Goal: Task Accomplishment & Management: Manage account settings

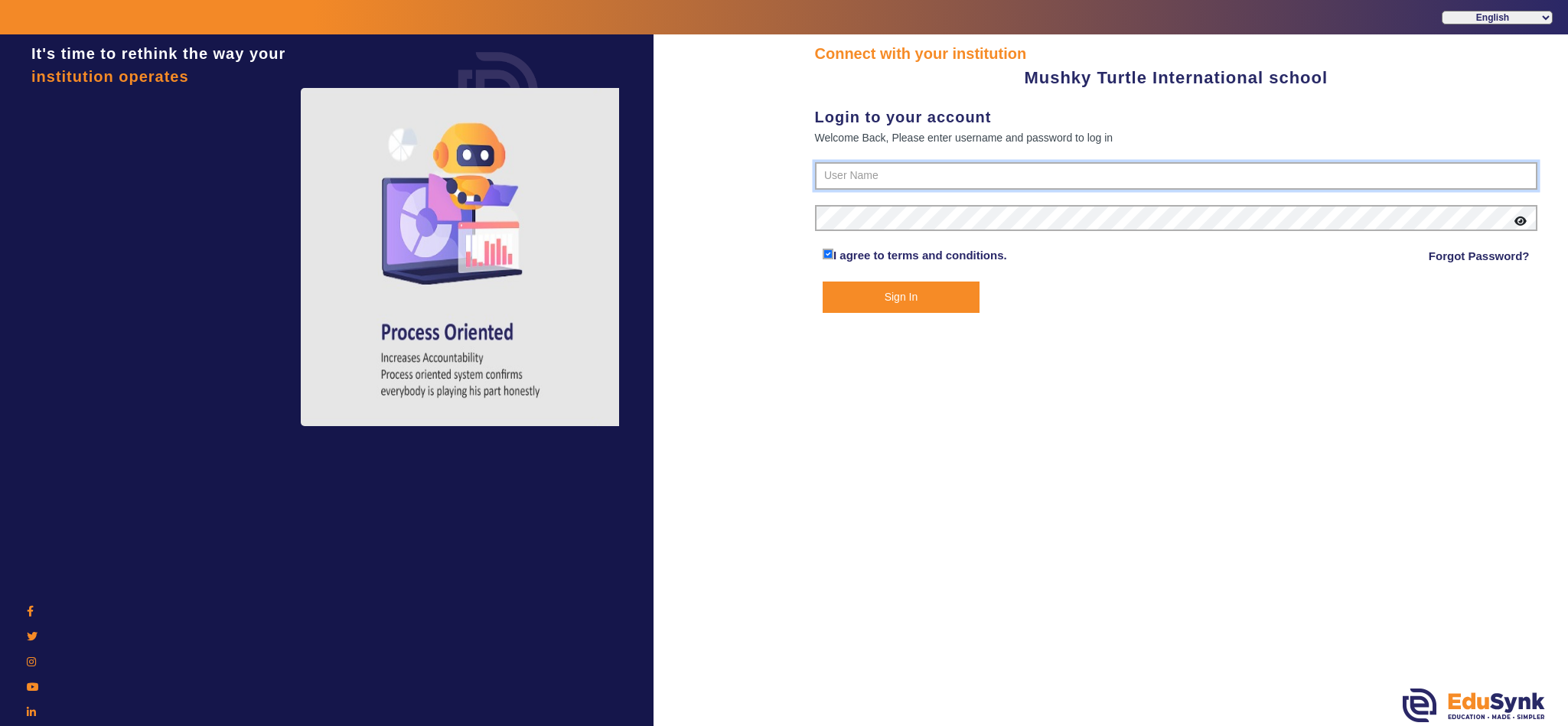
type input "9950605811"
click at [926, 284] on button "Sign In" at bounding box center [900, 297] width 157 height 31
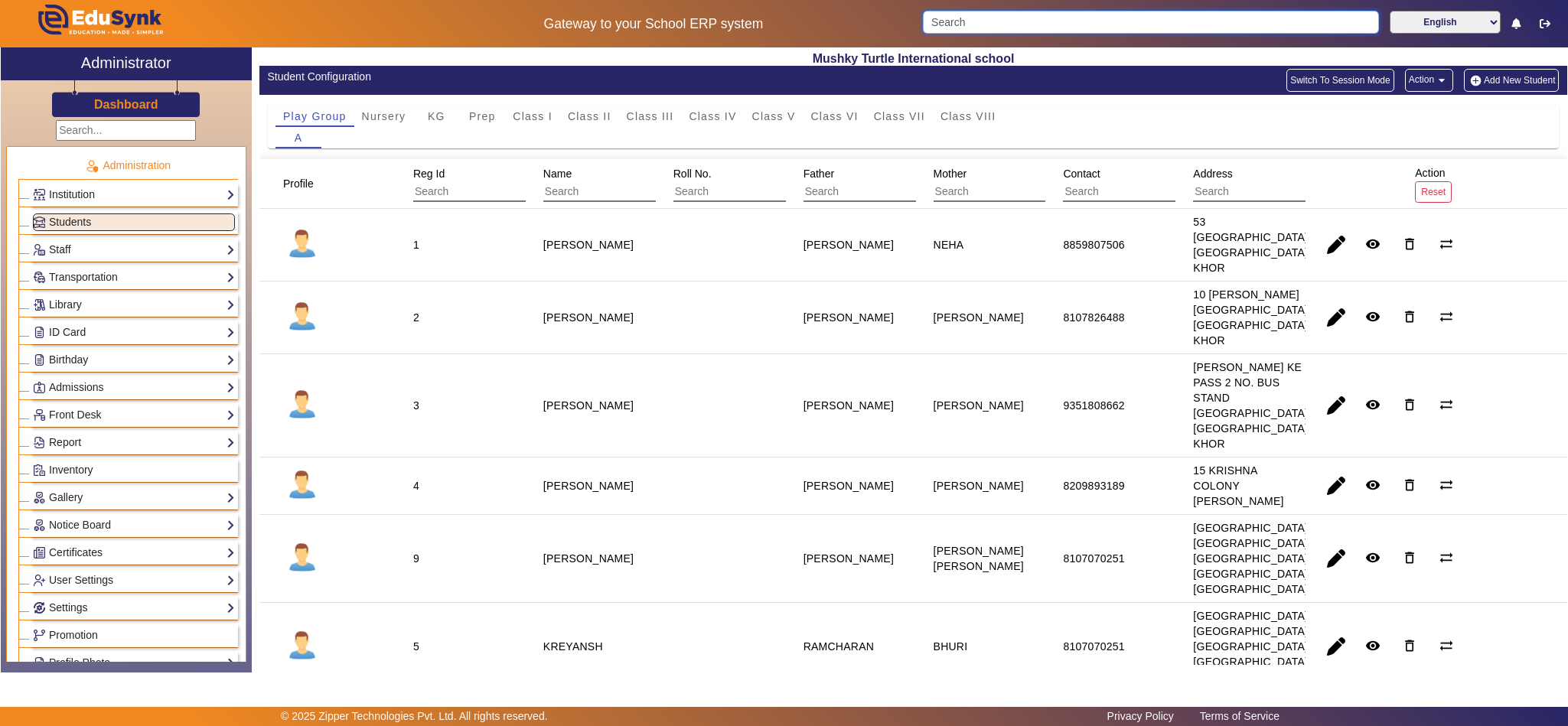
click at [1155, 19] on input "Search" at bounding box center [1150, 22] width 456 height 23
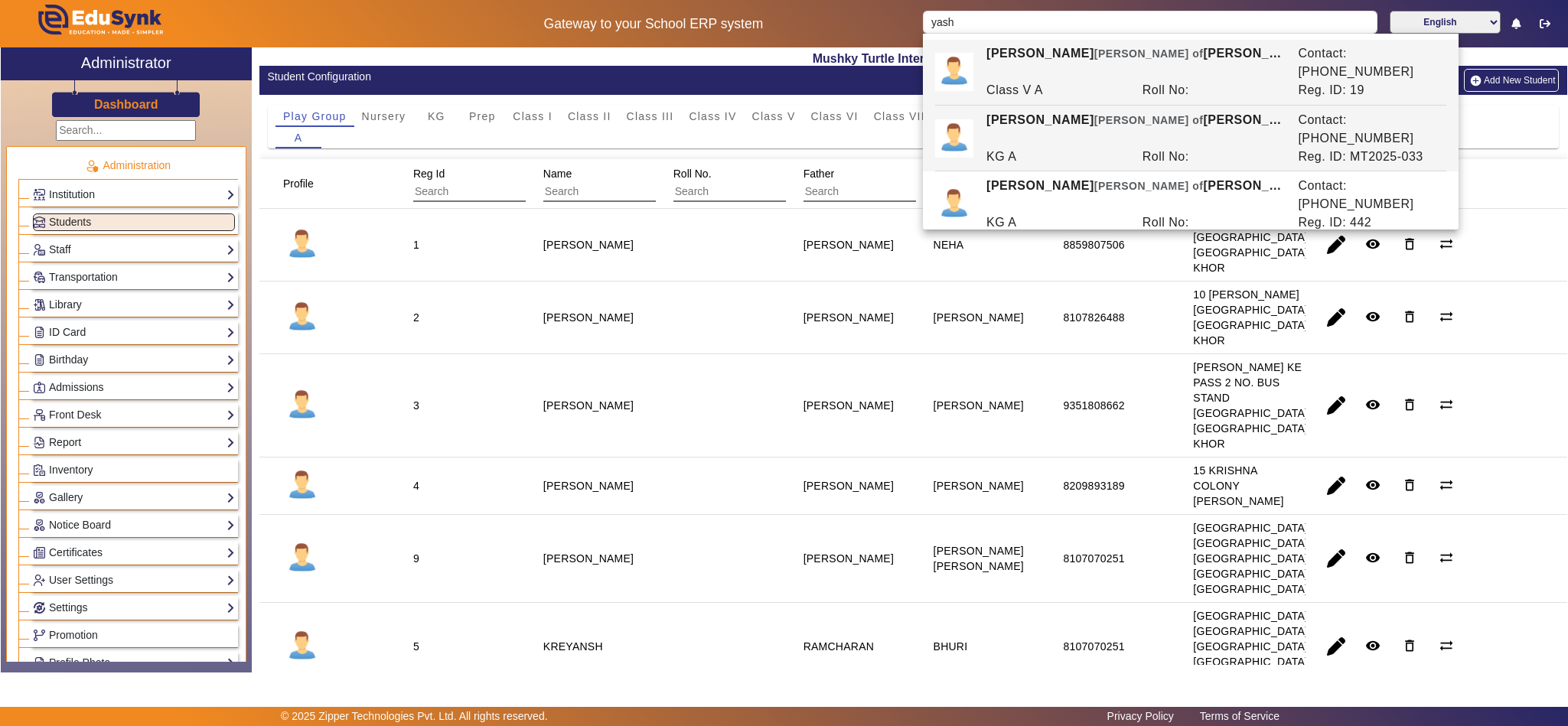
click at [1094, 114] on span "[PERSON_NAME] of" at bounding box center [1149, 120] width 110 height 12
type input "[PERSON_NAME]"
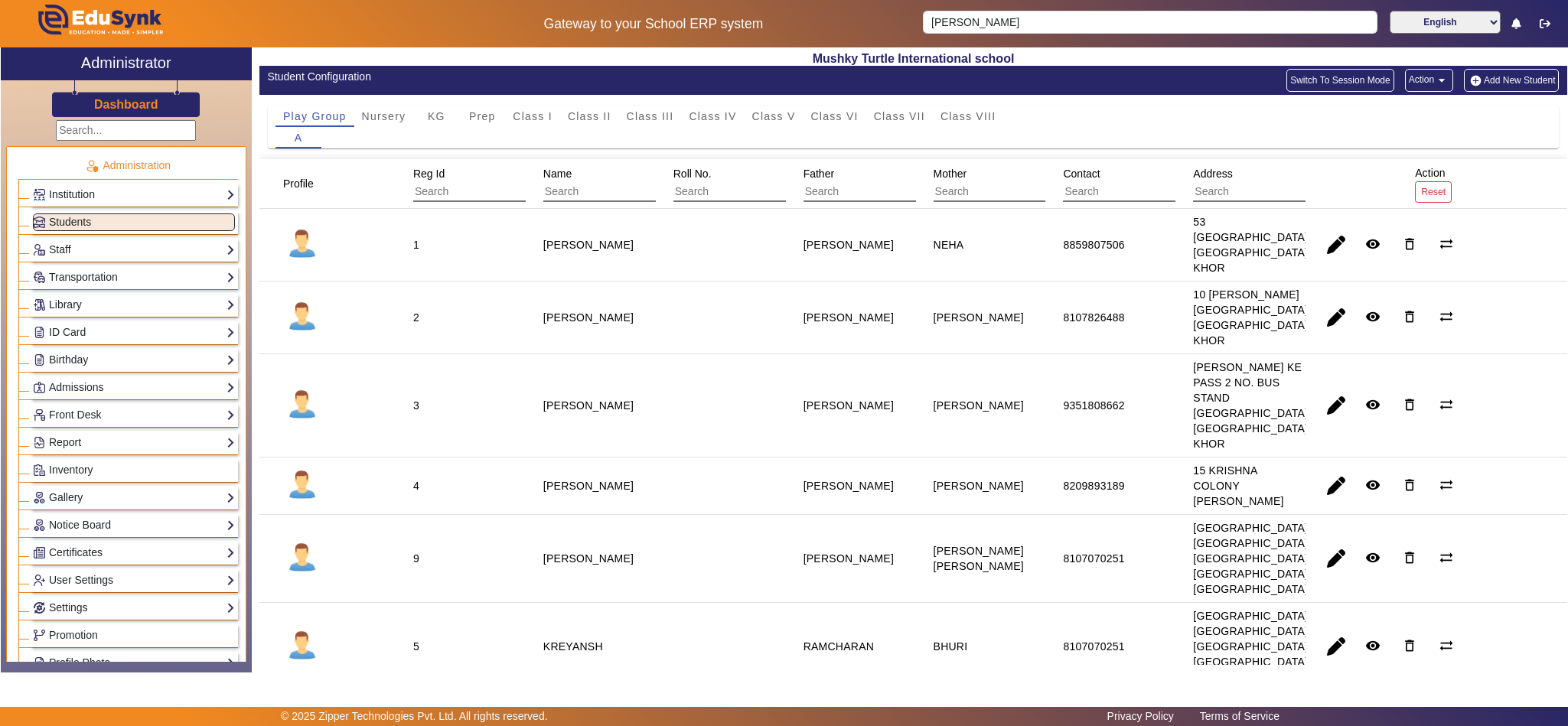
drag, startPoint x: 387, startPoint y: 102, endPoint x: 395, endPoint y: 104, distance: 8.2
click at [388, 102] on div "Play Group Nursery KG Prep Class I Class II Class III Class IV Class V Class VI…" at bounding box center [913, 127] width 1308 height 64
click at [394, 111] on span "Nursery" at bounding box center [383, 116] width 44 height 10
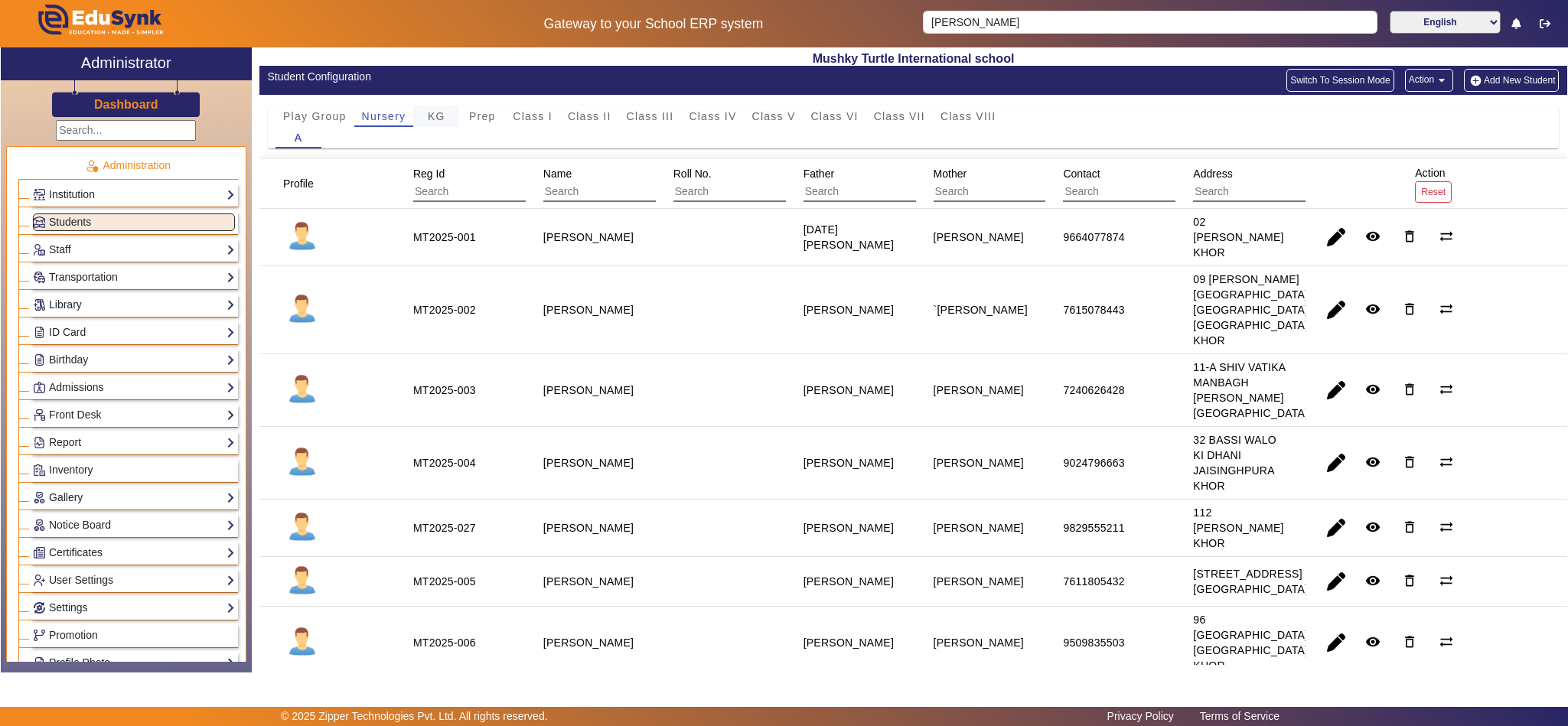
click at [430, 108] on span "KG" at bounding box center [437, 116] width 17 height 22
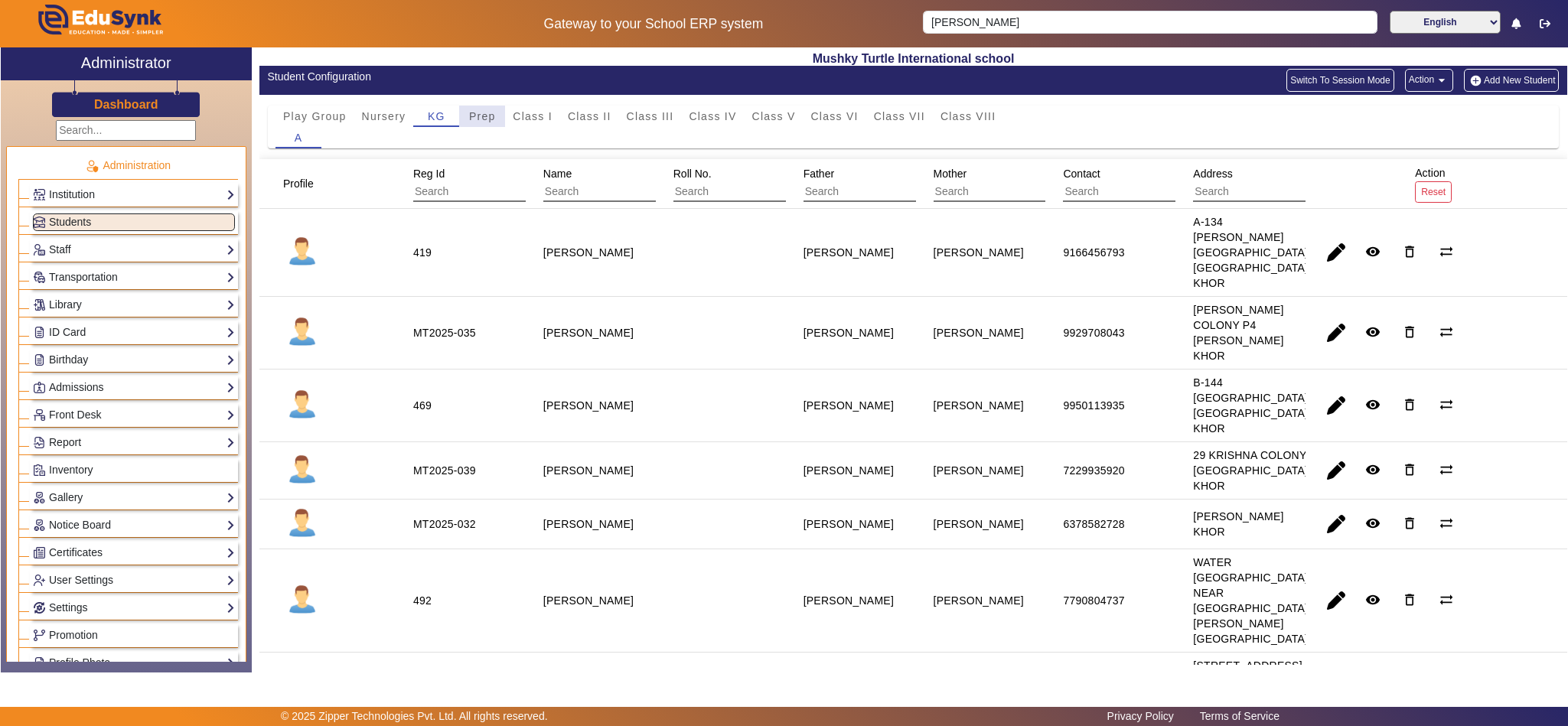
click at [488, 111] on span "Prep" at bounding box center [482, 116] width 27 height 10
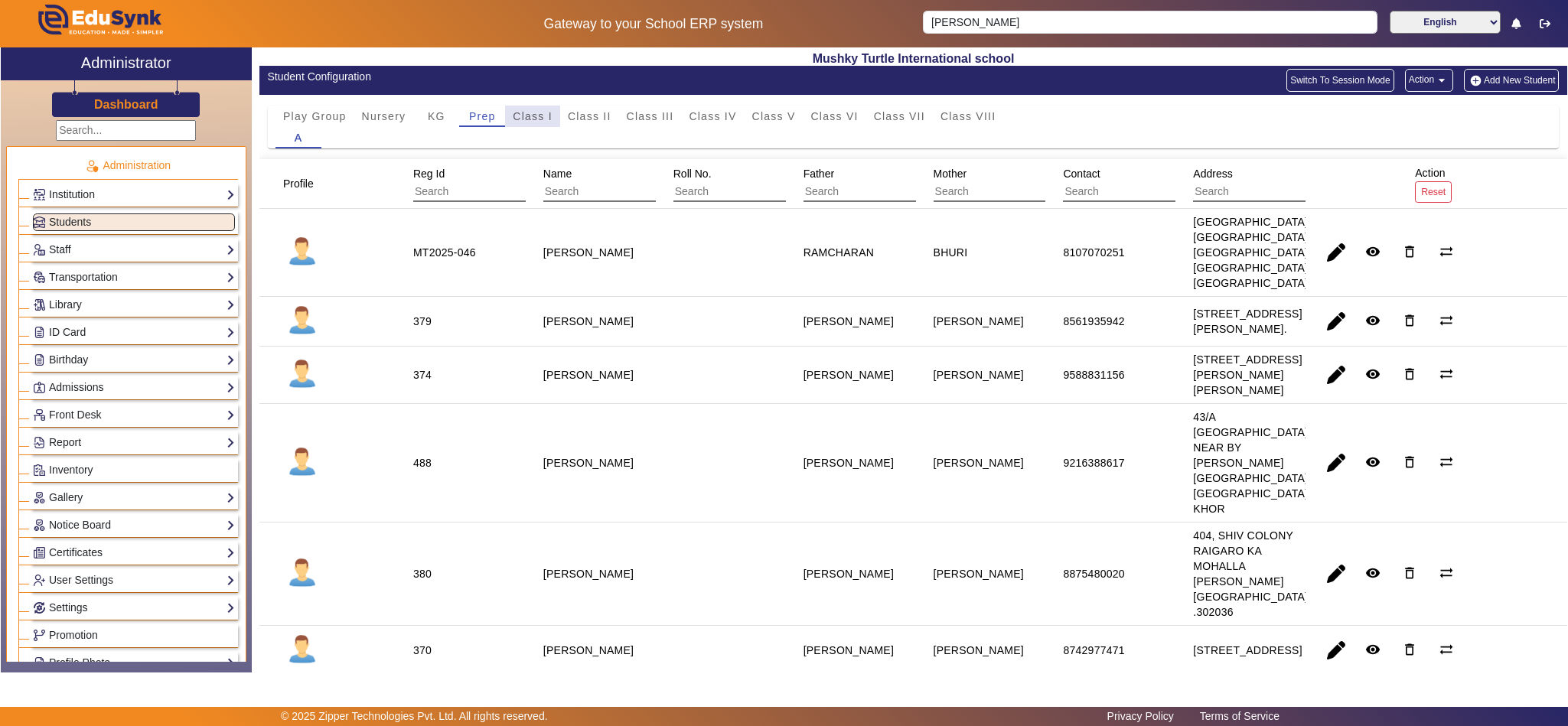
click at [542, 118] on span "Class I" at bounding box center [533, 116] width 40 height 10
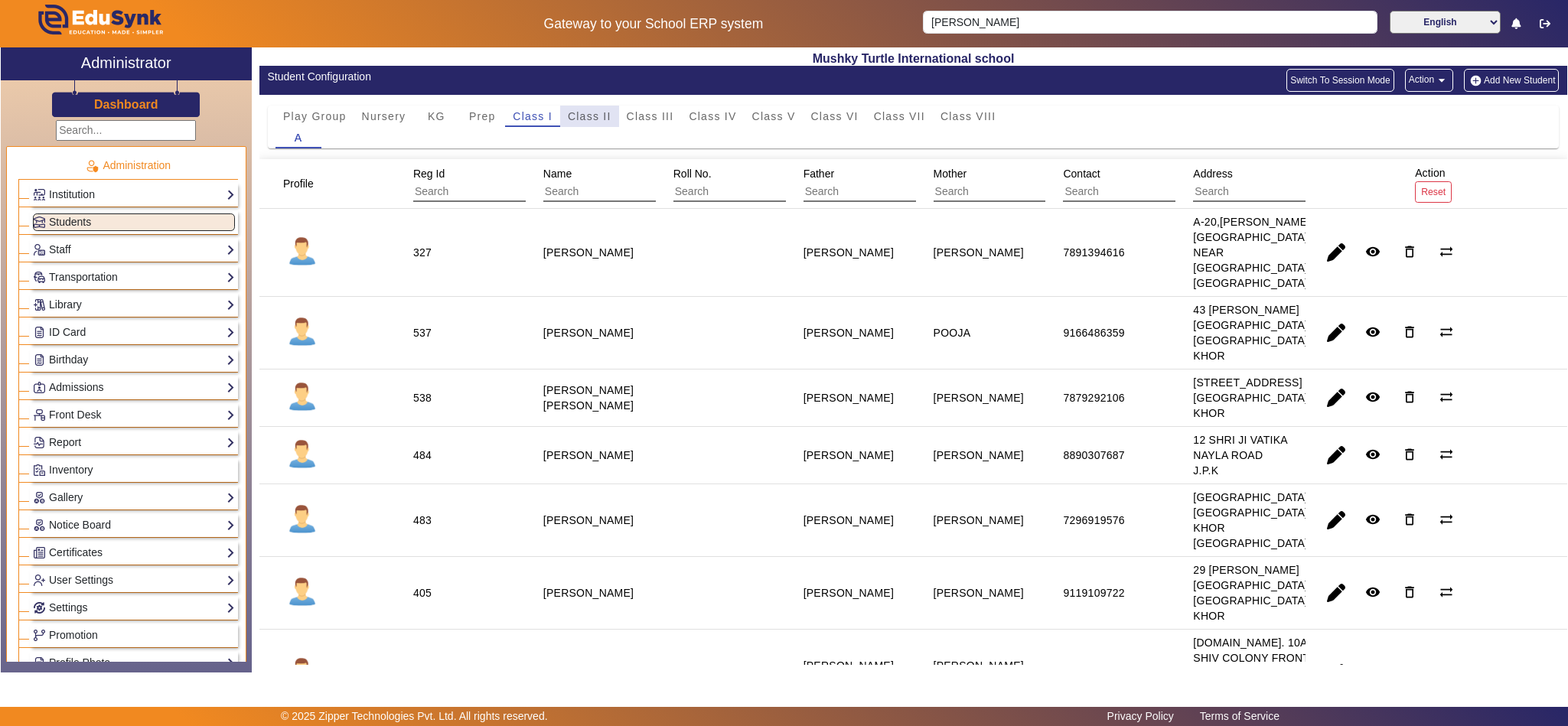
click at [601, 118] on span "Class II" at bounding box center [590, 116] width 43 height 10
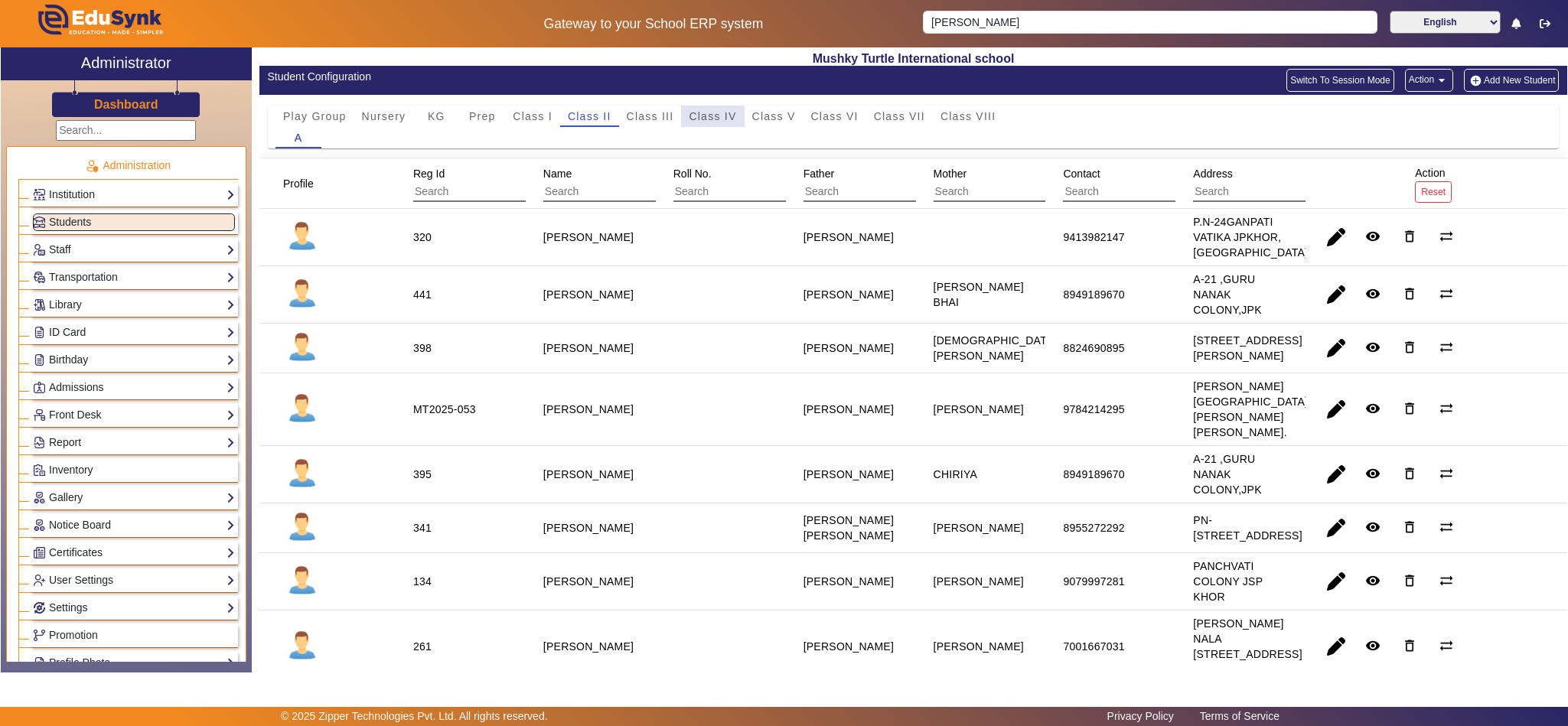
click at [709, 117] on span "Class IV" at bounding box center [712, 116] width 48 height 10
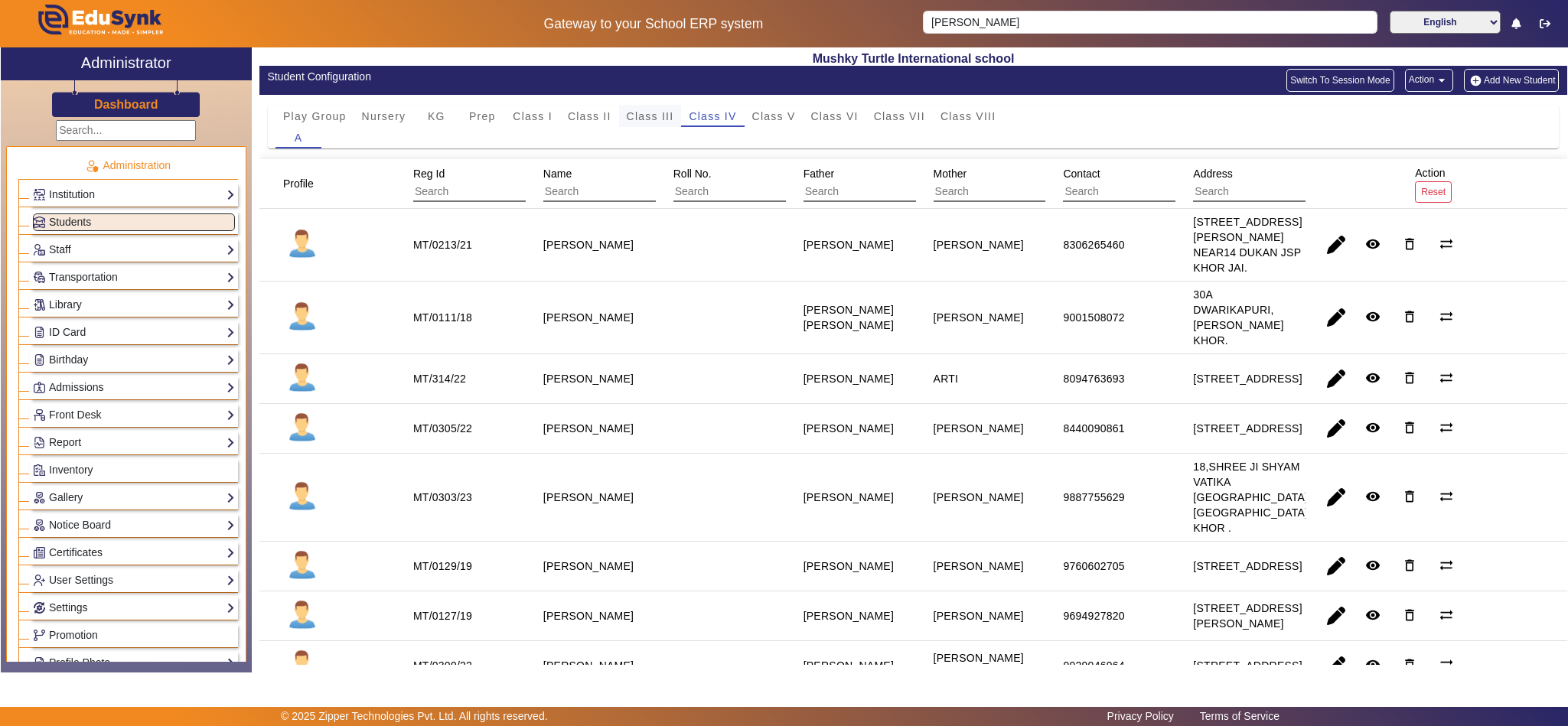
click at [650, 115] on span "Class III" at bounding box center [650, 116] width 48 height 10
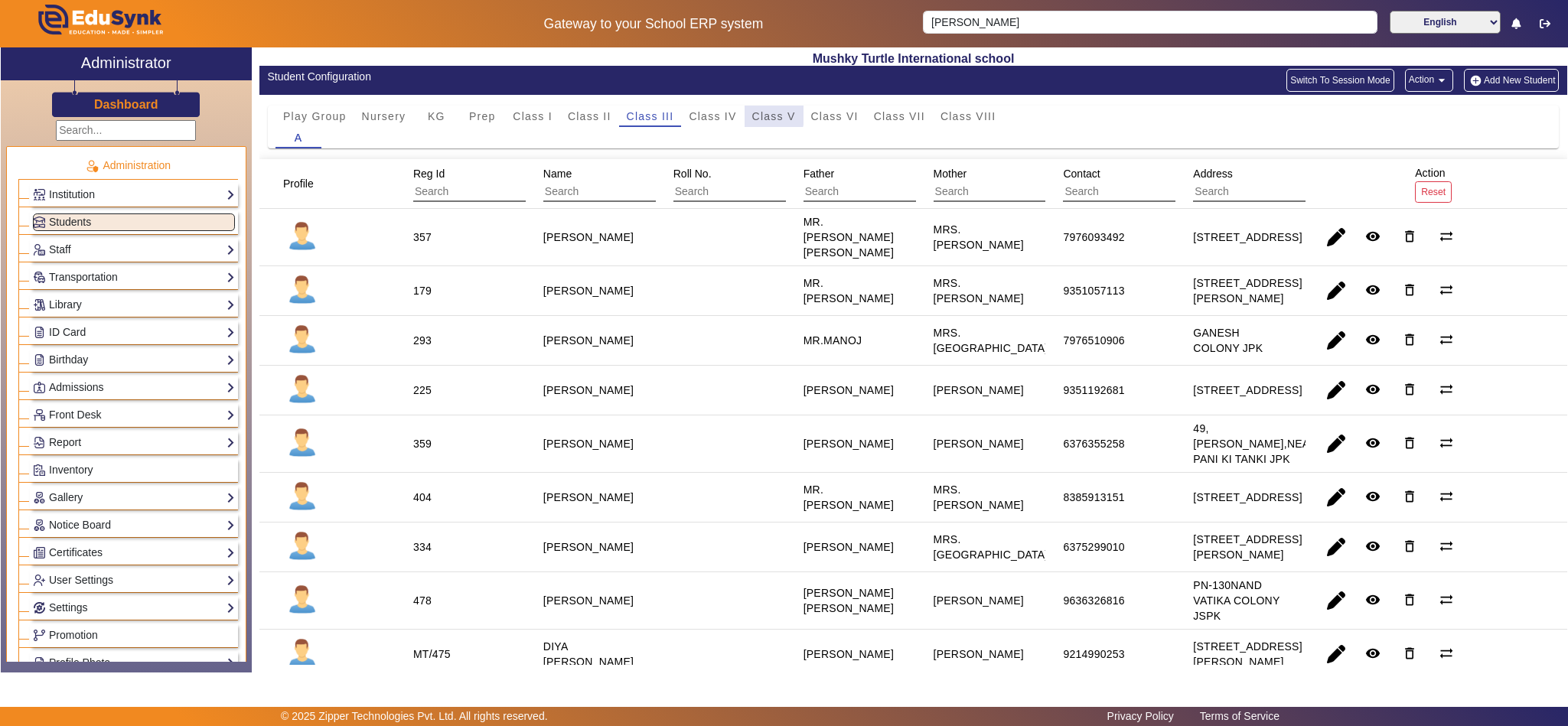
drag, startPoint x: 755, startPoint y: 113, endPoint x: 778, endPoint y: 113, distance: 23.0
click at [758, 113] on span "Class V" at bounding box center [774, 116] width 43 height 10
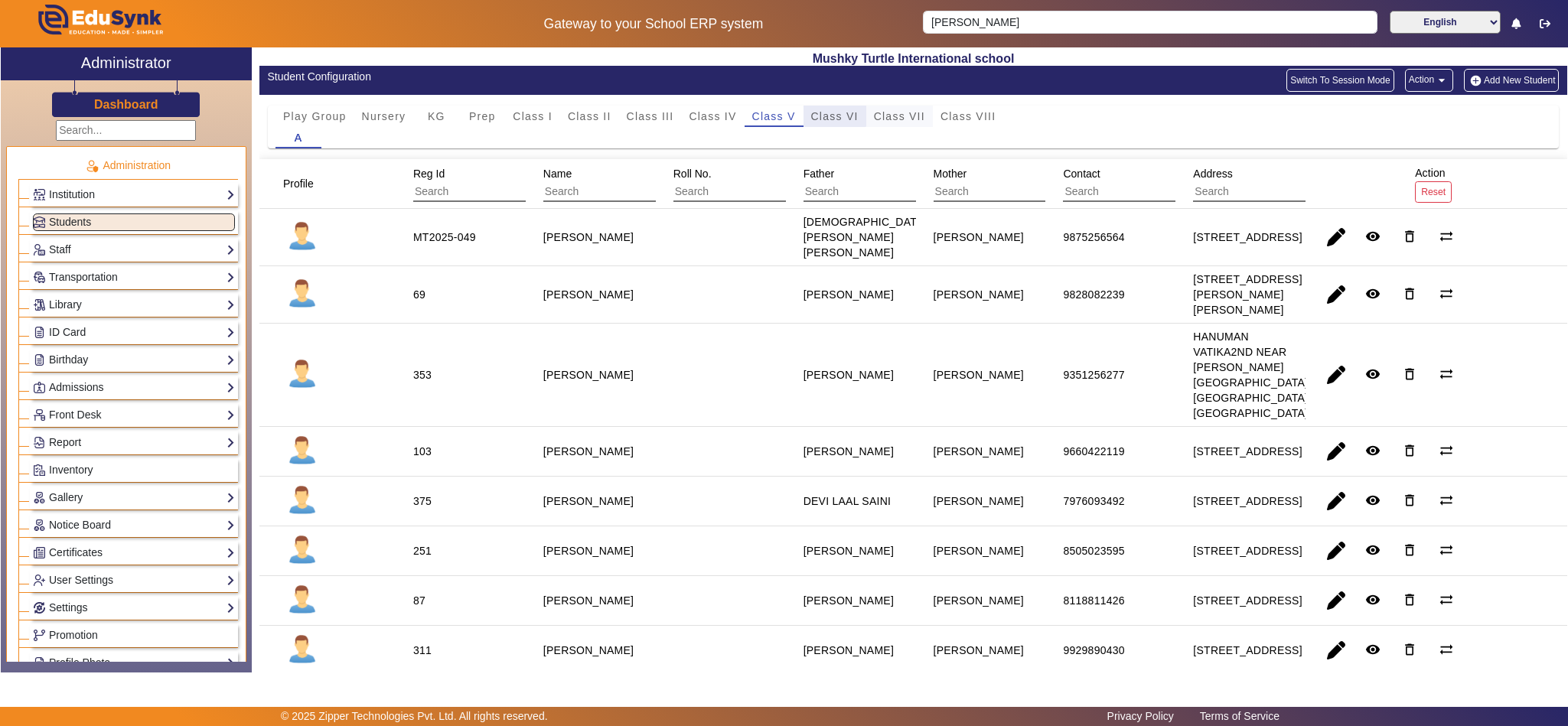
drag, startPoint x: 822, startPoint y: 115, endPoint x: 886, endPoint y: 116, distance: 64.0
click at [824, 115] on span "Class VI" at bounding box center [835, 116] width 48 height 10
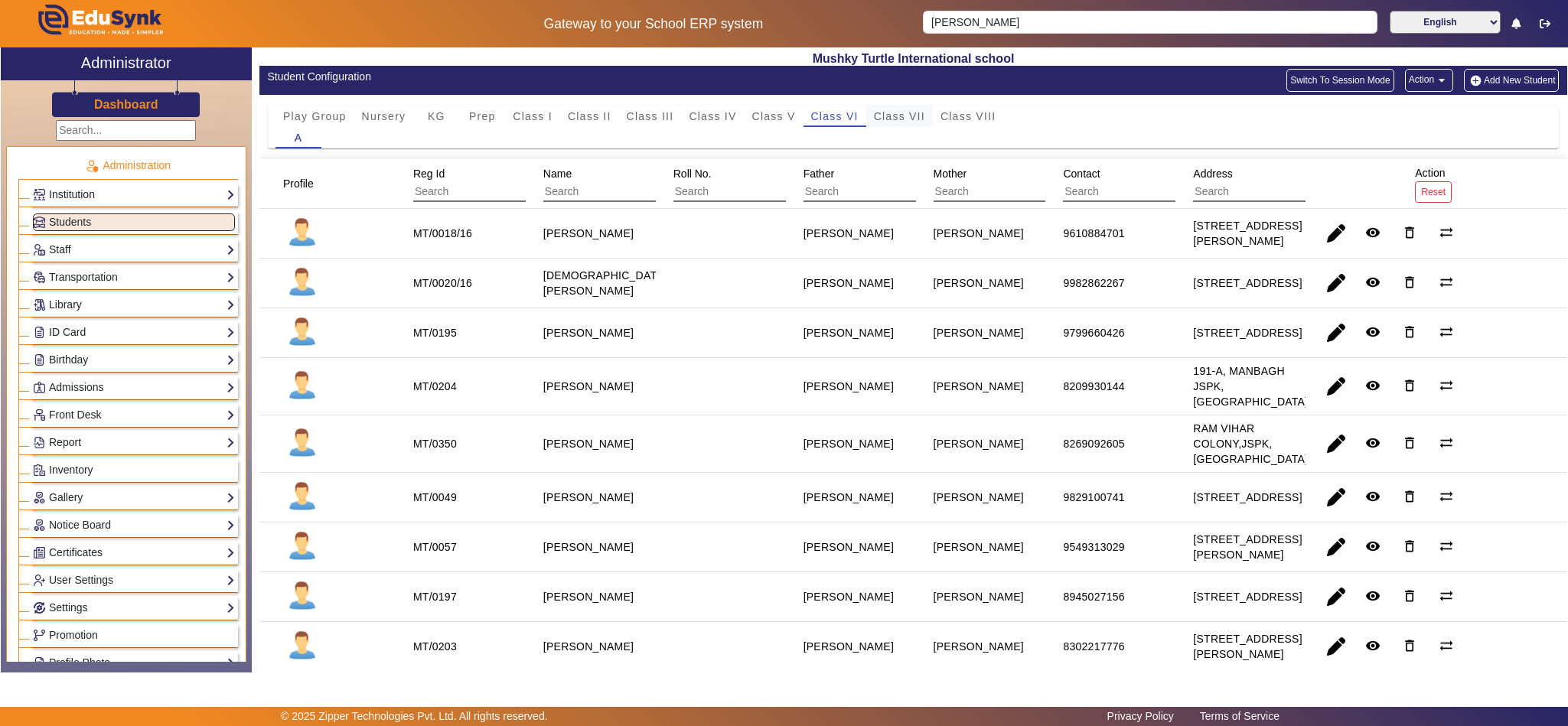
click at [889, 116] on span "Class VII" at bounding box center [899, 116] width 51 height 10
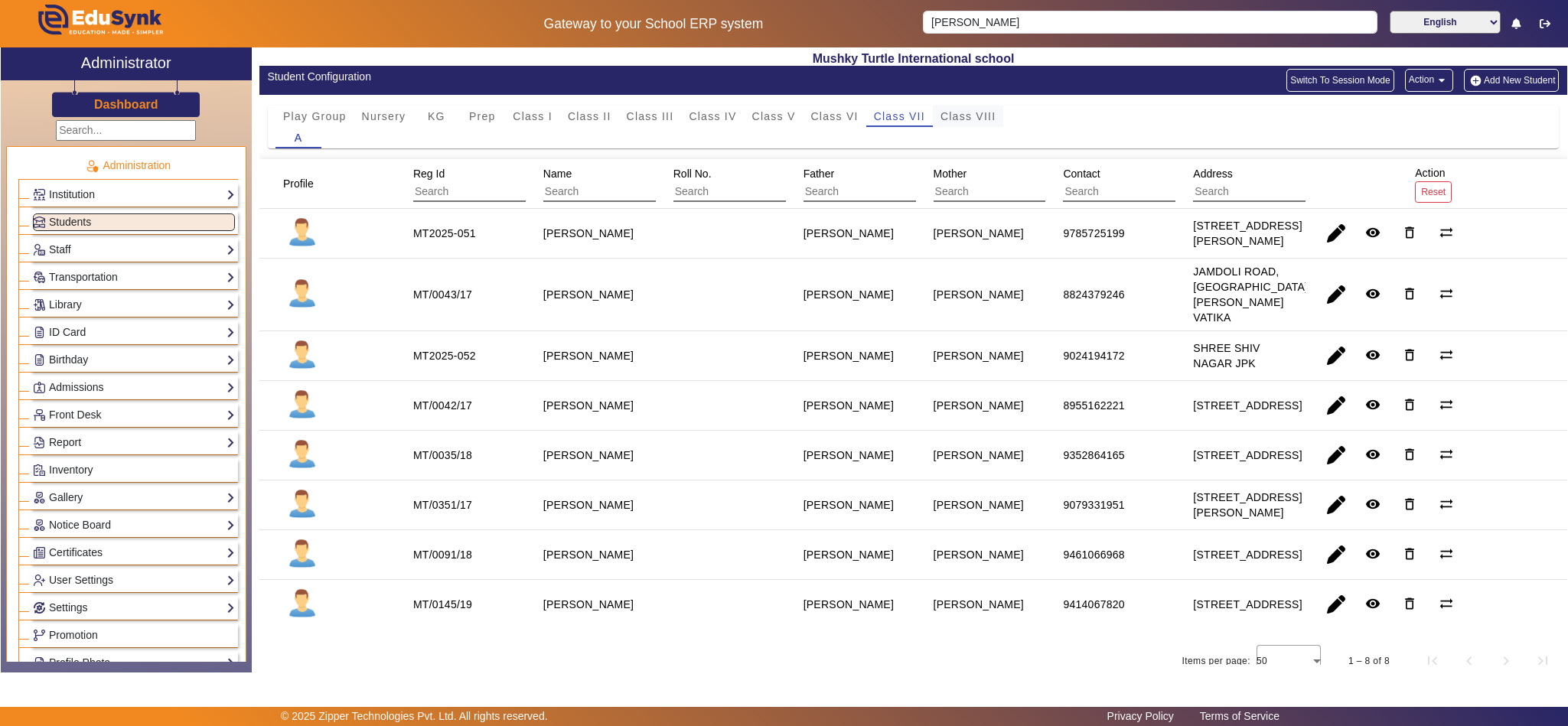
click at [951, 119] on span "Class VIII" at bounding box center [968, 116] width 55 height 10
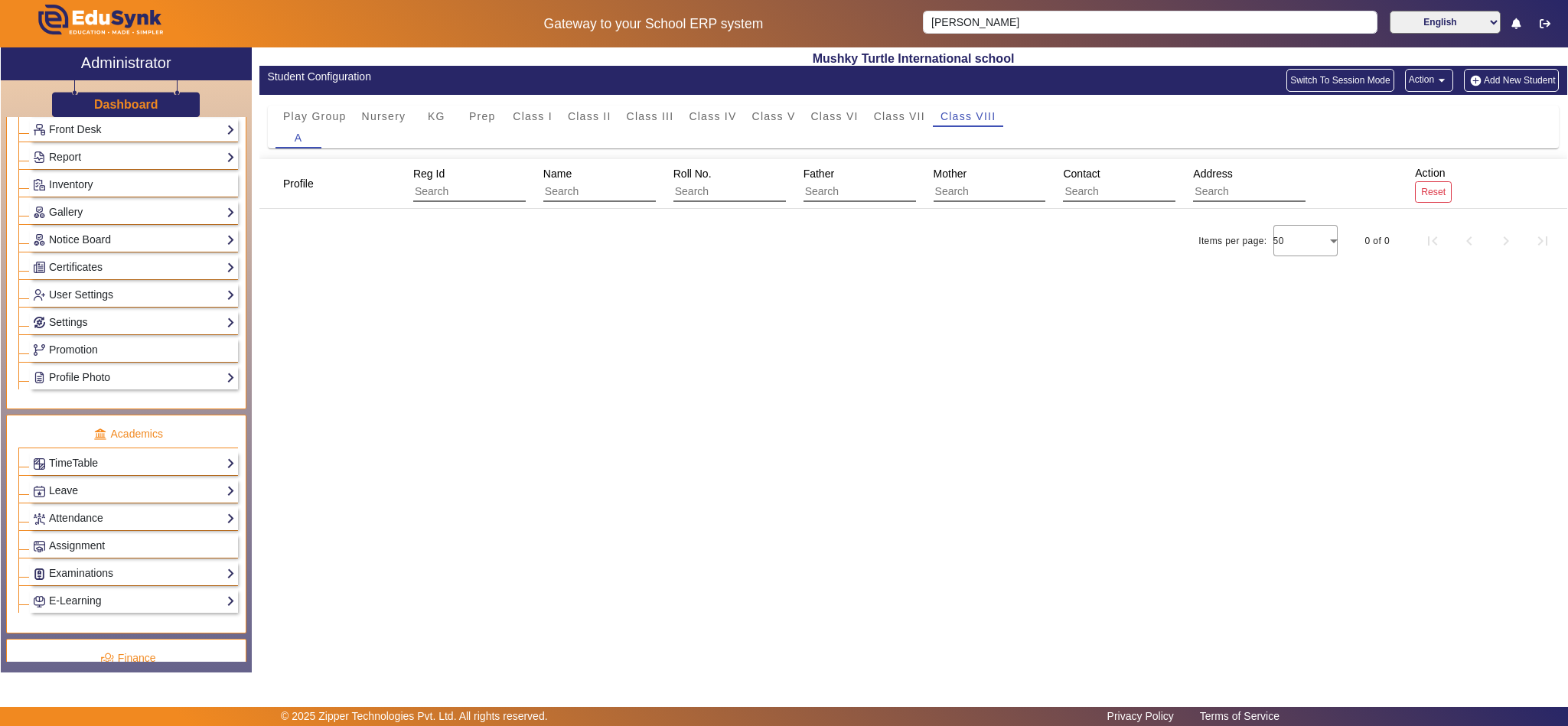
scroll to position [574, 0]
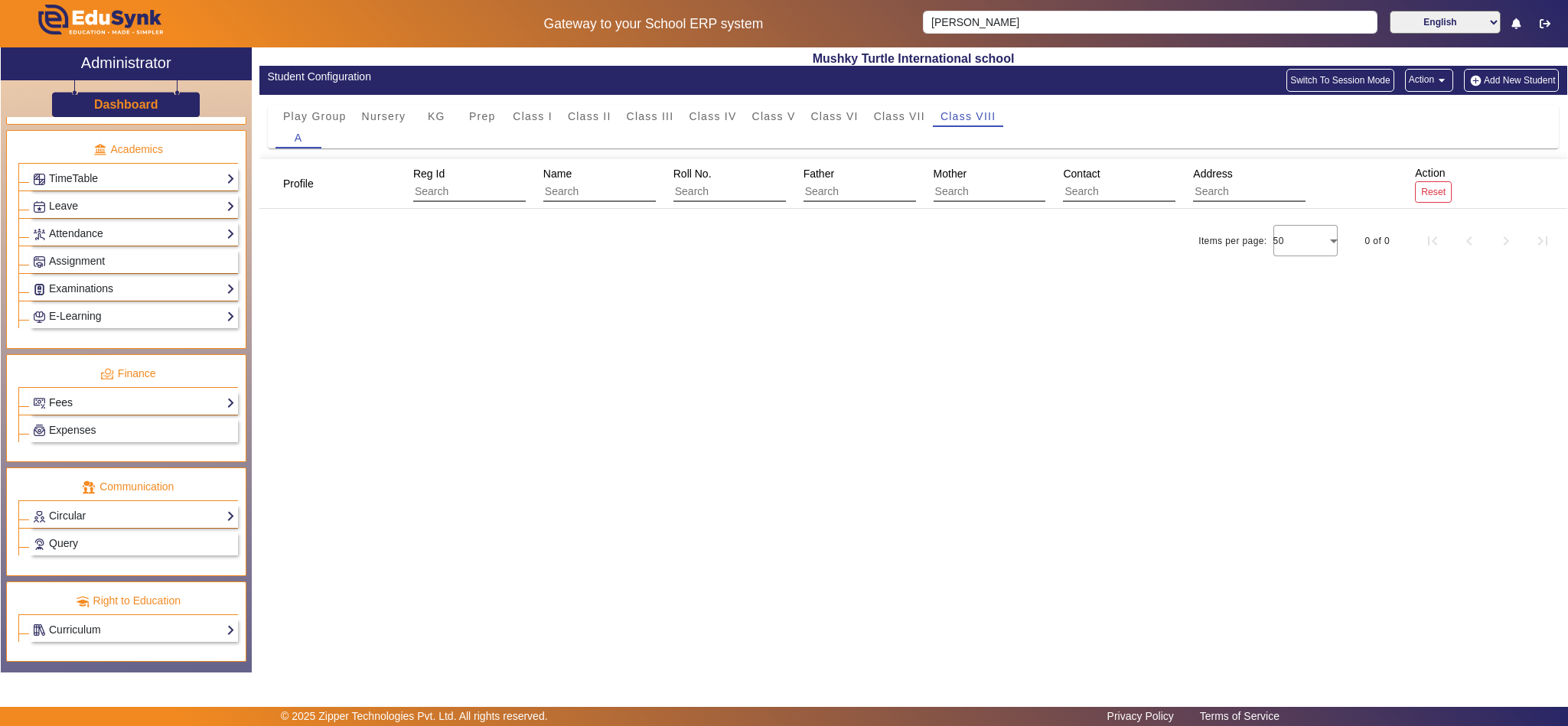
click at [136, 411] on link "Fees" at bounding box center [134, 403] width 202 height 17
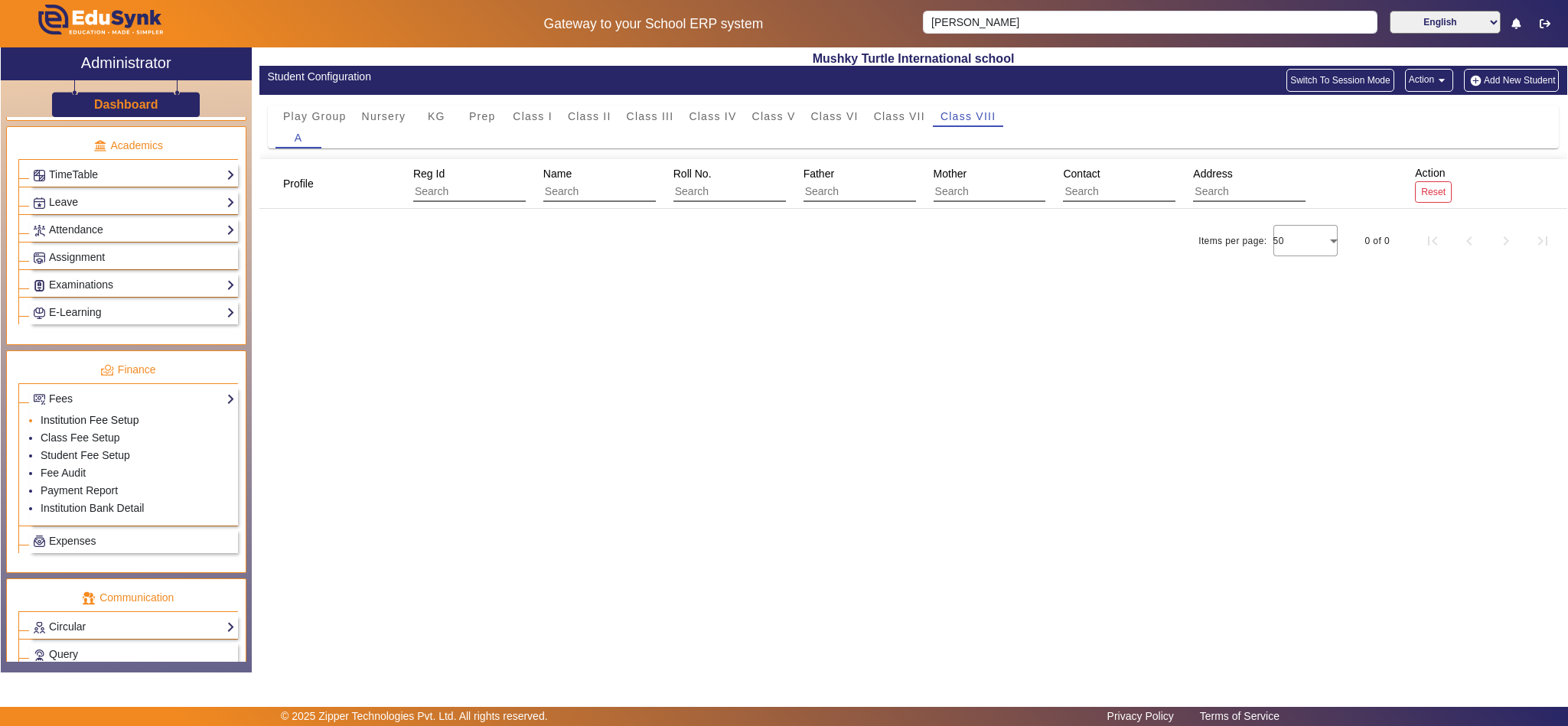
click at [102, 426] on link "Institution Fee Setup" at bounding box center [89, 420] width 98 height 12
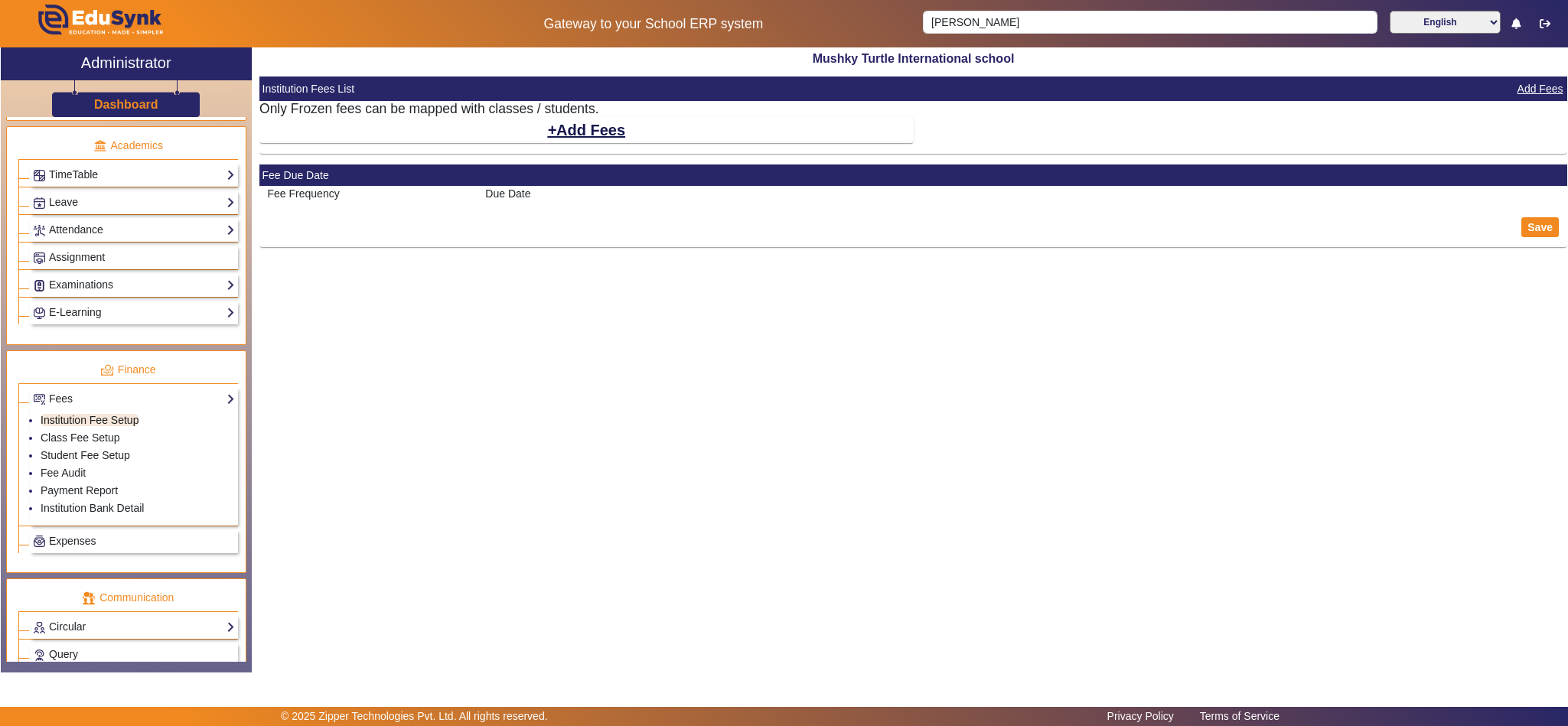
select select "10"
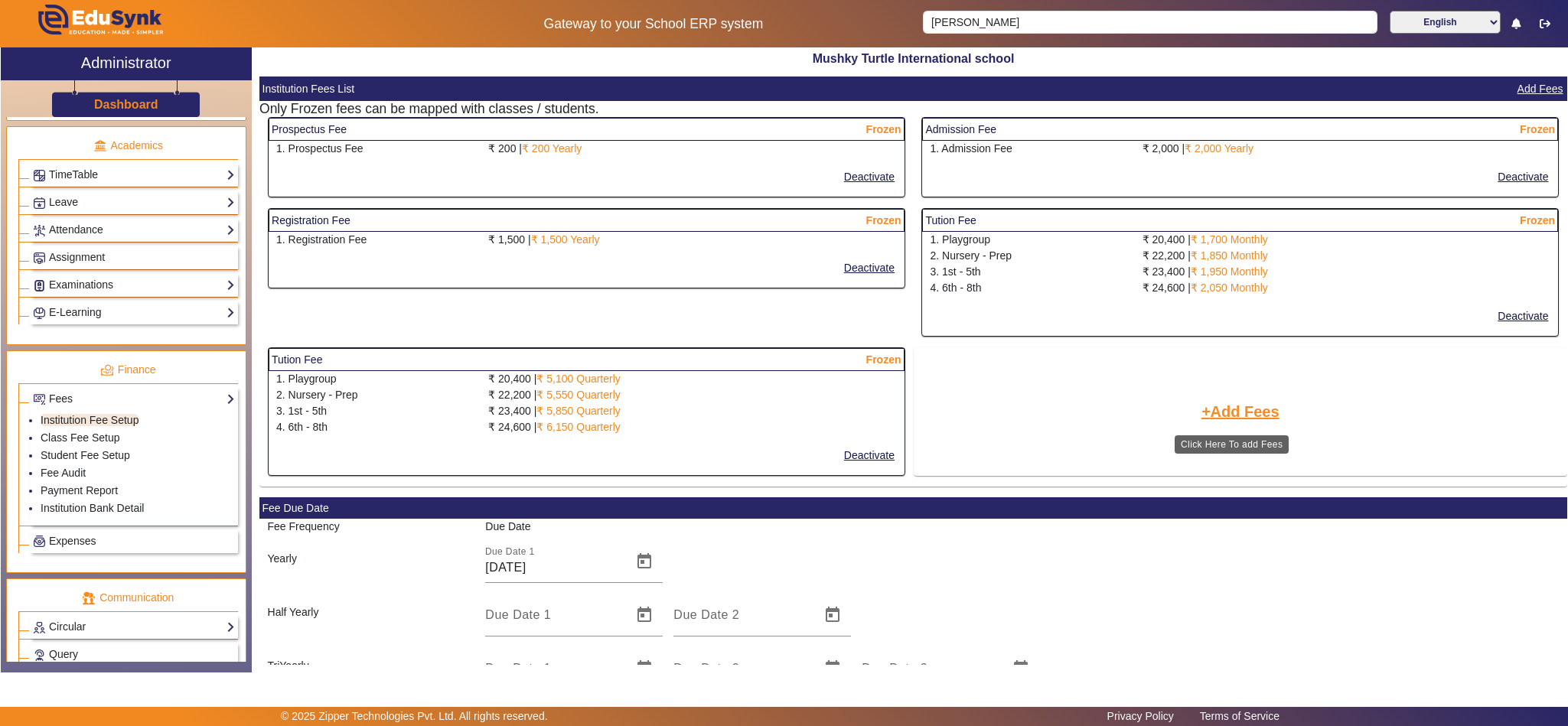
click at [1219, 418] on button "Add Fees" at bounding box center [1240, 411] width 81 height 26
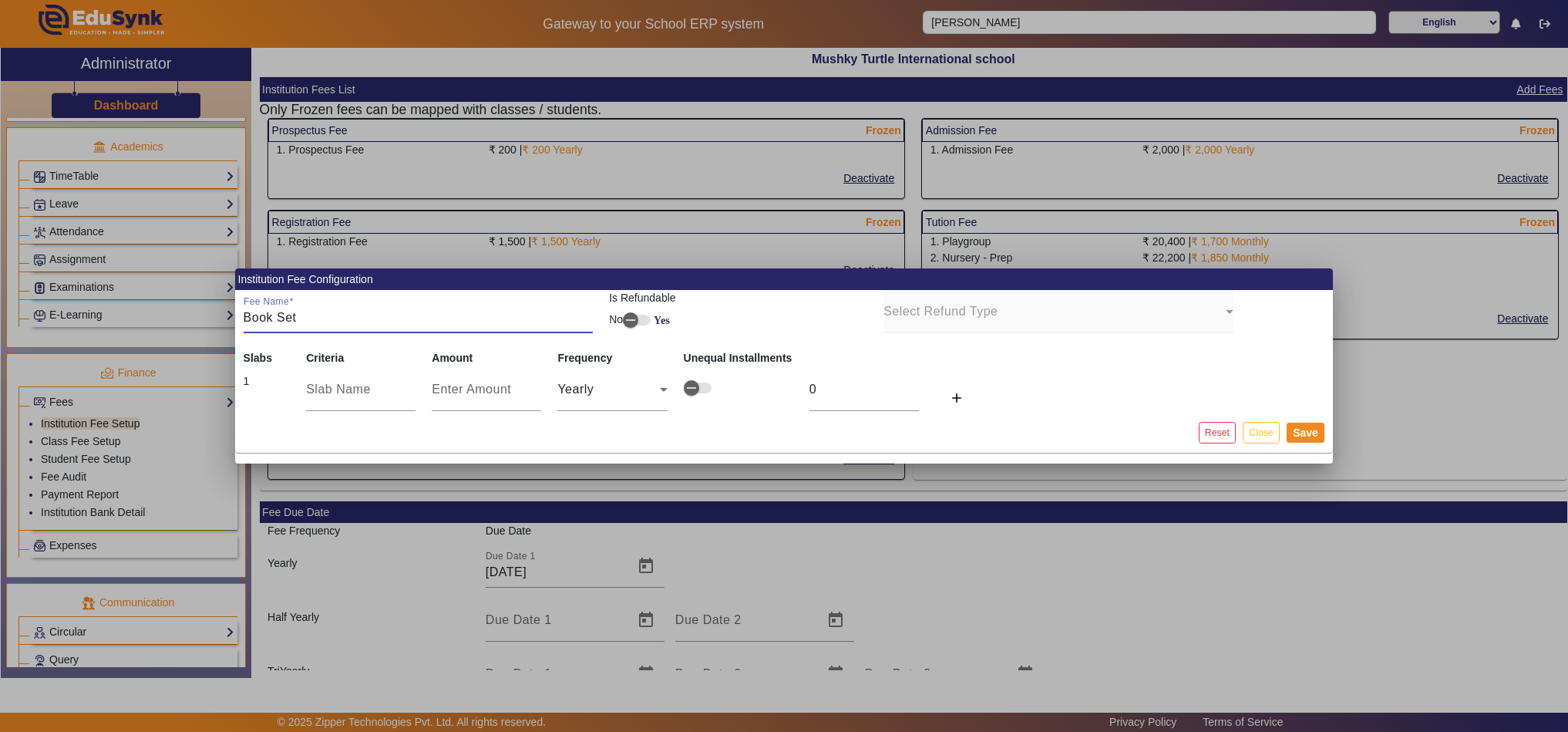
type input "Book Set"
type input "PG"
click at [957, 403] on mat-icon "add" at bounding box center [956, 398] width 16 height 16
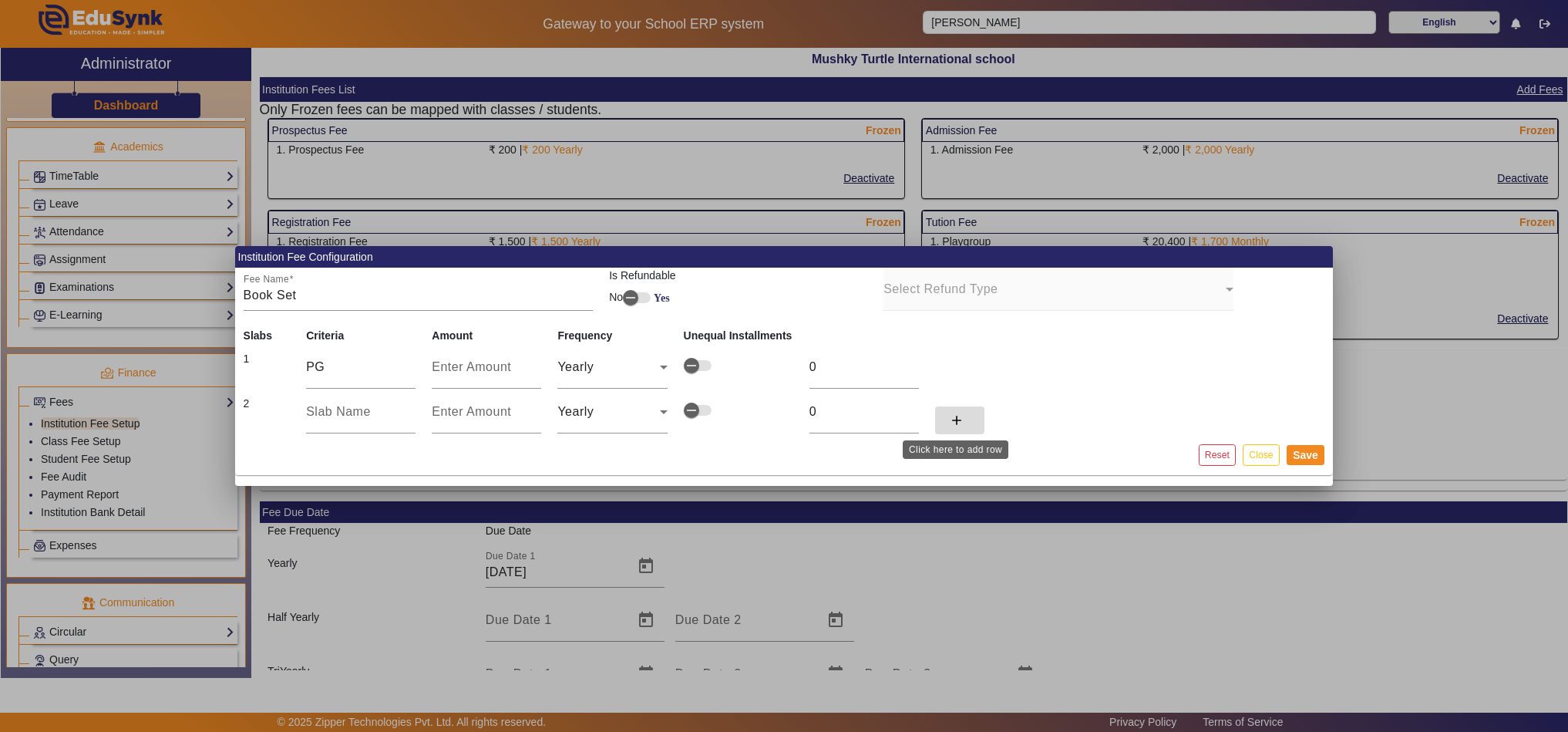
click at [957, 424] on mat-icon "add" at bounding box center [956, 420] width 16 height 16
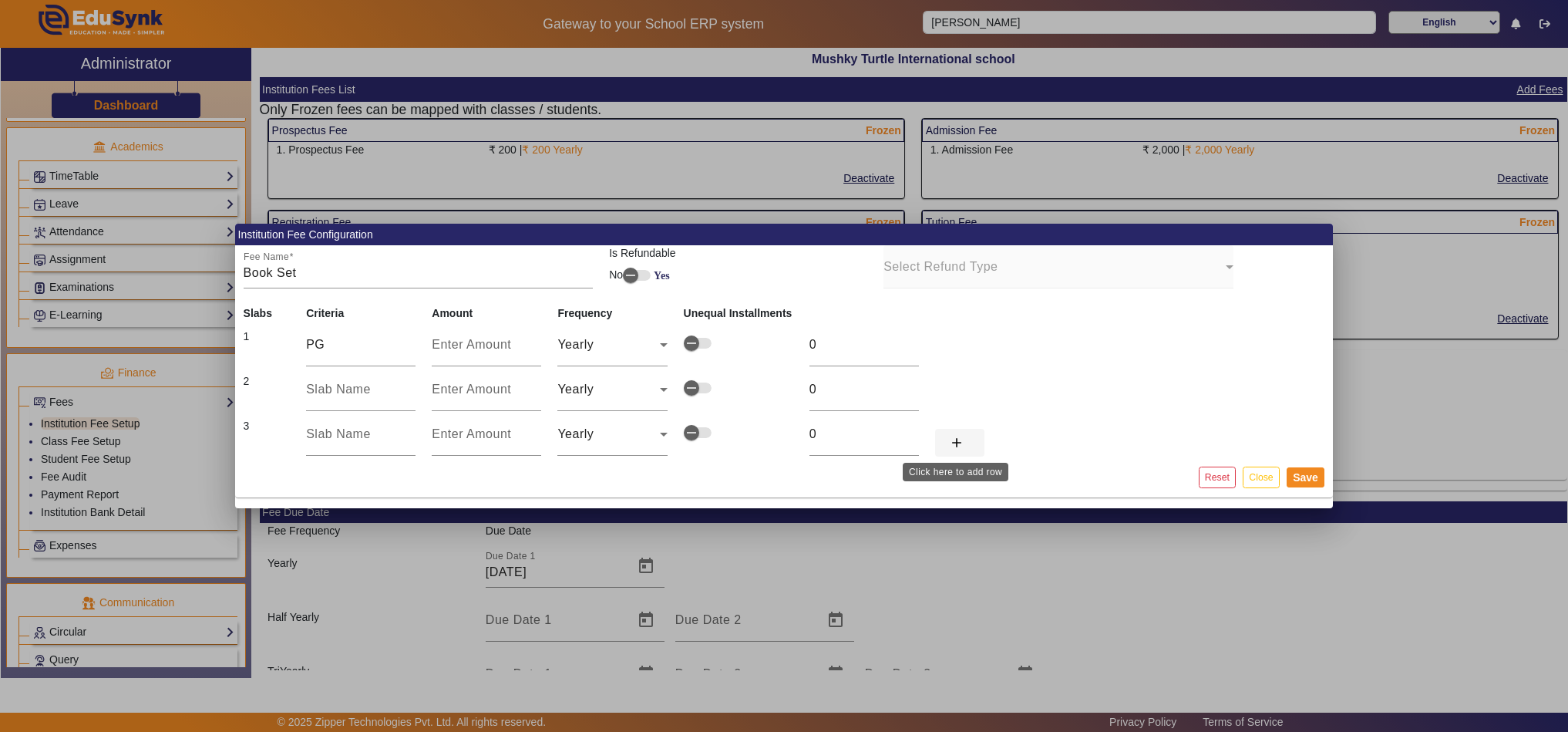
click at [950, 456] on span at bounding box center [959, 443] width 50 height 37
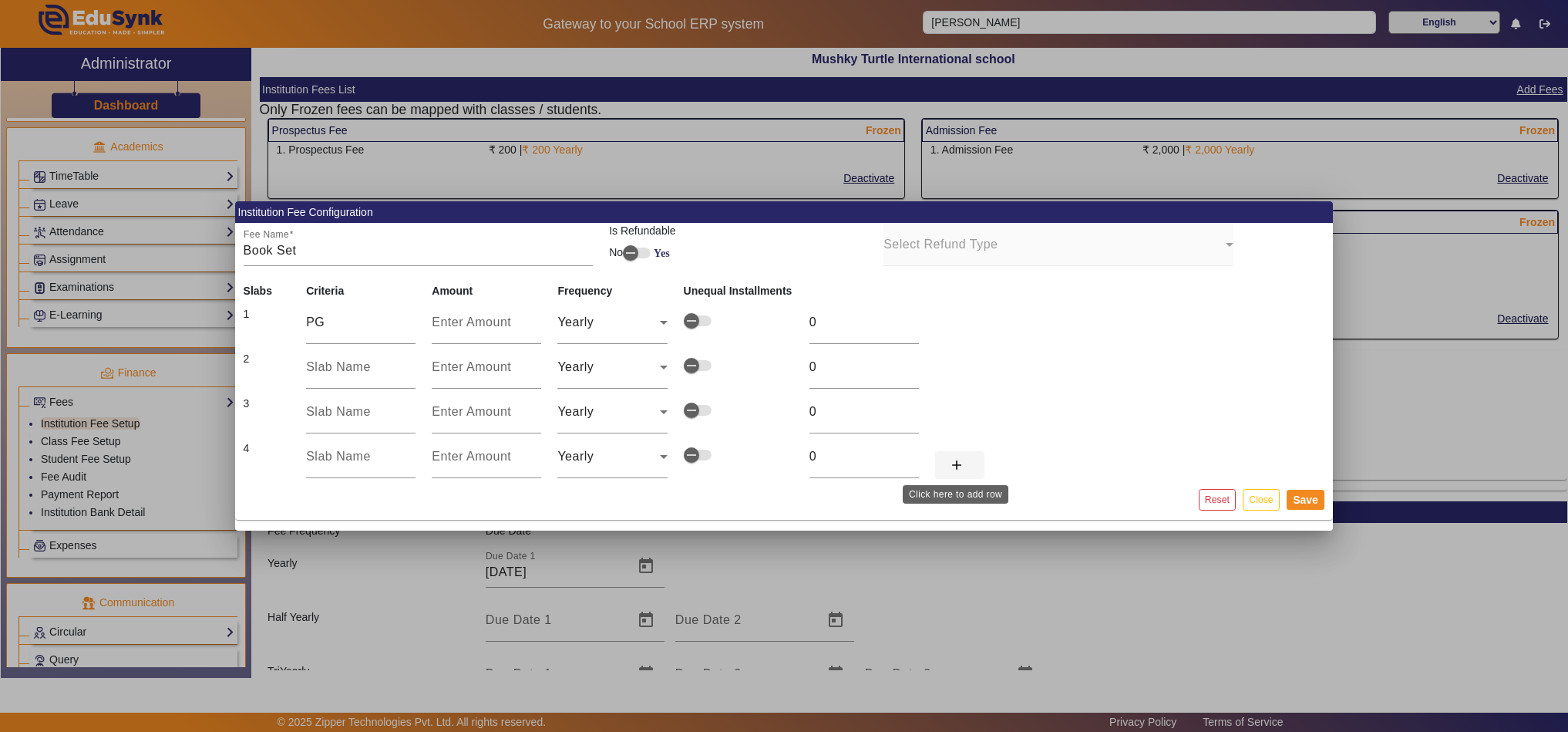
click at [944, 477] on span at bounding box center [959, 464] width 50 height 37
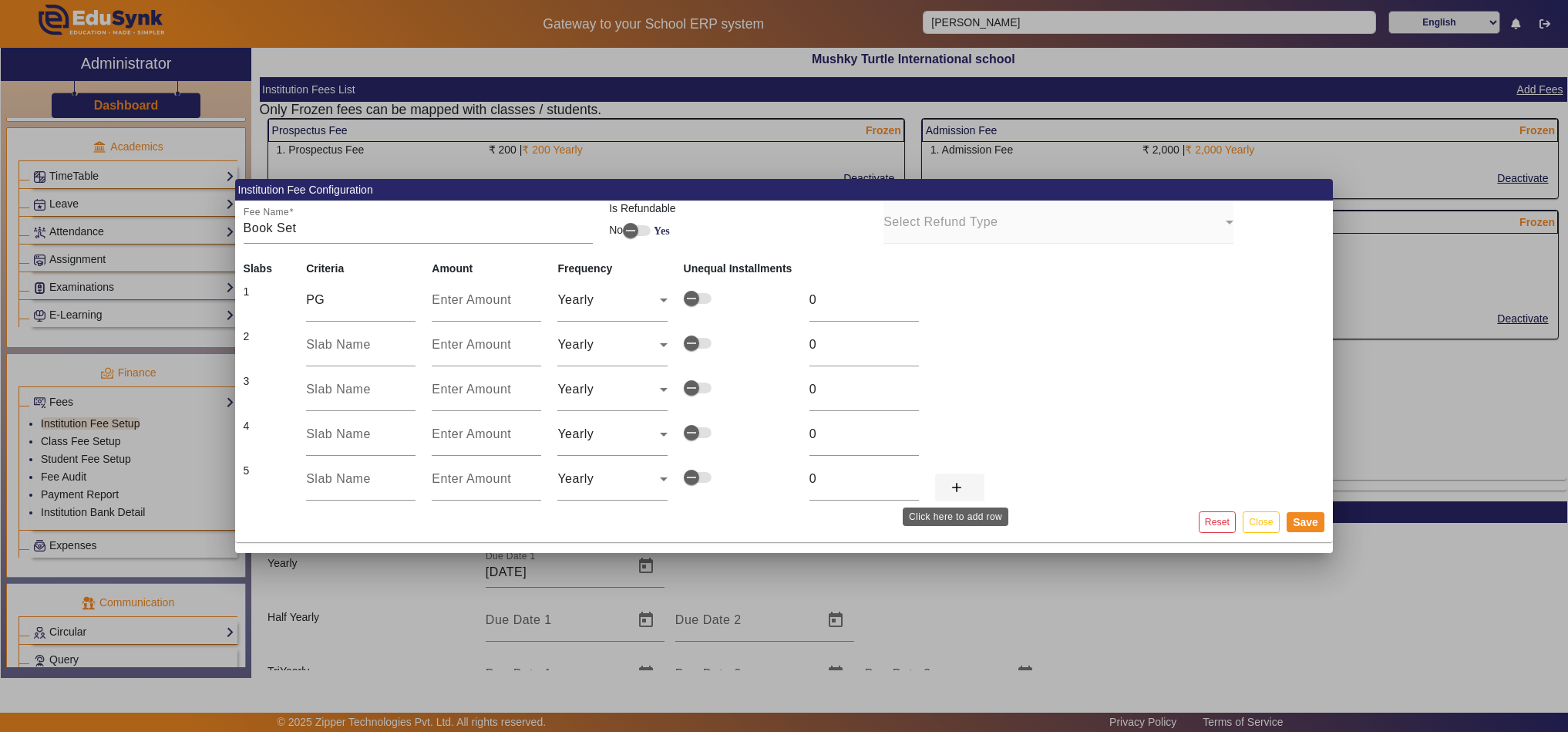
click at [949, 492] on mat-icon "add" at bounding box center [956, 487] width 16 height 16
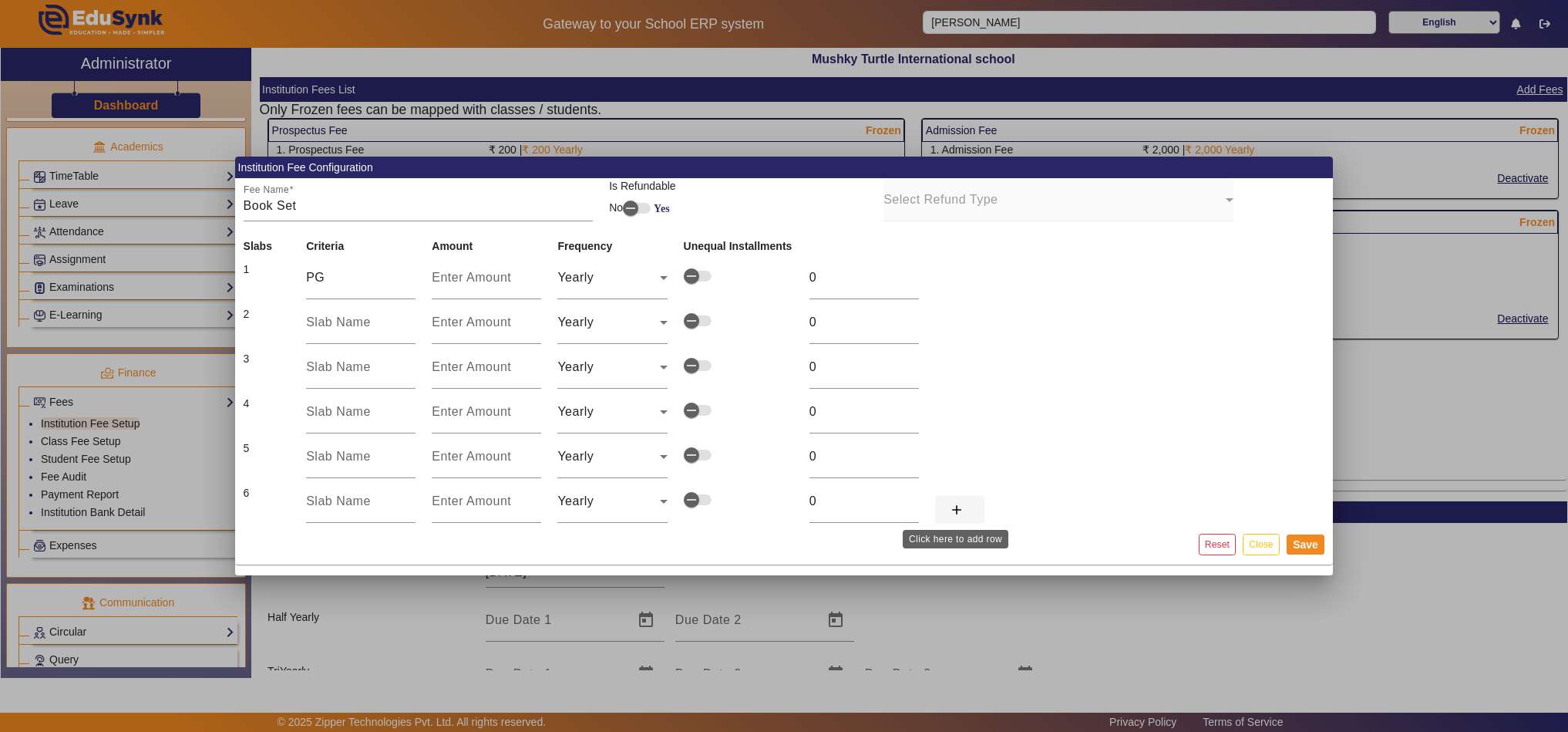
click at [949, 512] on mat-icon "add" at bounding box center [956, 510] width 16 height 16
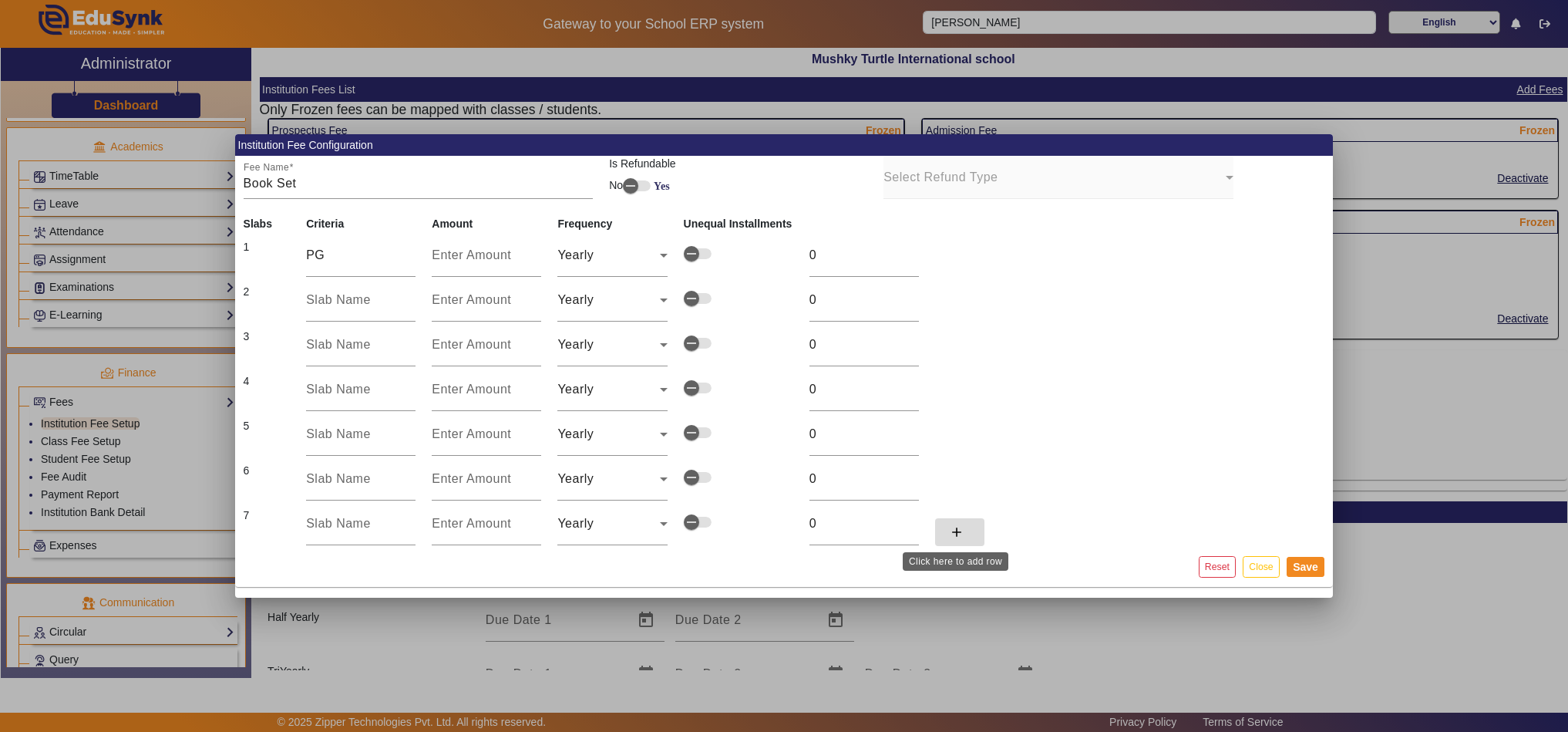
click at [950, 535] on mat-icon "add" at bounding box center [956, 532] width 16 height 16
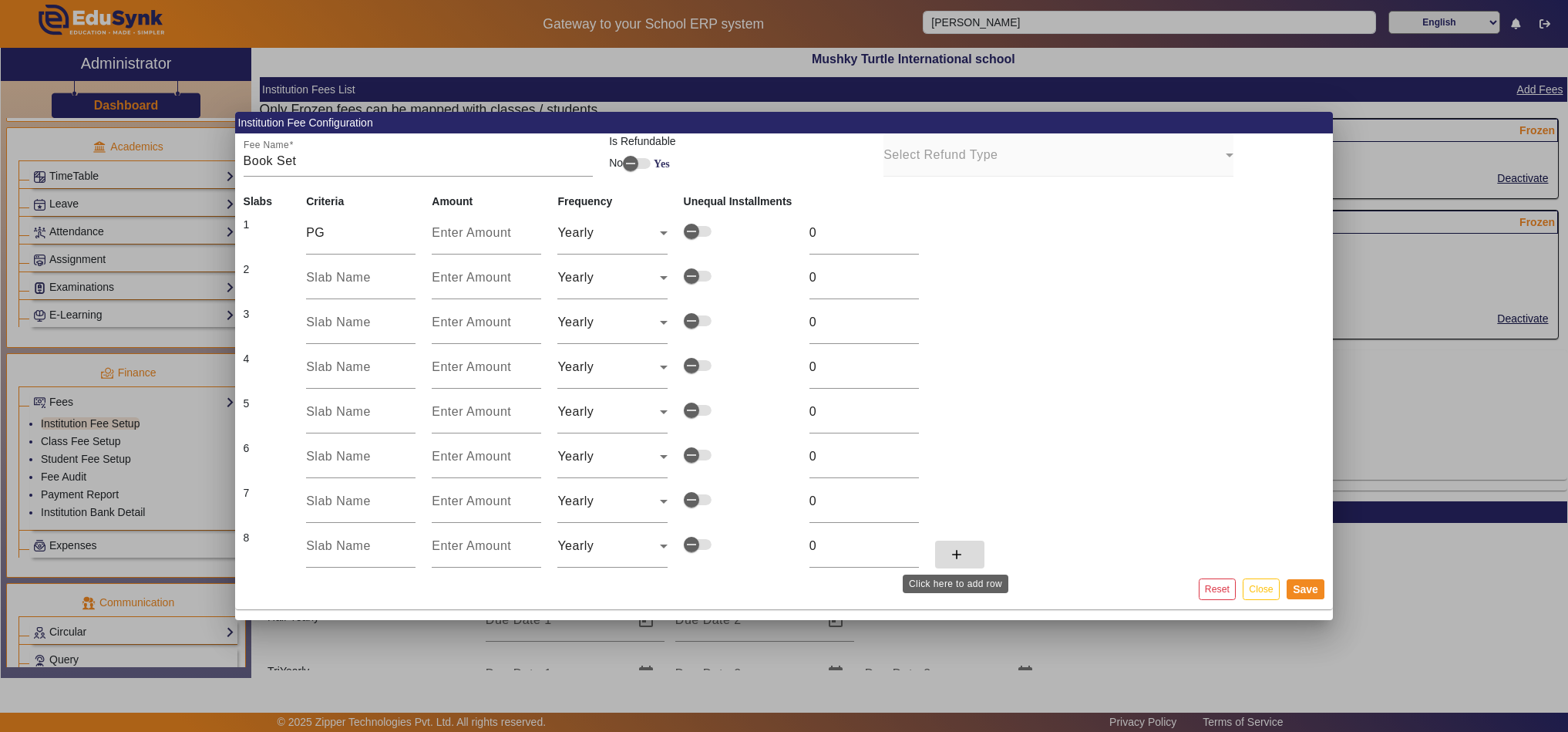
click at [958, 559] on mat-icon "add" at bounding box center [956, 554] width 16 height 16
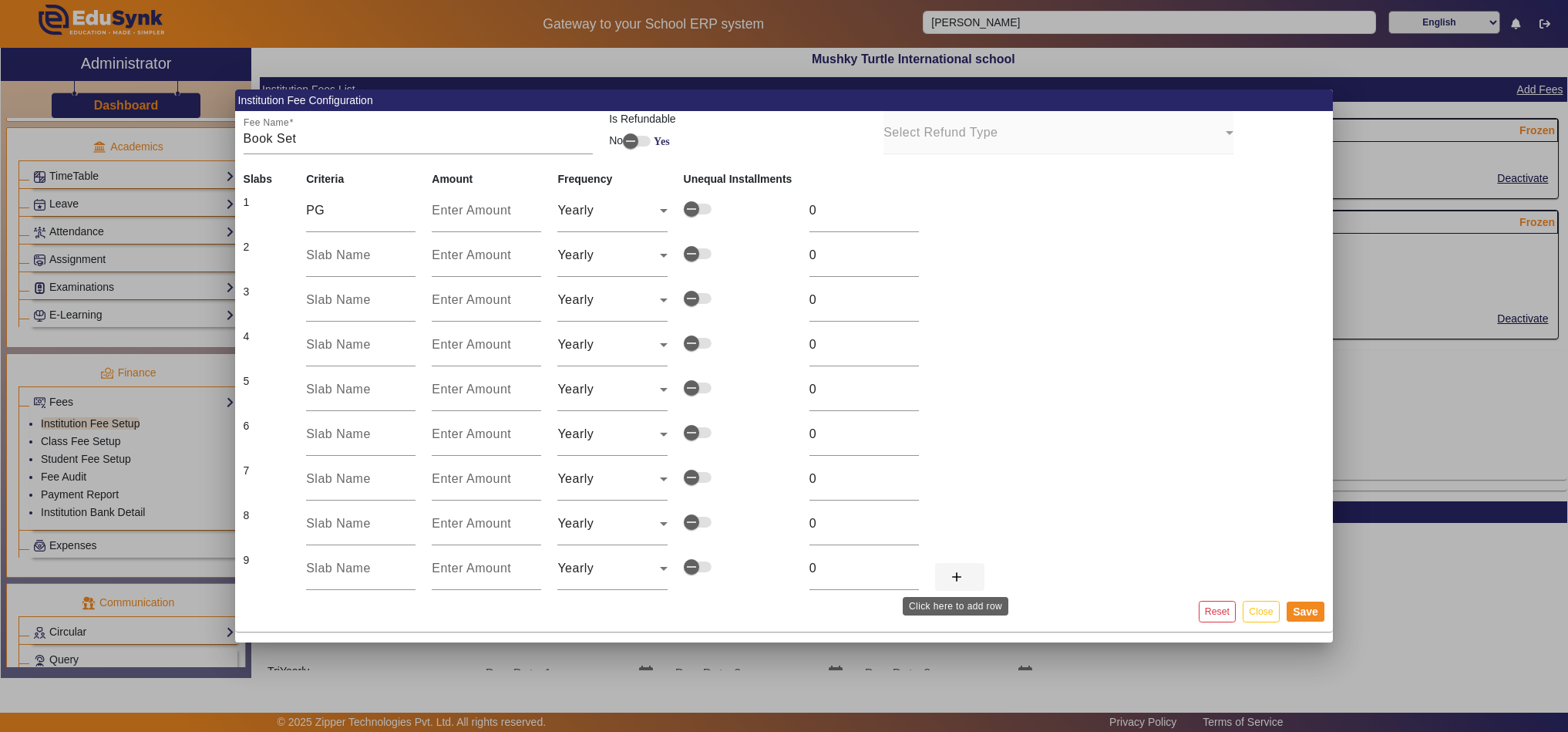
click at [958, 579] on mat-icon "add" at bounding box center [956, 577] width 16 height 16
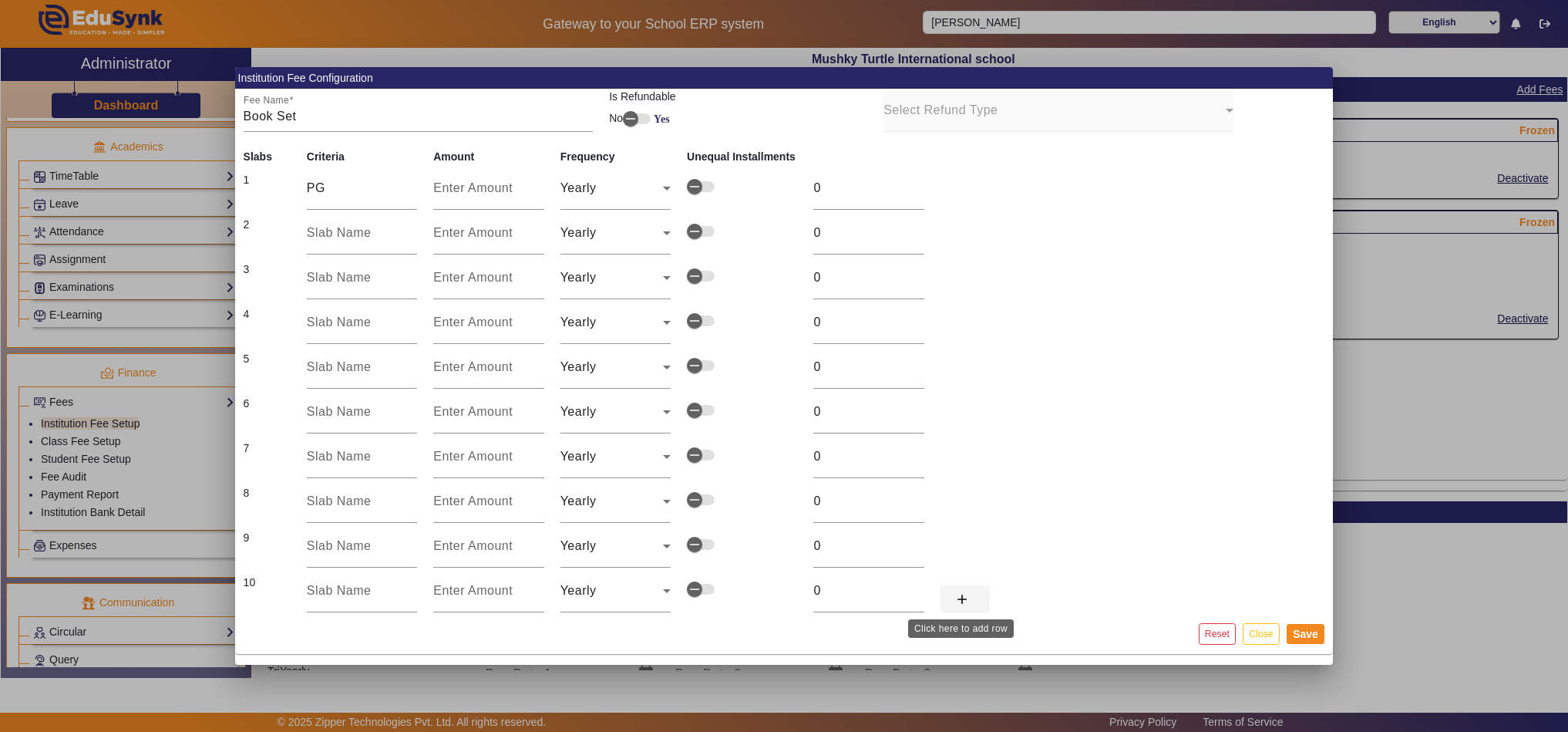
click at [958, 605] on mat-icon "add" at bounding box center [962, 600] width 16 height 16
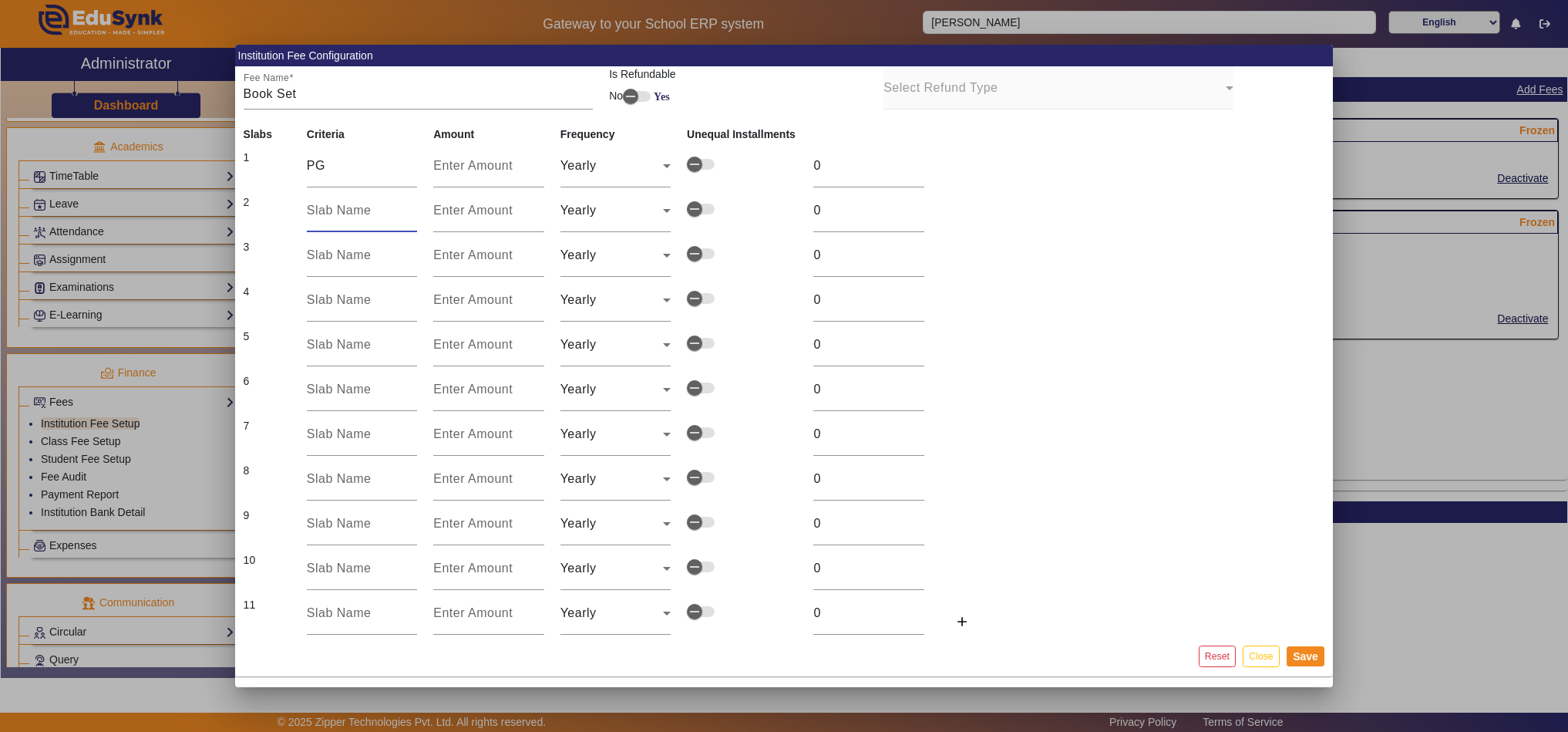
click at [331, 211] on input "text" at bounding box center [362, 210] width 111 height 18
type input "Nursery"
click at [340, 260] on input "text" at bounding box center [362, 254] width 111 height 18
type input "KG"
click at [334, 306] on input "text" at bounding box center [362, 300] width 111 height 18
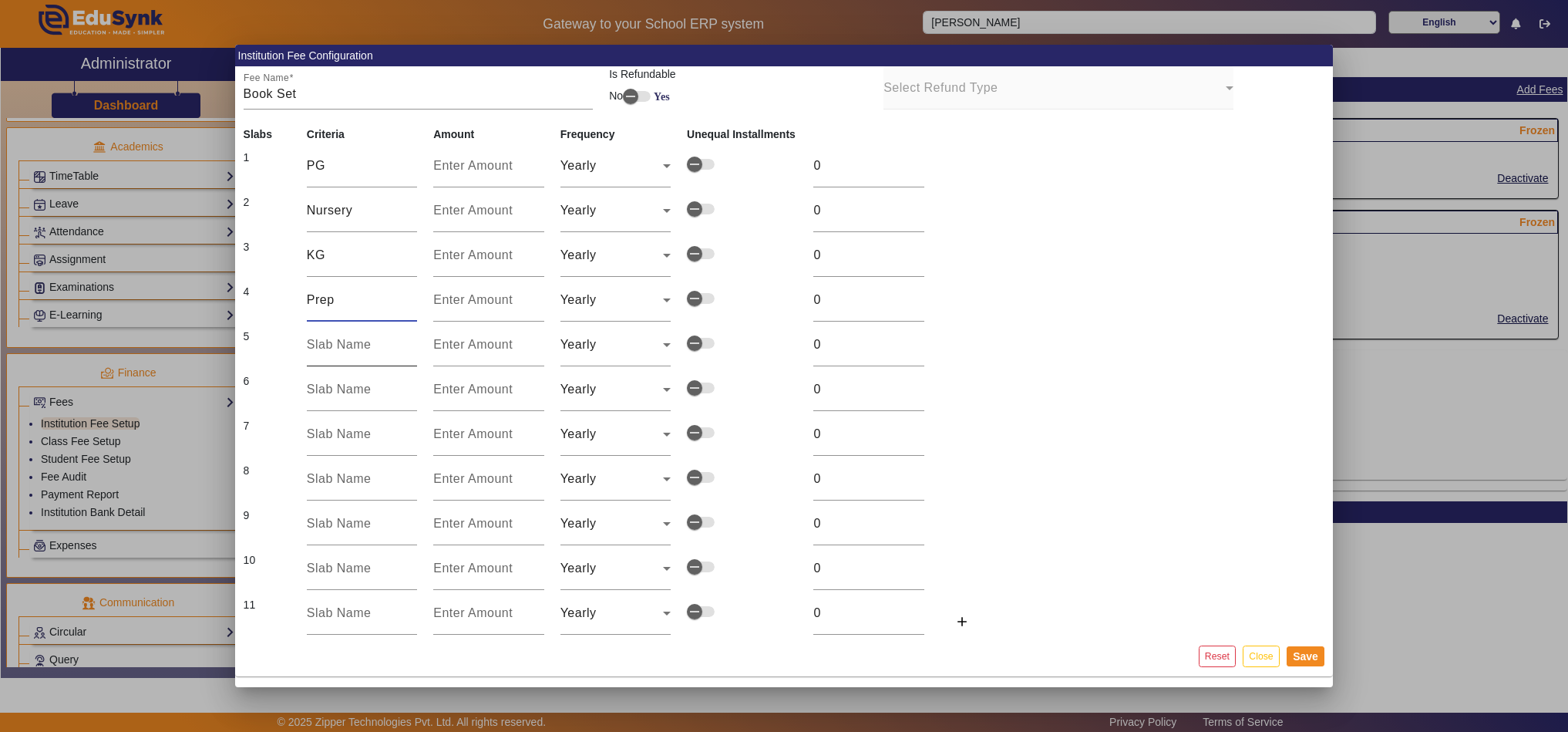
type input "Prep"
click at [335, 342] on input "text" at bounding box center [362, 344] width 111 height 18
type input "1st"
click at [329, 387] on input "text" at bounding box center [362, 389] width 111 height 18
type input "2nd"
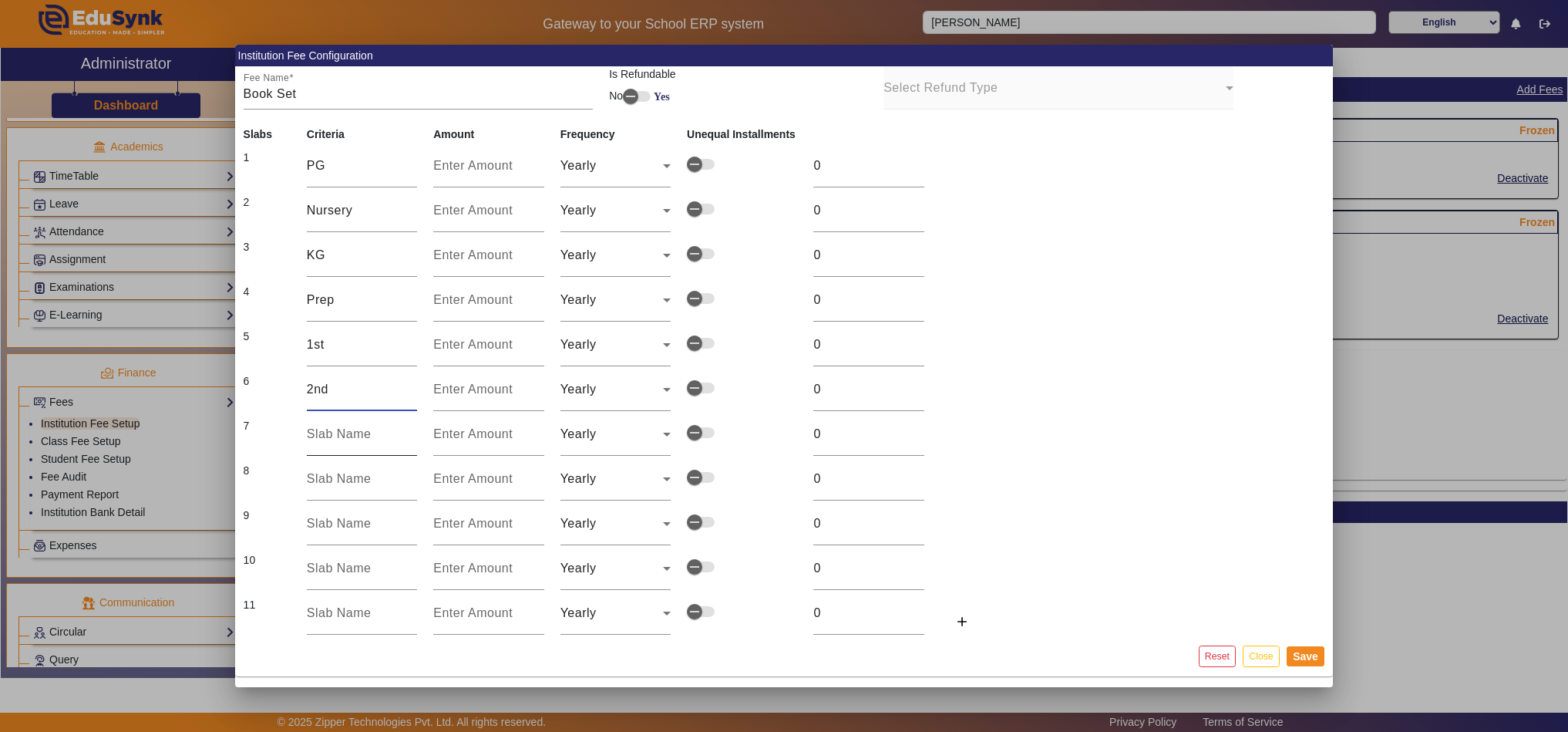
click at [327, 432] on input "text" at bounding box center [362, 434] width 111 height 18
type input "3rd"
click at [324, 493] on div at bounding box center [362, 479] width 111 height 44
type input "4th"
click at [335, 514] on input "text" at bounding box center [362, 523] width 111 height 18
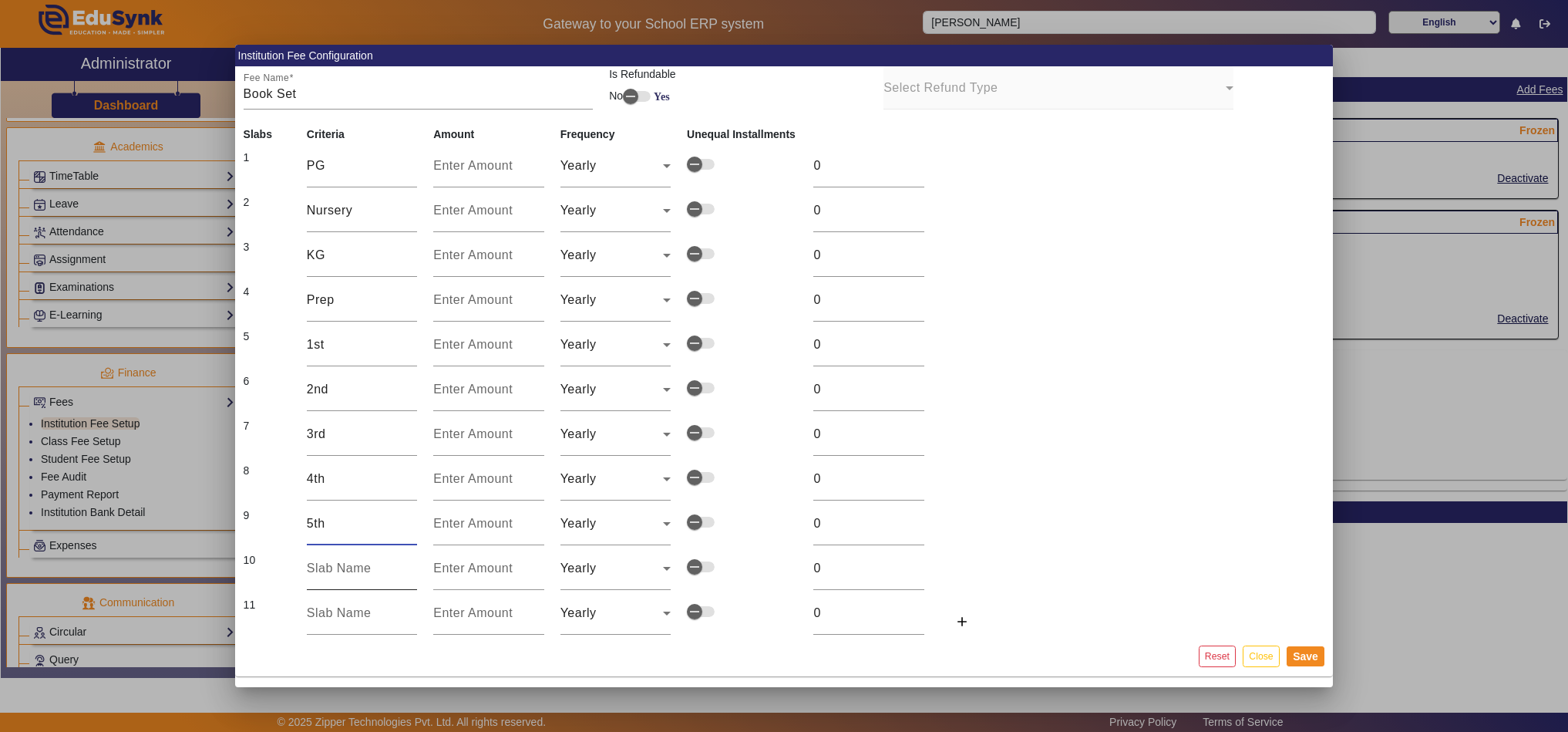
type input "5th"
click at [310, 569] on input "text" at bounding box center [362, 567] width 111 height 18
type input "6th"
click at [322, 608] on input "text" at bounding box center [362, 613] width 111 height 18
type input "7th"
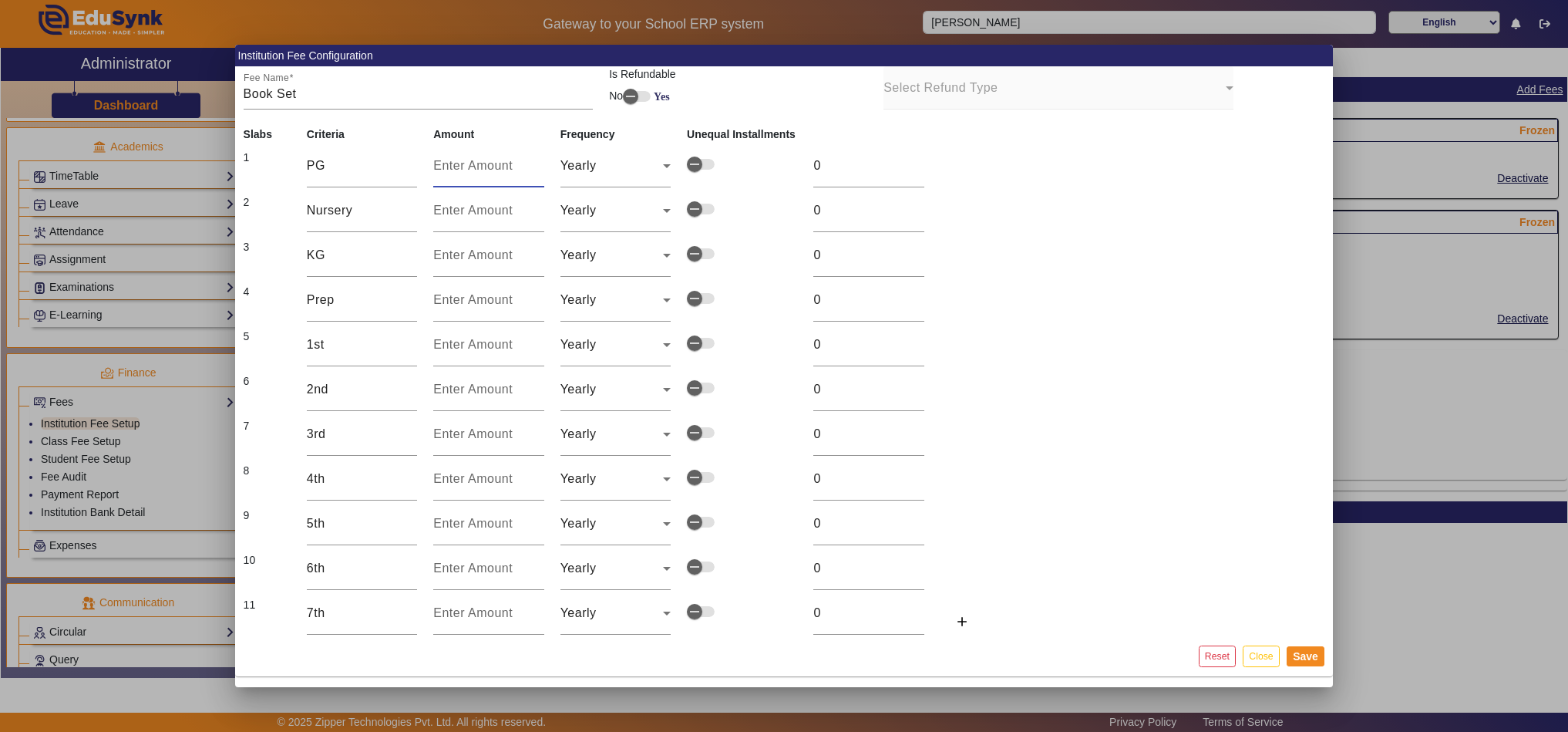
click at [510, 167] on input "number" at bounding box center [488, 166] width 111 height 18
type input "1"
type input "17"
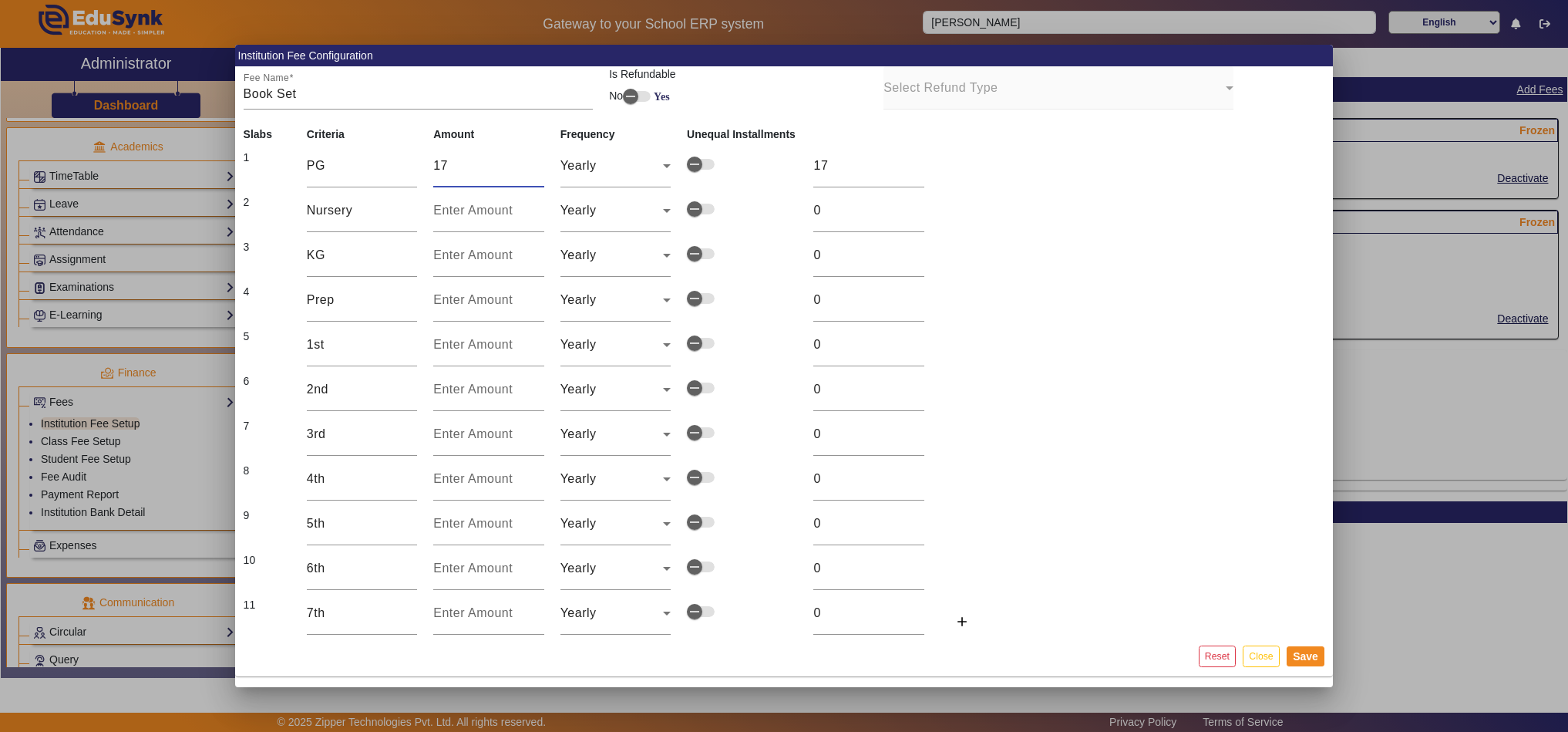
type input "174"
type input "1740"
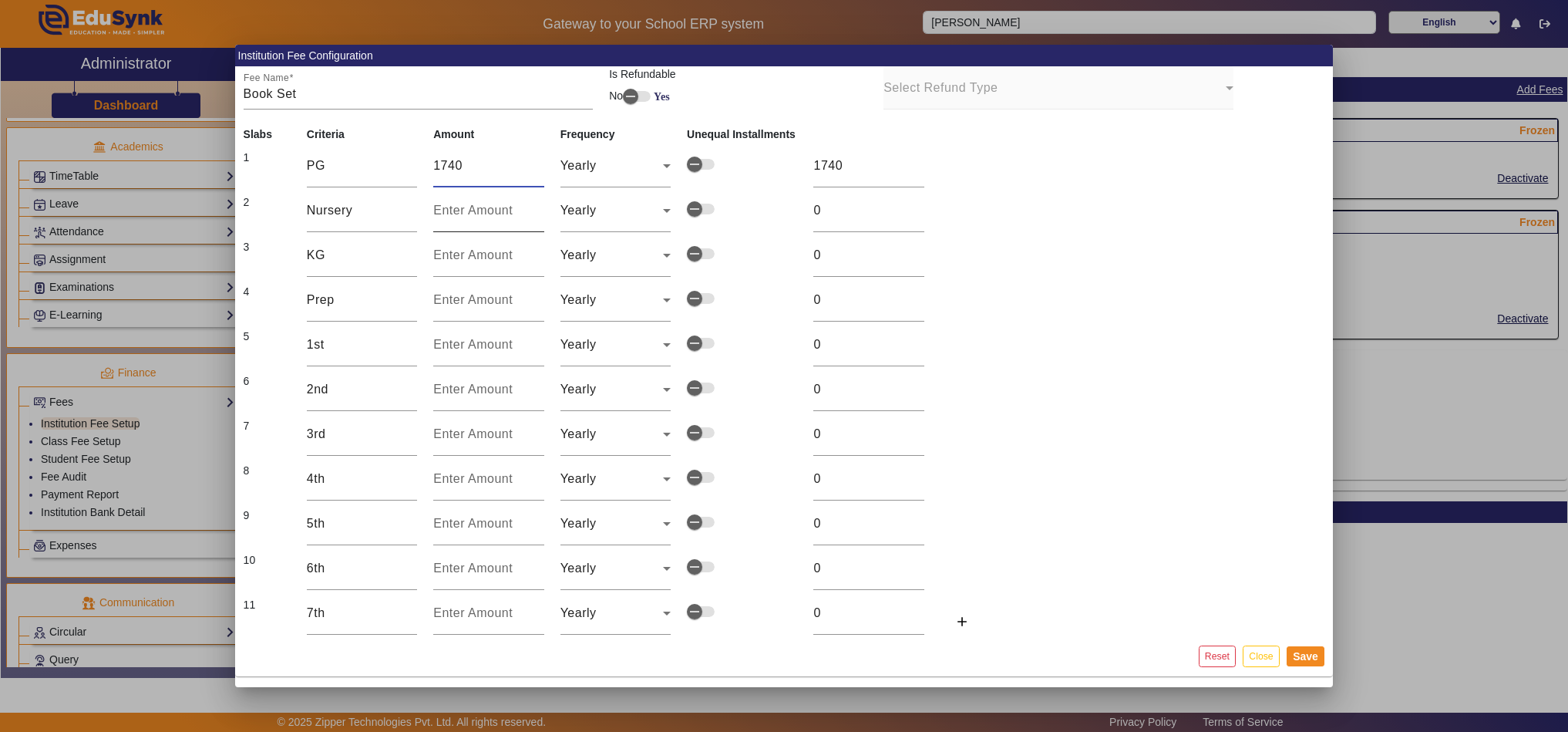
click at [493, 218] on input "number" at bounding box center [488, 210] width 111 height 18
type input "1"
type input "13"
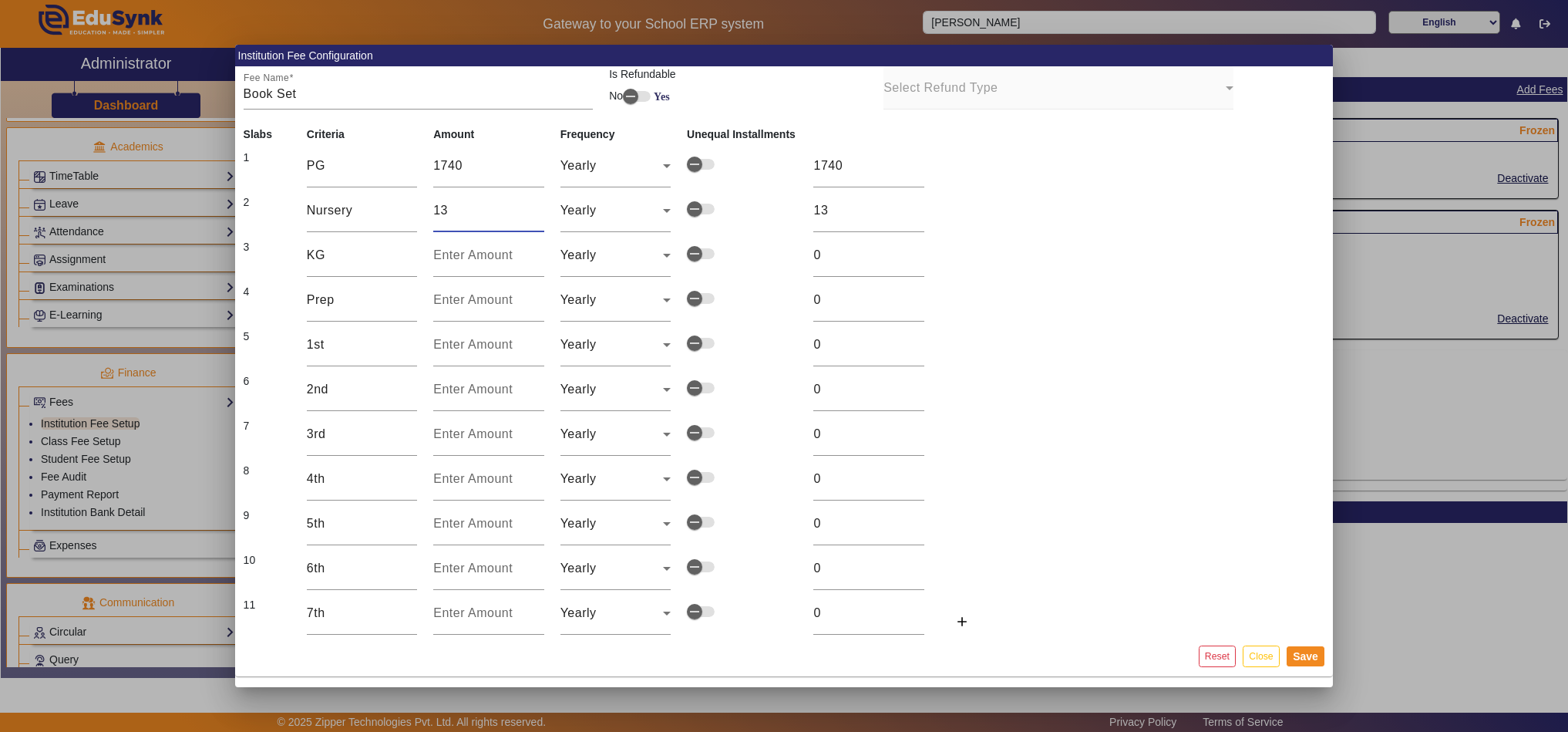
type input "133"
type input "1330"
drag, startPoint x: 465, startPoint y: 213, endPoint x: 419, endPoint y: 214, distance: 46.0
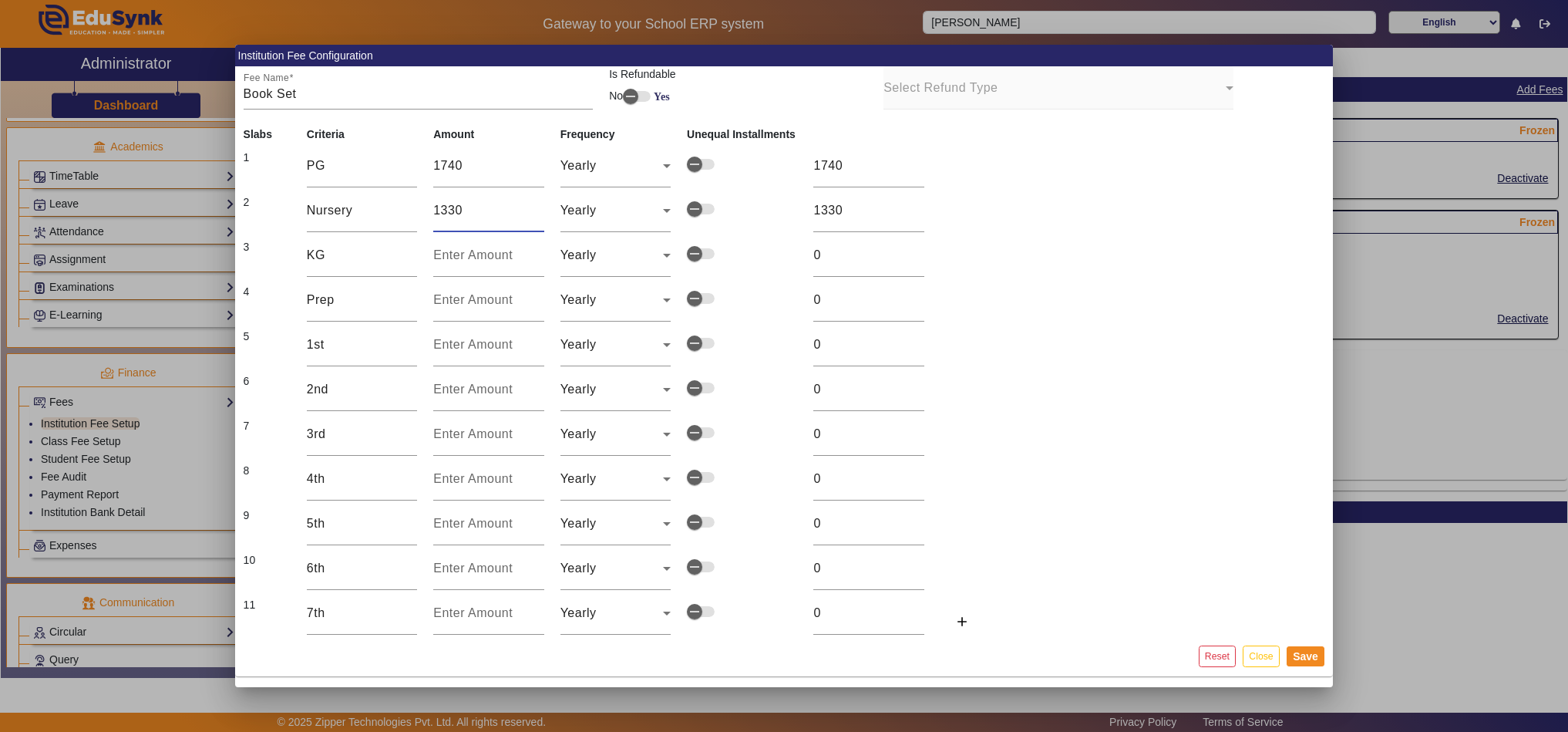
click at [419, 214] on tr "2 Nursery 1330 Yearly 1330" at bounding box center [615, 210] width 760 height 44
type input "3"
type input "33"
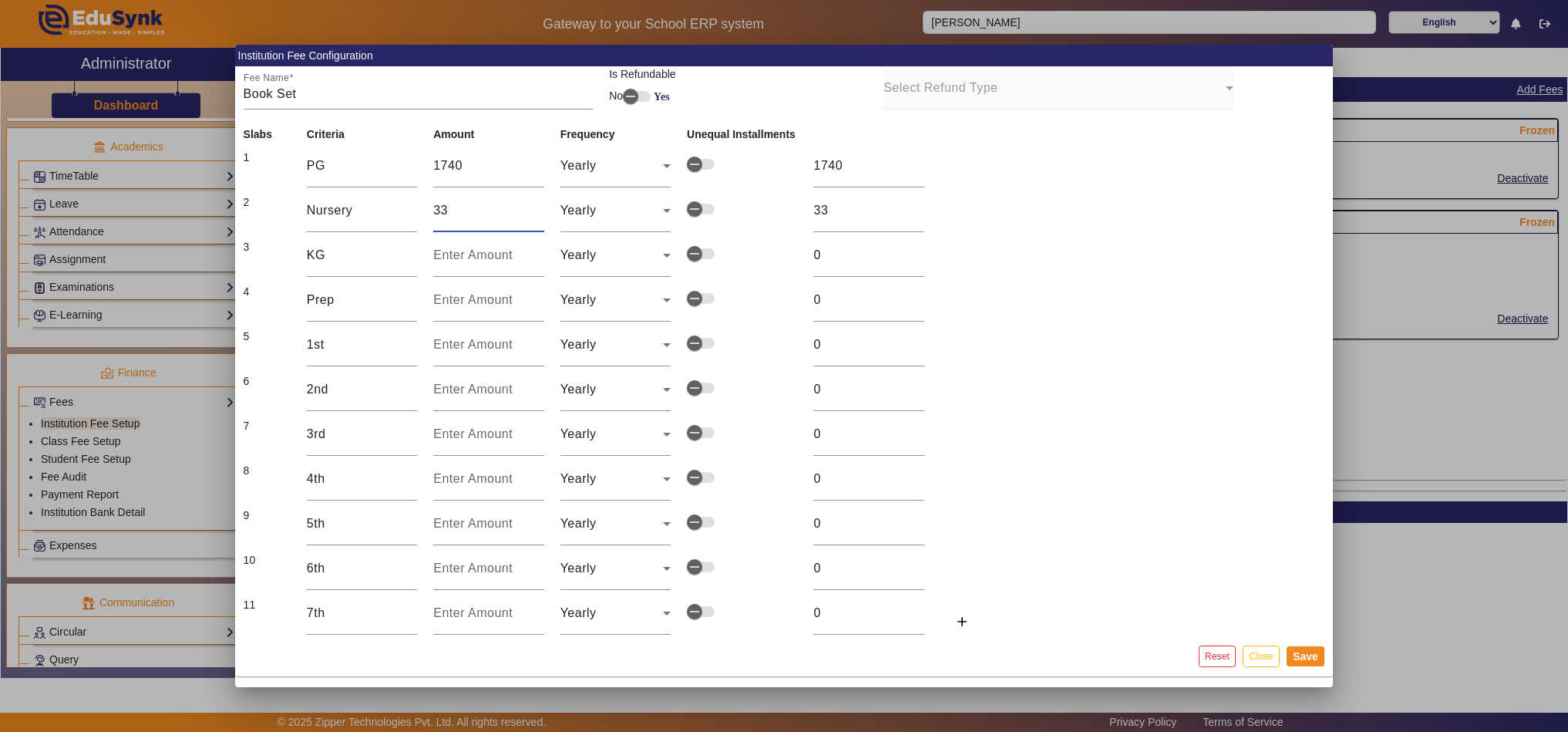
type input "330"
type input "3300"
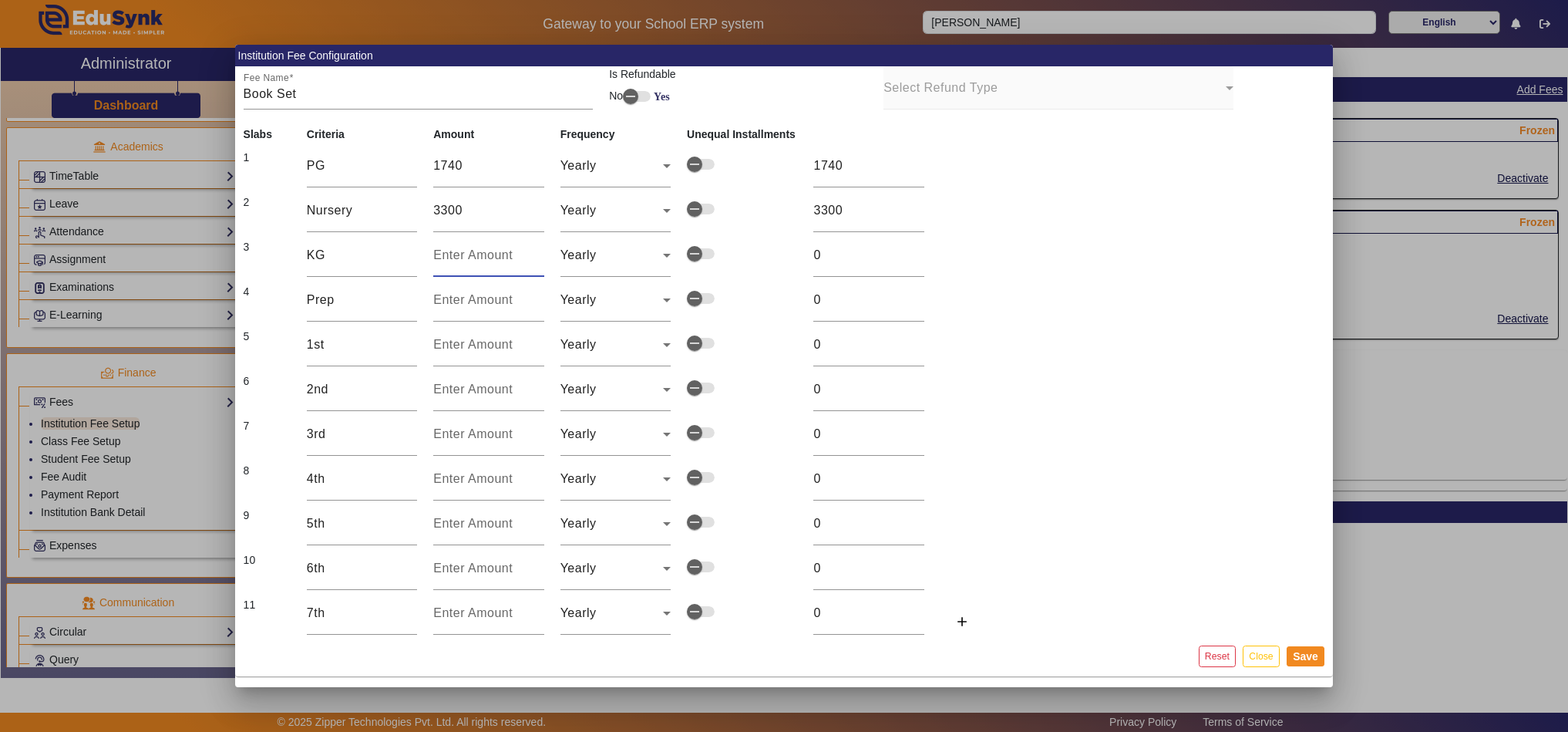
click at [438, 255] on input "number" at bounding box center [488, 254] width 111 height 18
type input "3"
type input "31"
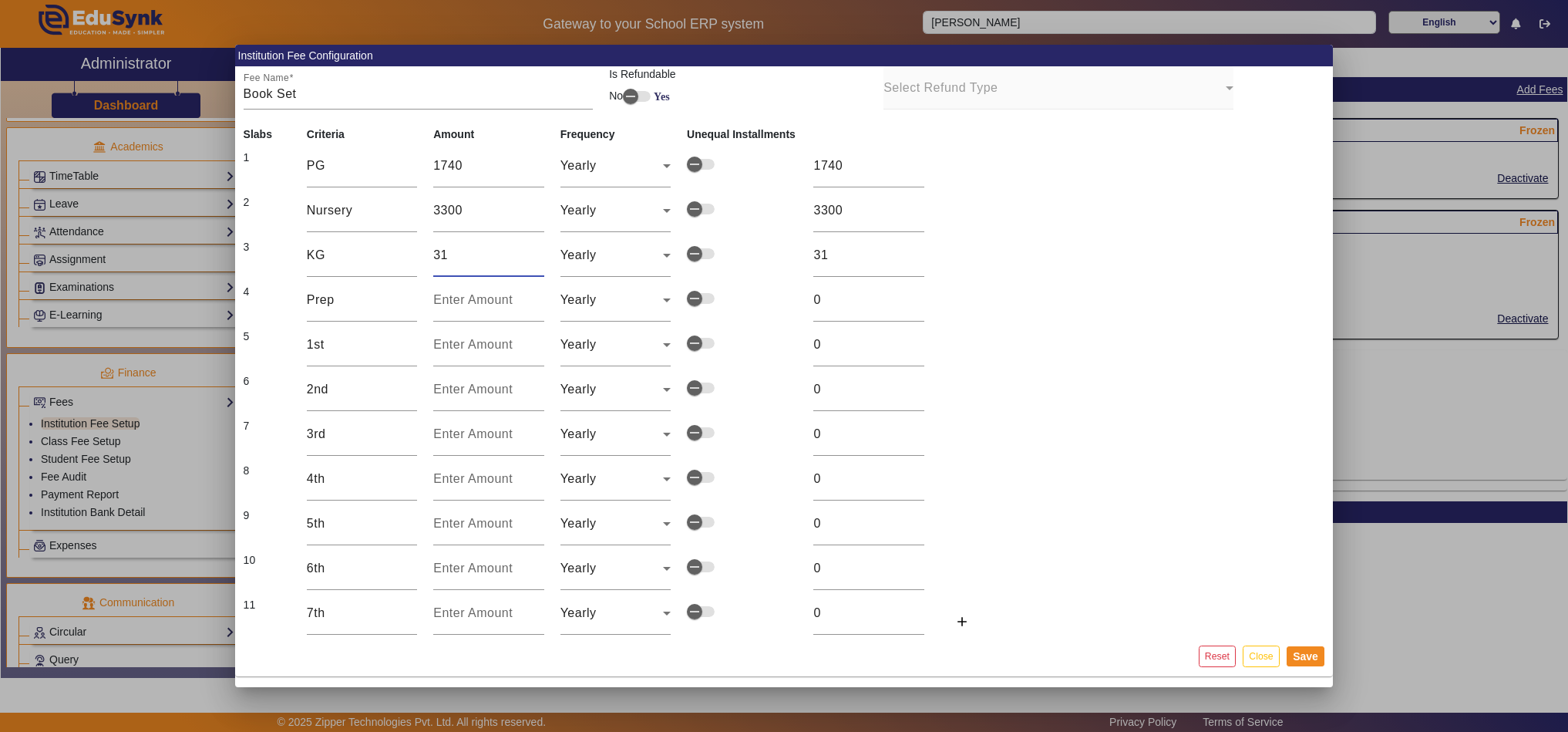
type input "313"
type input "3130"
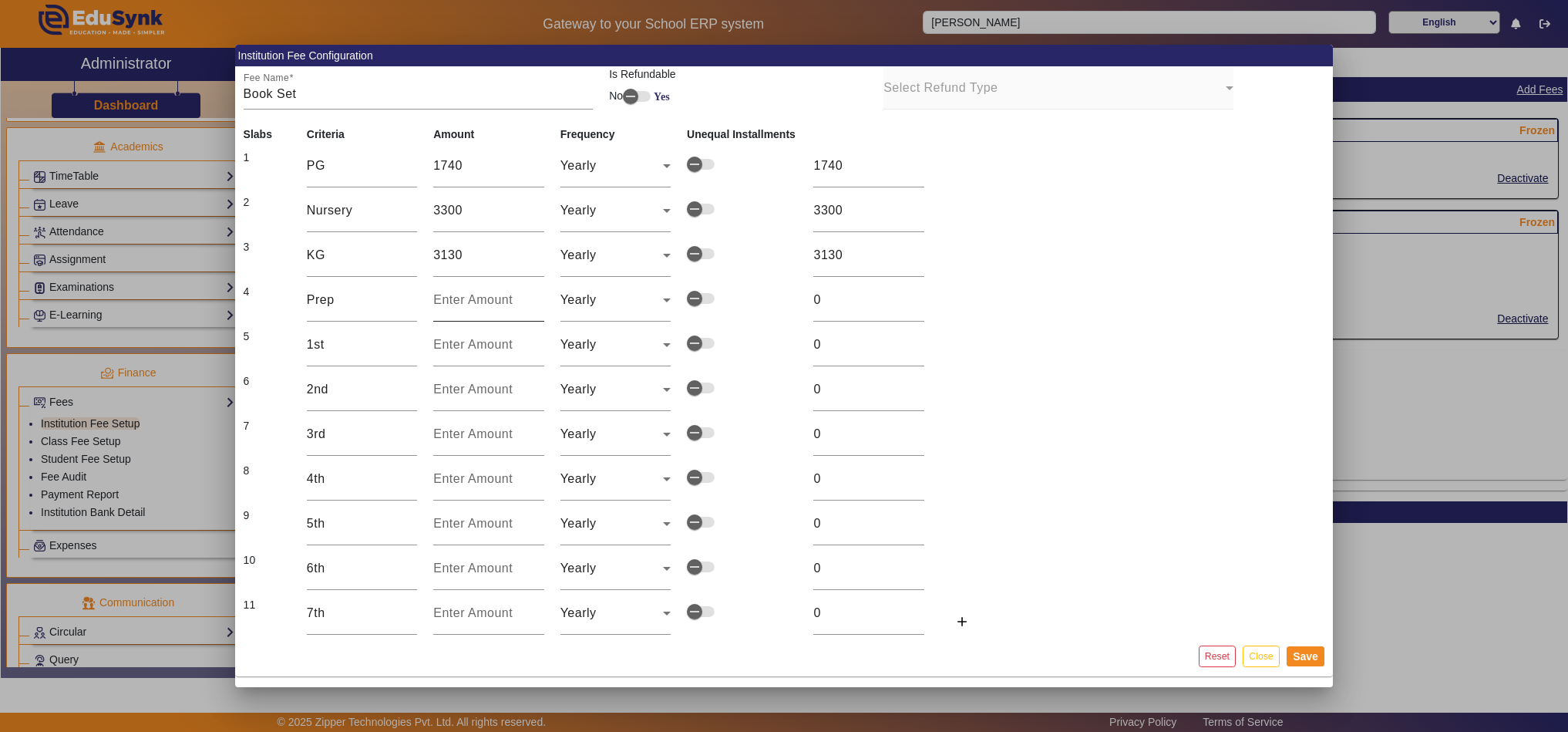
click at [460, 310] on div at bounding box center [488, 300] width 111 height 44
click at [493, 304] on input "number" at bounding box center [488, 300] width 111 height 18
type input "3"
type input "34"
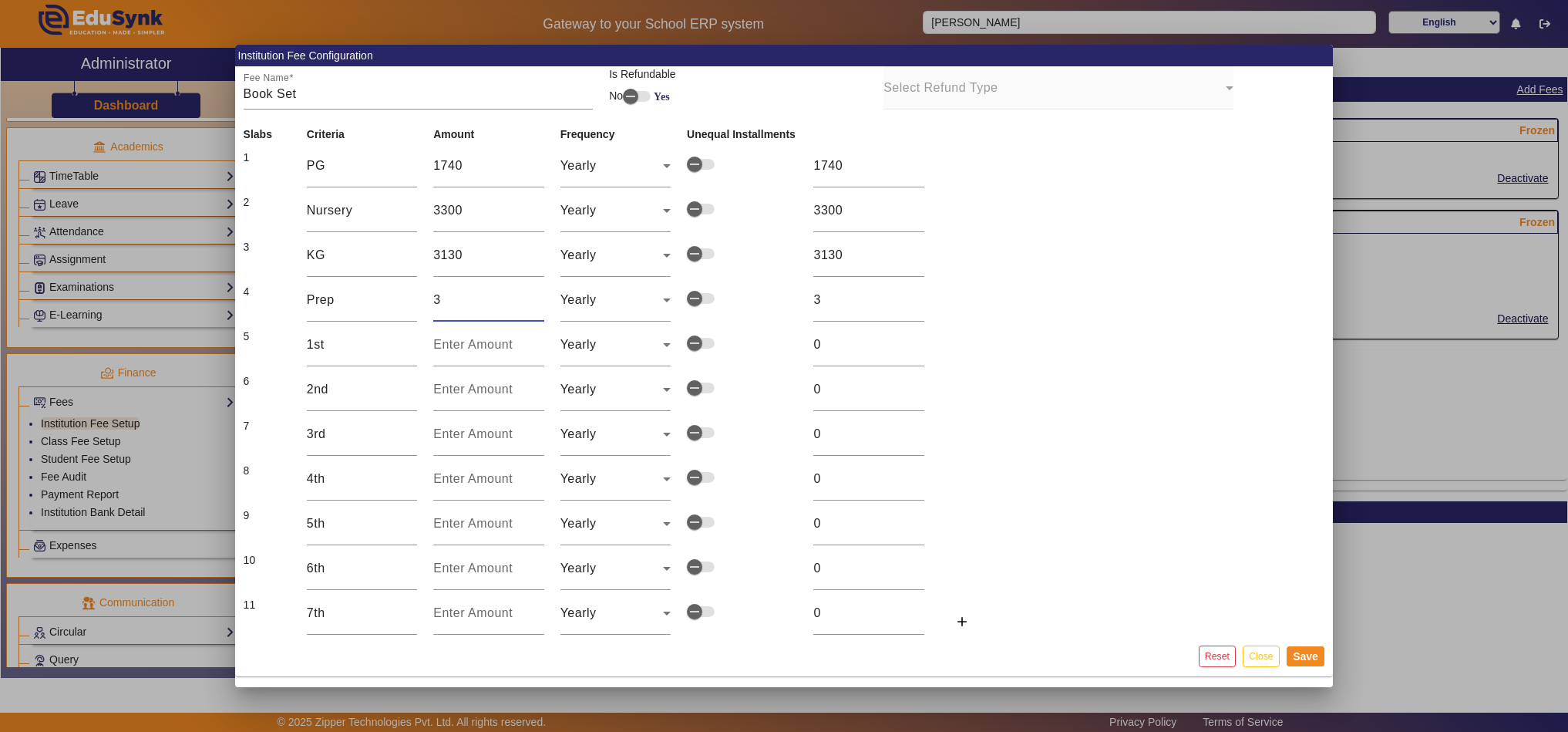
type input "34"
type input "348"
type input "3480"
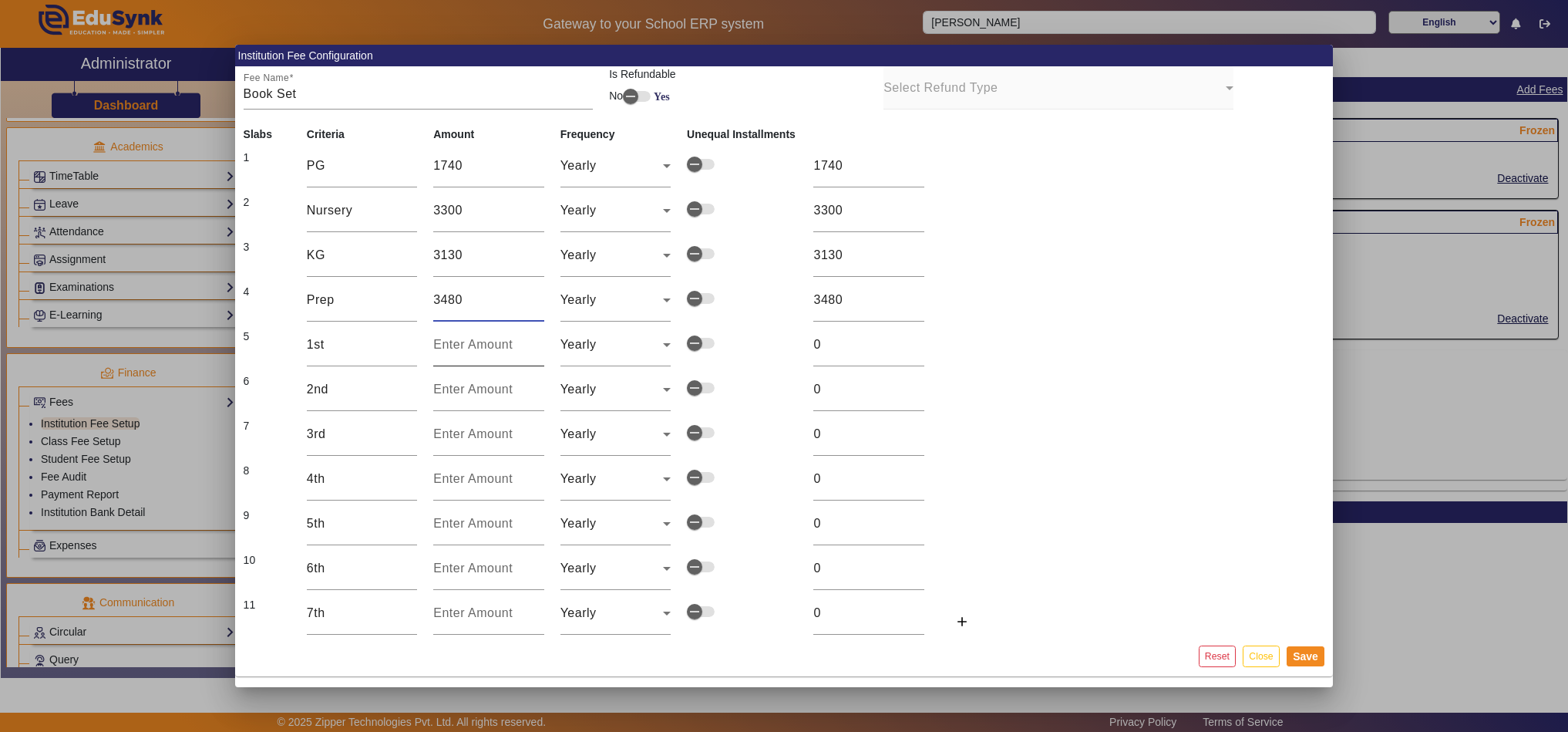
type input "3480"
click at [476, 347] on input "number" at bounding box center [488, 344] width 111 height 18
type input "4"
type input "40"
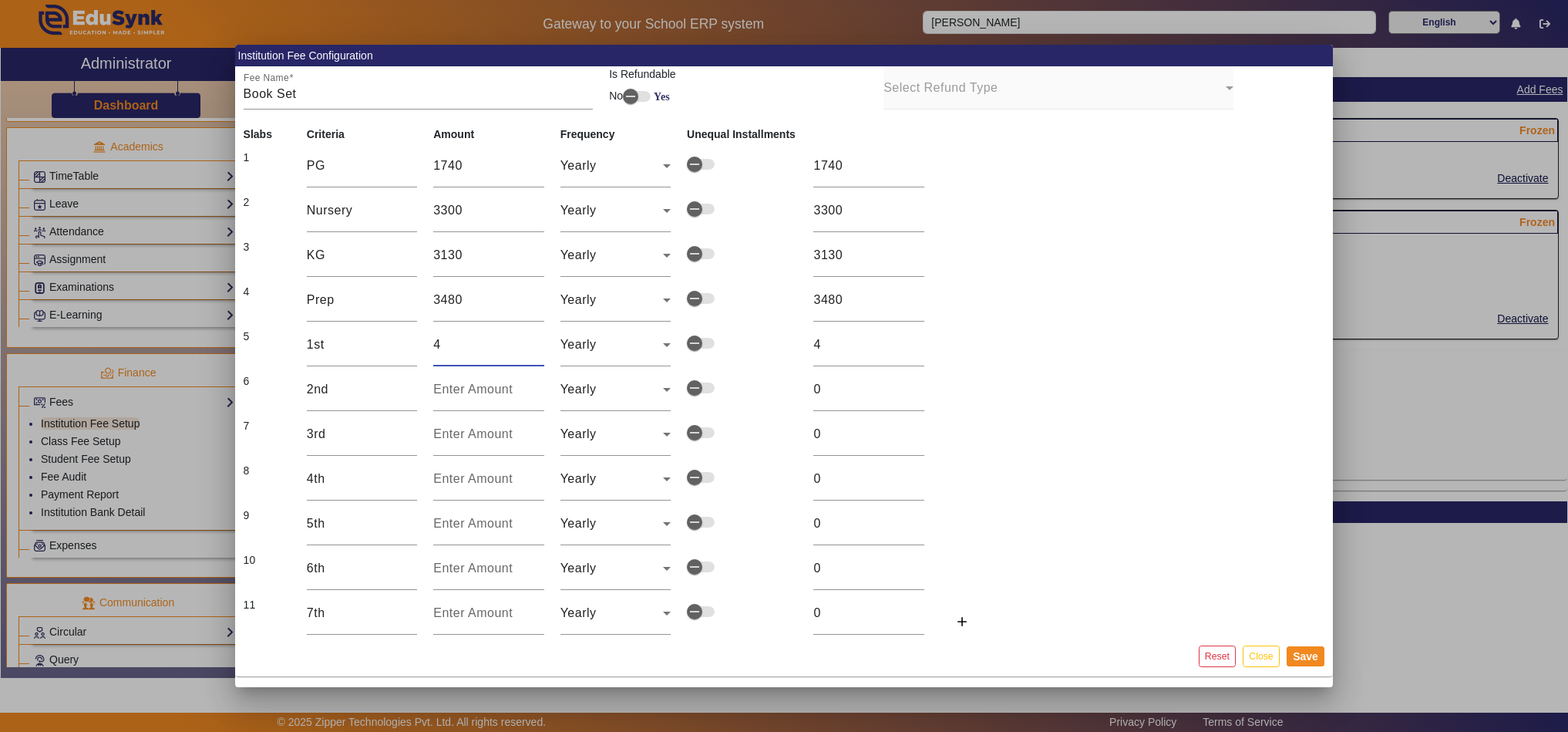
type input "40"
type input "400"
type input "4000"
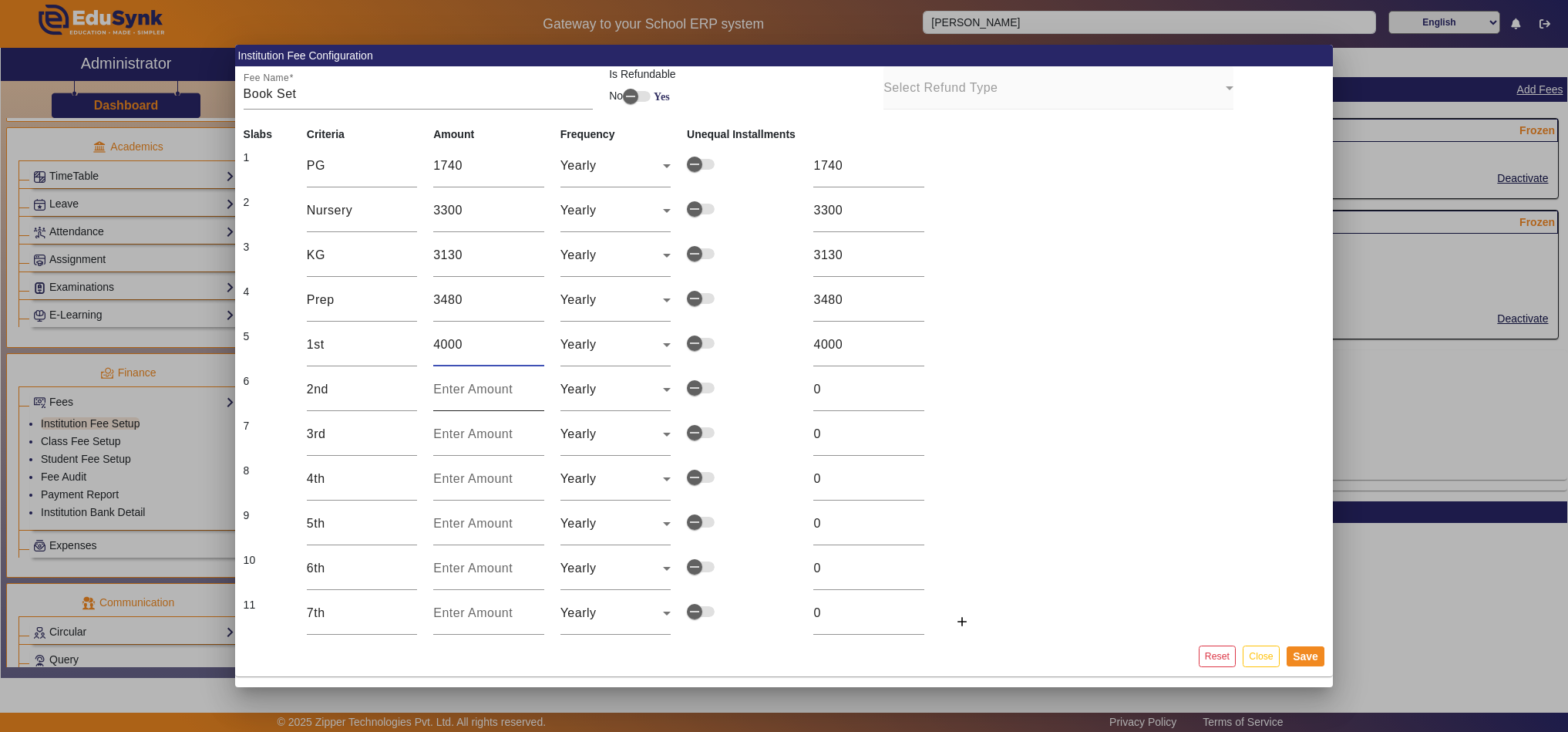
type input "4000"
click at [447, 394] on input "number" at bounding box center [488, 389] width 111 height 18
type input "4"
type input "41"
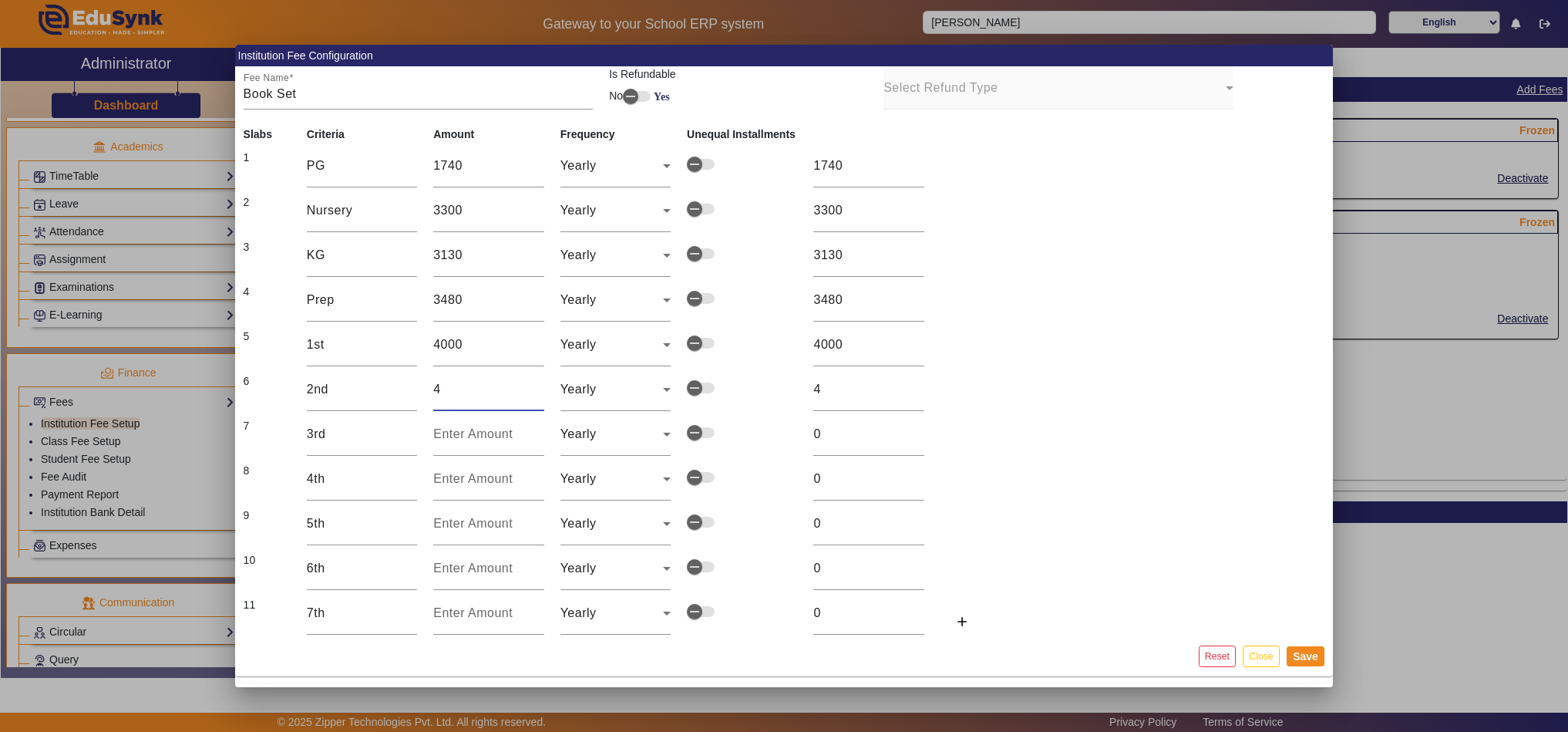
type input "41"
type input "410"
type input "4100"
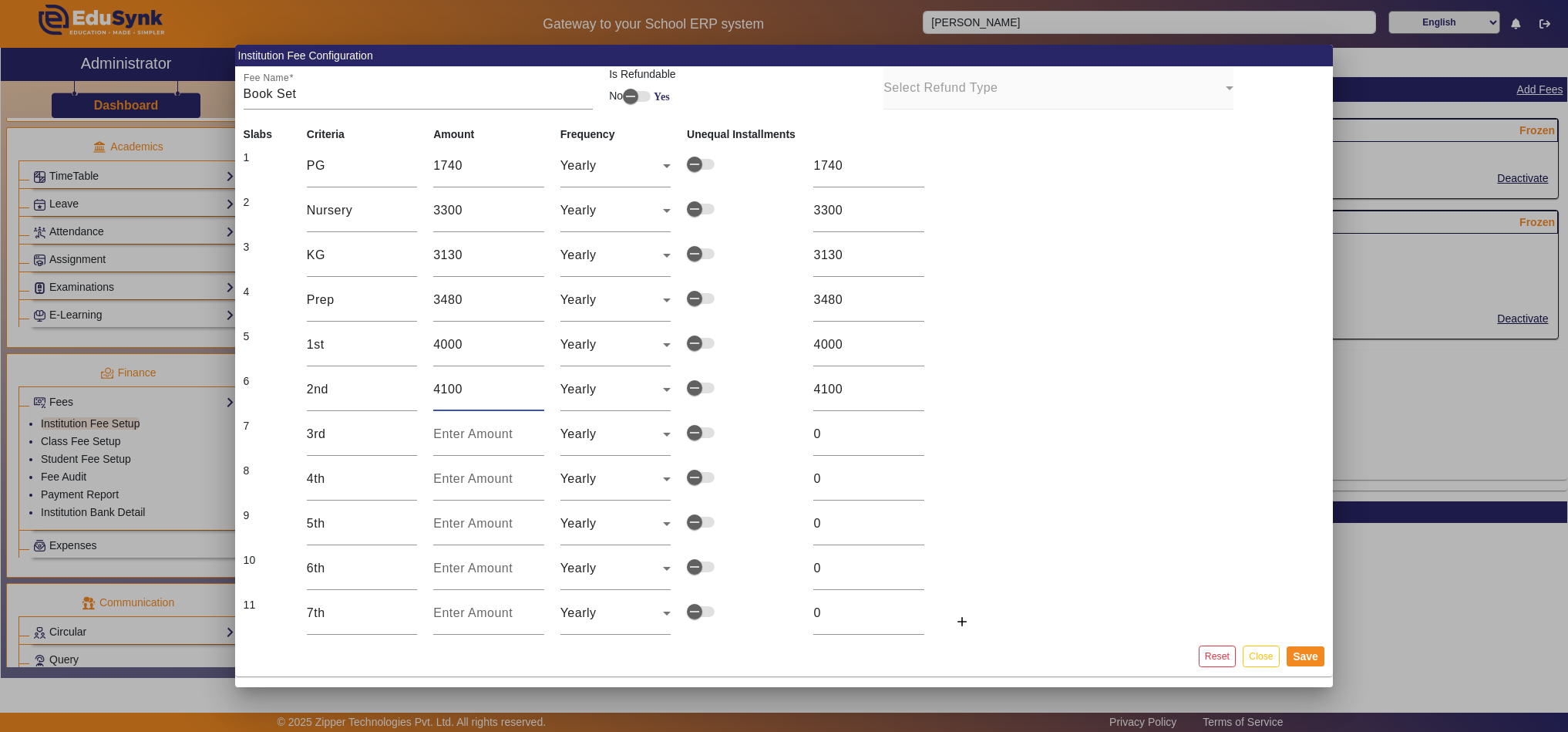
type input "41000"
type input "4100"
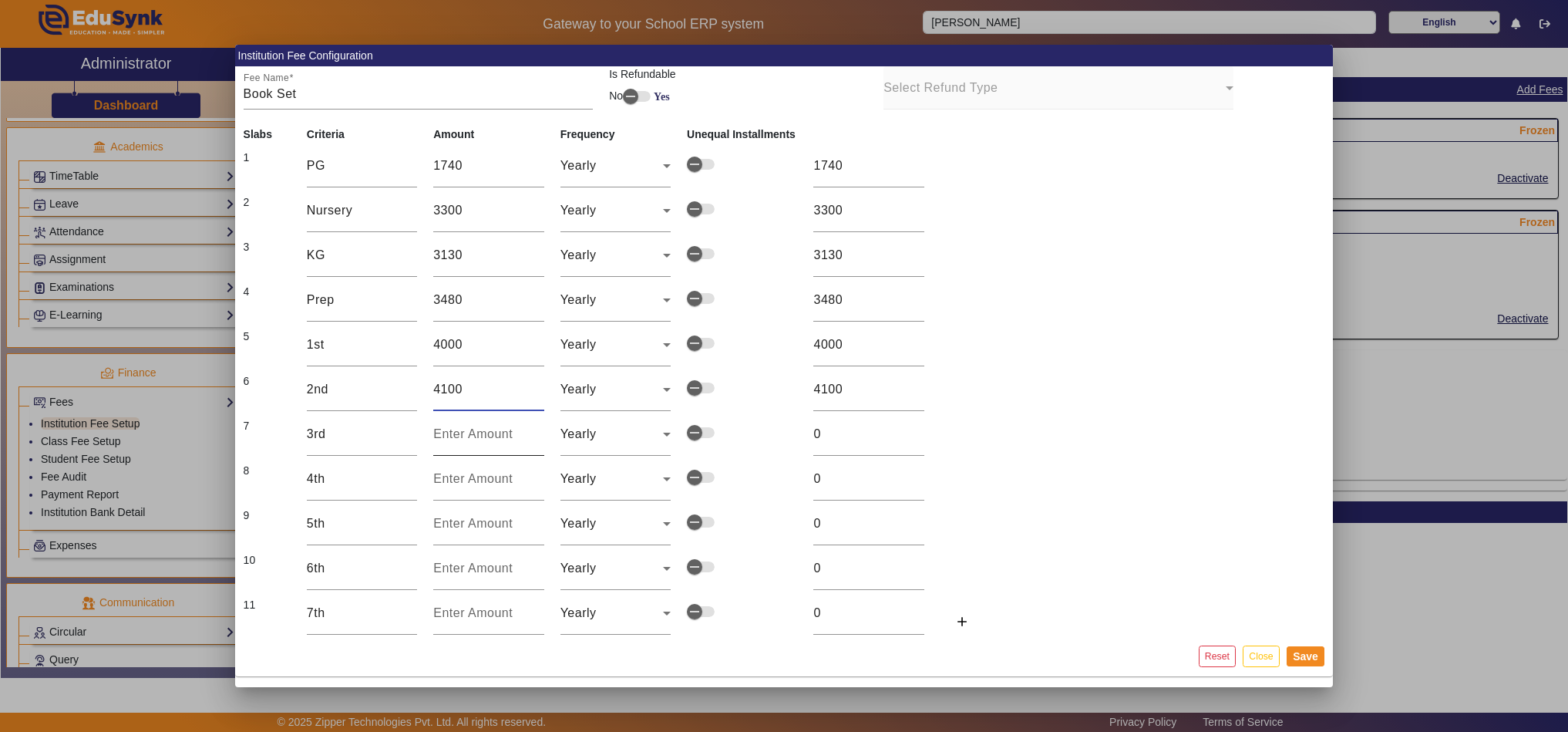
click at [458, 422] on div at bounding box center [488, 434] width 111 height 44
type input "4"
type input "44"
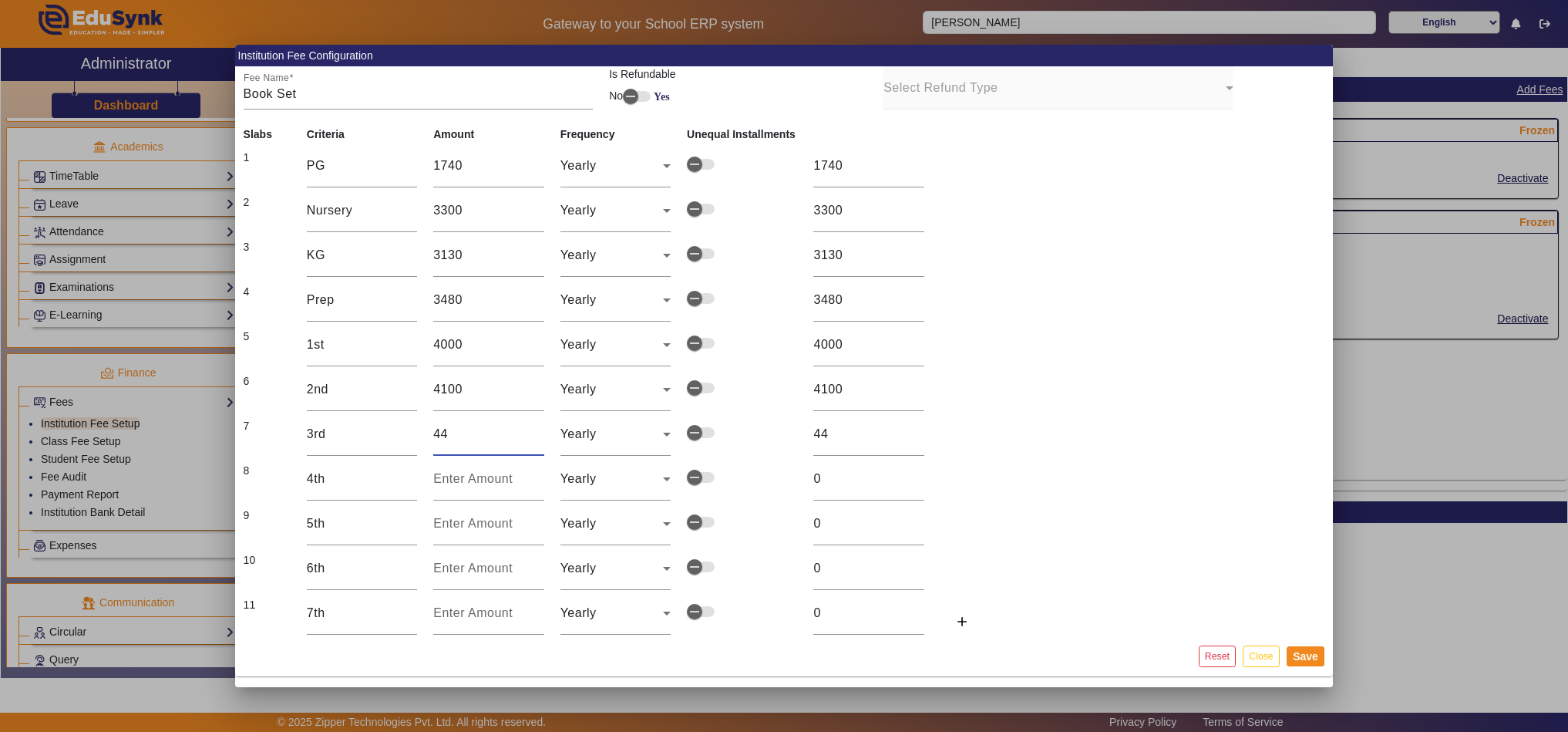
type input "440"
type input "4400"
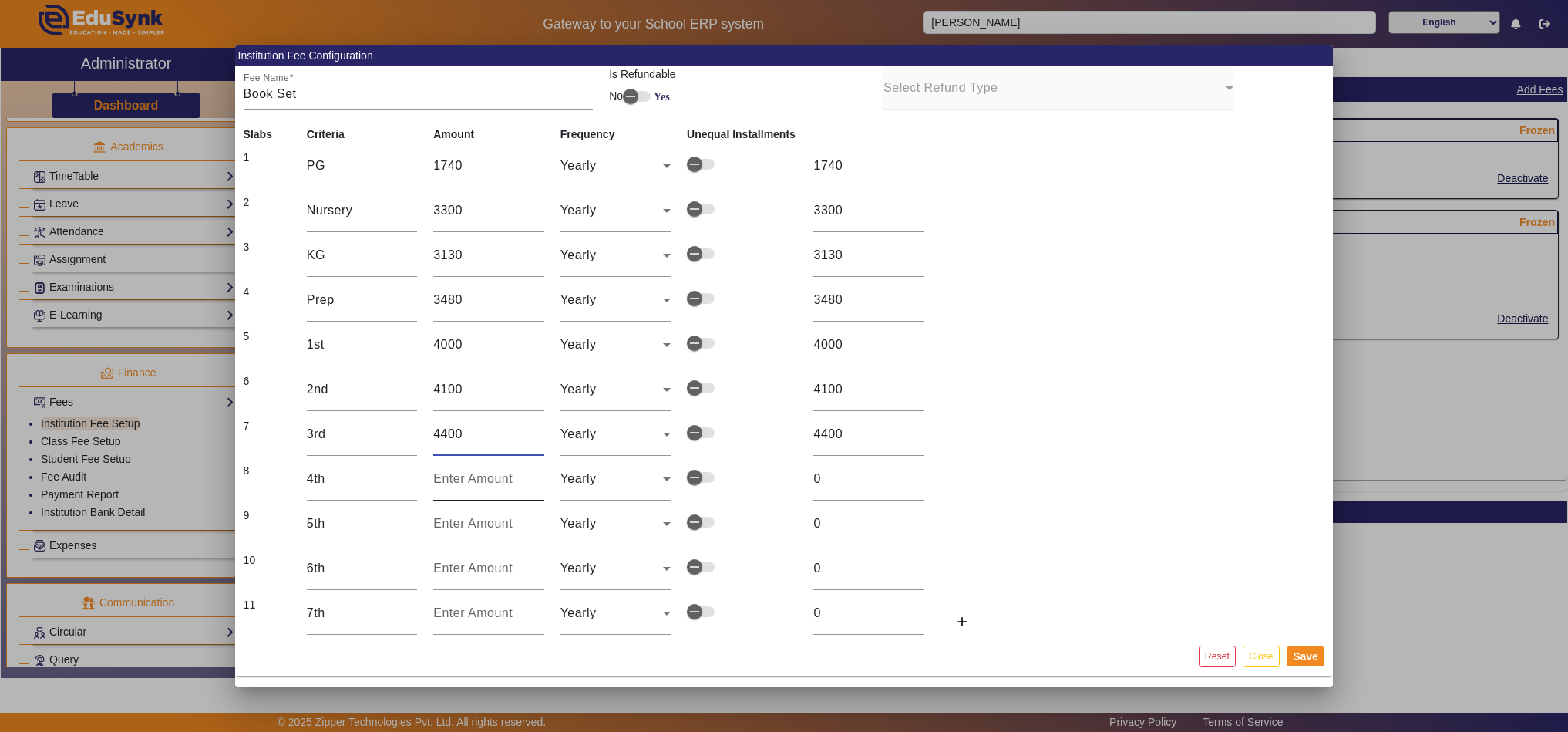
click at [458, 488] on input "number" at bounding box center [488, 478] width 111 height 18
type input "4"
type input "48"
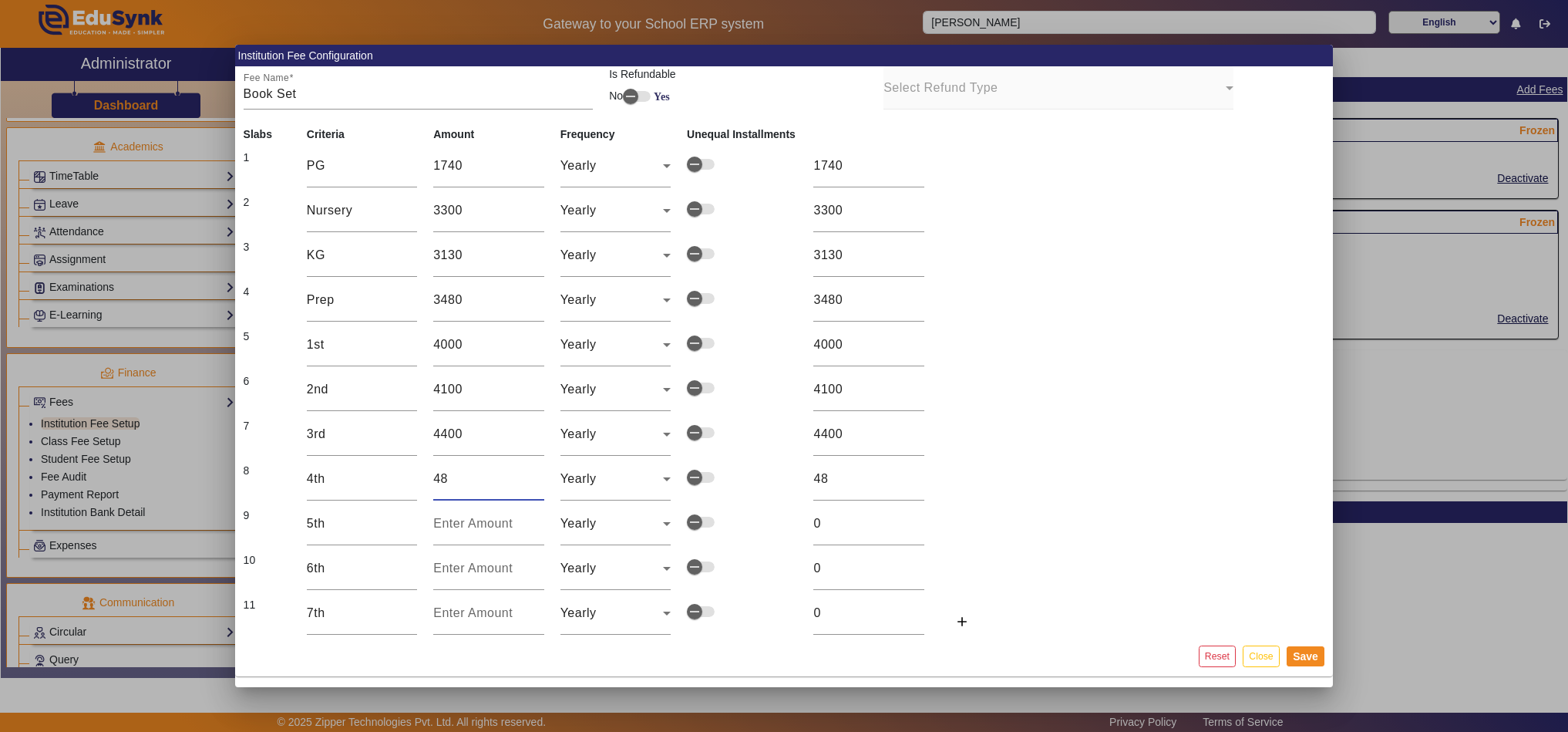
type input "480"
type input "4800"
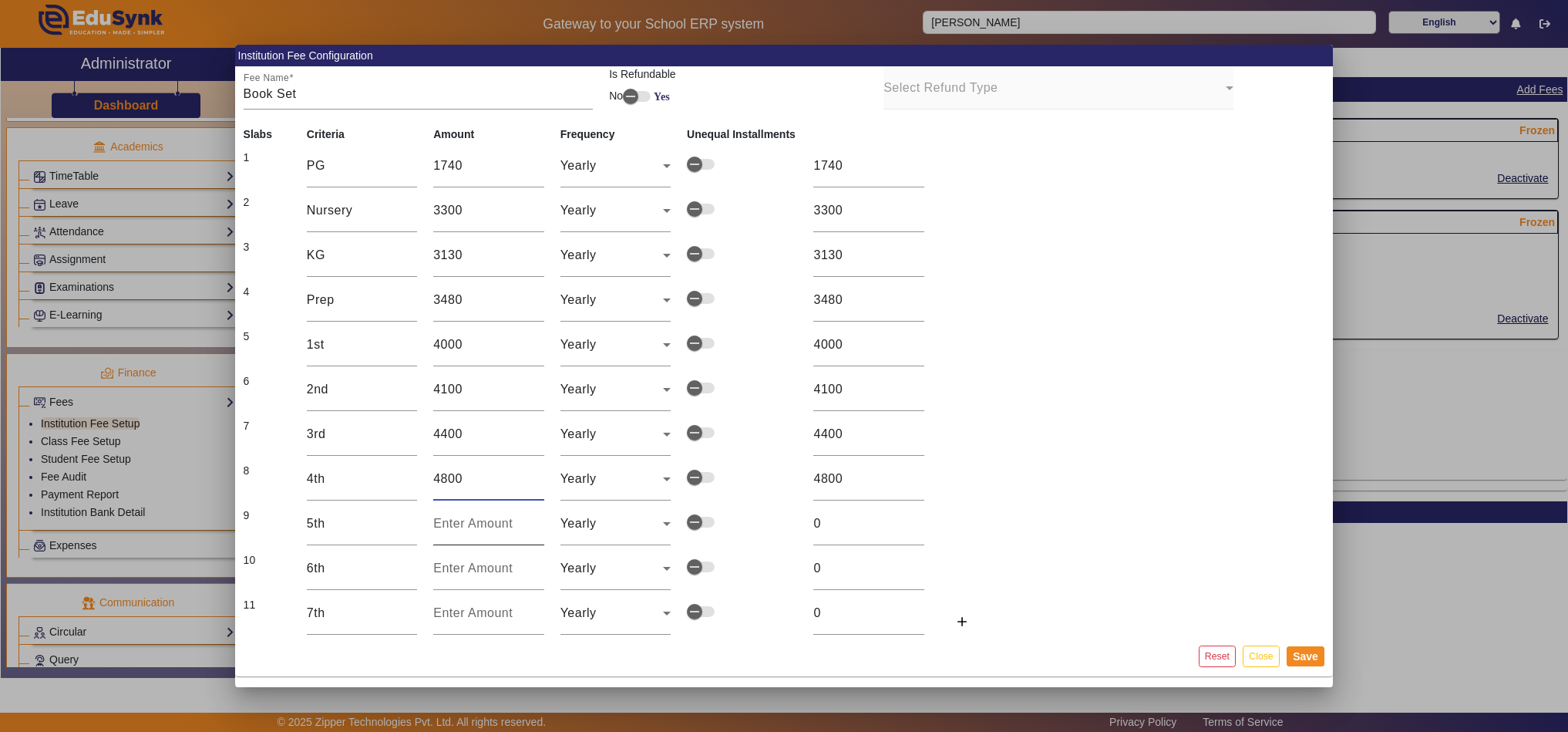
click at [451, 531] on input "number" at bounding box center [488, 523] width 111 height 18
type input "4"
type input "49"
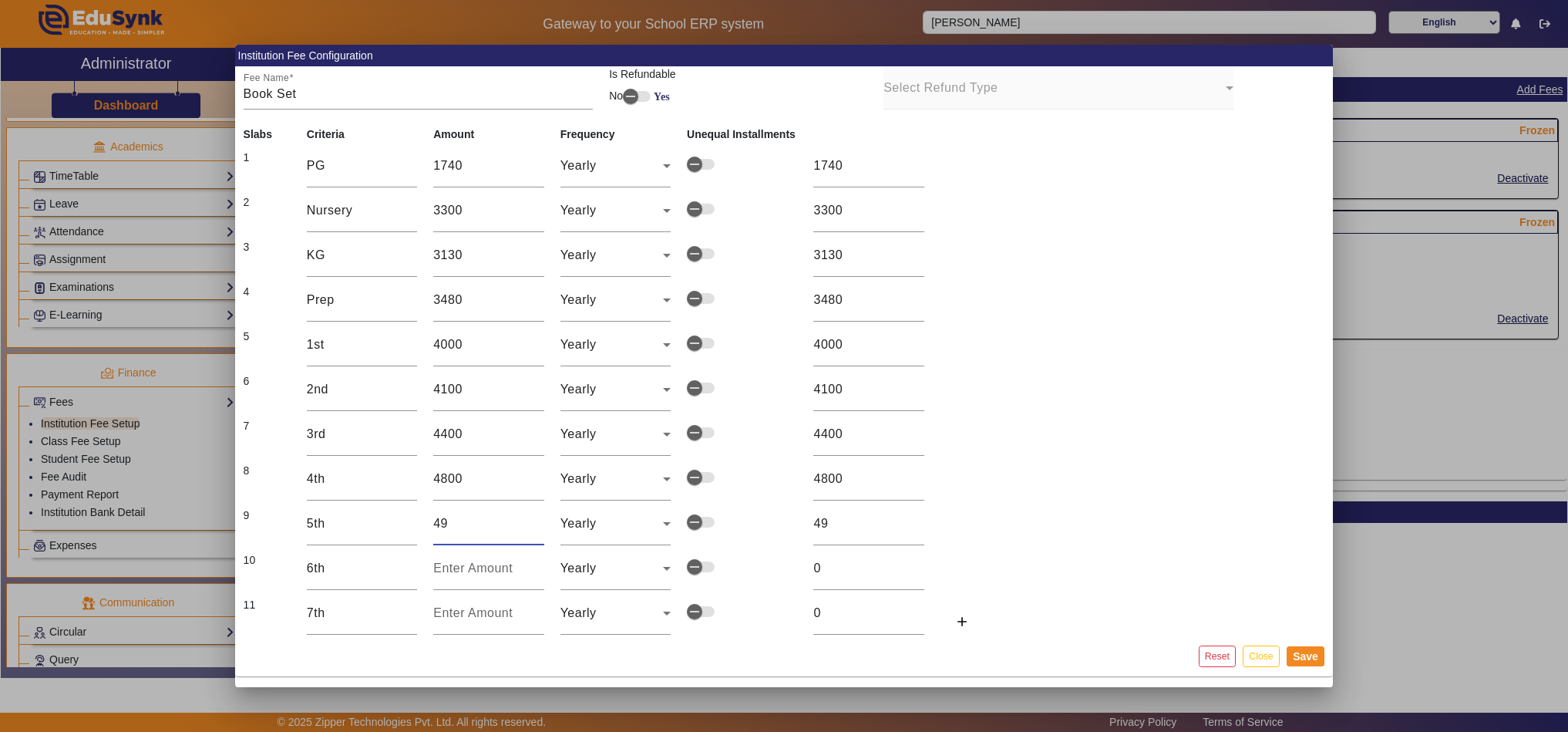
type input "490"
type input "4900"
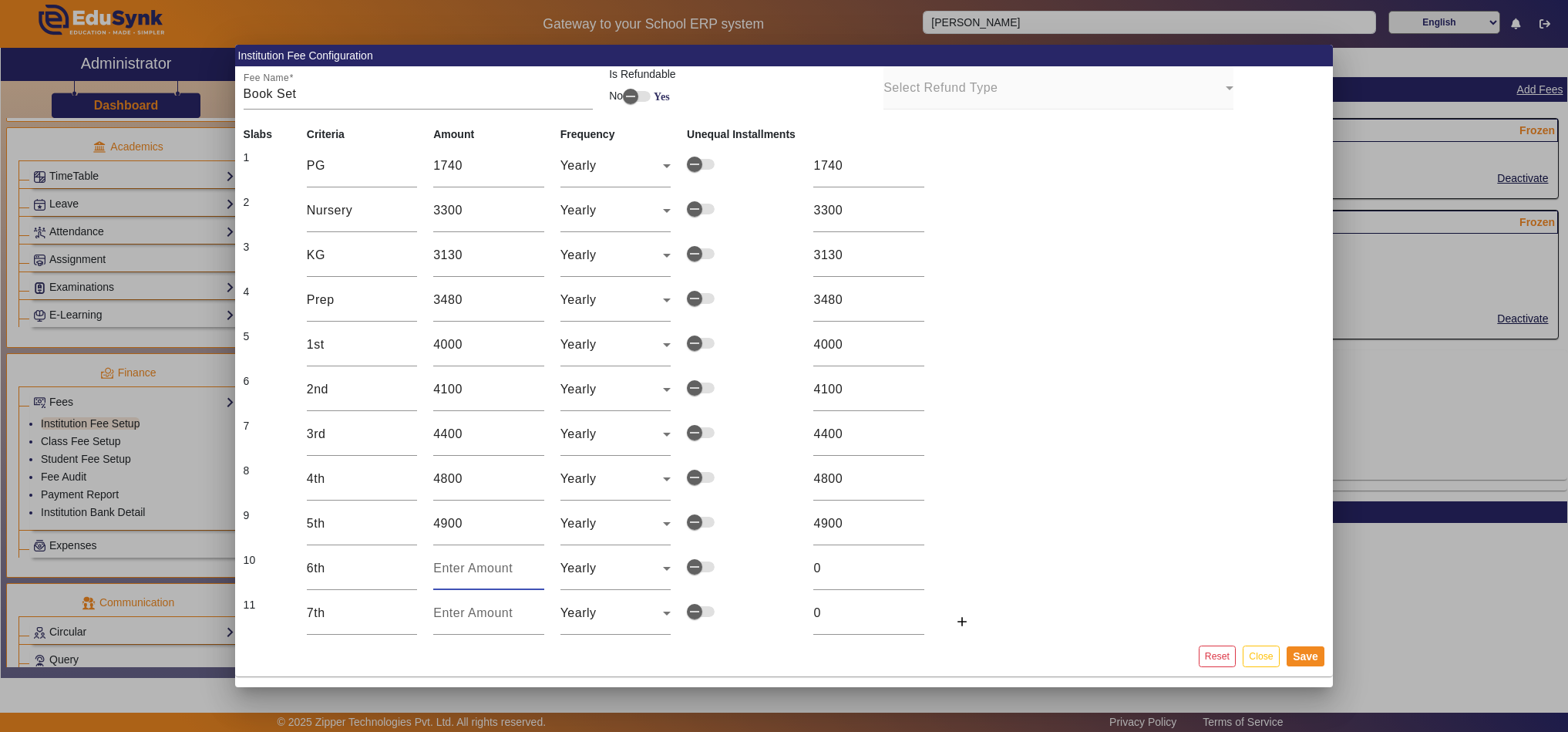
click at [454, 559] on input "number" at bounding box center [488, 567] width 111 height 18
type input "5"
type input "55"
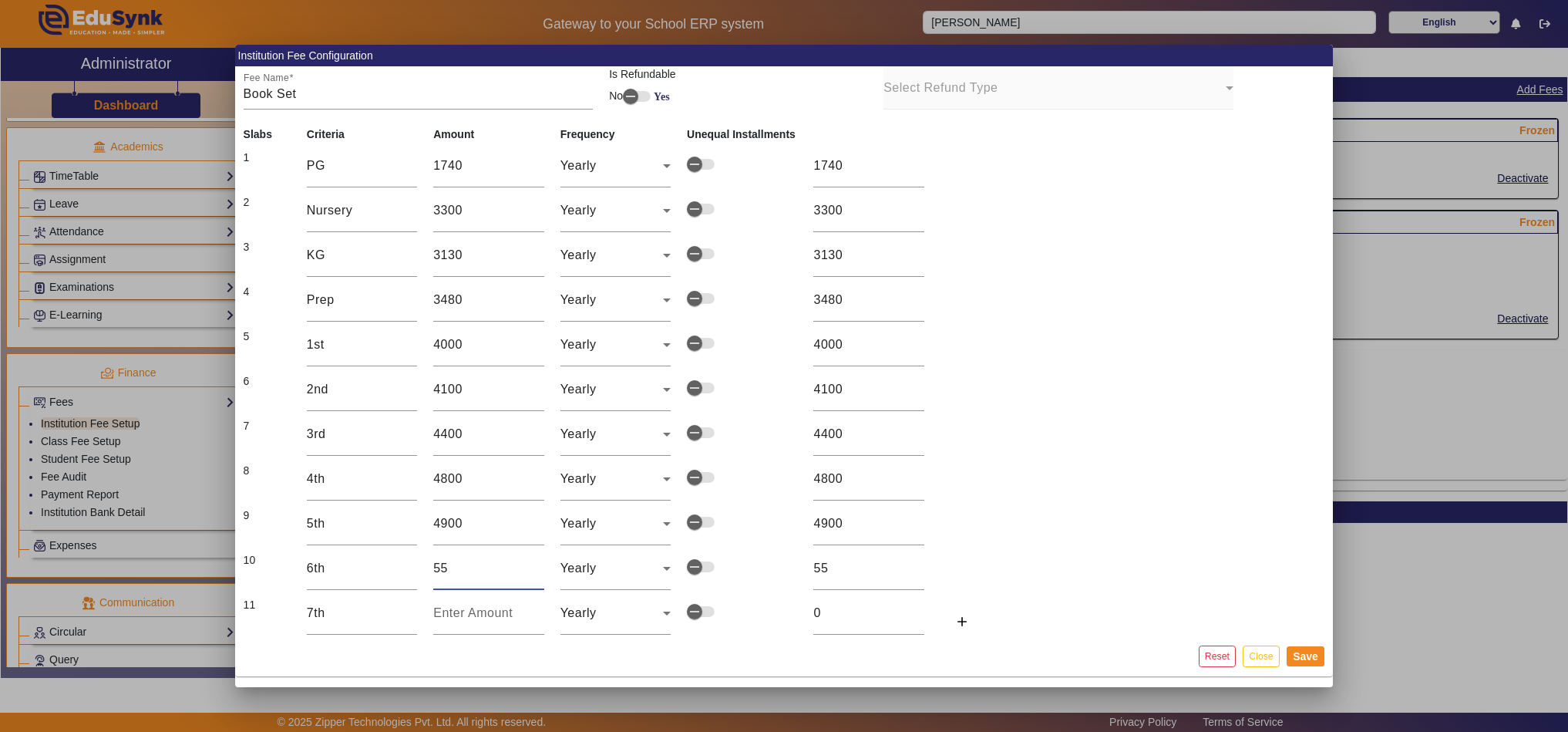
type input "554"
type input "5540"
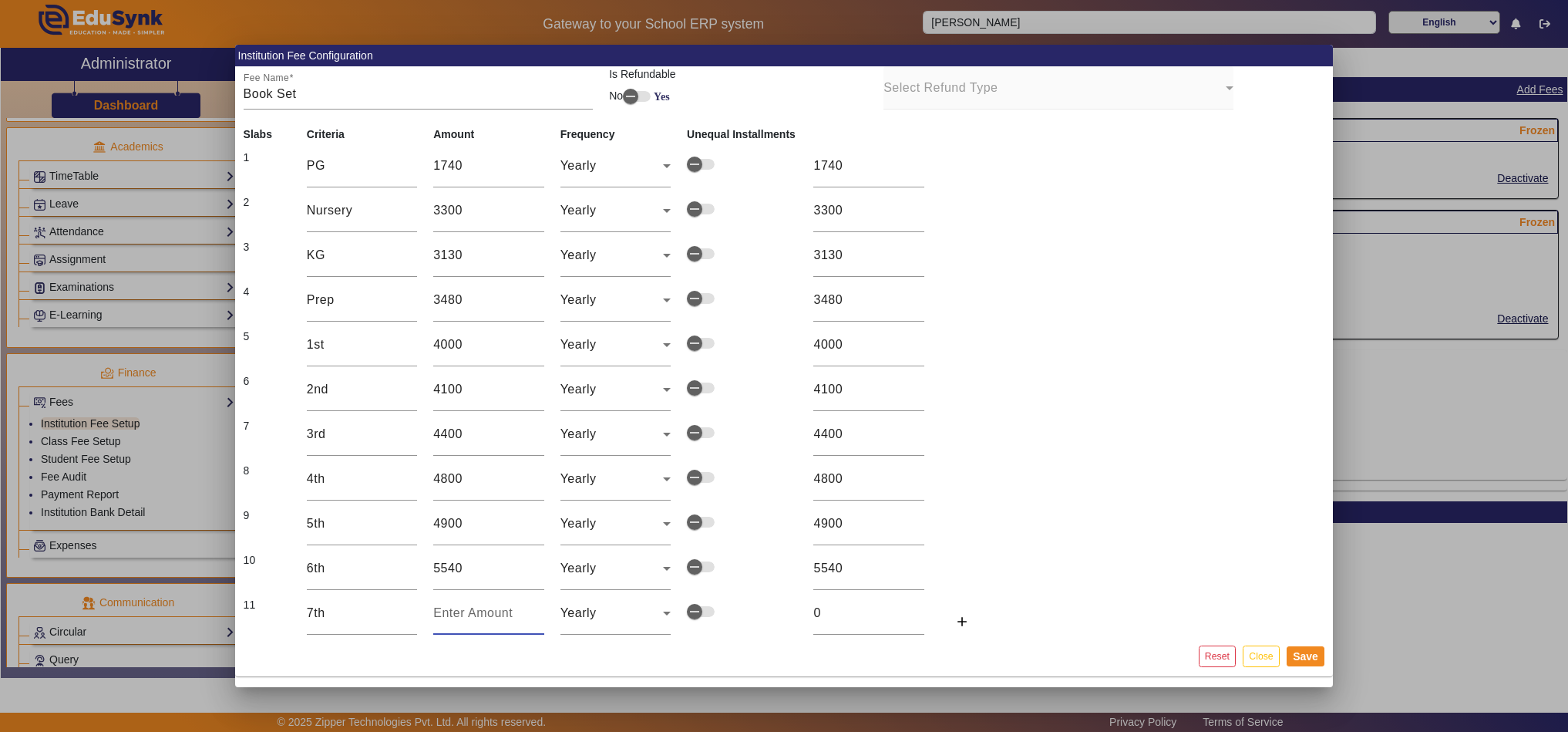
click at [456, 606] on input "number" at bounding box center [488, 613] width 111 height 18
type input "6"
type input "61"
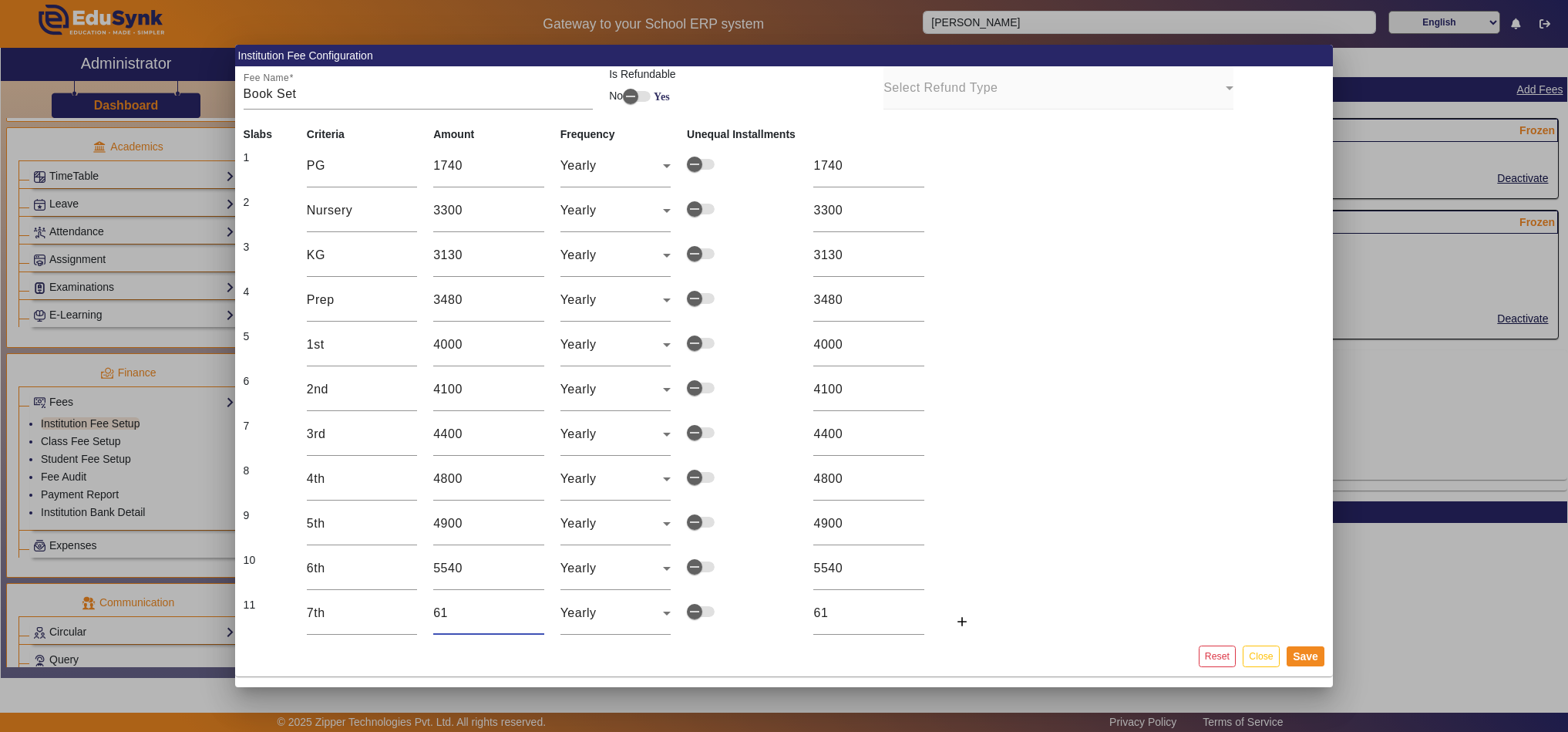
type input "610"
type input "6100"
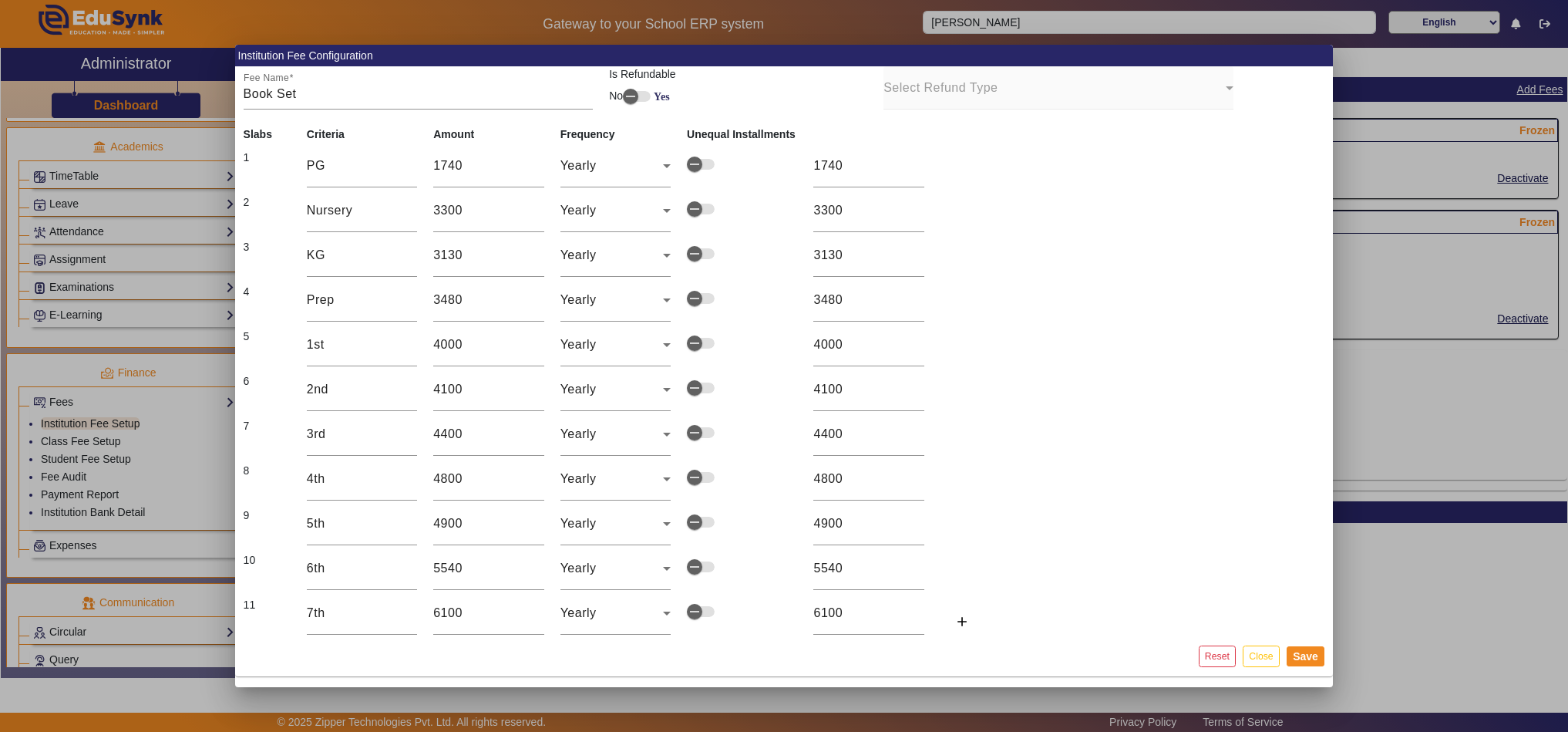
click at [1092, 583] on mat-card-content "Fee Name Book Set Is Refundable No Yes Select Refund Type Slabs Criteria Amount…" at bounding box center [784, 351] width 1098 height 570
click at [1305, 646] on button "Save" at bounding box center [1305, 655] width 37 height 20
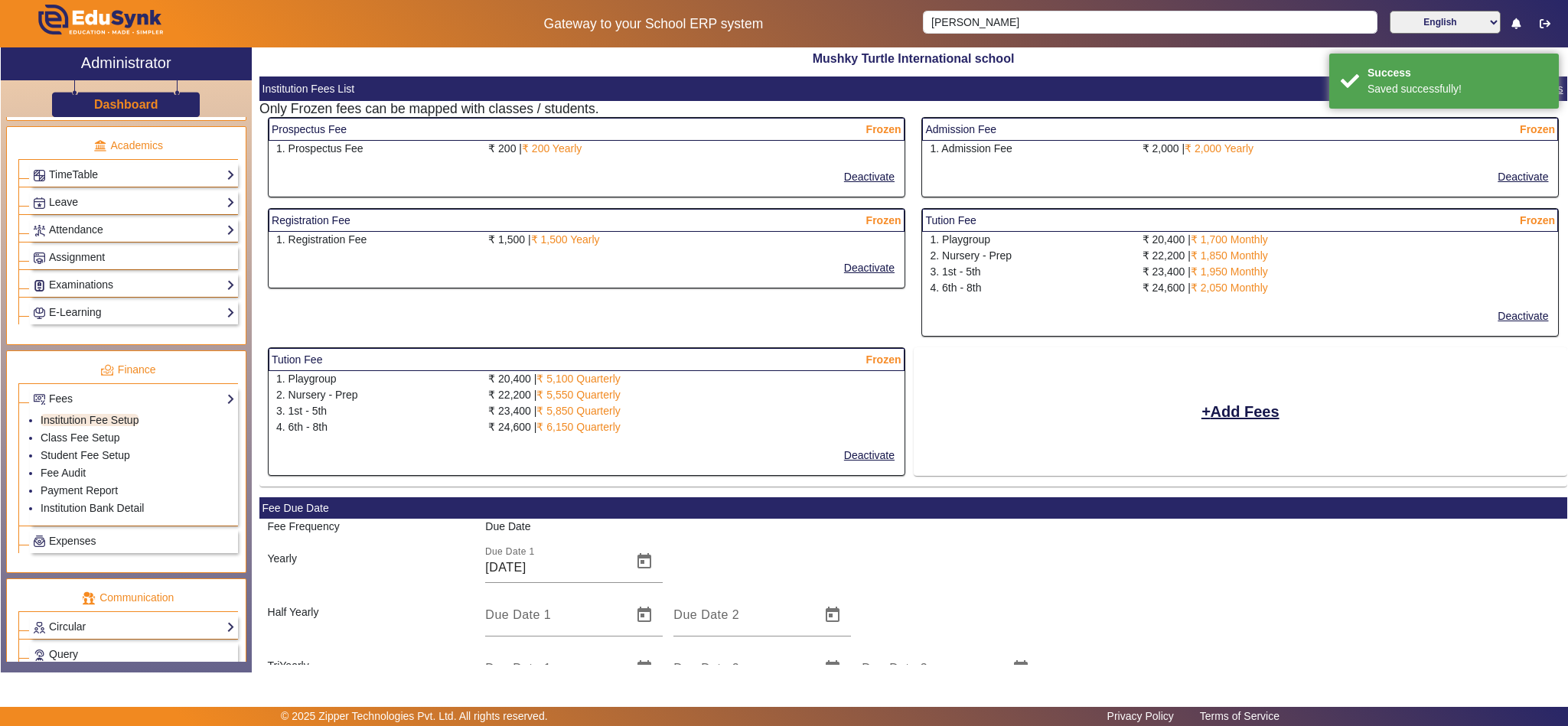
select select "10"
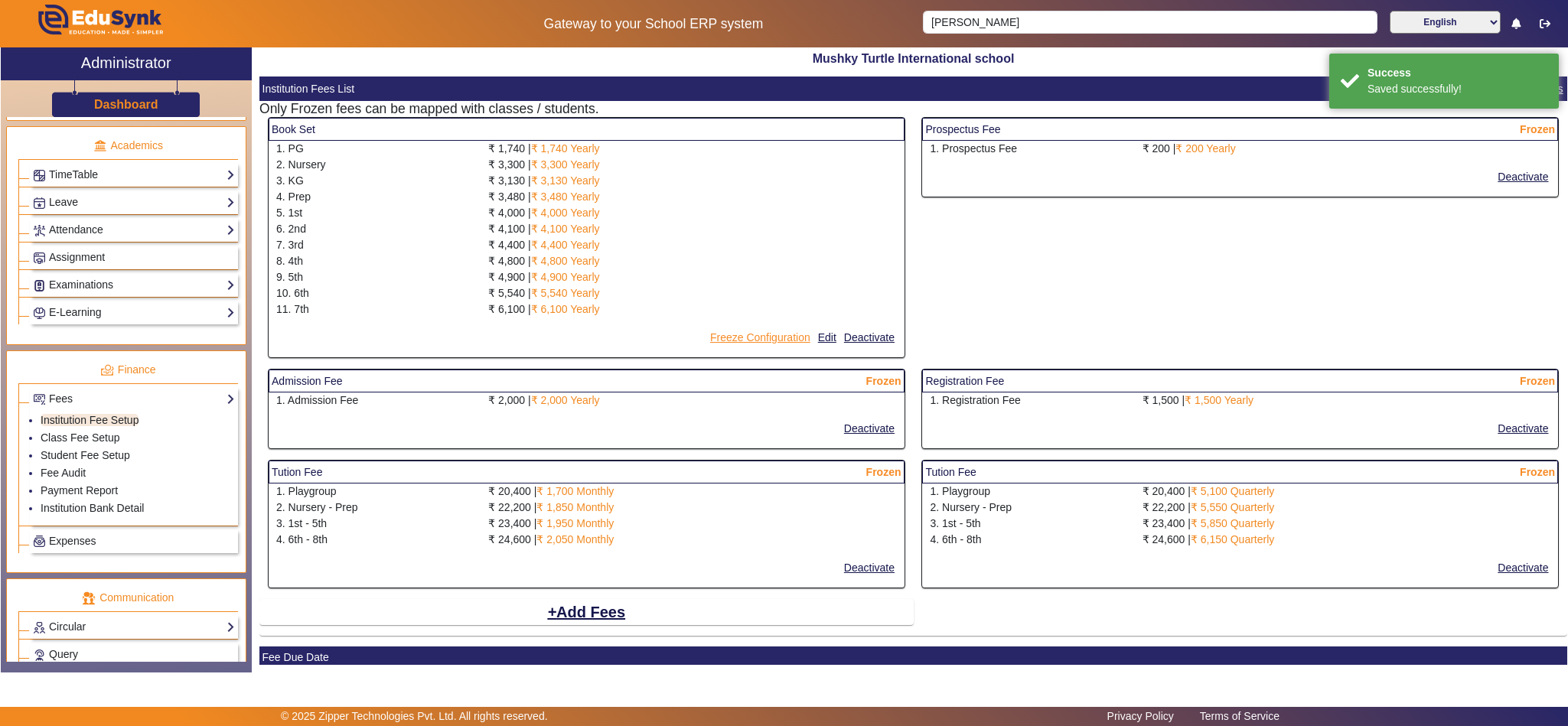
click at [769, 335] on button "Freeze Configuration" at bounding box center [759, 338] width 103 height 19
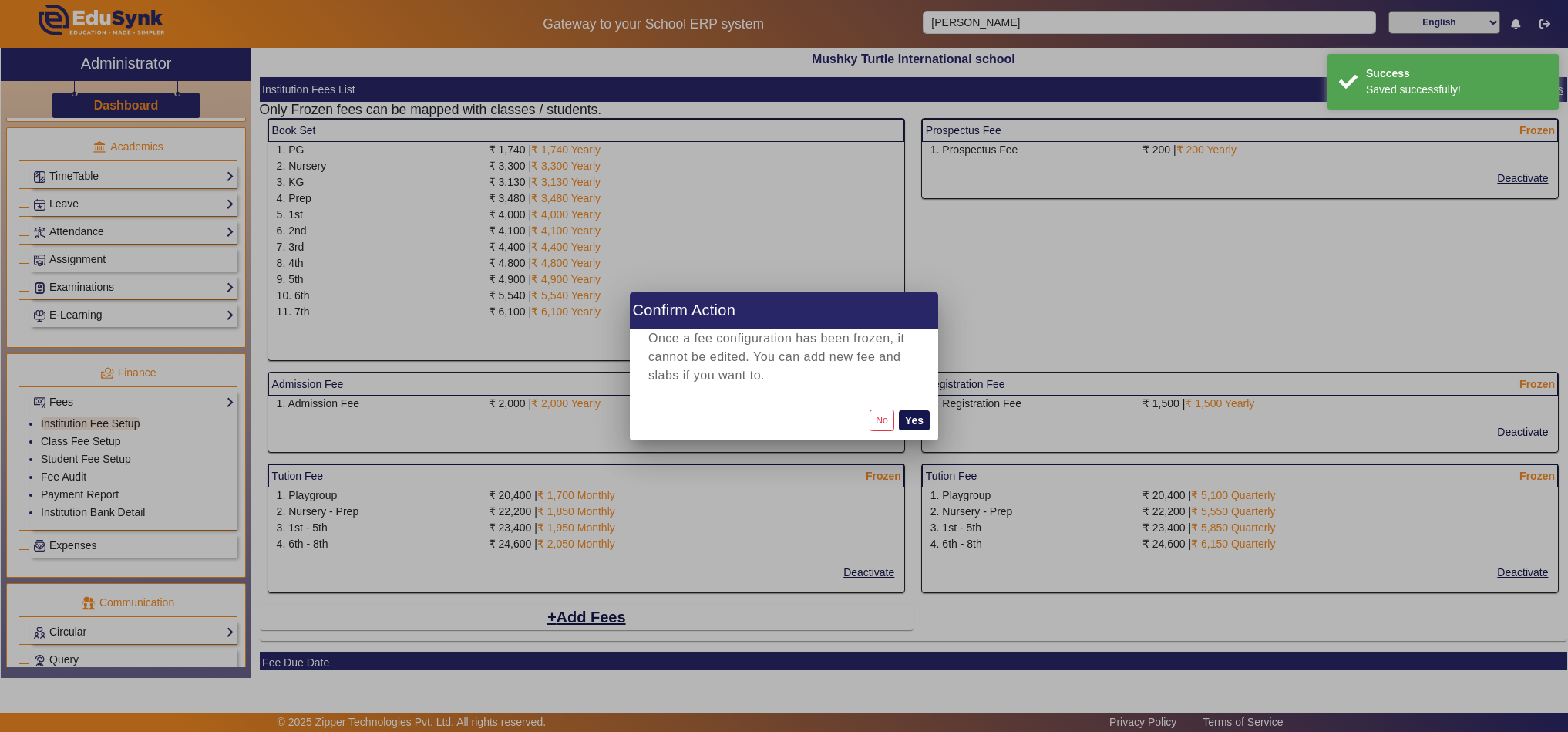
click at [918, 414] on button "Yes" at bounding box center [914, 420] width 30 height 20
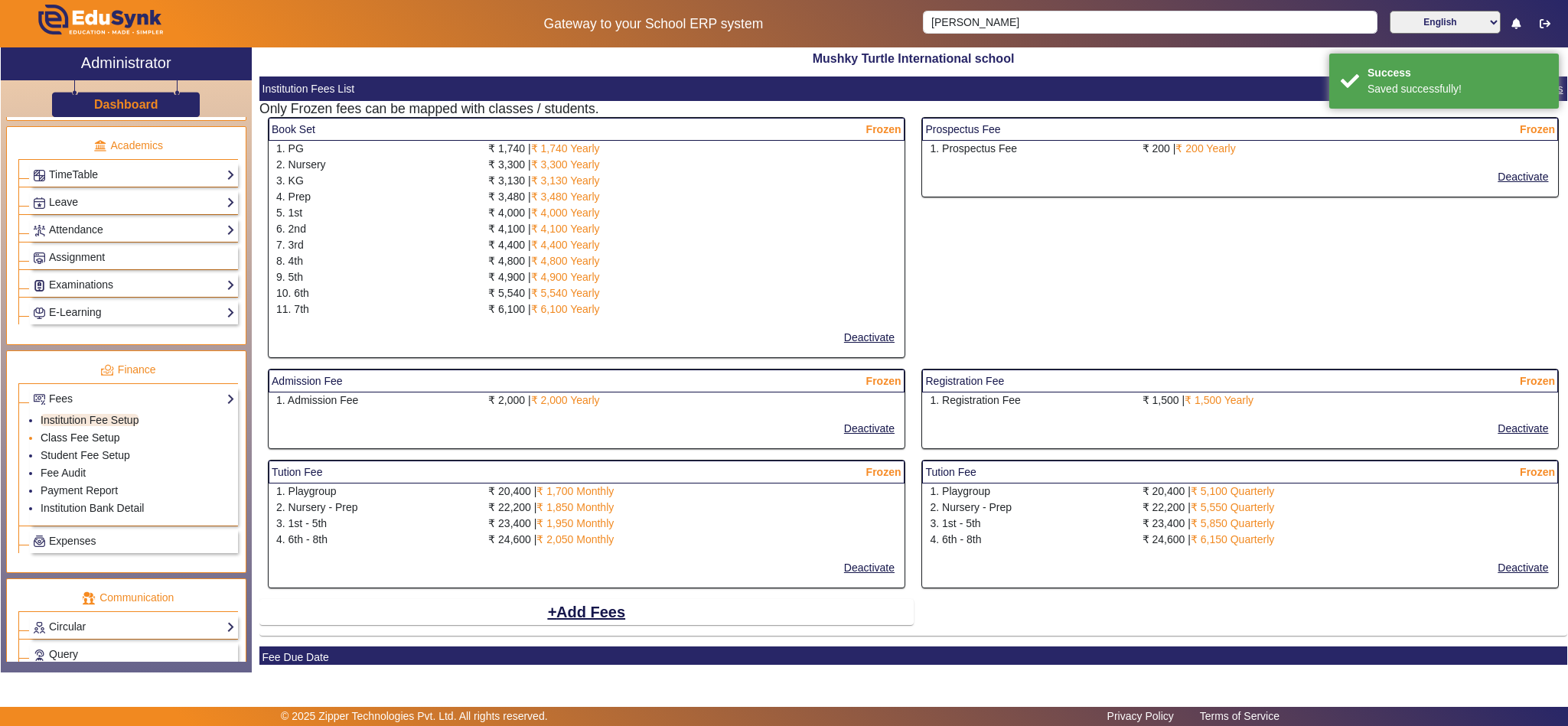
click at [83, 443] on link "Class Fee Setup" at bounding box center [80, 437] width 80 height 12
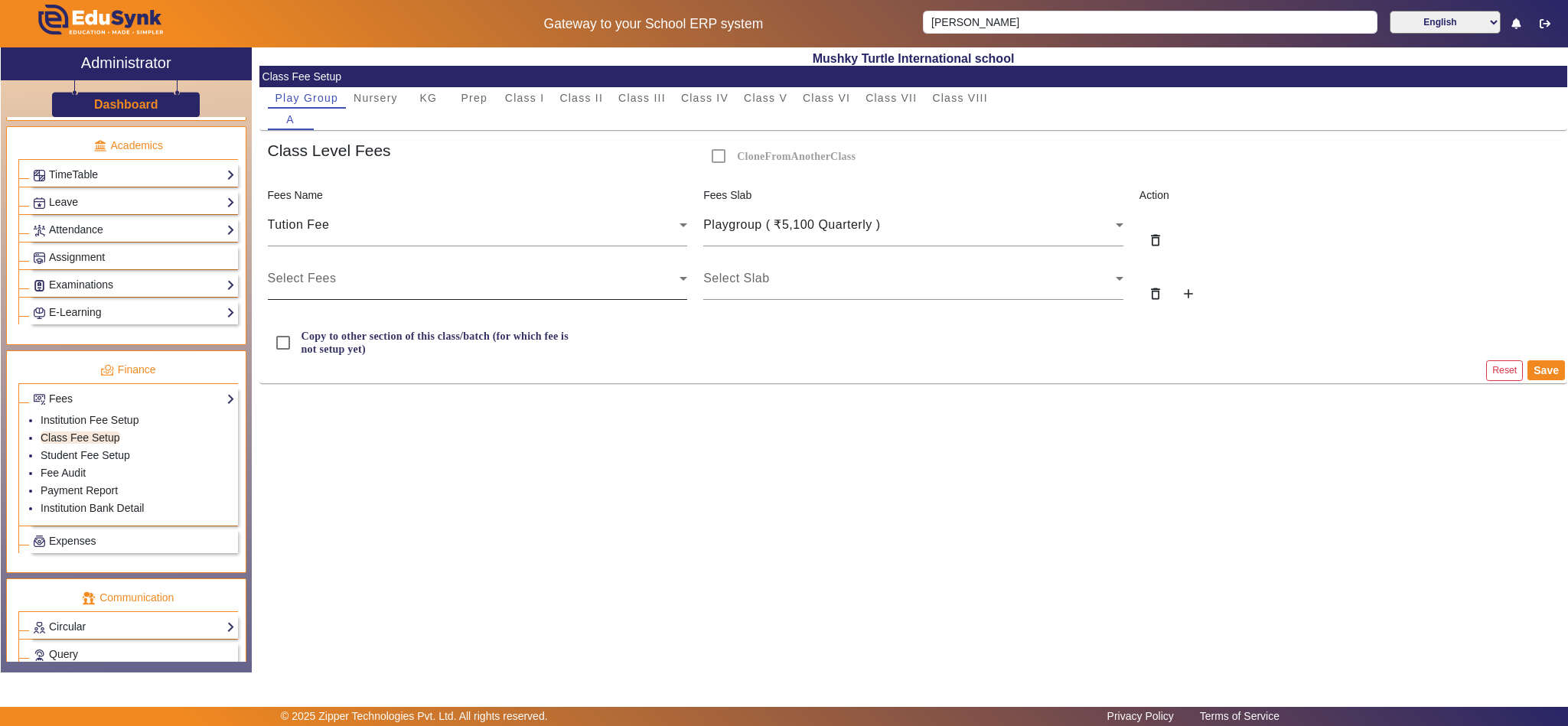
click at [452, 290] on div "Select Fees" at bounding box center [478, 278] width 420 height 43
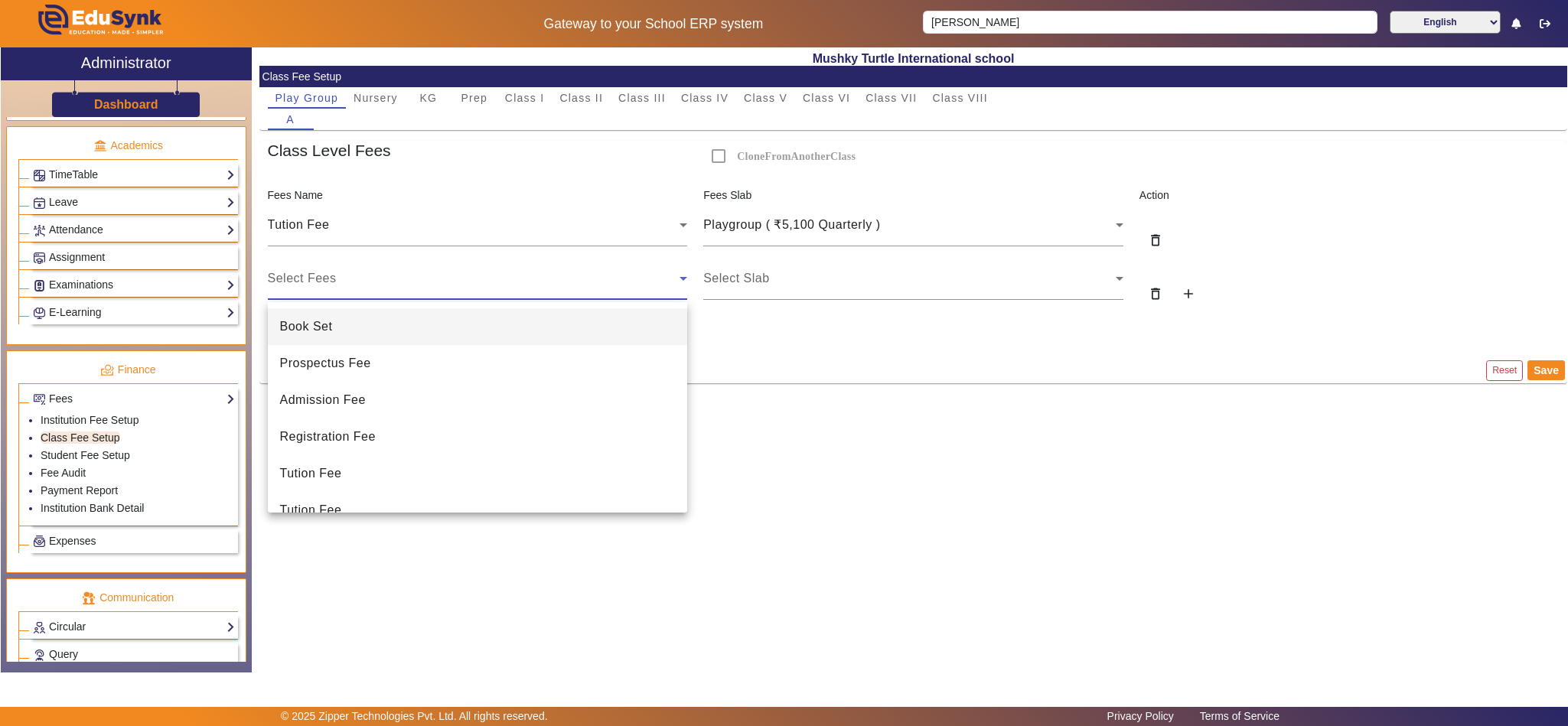
click at [336, 328] on mat-option "Book Set" at bounding box center [478, 327] width 420 height 36
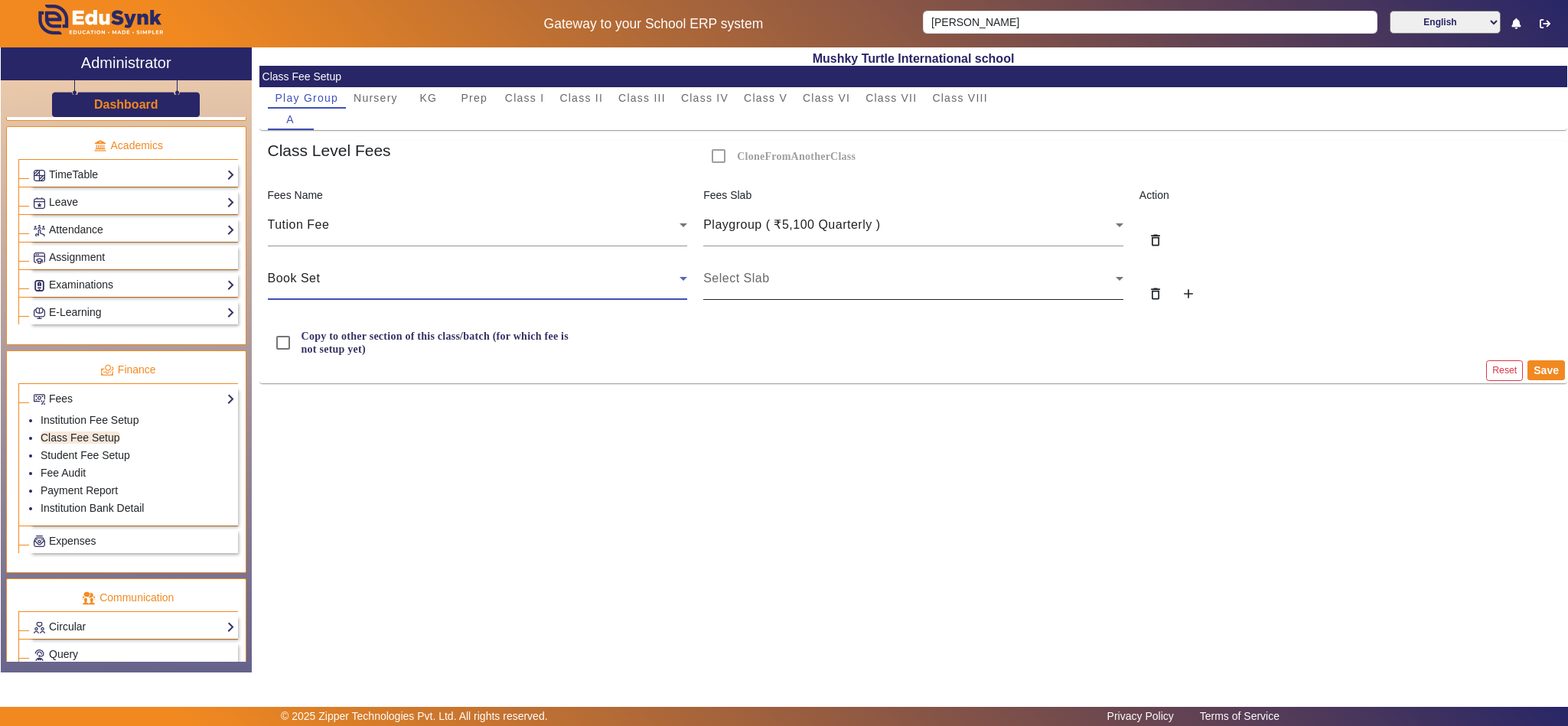
click at [788, 266] on div "Select Slab" at bounding box center [913, 278] width 420 height 43
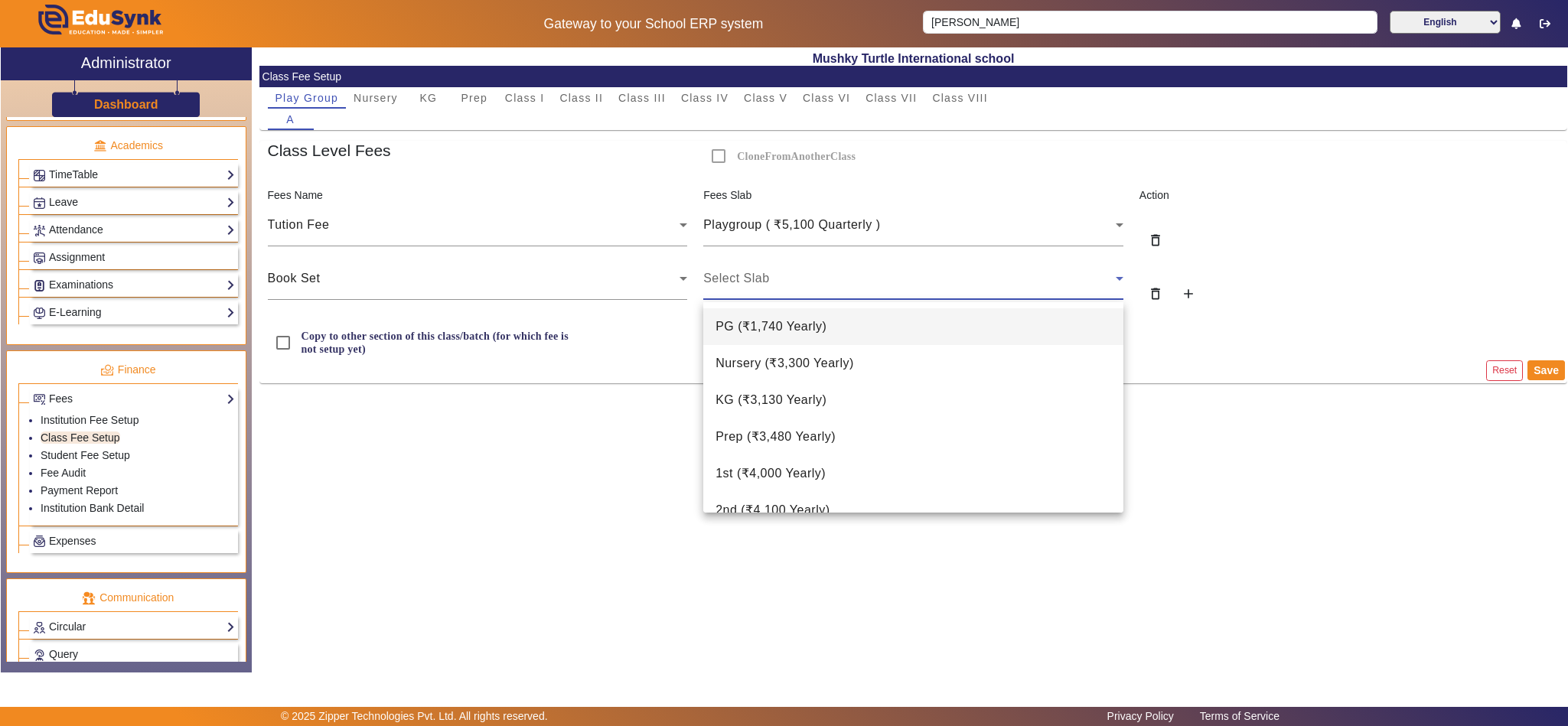
click at [769, 320] on span "PG ( ₹1,740 Yearly )" at bounding box center [771, 326] width 111 height 18
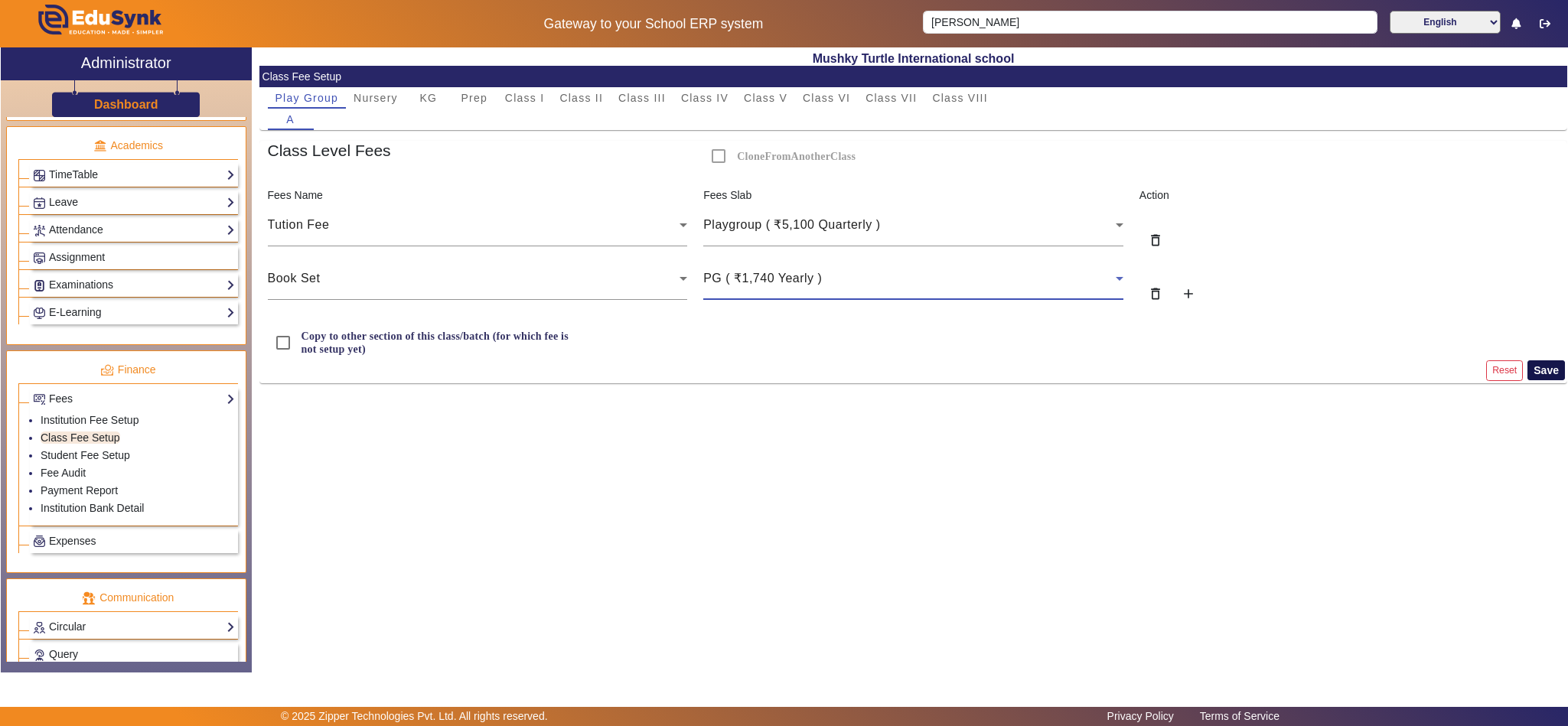
click at [1537, 373] on button "Save" at bounding box center [1546, 370] width 37 height 20
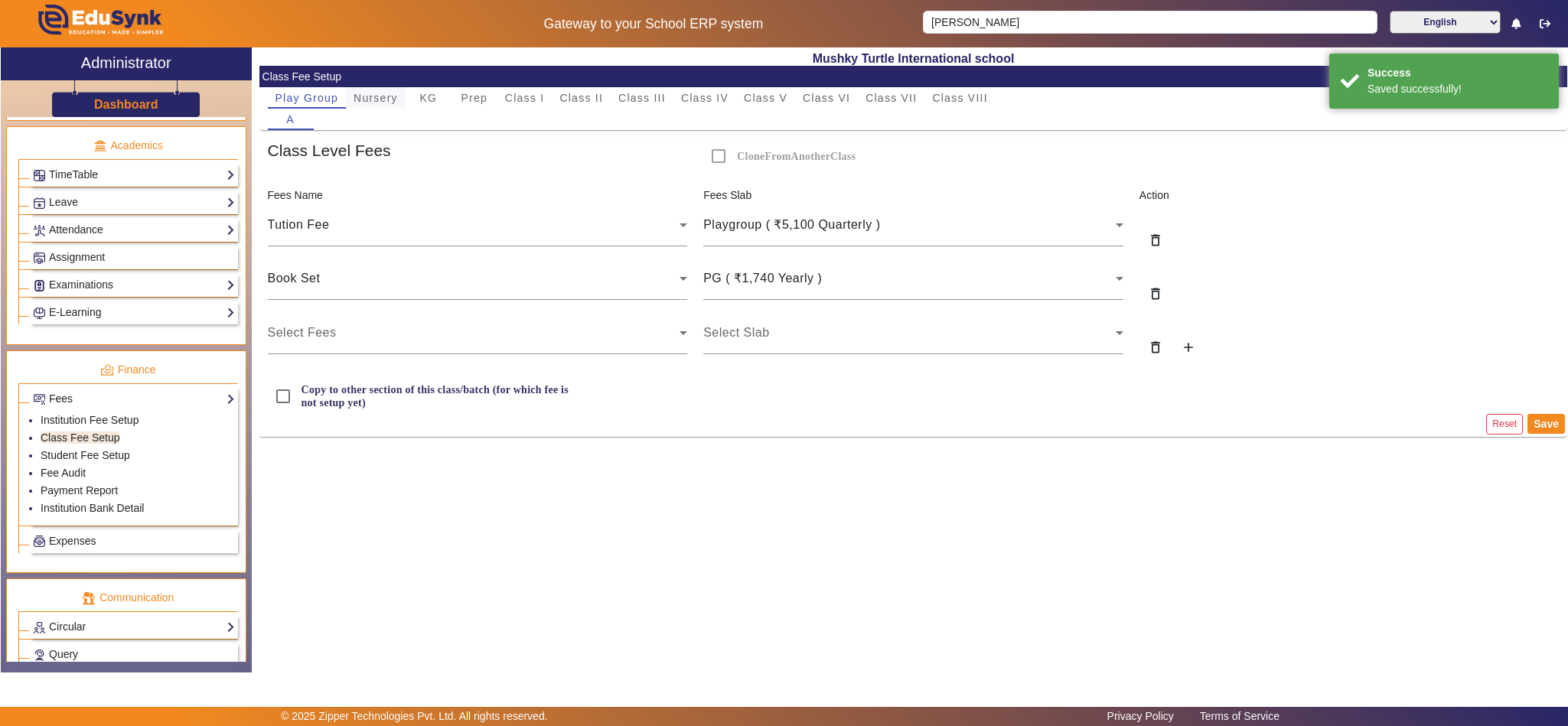
click at [369, 102] on span "Nursery" at bounding box center [375, 98] width 44 height 10
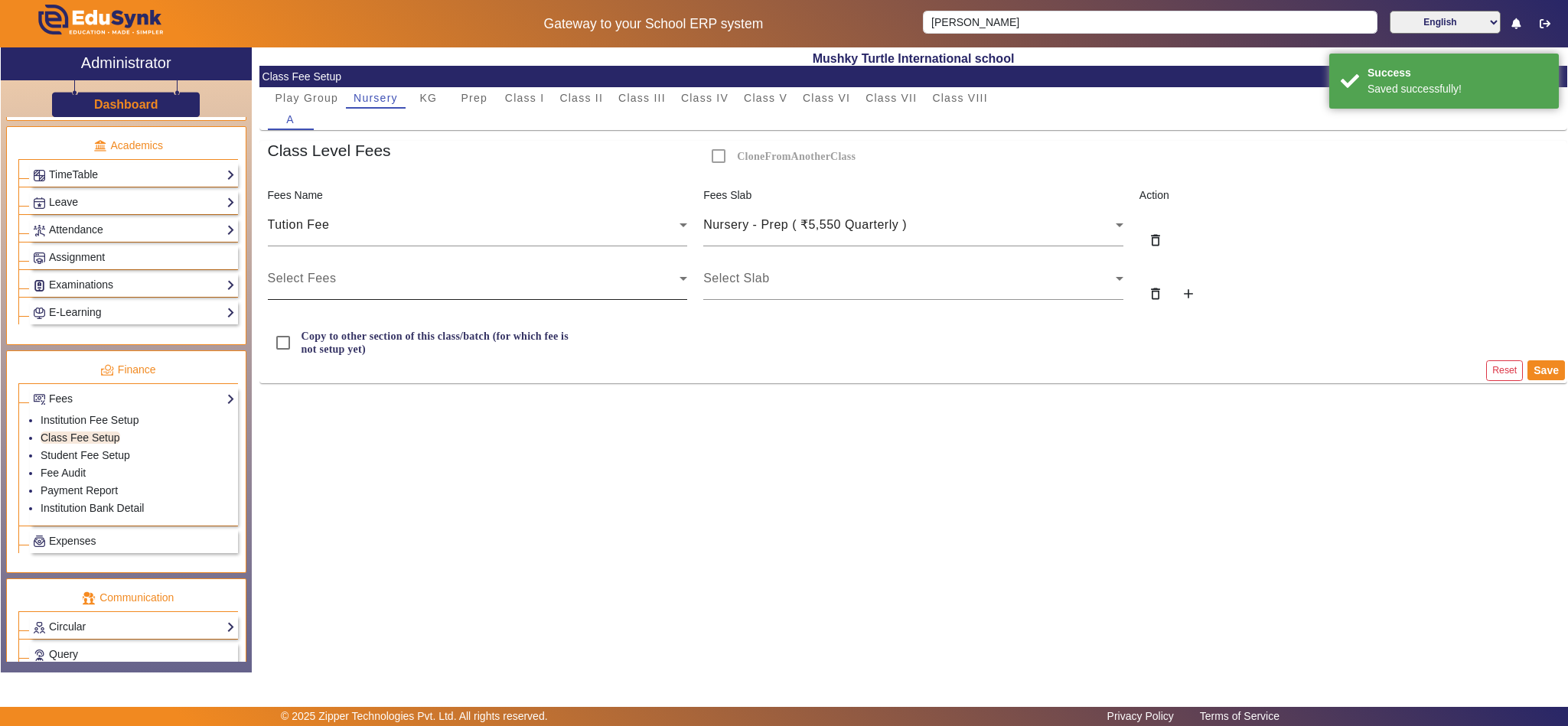
click at [361, 284] on div "Select Fees" at bounding box center [474, 277] width 413 height 18
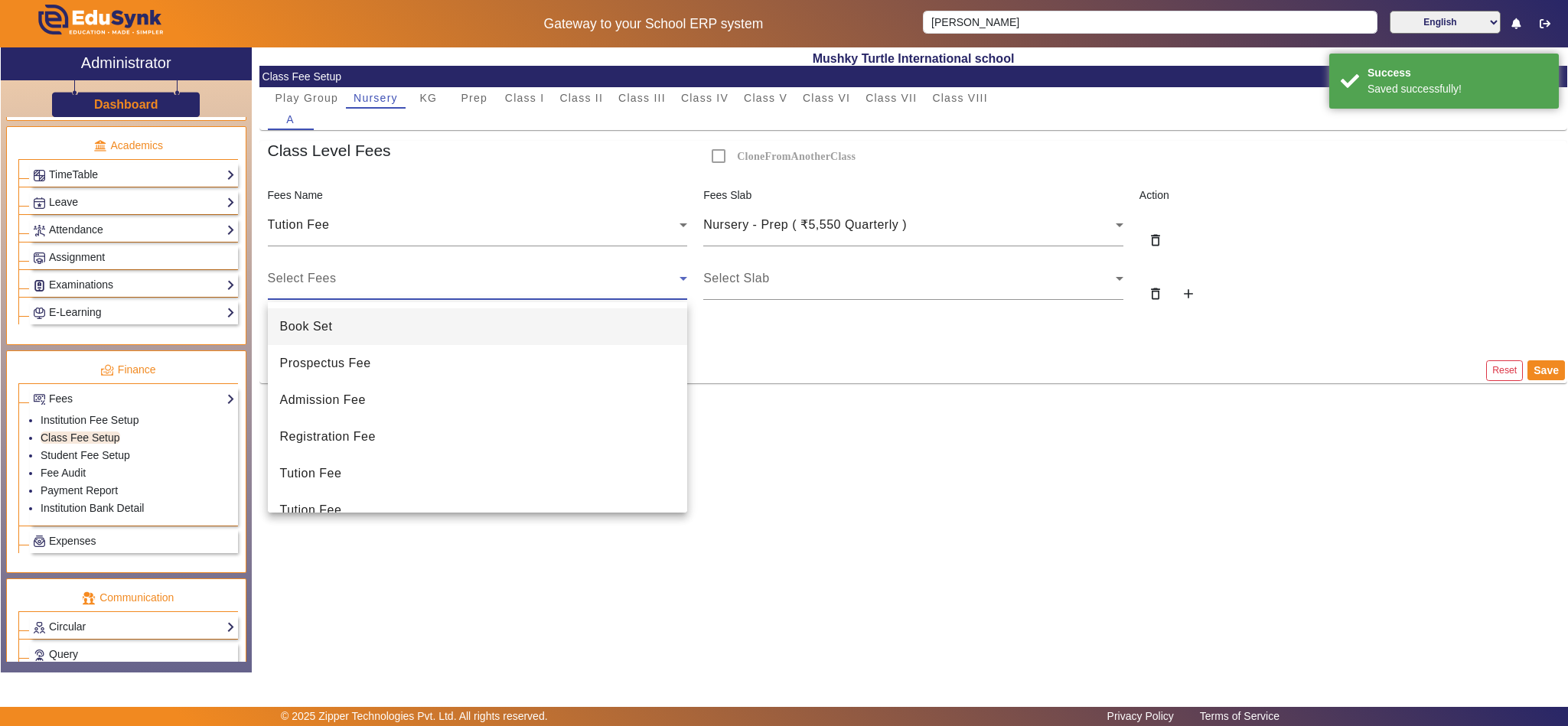
click at [359, 330] on mat-option "Book Set" at bounding box center [478, 327] width 420 height 36
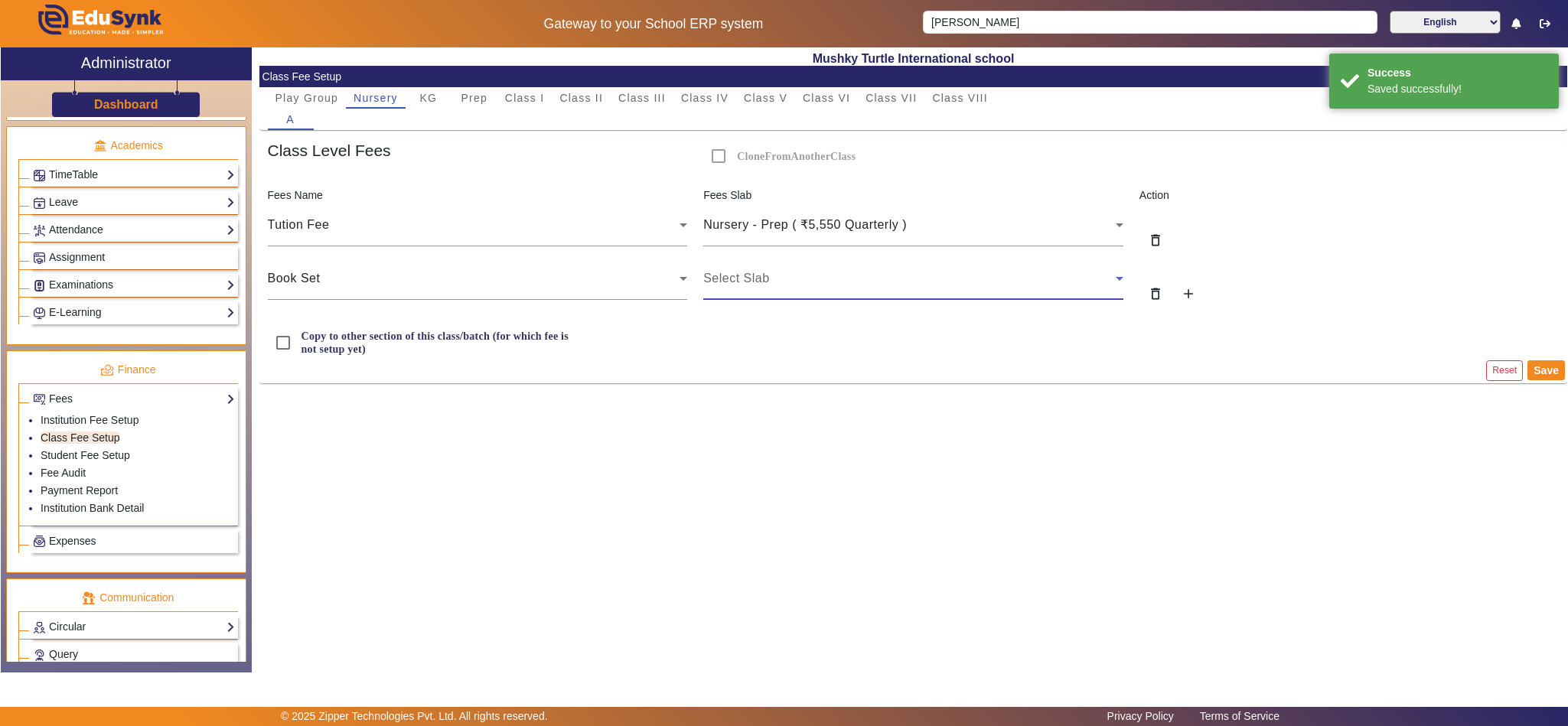
click at [786, 283] on div "Select Slab" at bounding box center [909, 277] width 413 height 18
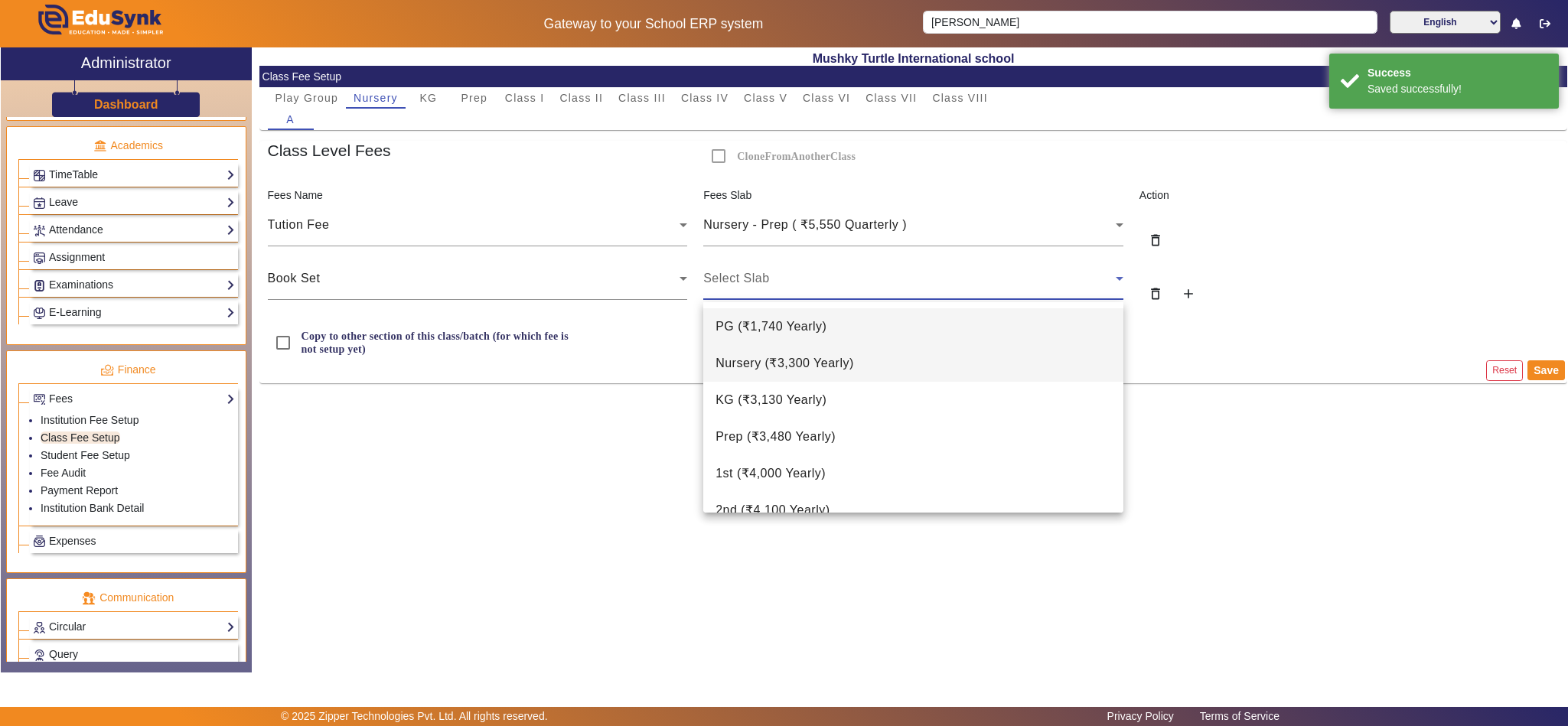
click at [787, 359] on span "Nursery ( ₹3,300 Yearly )" at bounding box center [784, 363] width 138 height 18
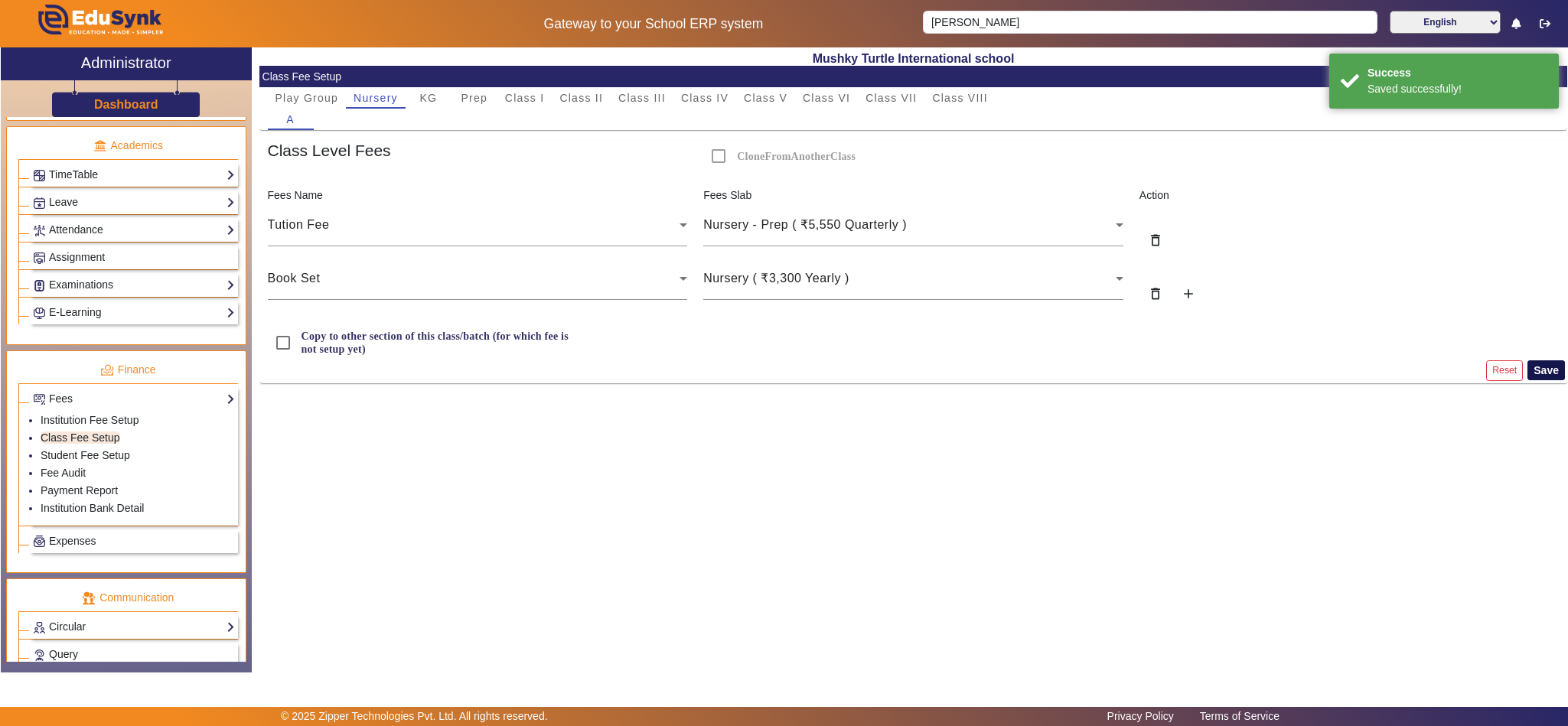
click at [1548, 370] on button "Save" at bounding box center [1546, 370] width 37 height 20
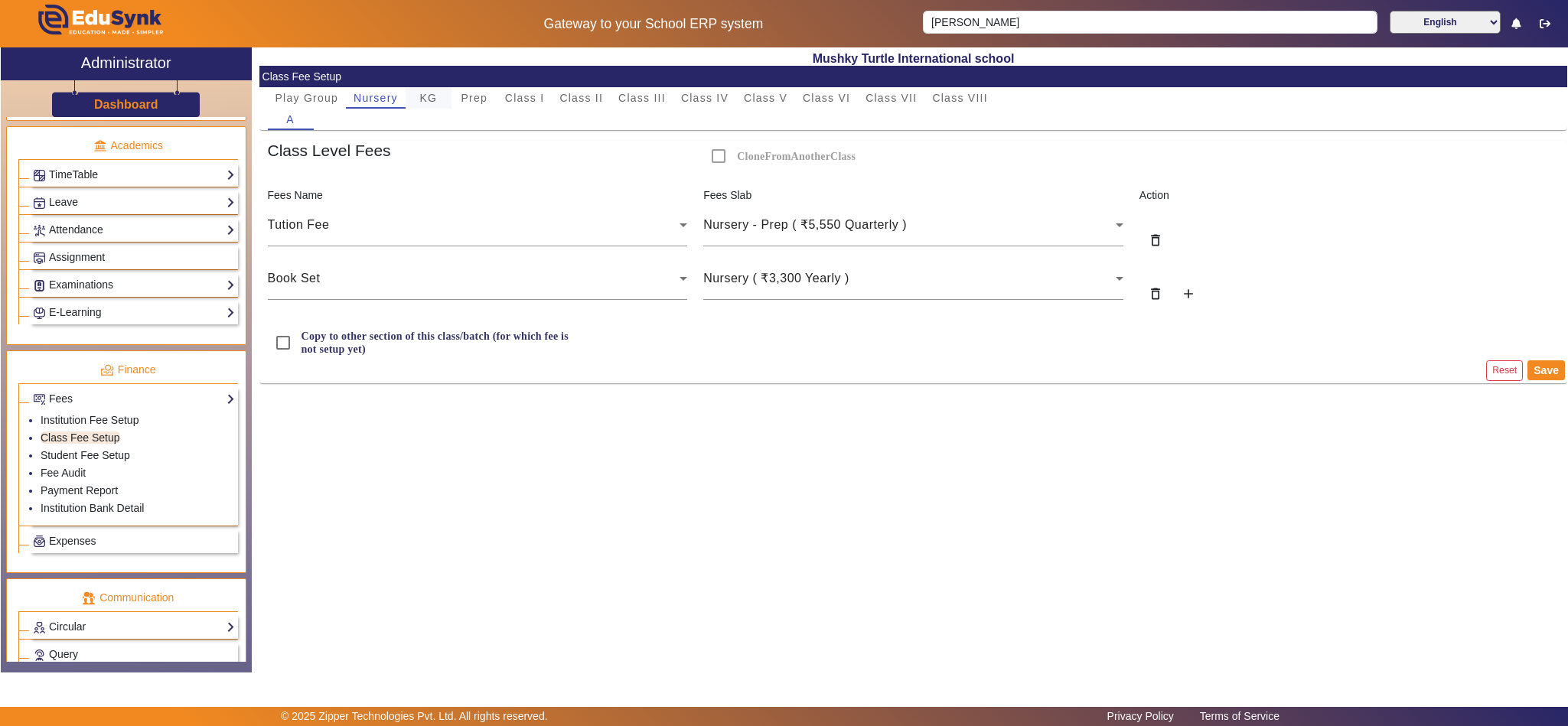
click at [426, 97] on span "KG" at bounding box center [428, 98] width 17 height 10
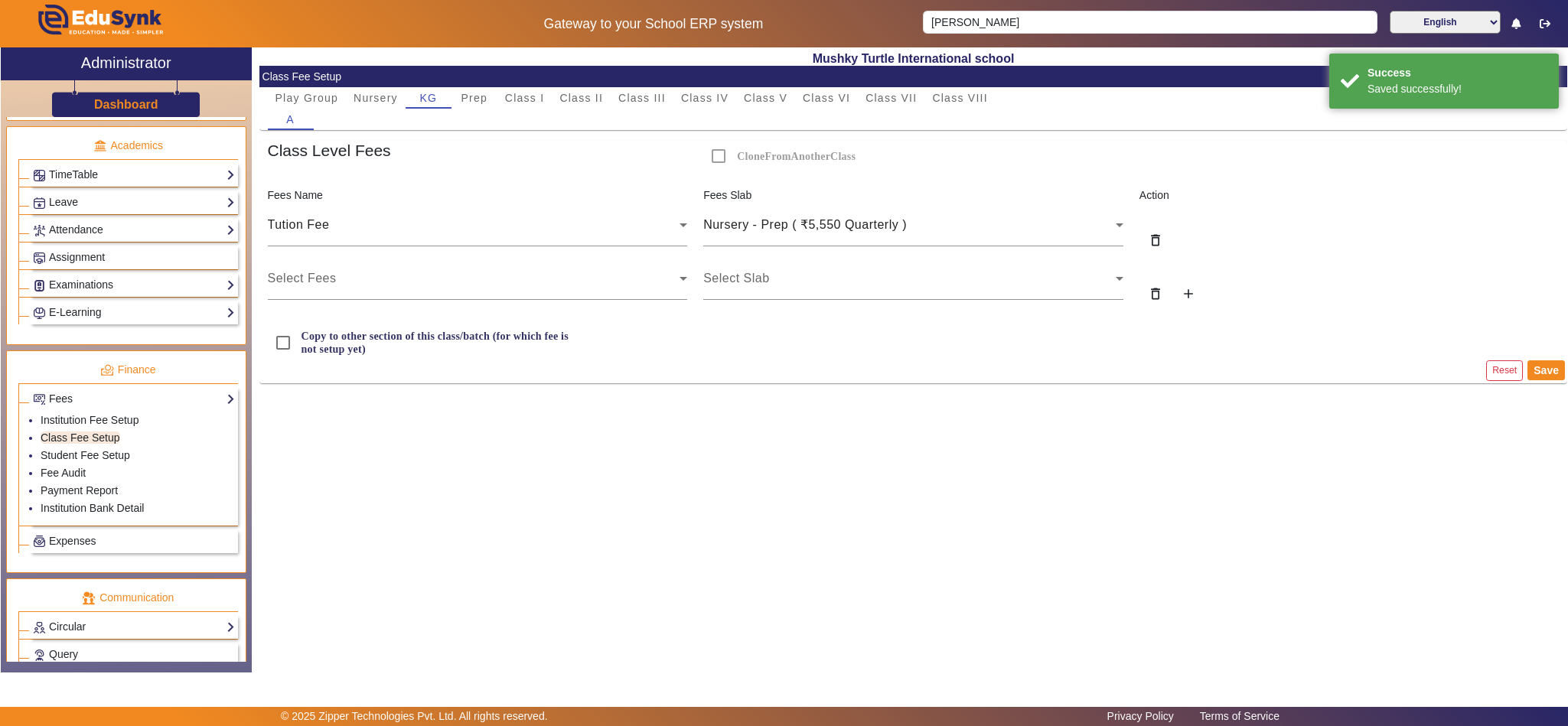
click at [406, 255] on div "Tution Fee" at bounding box center [477, 230] width 436 height 54
click at [405, 266] on div "Select Fees" at bounding box center [478, 278] width 420 height 43
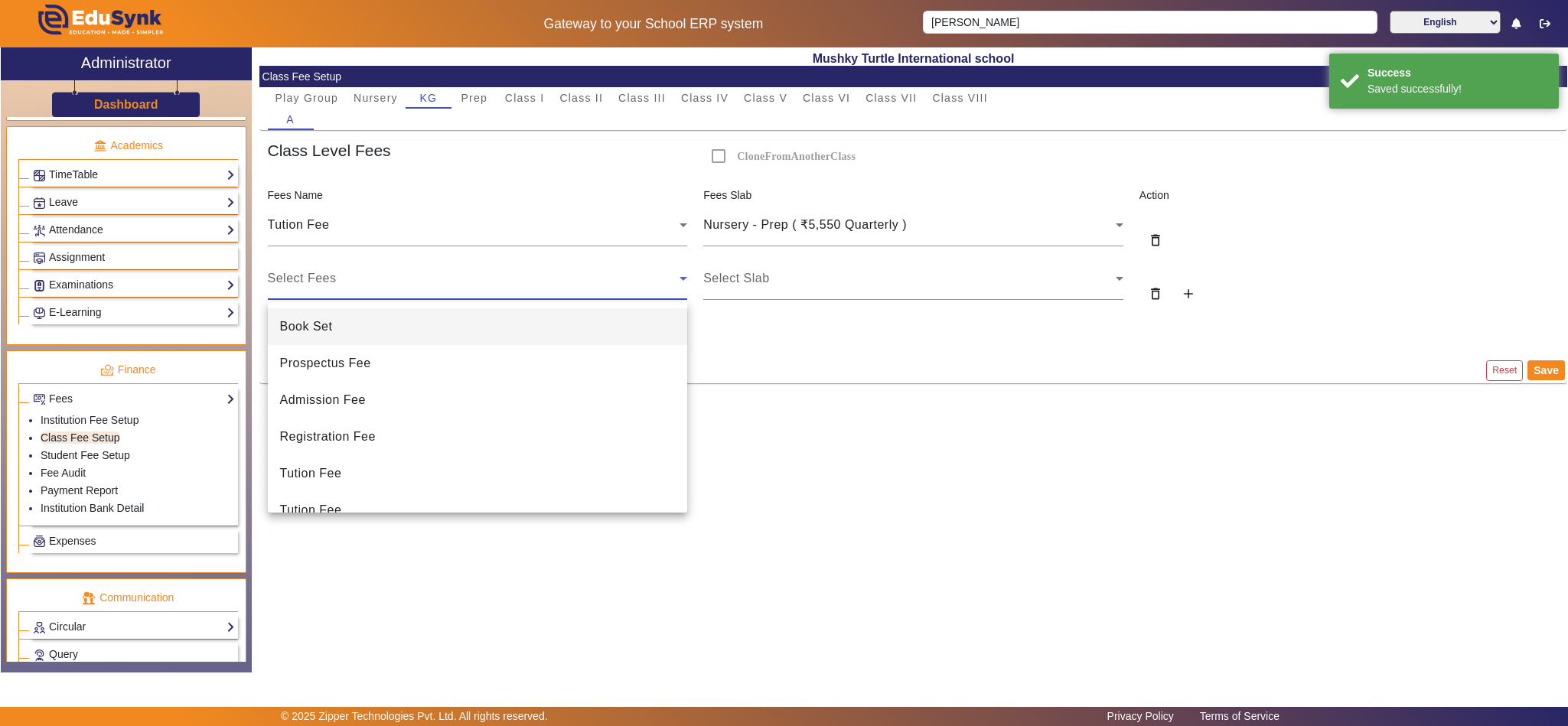
click at [393, 338] on mat-option "Book Set" at bounding box center [478, 327] width 420 height 36
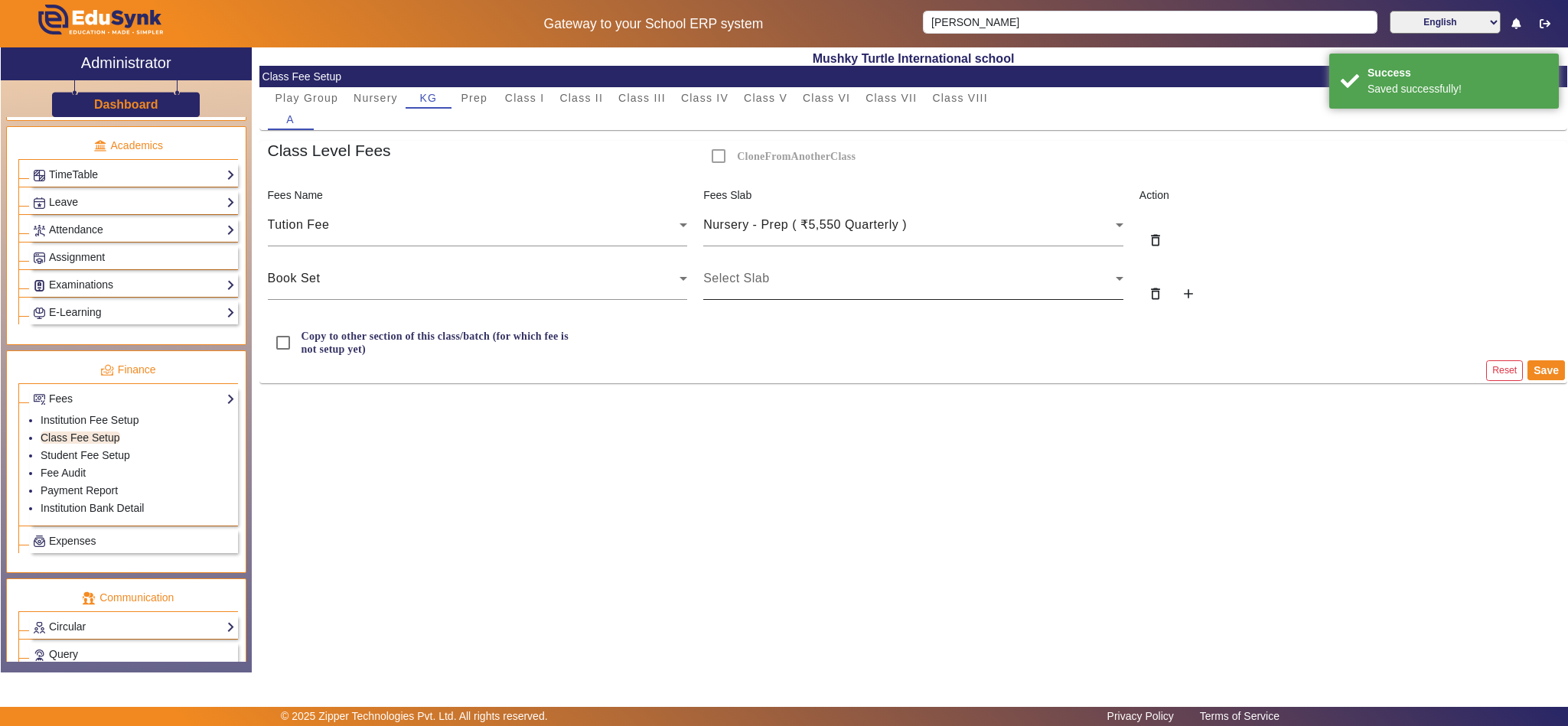
click at [797, 291] on div "Select Slab" at bounding box center [913, 278] width 420 height 43
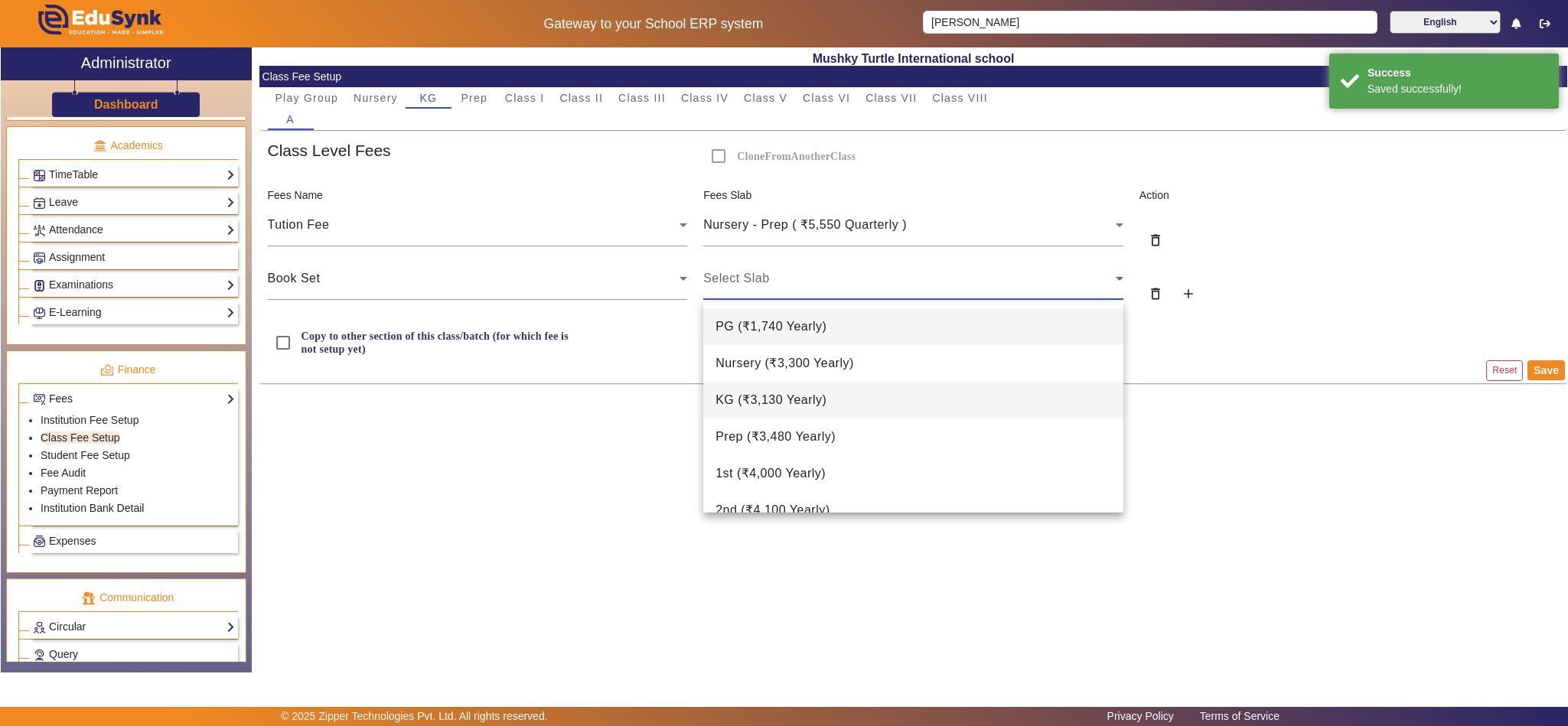
click at [777, 398] on span "KG ( ₹3,130 Yearly )" at bounding box center [771, 399] width 111 height 18
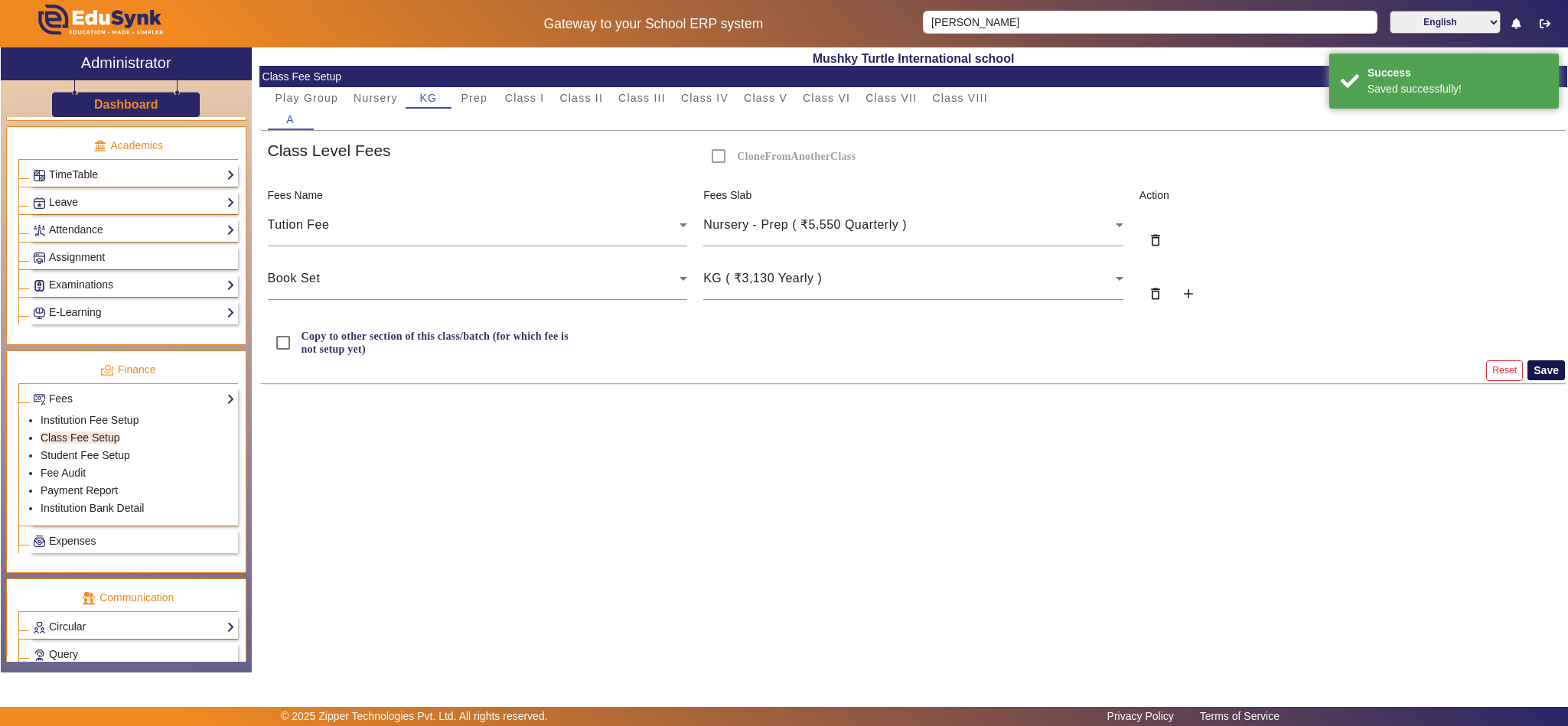
click at [1540, 375] on button "Save" at bounding box center [1546, 370] width 37 height 20
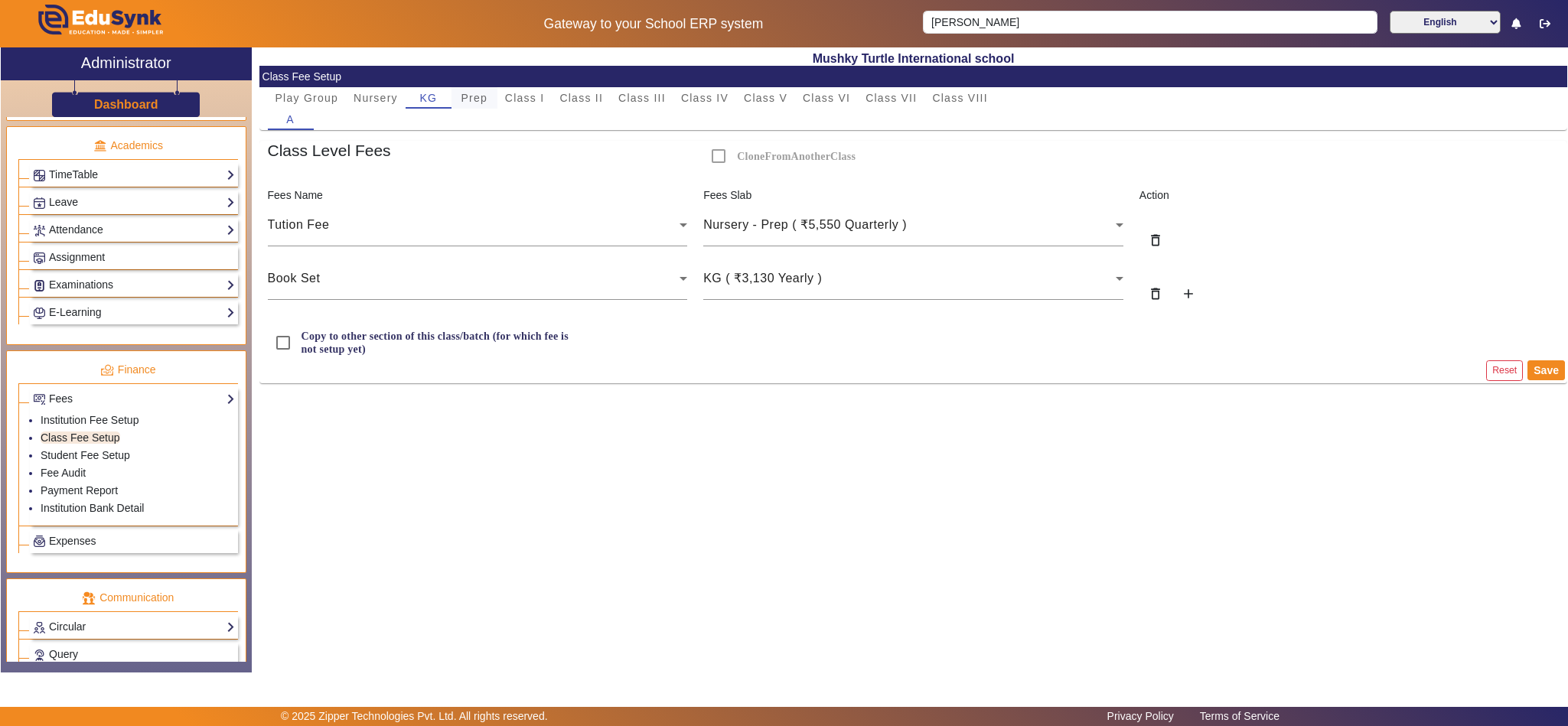
click at [470, 97] on span "Prep" at bounding box center [475, 98] width 27 height 10
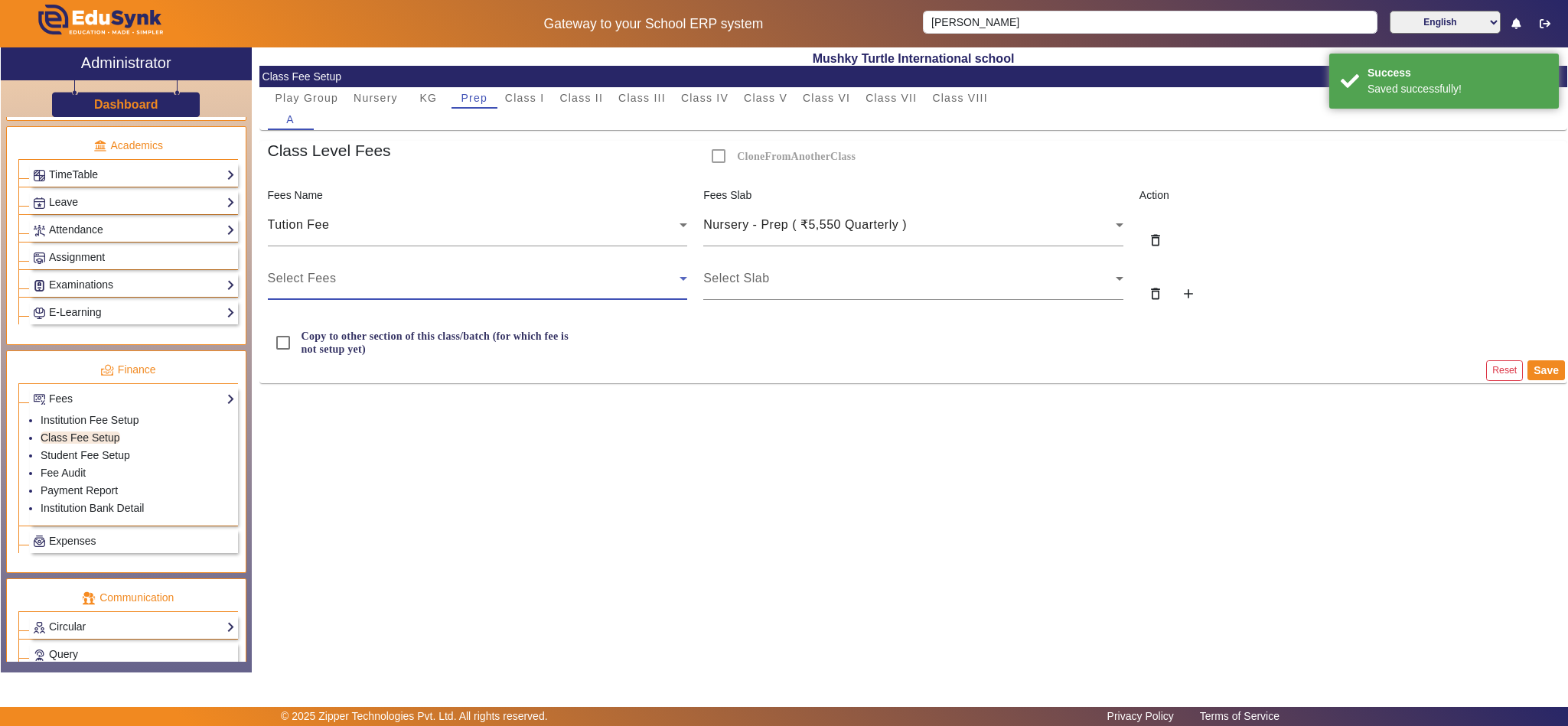
click at [407, 276] on div "Select Fees" at bounding box center [474, 277] width 413 height 18
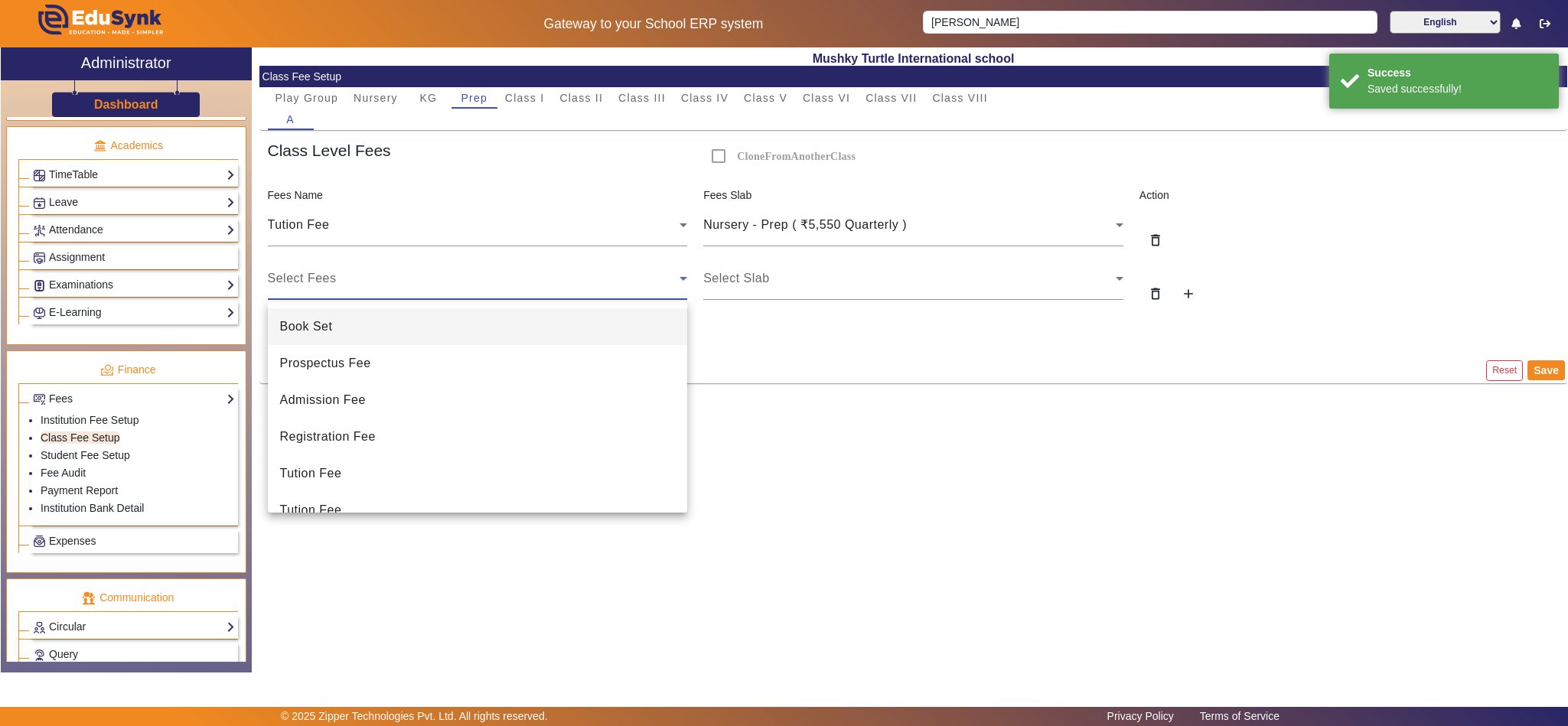
click at [400, 316] on mat-option "Book Set" at bounding box center [478, 327] width 420 height 36
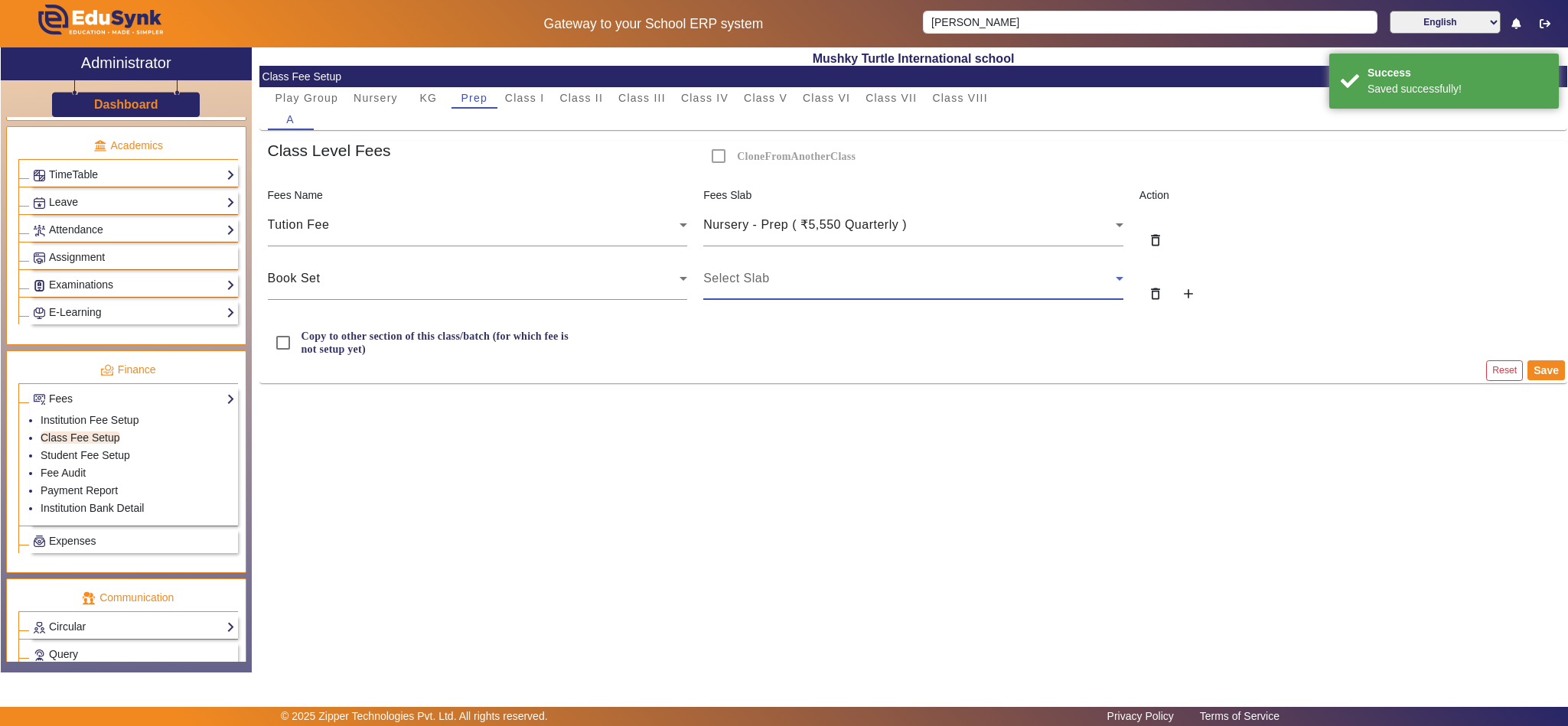
click at [728, 284] on span "Select Slab" at bounding box center [736, 277] width 66 height 13
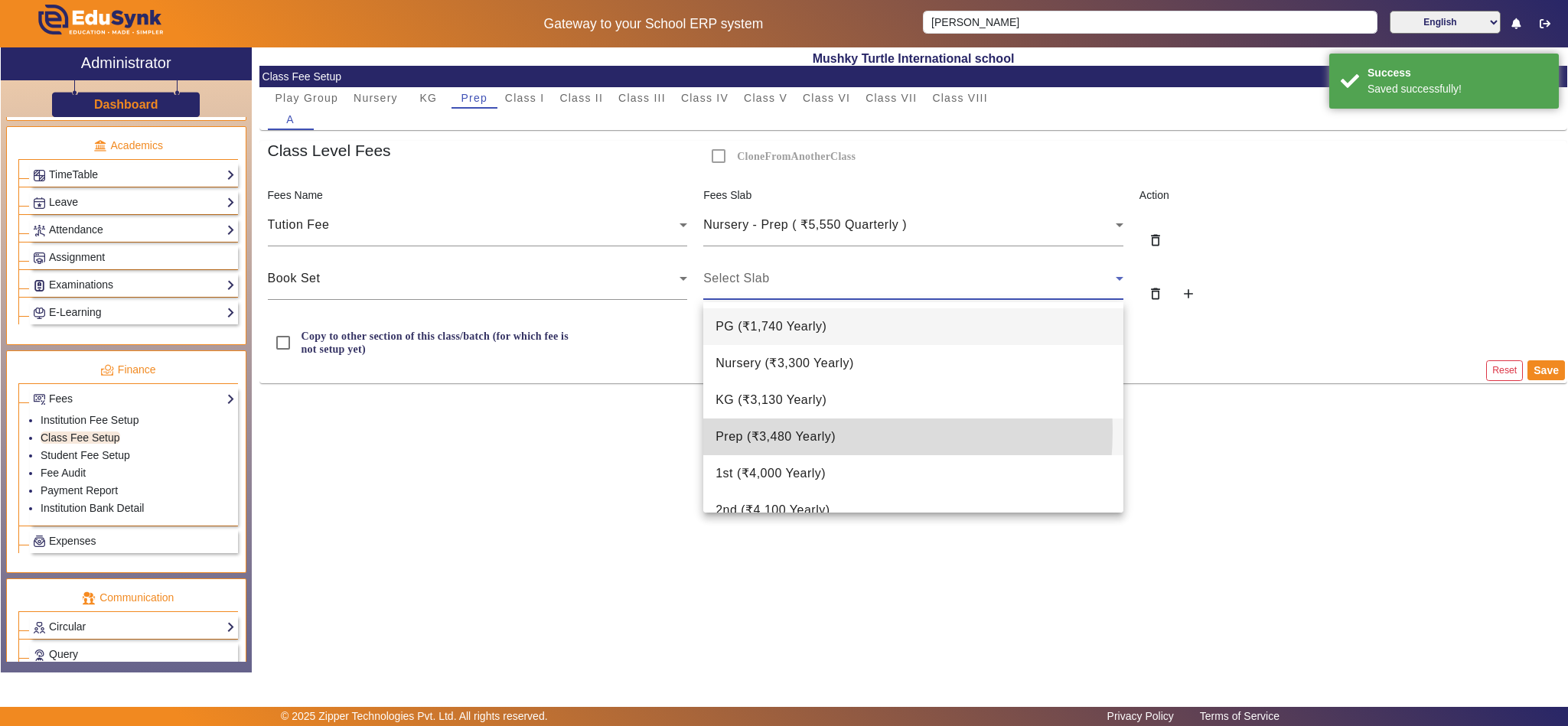
drag, startPoint x: 755, startPoint y: 430, endPoint x: 921, endPoint y: 406, distance: 167.7
click at [758, 430] on span "Prep ( ₹3,480 Yearly )" at bounding box center [775, 436] width 120 height 18
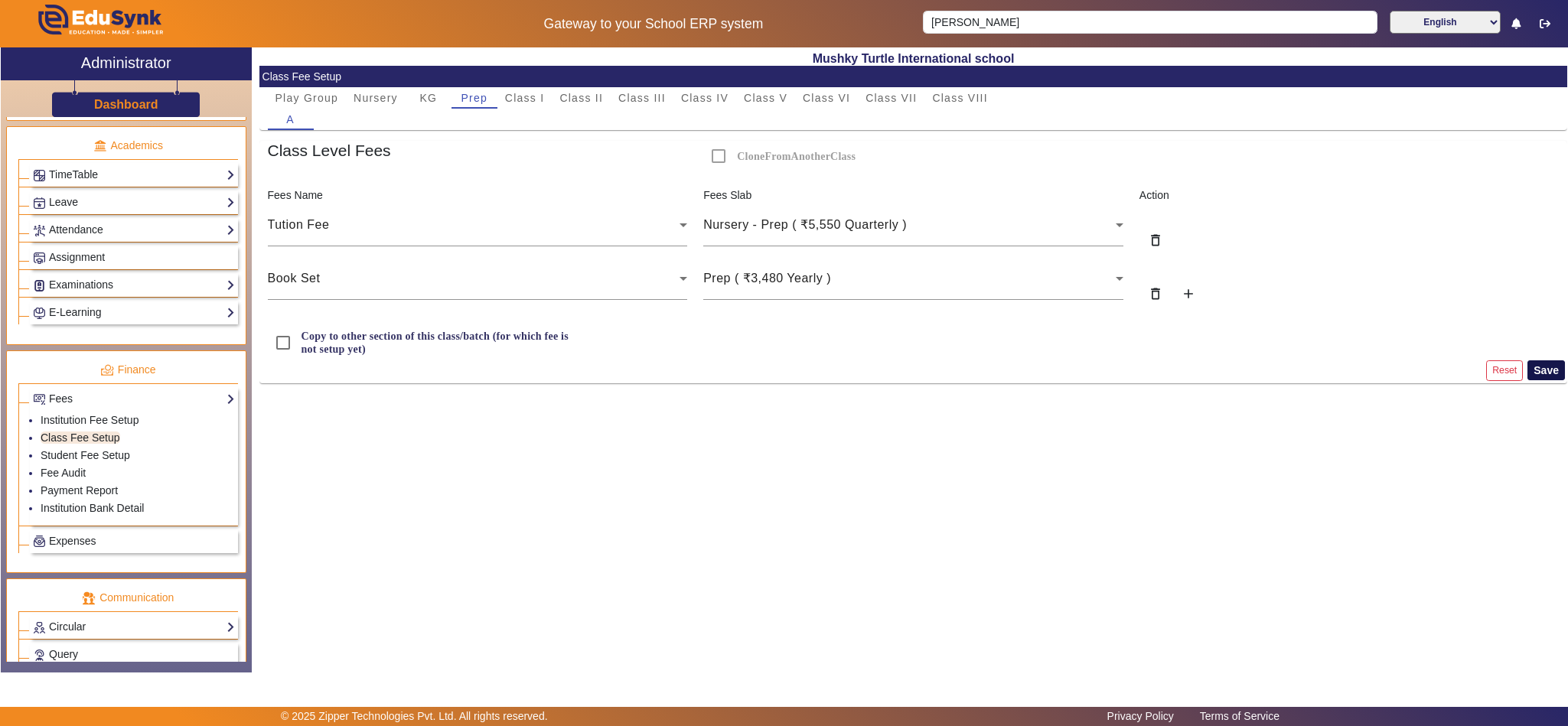
click at [1547, 369] on button "Save" at bounding box center [1546, 370] width 37 height 20
click at [522, 99] on span "Class I" at bounding box center [525, 98] width 40 height 10
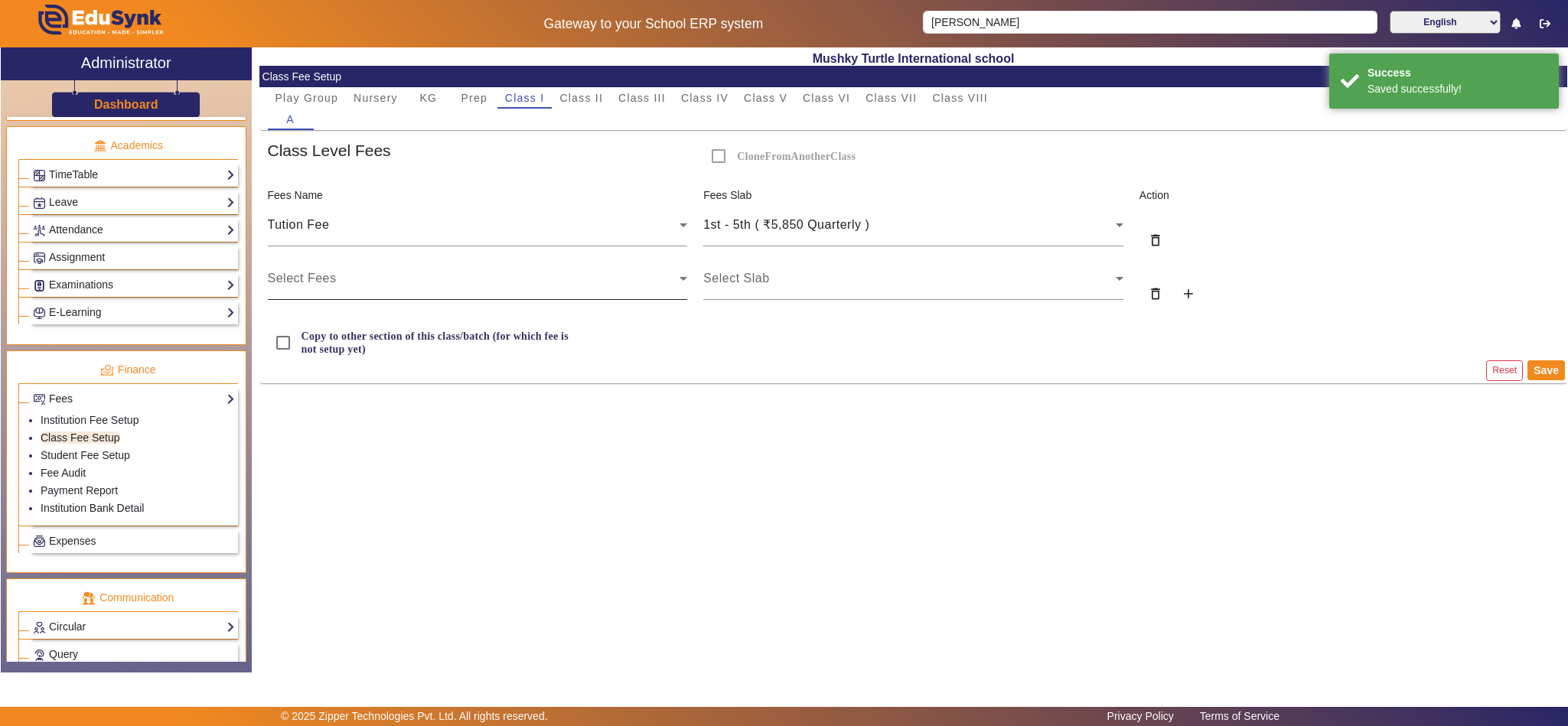
click at [443, 284] on div "Select Fees" at bounding box center [474, 277] width 413 height 18
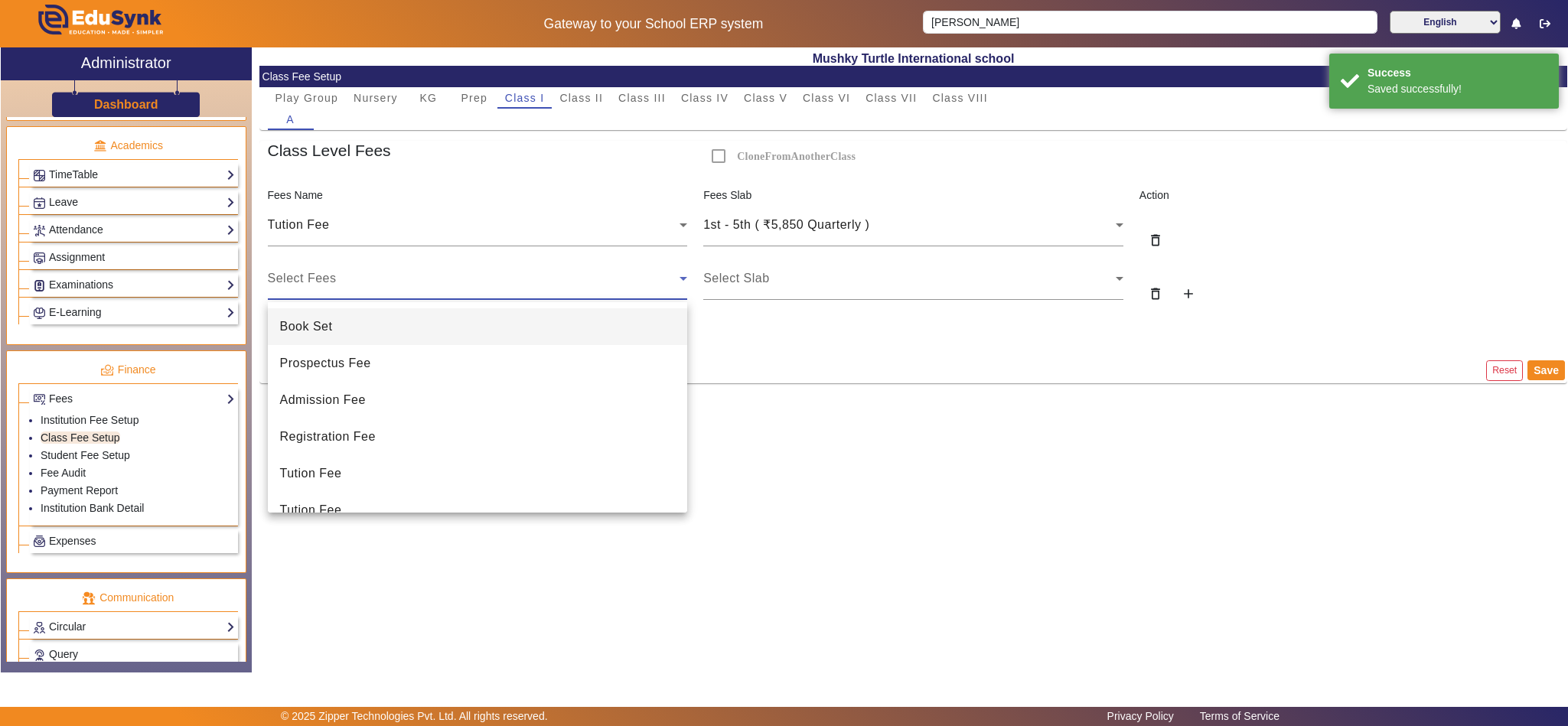
click at [414, 327] on mat-option "Book Set" at bounding box center [478, 327] width 420 height 36
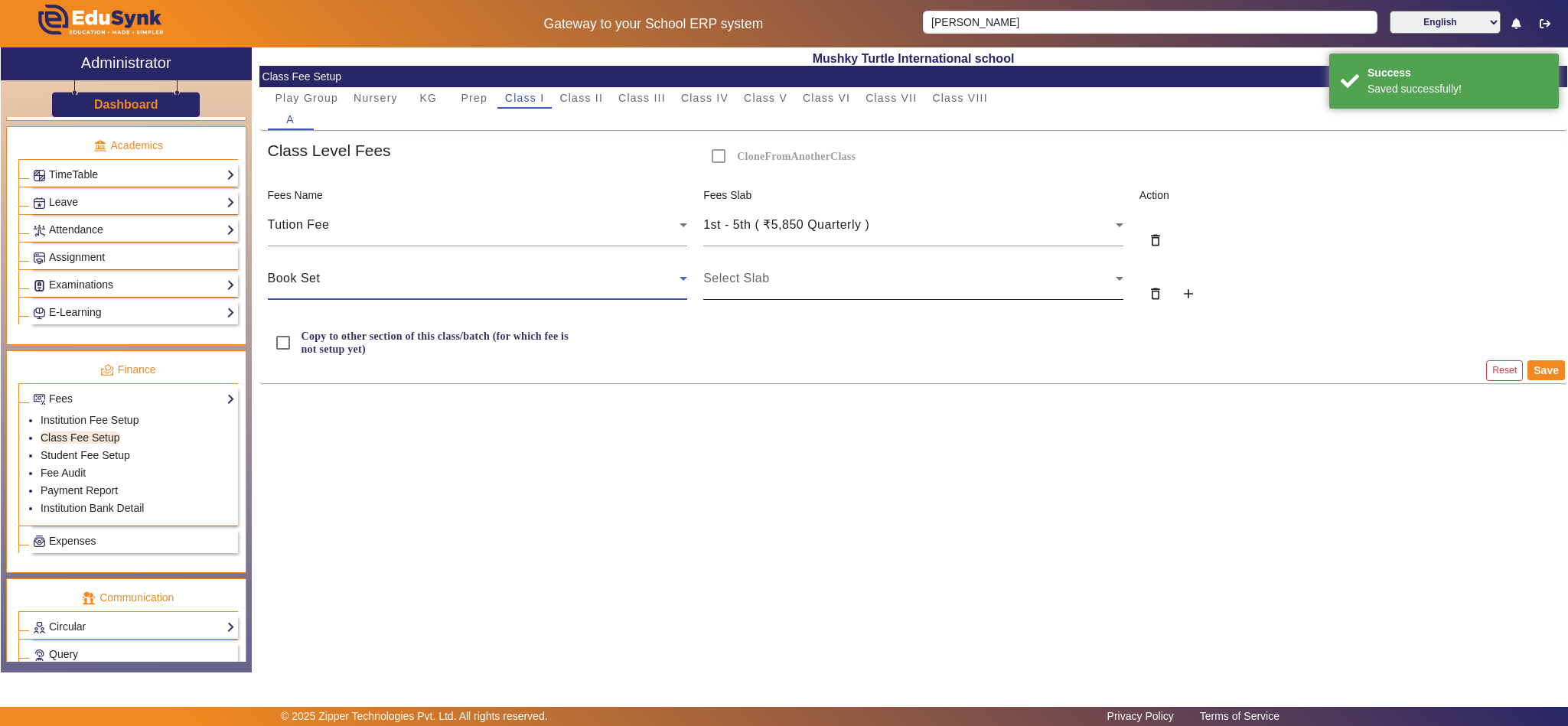
click at [850, 288] on div "Select Slab" at bounding box center [909, 277] width 413 height 18
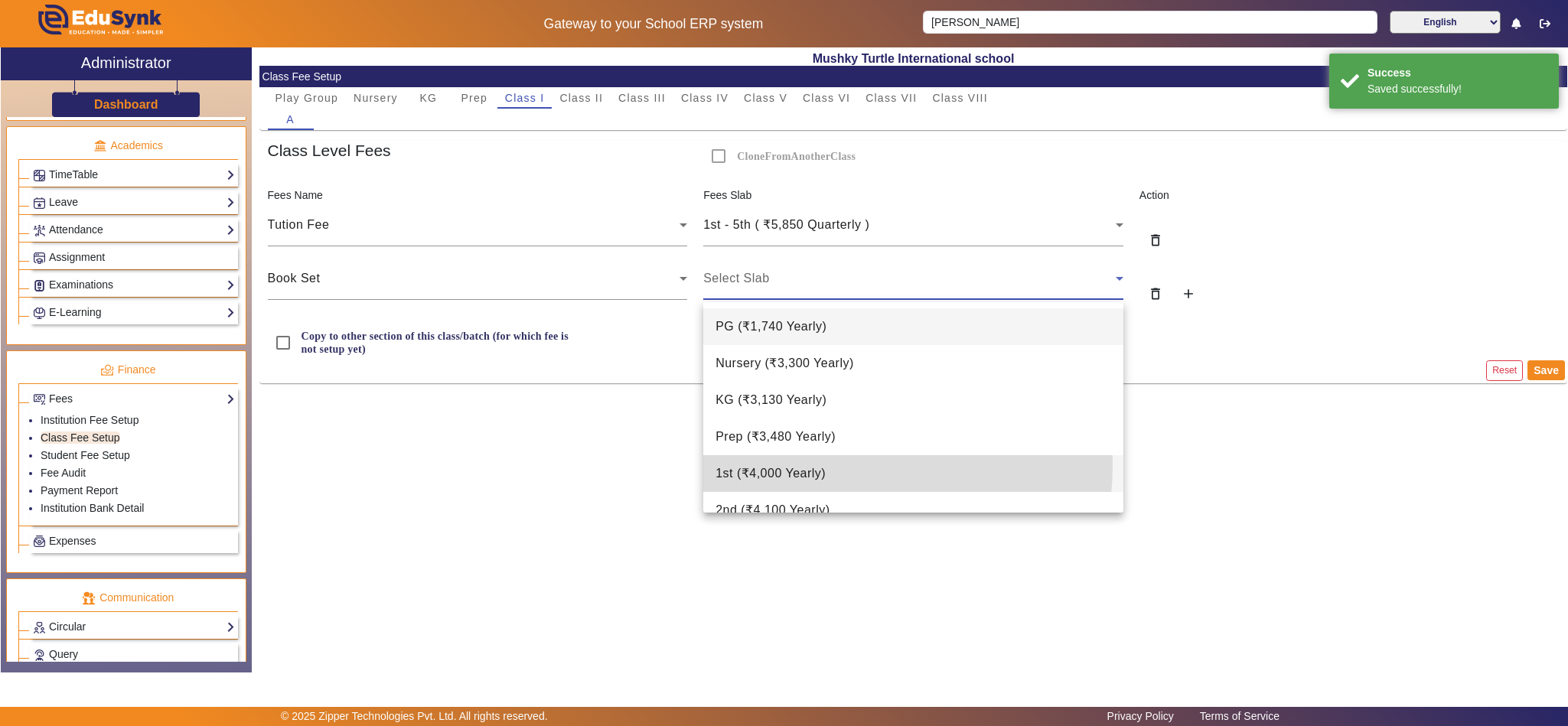
click at [790, 464] on span "1st ( ₹4,000 Yearly )" at bounding box center [770, 473] width 110 height 18
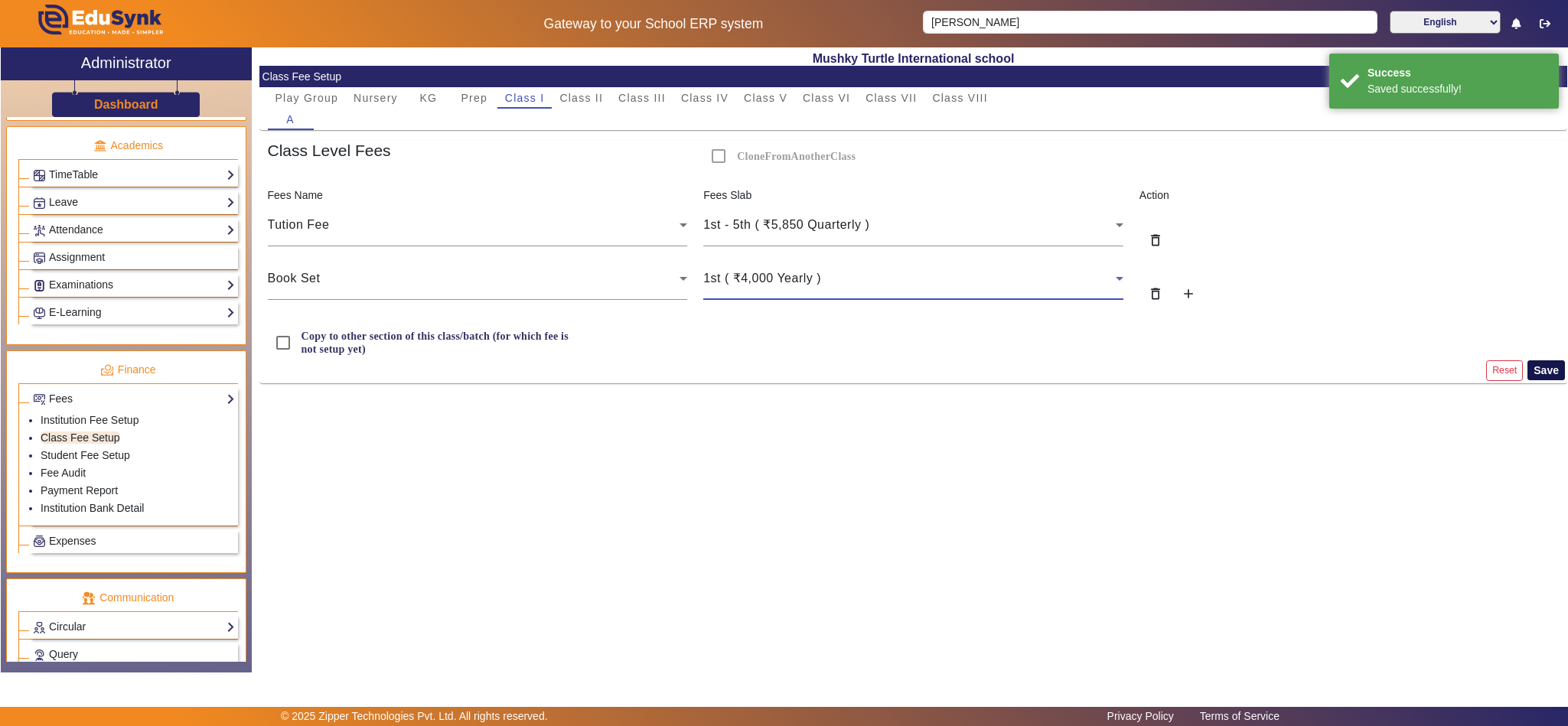
click at [1552, 373] on button "Save" at bounding box center [1546, 370] width 37 height 20
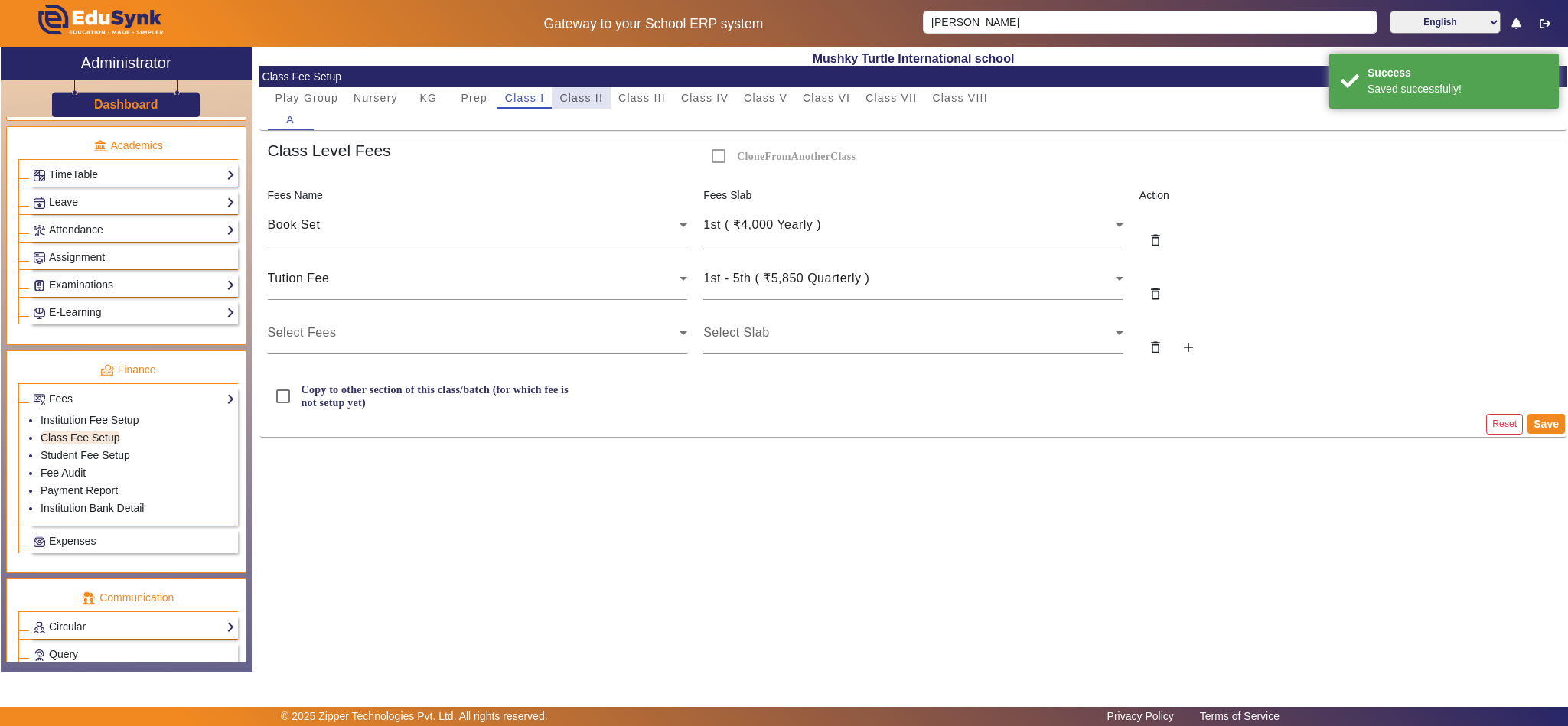
click at [581, 97] on span "Class II" at bounding box center [581, 98] width 43 height 10
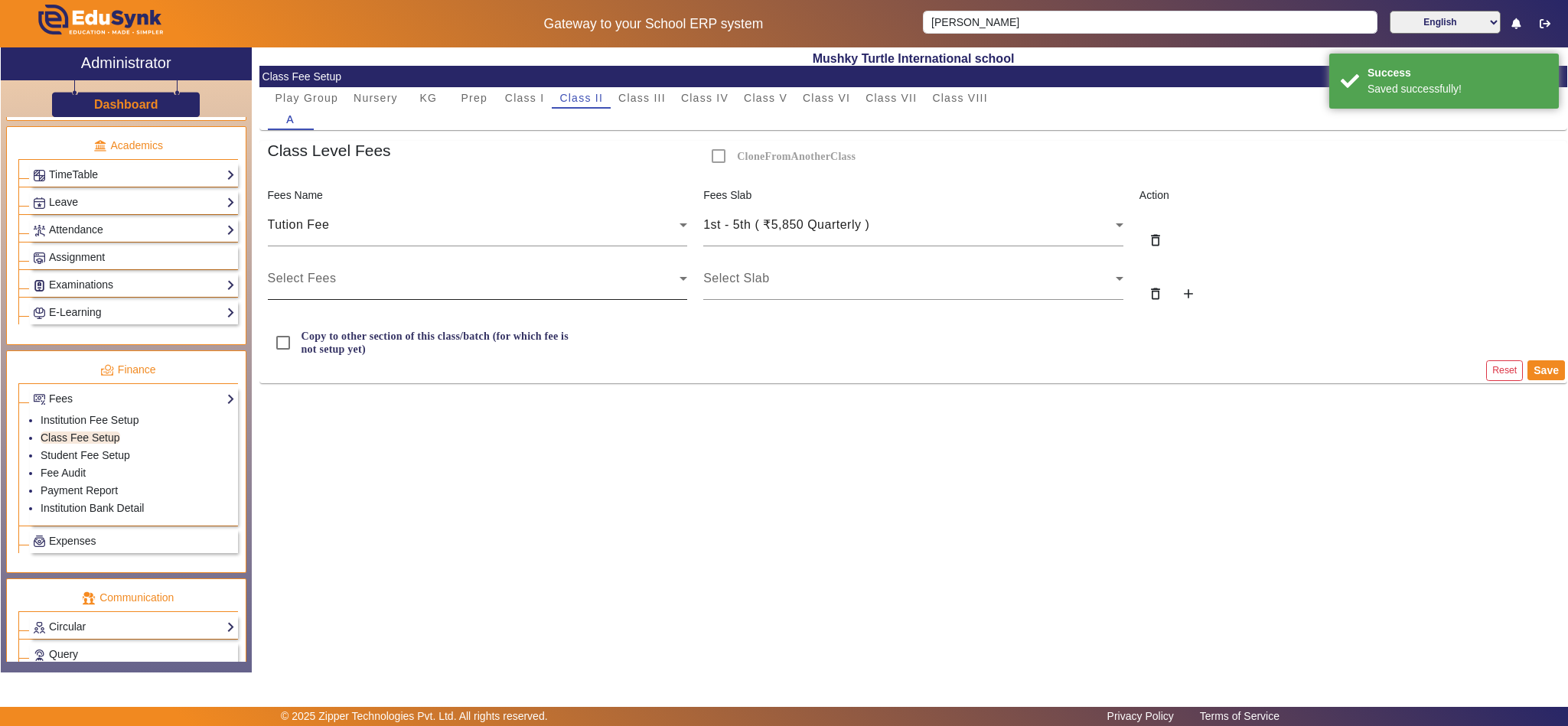
click at [402, 274] on div "Select Fees" at bounding box center [474, 277] width 413 height 18
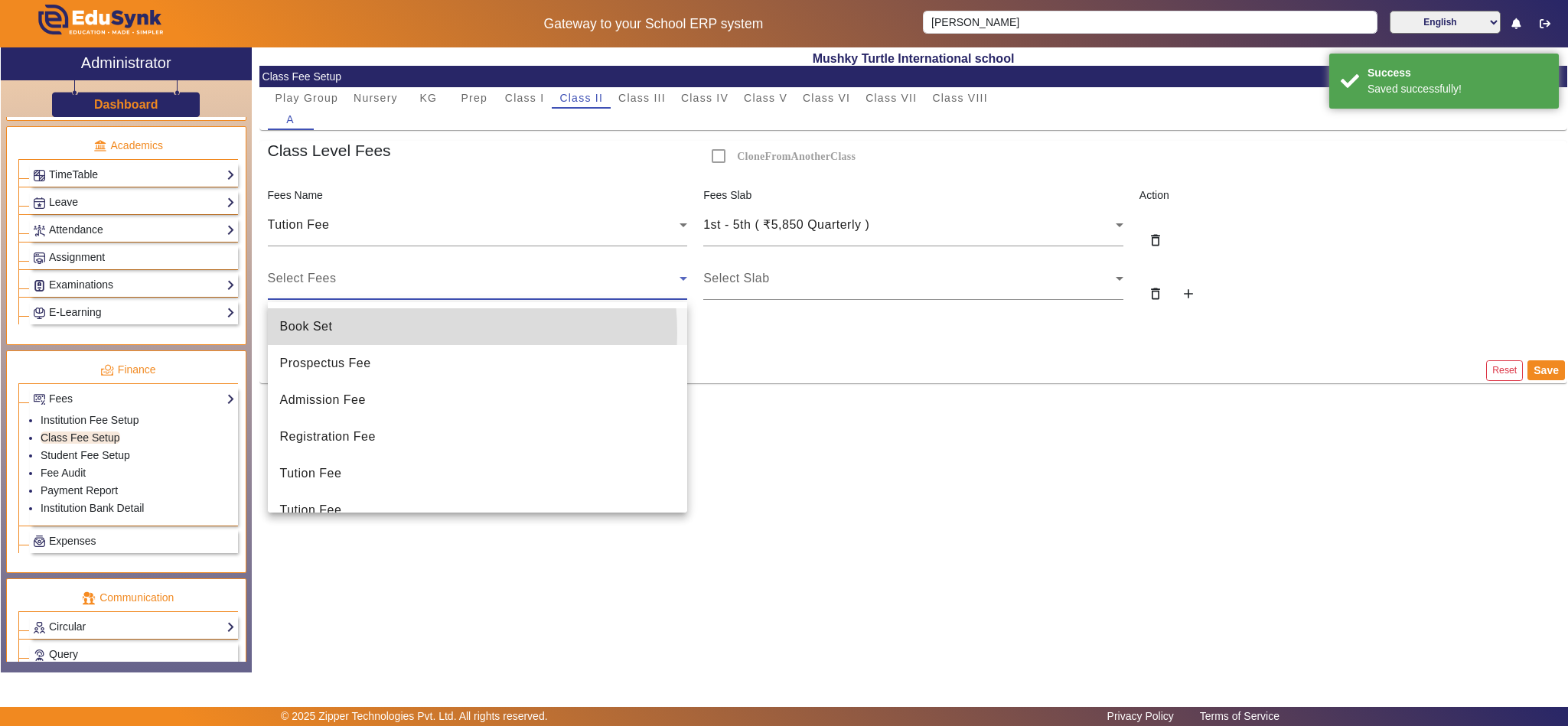
click at [407, 333] on mat-option "Book Set" at bounding box center [478, 327] width 420 height 36
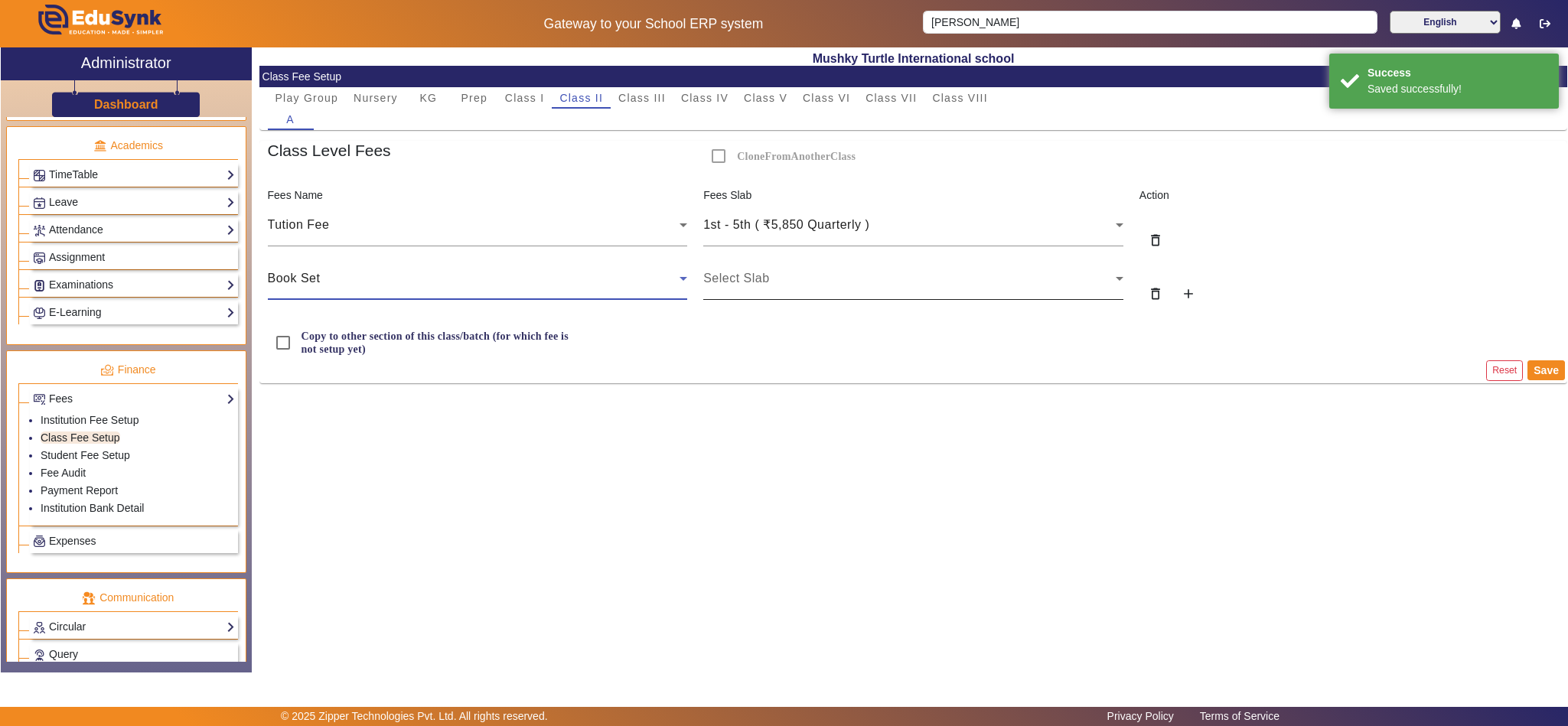
click at [854, 282] on div "Select Slab" at bounding box center [909, 277] width 413 height 18
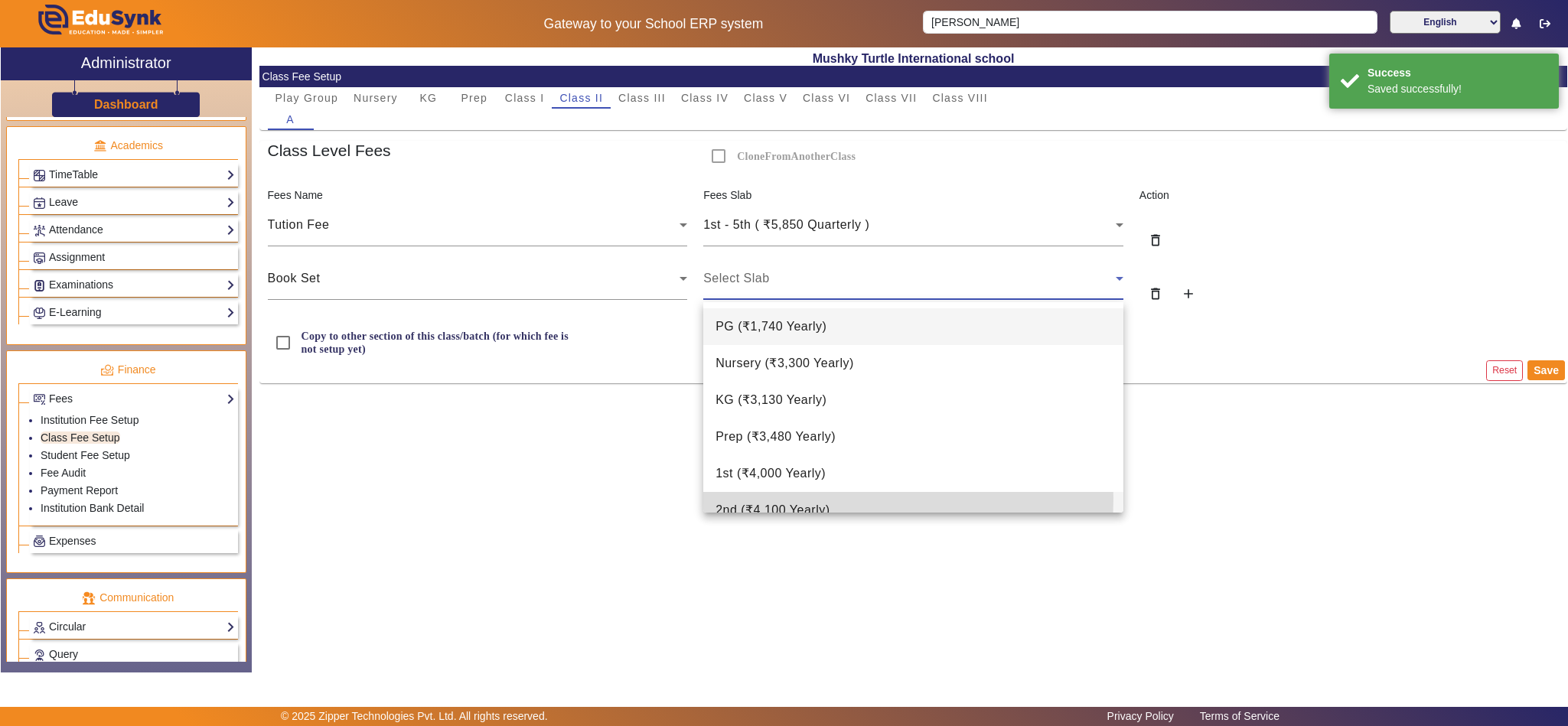
click at [790, 498] on mat-option "2nd ( ₹4,100 Yearly )" at bounding box center [913, 510] width 420 height 36
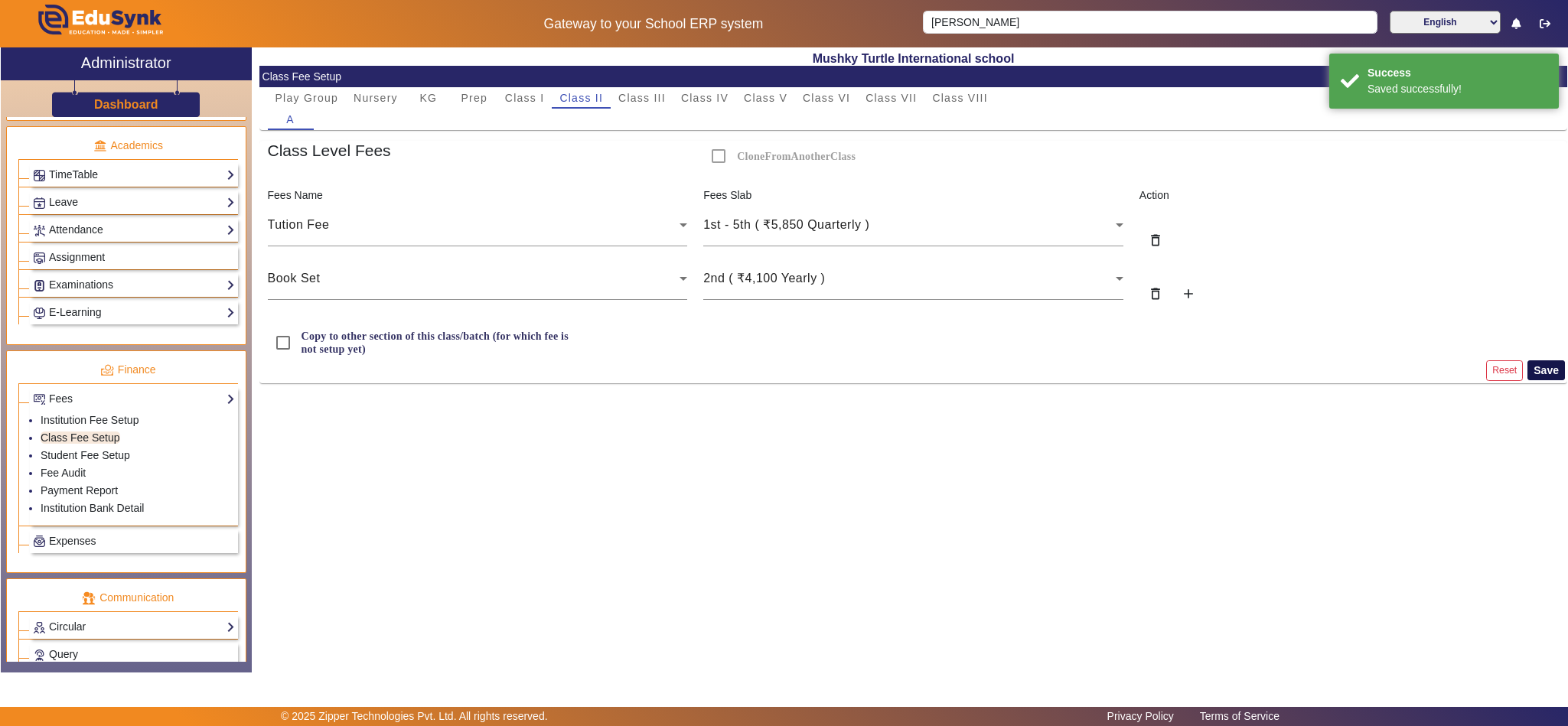
click at [1552, 372] on button "Save" at bounding box center [1546, 370] width 37 height 20
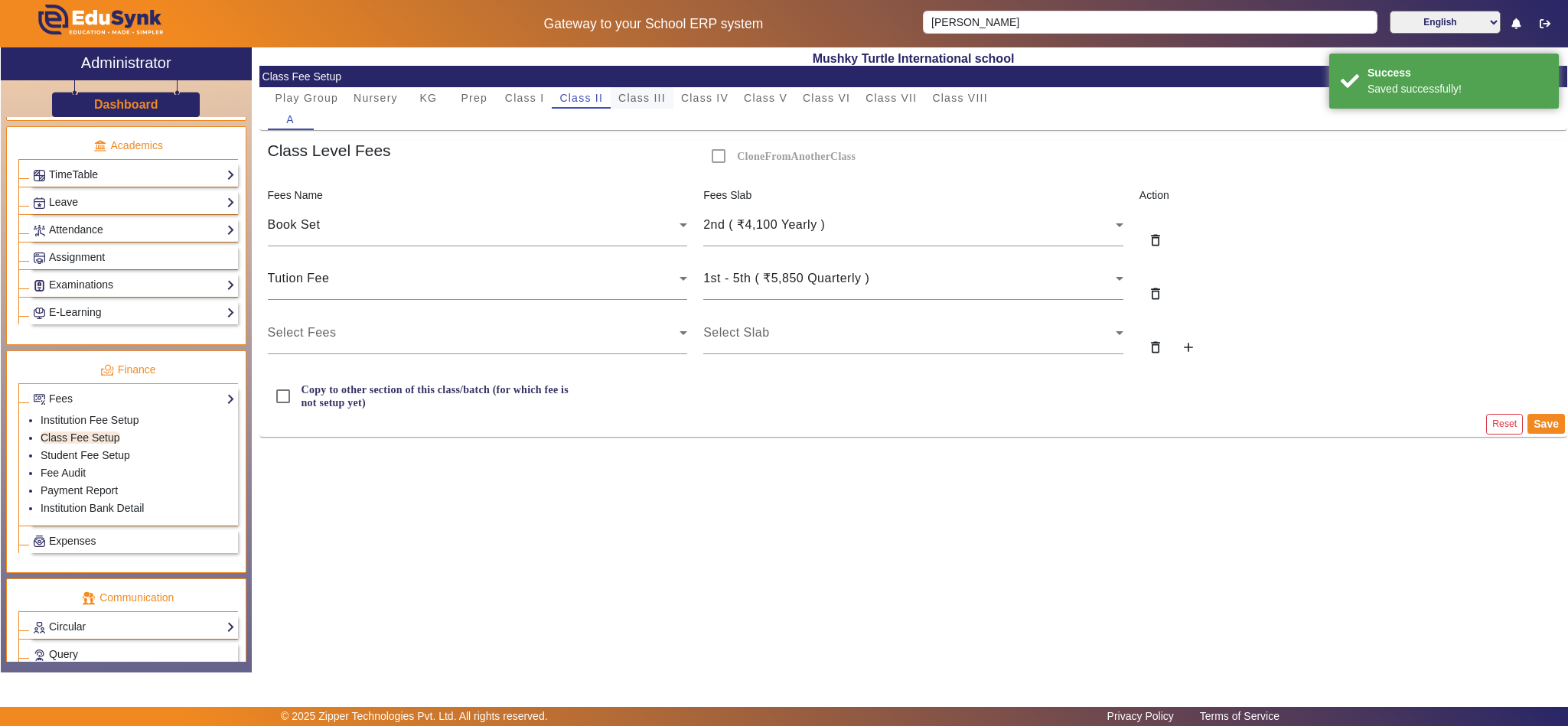
click at [646, 96] on span "Class III" at bounding box center [642, 98] width 48 height 10
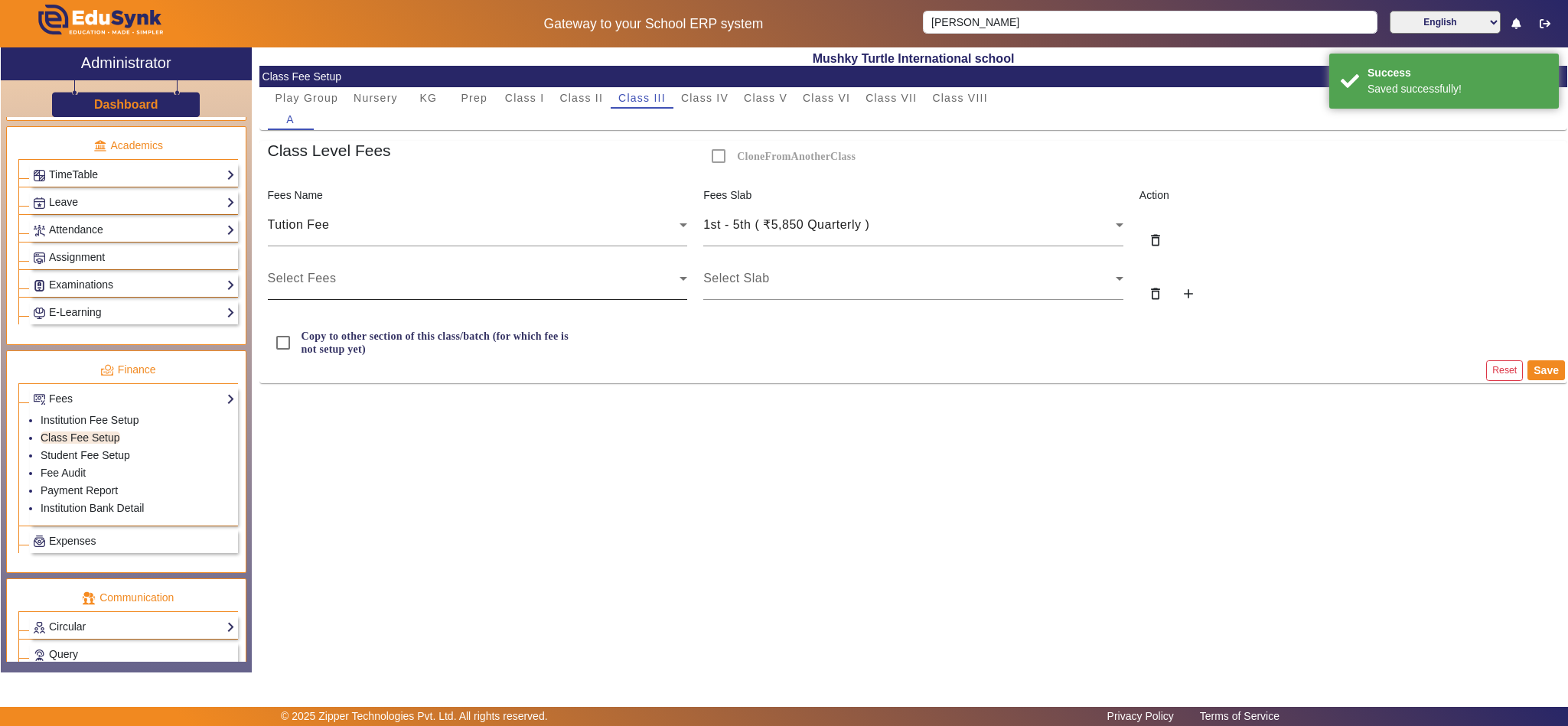
click at [344, 284] on div "Select Fees" at bounding box center [474, 277] width 413 height 18
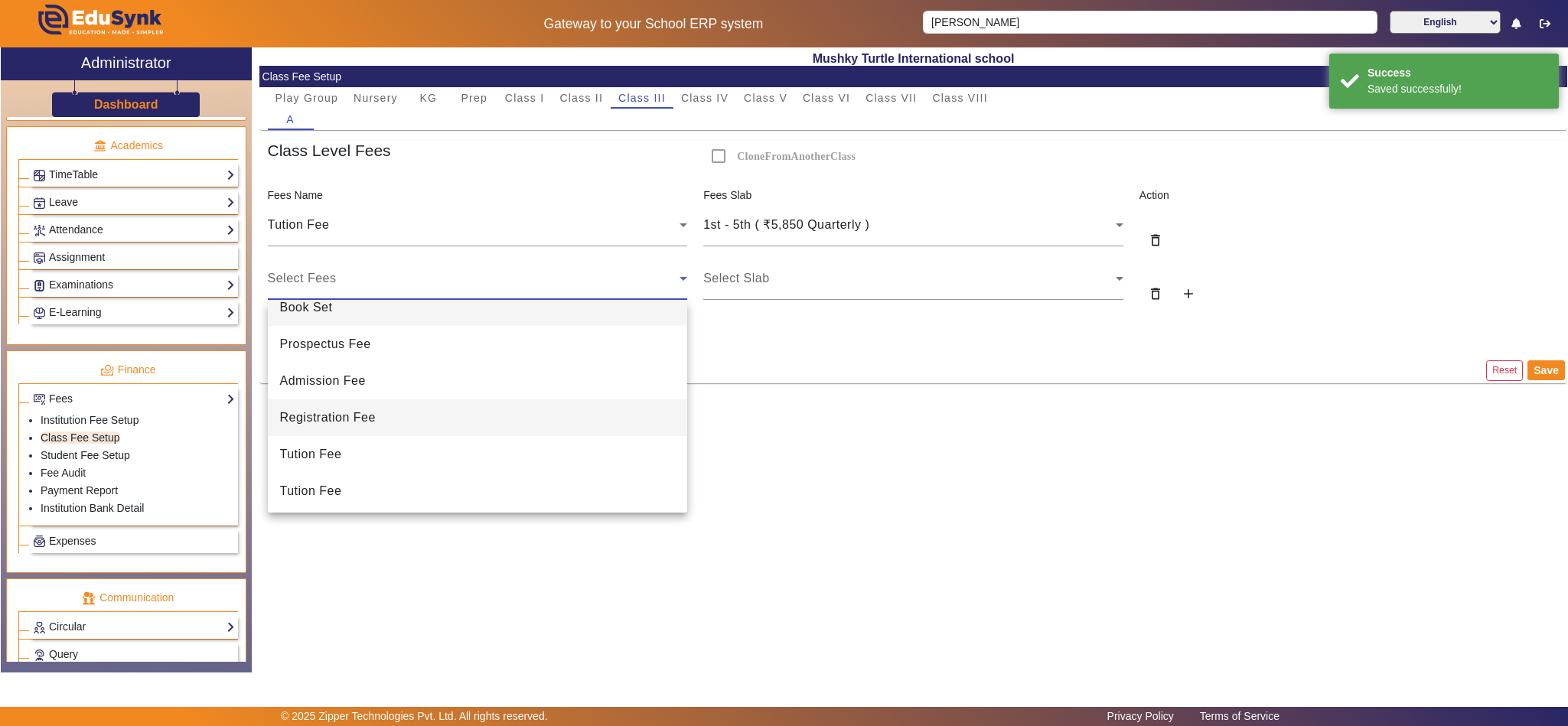
scroll to position [23, 0]
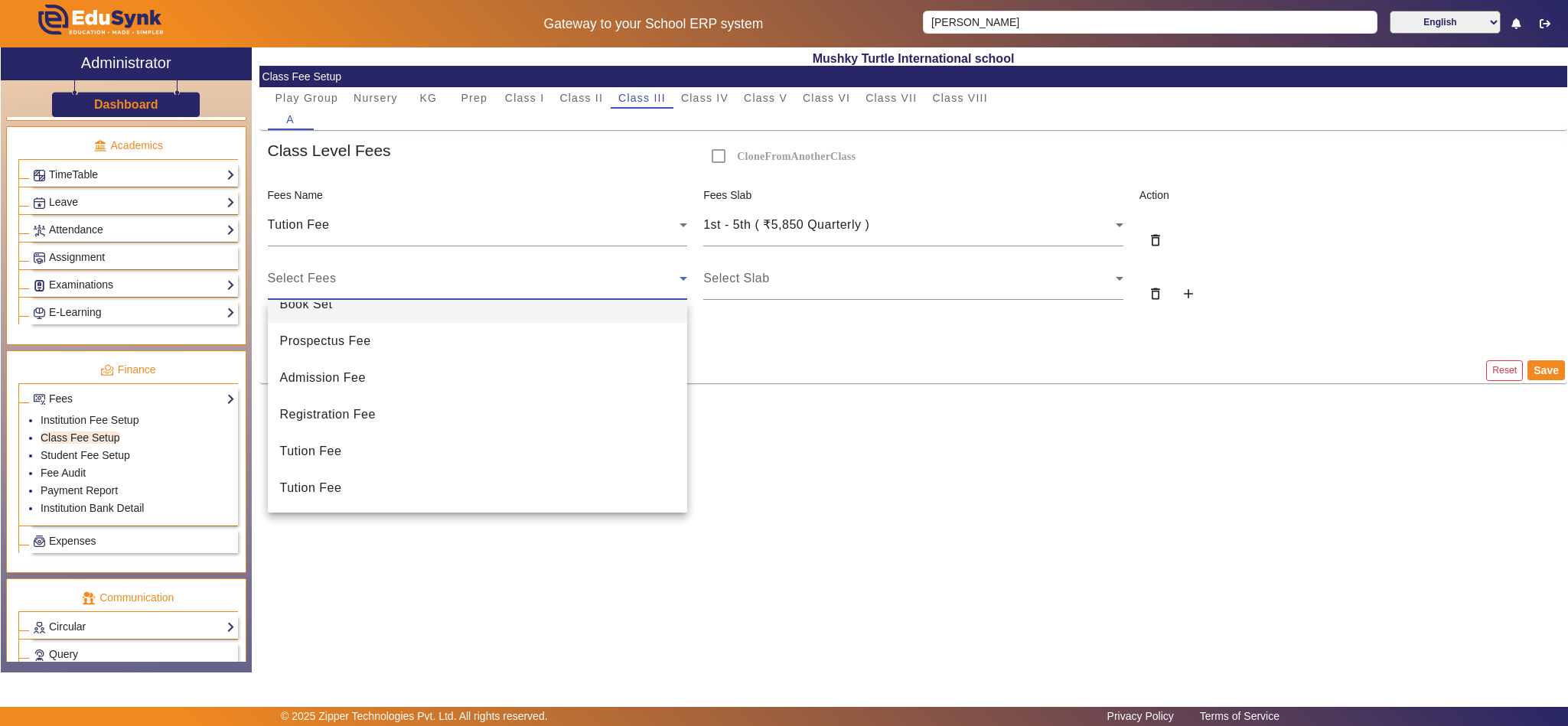
click at [349, 309] on mat-option "Book Set" at bounding box center [478, 304] width 420 height 36
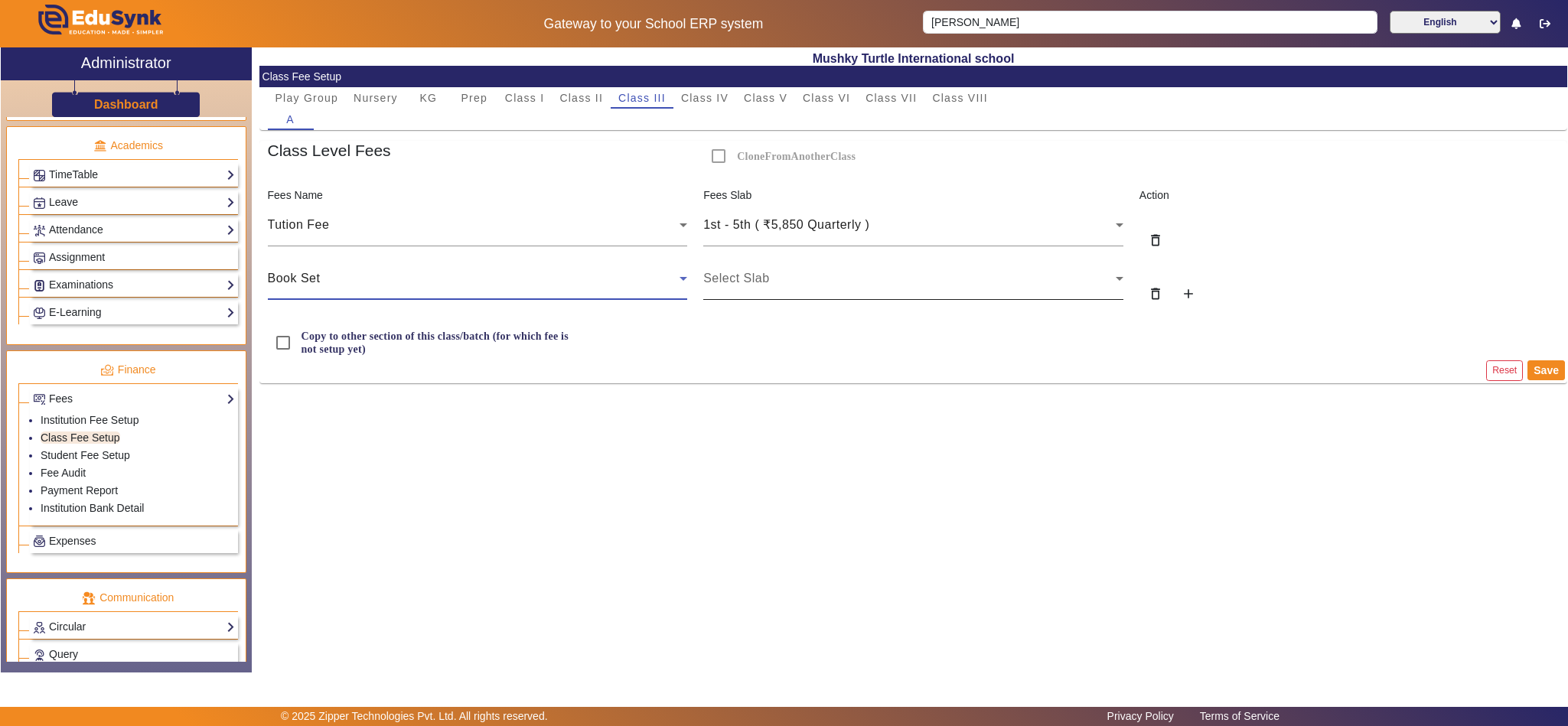
click at [774, 276] on div "Select Slab" at bounding box center [909, 277] width 413 height 18
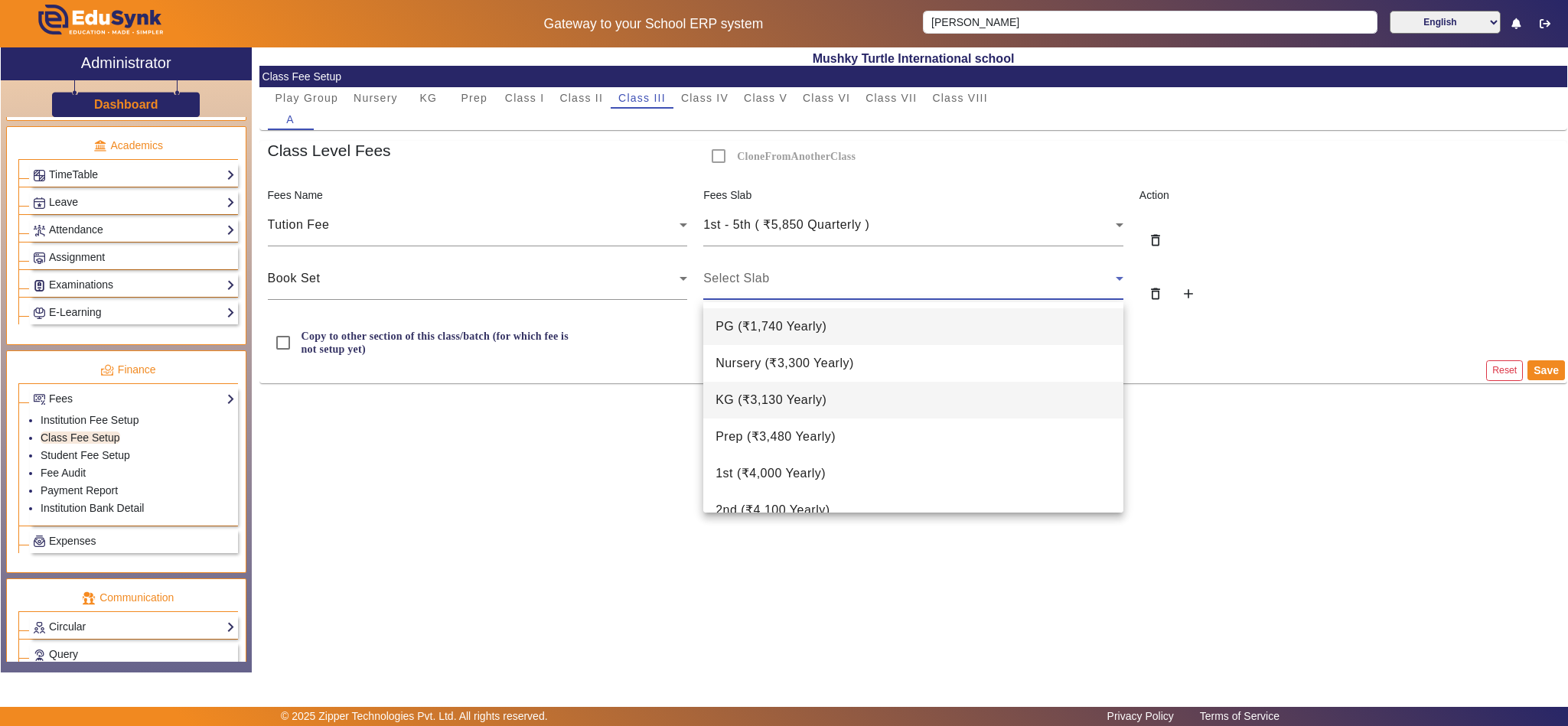
scroll to position [191, 0]
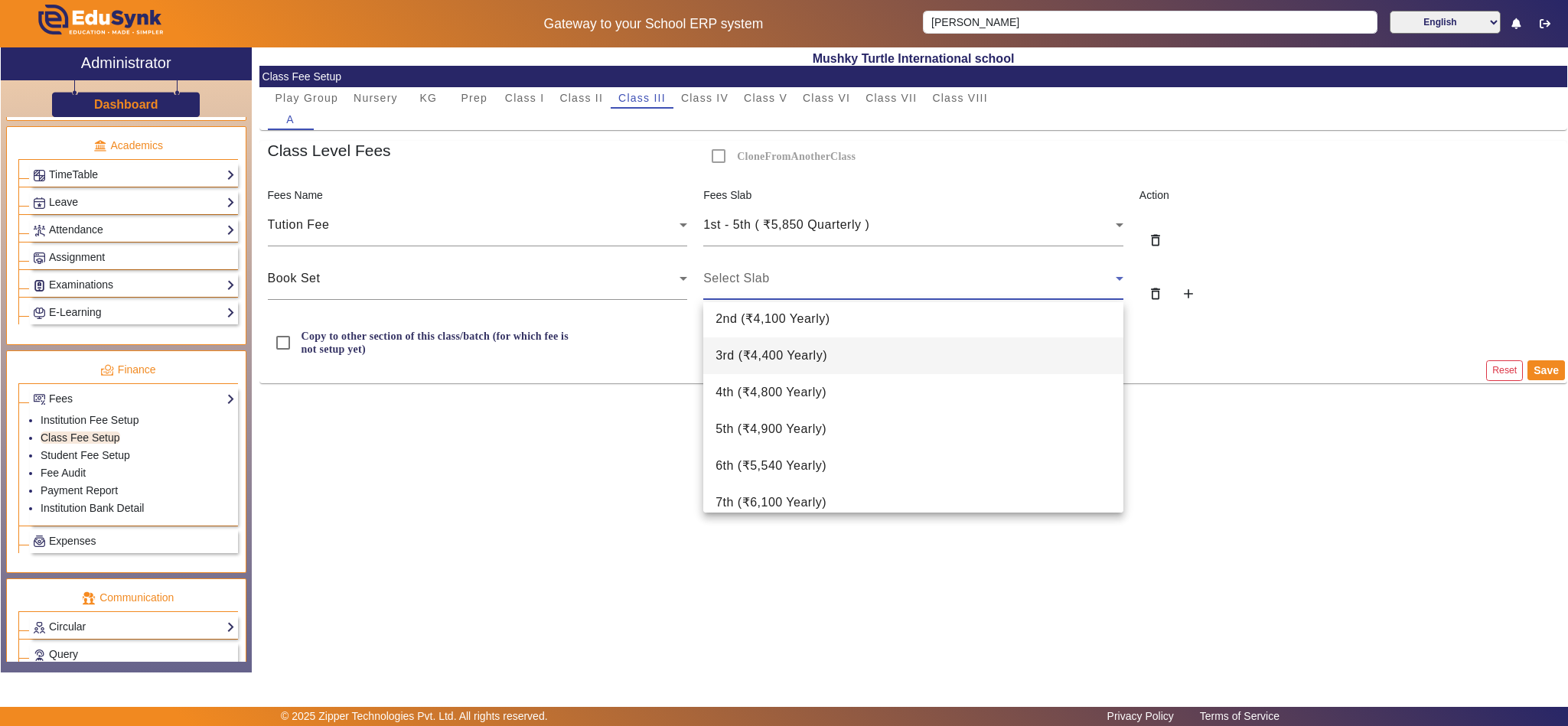
click at [758, 348] on span "3rd ( ₹4,400 Yearly )" at bounding box center [771, 355] width 112 height 18
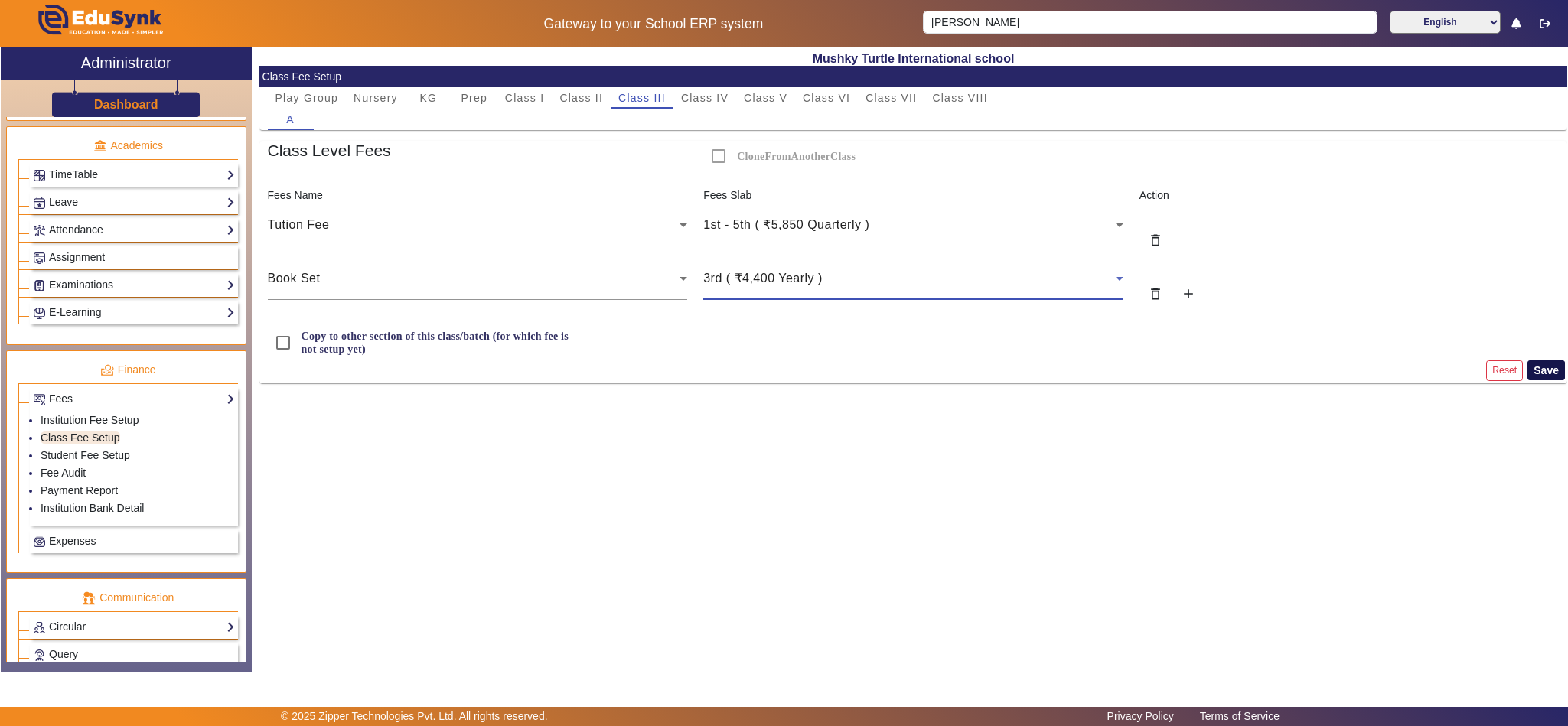
click at [1544, 370] on button "Save" at bounding box center [1546, 370] width 37 height 20
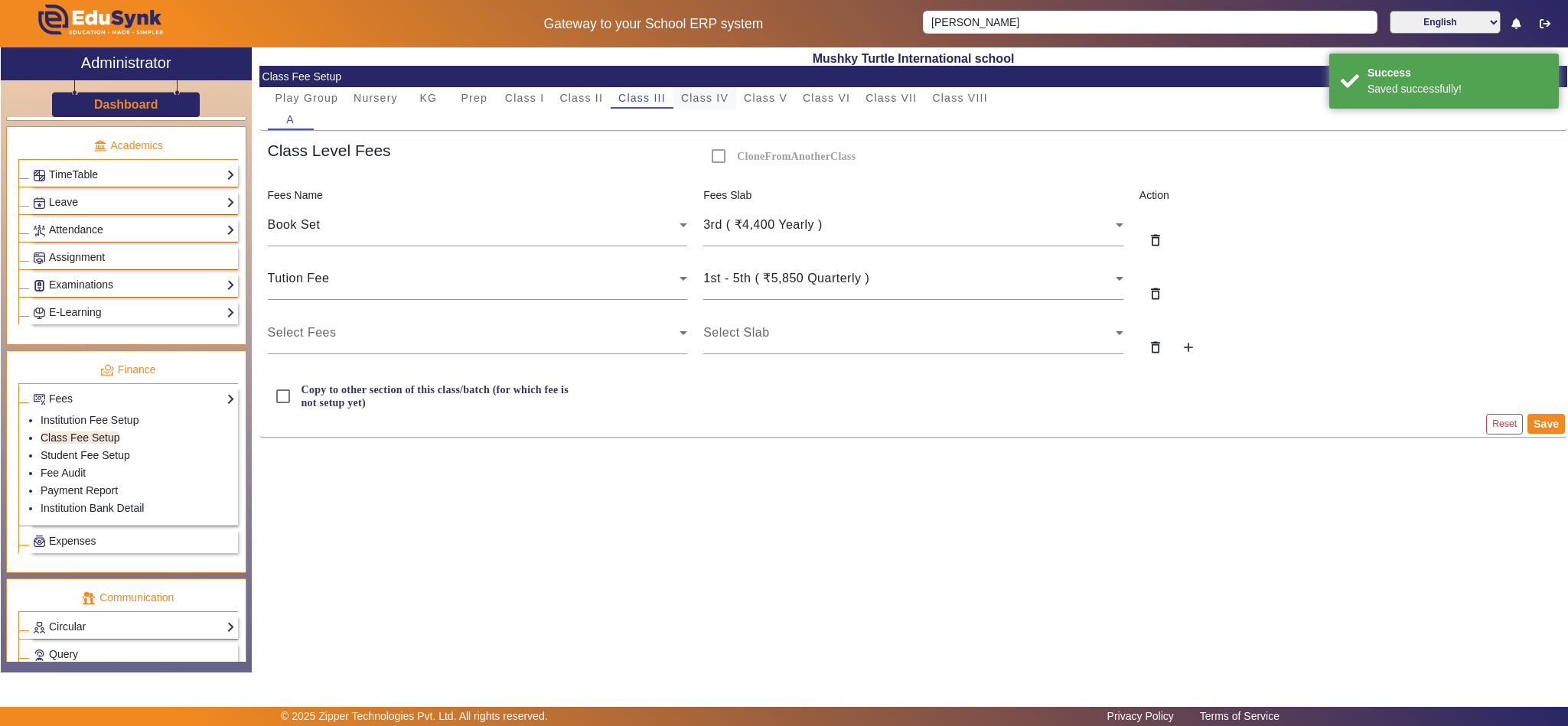
click at [709, 95] on span "Class IV" at bounding box center [704, 98] width 48 height 10
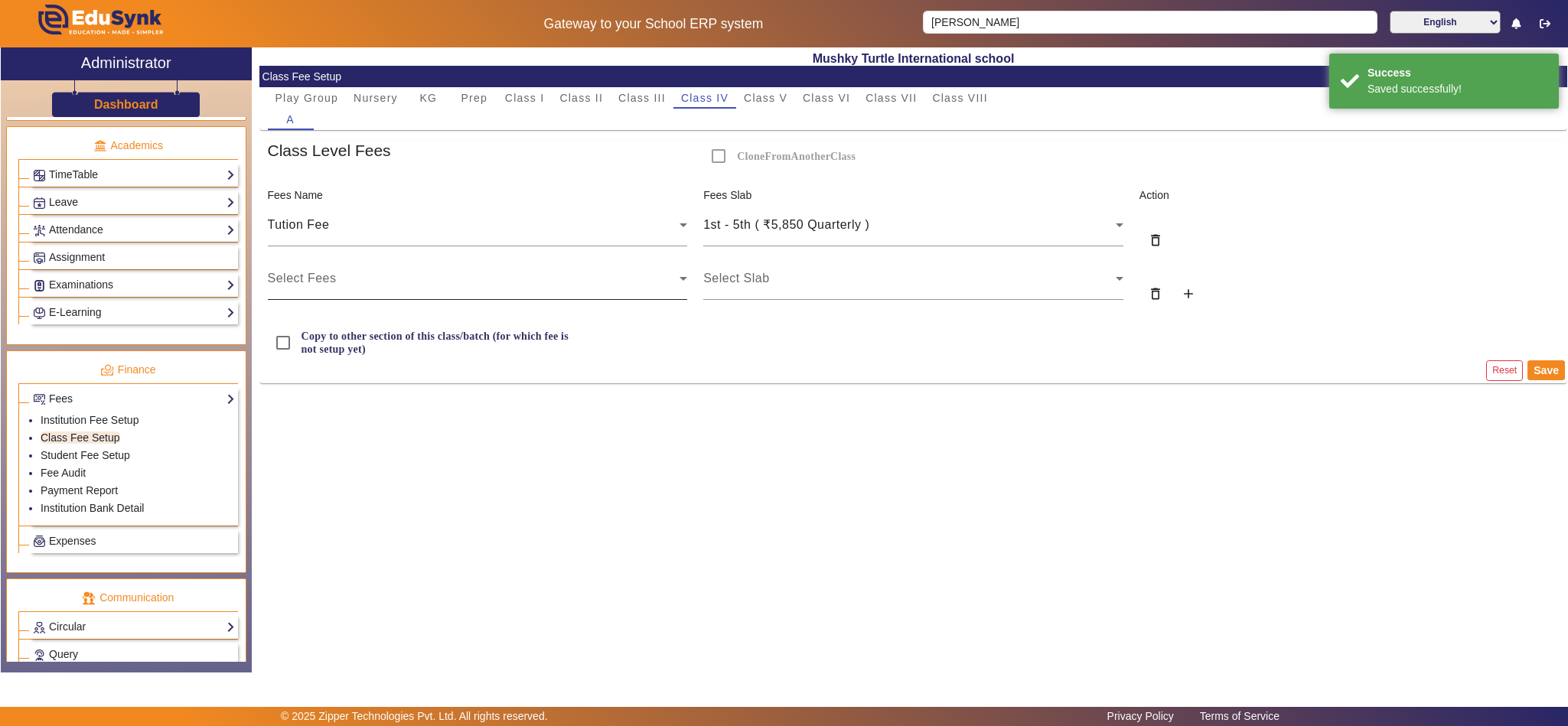
click at [395, 287] on div "Select Fees" at bounding box center [474, 277] width 413 height 18
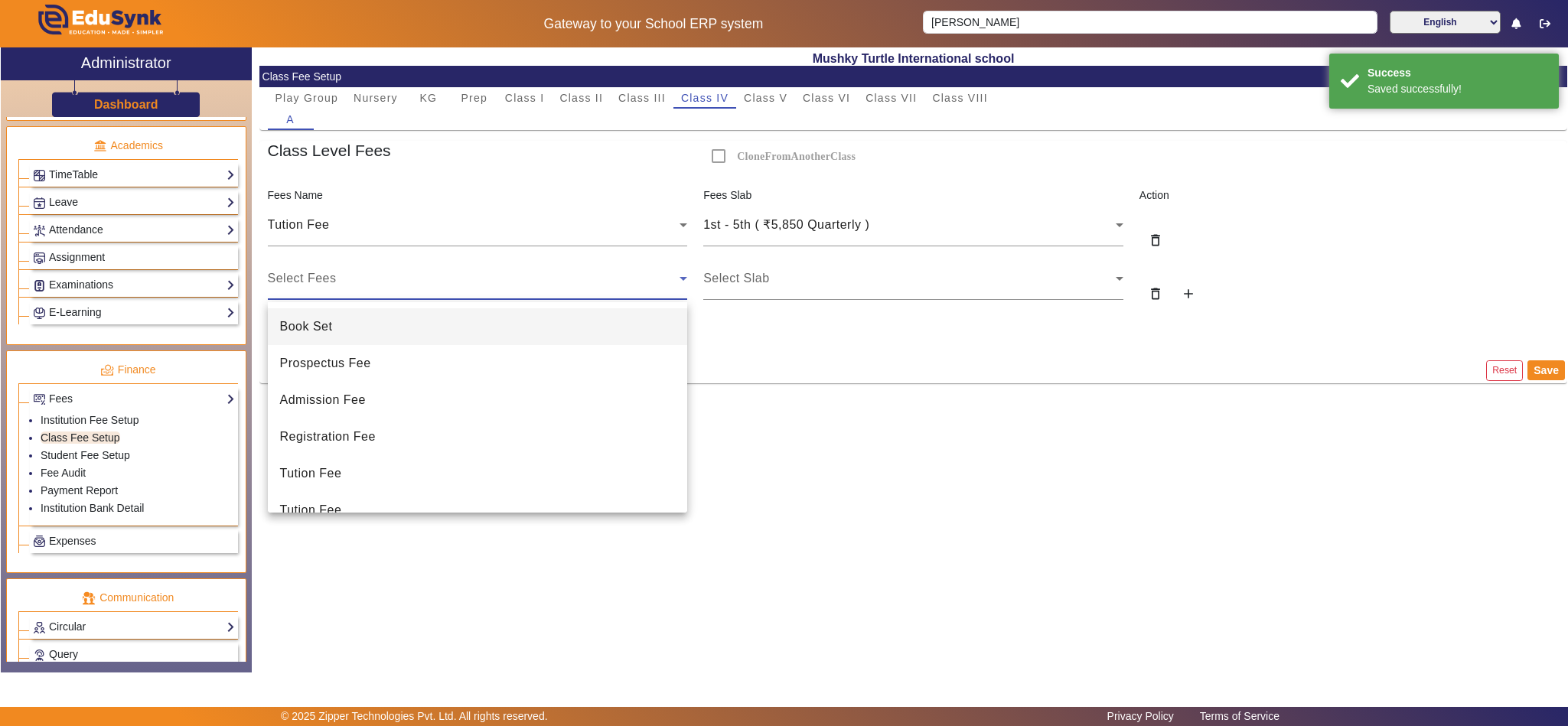
drag, startPoint x: 361, startPoint y: 323, endPoint x: 402, endPoint y: 320, distance: 41.1
click at [362, 323] on mat-option "Book Set" at bounding box center [478, 327] width 420 height 36
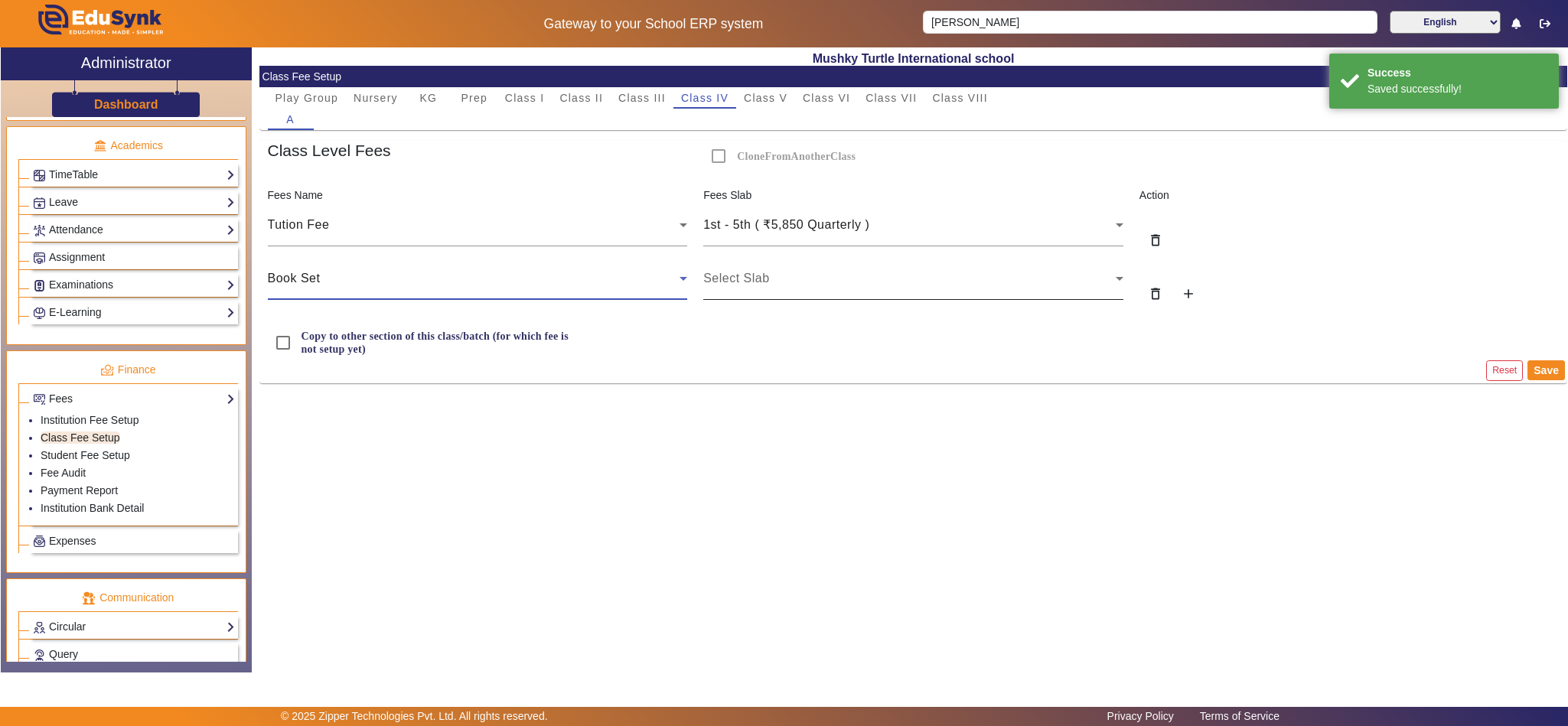
click at [886, 276] on div "Select Slab" at bounding box center [909, 277] width 413 height 18
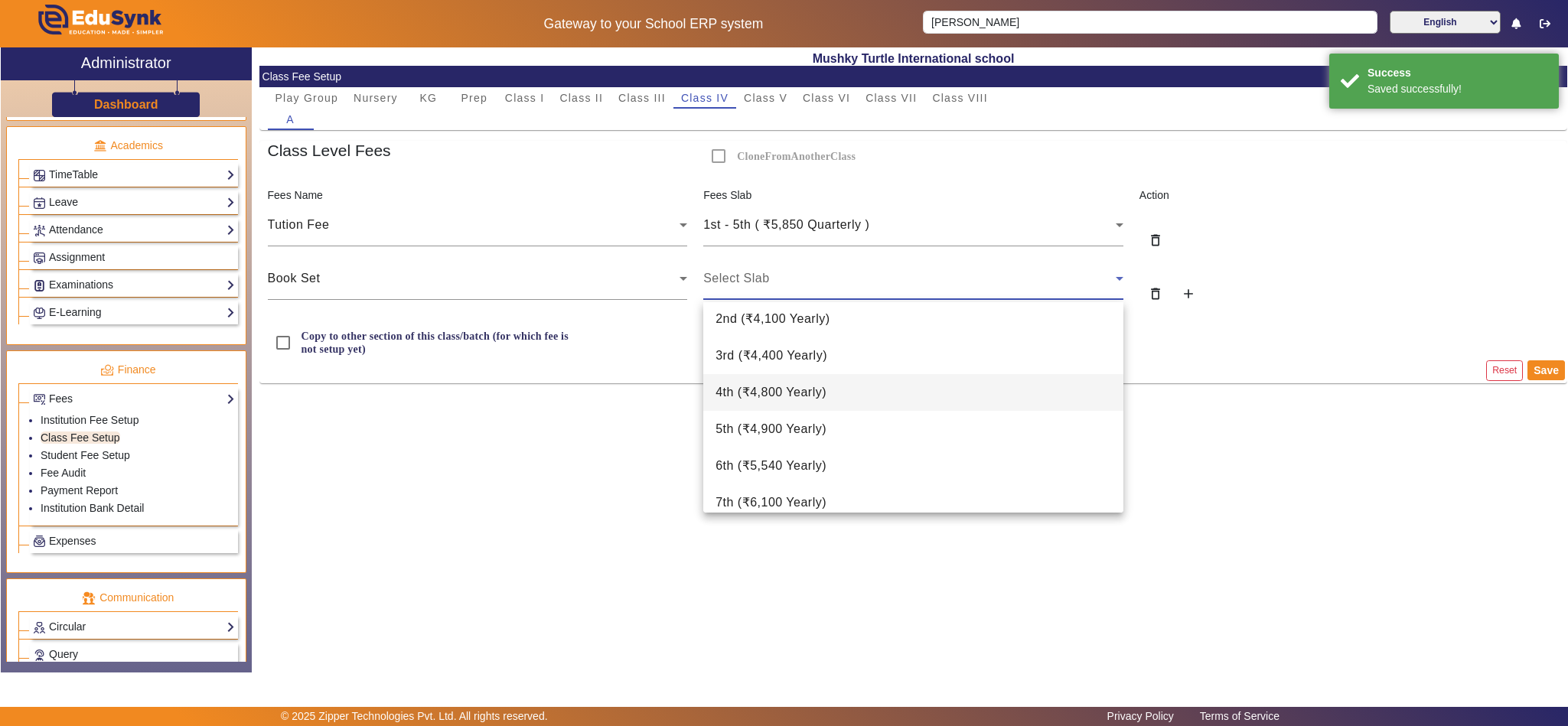
click at [771, 390] on span "4th ( ₹4,800 Yearly )" at bounding box center [771, 392] width 111 height 18
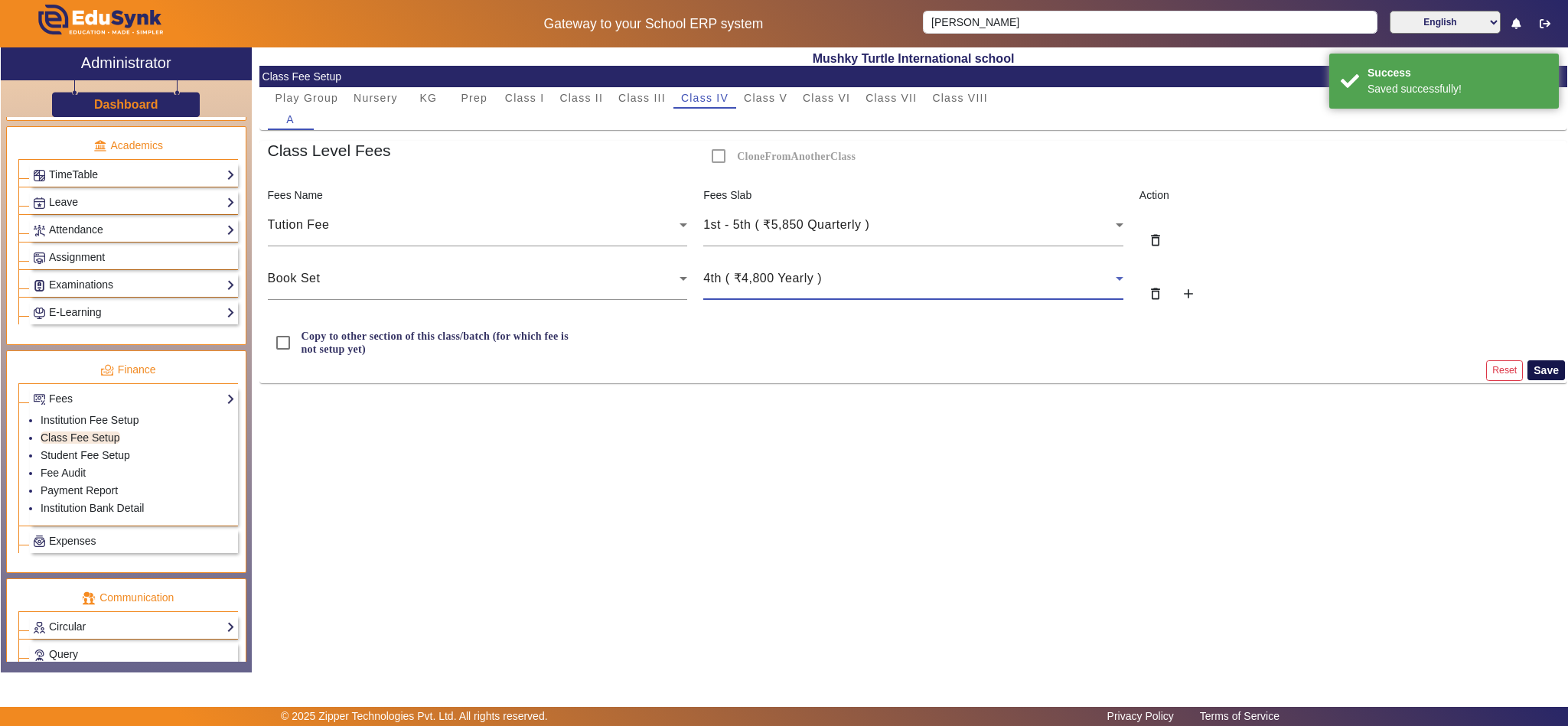
click at [1541, 373] on button "Save" at bounding box center [1546, 370] width 37 height 20
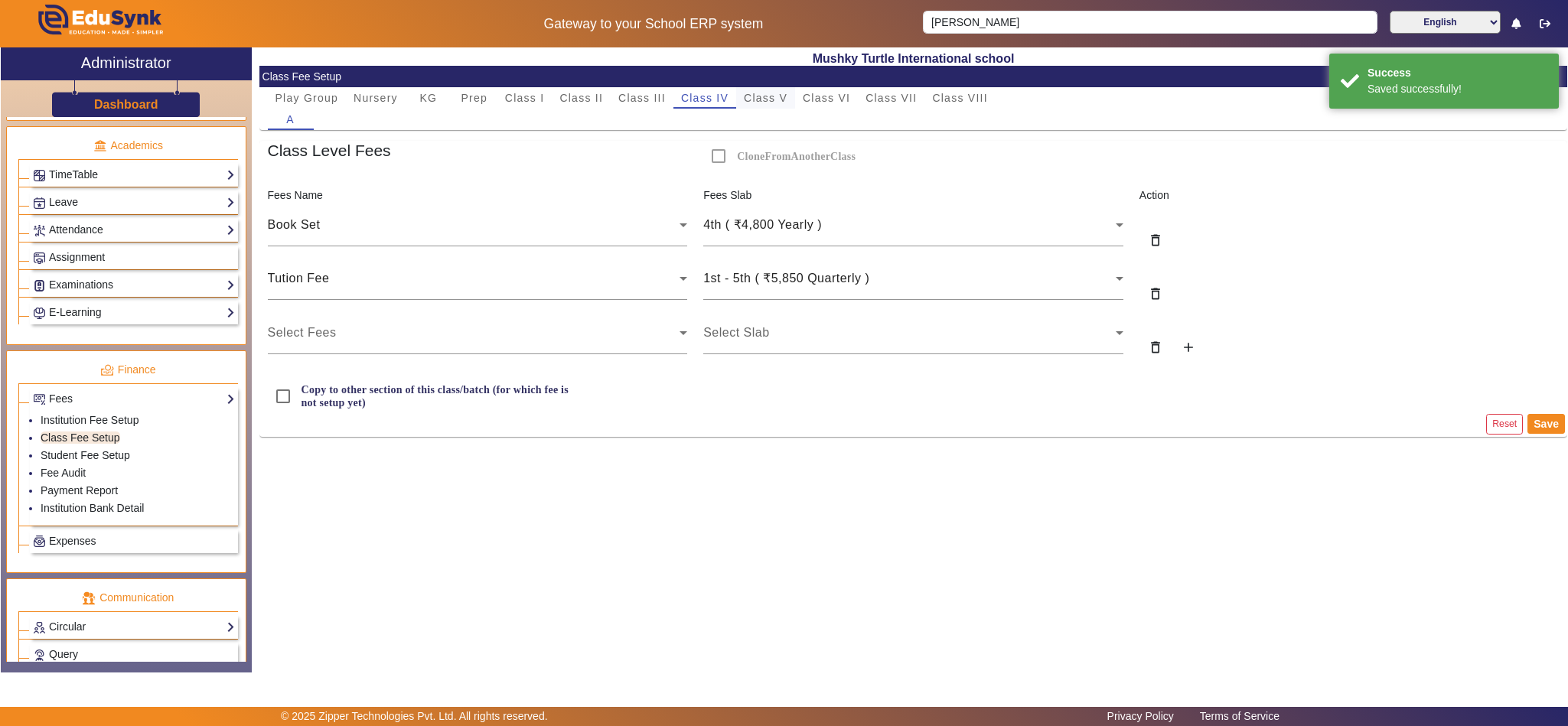
click at [751, 94] on span "Class V" at bounding box center [765, 98] width 43 height 10
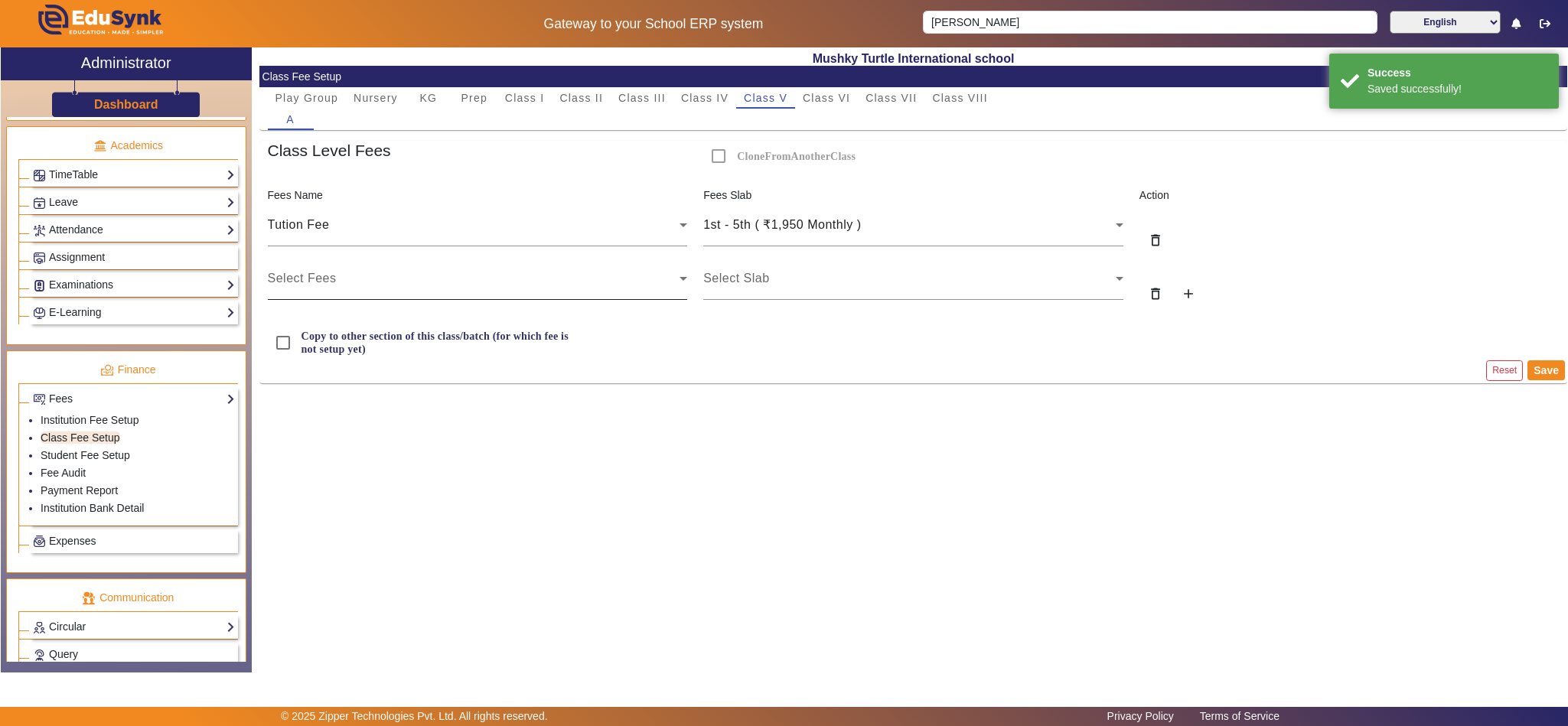
click at [459, 277] on div "Select Fees" at bounding box center [474, 277] width 413 height 18
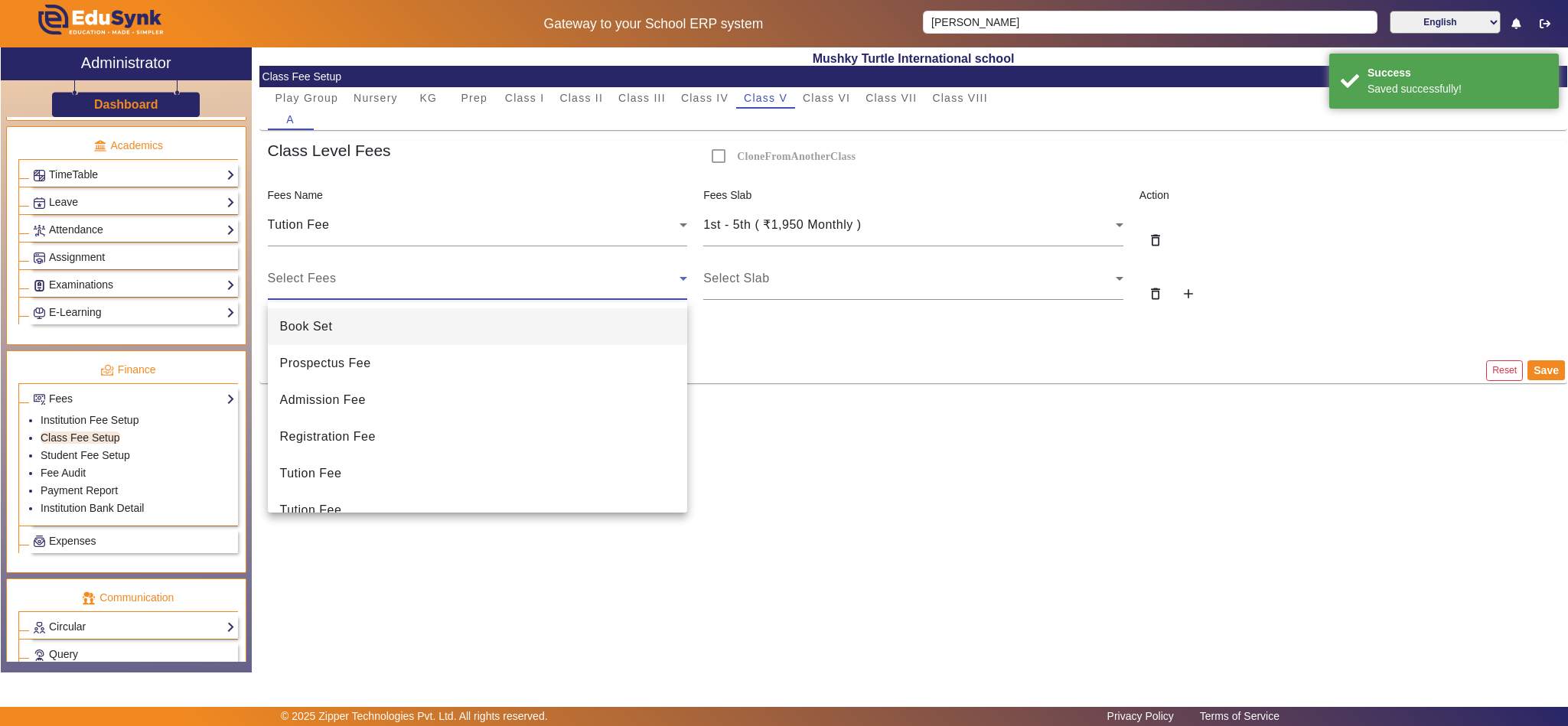
click at [426, 328] on mat-option "Book Set" at bounding box center [478, 327] width 420 height 36
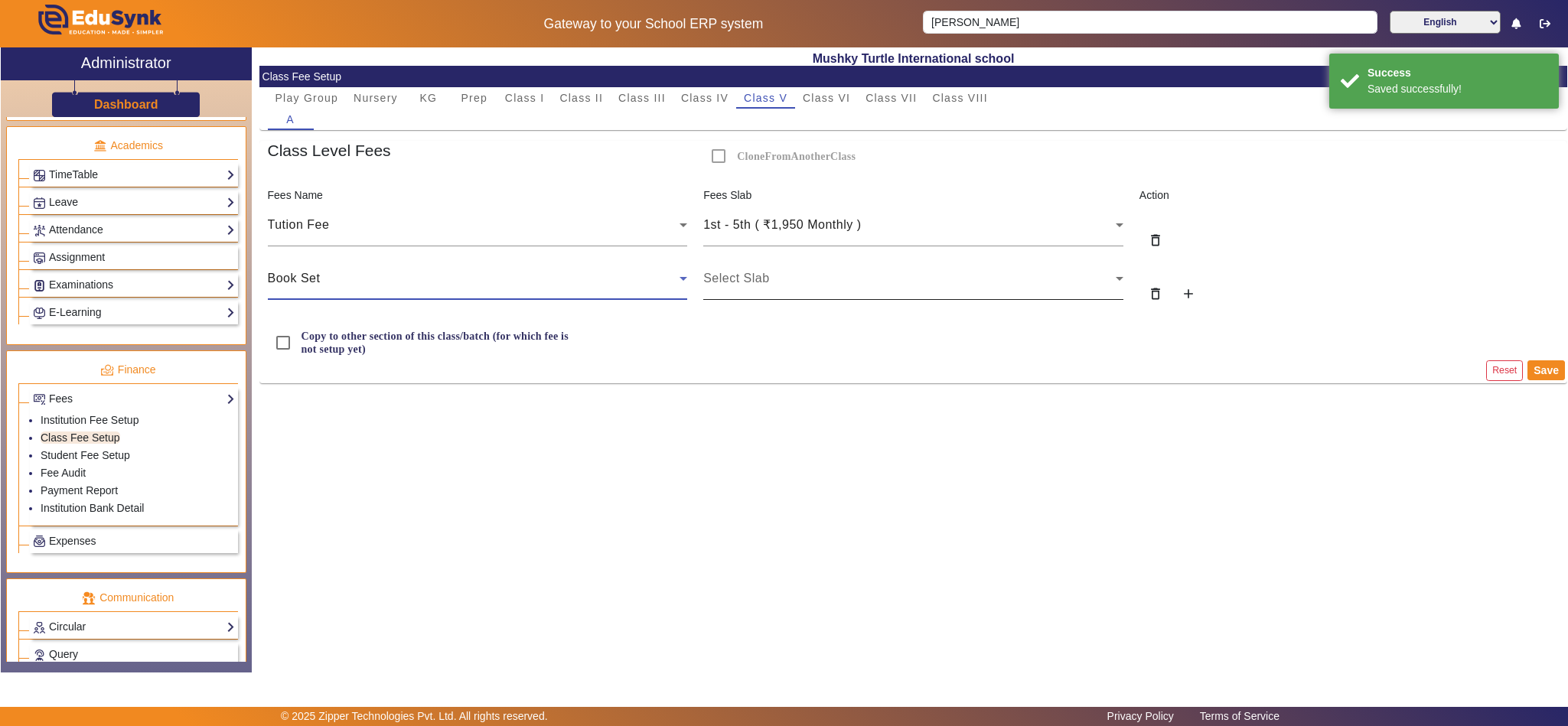
click at [889, 271] on div "Select Slab" at bounding box center [909, 277] width 413 height 18
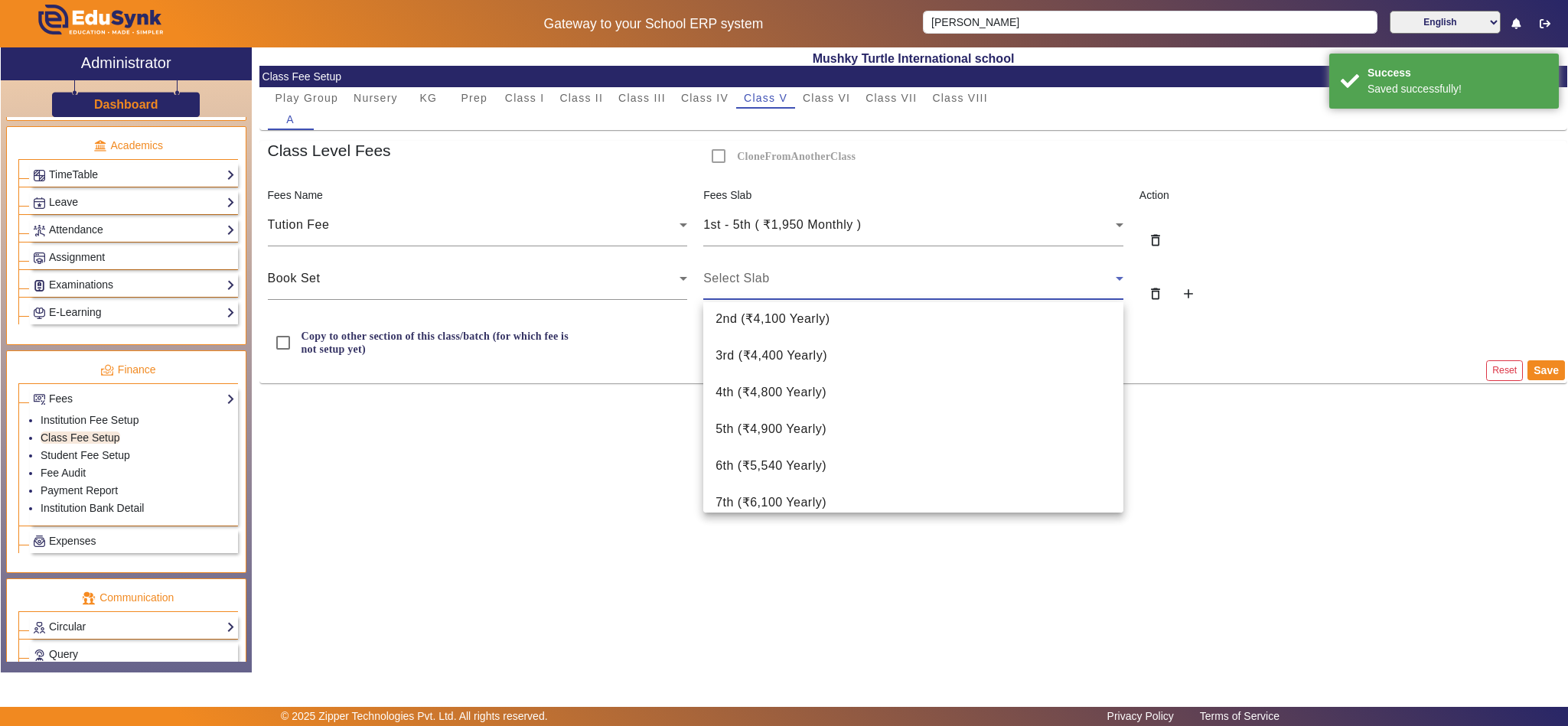
click at [841, 428] on mat-option "5th ( ₹4,900 Yearly )" at bounding box center [913, 429] width 420 height 36
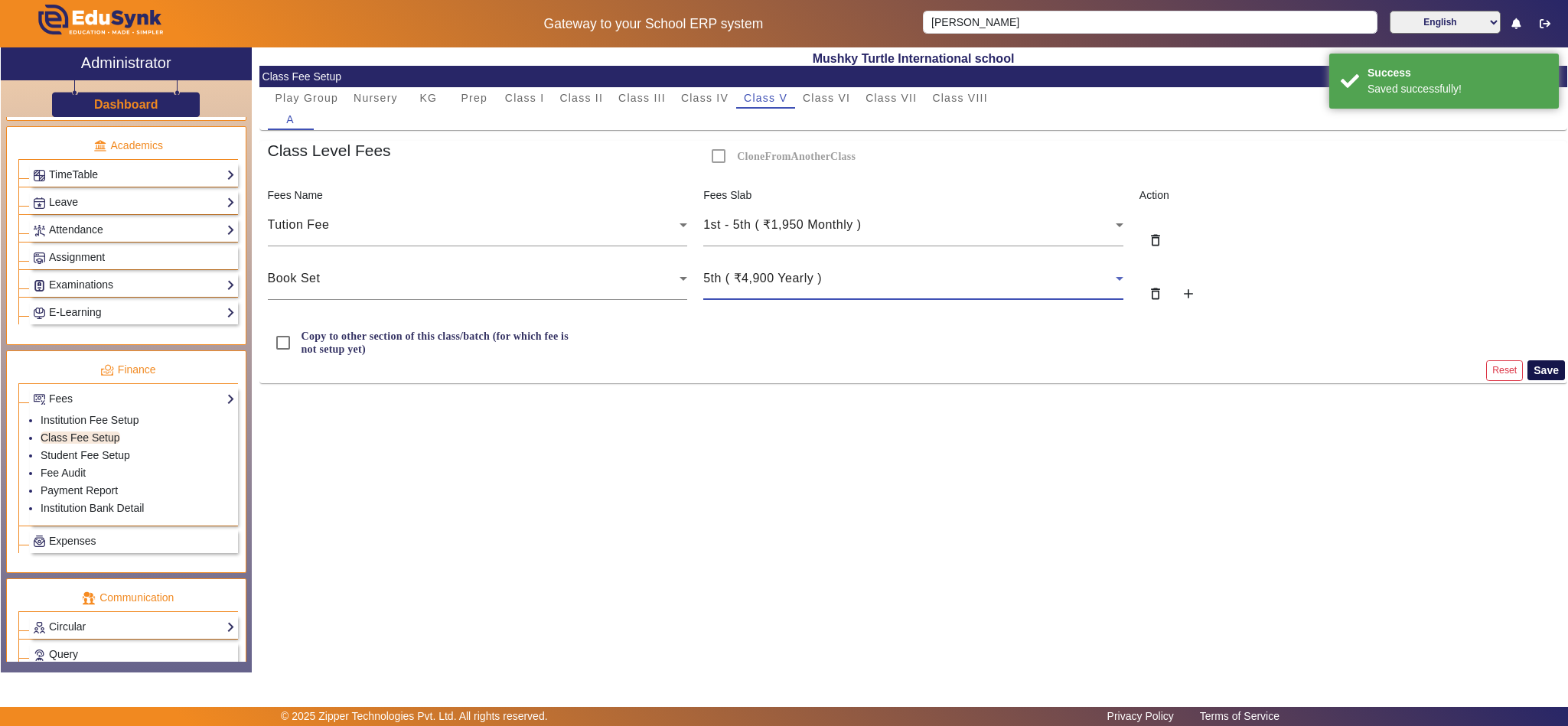
click at [1554, 367] on button "Save" at bounding box center [1546, 370] width 37 height 20
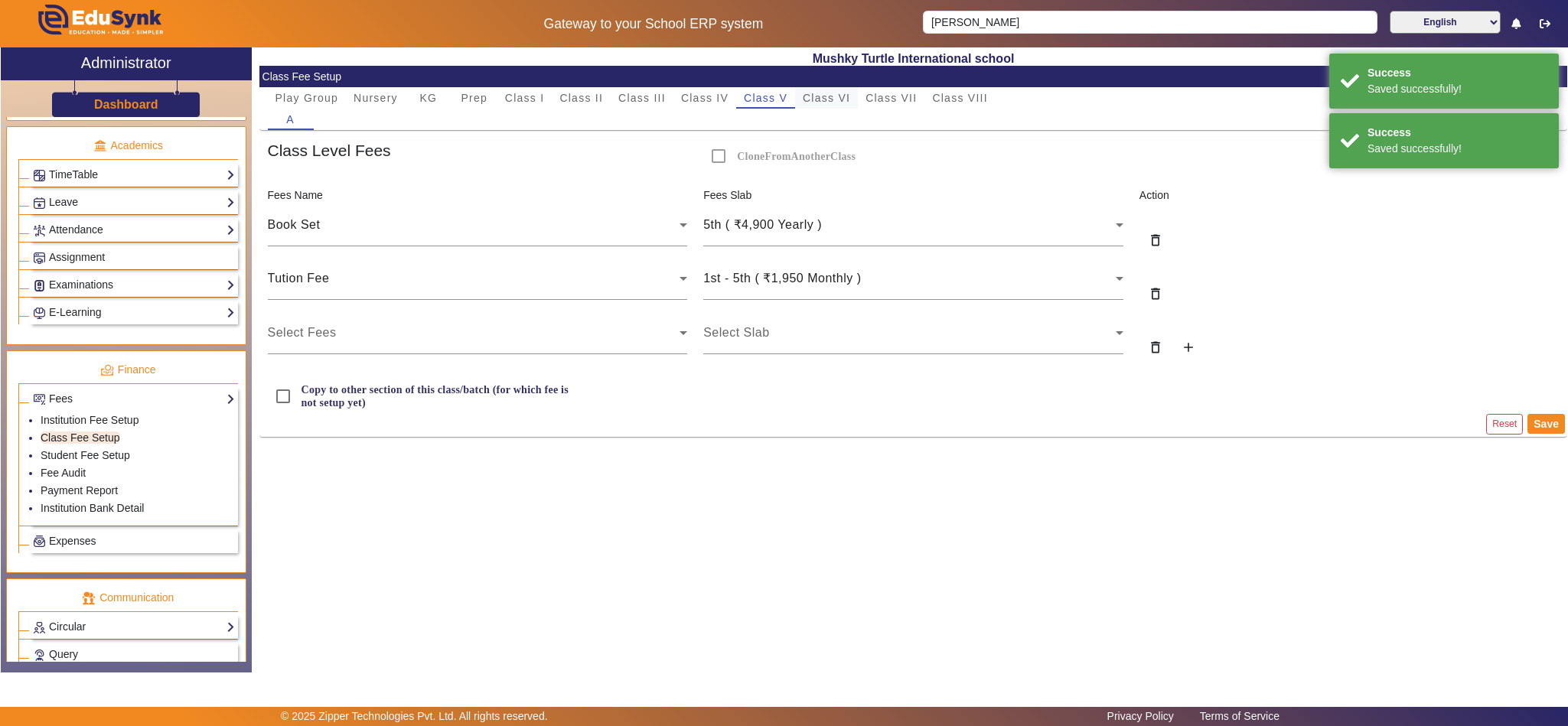
click at [829, 88] on span "Class VI" at bounding box center [826, 98] width 48 height 22
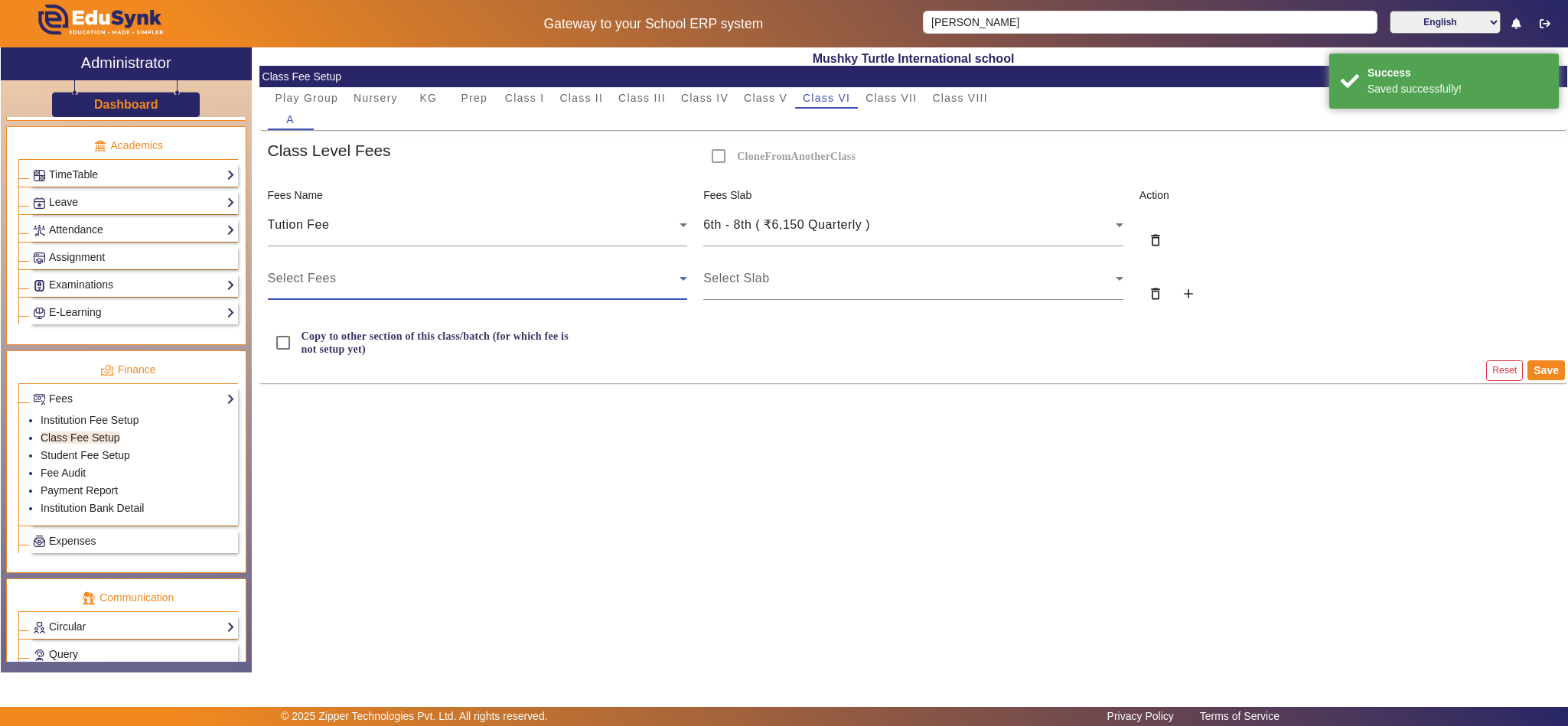
click at [477, 282] on div "Select Fees" at bounding box center [474, 277] width 413 height 18
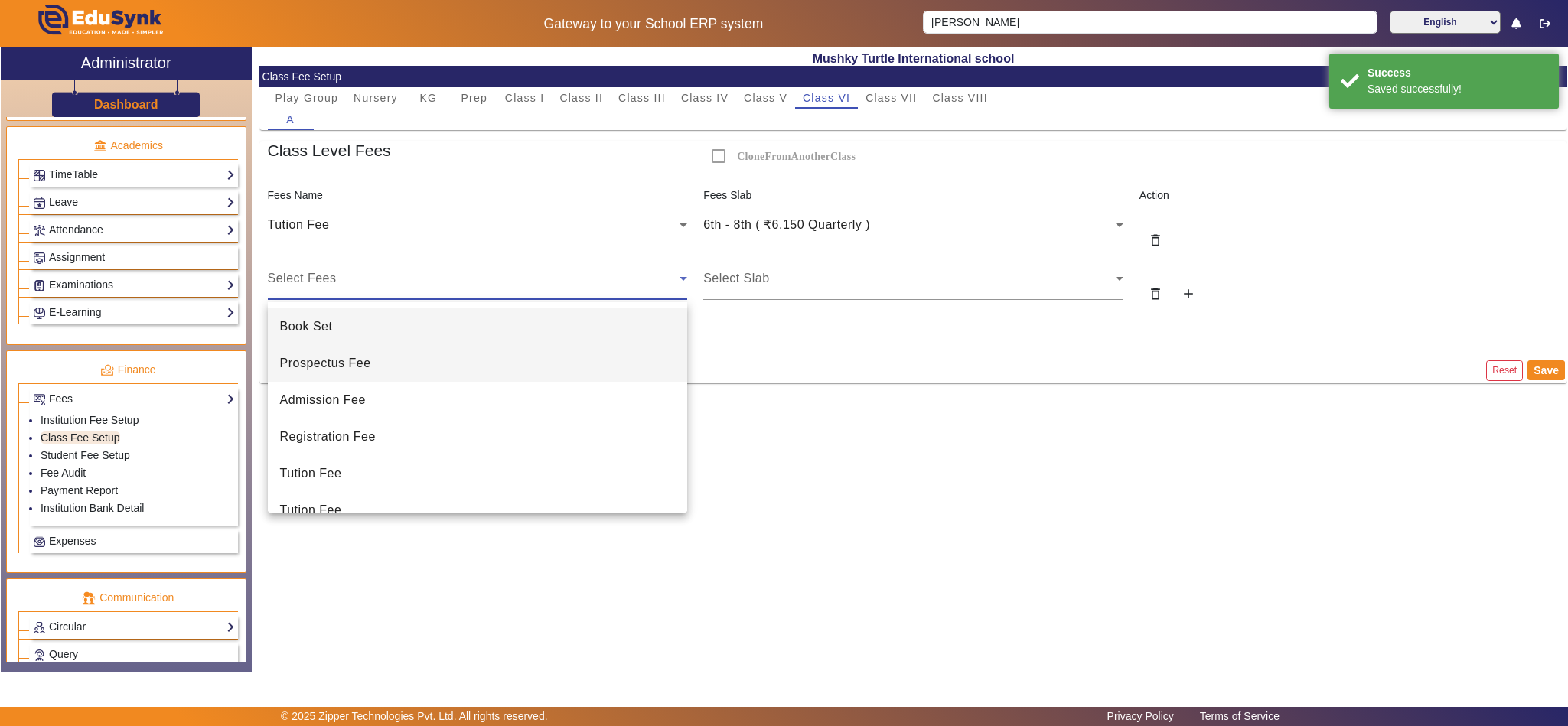
scroll to position [23, 0]
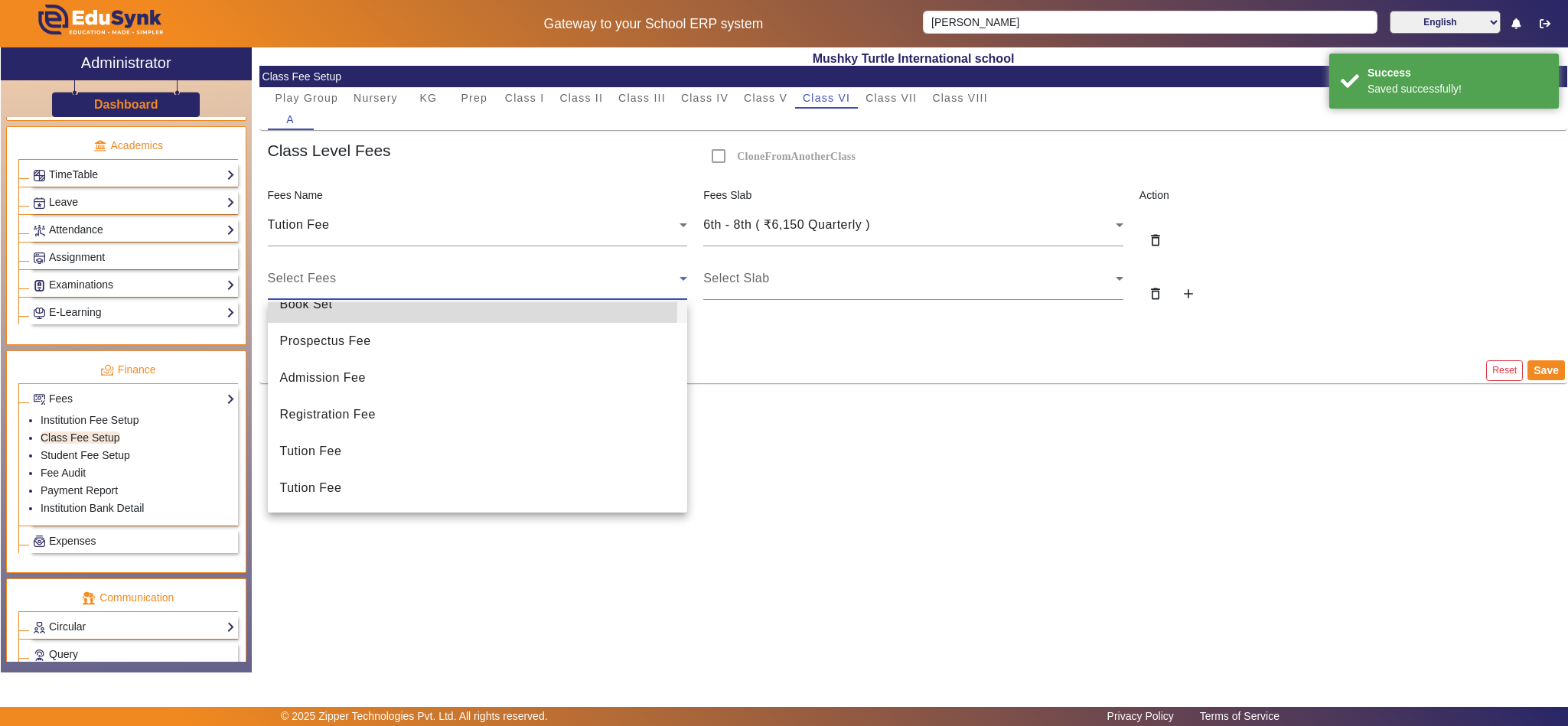
drag, startPoint x: 435, startPoint y: 309, endPoint x: 749, endPoint y: 288, distance: 314.7
click at [436, 309] on mat-option "Book Set" at bounding box center [478, 304] width 420 height 36
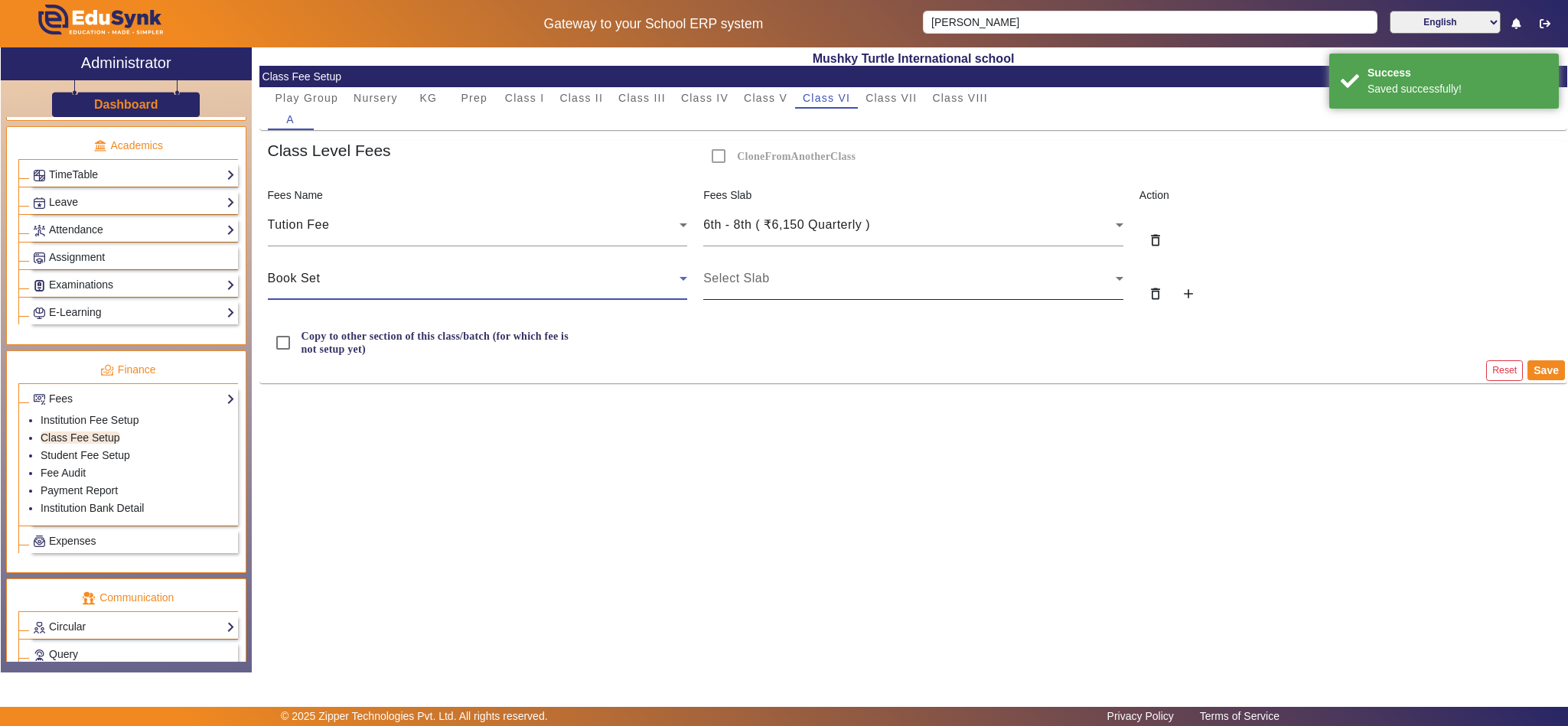
click at [760, 276] on span "Select Slab" at bounding box center [736, 277] width 66 height 13
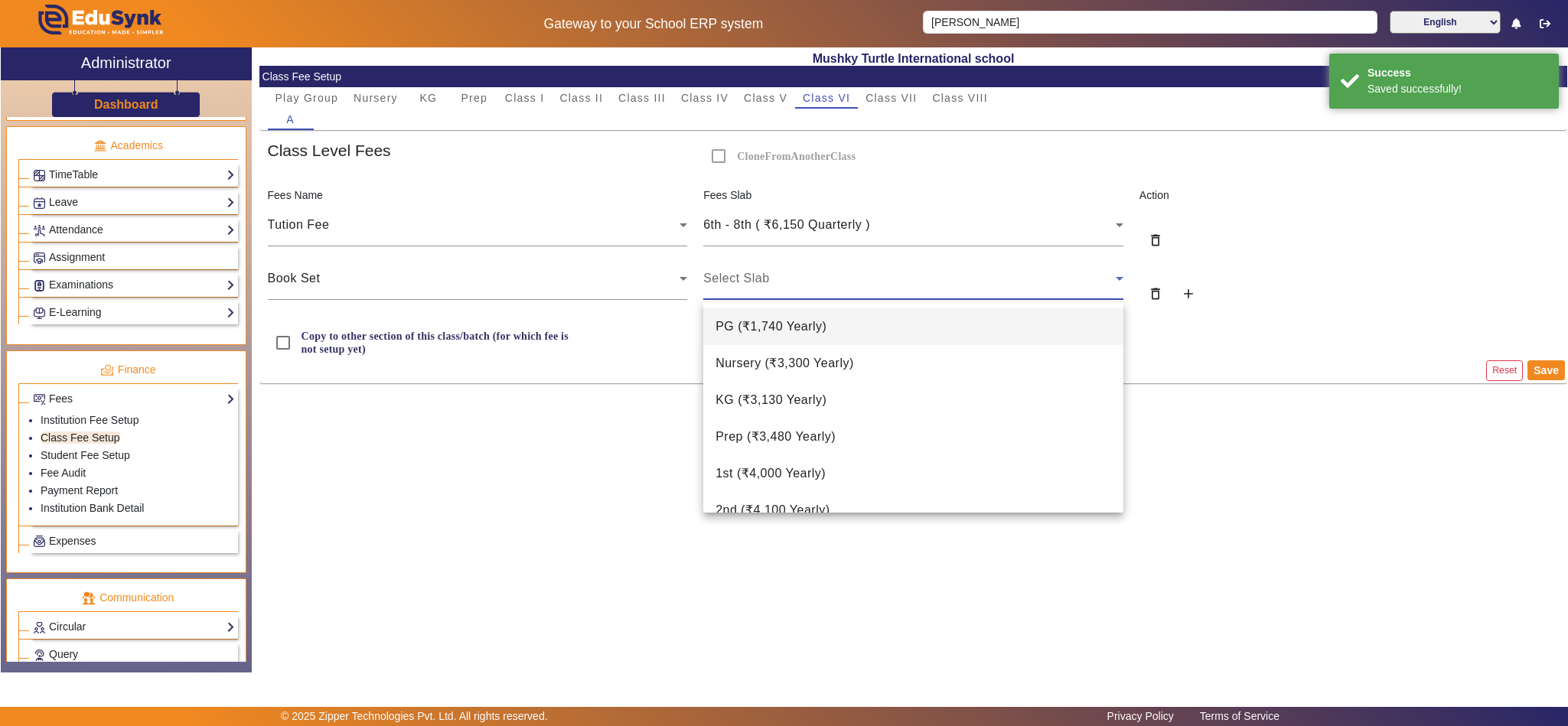
scroll to position [191, 0]
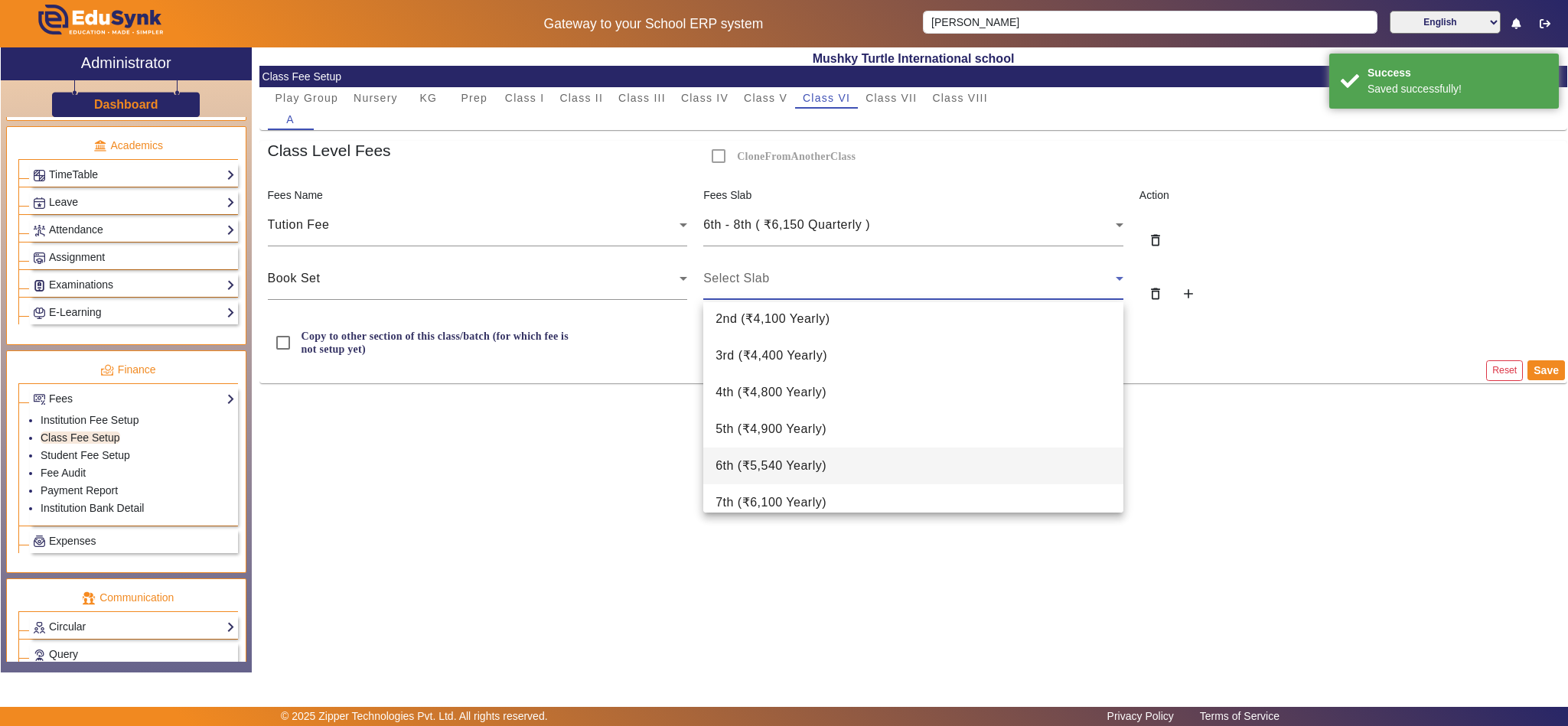
click at [787, 460] on span "6th ( ₹5,540 Yearly )" at bounding box center [771, 465] width 111 height 18
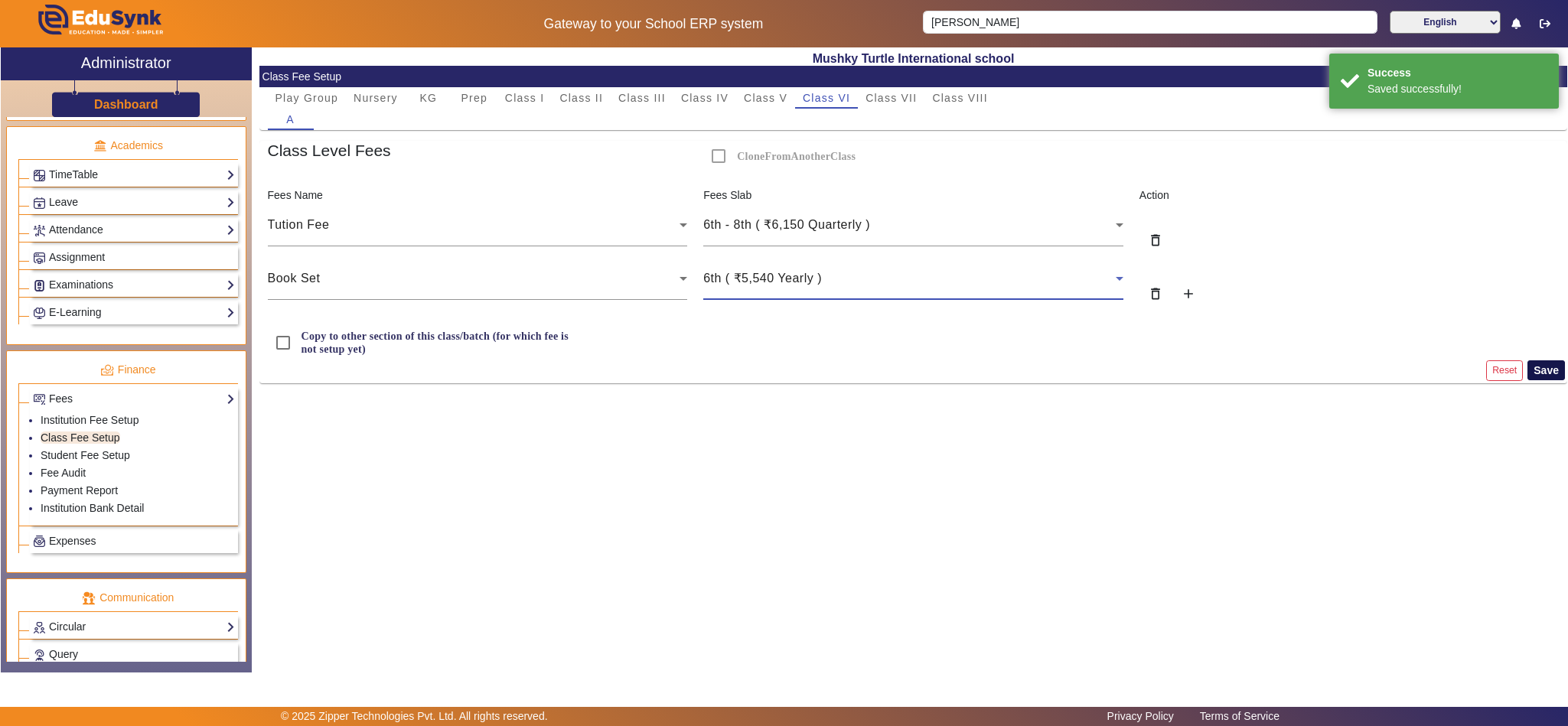
click at [1539, 368] on button "Save" at bounding box center [1546, 370] width 37 height 20
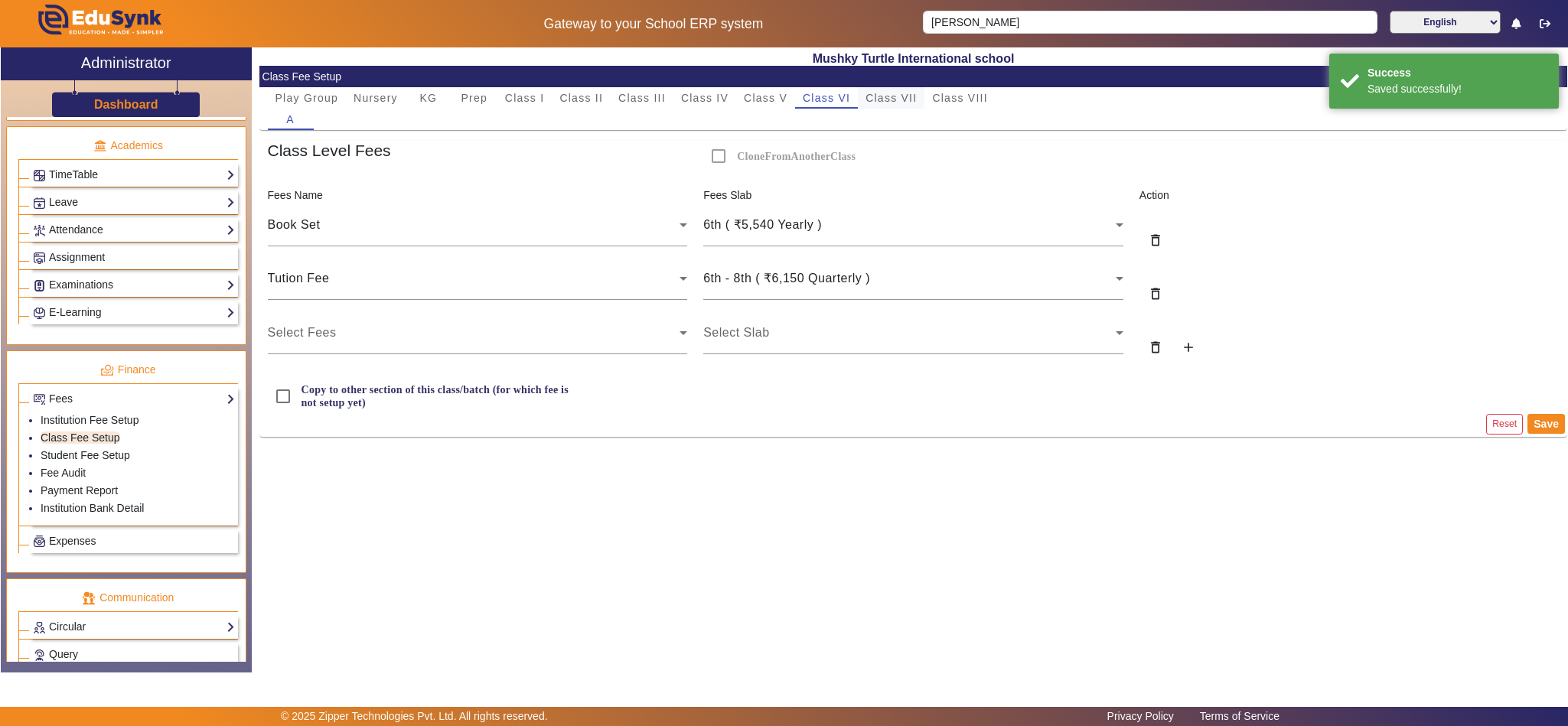
click at [906, 96] on span "Class VII" at bounding box center [891, 98] width 51 height 10
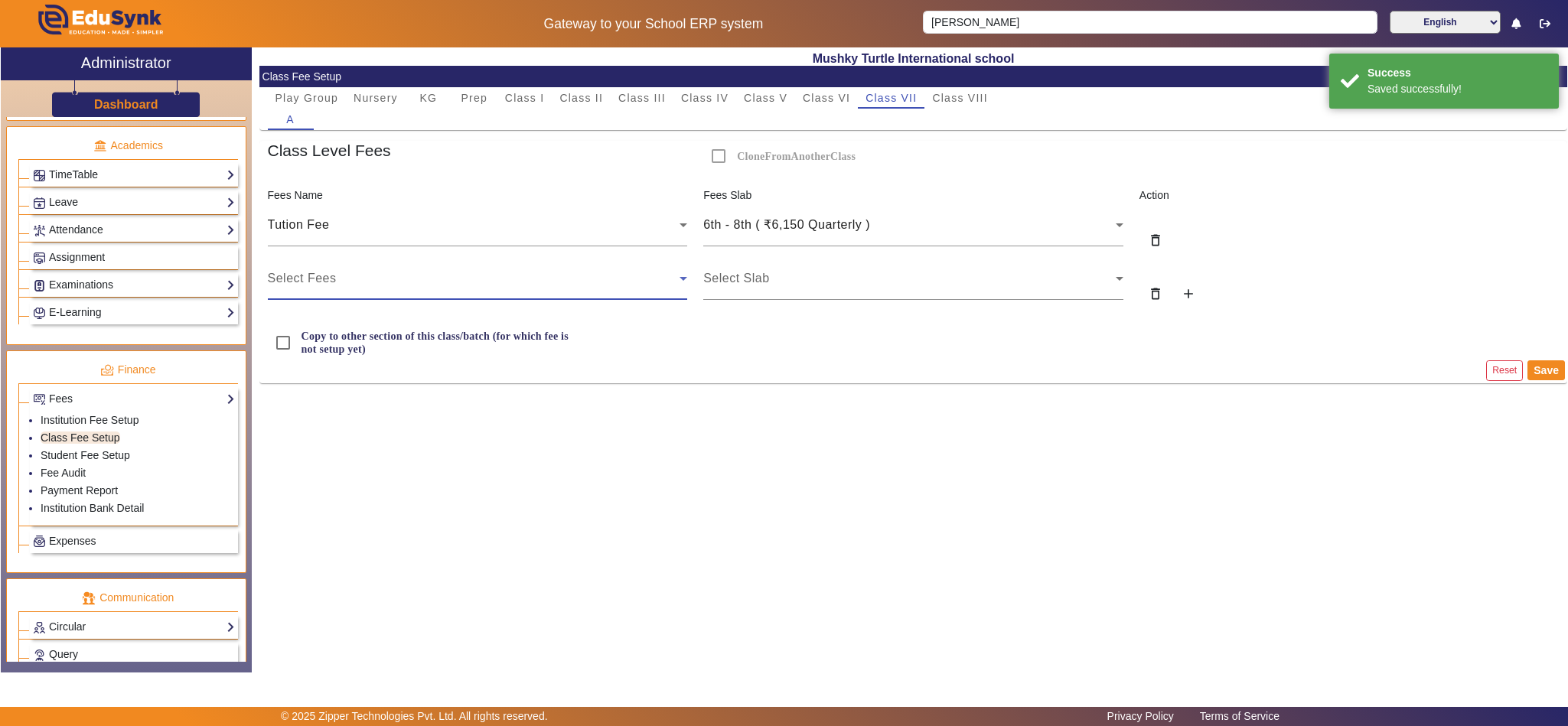
click at [439, 277] on div "Select Fees" at bounding box center [474, 277] width 413 height 18
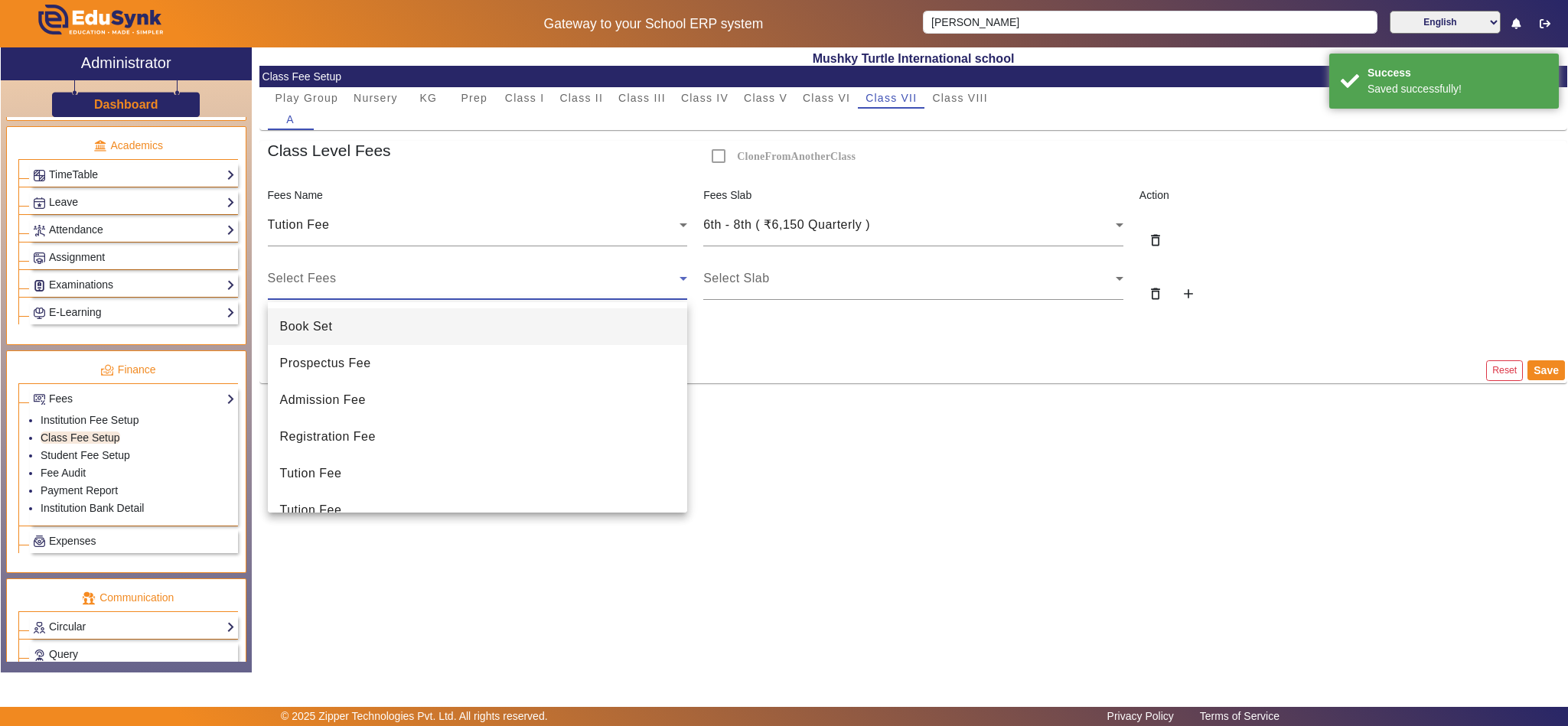
click at [400, 338] on mat-option "Book Set" at bounding box center [478, 327] width 420 height 36
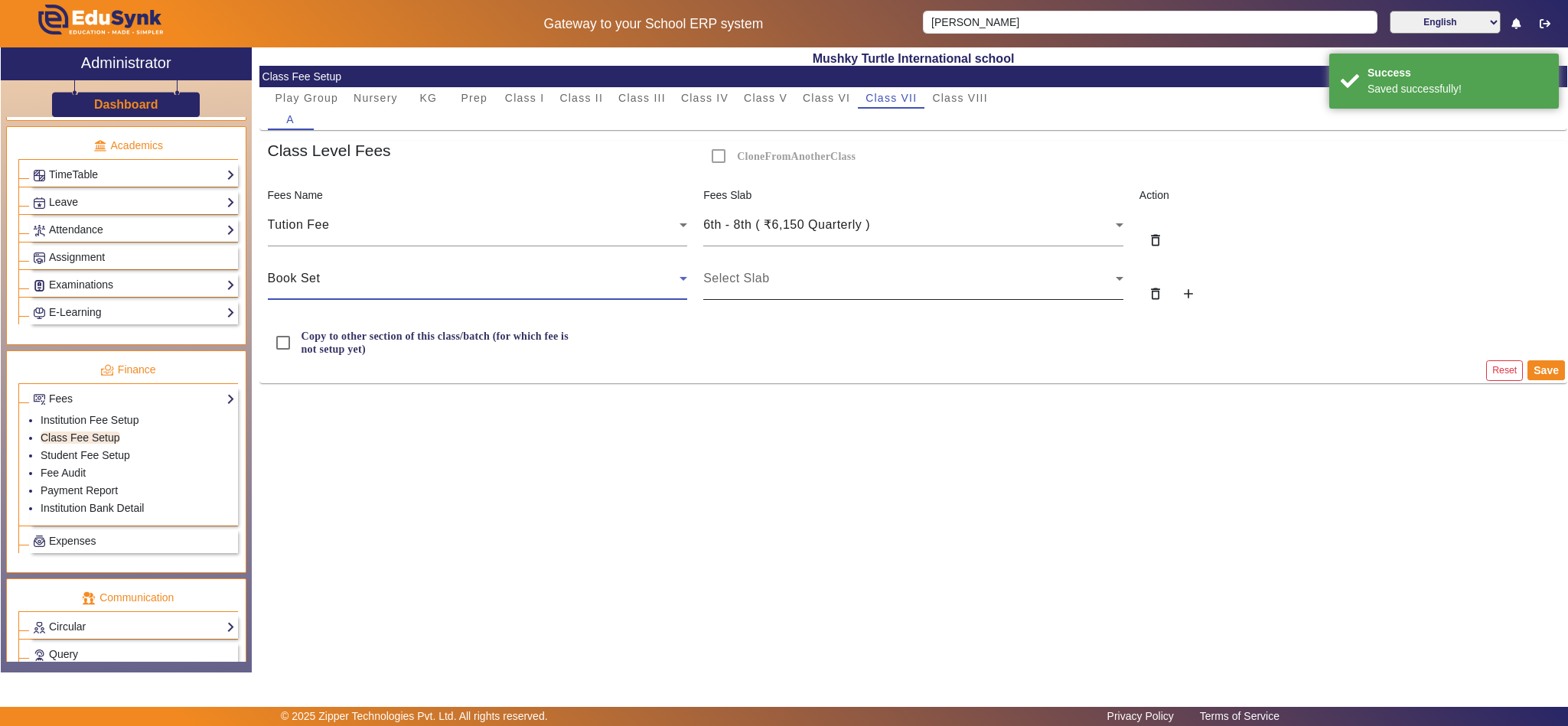
click at [820, 280] on div "Select Slab" at bounding box center [909, 277] width 413 height 18
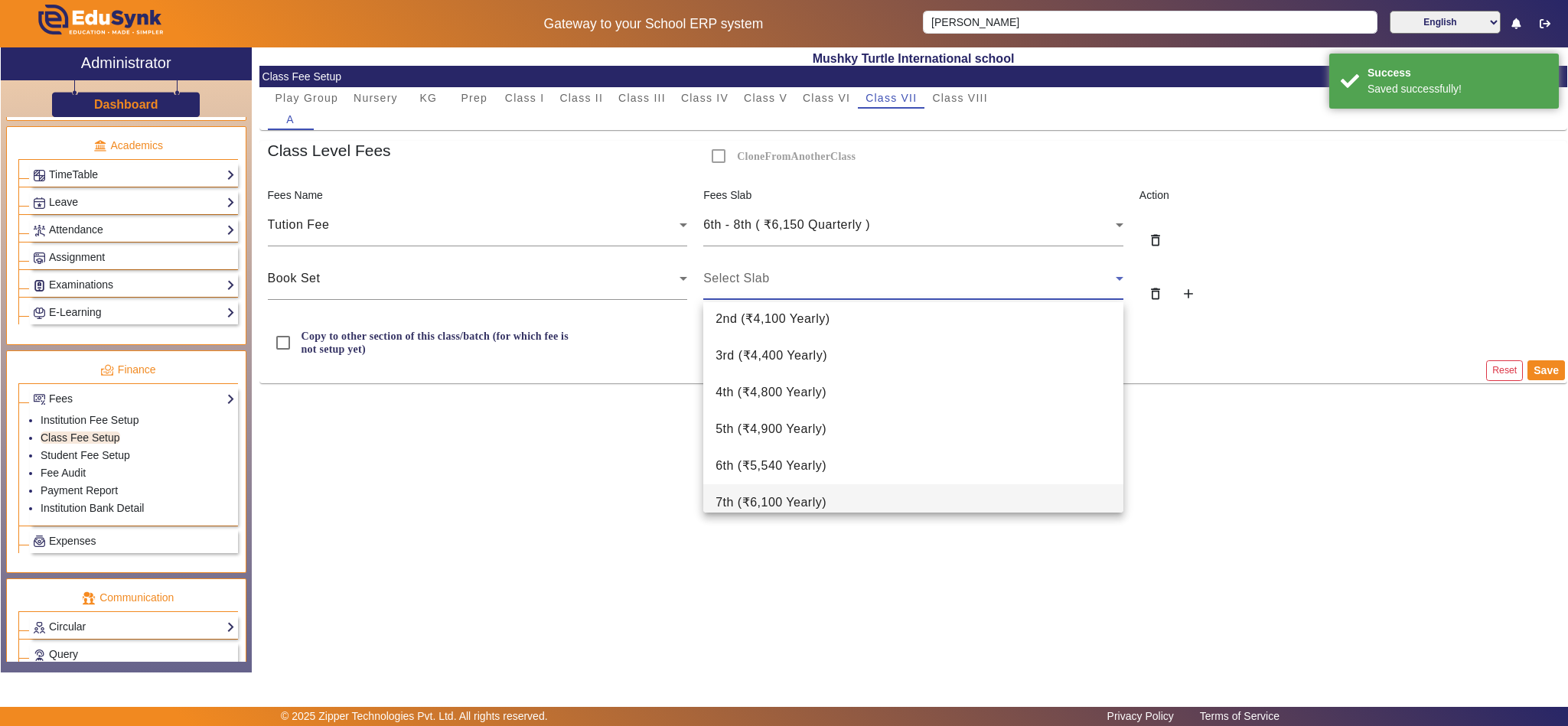
click at [763, 494] on span "7th ( ₹6,100 Yearly )" at bounding box center [771, 502] width 111 height 18
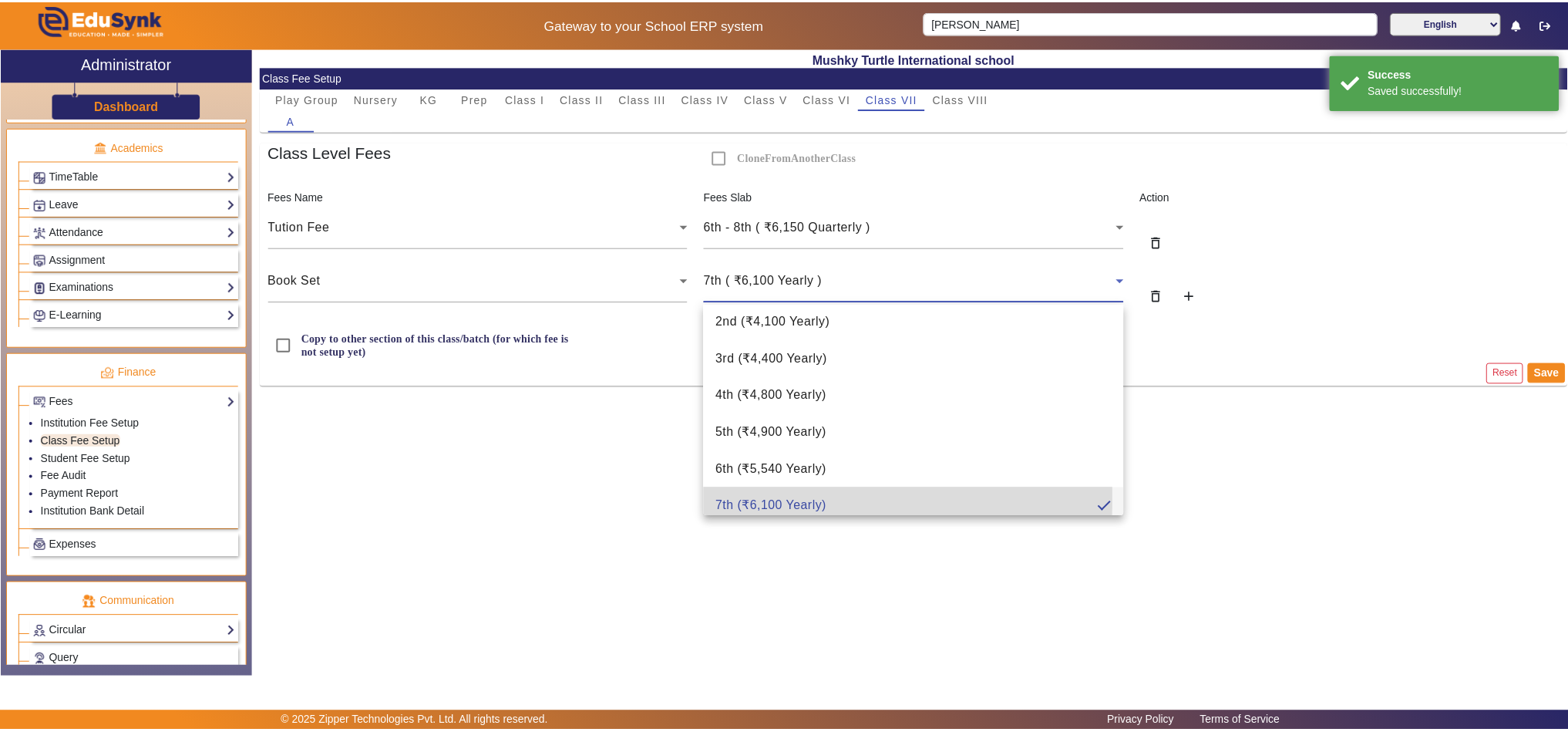
scroll to position [201, 0]
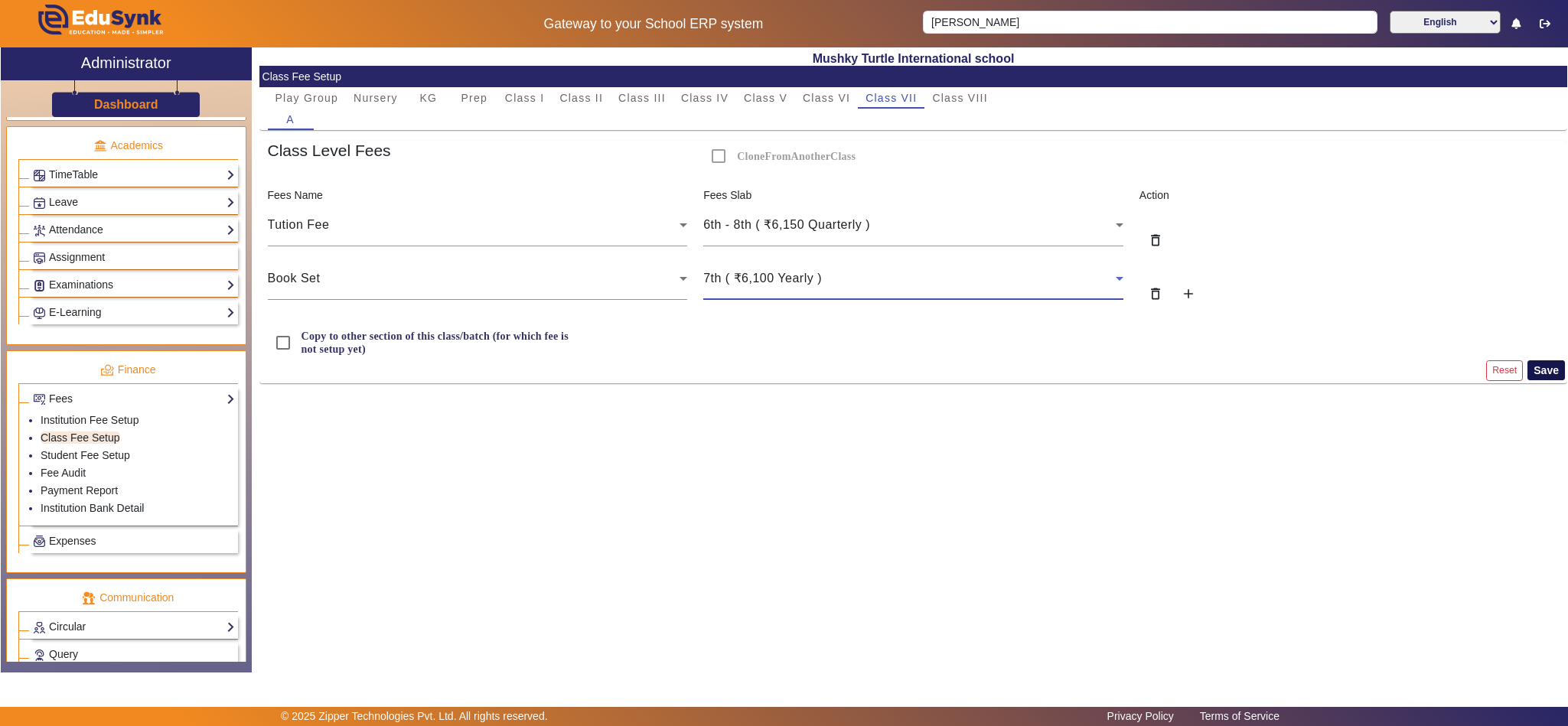
click at [1544, 376] on button "Save" at bounding box center [1546, 370] width 37 height 20
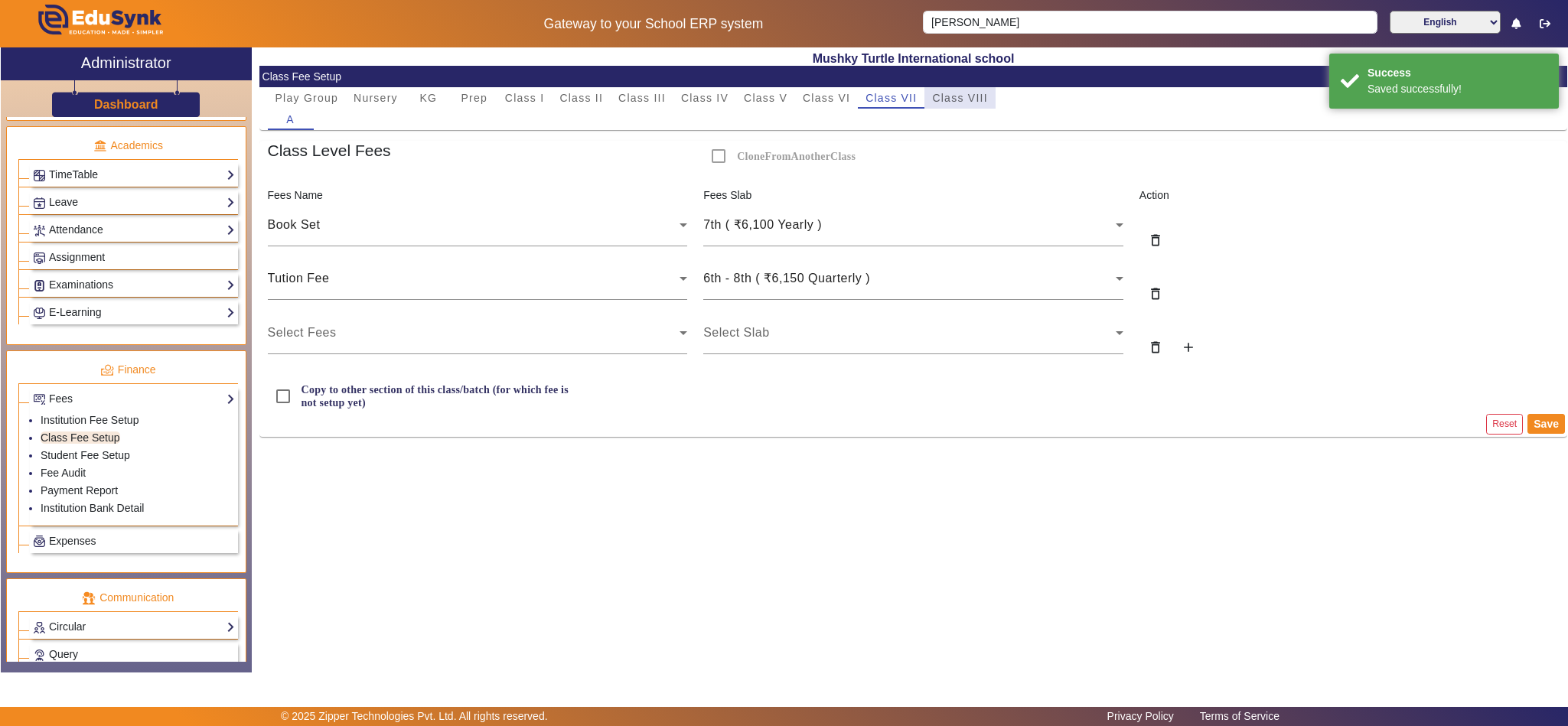
click at [949, 99] on span "Class VIII" at bounding box center [960, 98] width 55 height 10
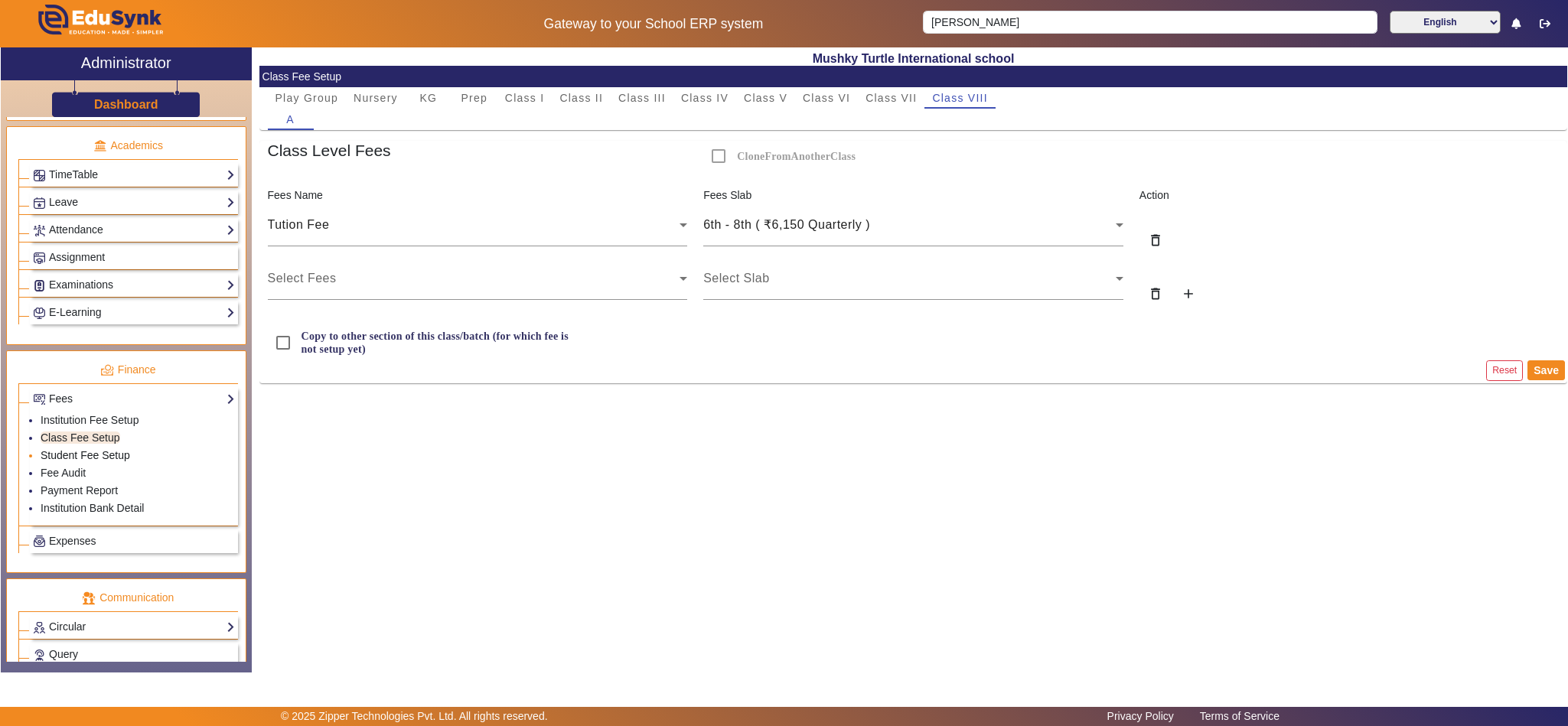
click at [109, 462] on link "Student Fee Setup" at bounding box center [86, 455] width 90 height 12
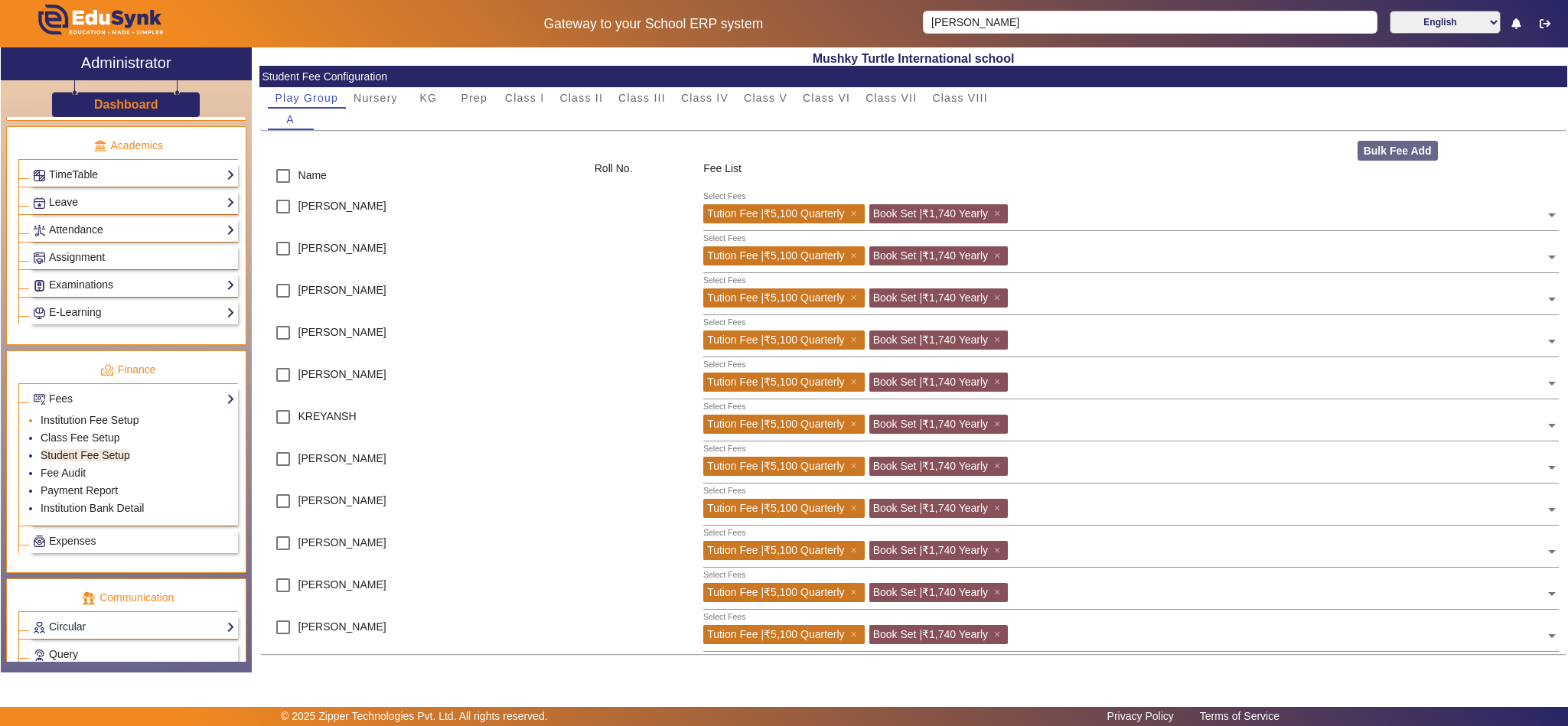
click at [79, 426] on link "Institution Fee Setup" at bounding box center [89, 420] width 98 height 12
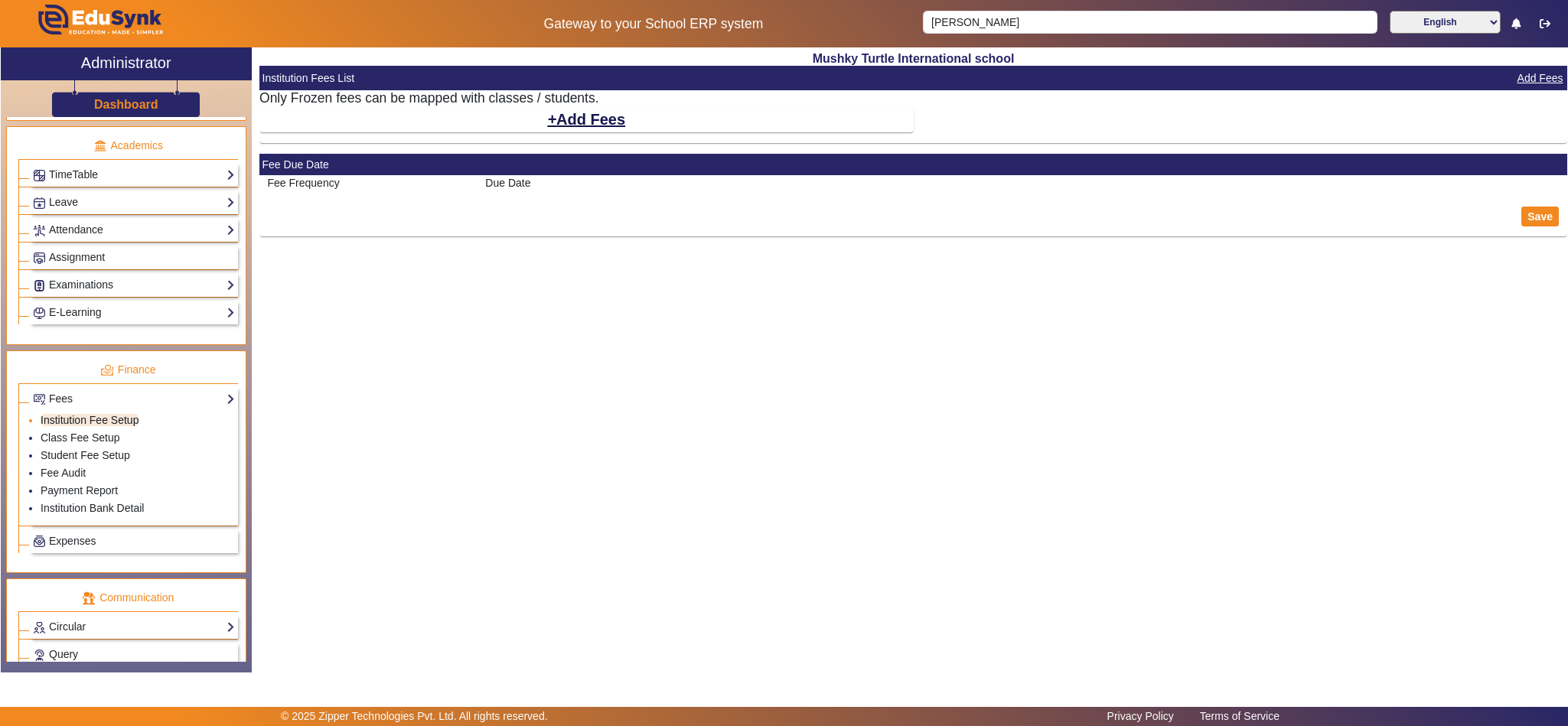
select select "10"
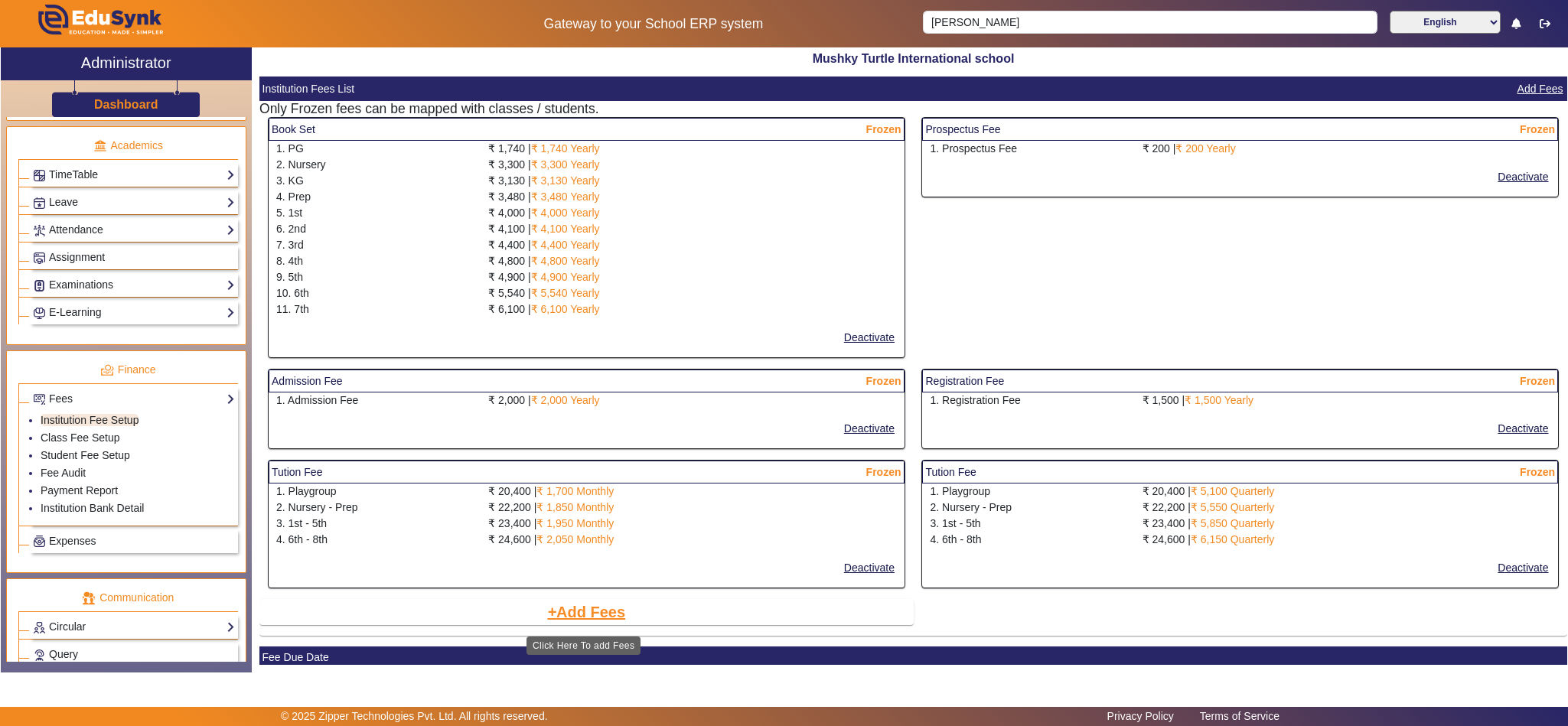
click at [599, 610] on button "Add Fees" at bounding box center [586, 612] width 81 height 26
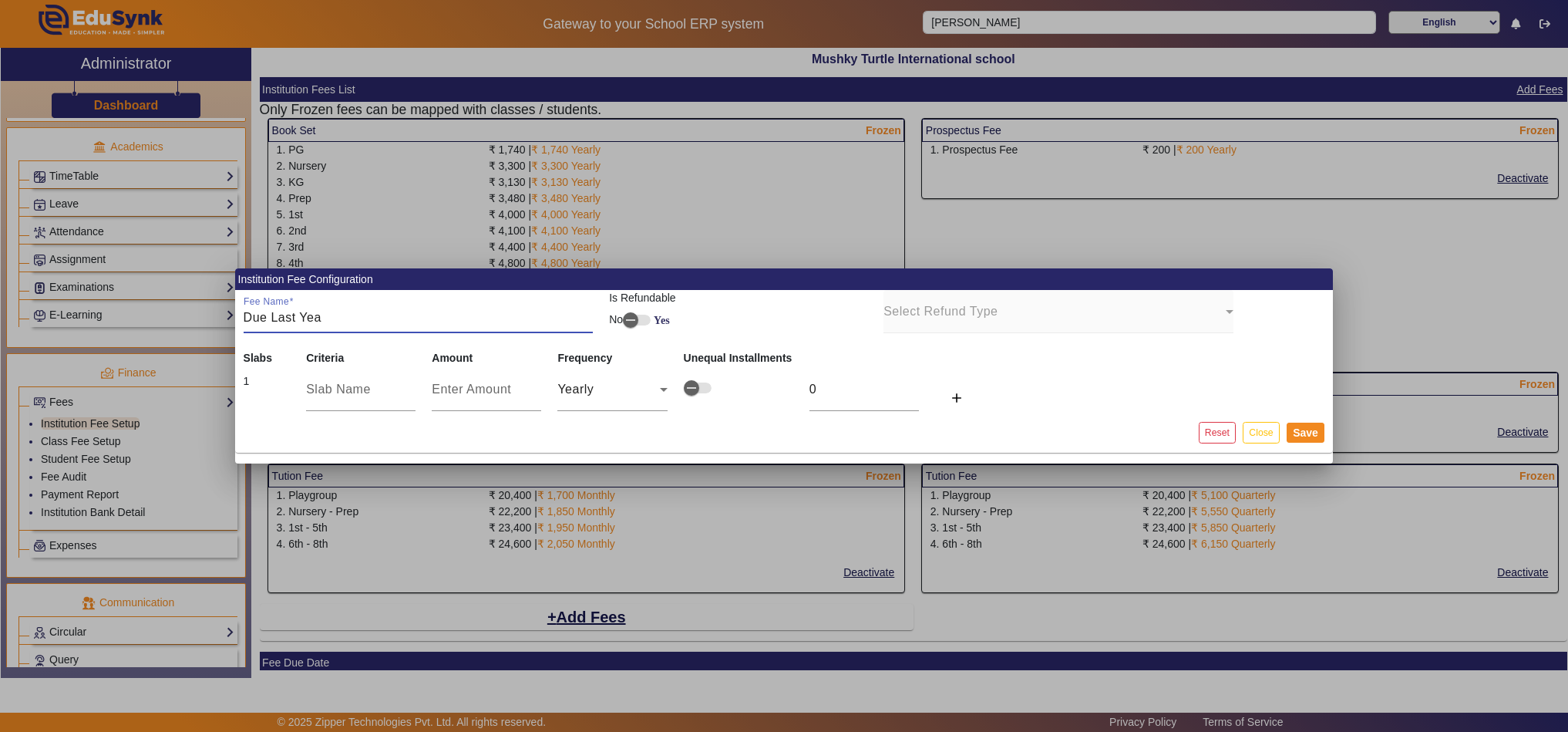
type input "Due Last Yea"
click at [851, 581] on div at bounding box center [784, 366] width 1568 height 732
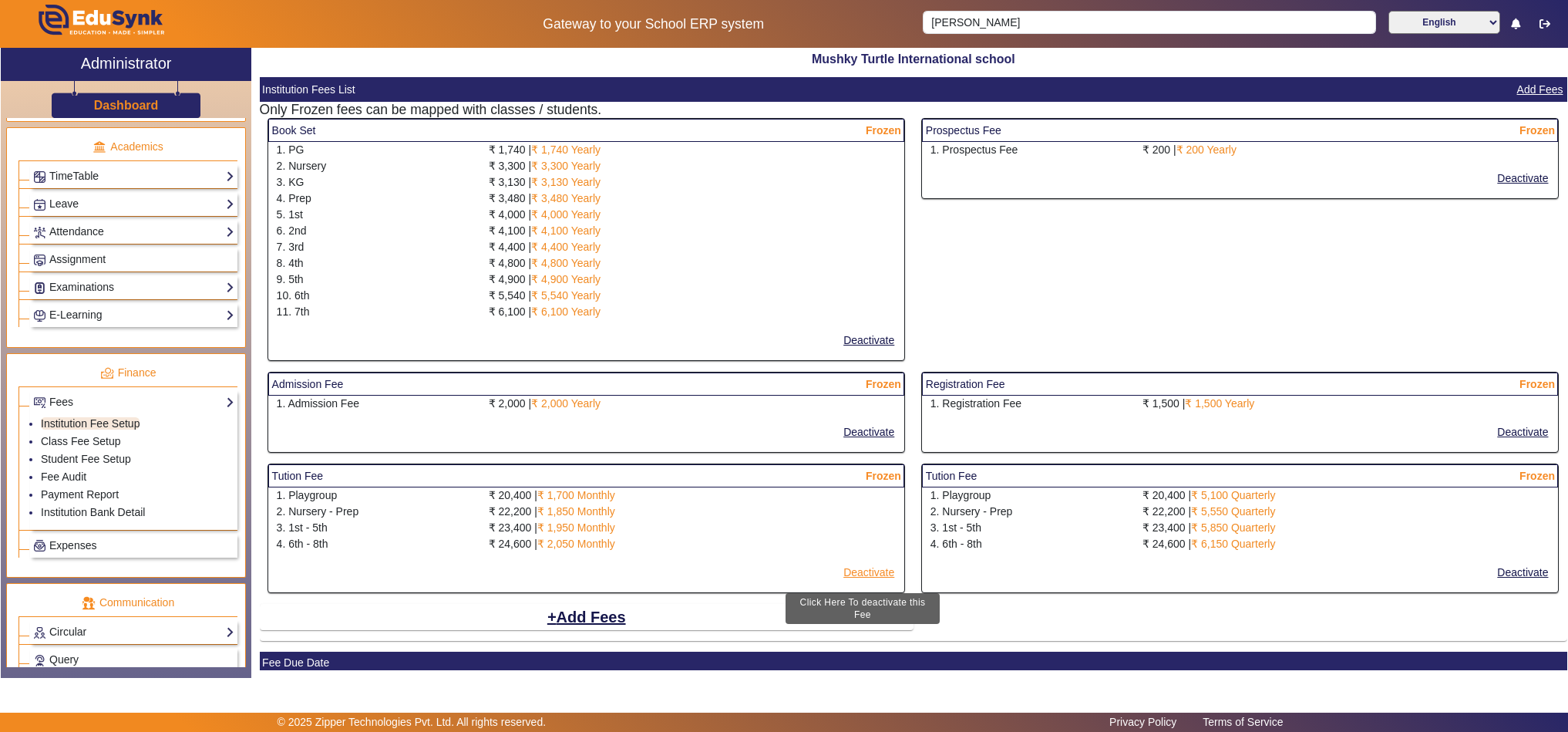
click at [851, 581] on button "Deactivate" at bounding box center [868, 573] width 54 height 19
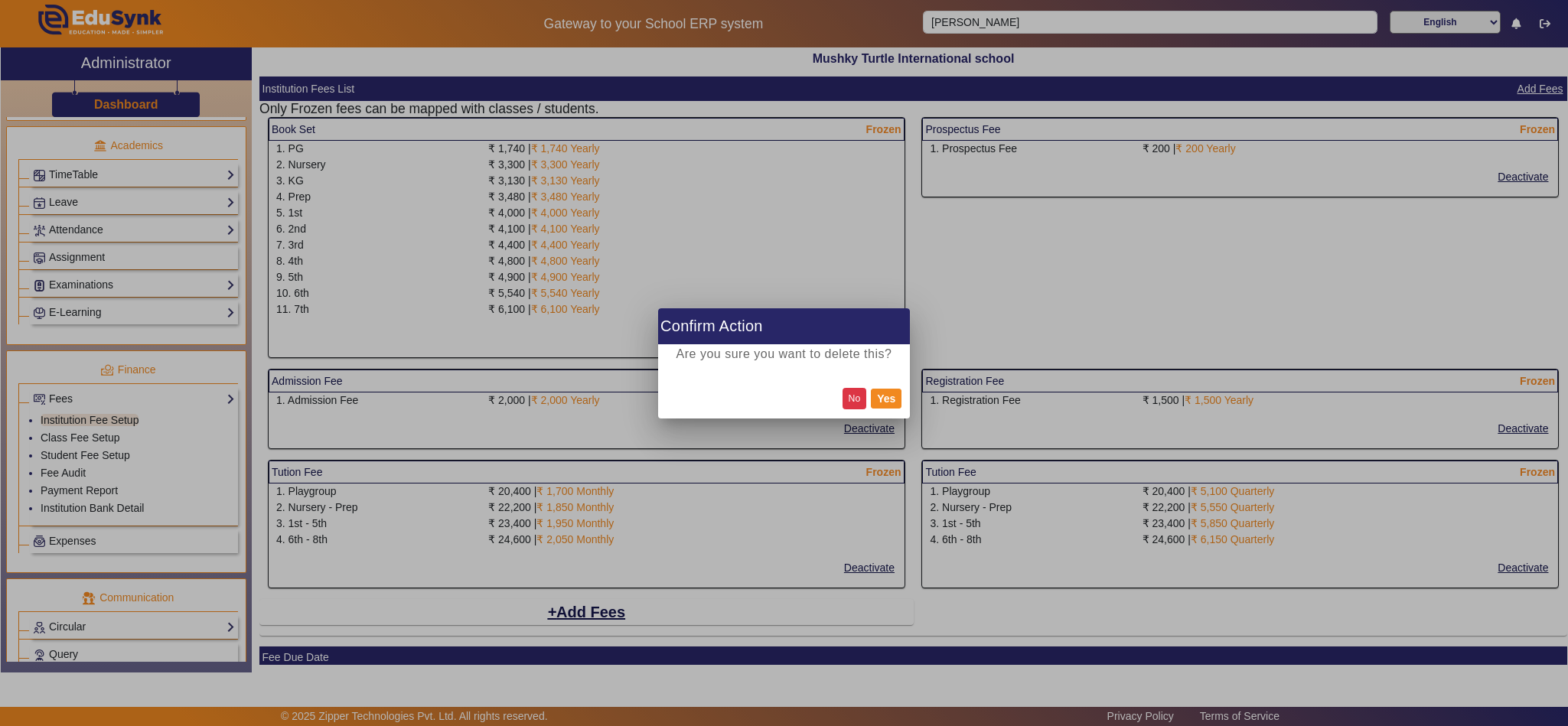
click at [853, 400] on button "No" at bounding box center [854, 398] width 24 height 21
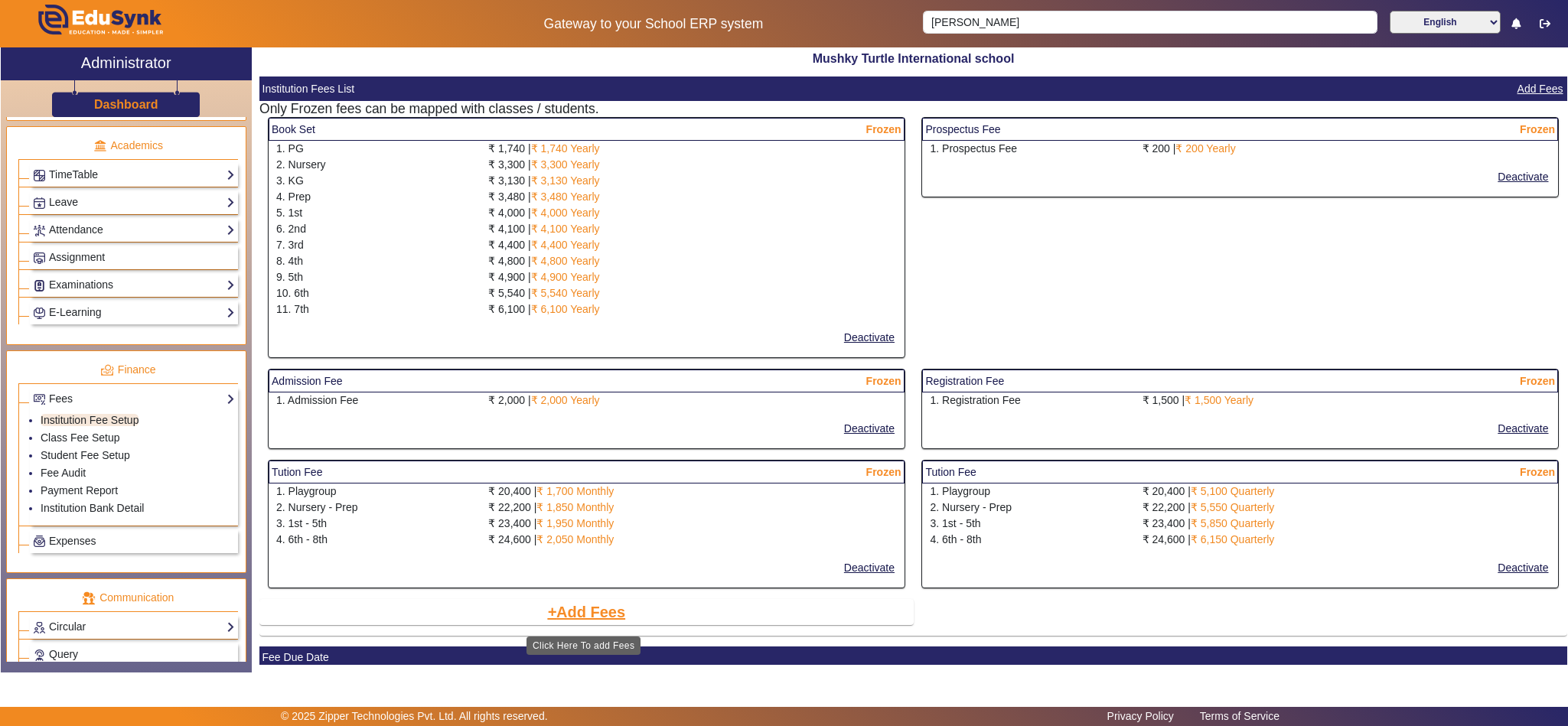
click at [604, 615] on button "Add Fees" at bounding box center [586, 612] width 81 height 26
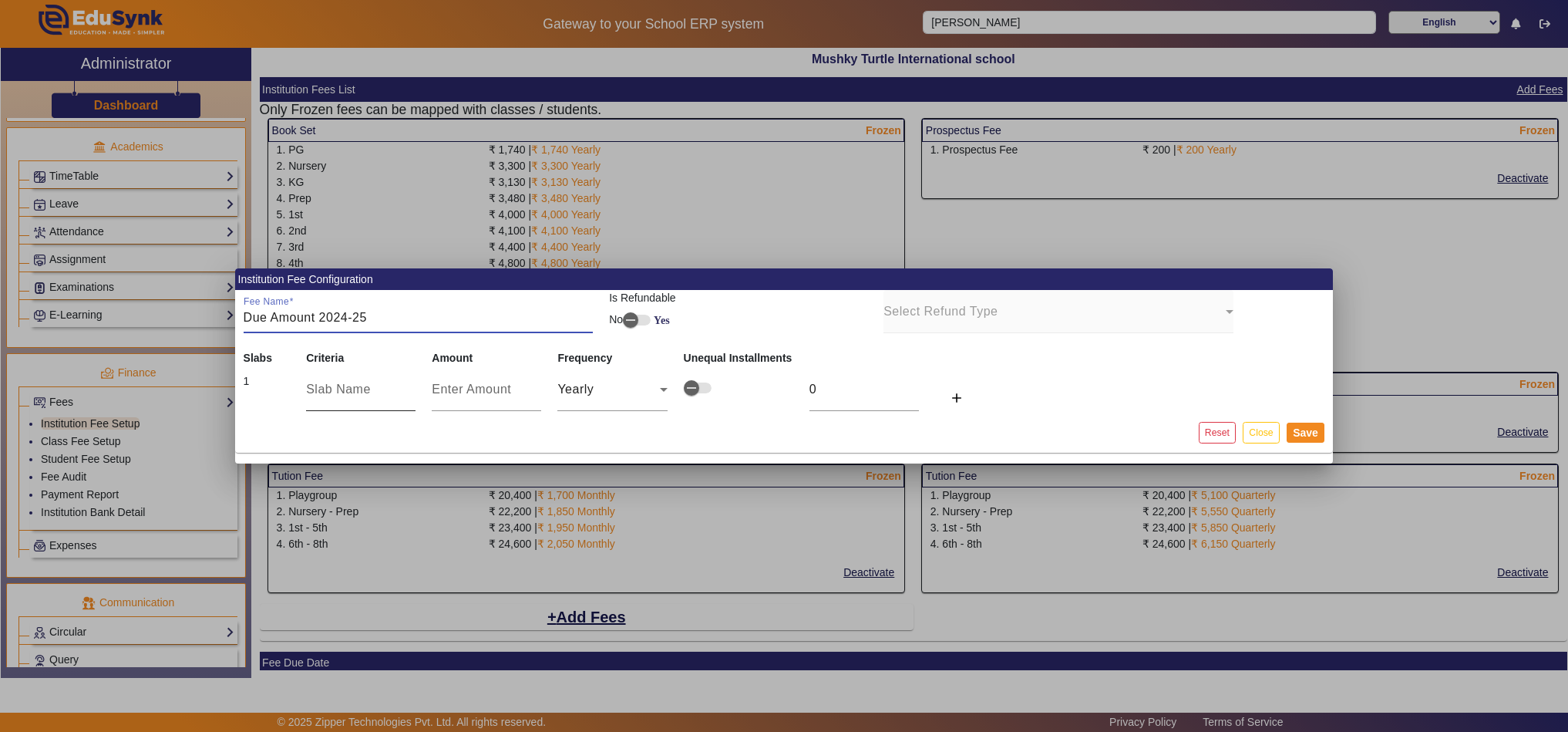
type input "Due Amount 2024-25"
click at [357, 390] on input "text" at bounding box center [361, 389] width 110 height 18
drag, startPoint x: 308, startPoint y: 318, endPoint x: 215, endPoint y: 329, distance: 93.6
click at [215, 329] on div "Institution Fee Configuration Fee Name Due Amount 2024-25 Is Refundable No Yes …" at bounding box center [784, 366] width 1568 height 732
drag, startPoint x: 391, startPoint y: 317, endPoint x: 186, endPoint y: 324, distance: 205.1
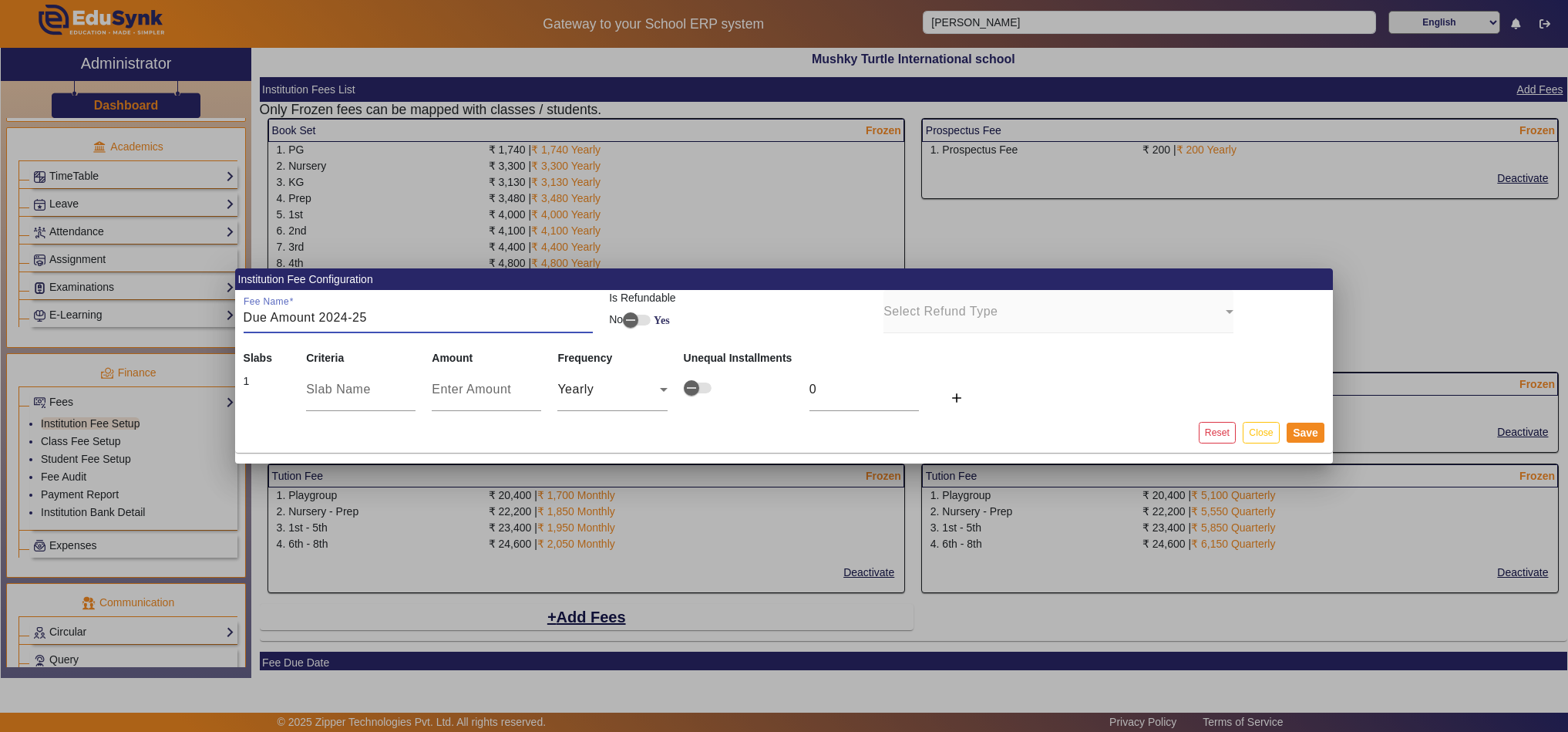
click at [186, 324] on div "Institution Fee Configuration Fee Name Due Amount 2024-25 Is Refundable No Yes …" at bounding box center [784, 366] width 1568 height 732
click at [338, 391] on input "text" at bounding box center [361, 389] width 110 height 18
paste input "Due Amount 2024-25"
type input "Due Amount 2024-25"
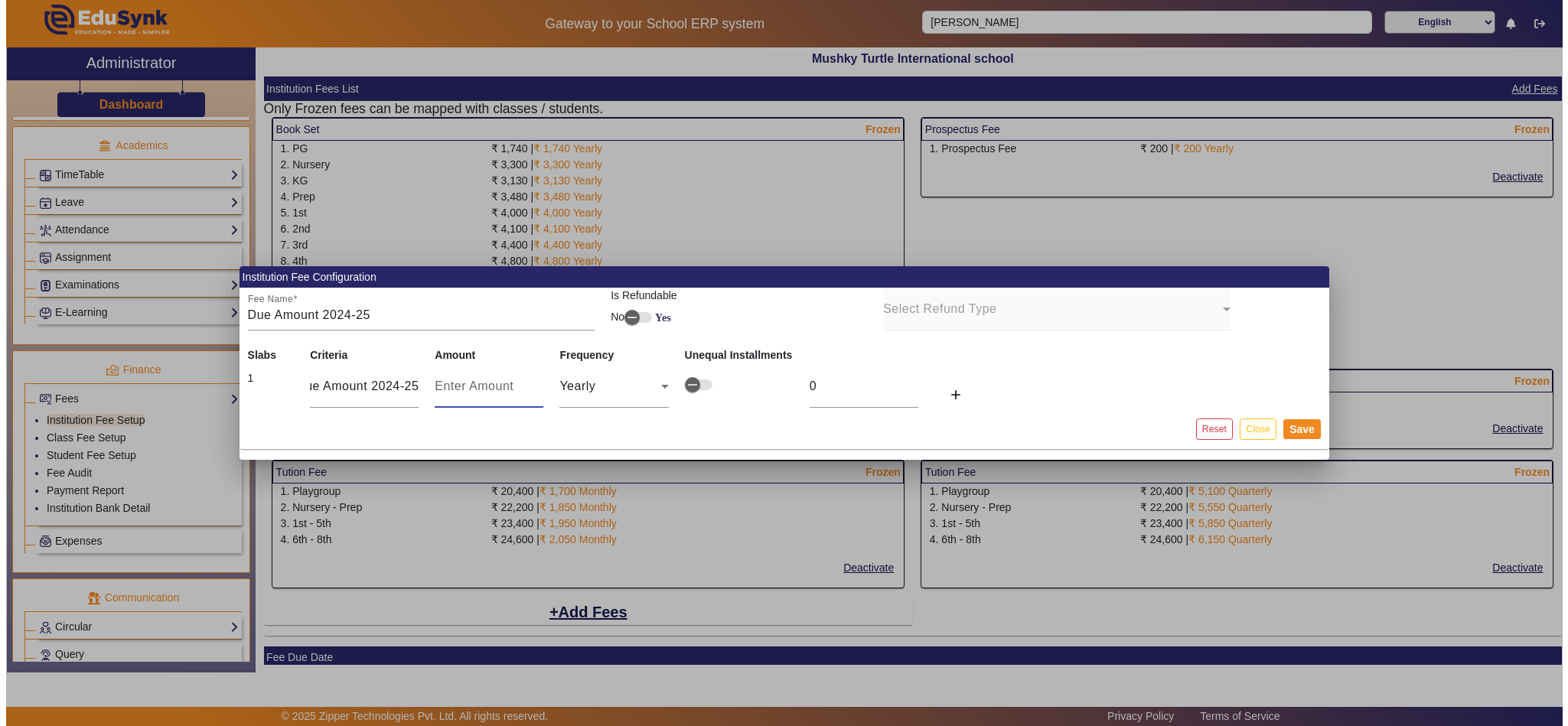
scroll to position [0, 0]
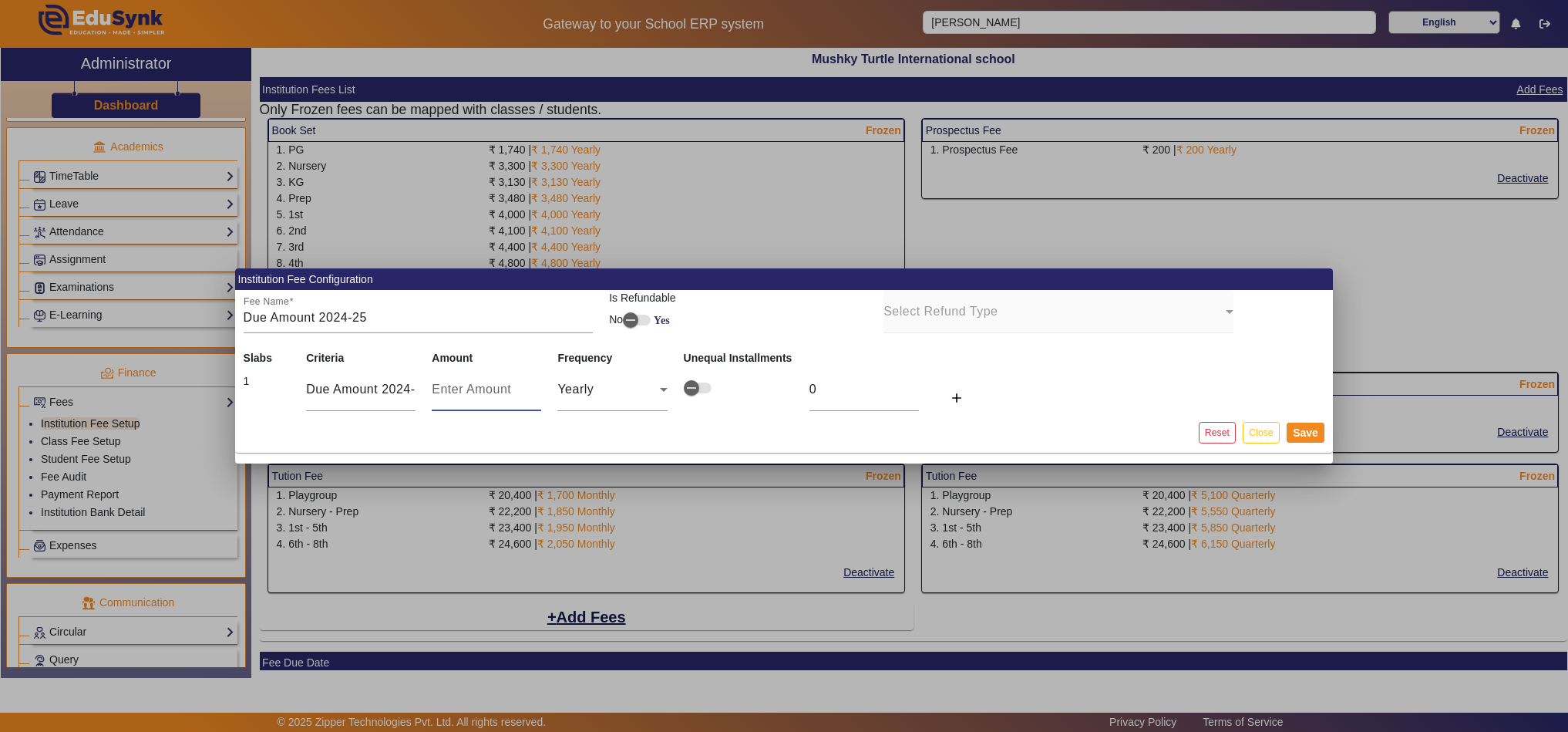
click at [458, 385] on input "number" at bounding box center [486, 389] width 110 height 18
type input "2"
type input "20"
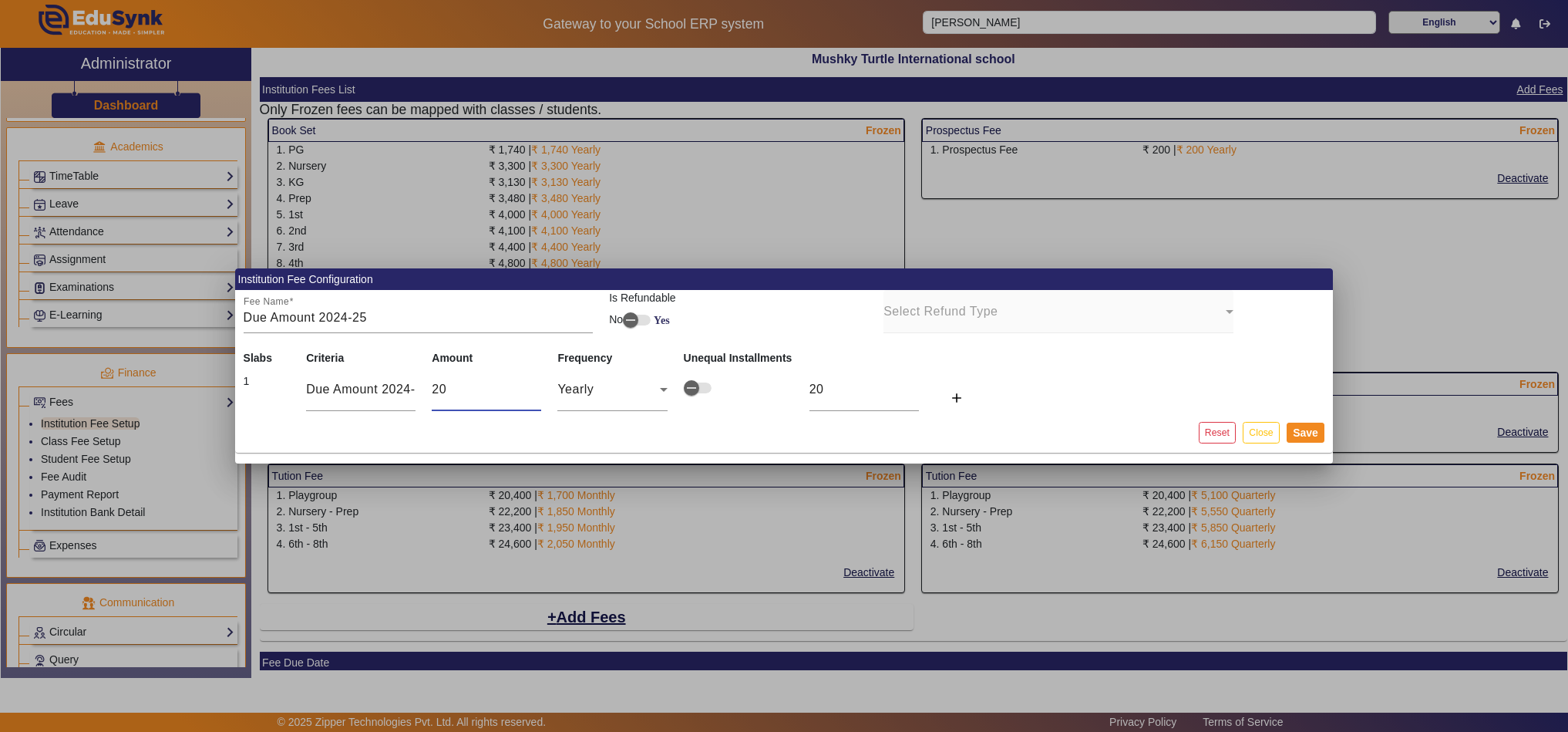
type input "200"
type input "2000"
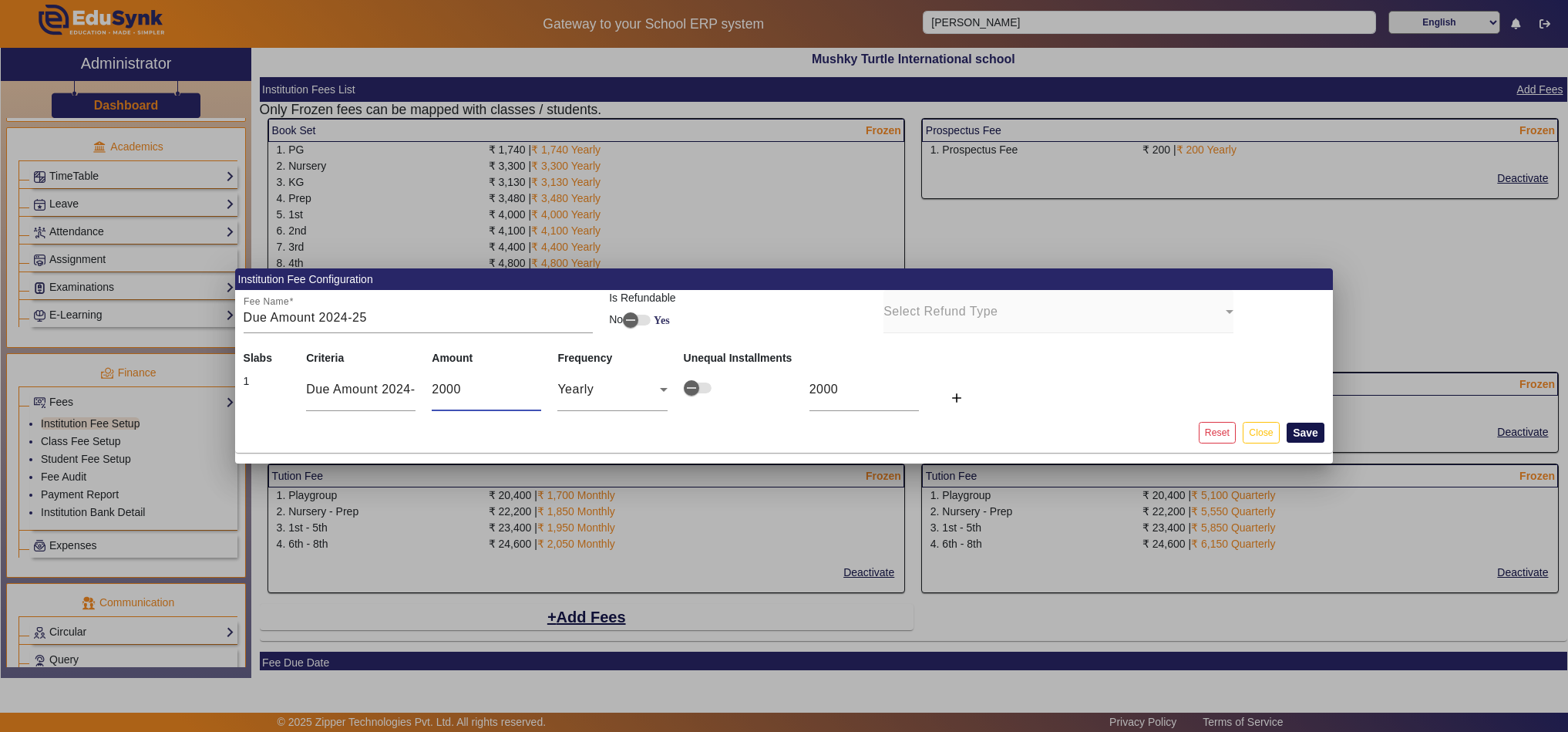
click at [1315, 424] on button "Save" at bounding box center [1305, 432] width 37 height 20
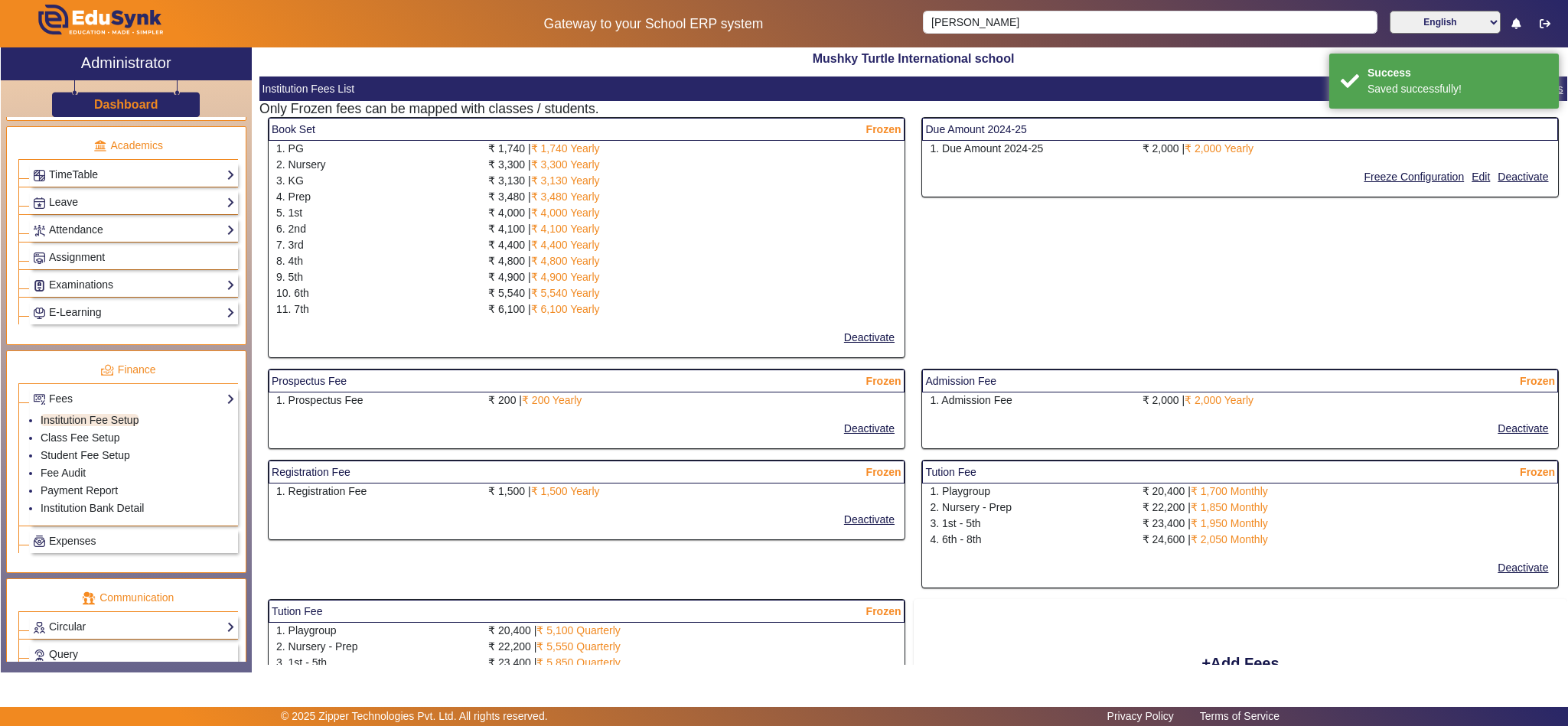
select select "10"
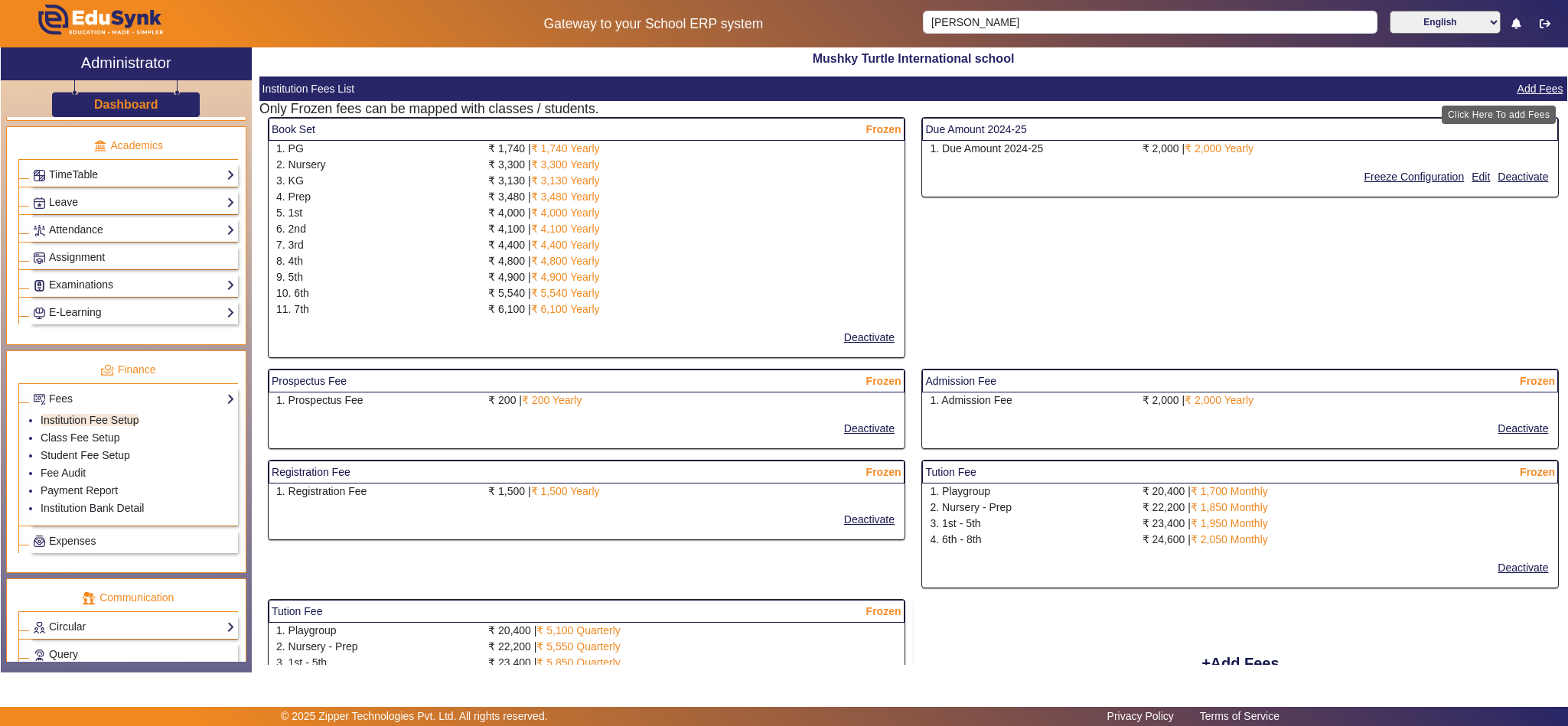
click at [1524, 88] on button "Add Fees" at bounding box center [1540, 89] width 49 height 19
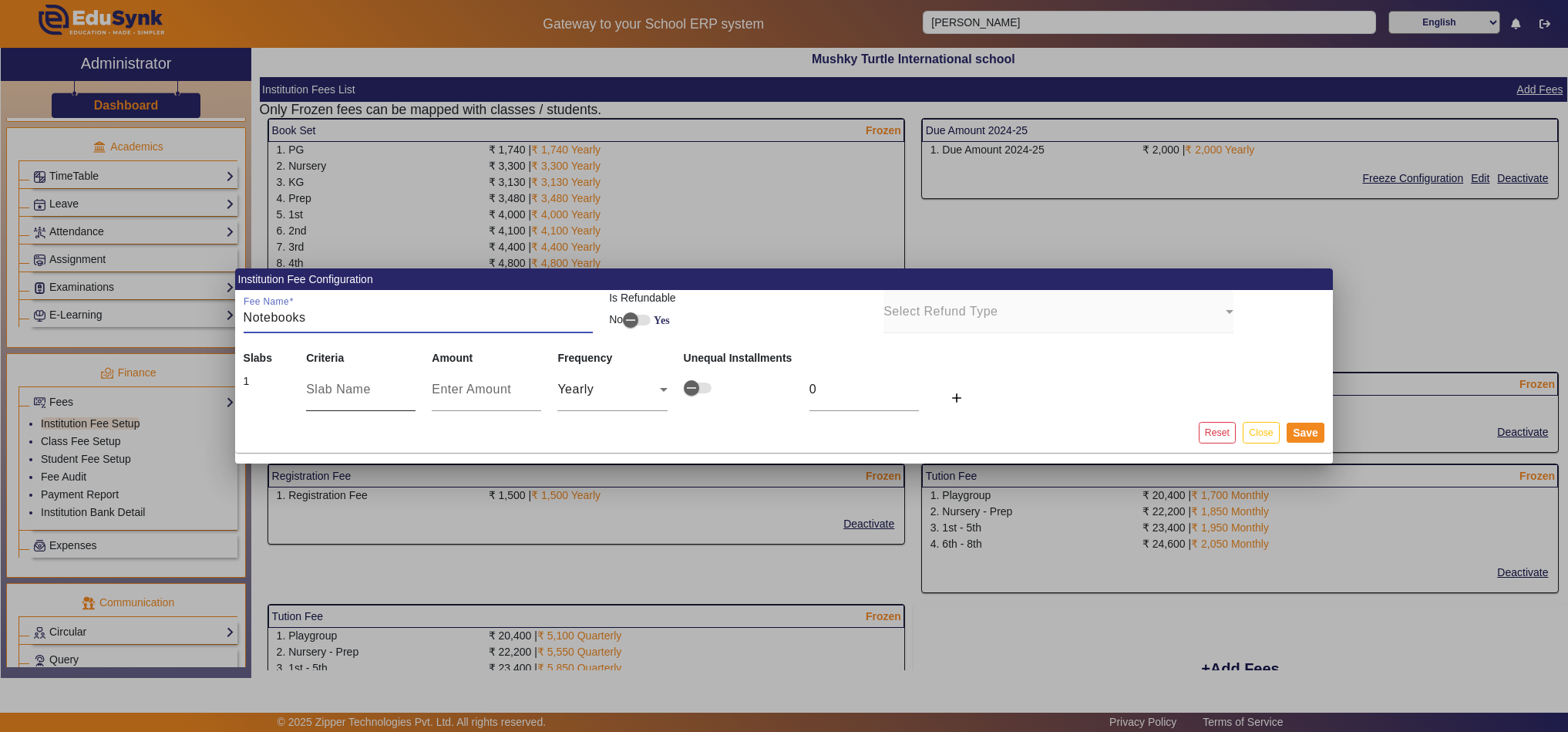
type input "Notebooks"
click at [347, 391] on input "text" at bounding box center [361, 389] width 110 height 18
drag, startPoint x: 308, startPoint y: 315, endPoint x: 202, endPoint y: 322, distance: 106.2
click at [202, 322] on div "Institution Fee Configuration Fee Name Notebooks Is Refundable No Yes Select Re…" at bounding box center [784, 366] width 1568 height 732
click at [324, 393] on input "text" at bounding box center [361, 389] width 110 height 18
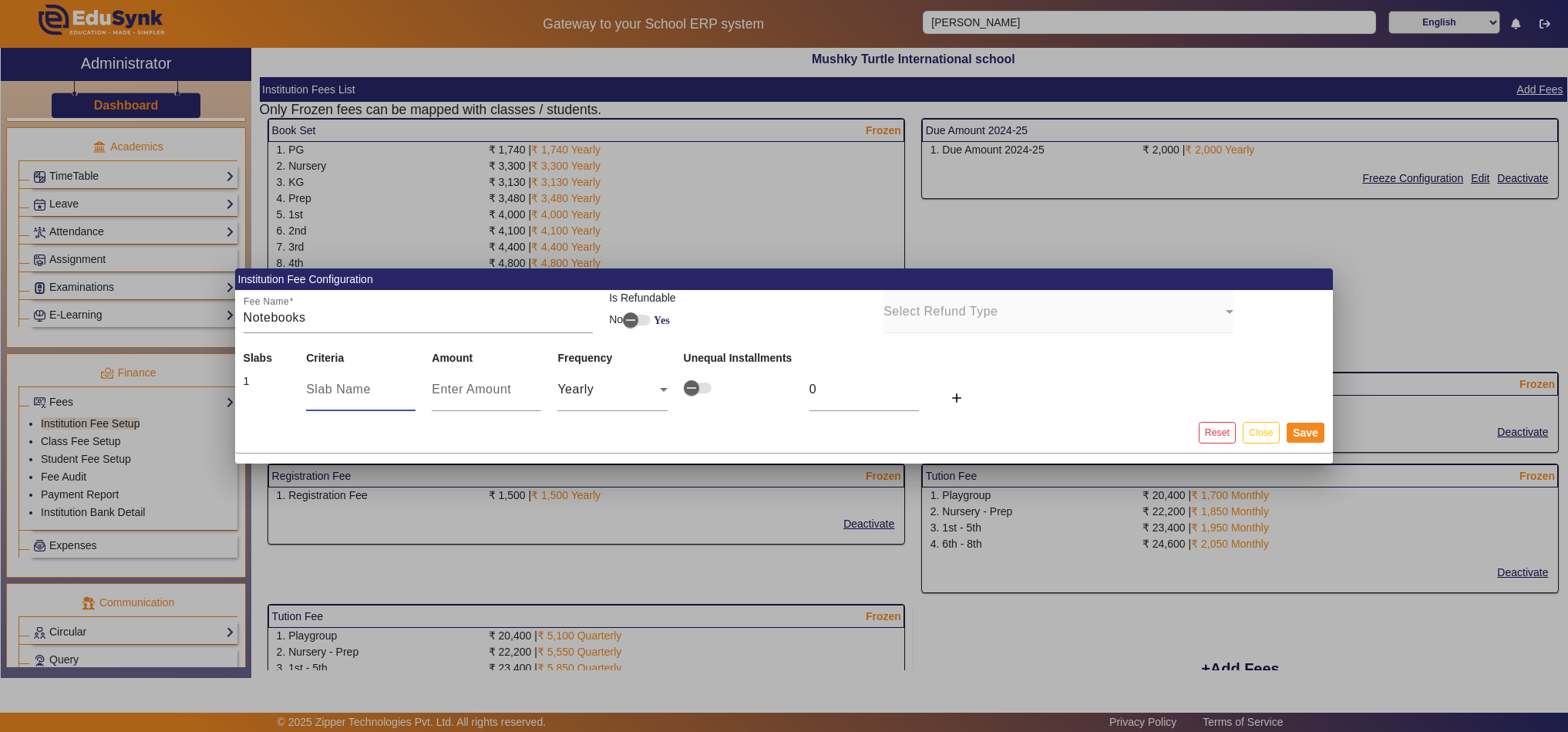
paste input "Notebooks"
type input "Notebooks"
click at [461, 384] on input "number" at bounding box center [486, 389] width 110 height 18
type input "7"
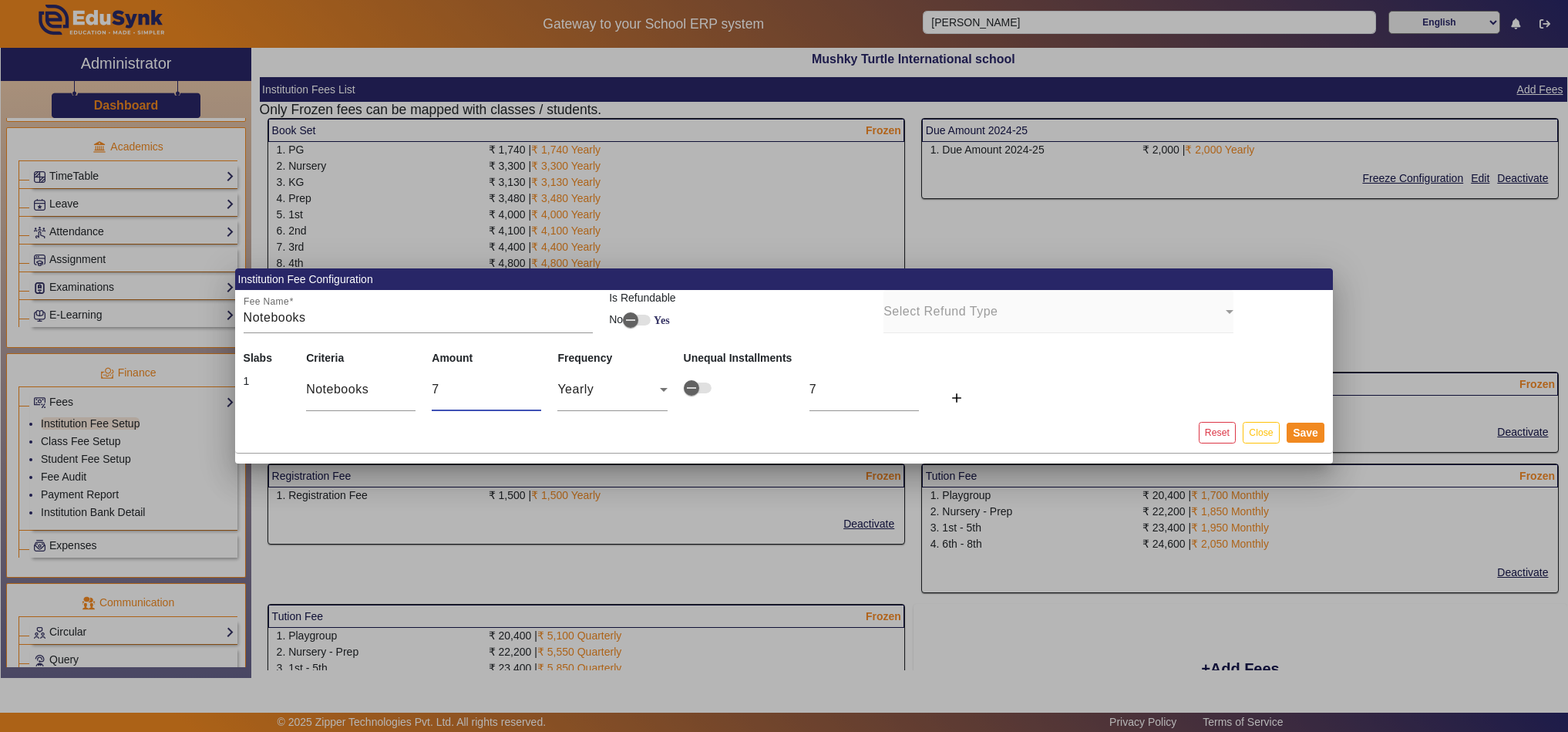
type input "72"
type input "720"
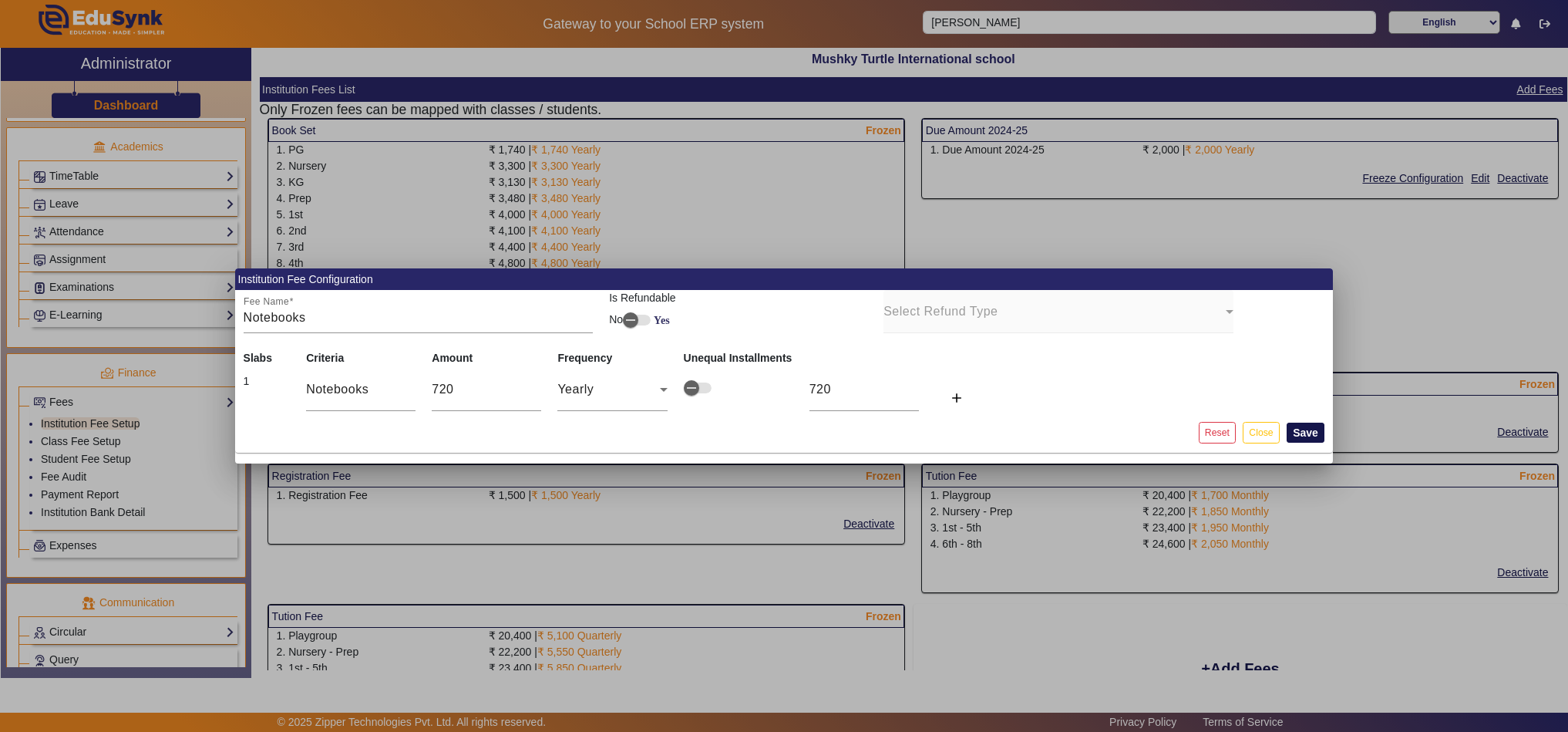
click at [1314, 426] on button "Save" at bounding box center [1305, 432] width 37 height 20
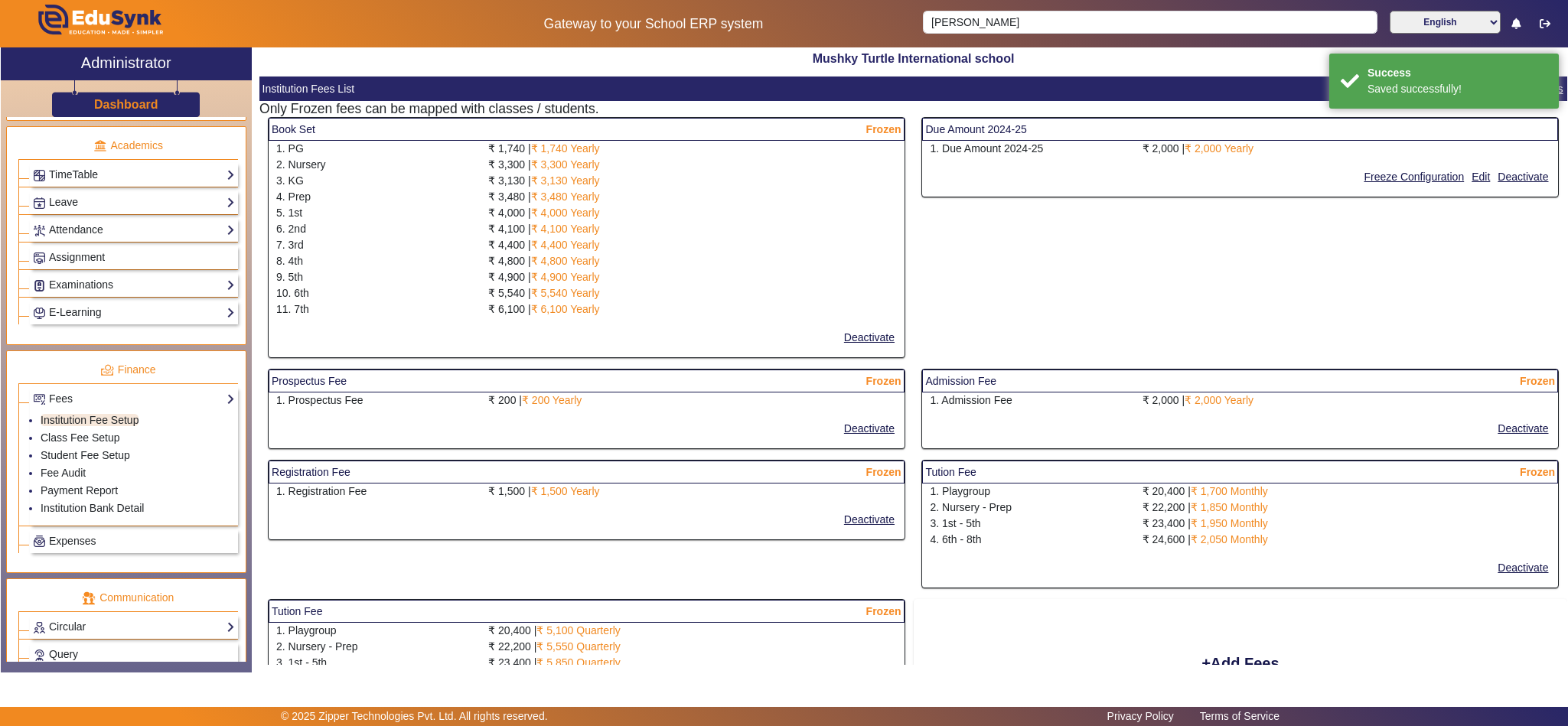
select select "10"
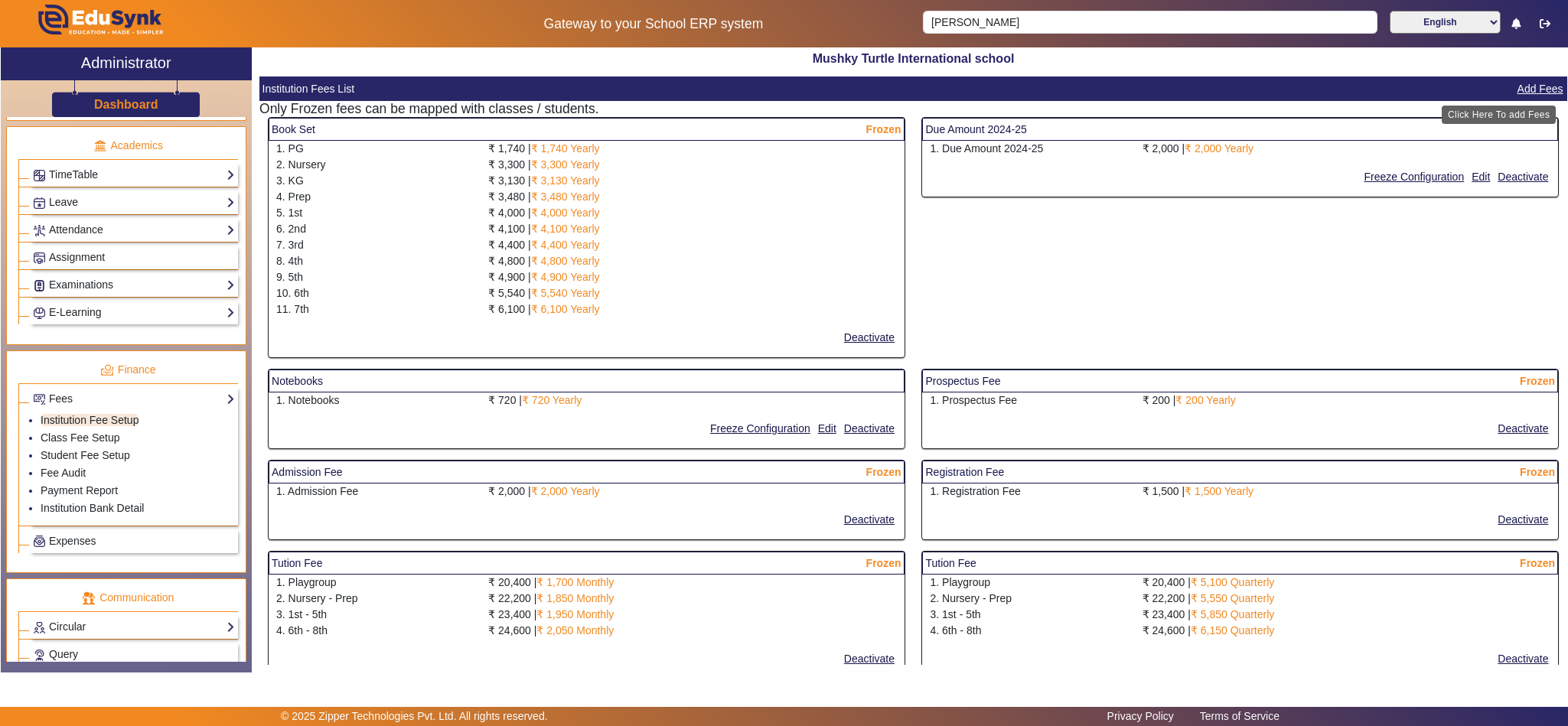
click at [1520, 88] on button "Add Fees" at bounding box center [1540, 89] width 49 height 19
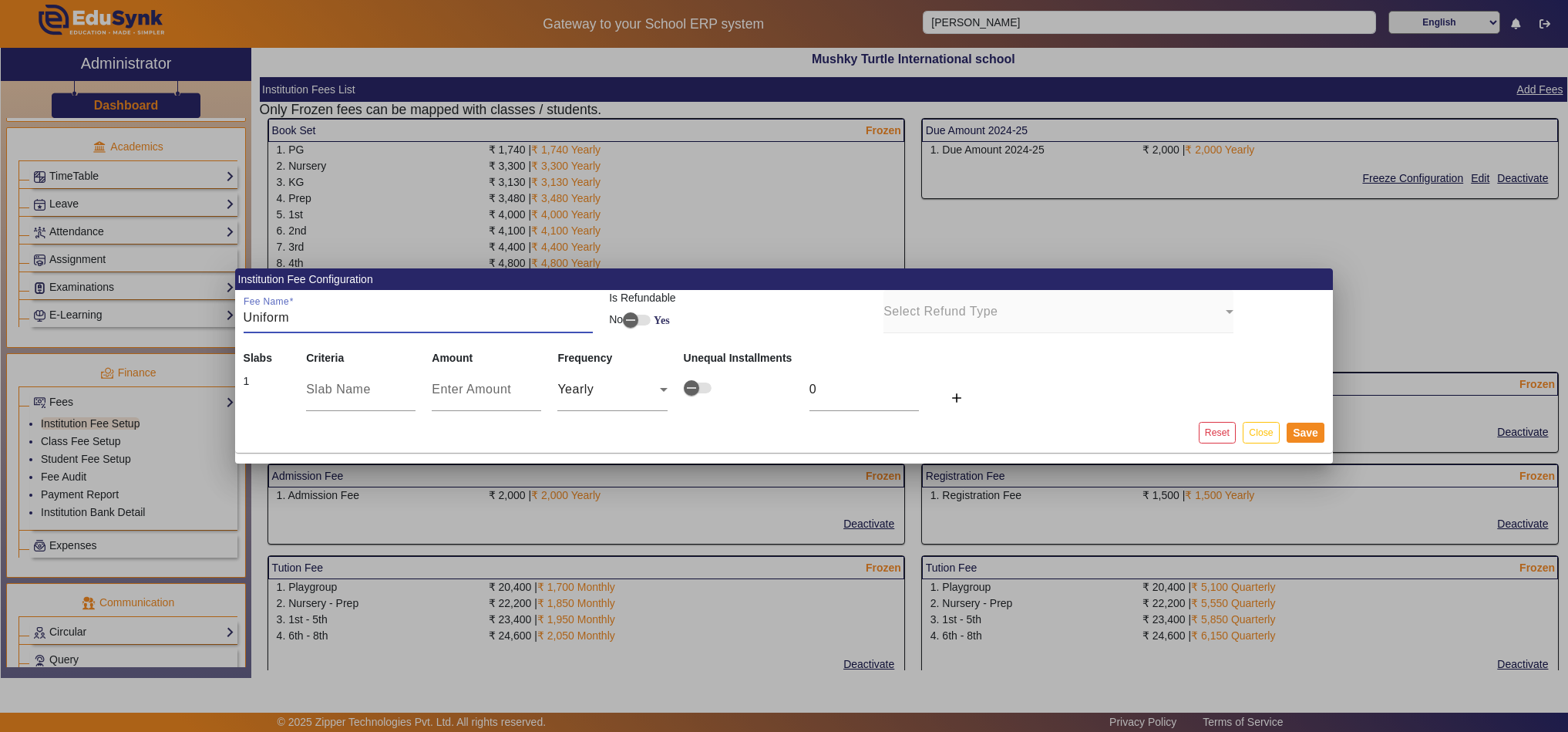
type input "Uniform"
click at [1267, 433] on button "Close" at bounding box center [1260, 432] width 37 height 21
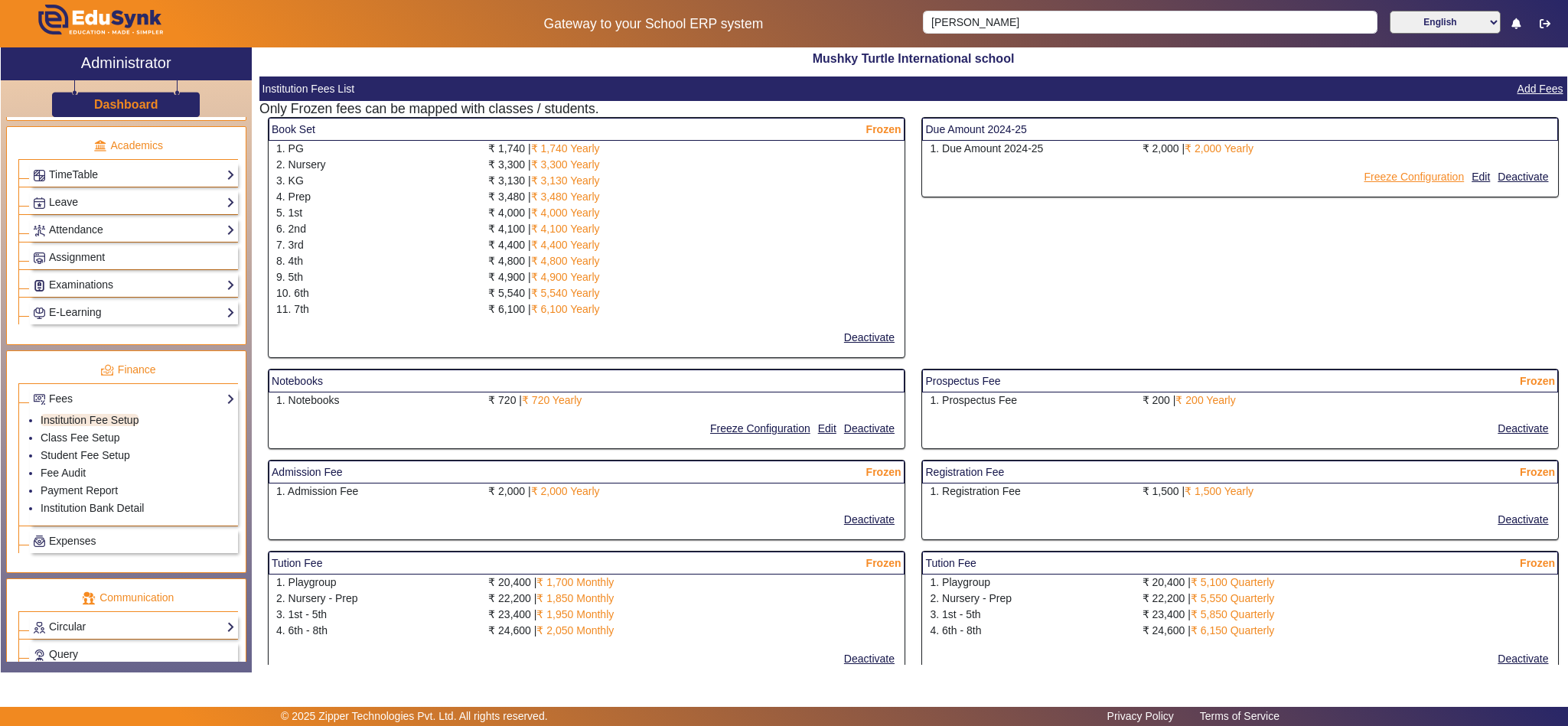
click at [1389, 175] on button "Freeze Configuration" at bounding box center [1413, 177] width 103 height 19
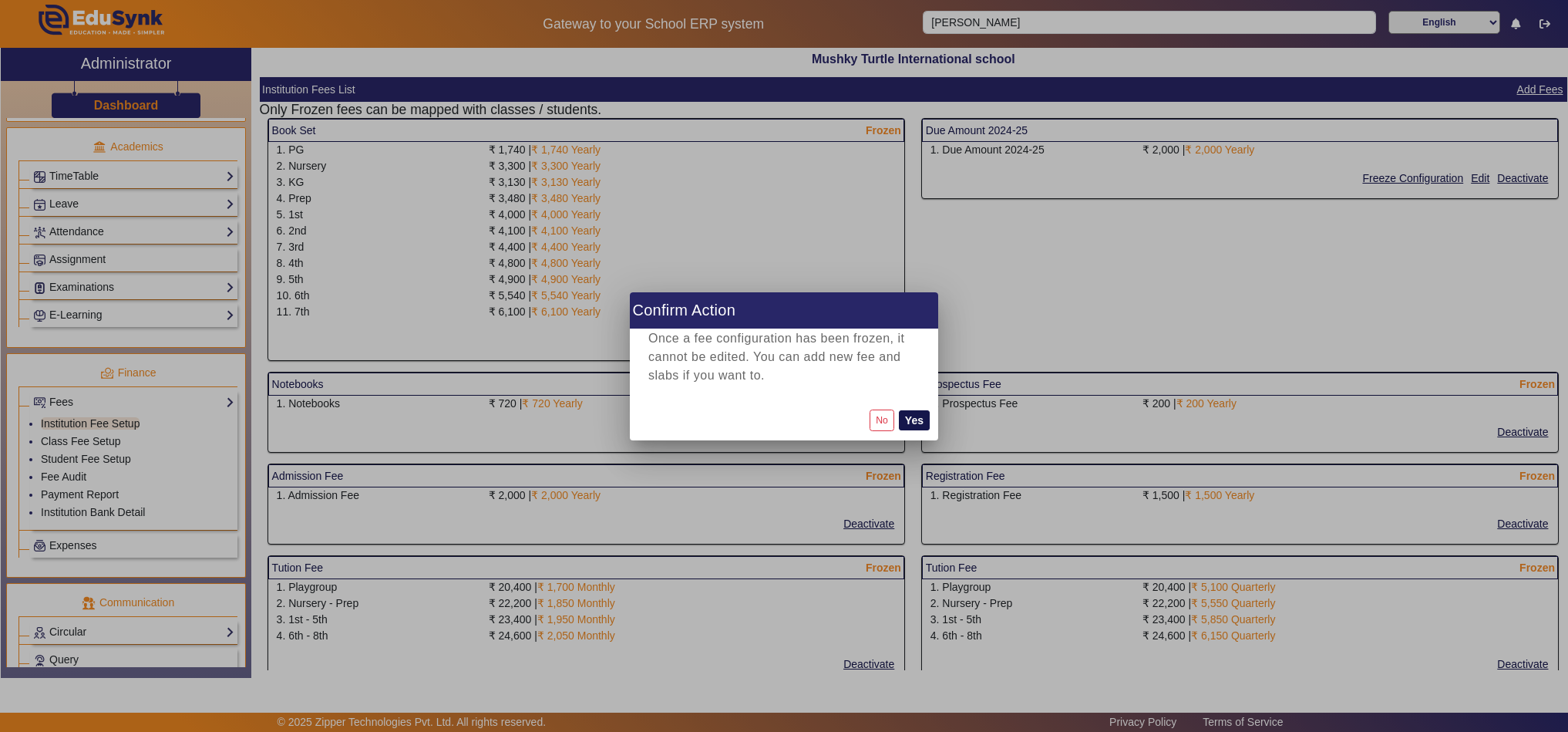
click at [913, 415] on button "Yes" at bounding box center [914, 420] width 30 height 20
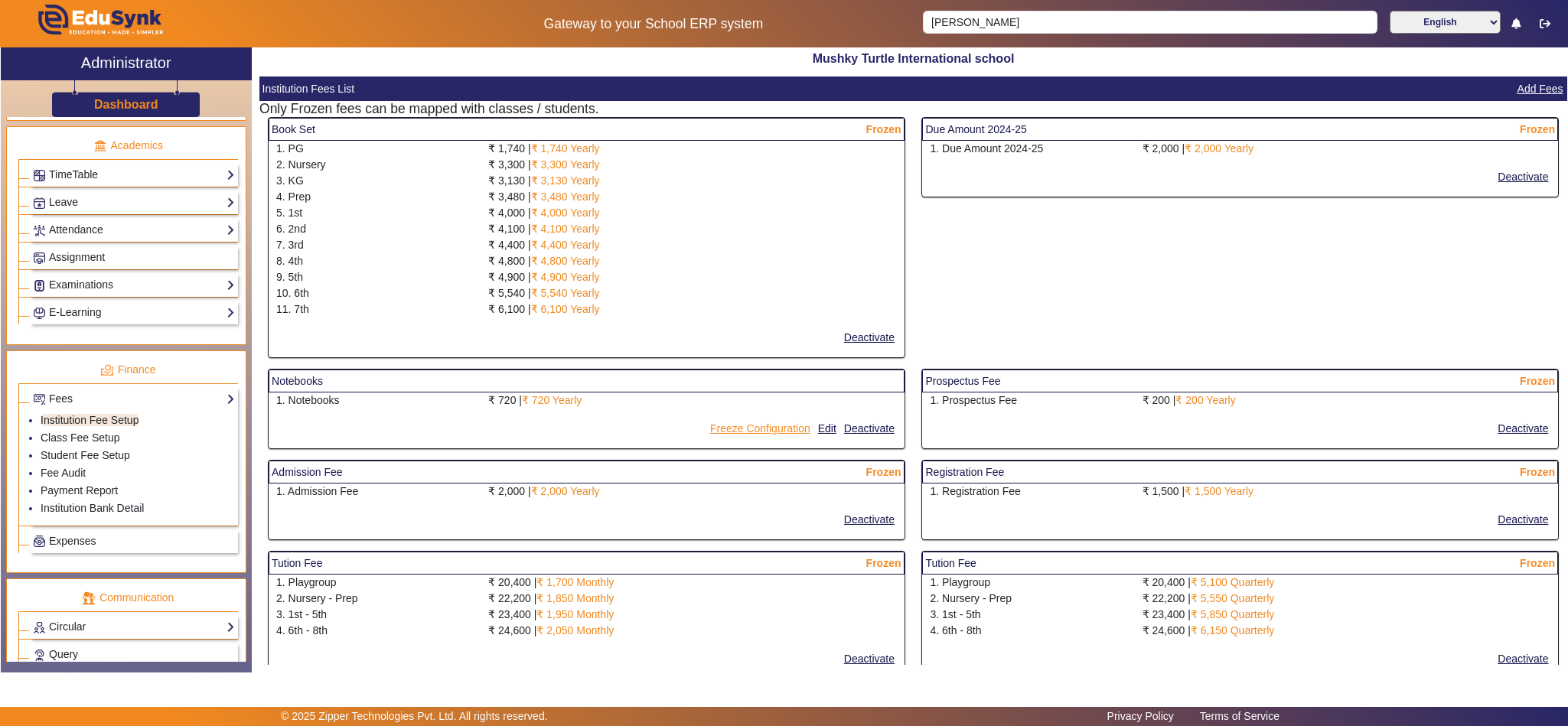
click at [749, 430] on button "Freeze Configuration" at bounding box center [759, 429] width 103 height 19
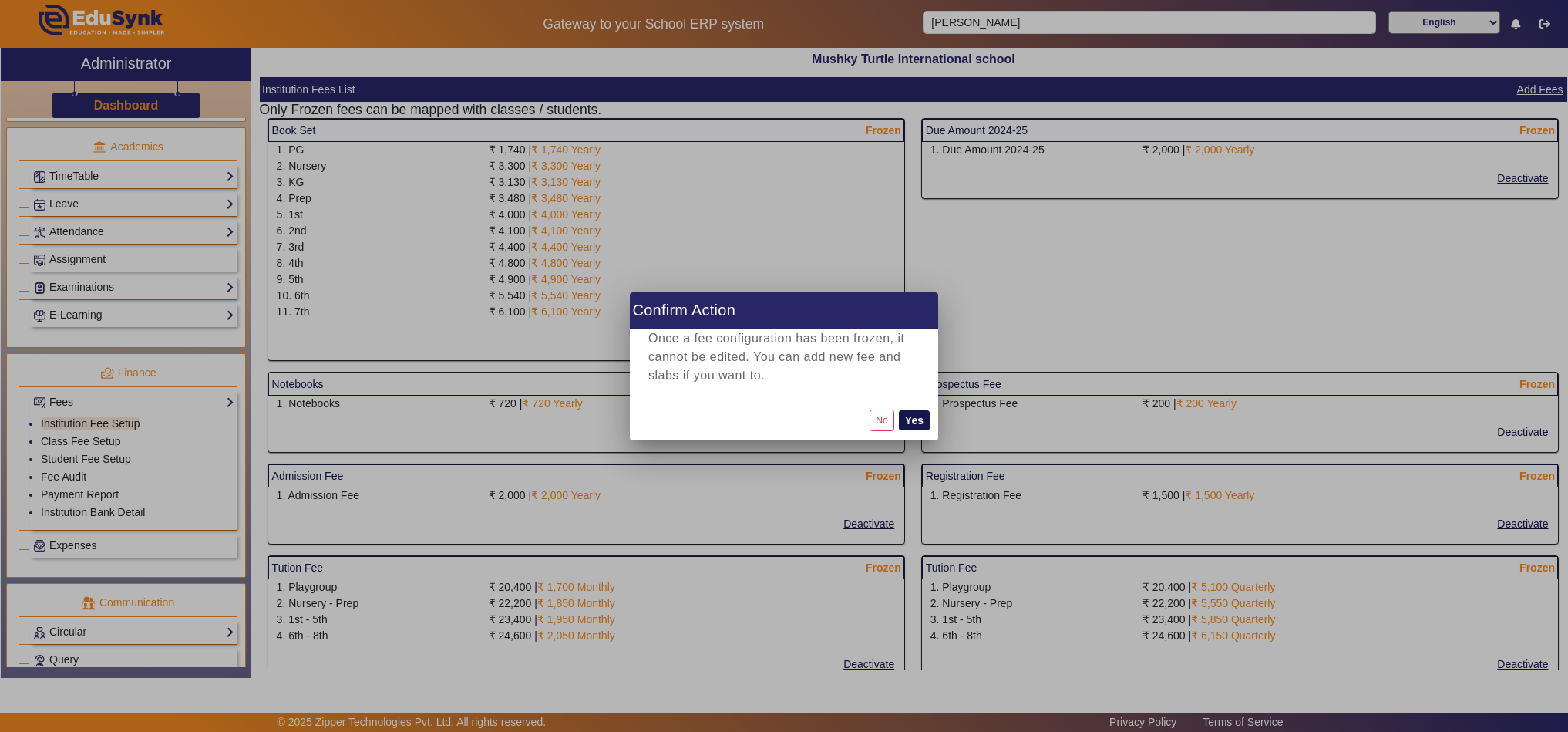
click at [925, 414] on button "Yes" at bounding box center [914, 420] width 30 height 20
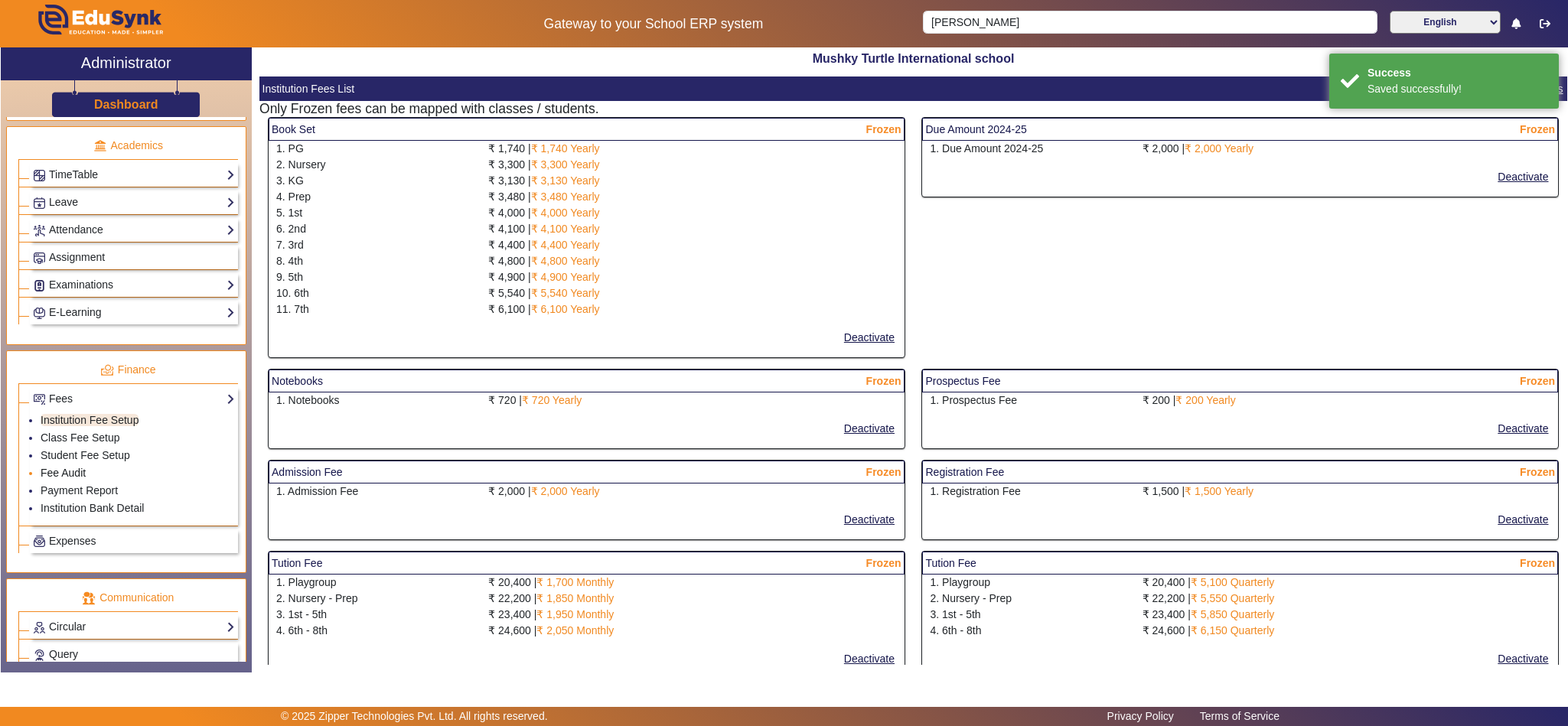
click at [67, 479] on link "Fee Audit" at bounding box center [63, 473] width 45 height 12
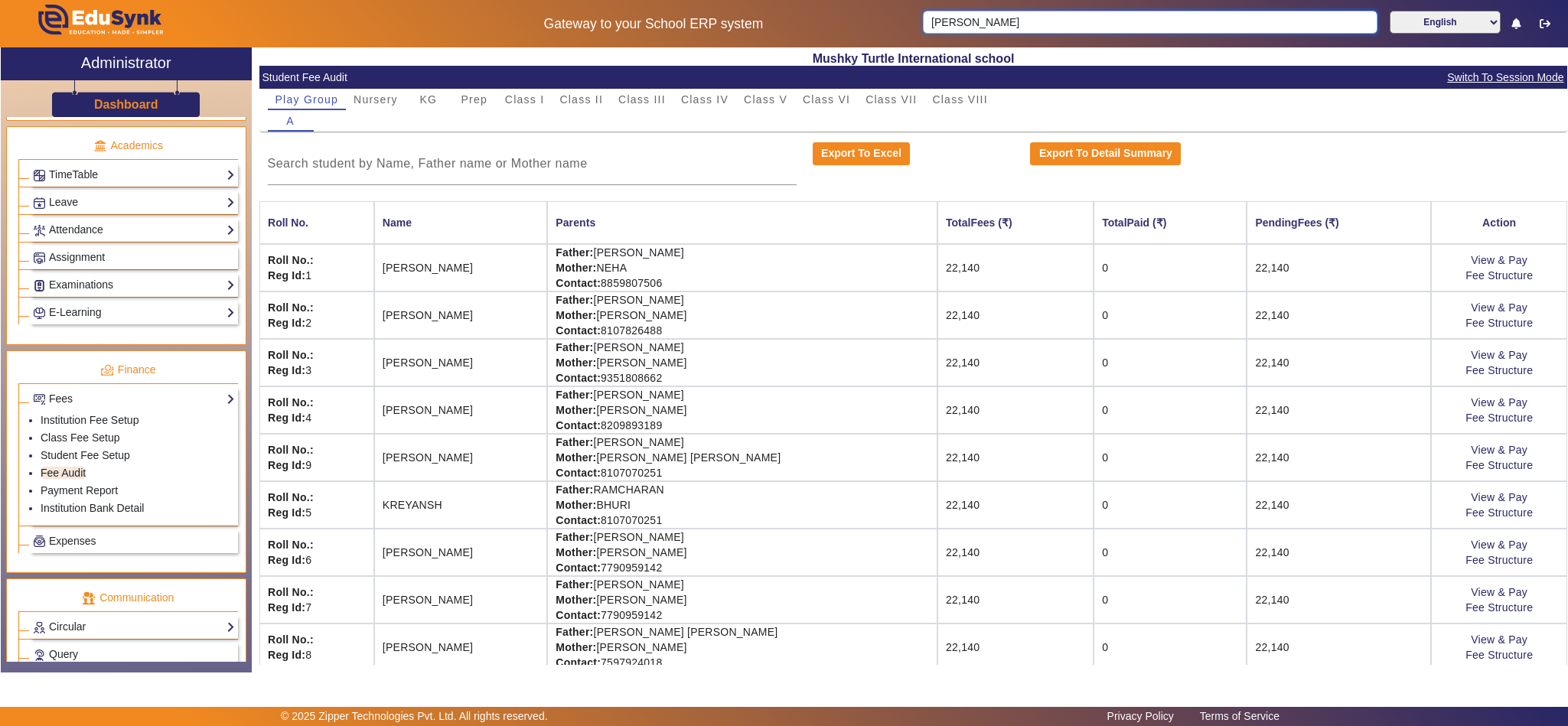
click at [992, 21] on input "YASH SONI" at bounding box center [1150, 22] width 455 height 23
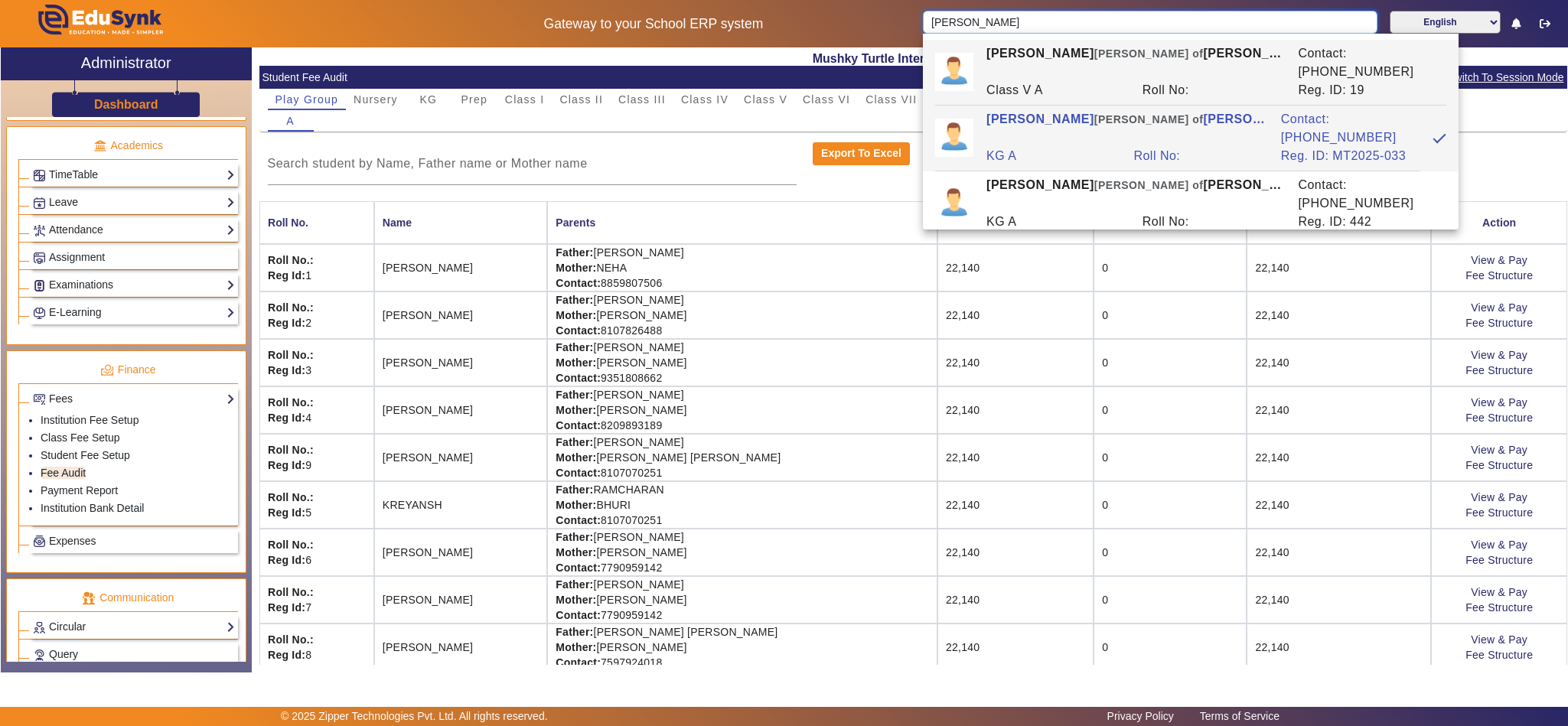
click at [992, 21] on input "YASH SONI" at bounding box center [1150, 22] width 455 height 23
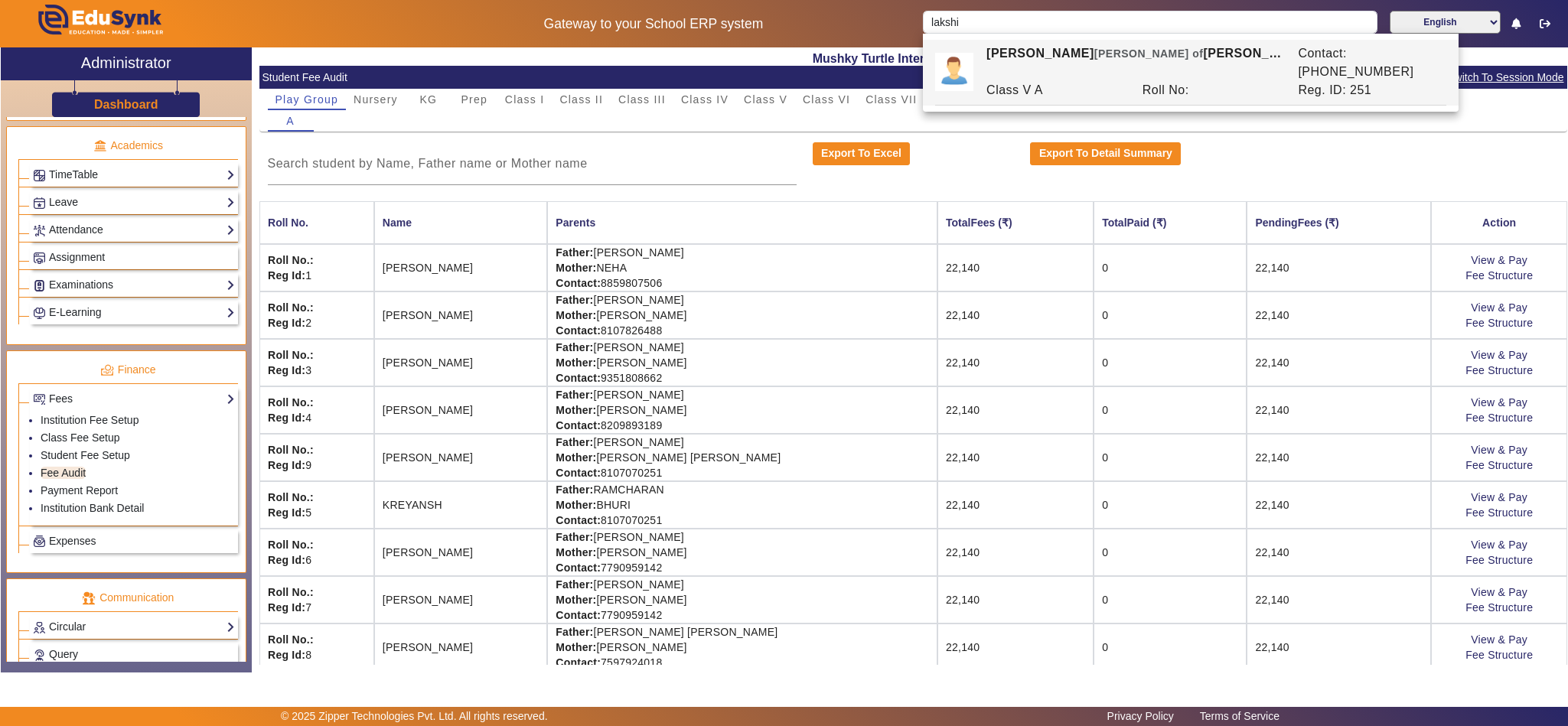
click at [1143, 81] on div "Roll No:" at bounding box center [1212, 90] width 156 height 18
type input "LAKSHITA LALWANI"
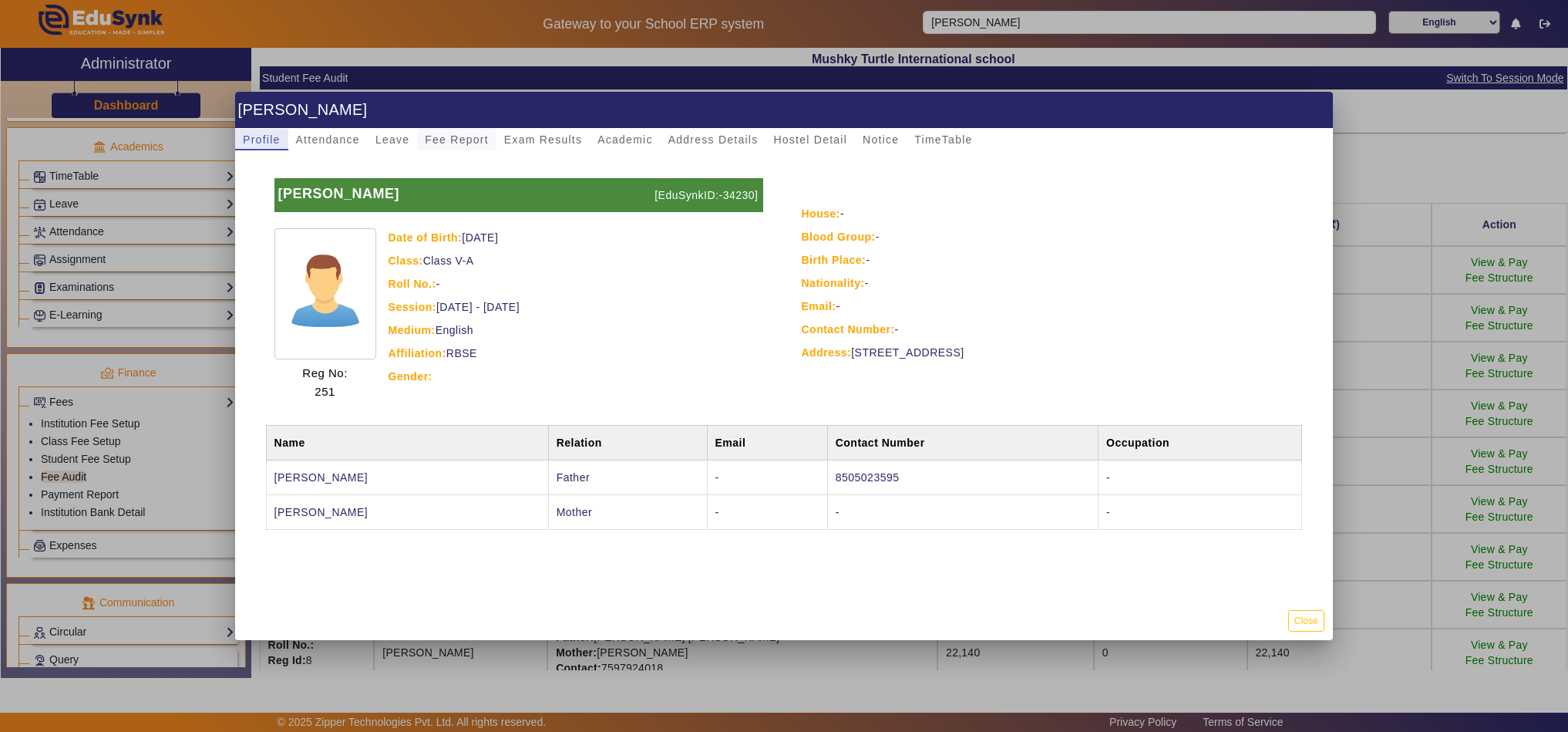
click at [435, 141] on span "Fee Report" at bounding box center [456, 139] width 64 height 10
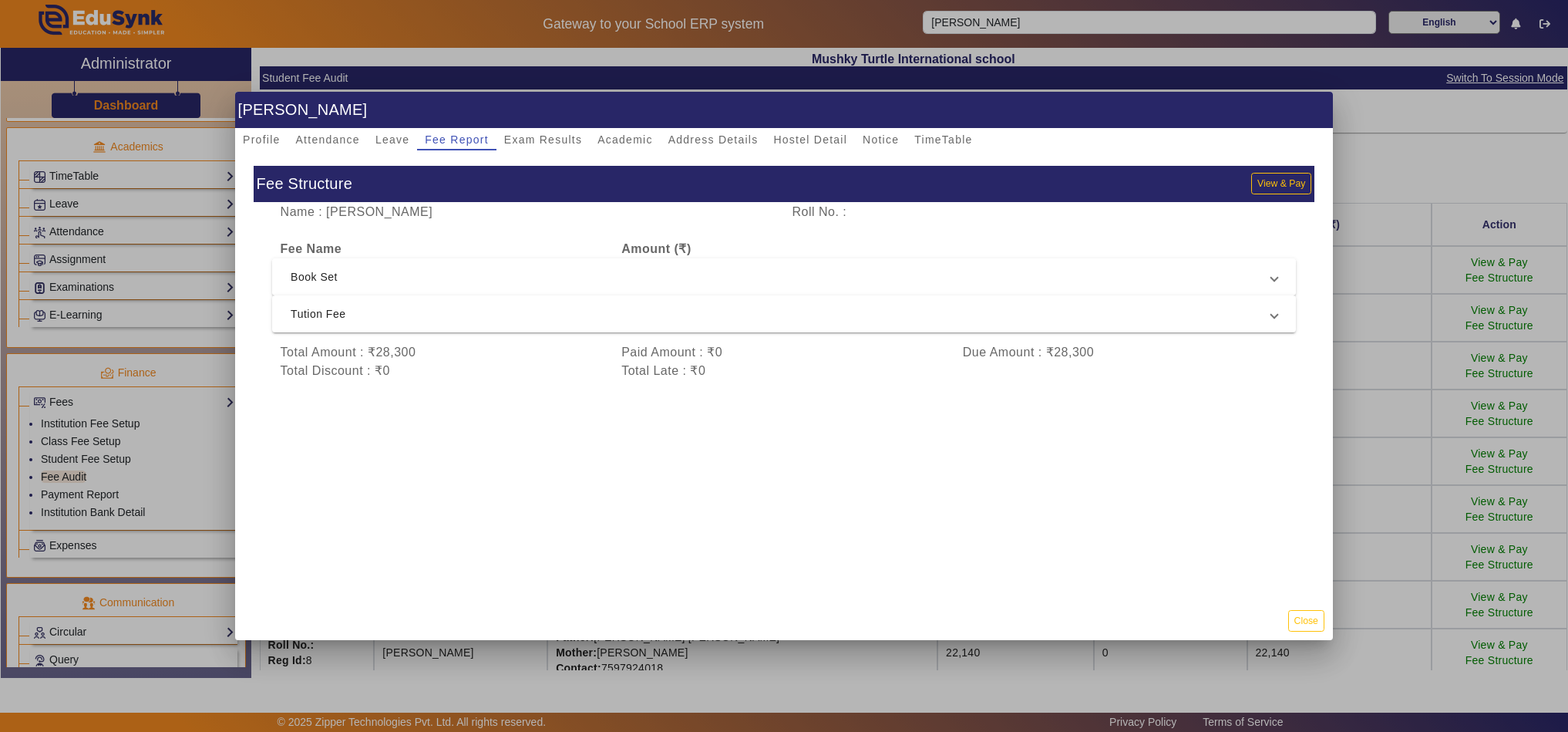
click at [599, 282] on span "Book Set" at bounding box center [781, 276] width 980 height 18
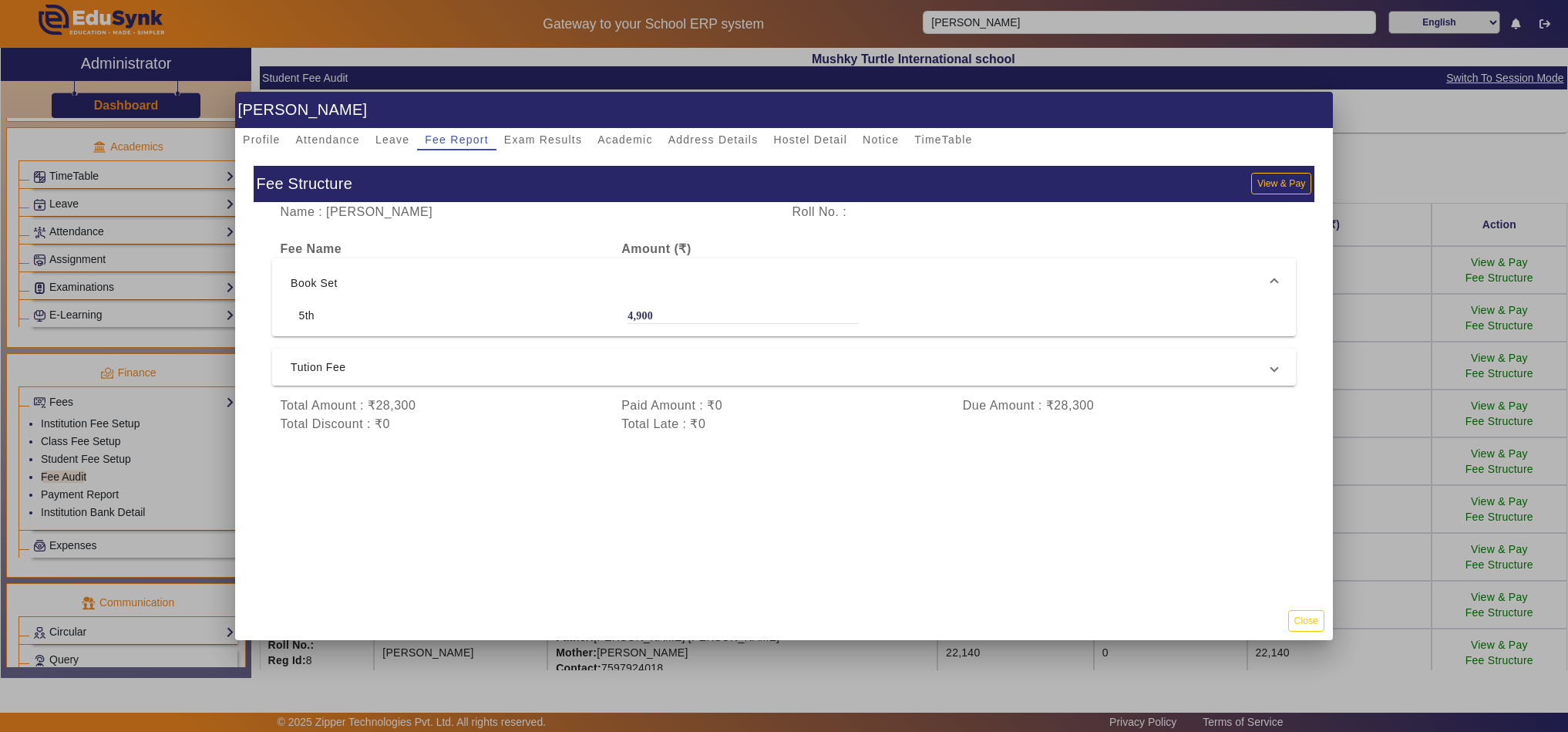
click at [595, 359] on span "Tution Fee" at bounding box center [781, 367] width 980 height 18
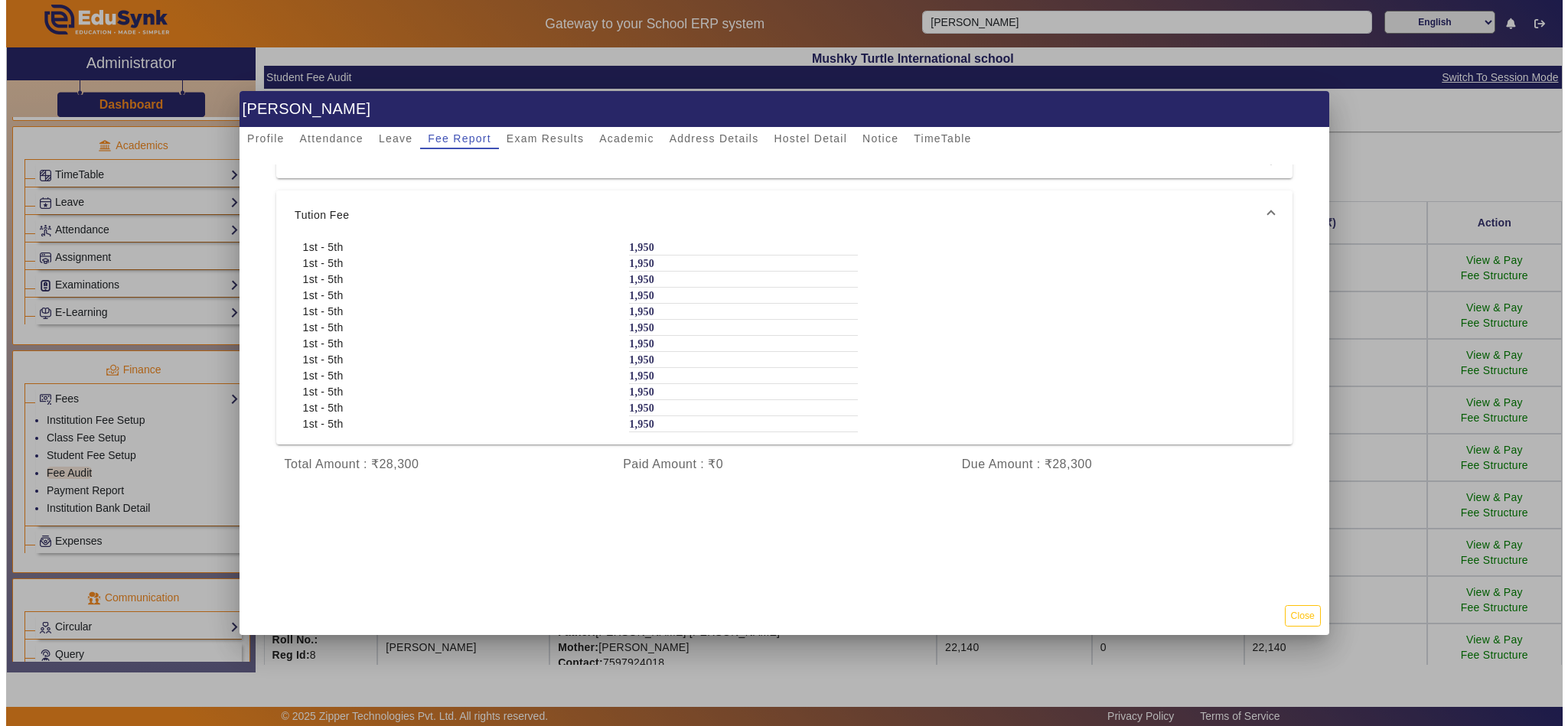
scroll to position [168, 0]
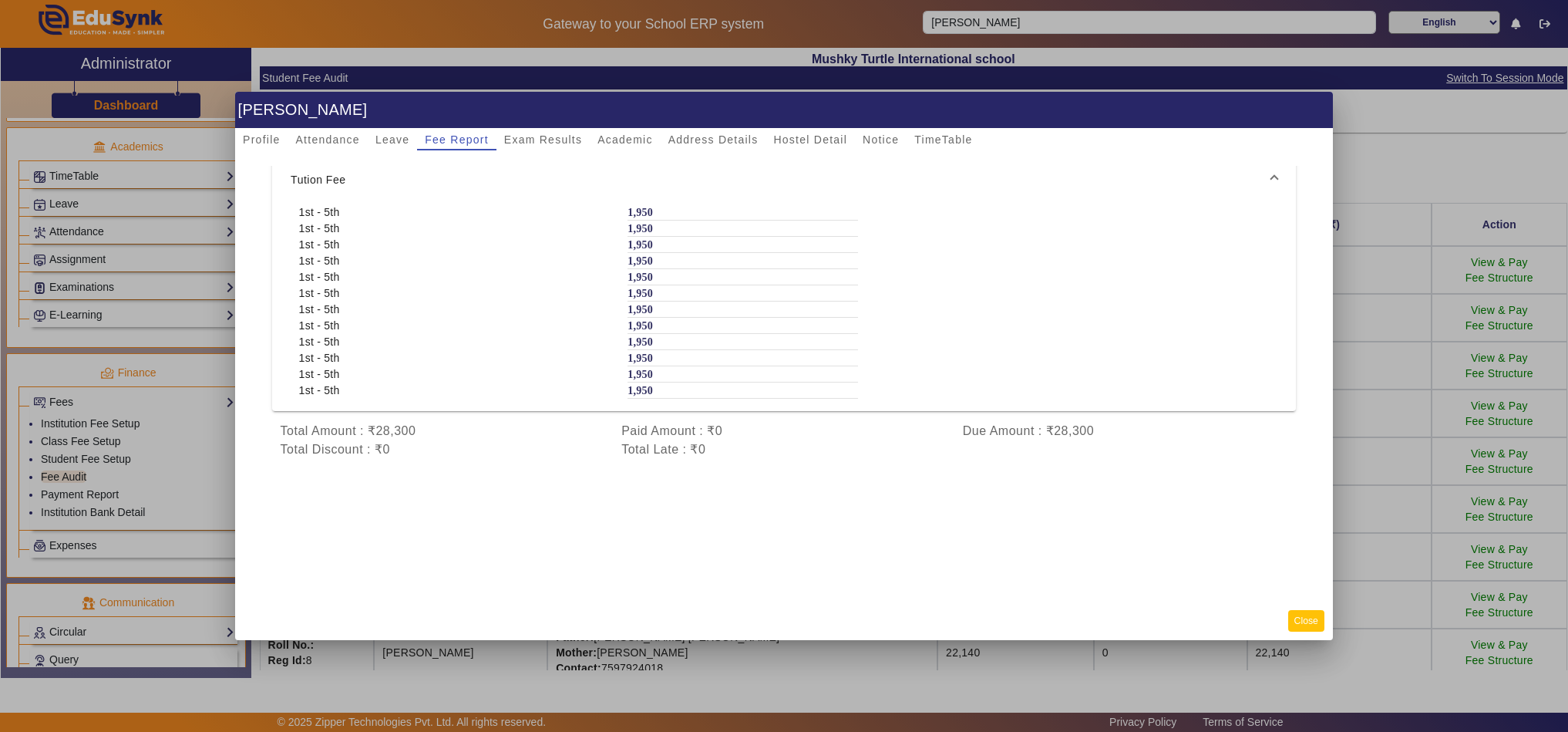
click at [1309, 618] on button "Close" at bounding box center [1306, 620] width 37 height 21
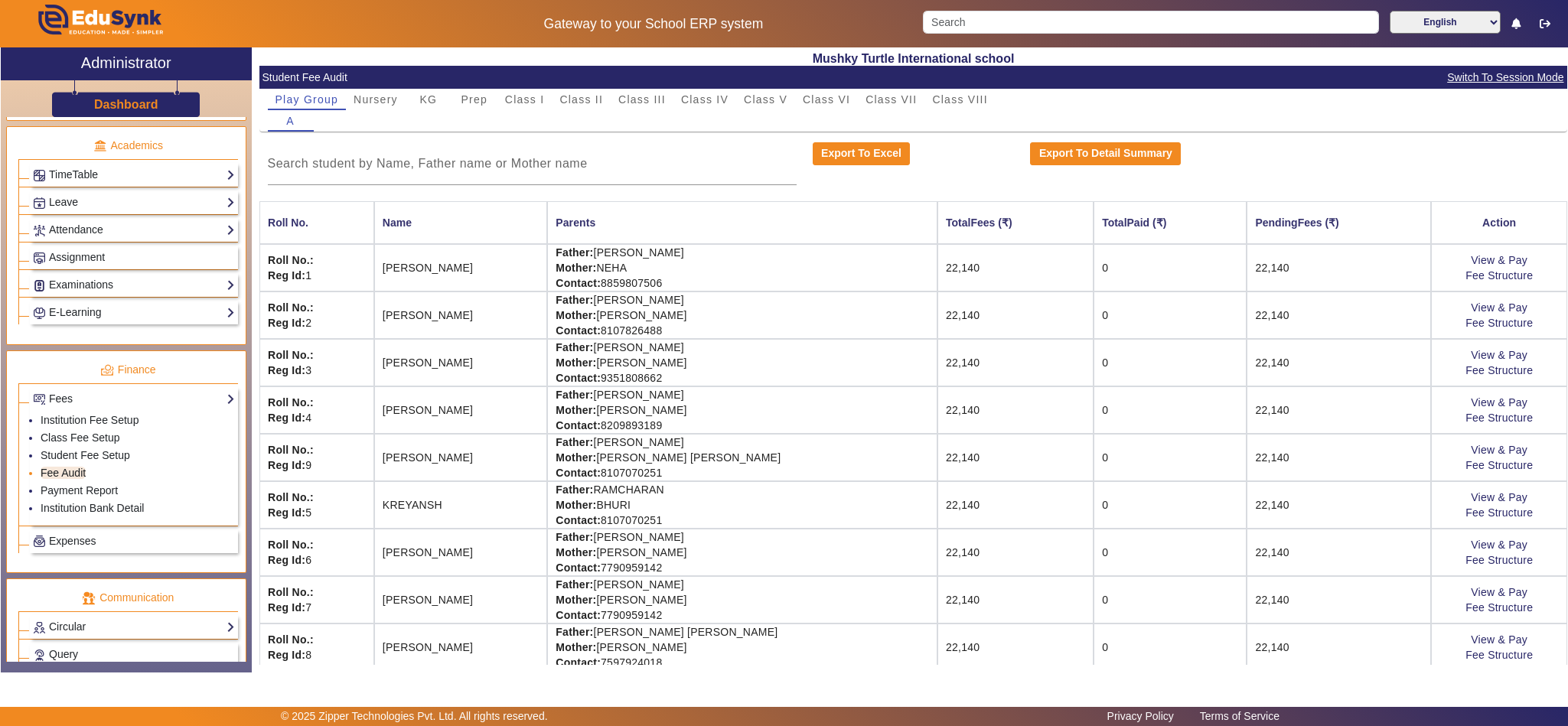
click at [70, 479] on link "Fee Audit" at bounding box center [63, 473] width 45 height 12
click at [101, 462] on link "Student Fee Setup" at bounding box center [86, 455] width 90 height 12
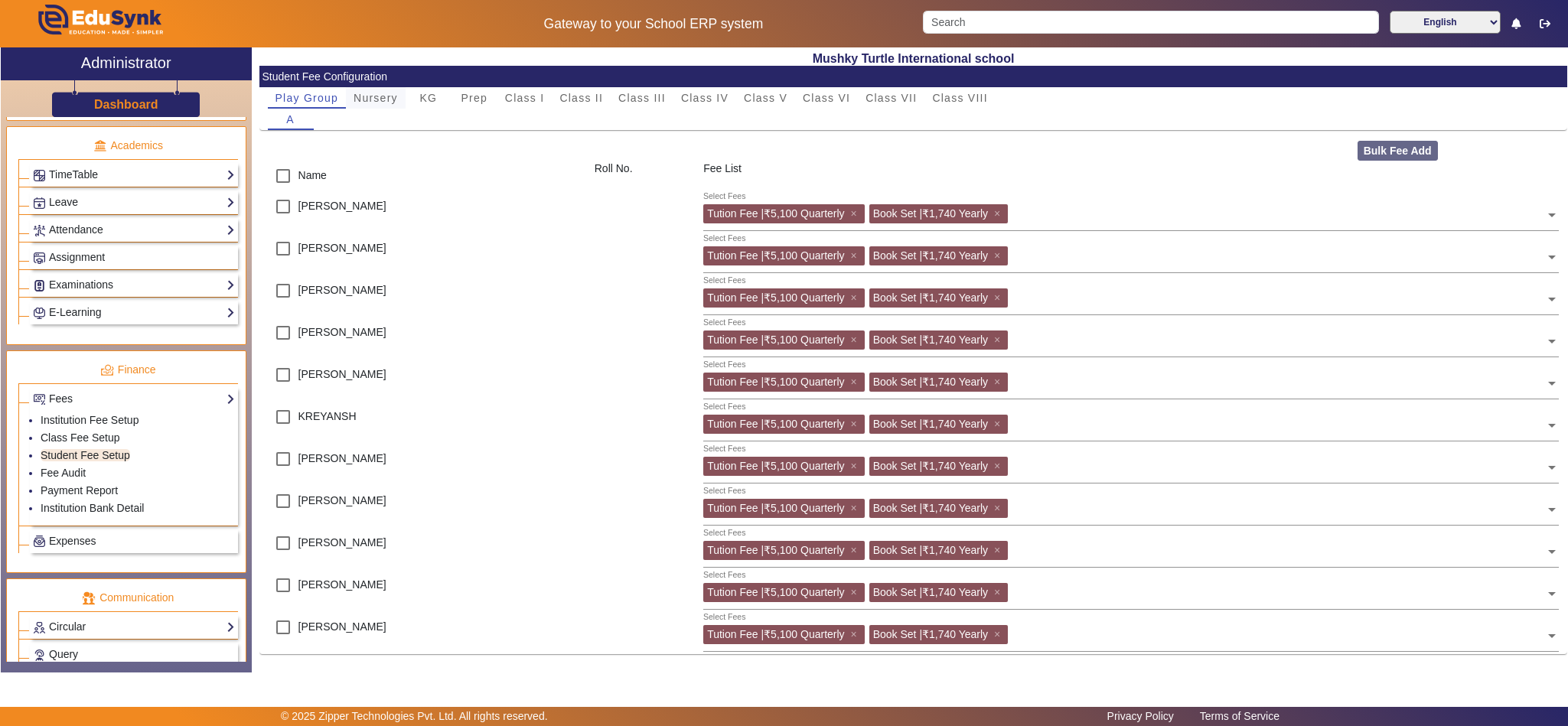
click at [376, 99] on span "Nursery" at bounding box center [375, 98] width 44 height 10
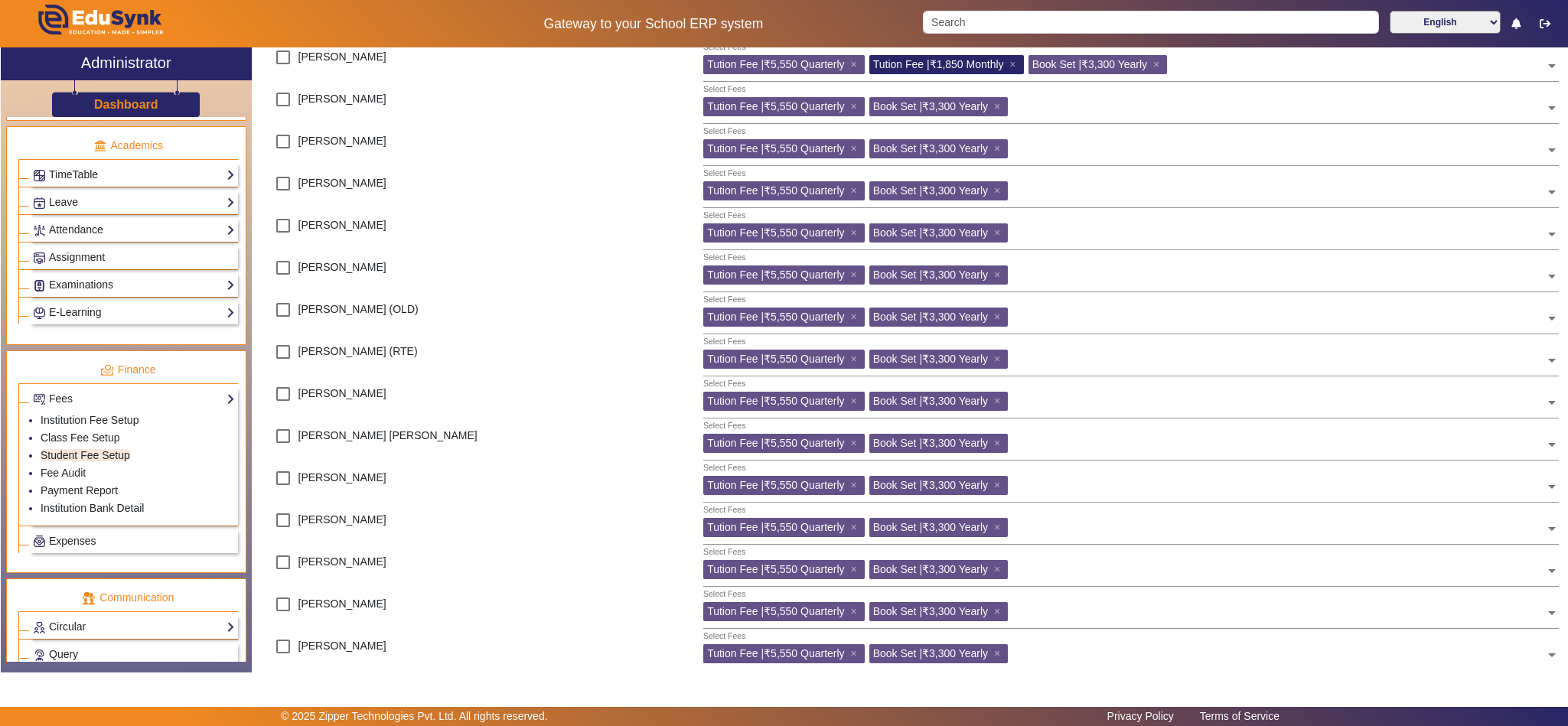
scroll to position [382, 0]
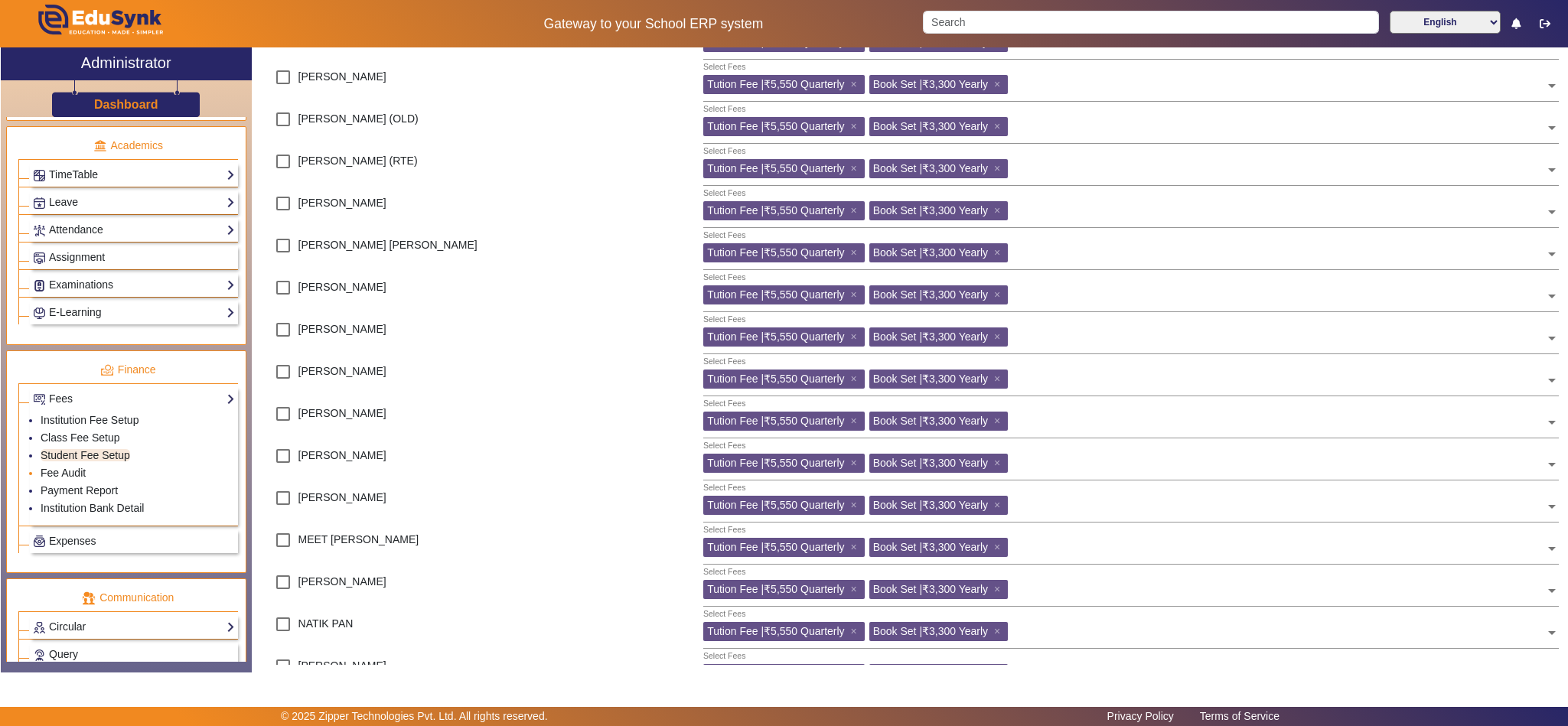
click at [62, 479] on link "Fee Audit" at bounding box center [63, 473] width 45 height 12
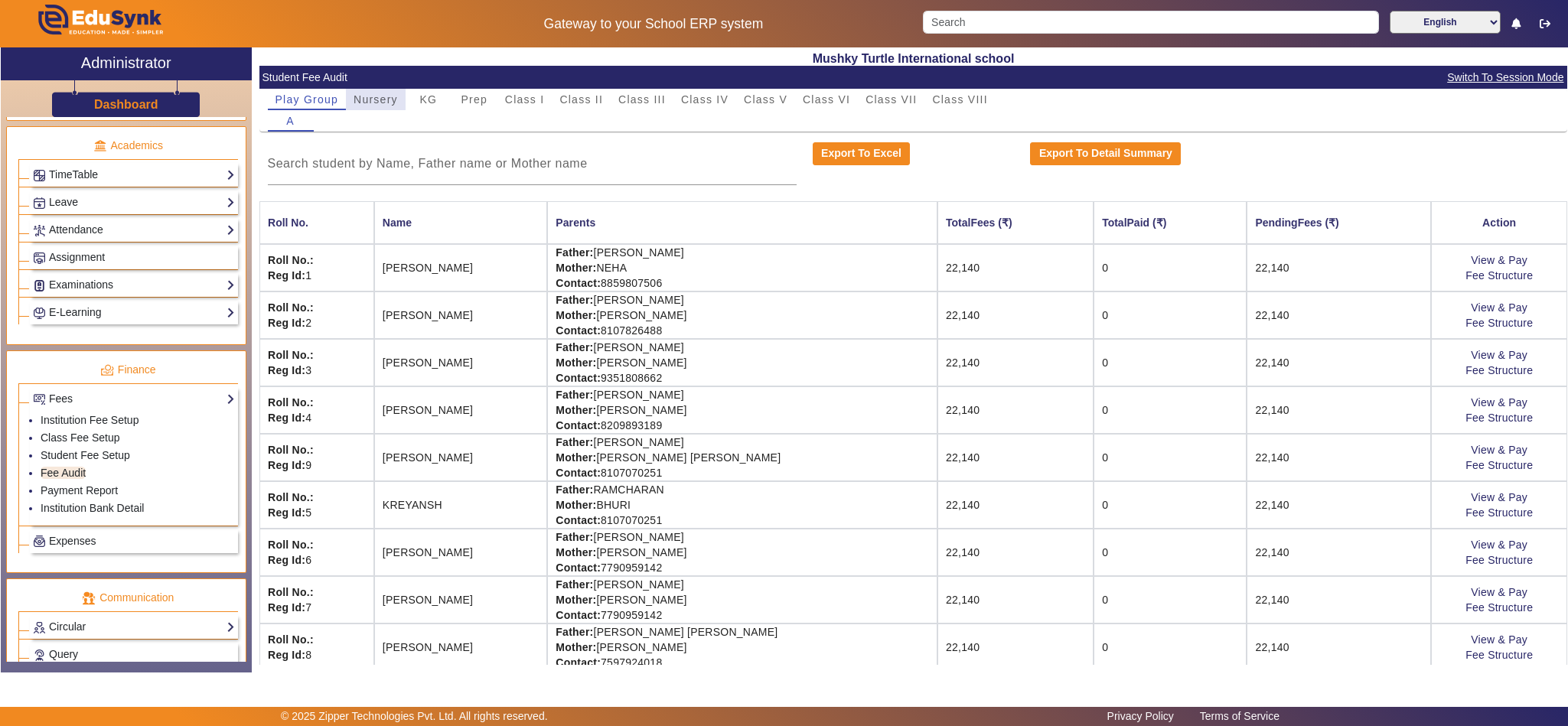
click at [362, 90] on span "Nursery" at bounding box center [375, 99] width 44 height 22
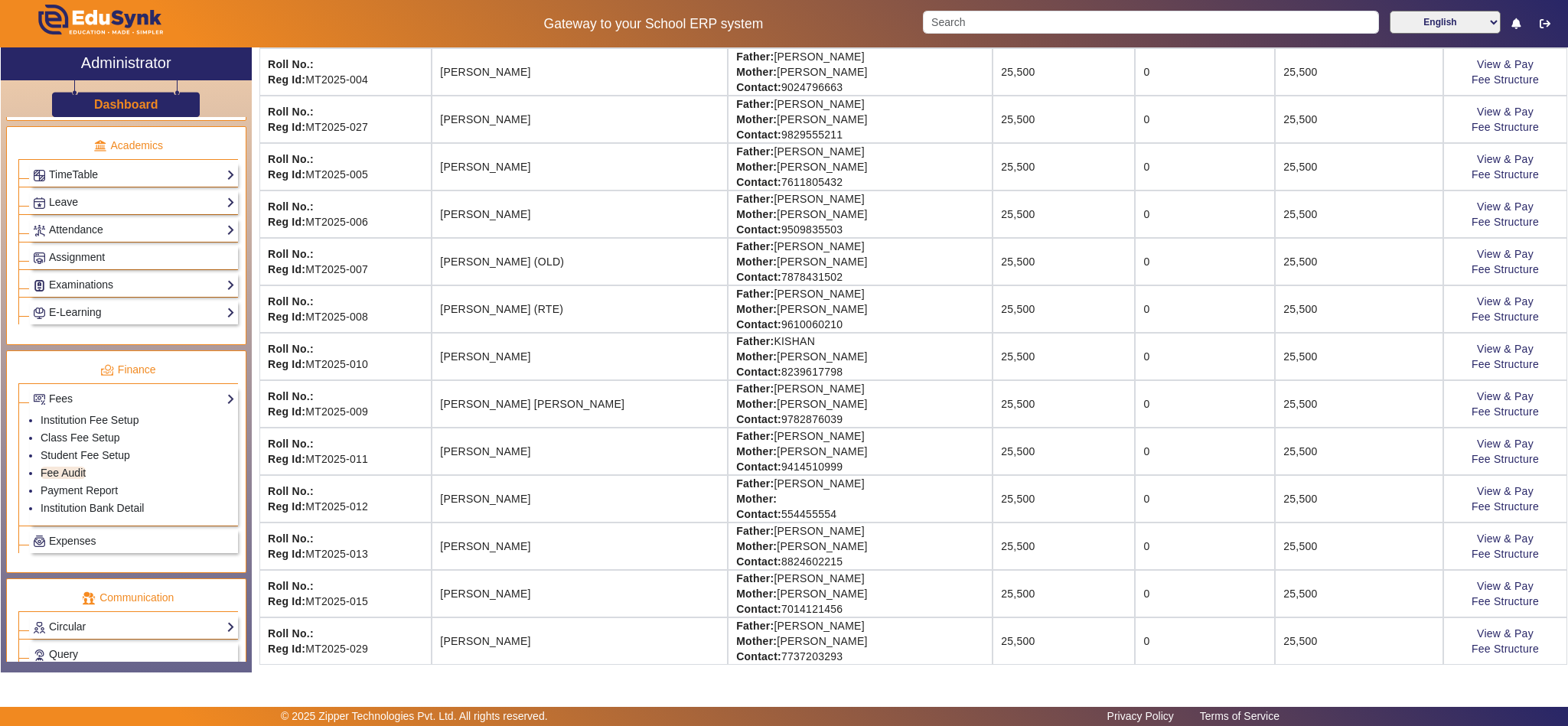
scroll to position [382, 0]
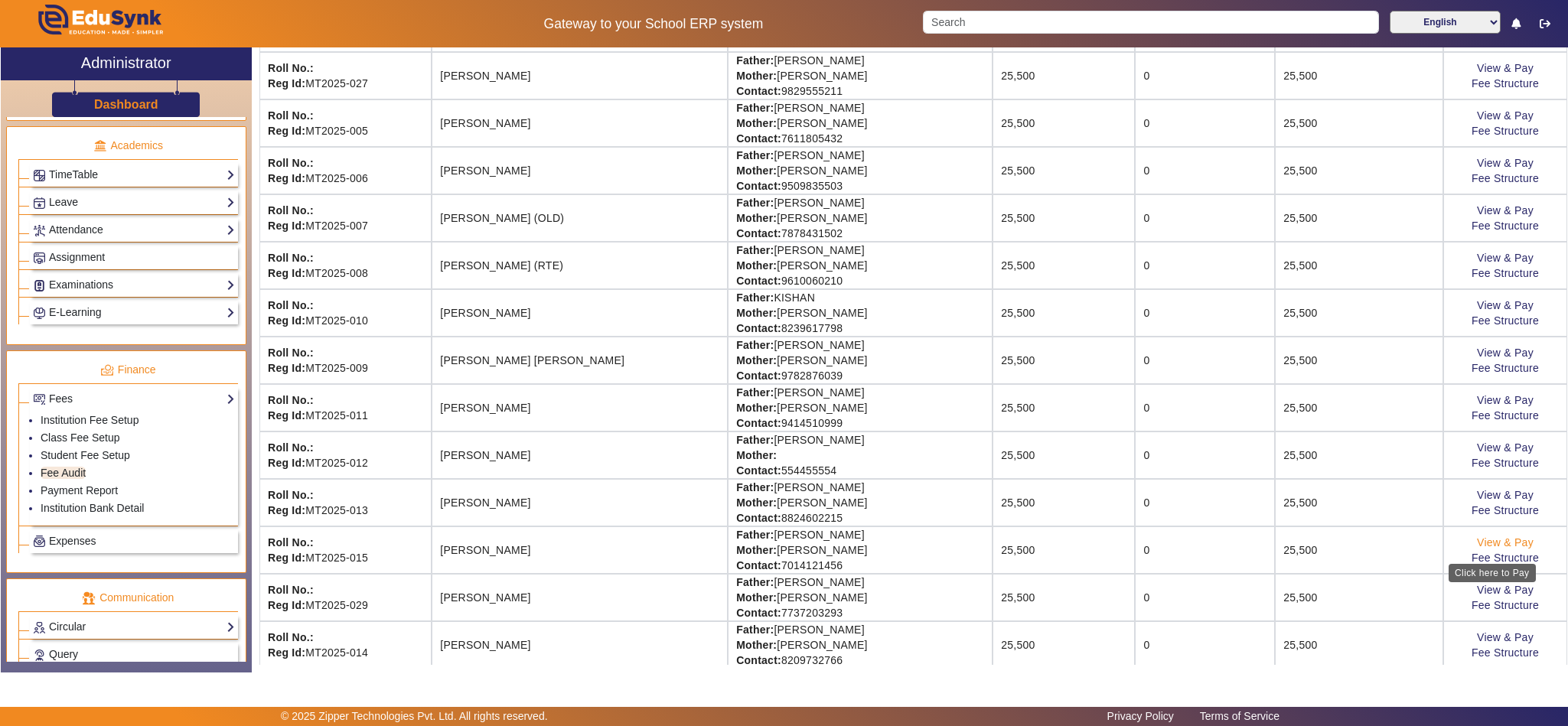
click at [1508, 548] on link "View & Pay" at bounding box center [1505, 542] width 56 height 12
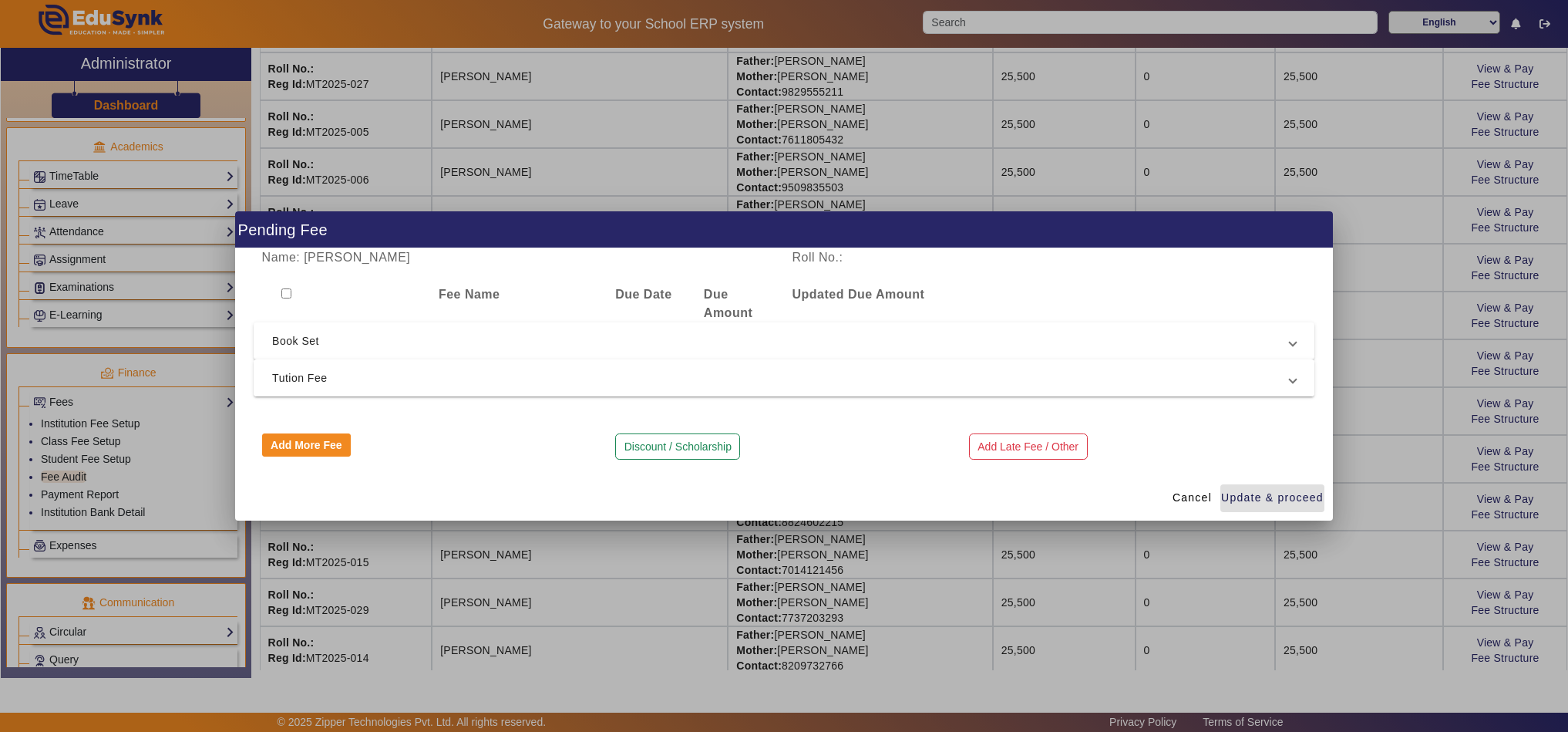
click at [445, 386] on span "Tution Fee" at bounding box center [781, 377] width 1017 height 18
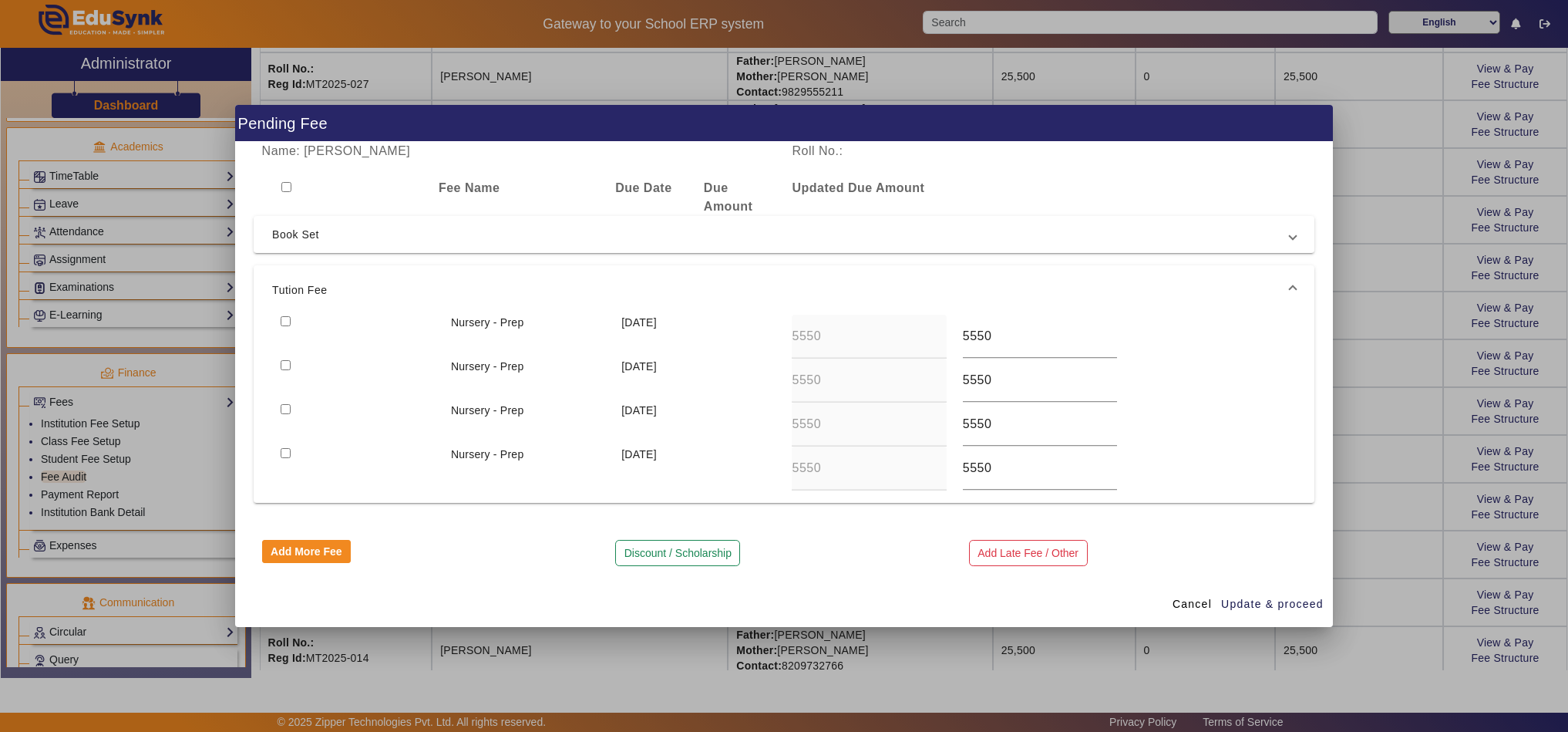
drag, startPoint x: 1209, startPoint y: 602, endPoint x: 1181, endPoint y: 320, distance: 283.4
click at [1209, 601] on span "Cancel" at bounding box center [1192, 604] width 39 height 17
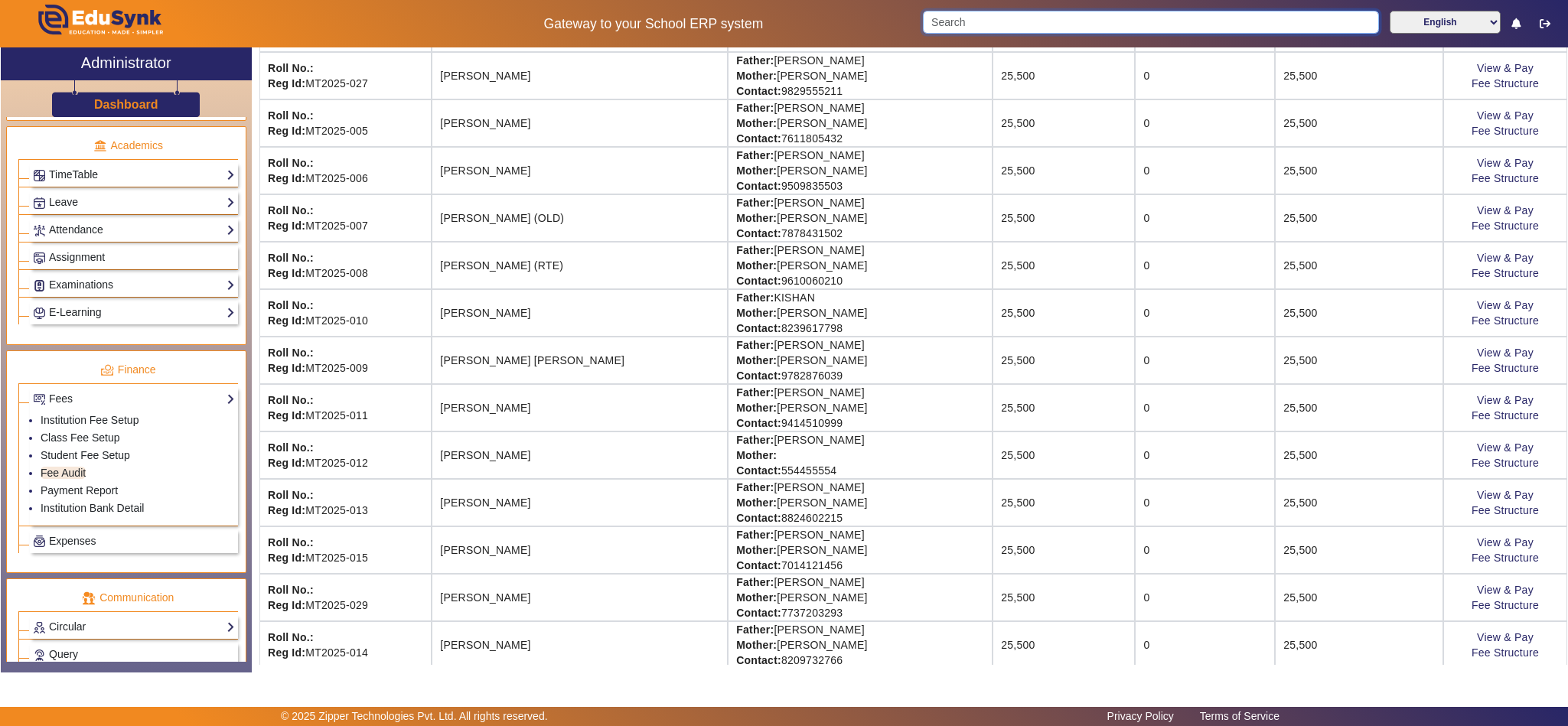
click at [1116, 25] on input "Search" at bounding box center [1150, 22] width 456 height 23
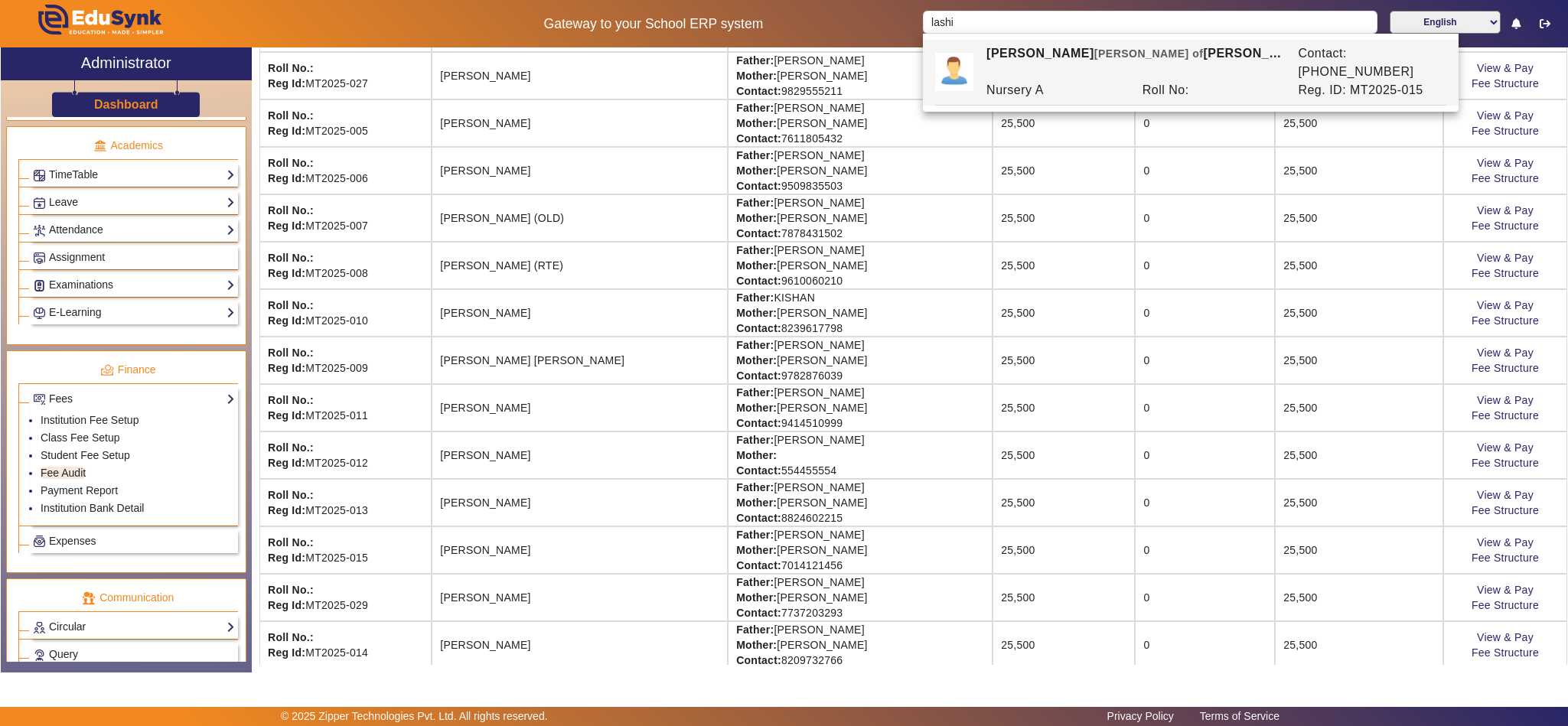
click at [1045, 81] on div "Nursery A" at bounding box center [1057, 90] width 156 height 18
type input "LASHIKA KHOTANI"
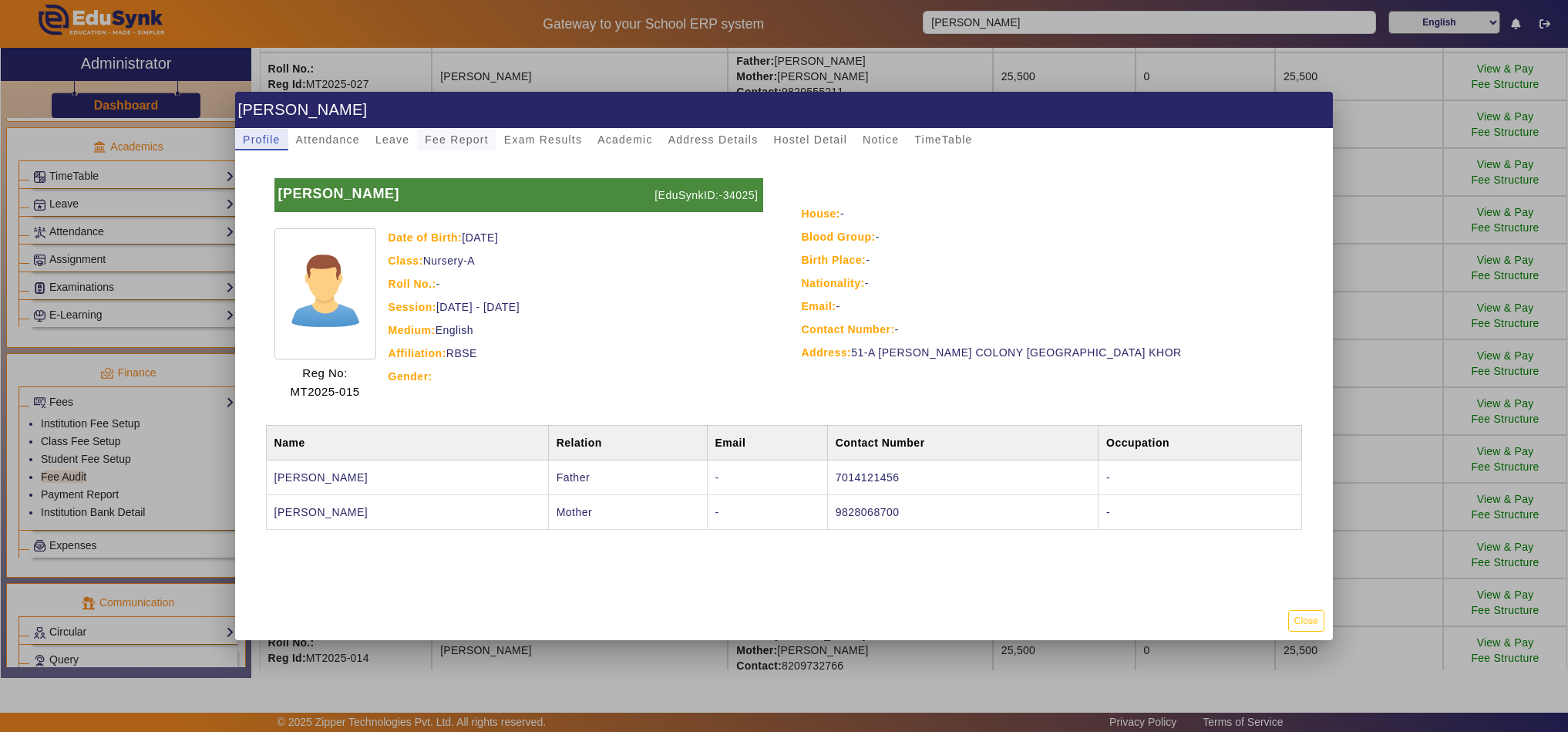
click at [443, 134] on span "Fee Report" at bounding box center [456, 139] width 64 height 10
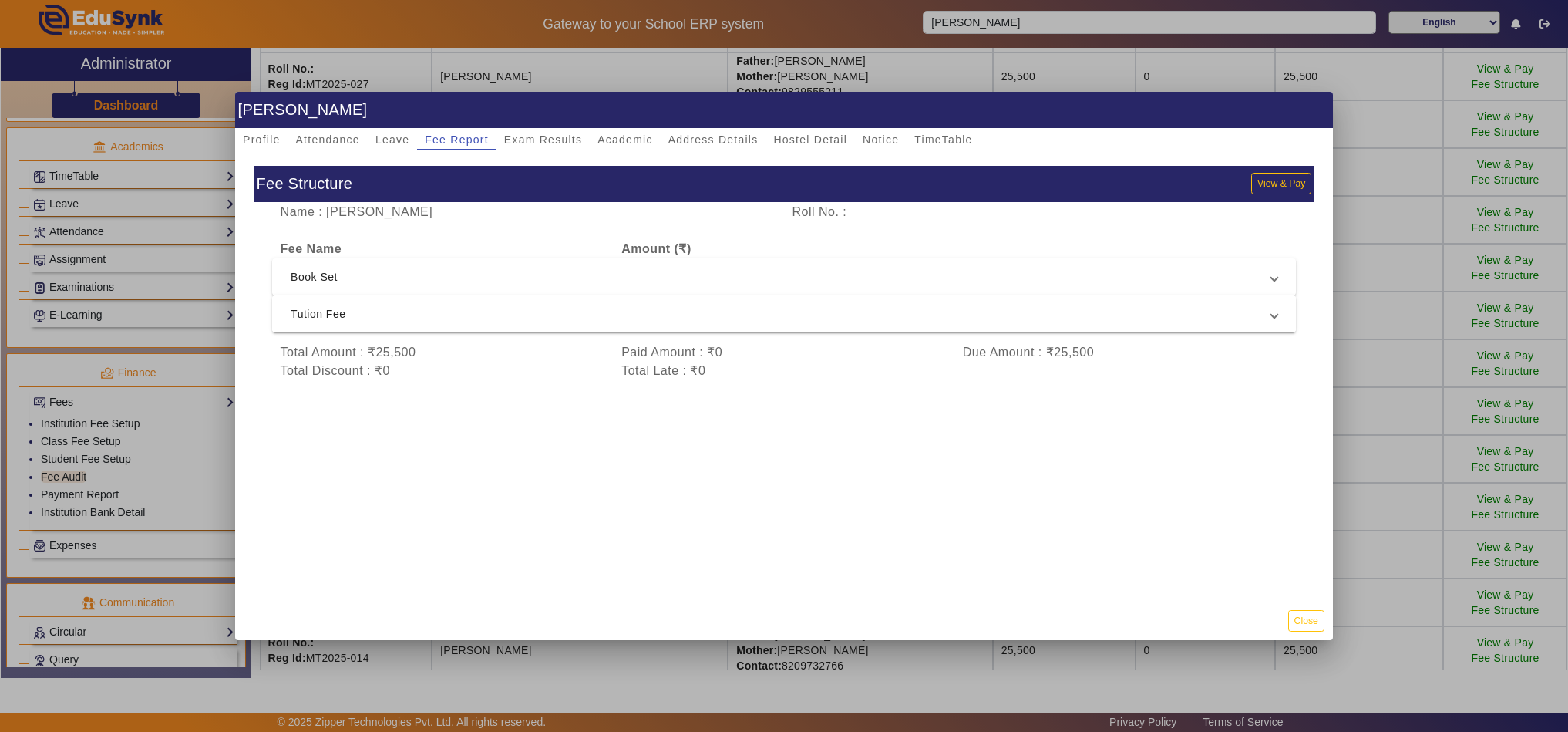
click at [495, 315] on span "Tution Fee" at bounding box center [781, 313] width 980 height 18
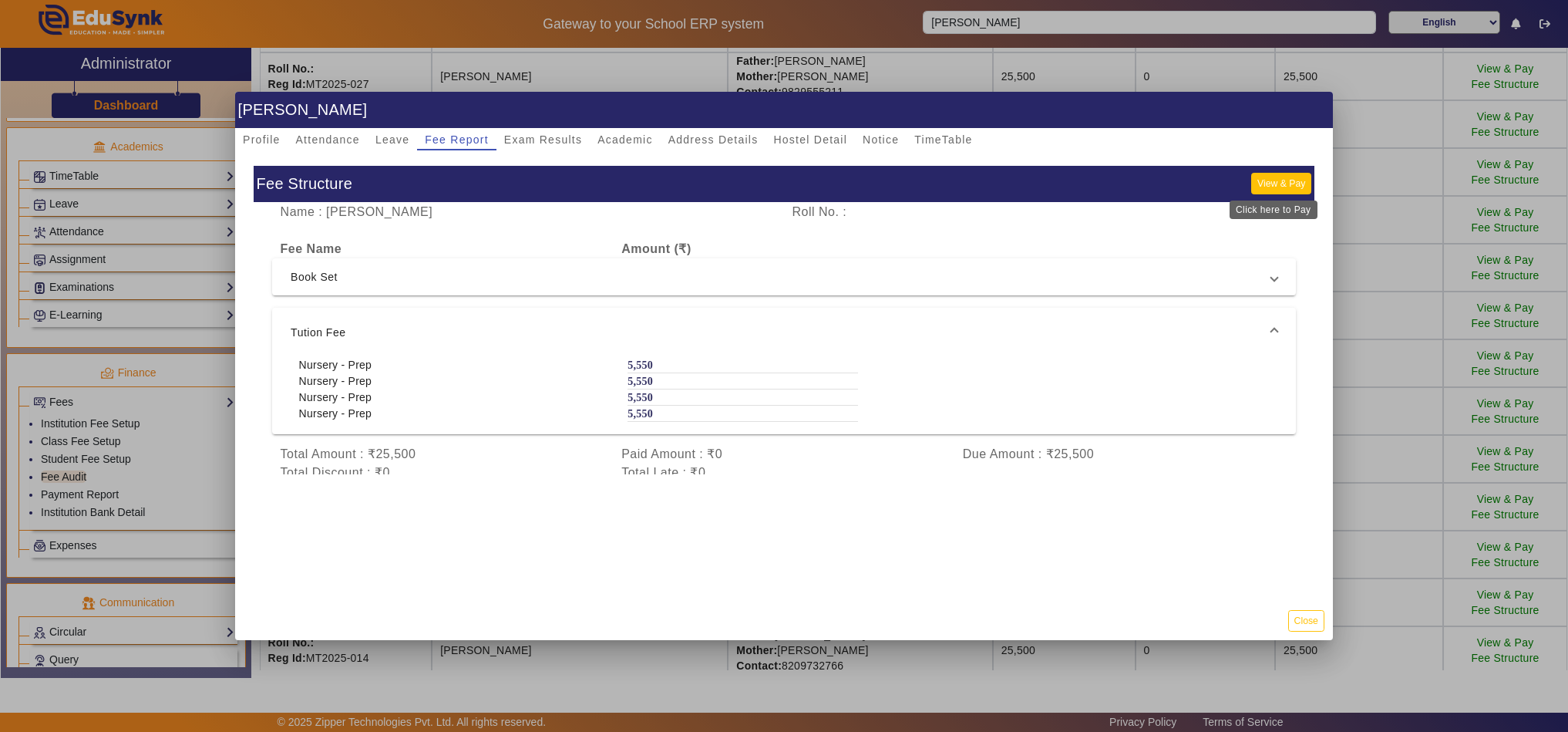
click at [1287, 180] on button "View & Pay" at bounding box center [1281, 183] width 60 height 21
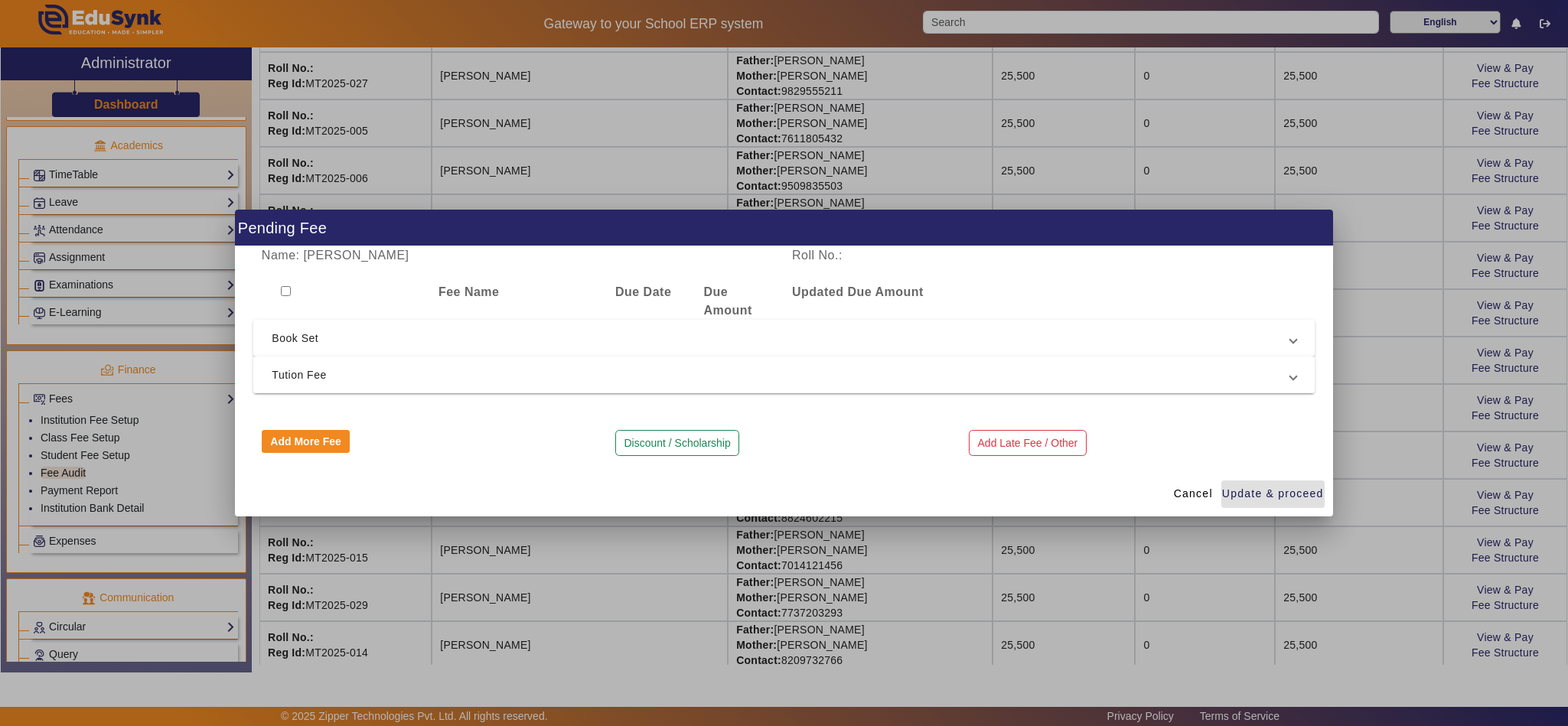
click at [400, 377] on span "Tution Fee" at bounding box center [780, 374] width 1018 height 18
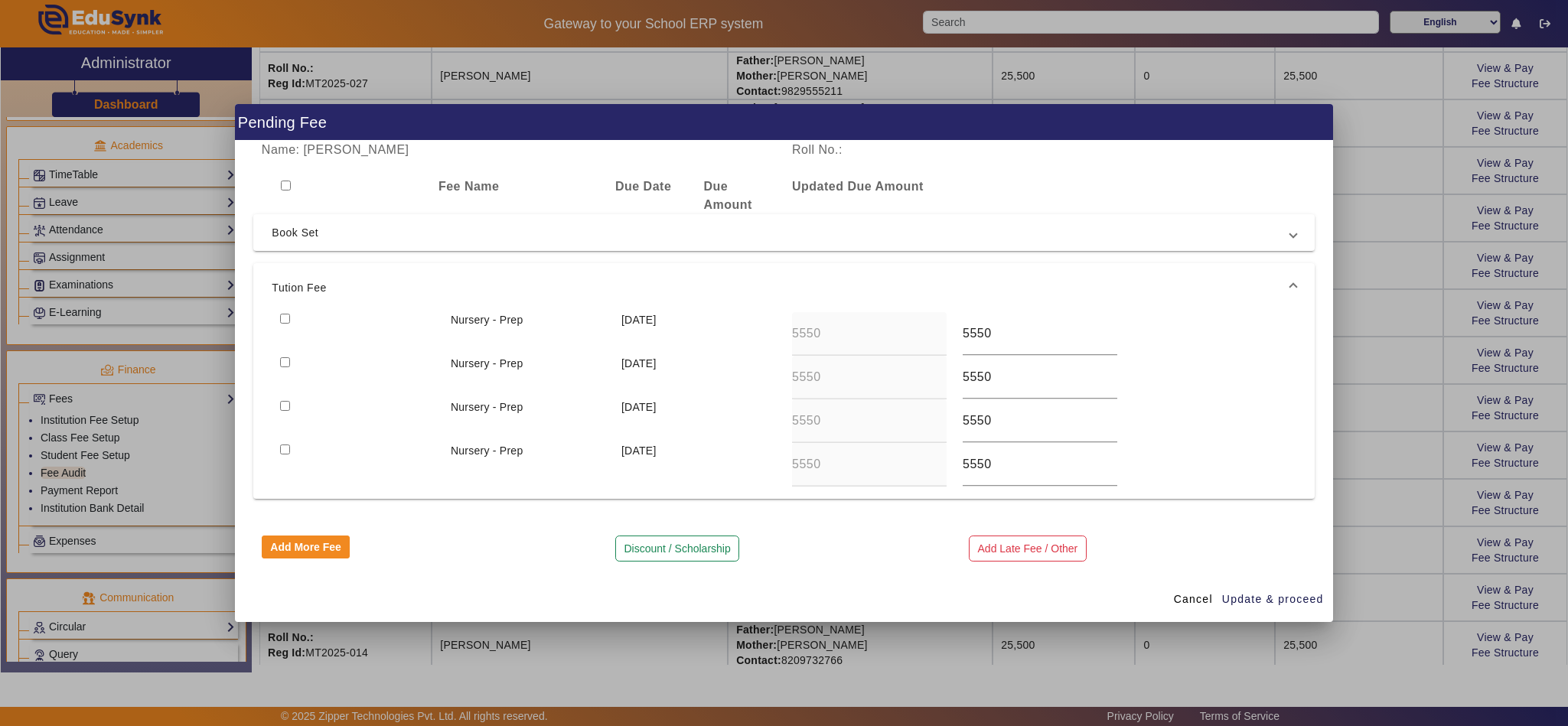
click at [288, 316] on input "checkbox" at bounding box center [285, 319] width 10 height 10
checkbox input "true"
click at [1277, 597] on span "Update & proceed" at bounding box center [1273, 599] width 102 height 16
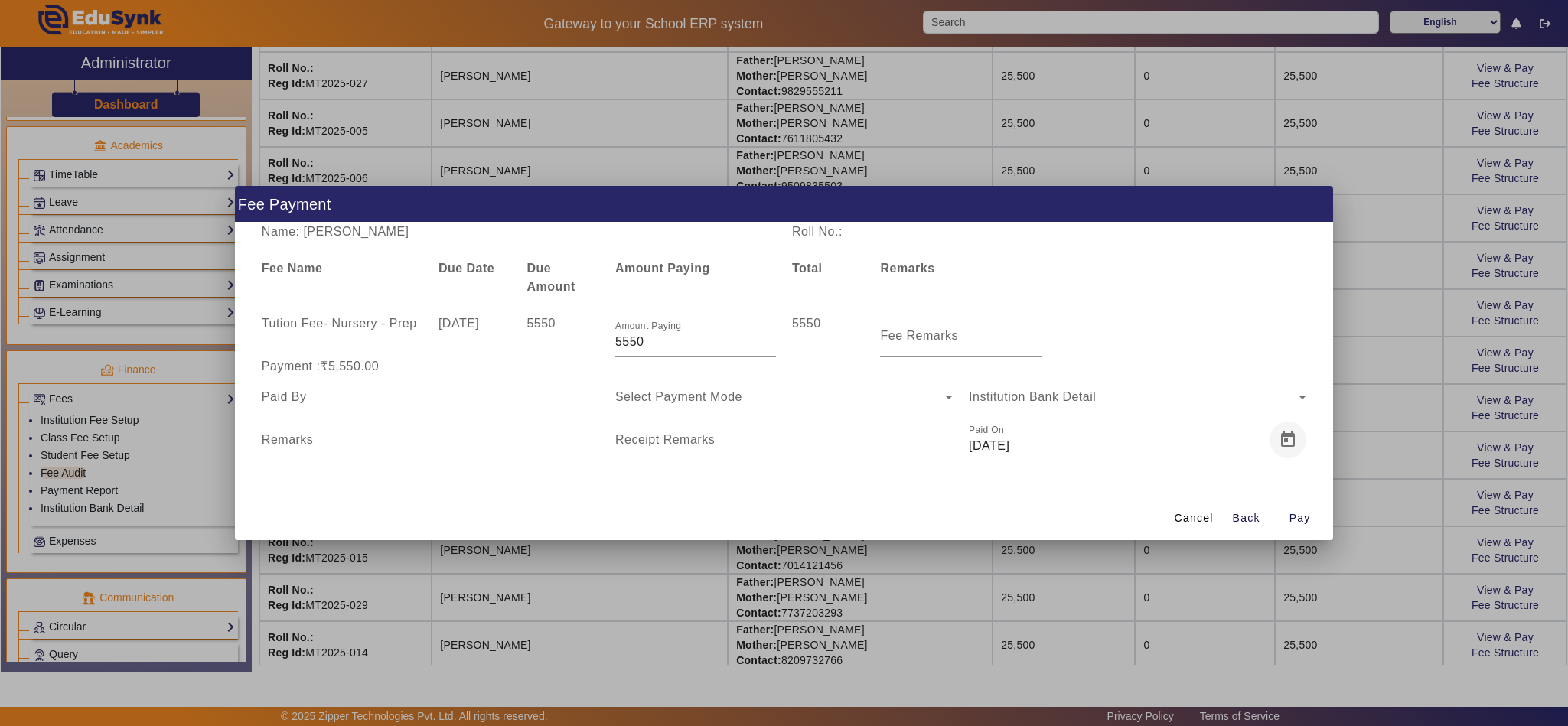
click at [1285, 441] on span "Open calendar" at bounding box center [1288, 440] width 36 height 36
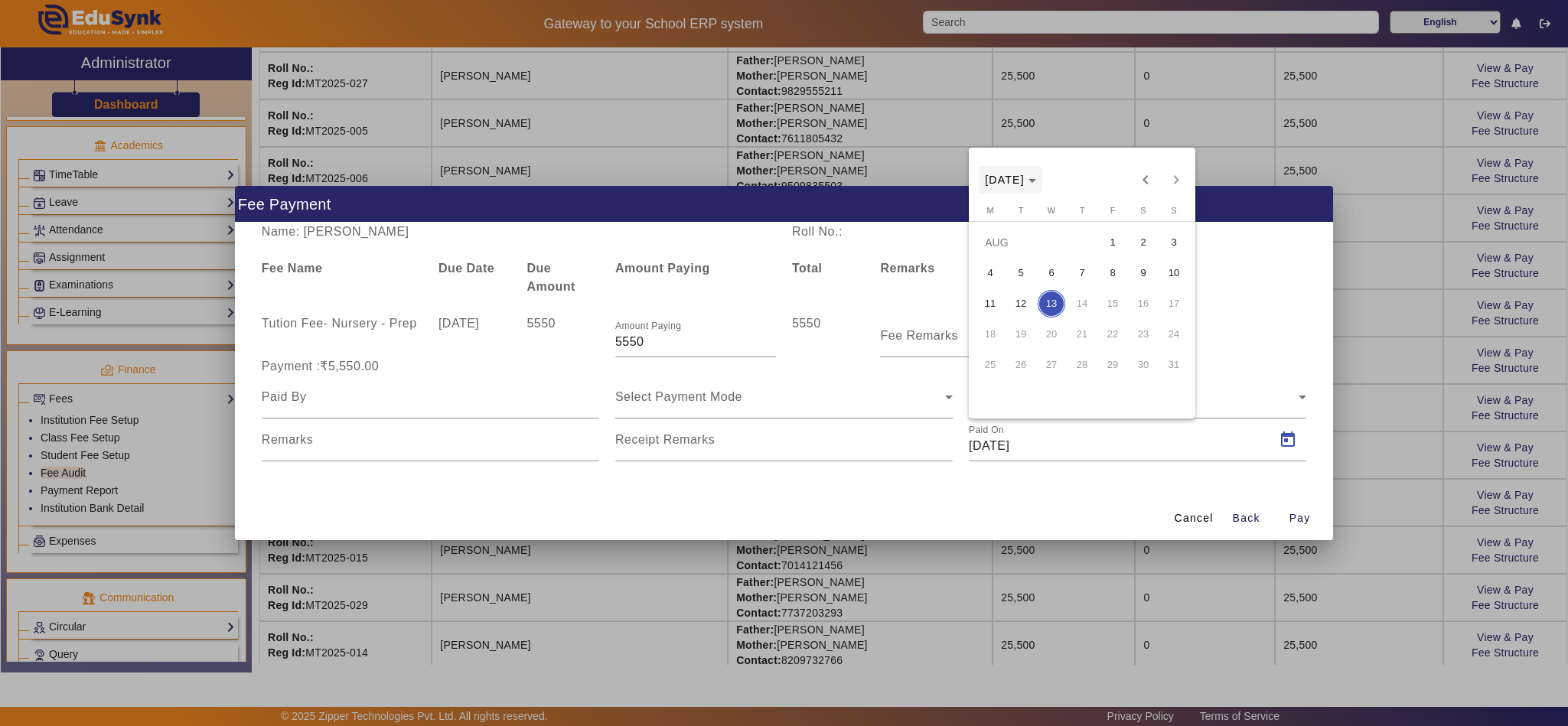
click at [1025, 176] on span "AUG 2025" at bounding box center [1005, 180] width 40 height 12
click at [1146, 379] on span "2025" at bounding box center [1163, 380] width 48 height 28
click at [1158, 250] on span "APR" at bounding box center [1163, 258] width 48 height 28
click at [1026, 271] on span "1" at bounding box center [1021, 273] width 28 height 28
type input "01/04/2025"
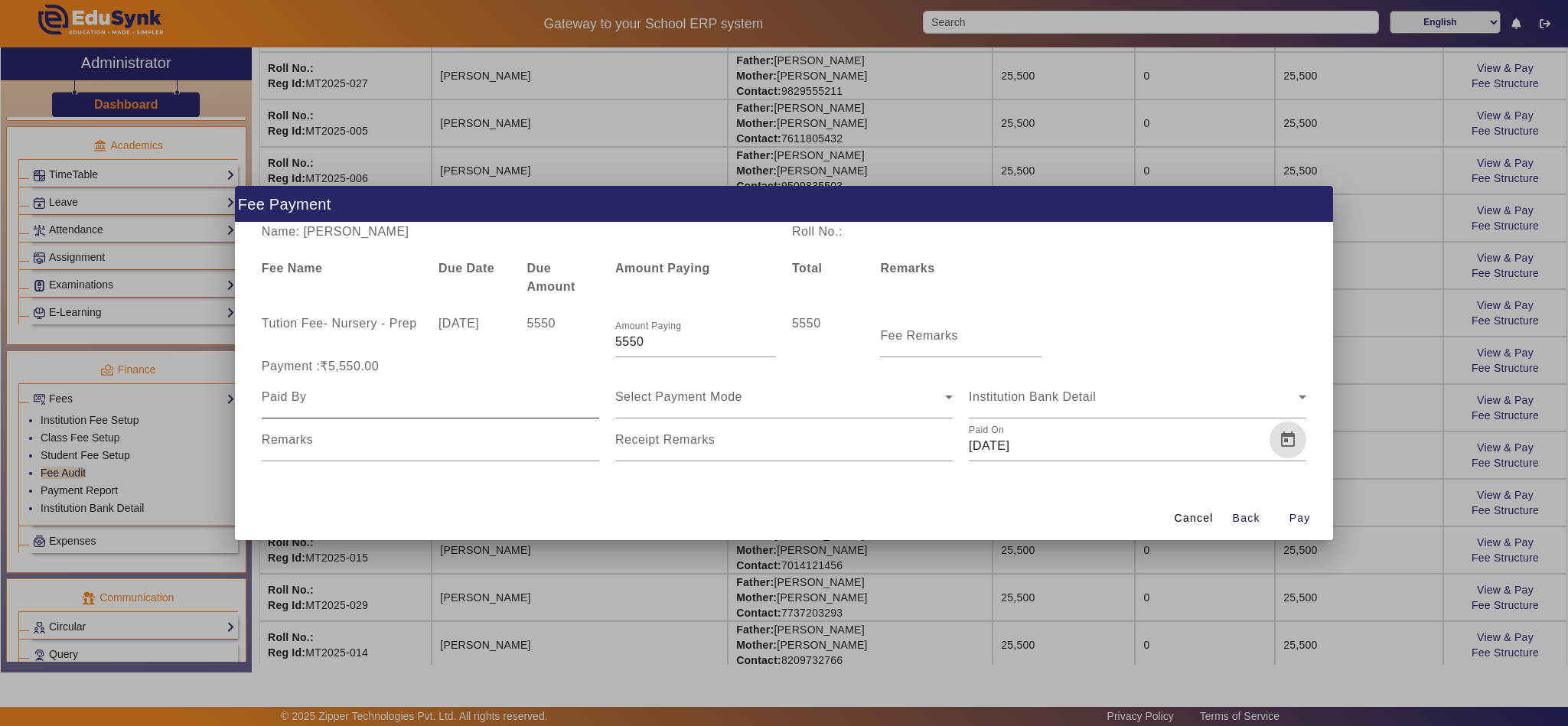
click at [400, 400] on input at bounding box center [431, 397] width 337 height 18
type input "F"
type input "Suresh Khotani"
click at [853, 411] on div "Select Payment Mode" at bounding box center [784, 397] width 337 height 43
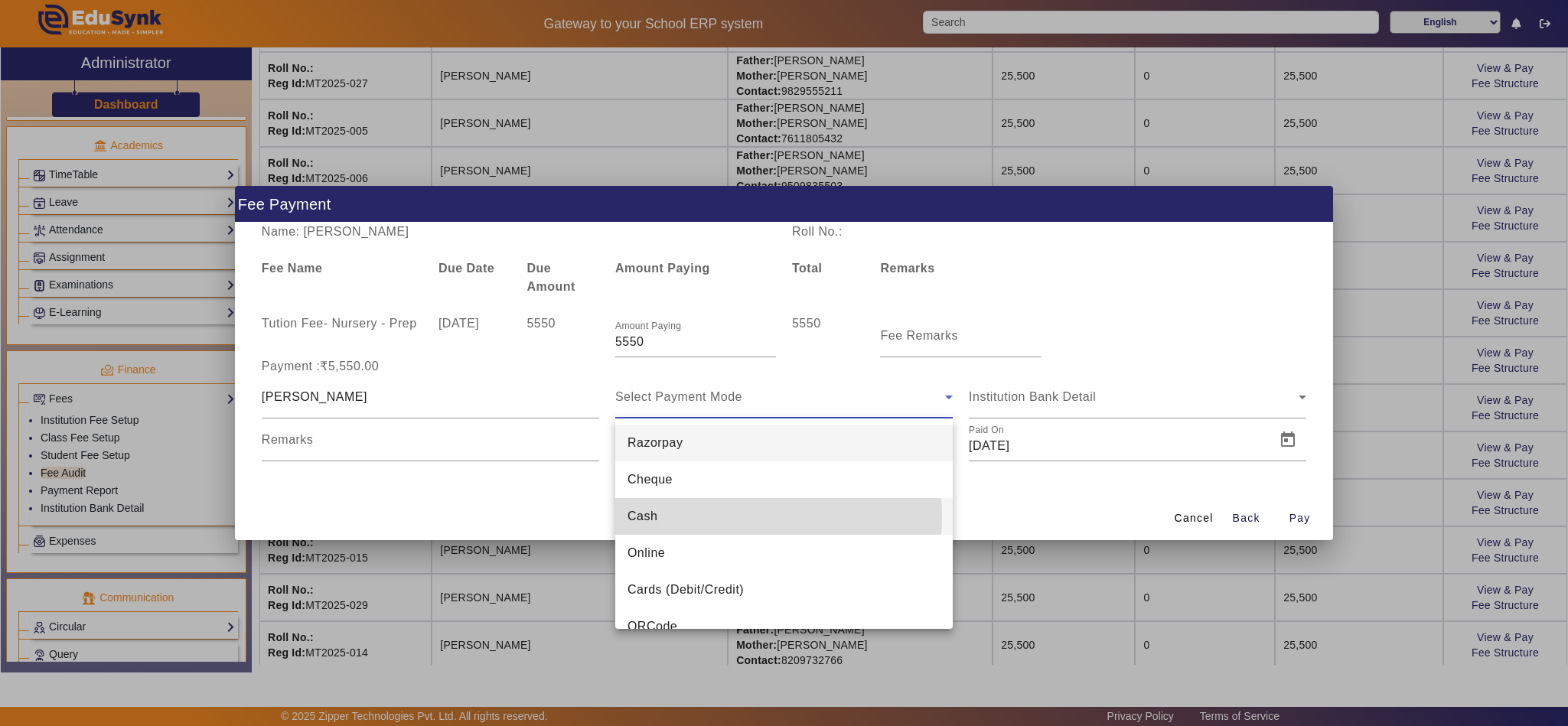
click at [720, 517] on mat-option "Cash" at bounding box center [784, 516] width 337 height 36
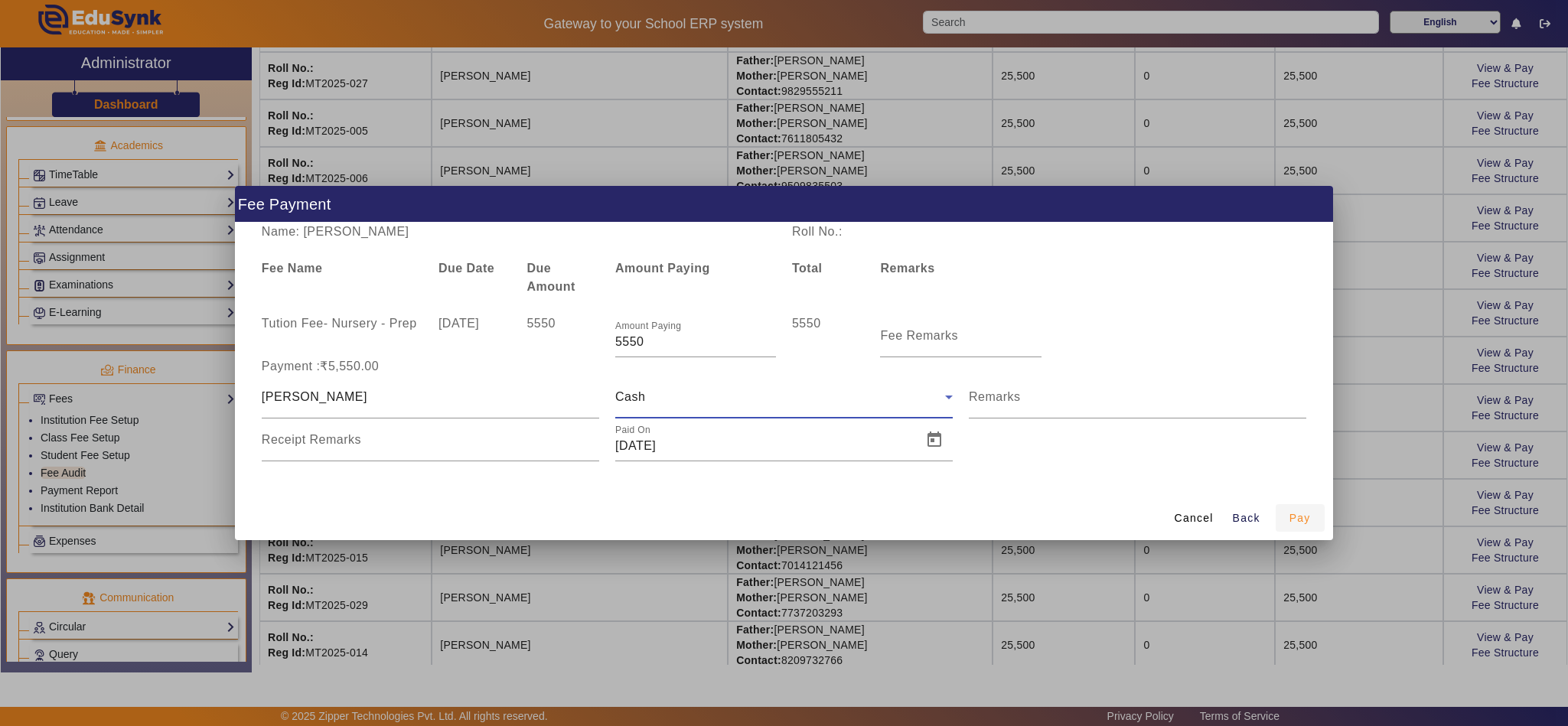
click at [1296, 516] on span "Pay" at bounding box center [1300, 518] width 22 height 16
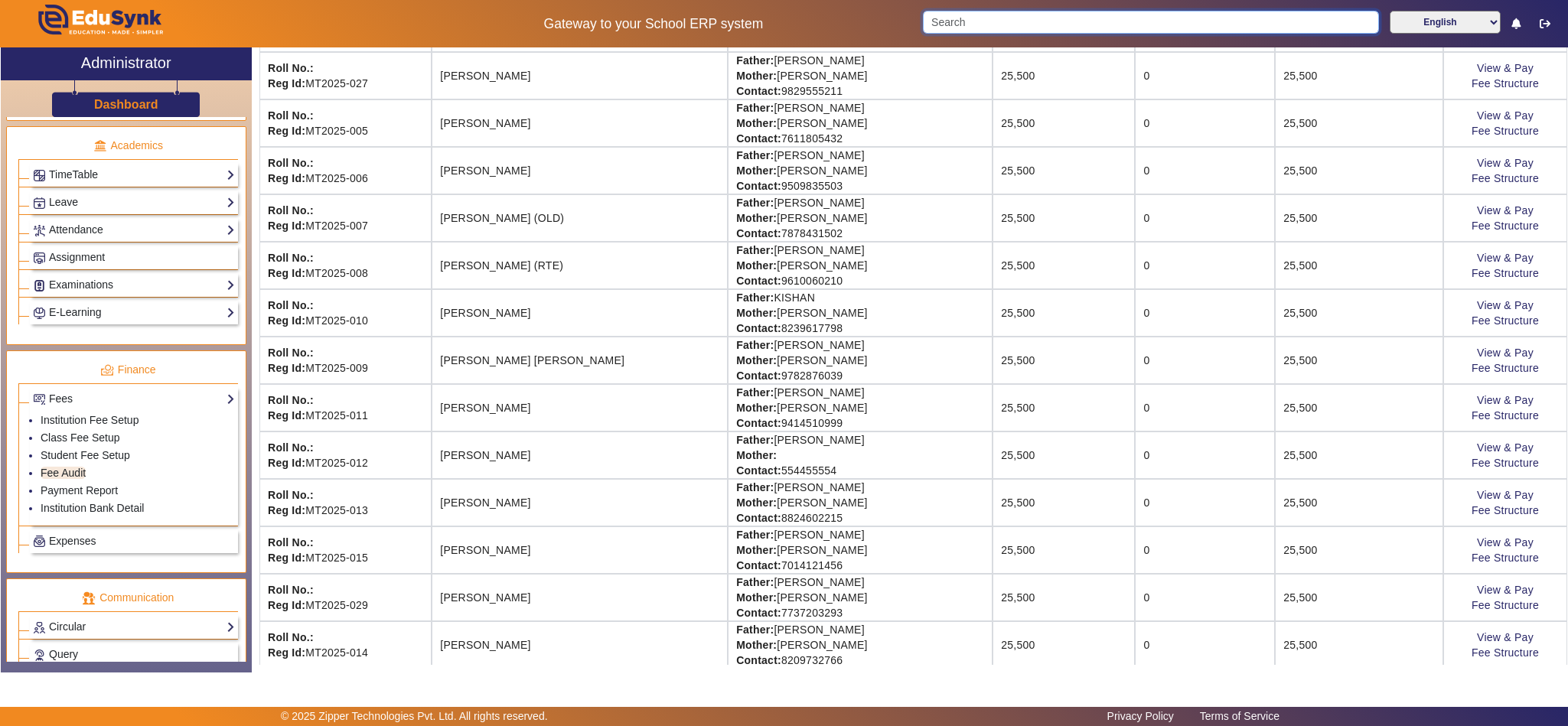
click at [1034, 16] on input "Search" at bounding box center [1150, 22] width 456 height 23
click at [85, 462] on link "Student Fee Setup" at bounding box center [86, 455] width 90 height 12
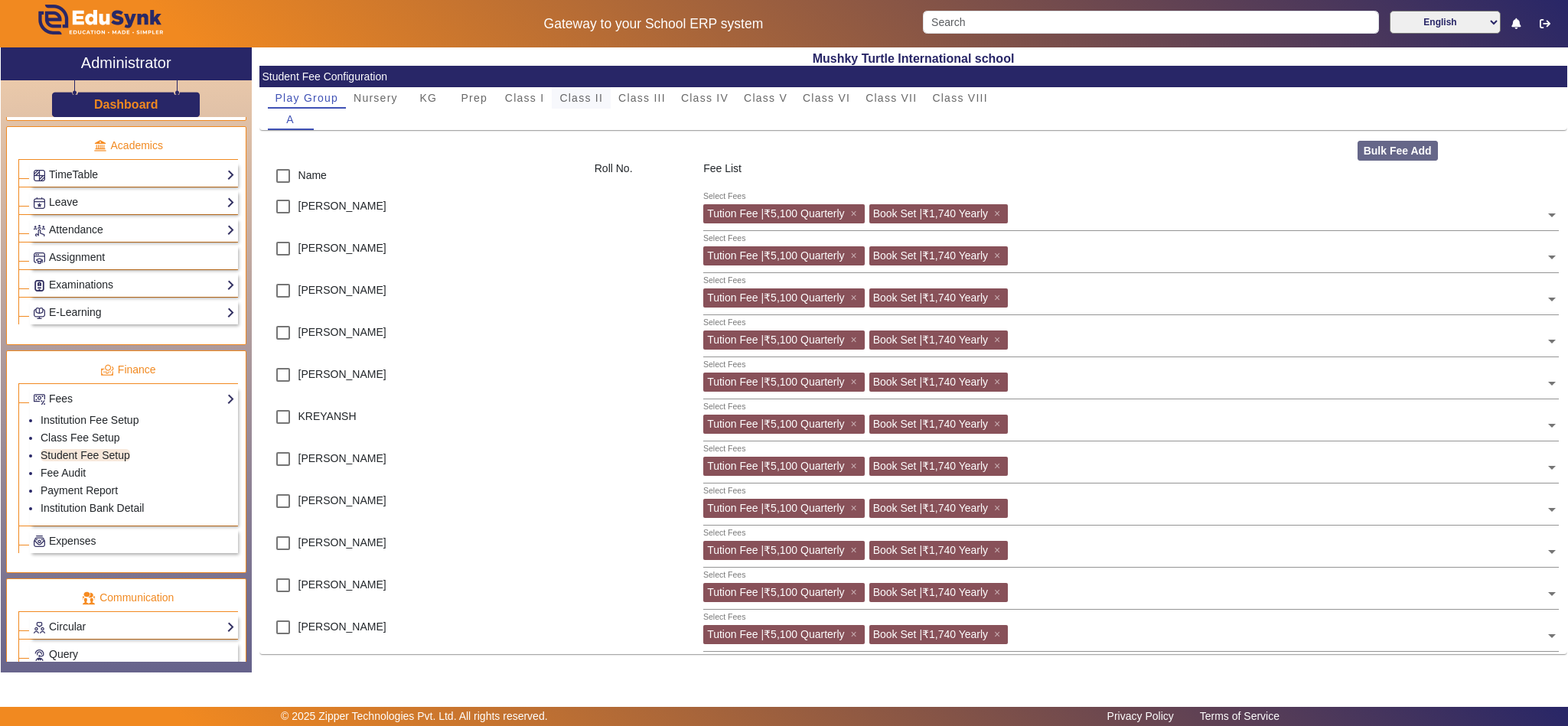
click at [581, 99] on span "Class II" at bounding box center [581, 98] width 43 height 10
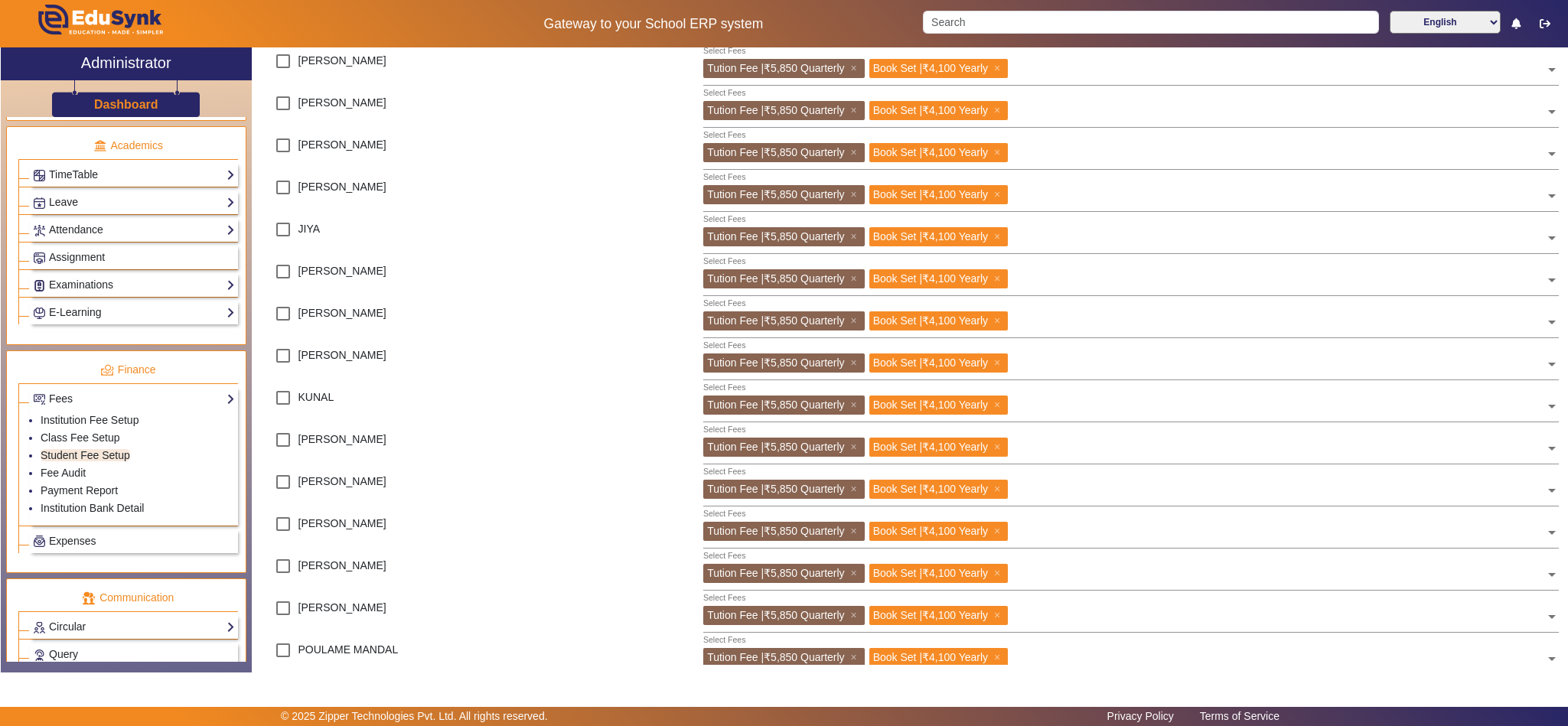
scroll to position [574, 0]
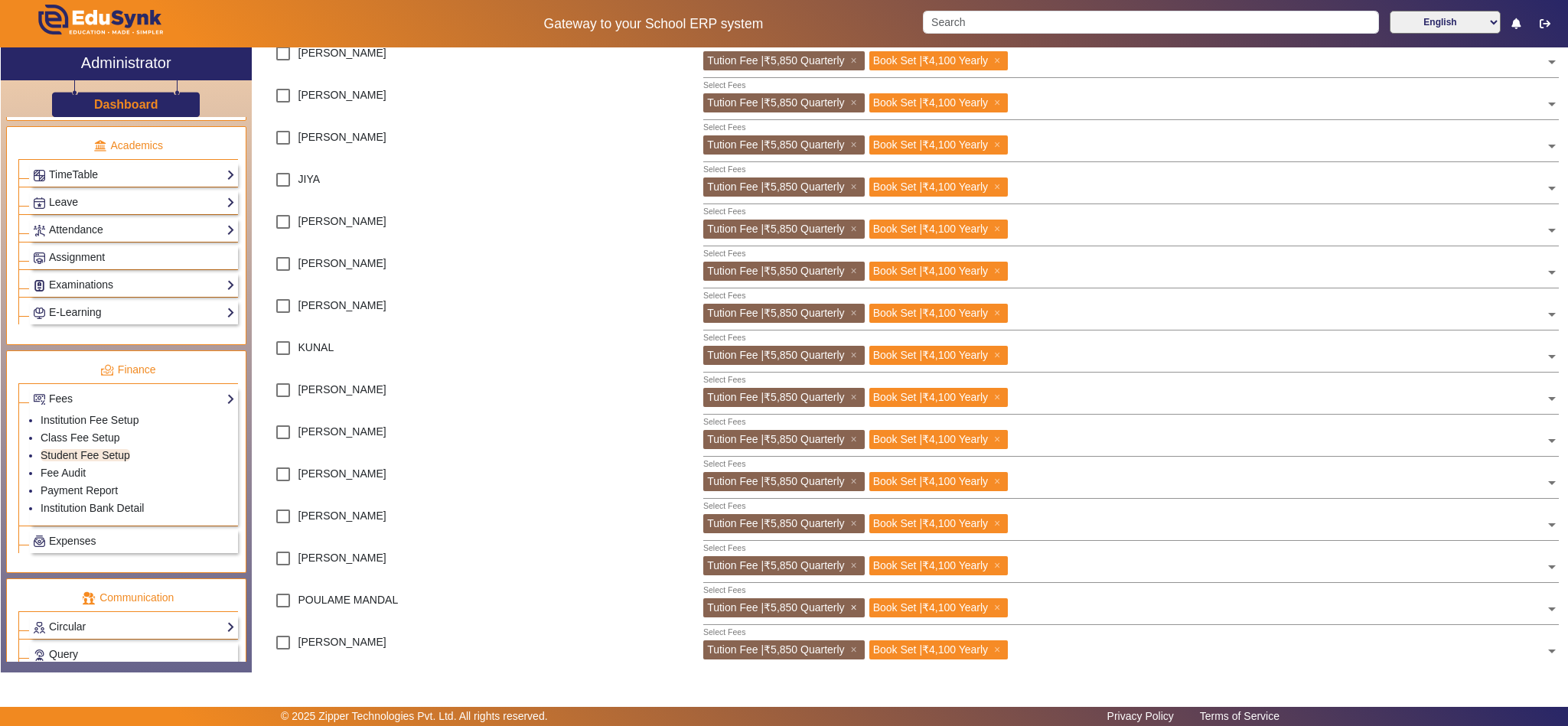
click at [854, 608] on span "×" at bounding box center [855, 607] width 10 height 12
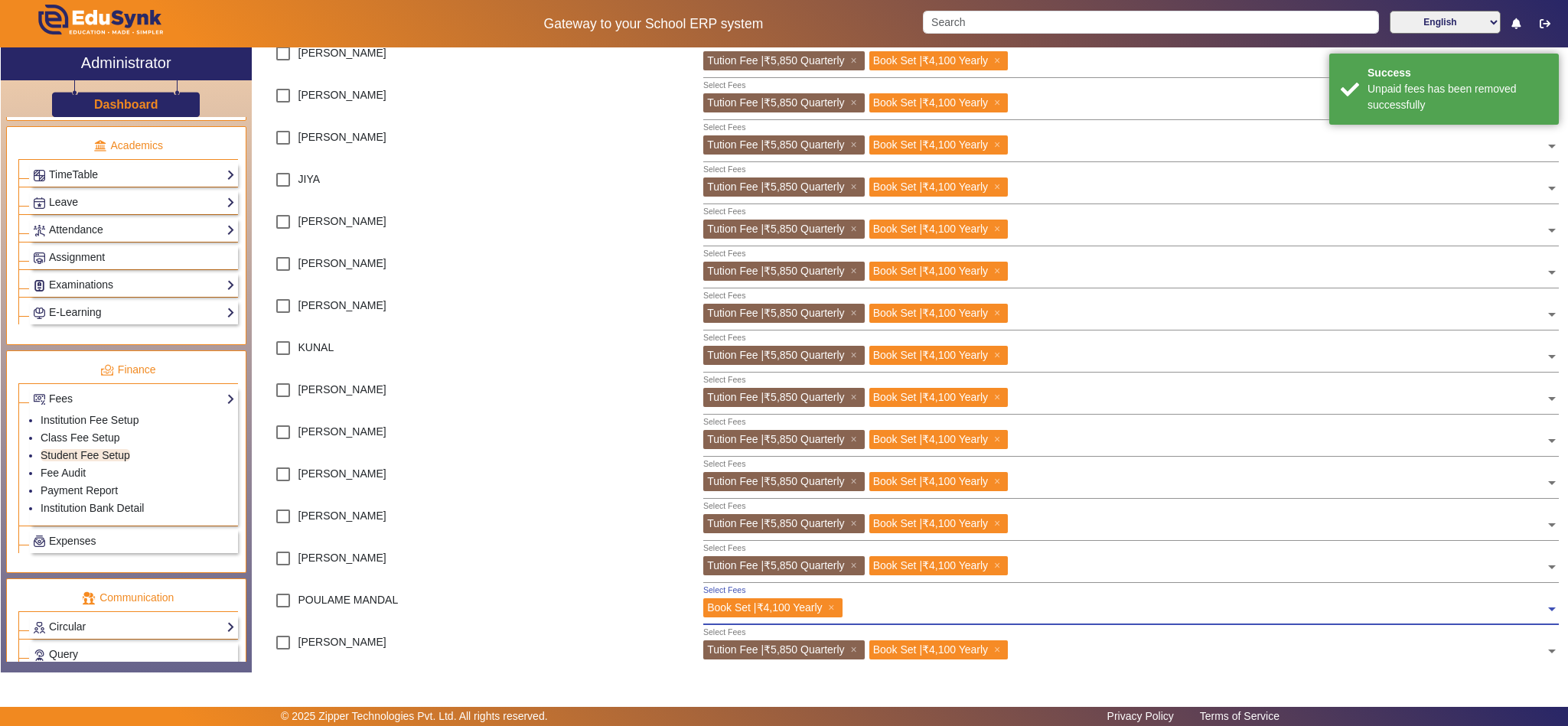
click at [966, 613] on input "text" at bounding box center [1196, 605] width 699 height 15
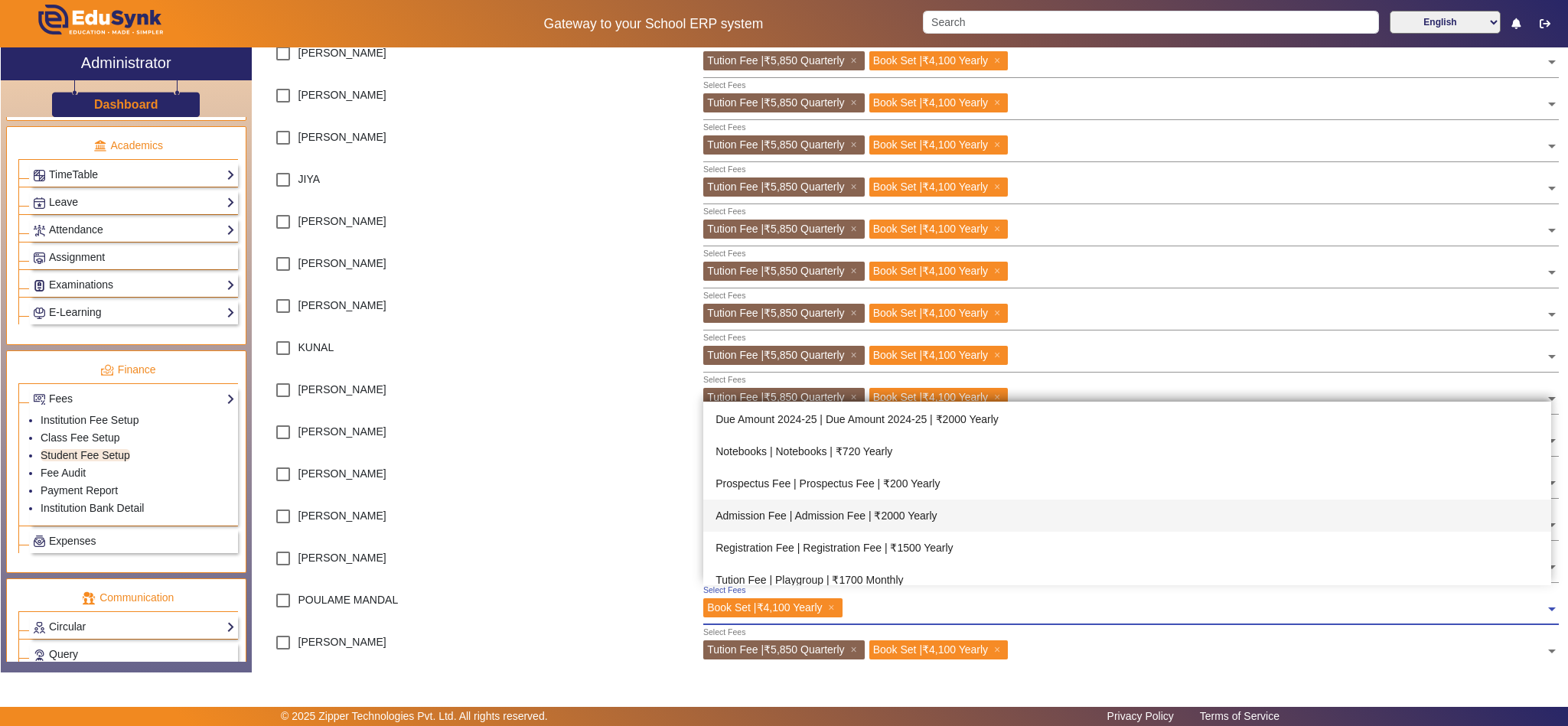
scroll to position [542, 0]
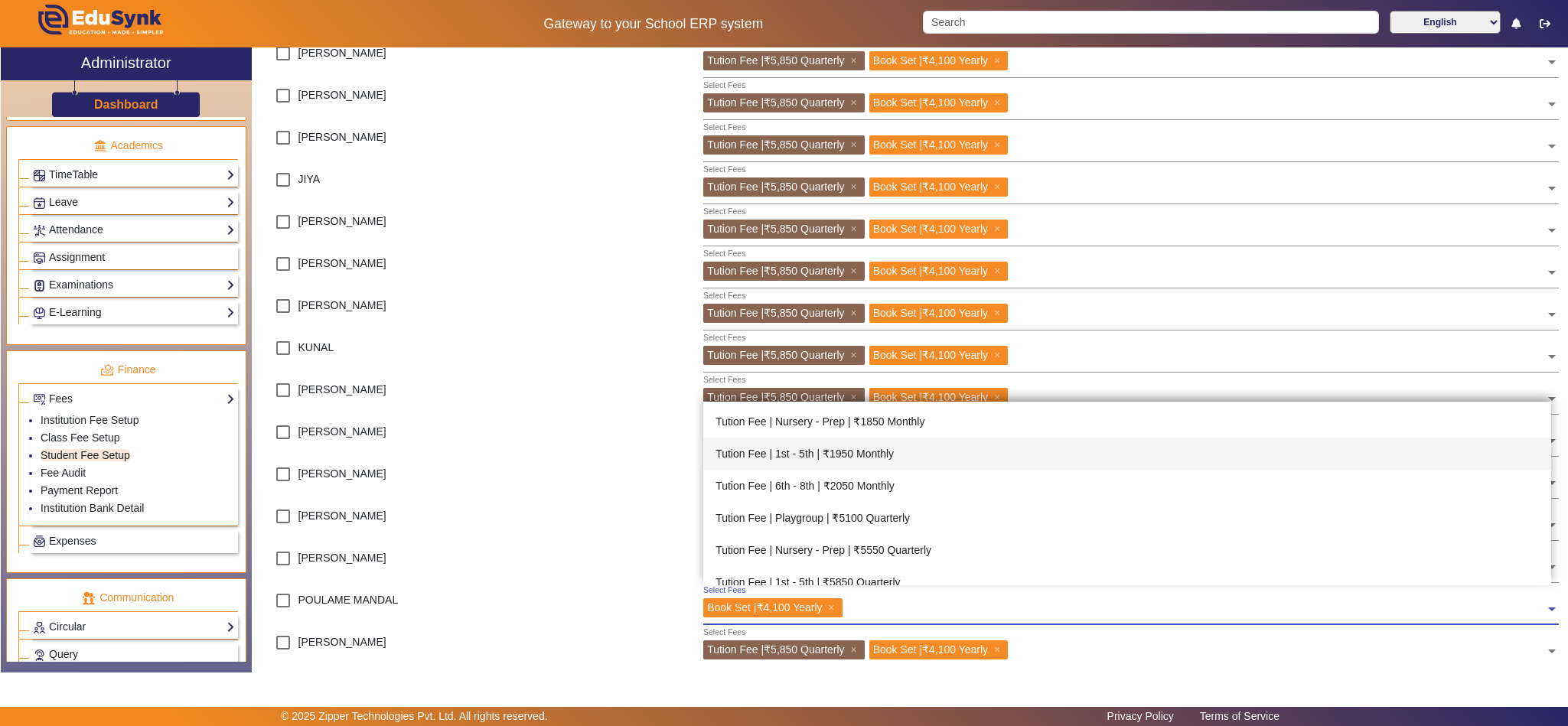
click at [900, 459] on div "Tution Fee | 1st - 5th | ₹1950 Monthly" at bounding box center [1127, 453] width 848 height 32
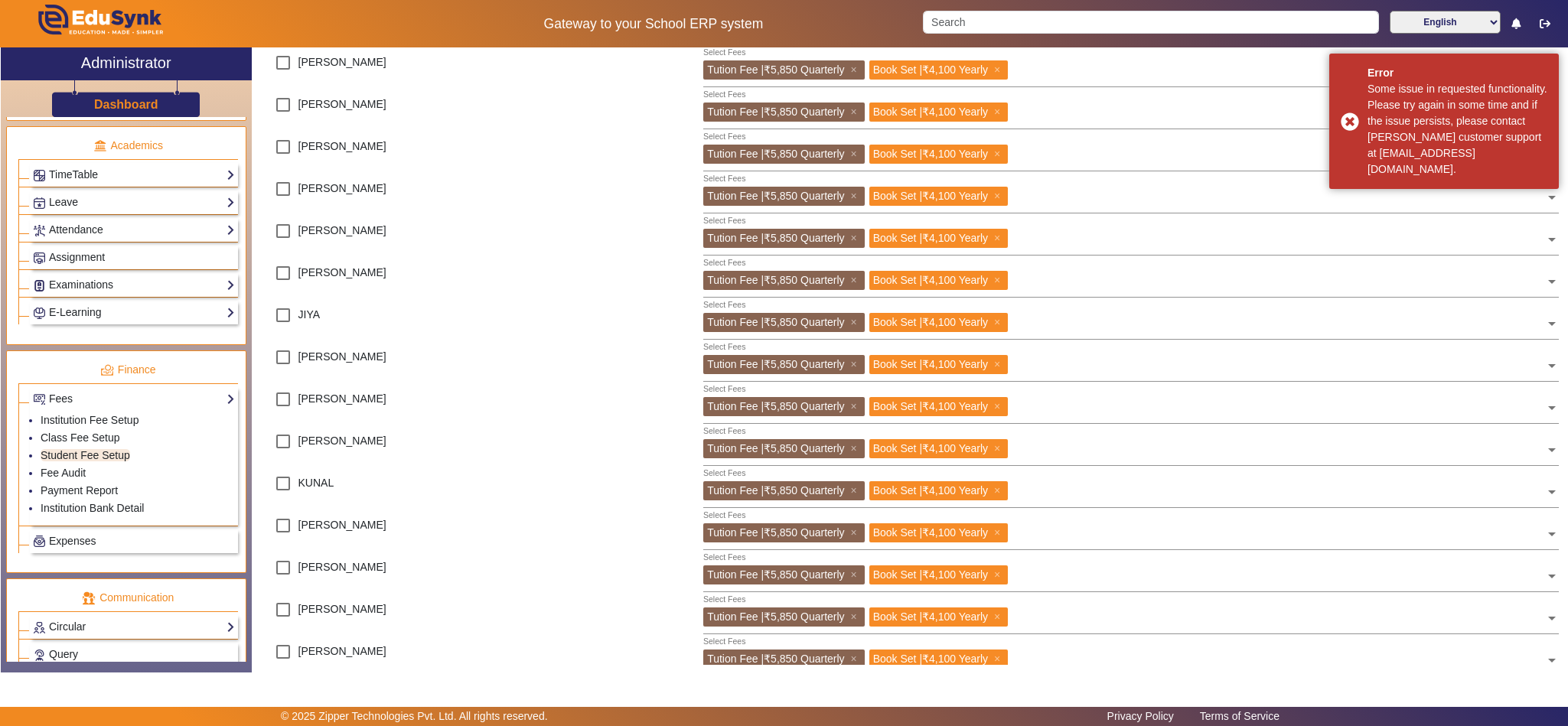
scroll to position [382, 0]
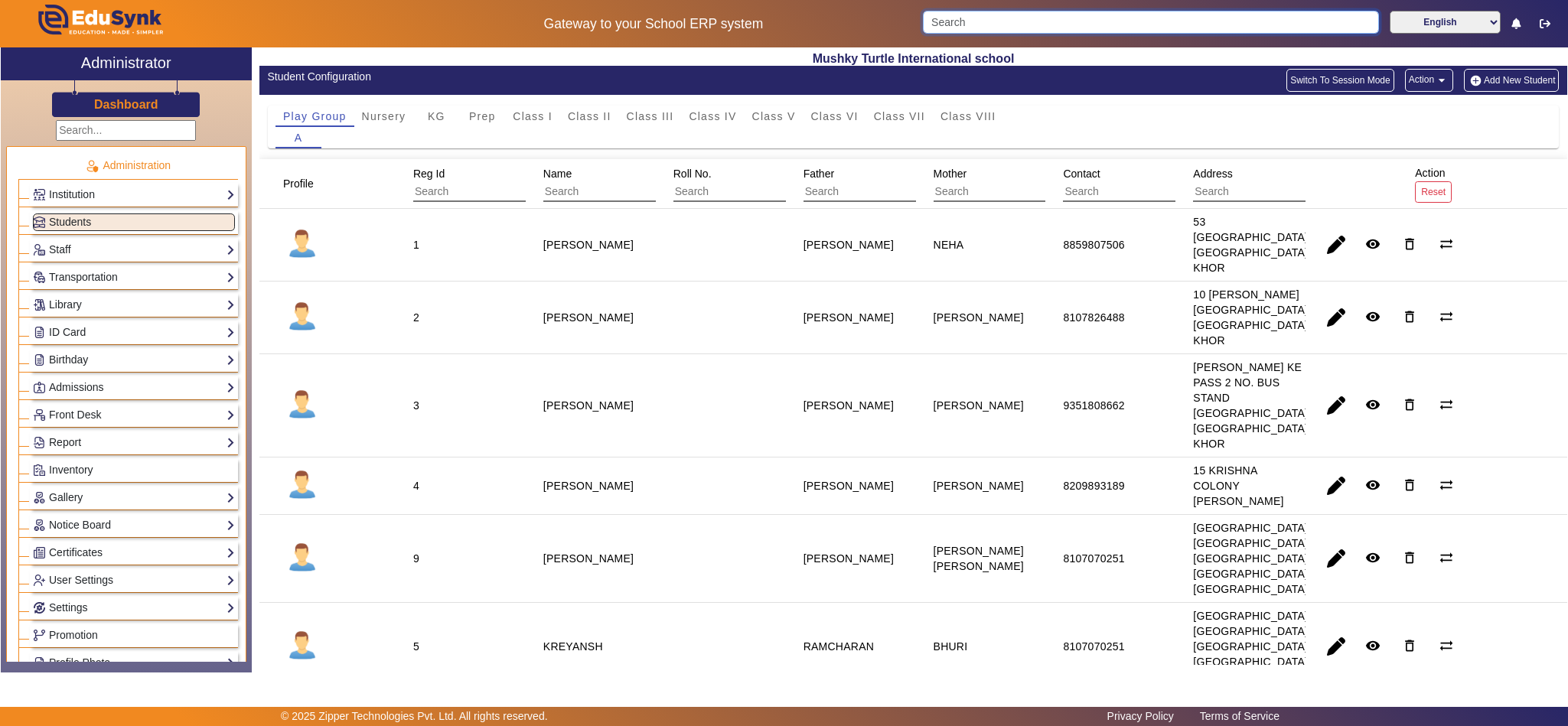
click at [1139, 19] on input "Search" at bounding box center [1150, 22] width 456 height 23
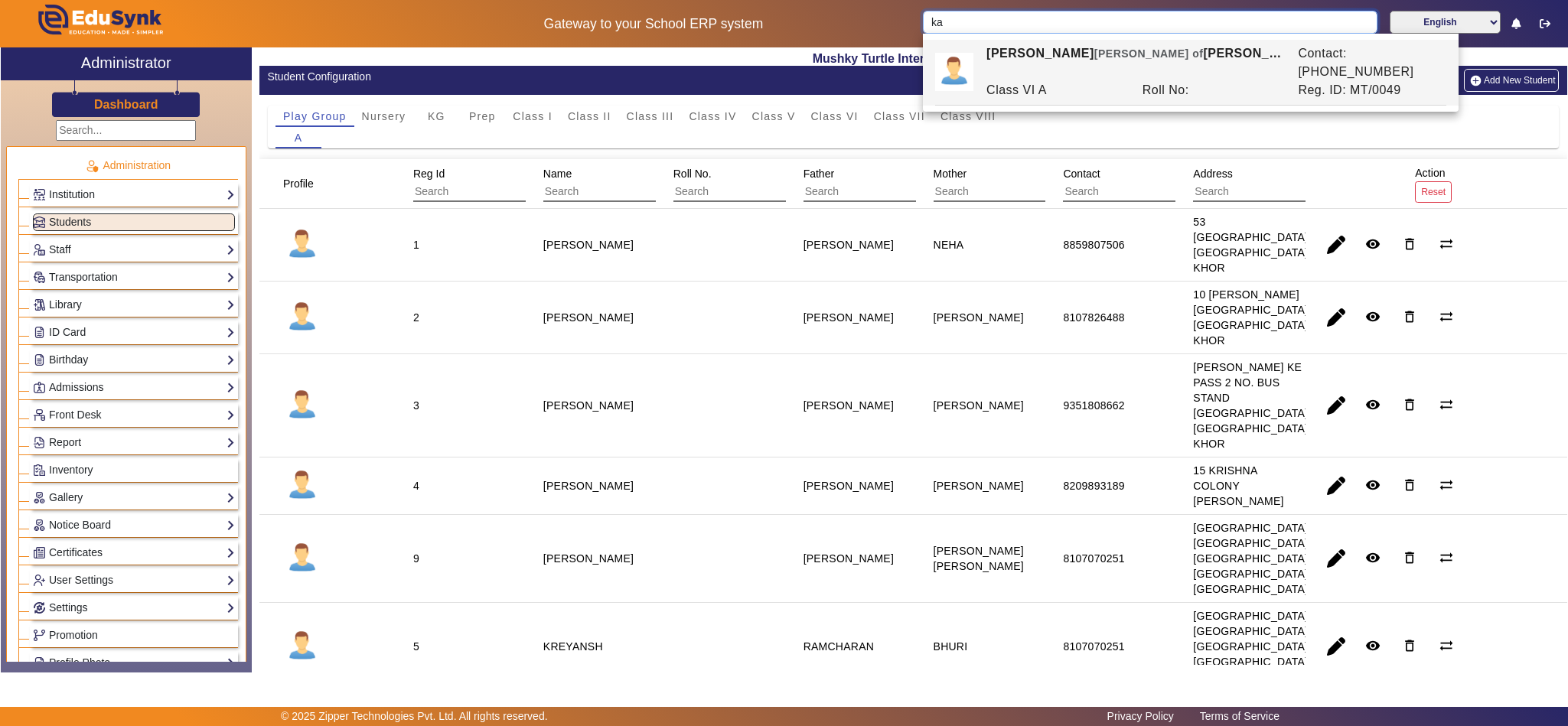
type input "k"
click at [1114, 81] on div "Nursery A" at bounding box center [1057, 90] width 156 height 18
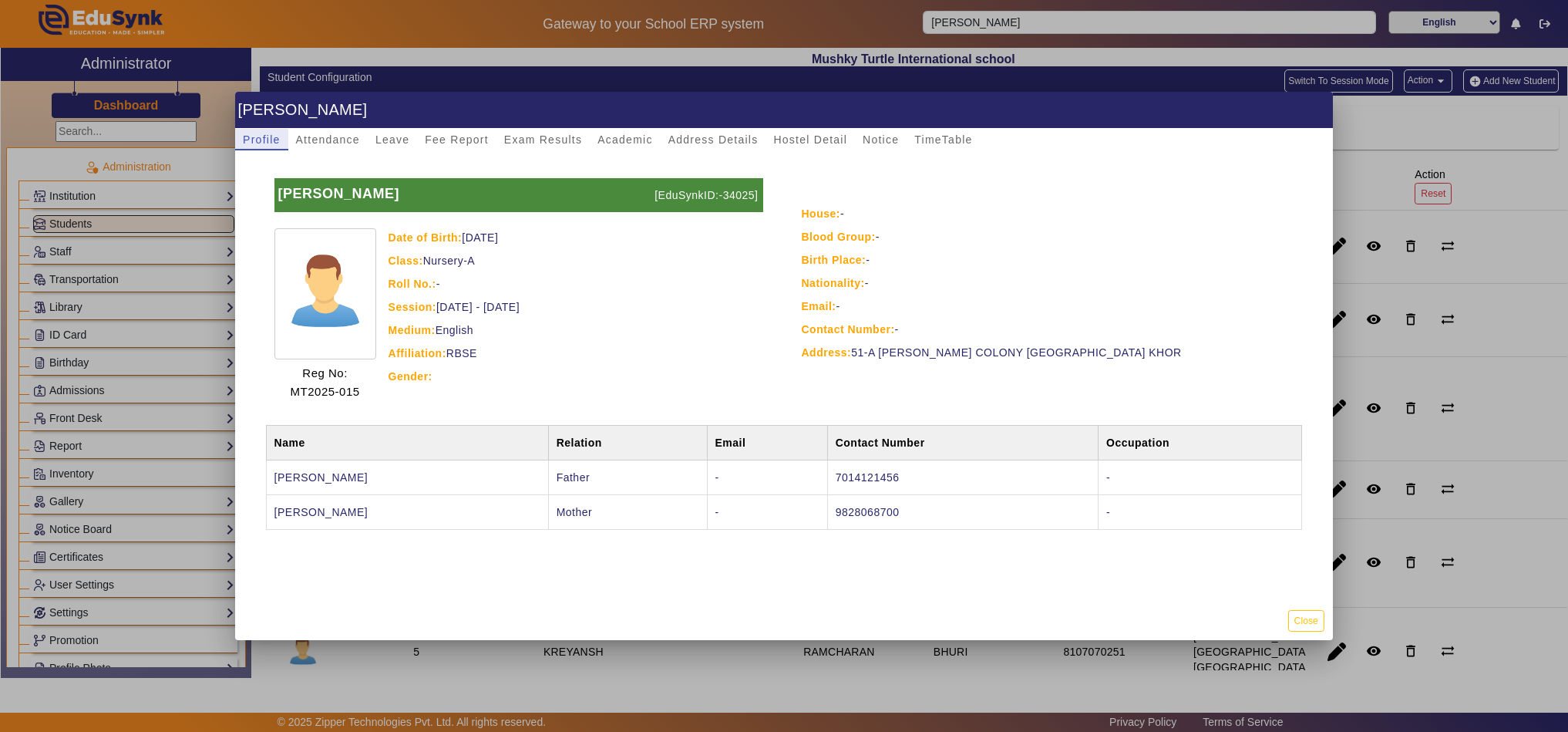
click at [719, 197] on p "[EduSynkID:-34025]" at bounding box center [706, 194] width 112 height 34
click at [735, 194] on p "[EduSynkID:-34025]" at bounding box center [706, 194] width 112 height 34
copy p "34025"
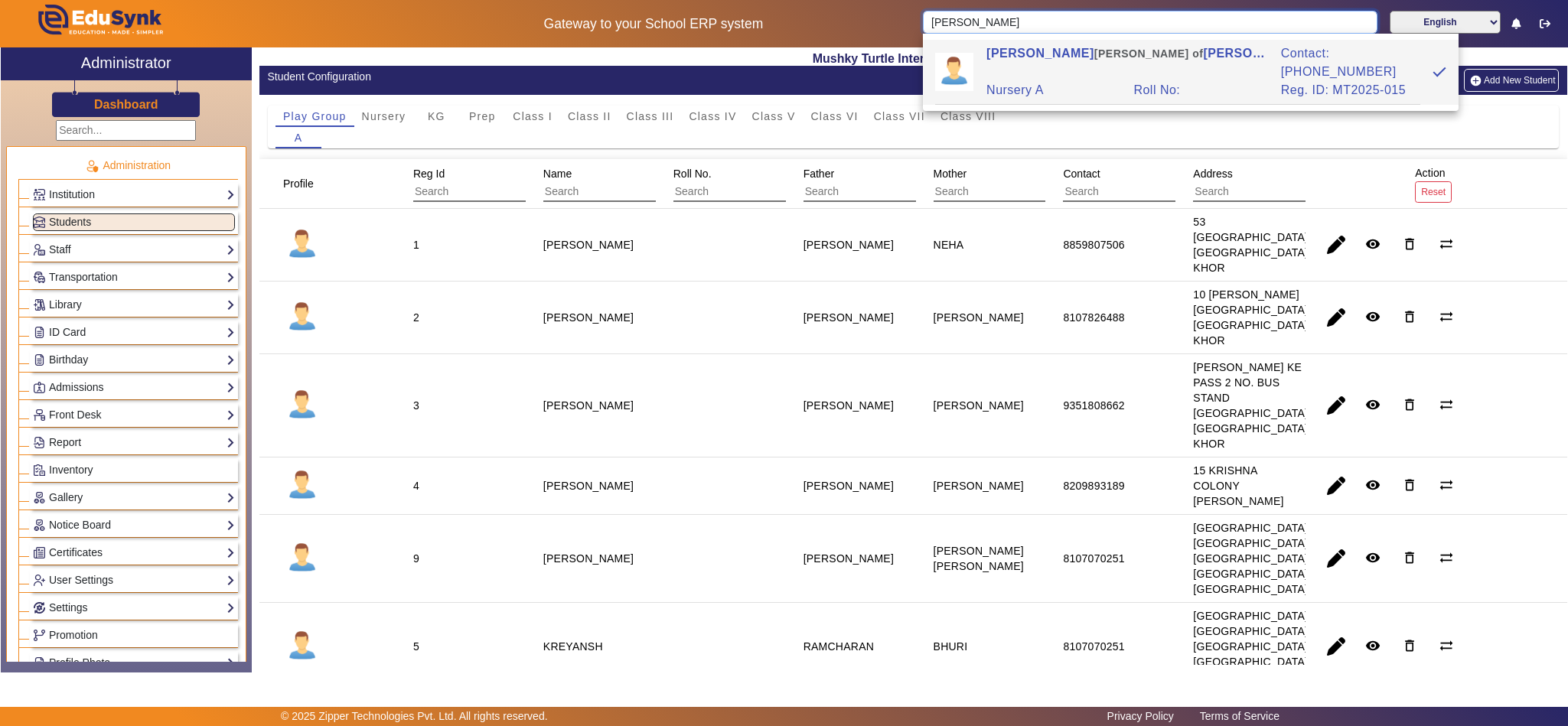
drag, startPoint x: 1086, startPoint y: 19, endPoint x: 889, endPoint y: 21, distance: 197.0
click at [889, 21] on div "Gateway to your School ERP system LASHIKA KHOTANI English हिंदी (Hindi) ಕನ್ನಡ (…" at bounding box center [784, 23] width 1566 height 48
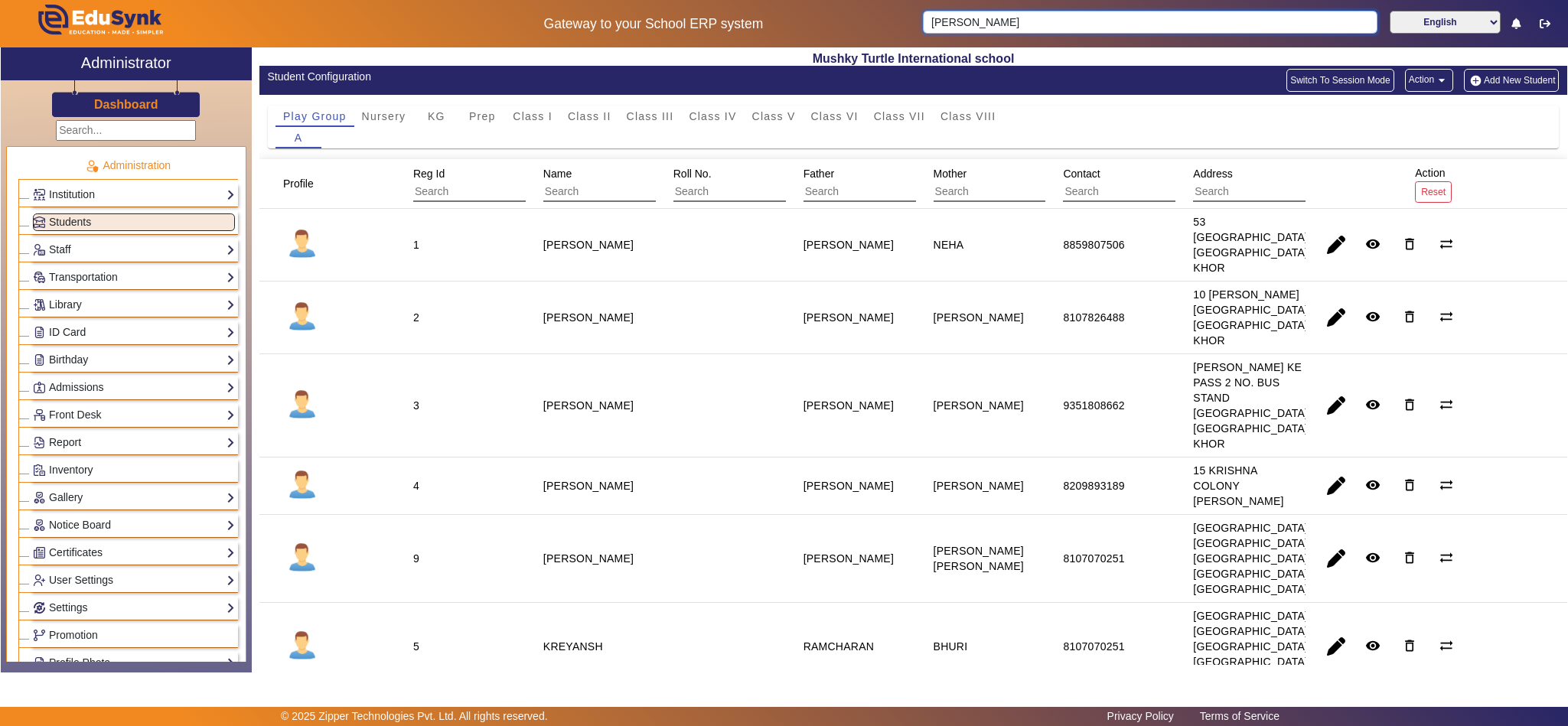
click at [1026, 14] on input "PALAN" at bounding box center [1150, 22] width 455 height 23
paste input "alani Mandal"
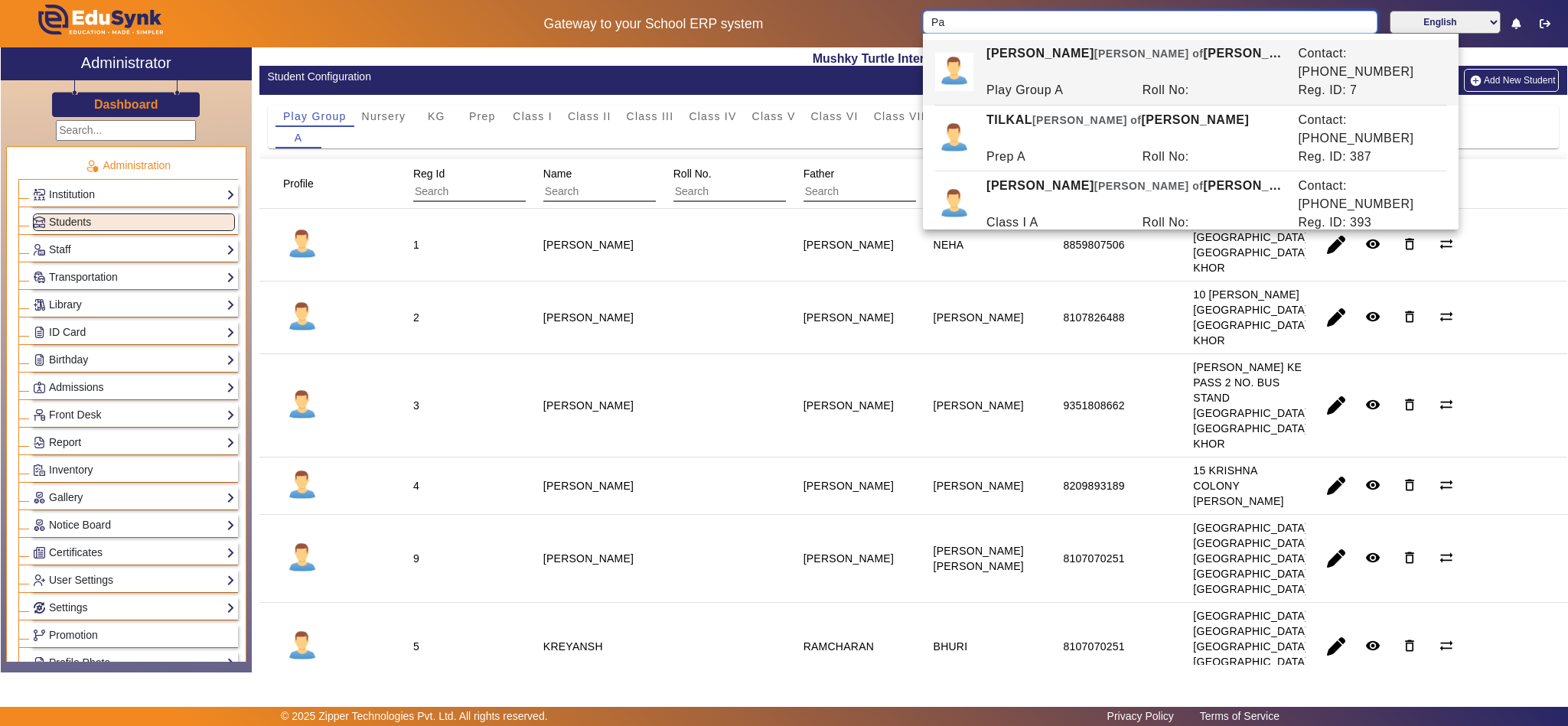
type input "P"
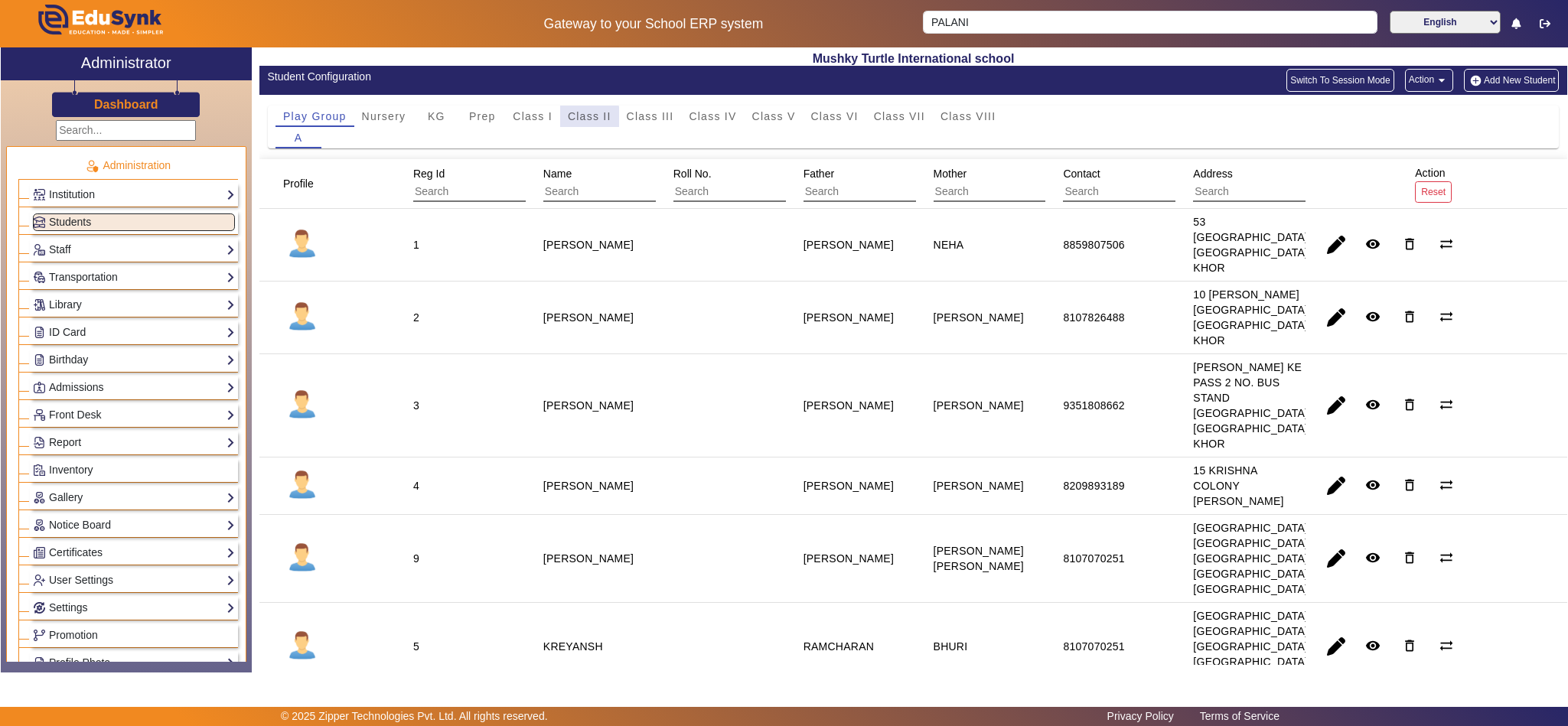
click at [586, 120] on span "Class II" at bounding box center [590, 116] width 43 height 10
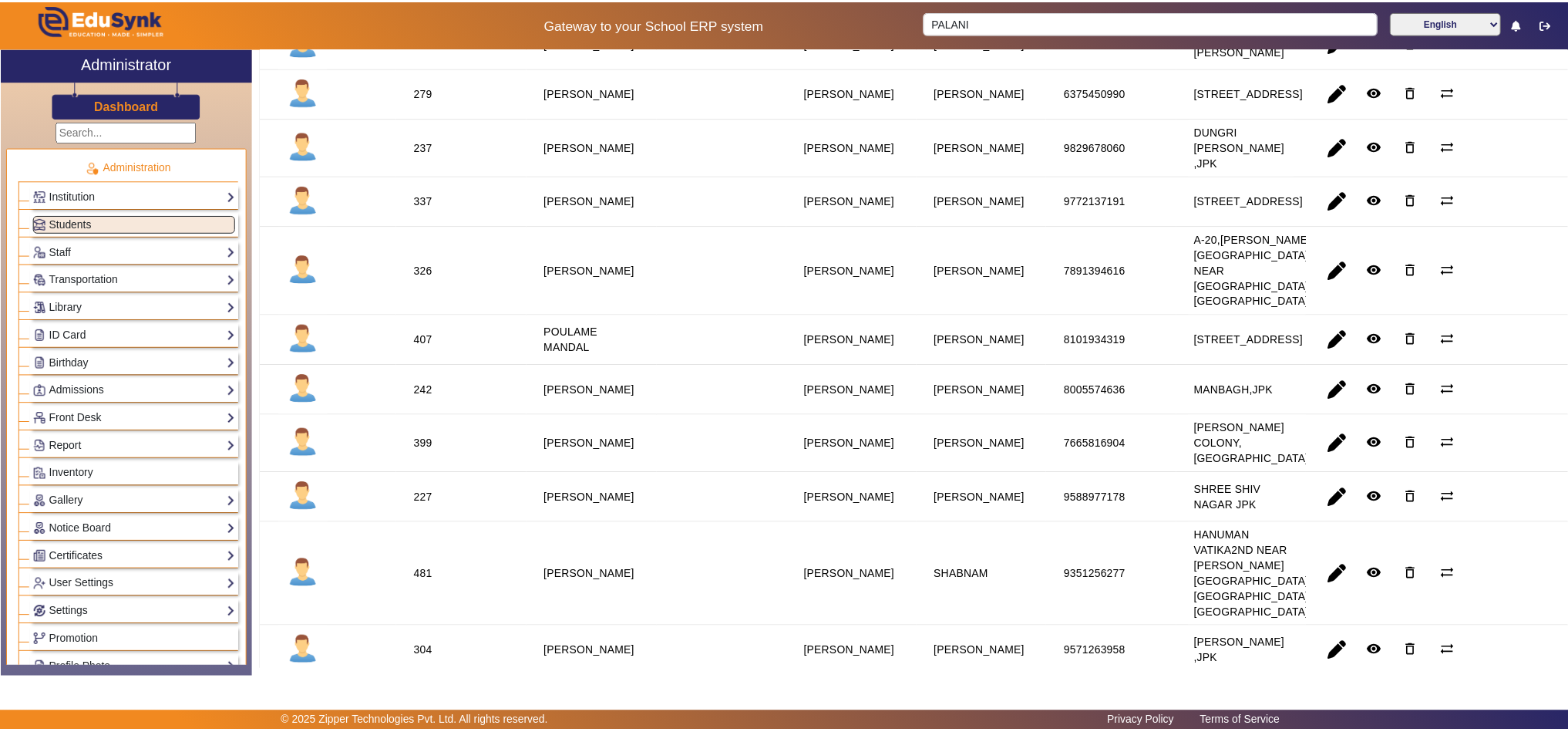
scroll to position [1349, 0]
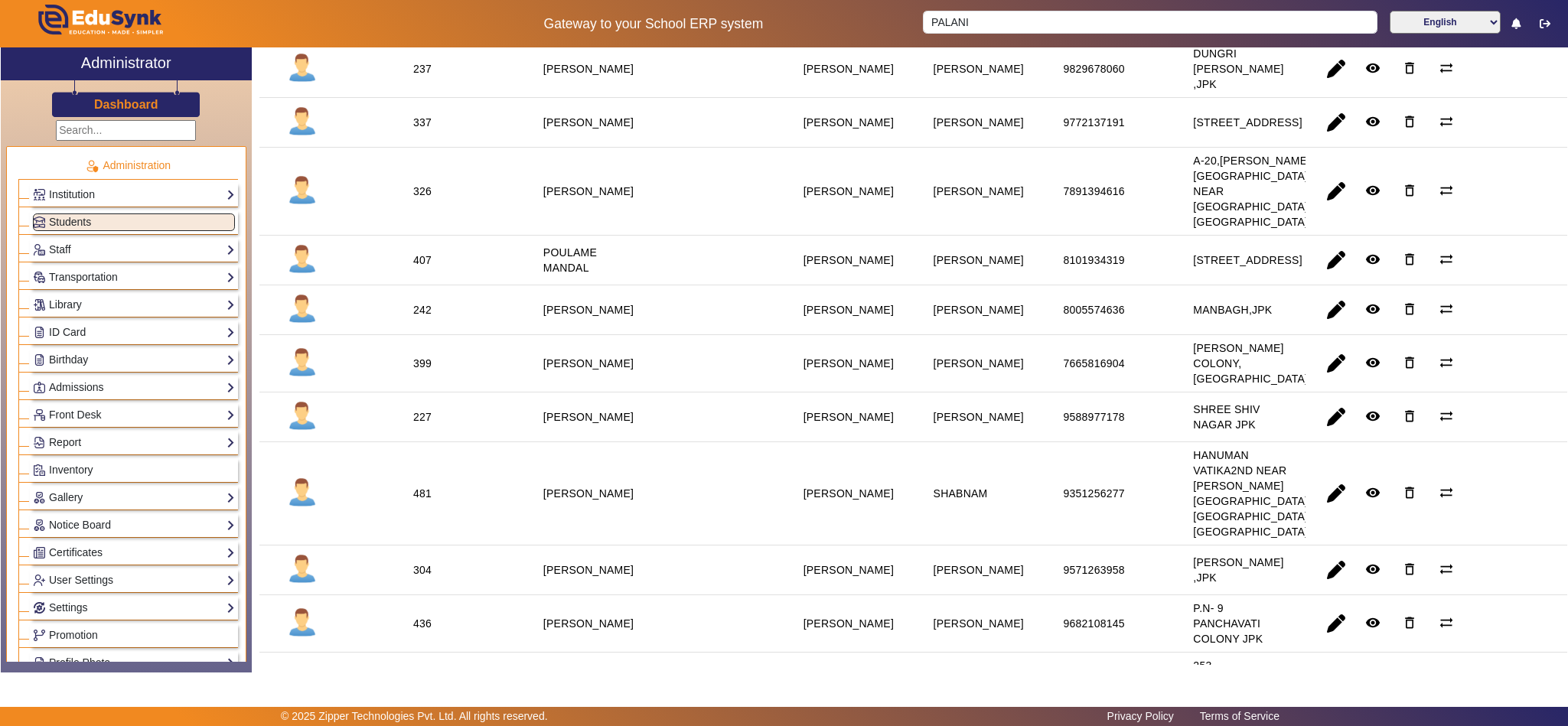
drag, startPoint x: 592, startPoint y: 381, endPoint x: 541, endPoint y: 367, distance: 52.9
click at [543, 276] on div "POULAME MANDAL" at bounding box center [591, 259] width 95 height 30
copy staff-with-status "POULAME MANDAL"
click at [1118, 30] on input "PALANI" at bounding box center [1150, 22] width 455 height 23
click at [1111, 19] on input "PALANI" at bounding box center [1150, 22] width 455 height 23
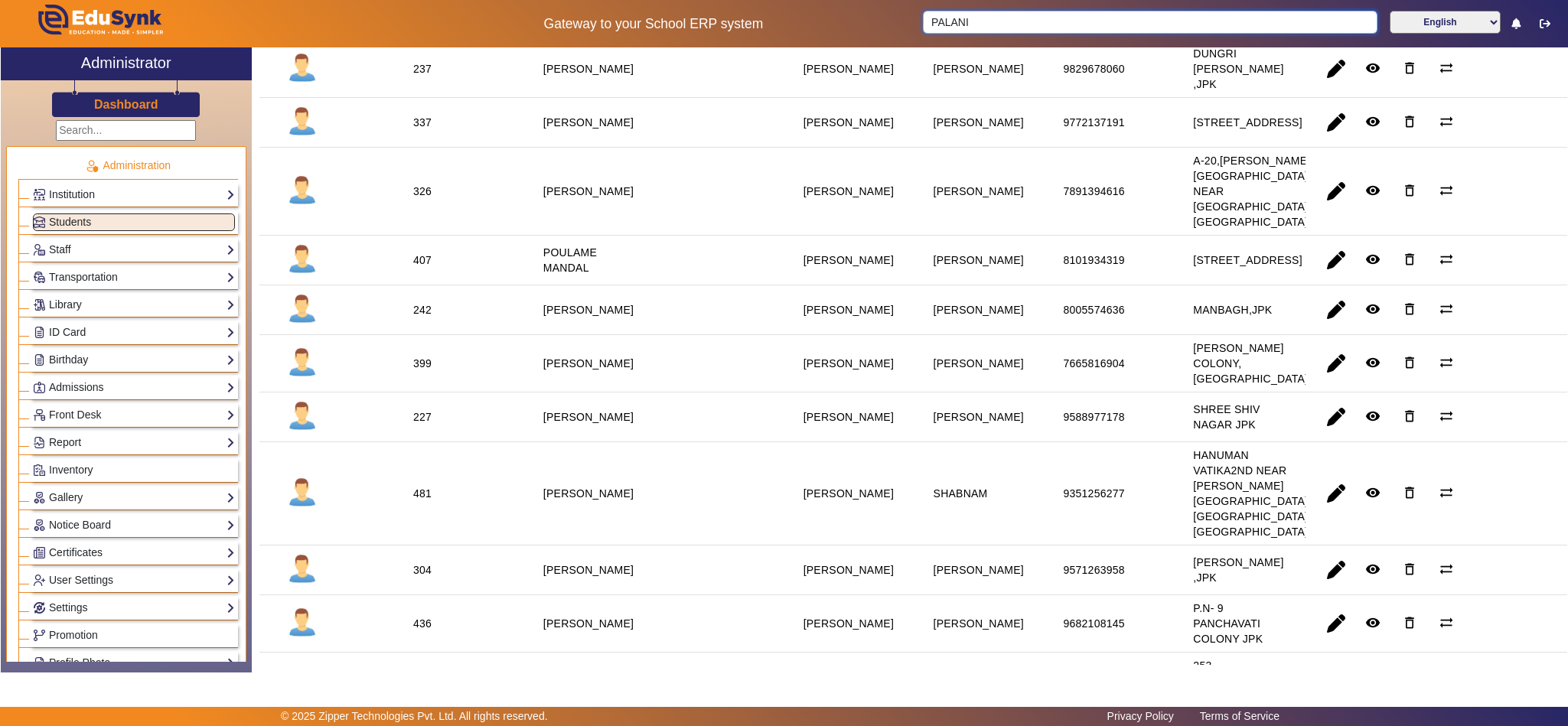
click at [1111, 19] on input "PALANI" at bounding box center [1150, 22] width 455 height 23
paste input "OULAME MANDAL"
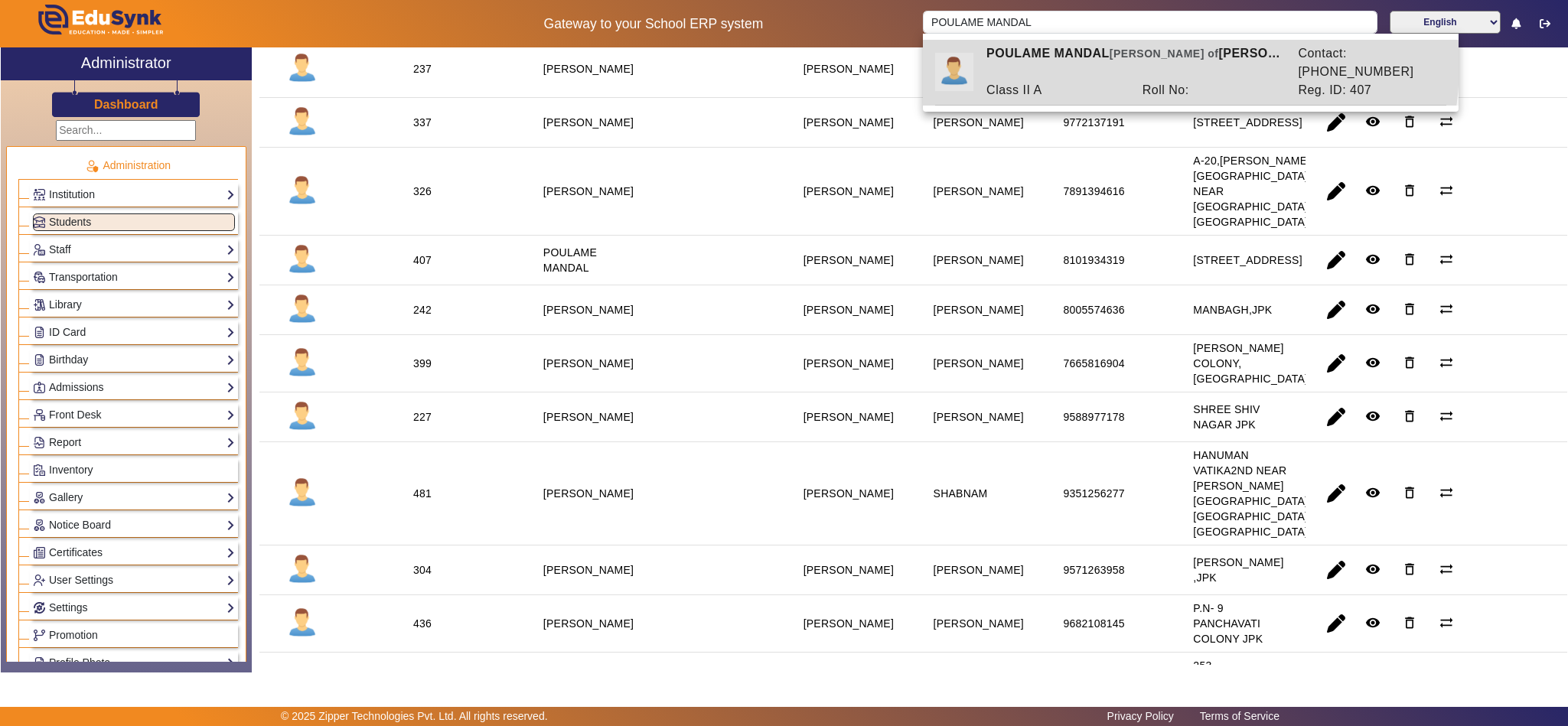
click at [1155, 81] on div "Roll No:" at bounding box center [1212, 90] width 156 height 18
type input "POULAME MANDAL"
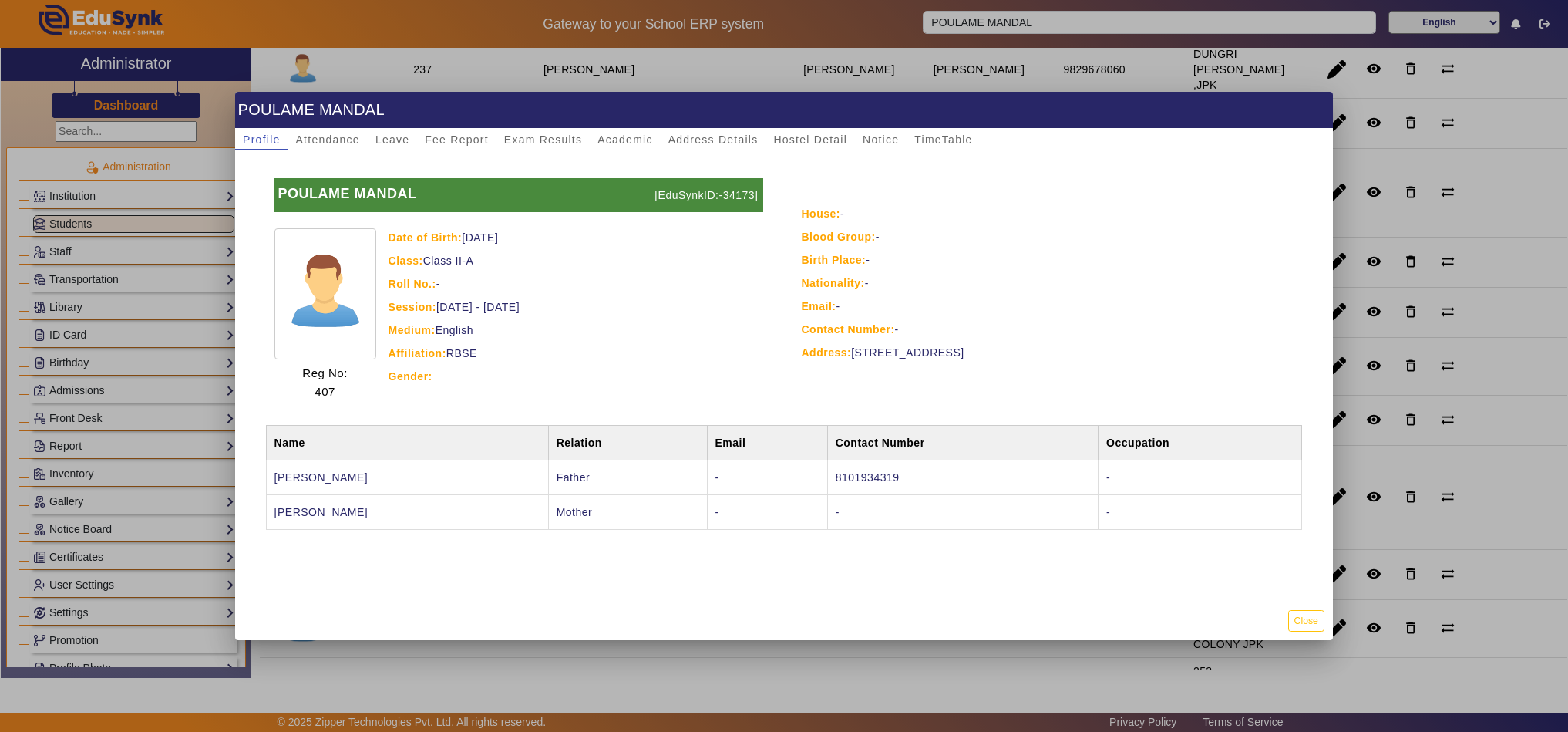
drag, startPoint x: 736, startPoint y: 195, endPoint x: 706, endPoint y: 218, distance: 37.8
click at [735, 195] on p "[EduSynkID:-34173]" at bounding box center [706, 194] width 112 height 34
drag, startPoint x: 365, startPoint y: 479, endPoint x: 258, endPoint y: 478, distance: 107.0
click at [262, 478] on div "Name Relation Email Contact Number Occupation SAMIR MANDAL Father - 8101934319 …" at bounding box center [784, 477] width 1044 height 128
click at [274, 484] on td "SAMIR MANDAL" at bounding box center [407, 477] width 282 height 35
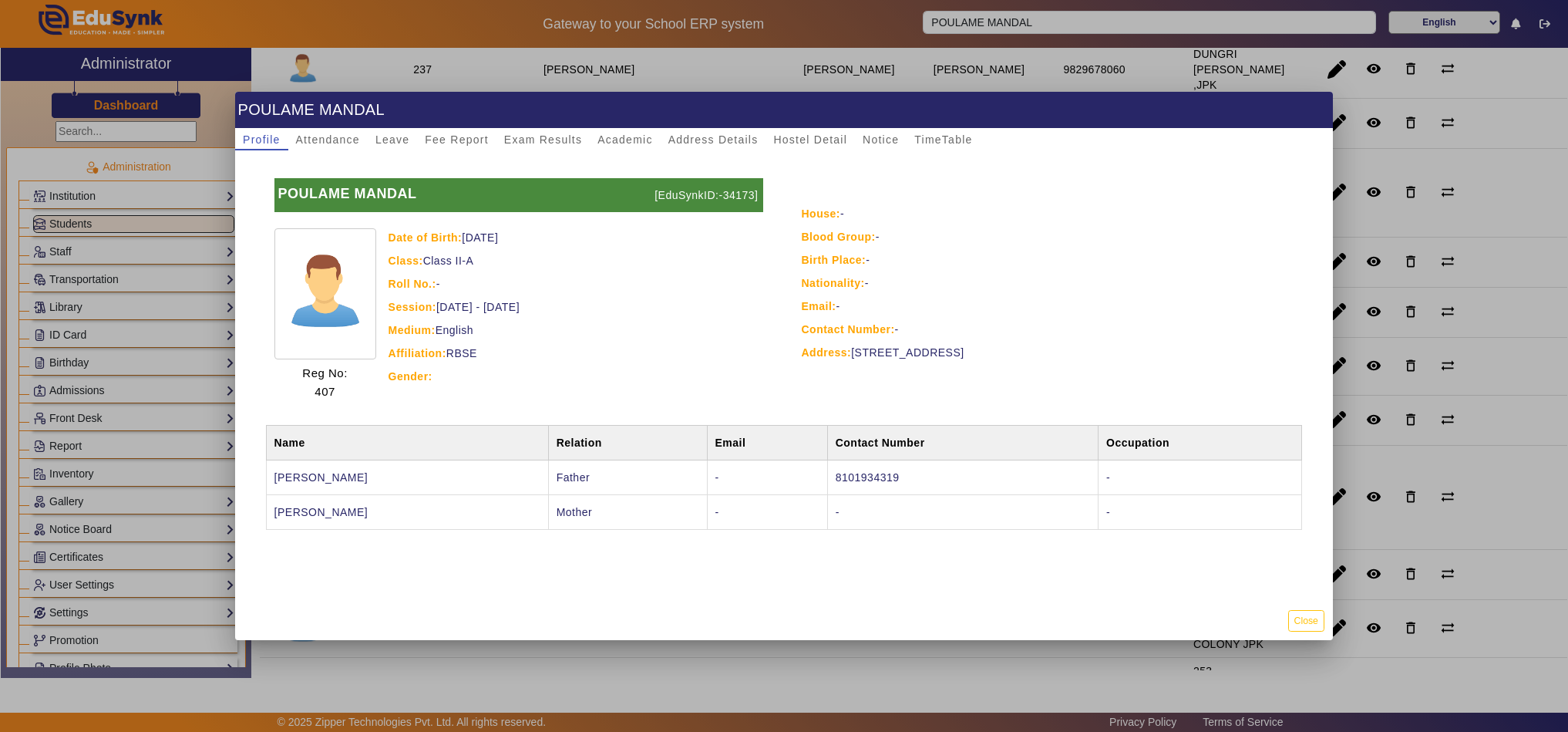
drag, startPoint x: 271, startPoint y: 474, endPoint x: 368, endPoint y: 471, distance: 97.0
click at [368, 471] on td "SAMIR MANDAL" at bounding box center [407, 477] width 282 height 35
copy td "SAMIR MANDAL"
click at [447, 139] on span "Fee Report" at bounding box center [456, 139] width 64 height 10
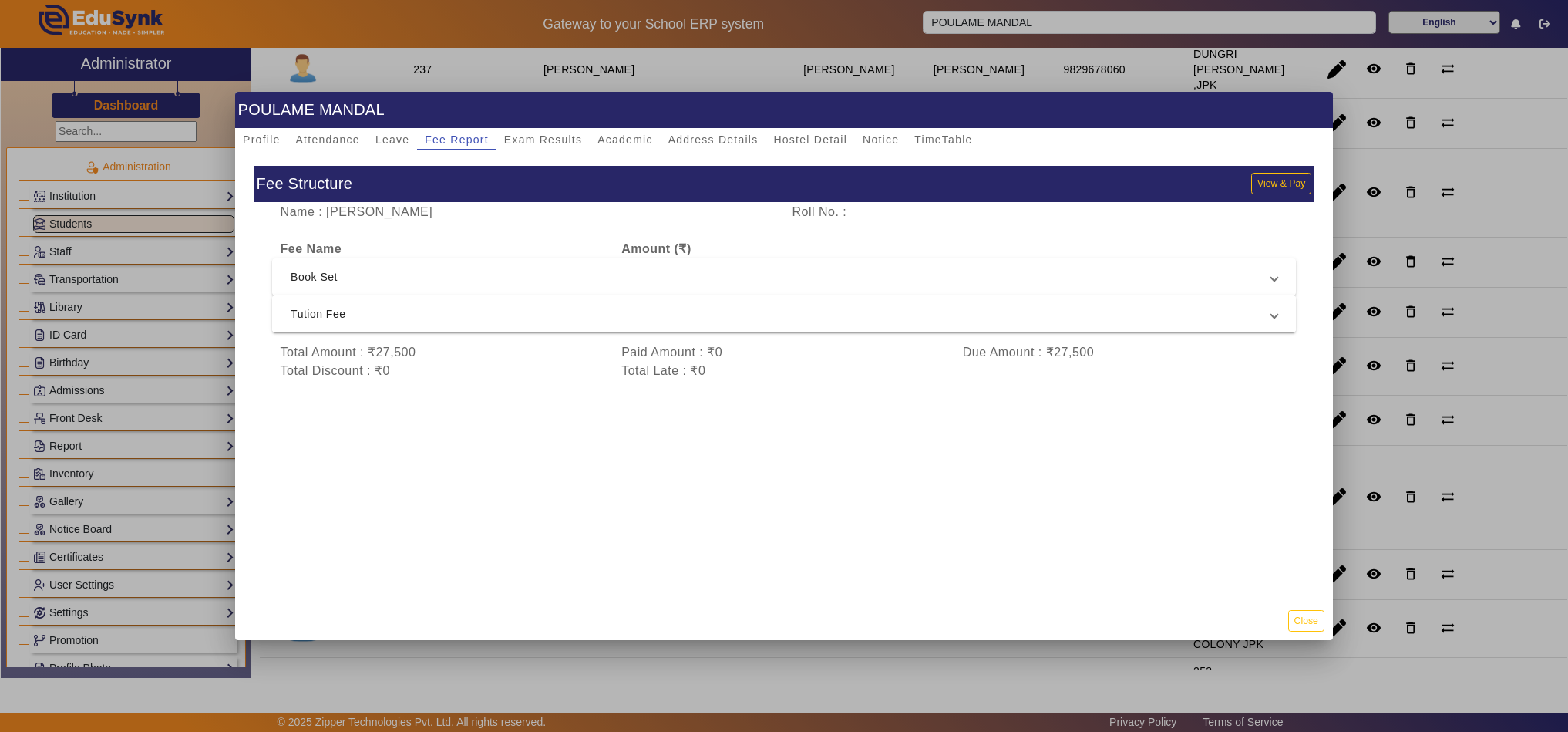
click at [967, 320] on span "Tution Fee" at bounding box center [781, 313] width 980 height 18
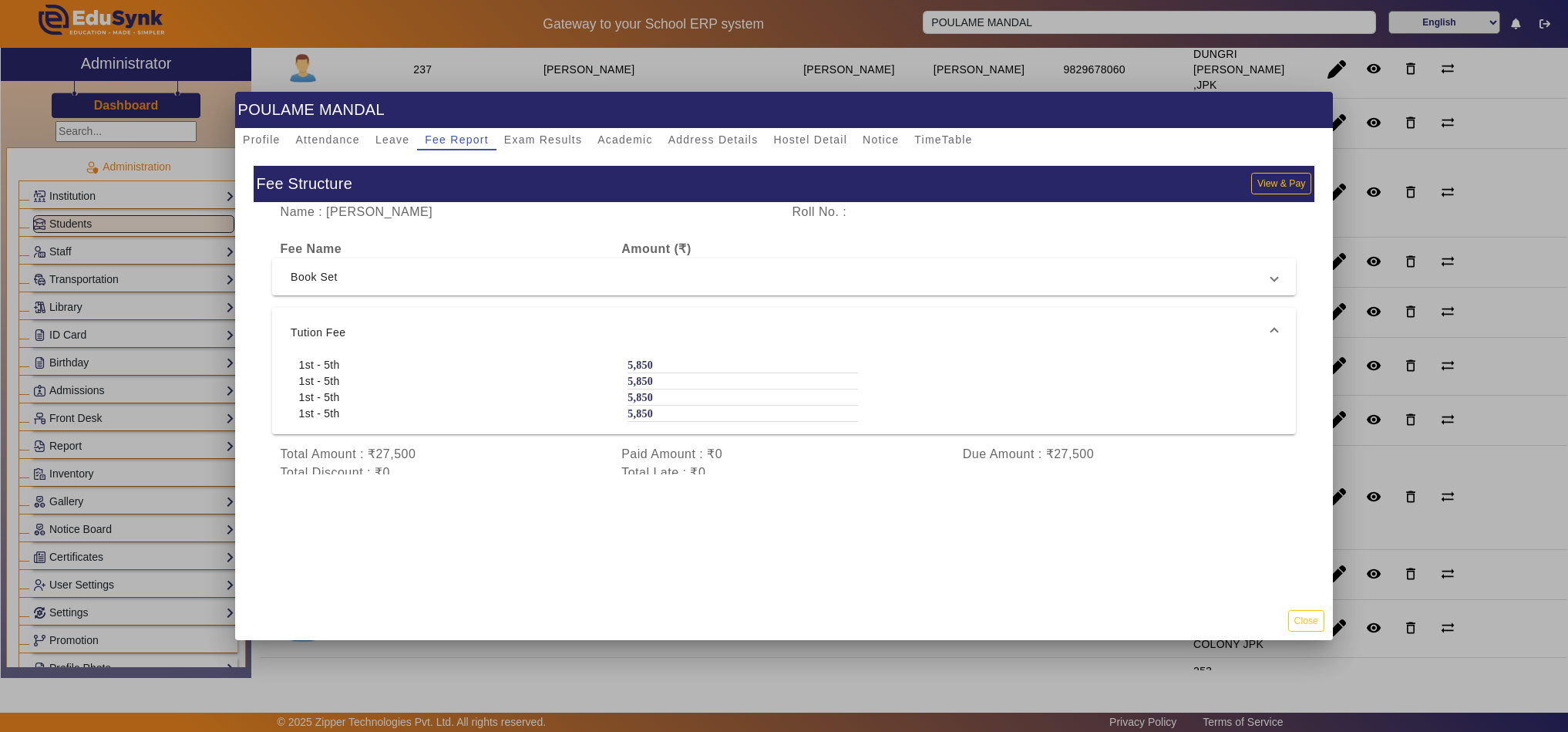
click at [972, 317] on mat-expansion-panel-header "Tution Fee" at bounding box center [783, 332] width 1024 height 50
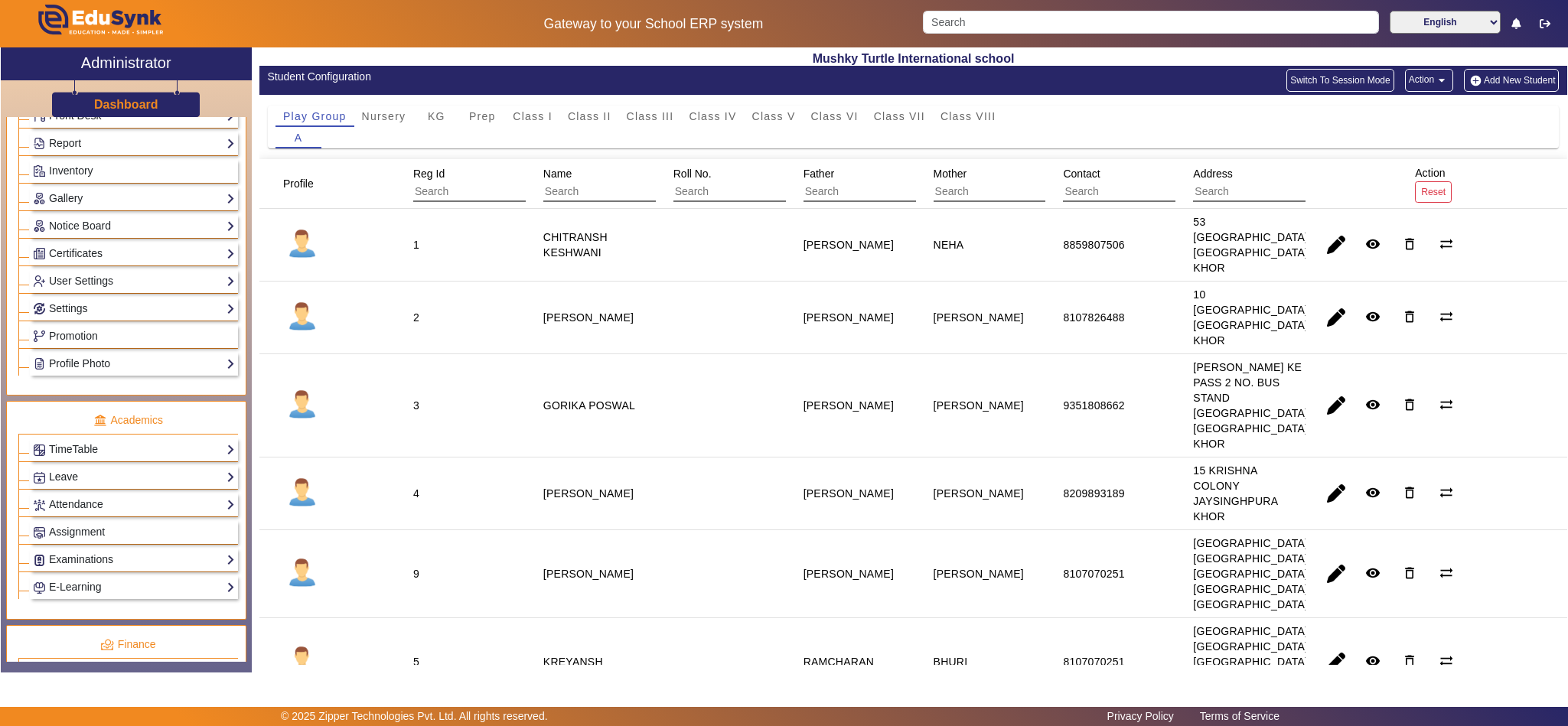
scroll to position [382, 0]
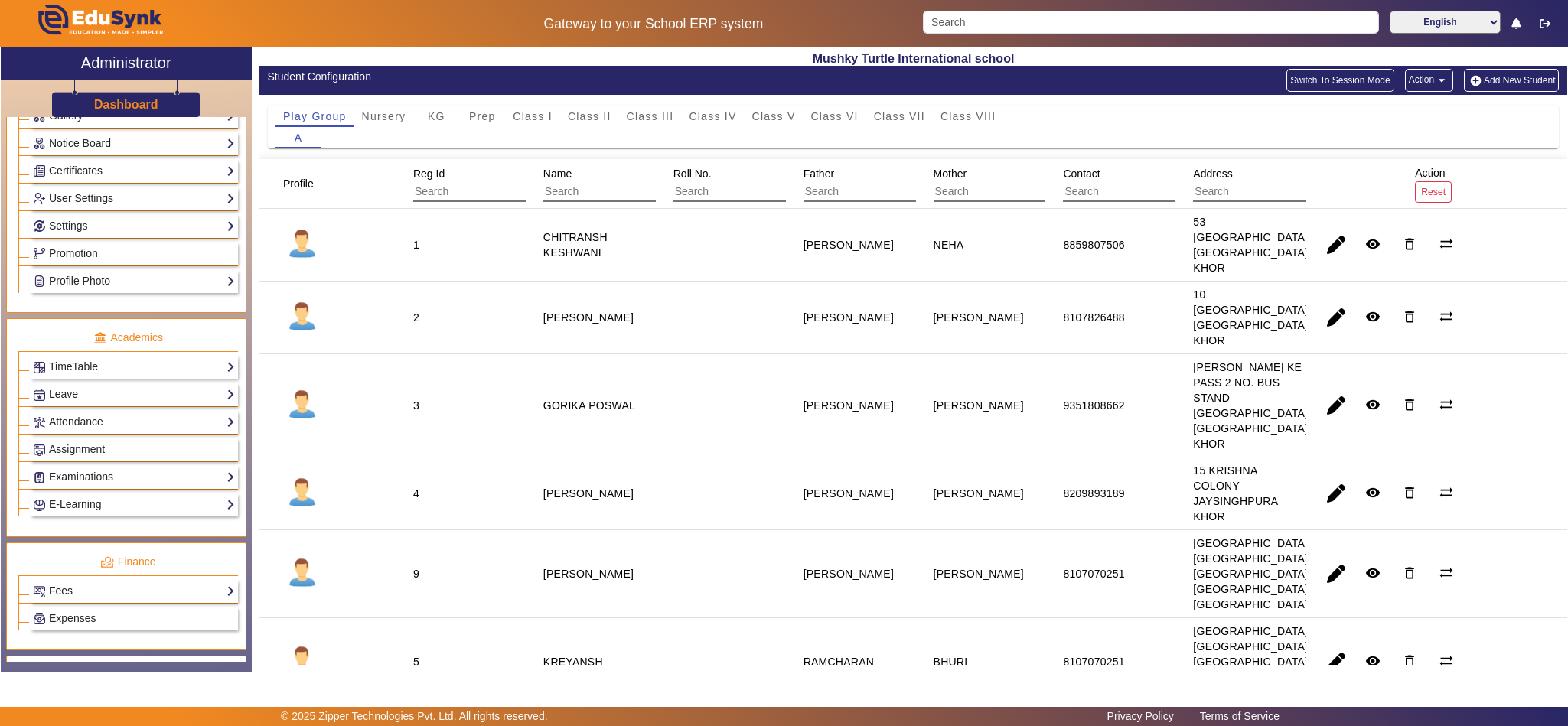
click at [79, 600] on link "Fees" at bounding box center [134, 590] width 202 height 17
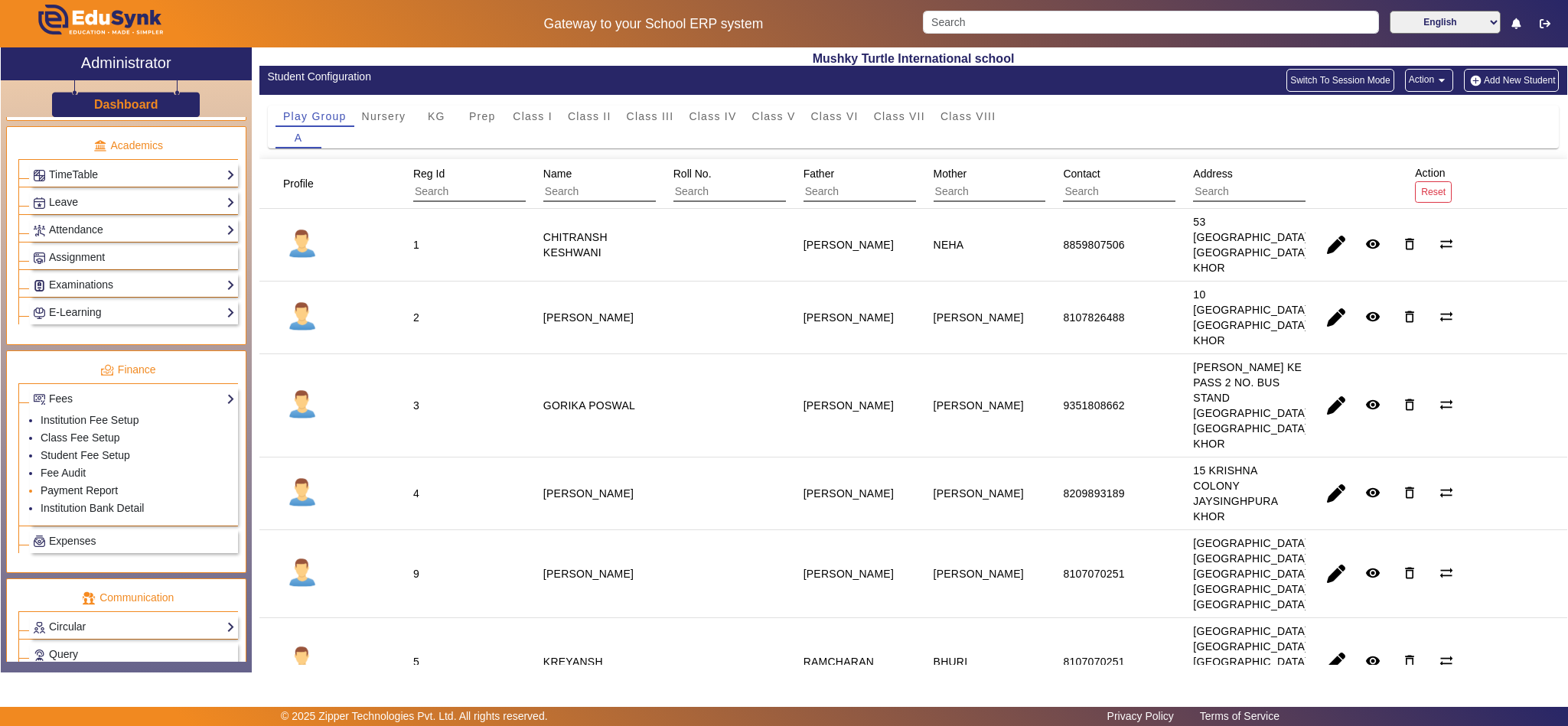
click at [70, 496] on link "Payment Report" at bounding box center [79, 490] width 77 height 12
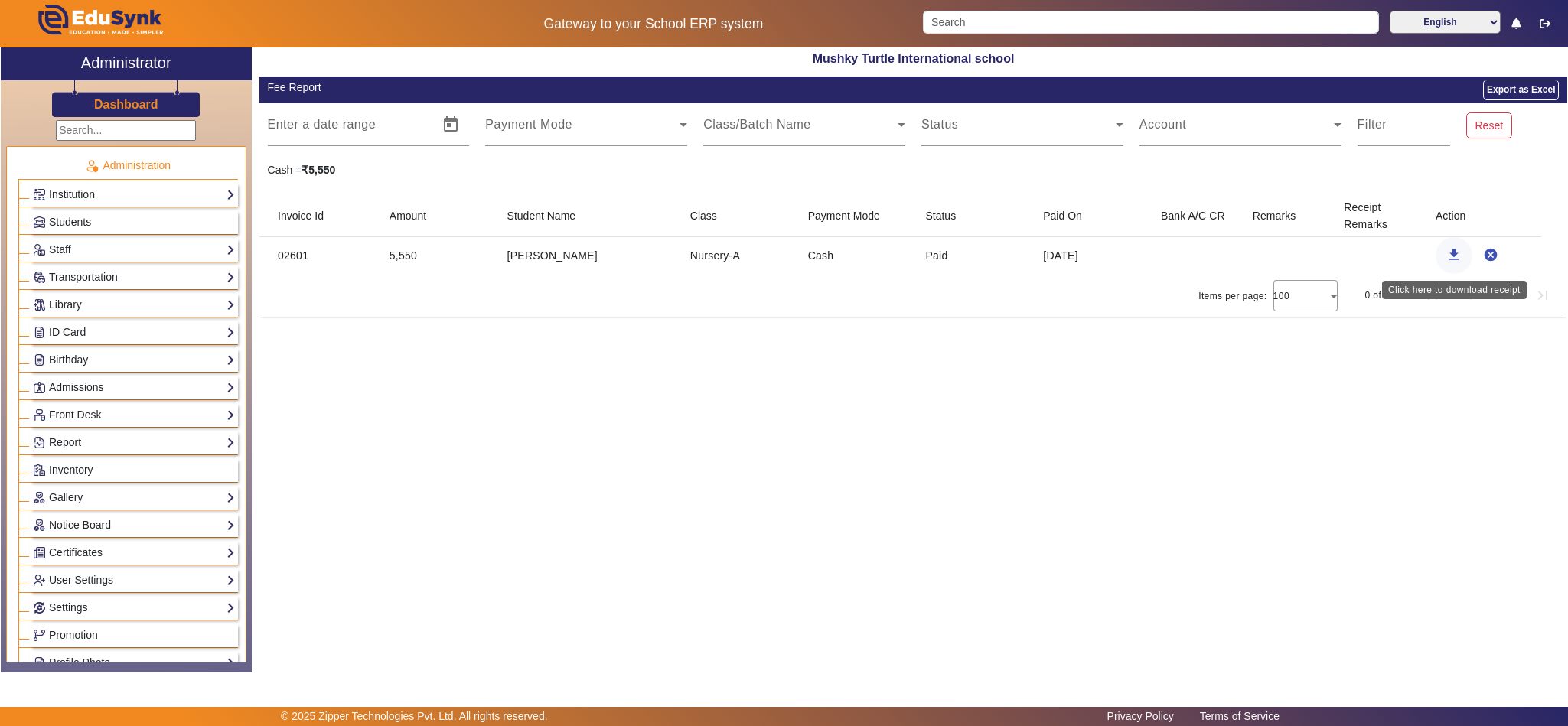
click at [1450, 252] on mat-icon "download" at bounding box center [1454, 255] width 16 height 16
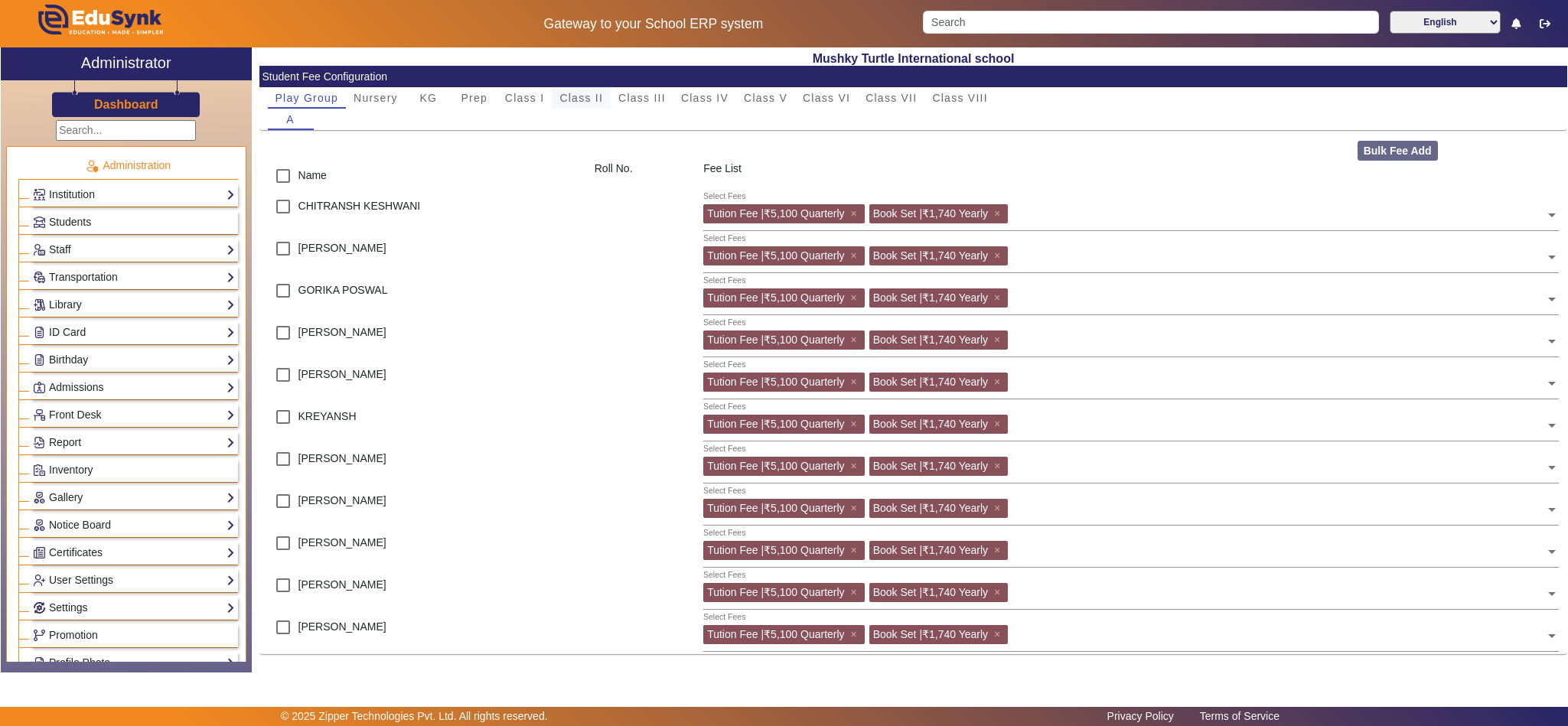
click at [591, 92] on span "Class II" at bounding box center [581, 98] width 43 height 10
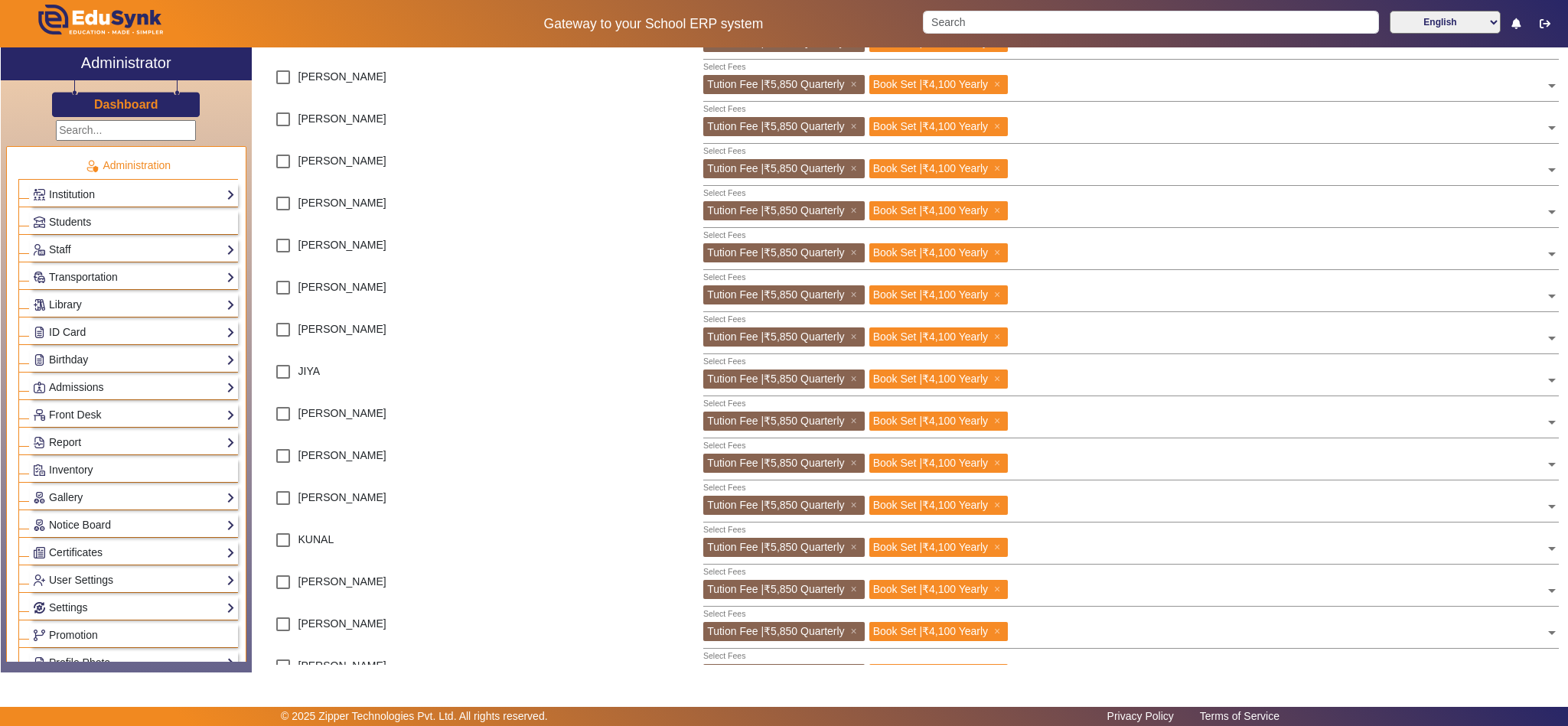
scroll to position [574, 0]
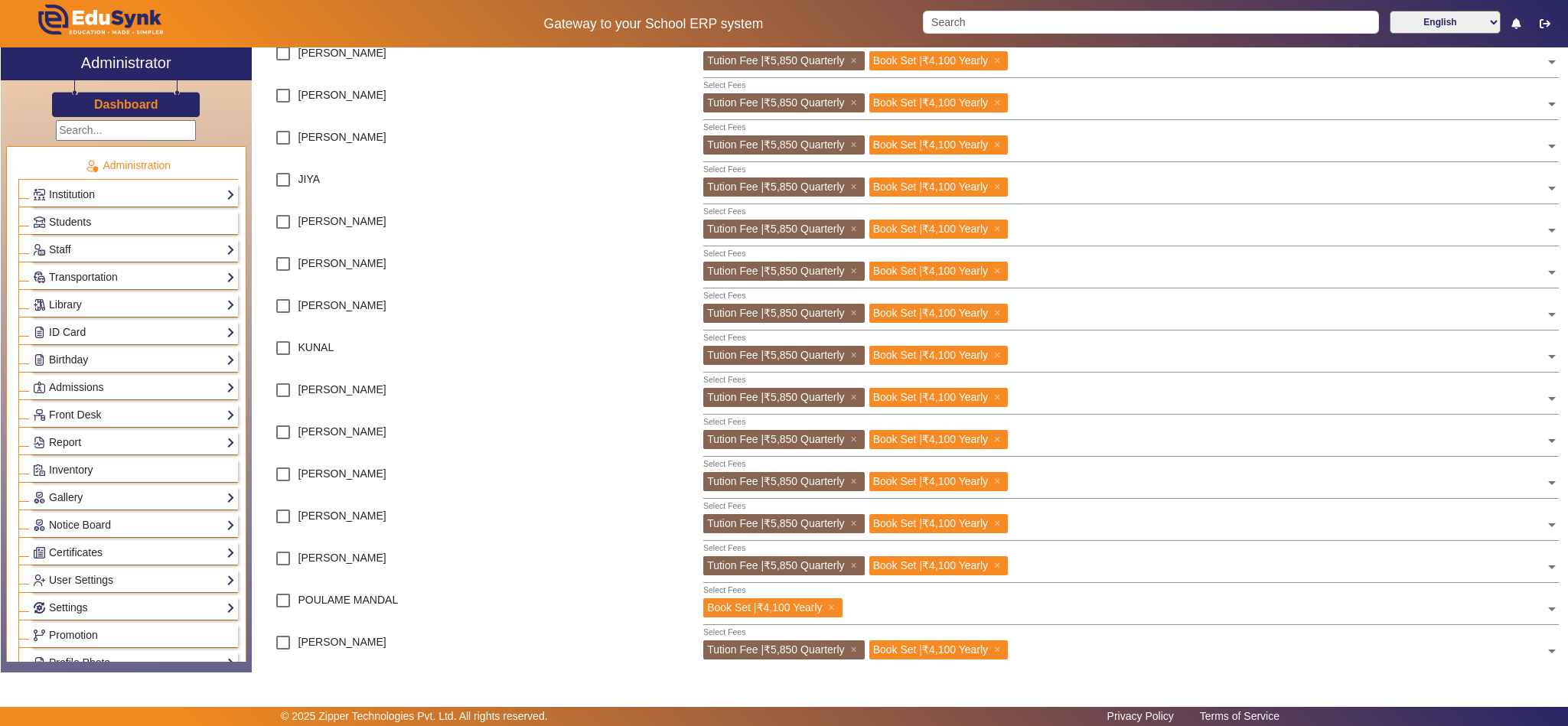
click at [965, 613] on input "text" at bounding box center [1196, 605] width 699 height 15
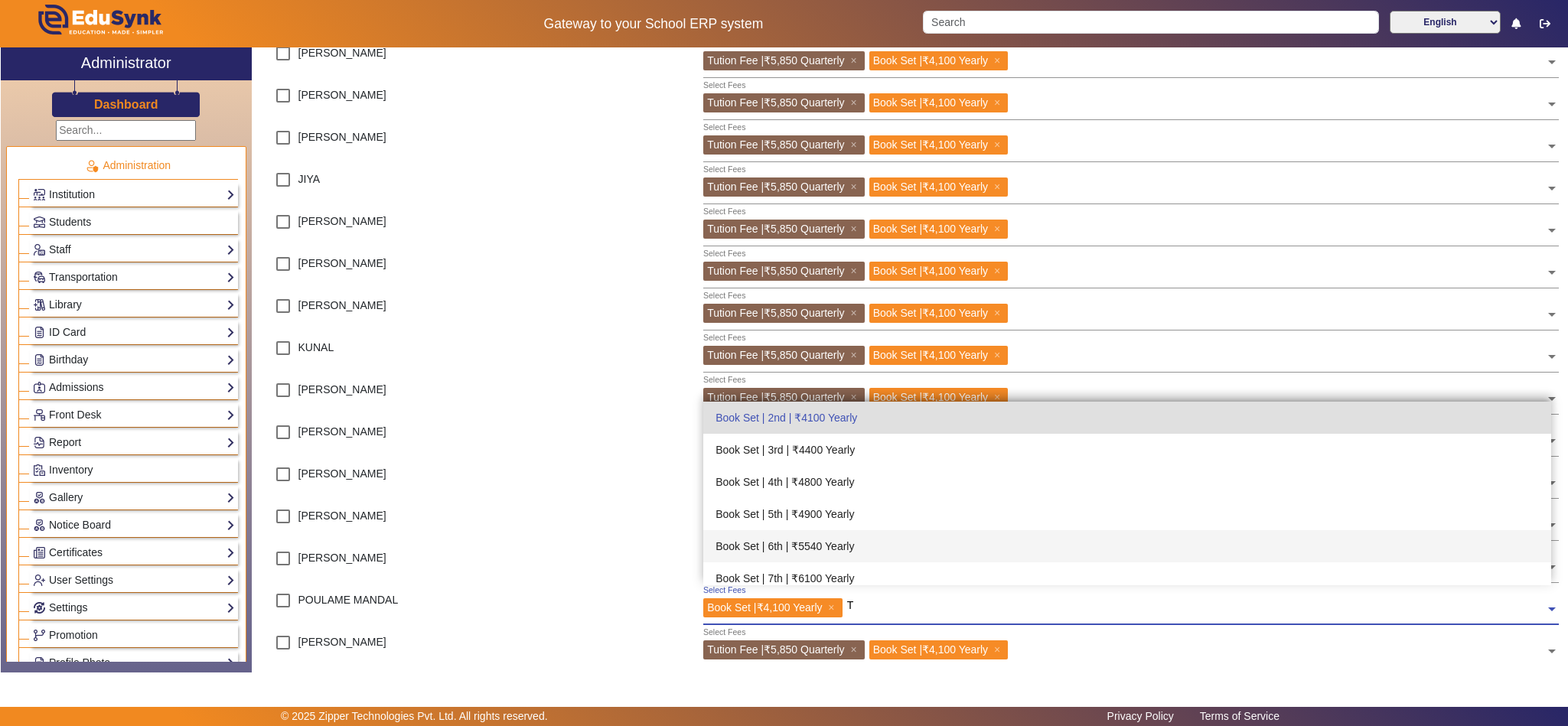
scroll to position [0, 0]
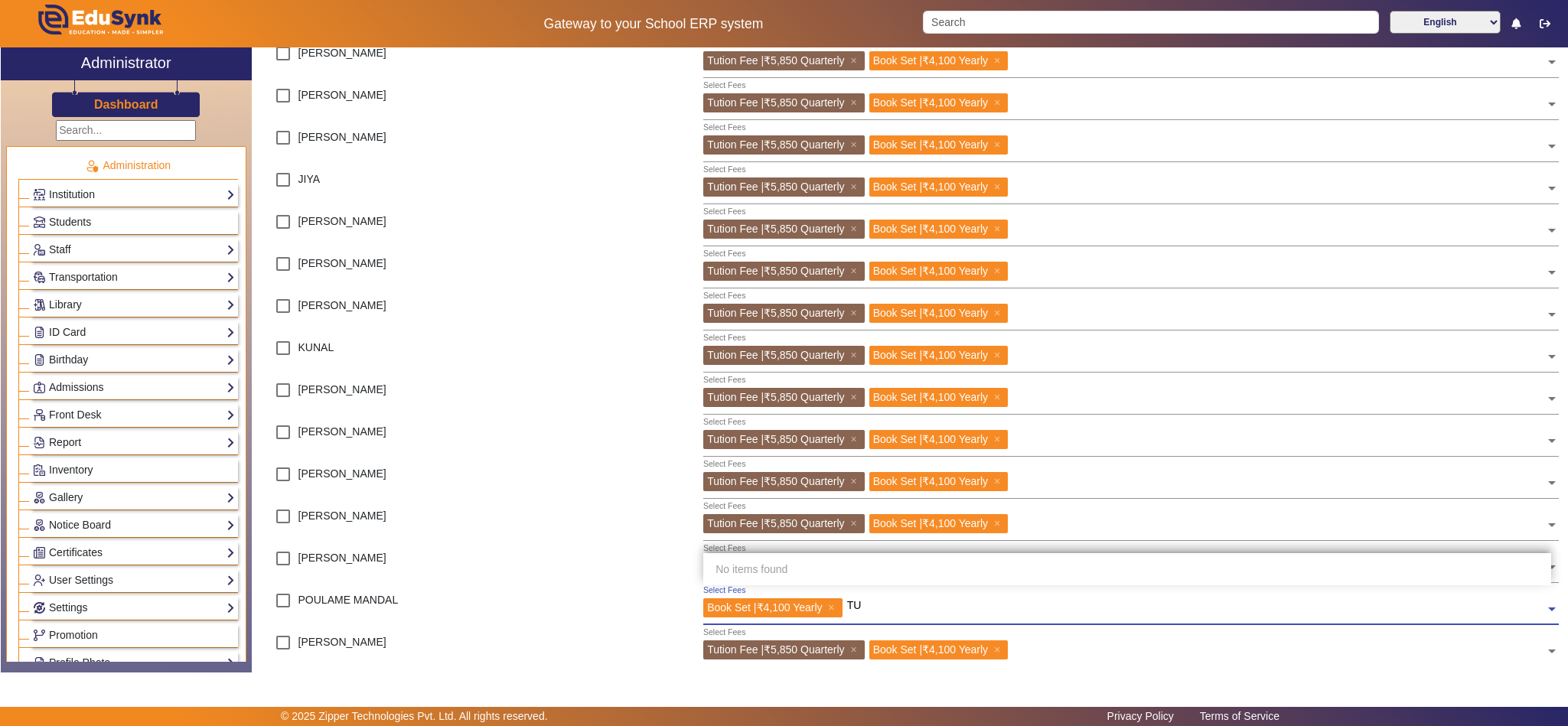
type input "T"
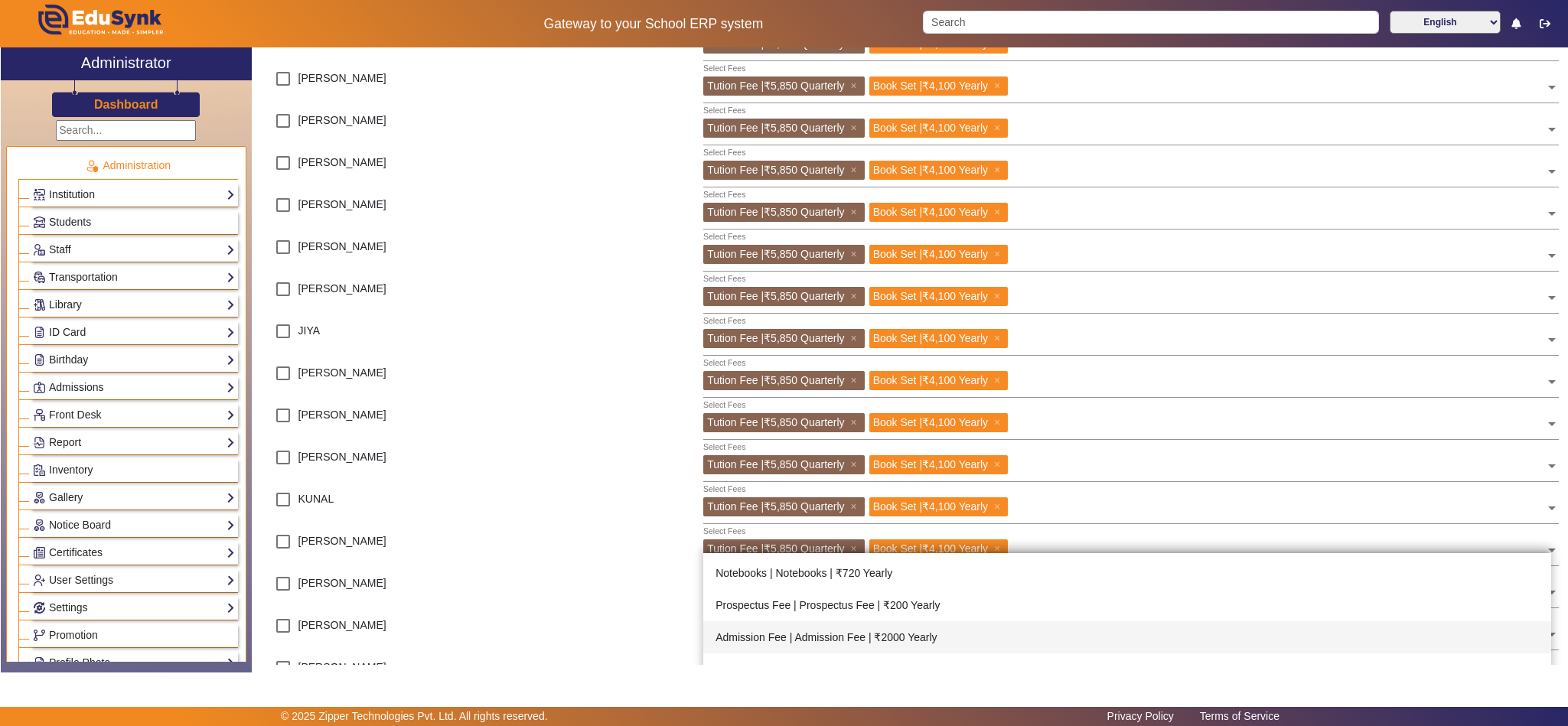
scroll to position [574, 0]
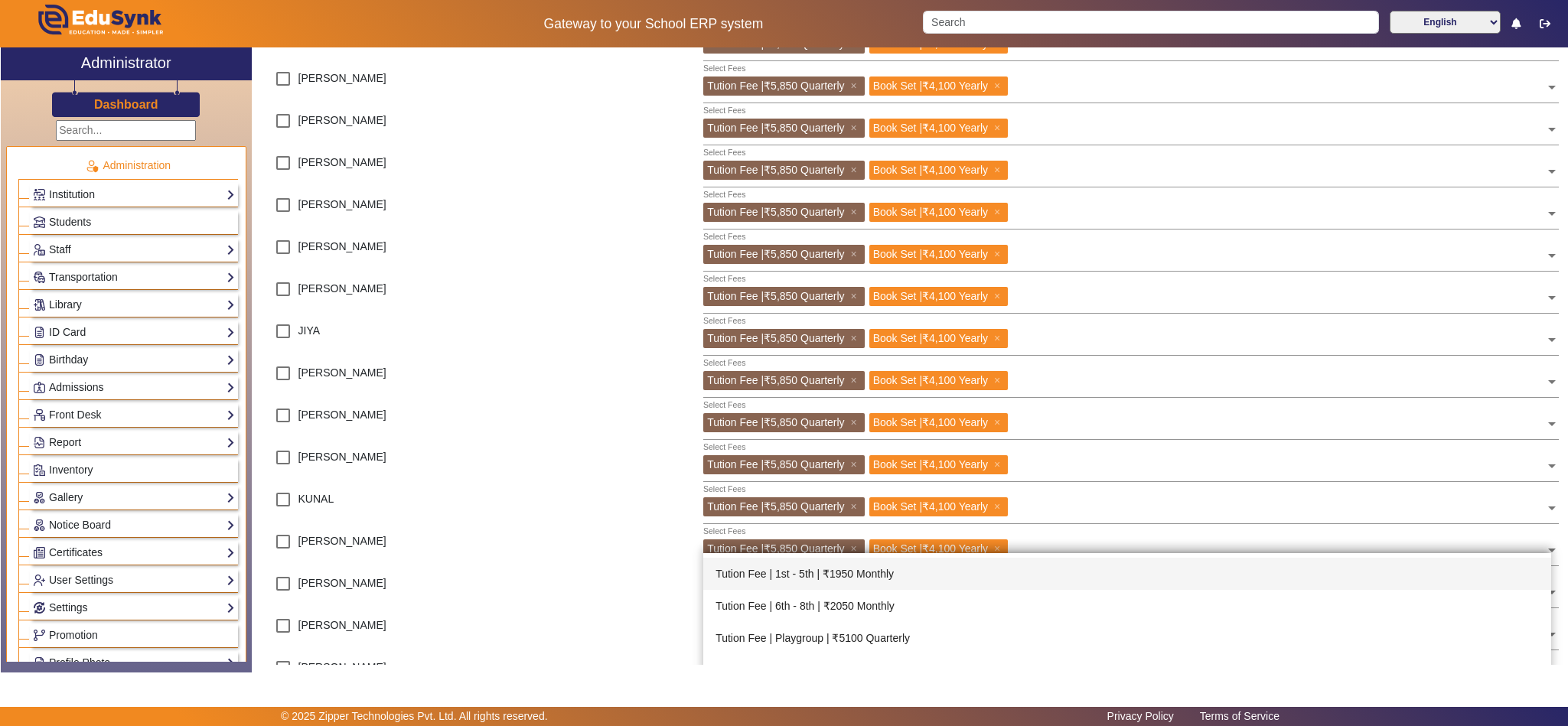
click at [912, 576] on div "Tution Fee | 1st - 5th | ₹1950 Monthly" at bounding box center [1127, 573] width 848 height 32
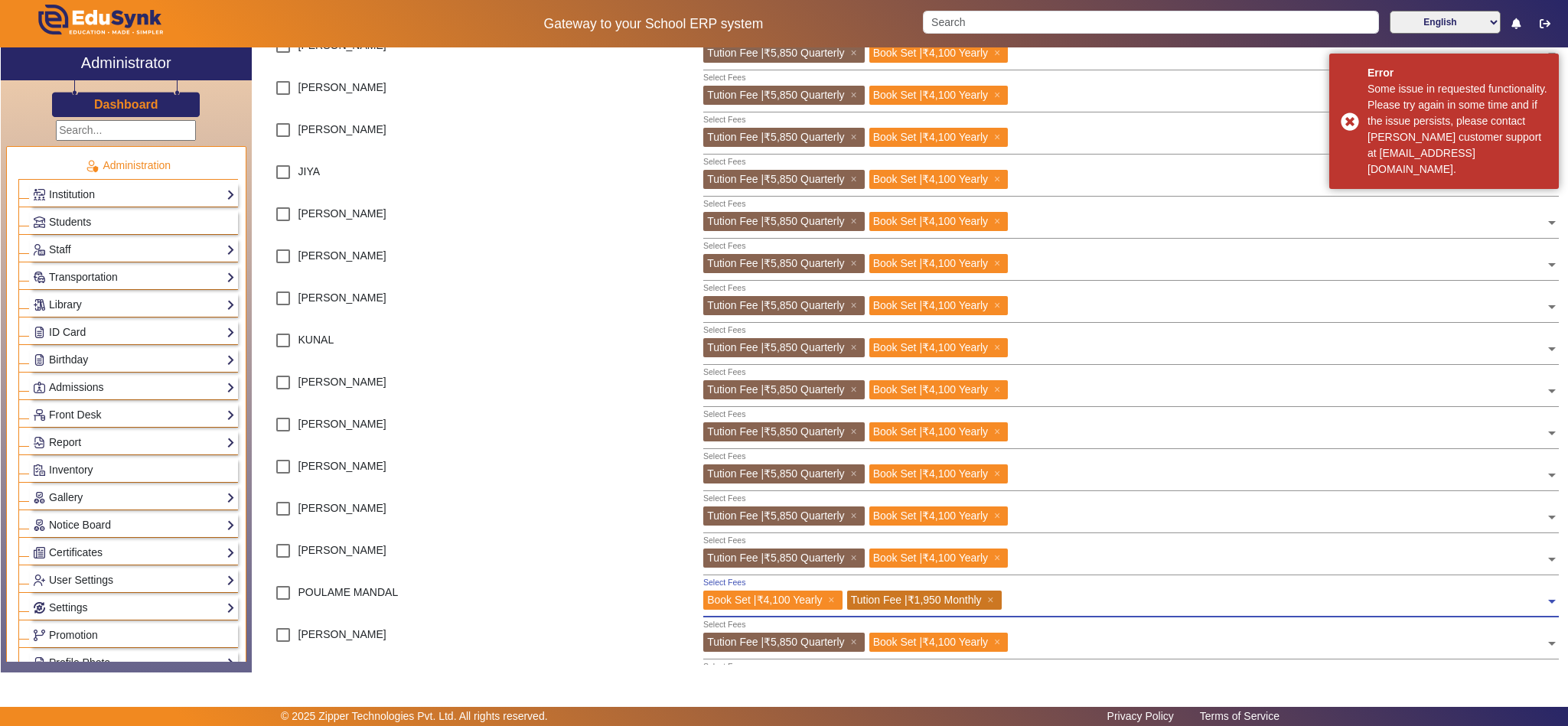
scroll to position [614, 0]
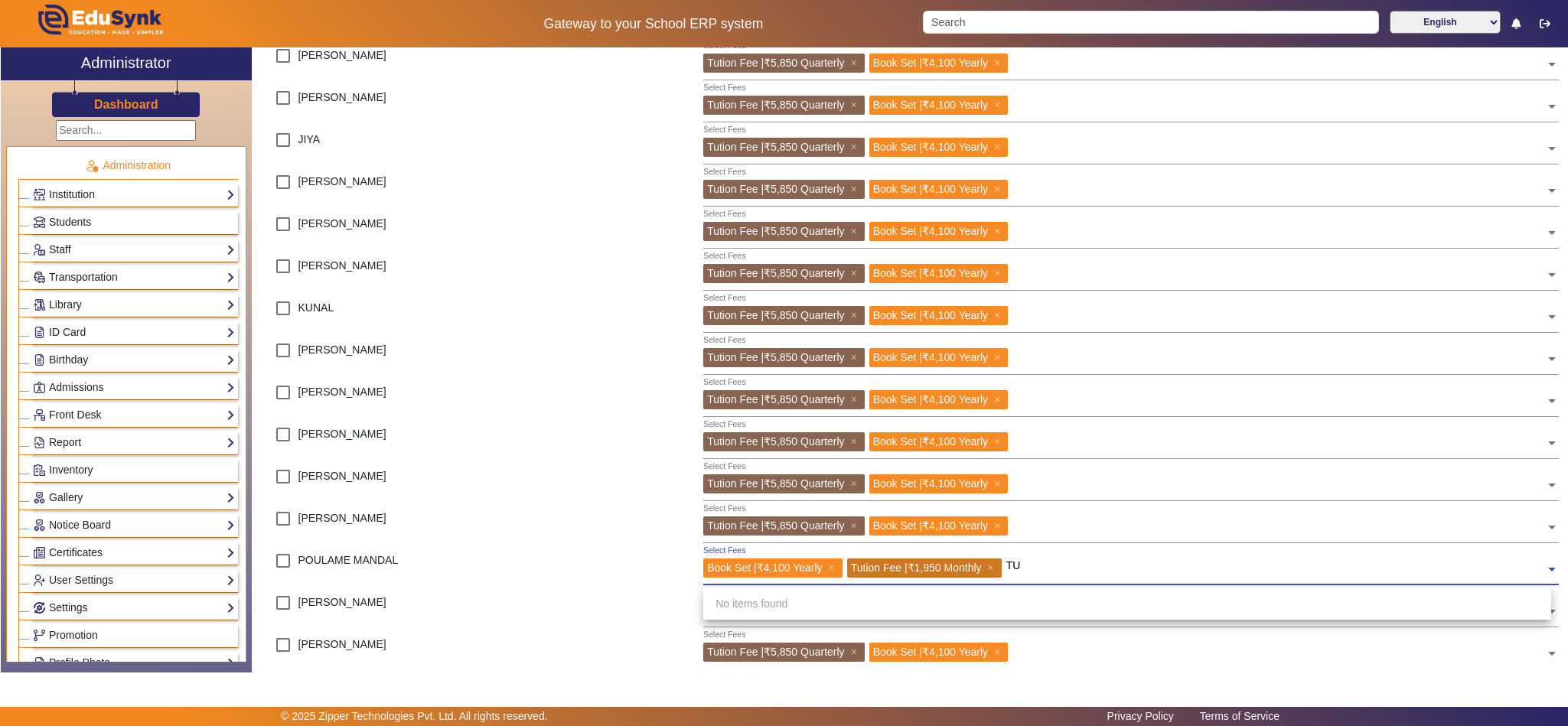
type input "T"
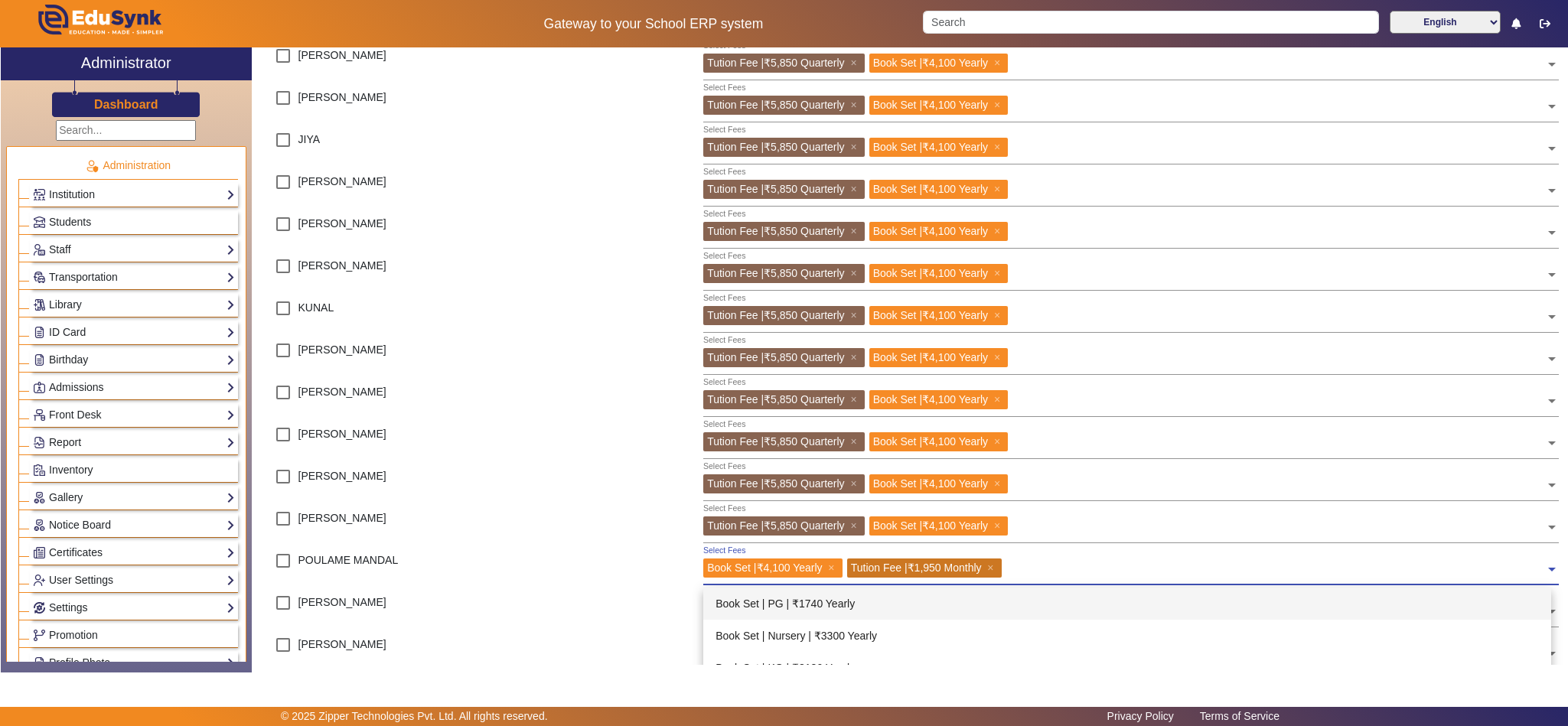
click at [530, 614] on div "[PERSON_NAME]" at bounding box center [423, 608] width 327 height 42
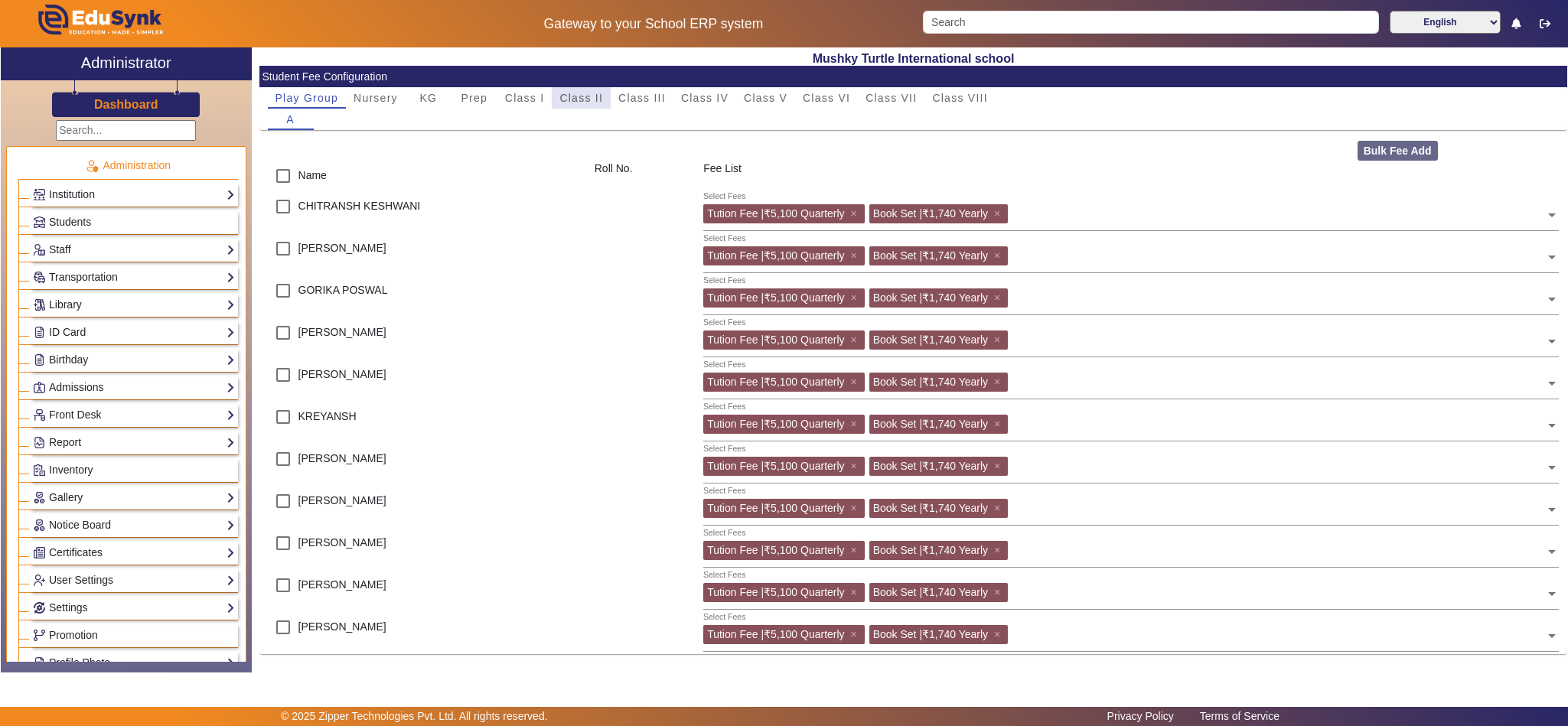
click at [570, 99] on span "Class II" at bounding box center [581, 98] width 43 height 10
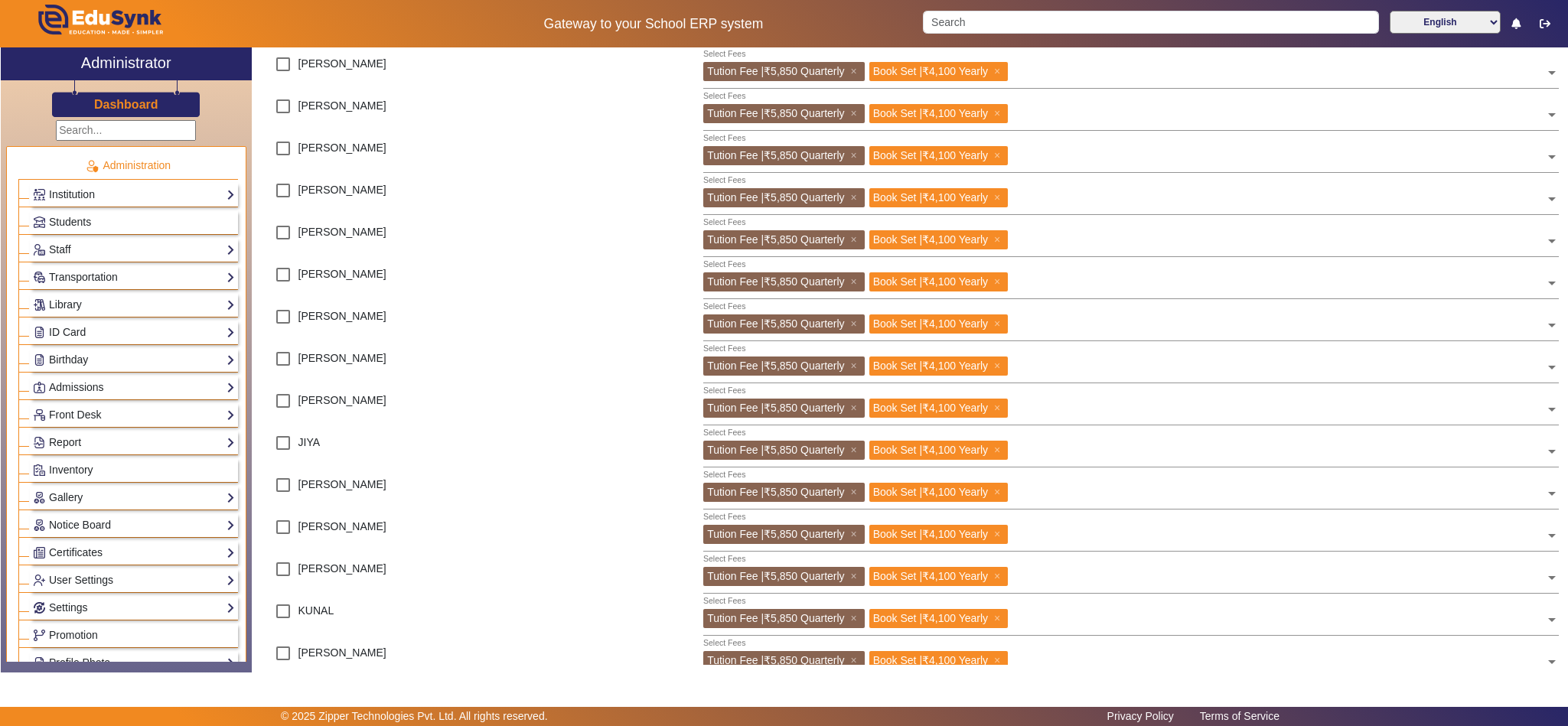
scroll to position [574, 0]
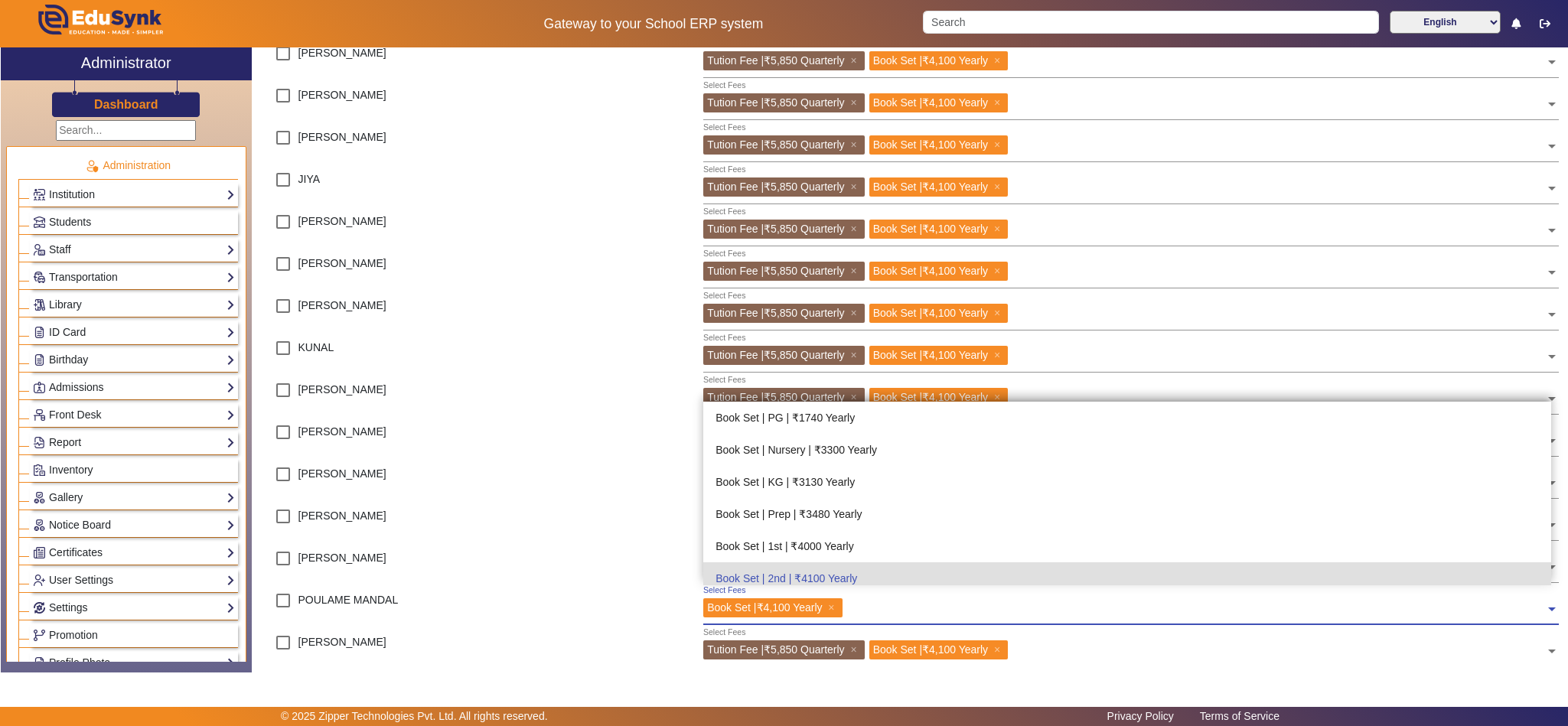
click at [892, 610] on input "text" at bounding box center [1196, 605] width 699 height 15
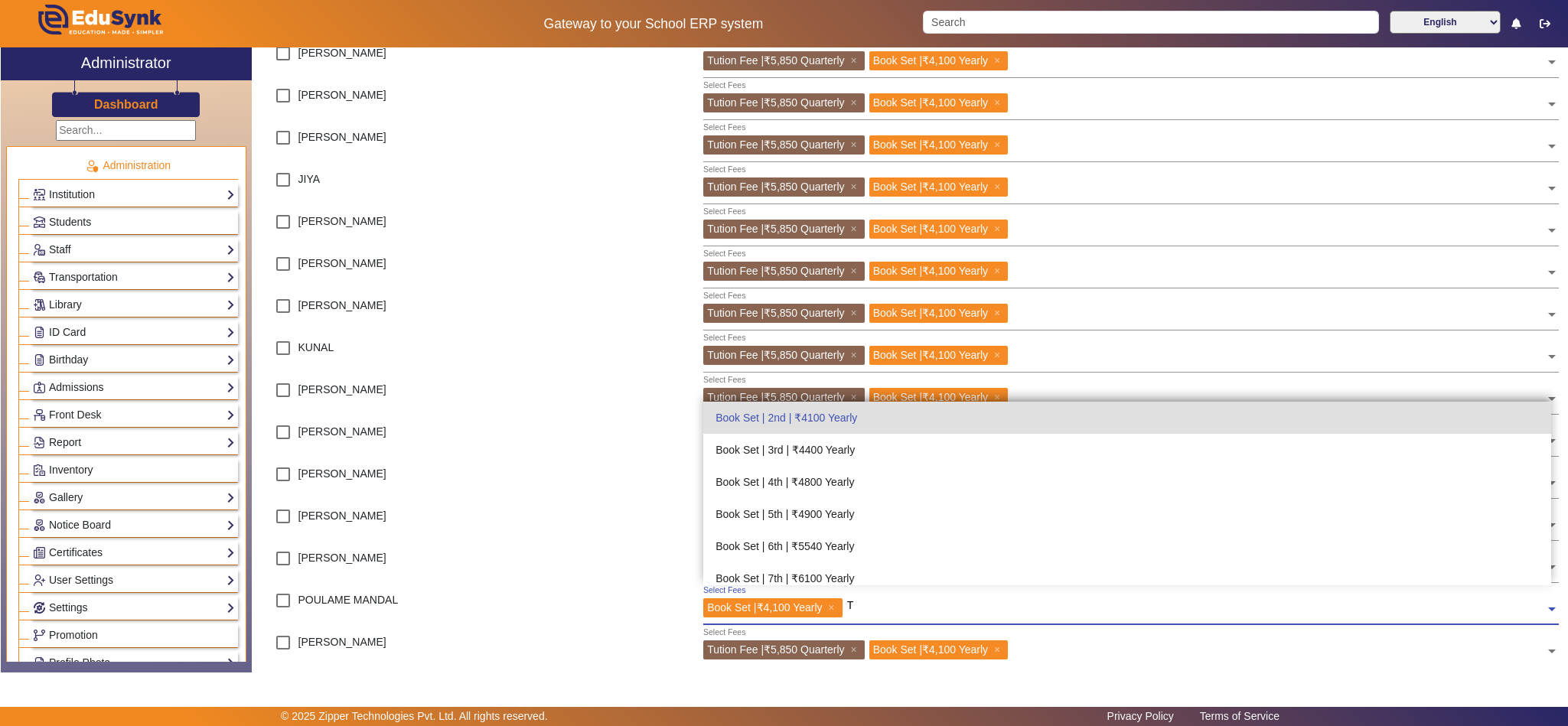
scroll to position [0, 0]
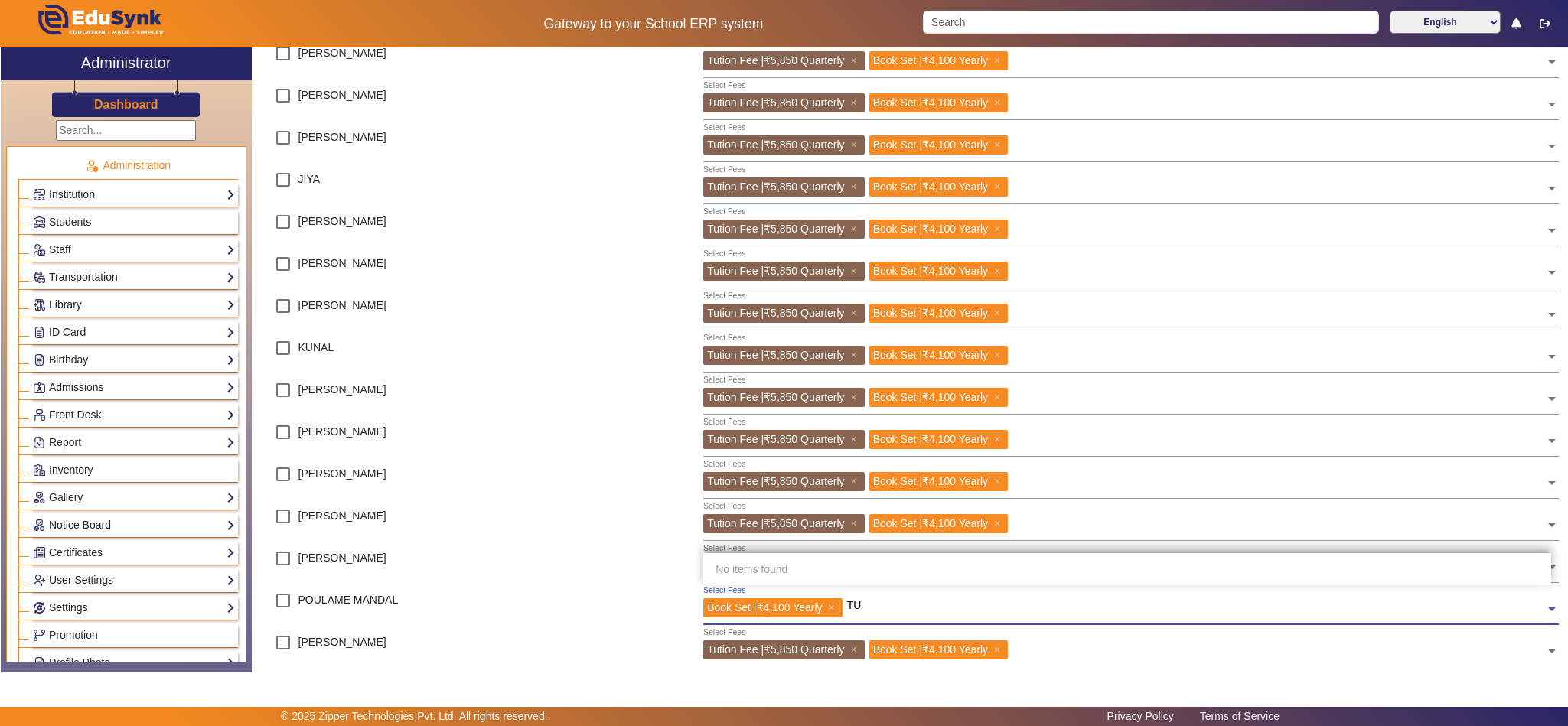
type input "T"
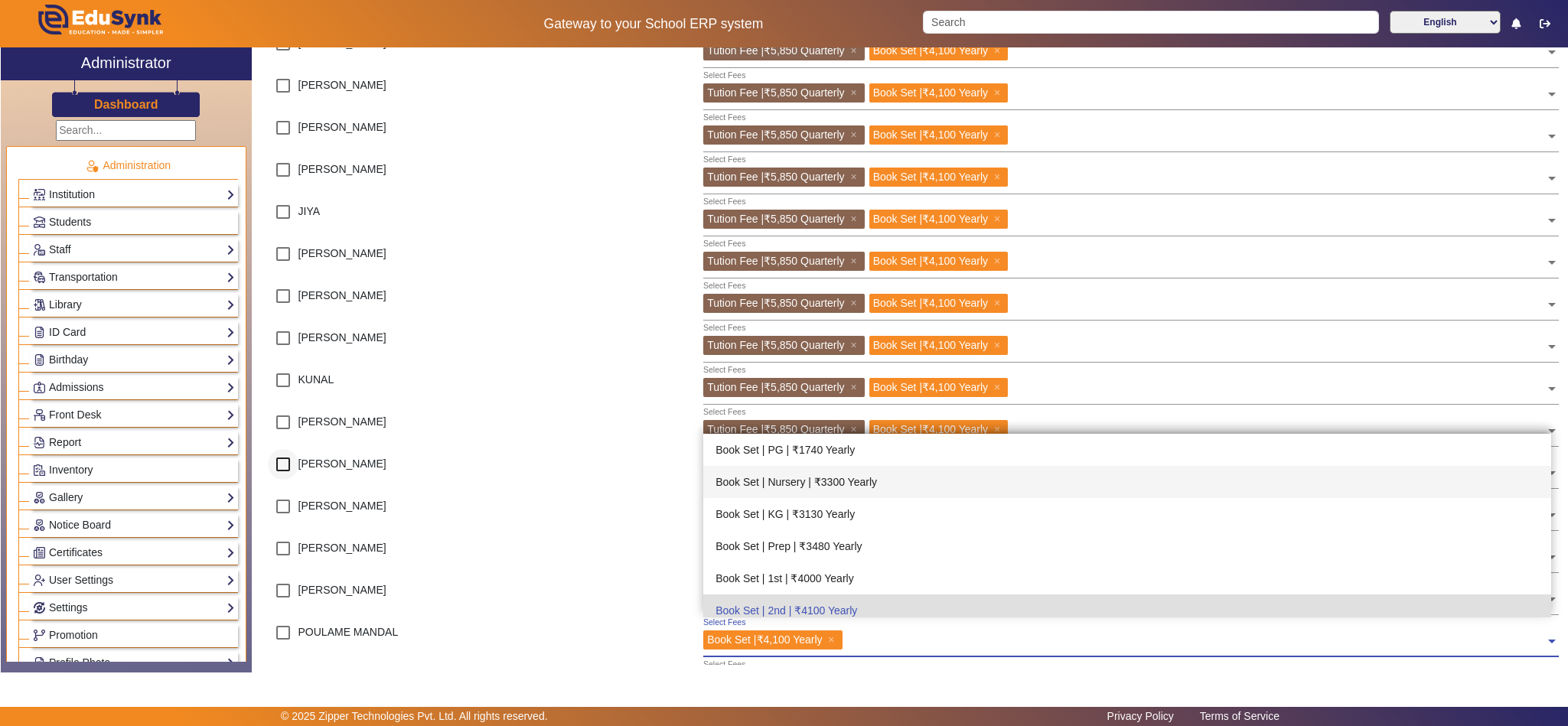
scroll to position [614, 0]
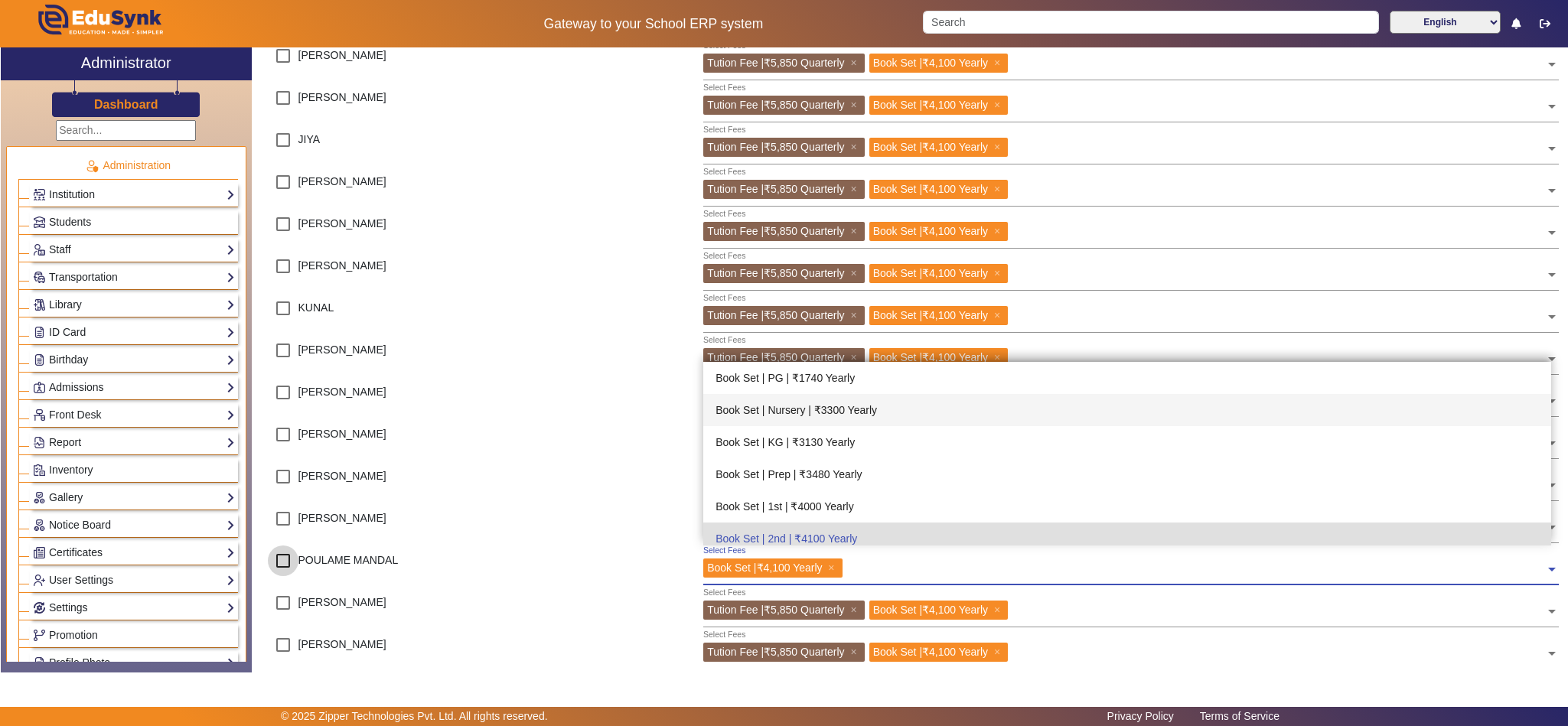
click at [282, 557] on input "checkbox" at bounding box center [283, 560] width 30 height 30
checkbox input "true"
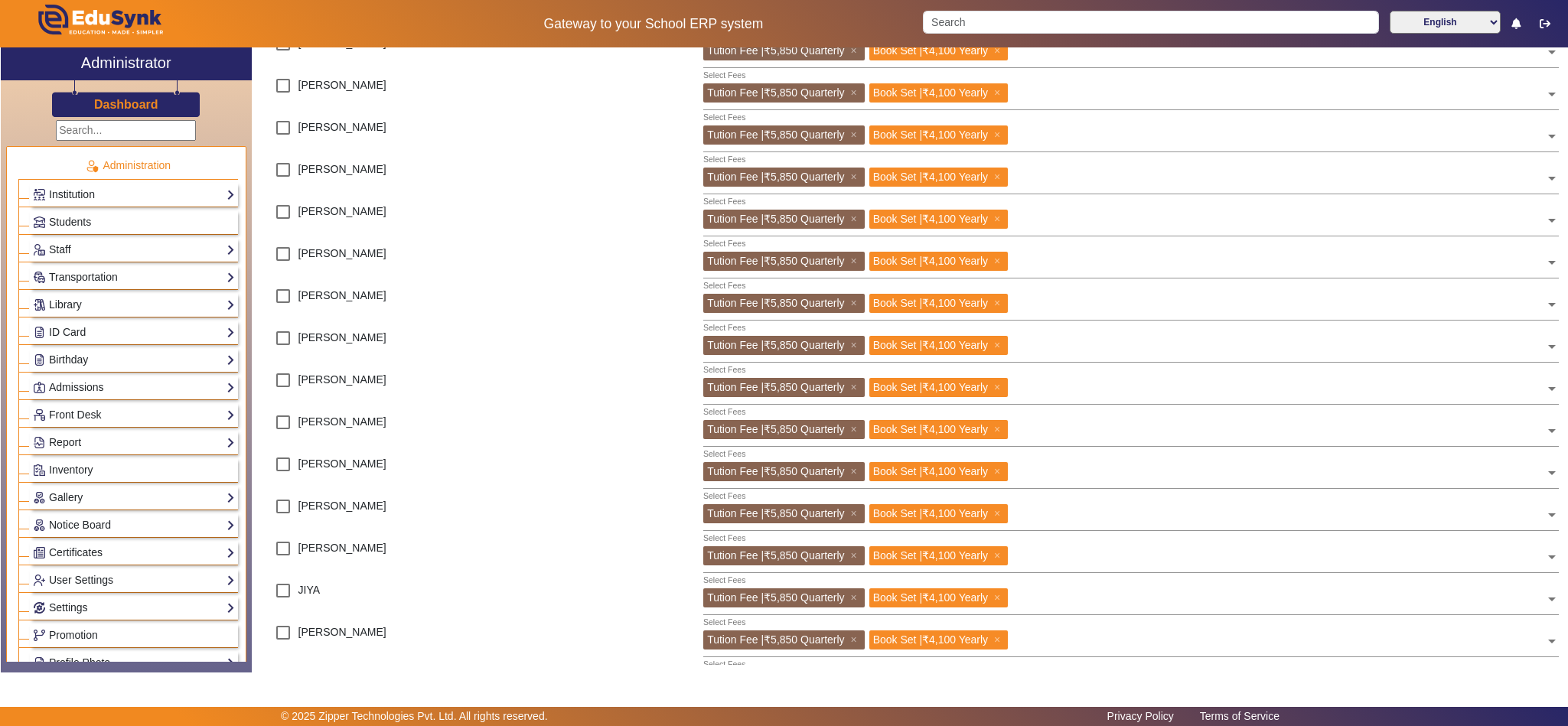
scroll to position [0, 0]
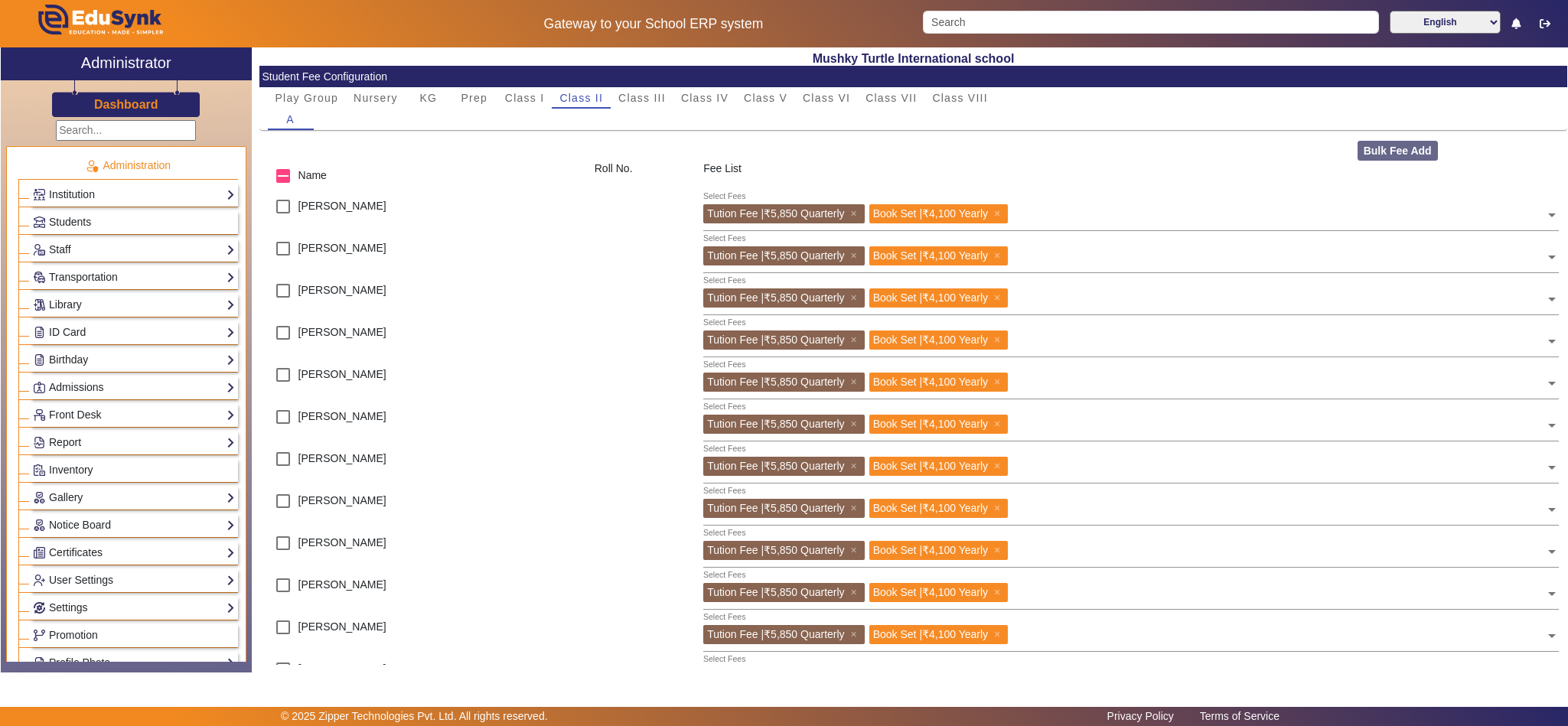
click at [1385, 150] on div "Bulk Fee Add" at bounding box center [1458, 150] width 218 height 20
click at [280, 292] on input "checkbox" at bounding box center [283, 290] width 30 height 30
checkbox input "true"
click at [1394, 148] on button "Bulk Fee Add" at bounding box center [1398, 150] width 80 height 20
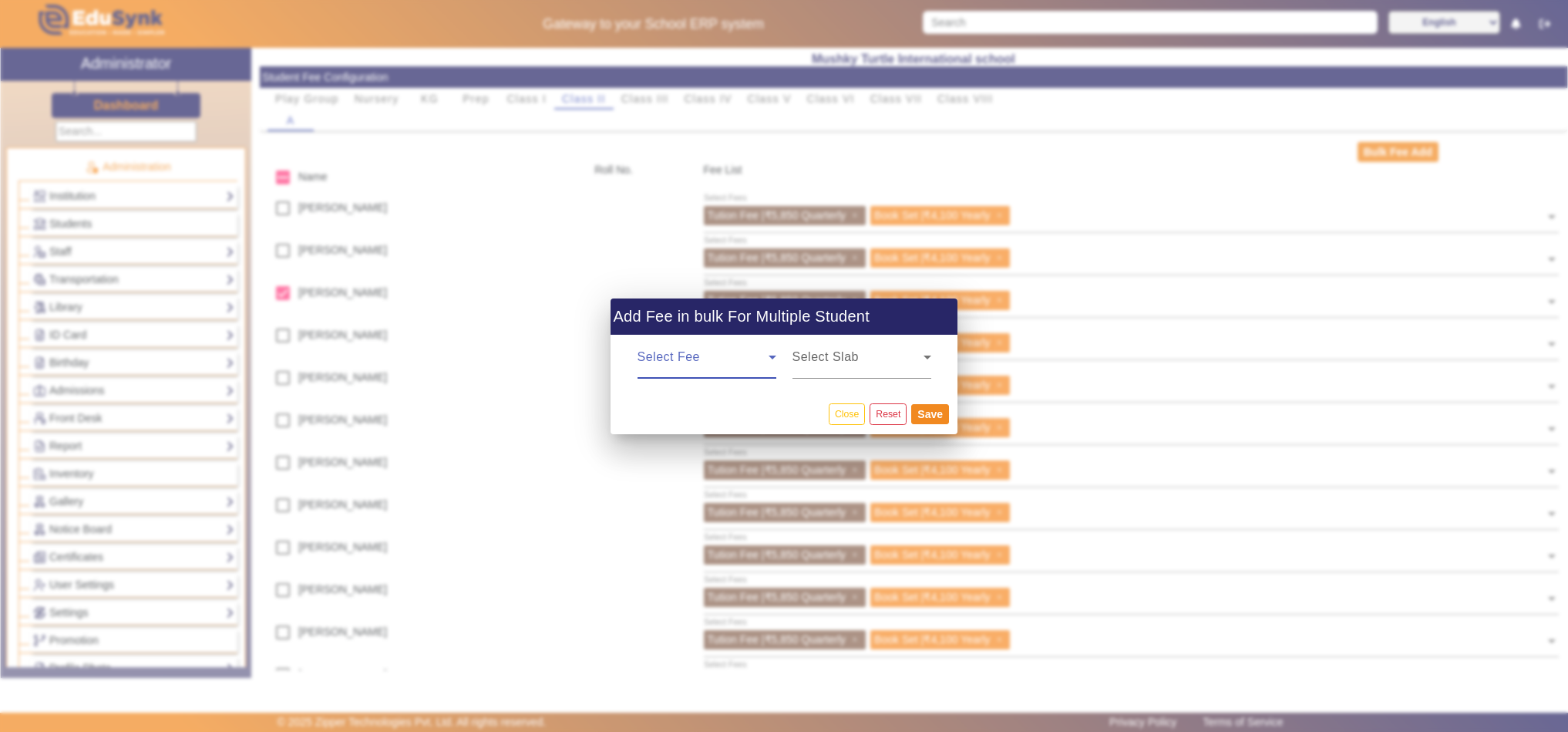
click at [711, 358] on span at bounding box center [703, 363] width 131 height 18
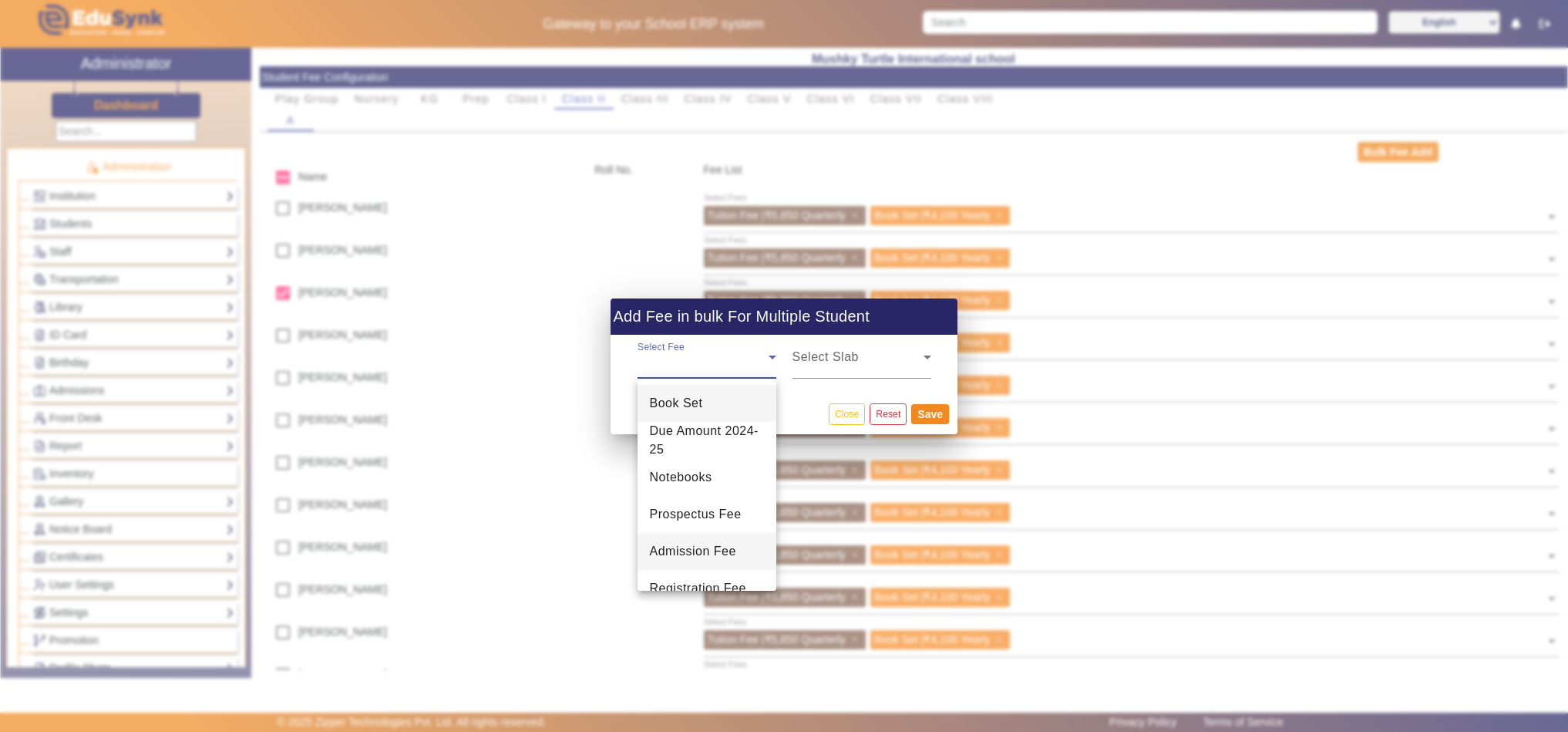
scroll to position [97, 0]
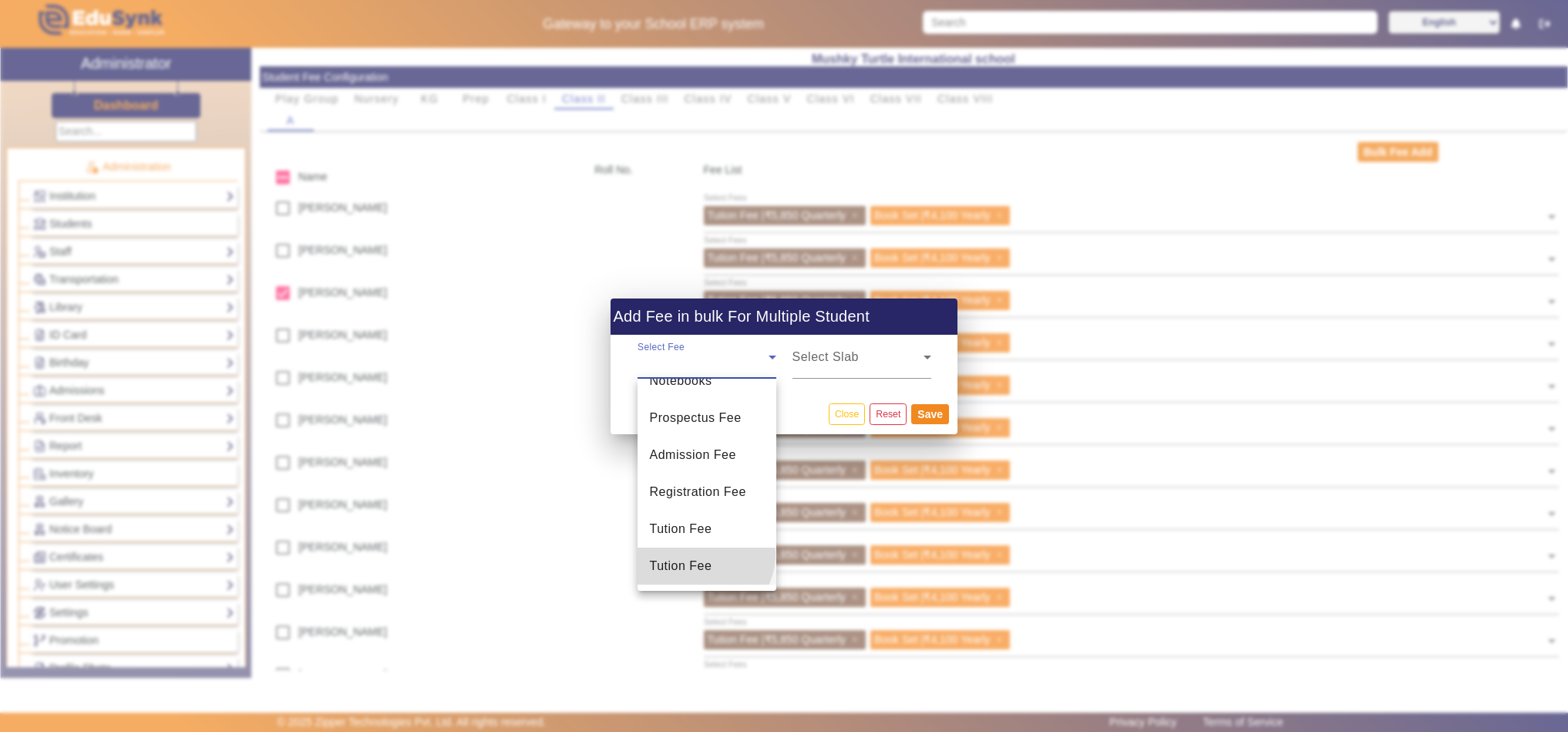
drag, startPoint x: 703, startPoint y: 553, endPoint x: 785, endPoint y: 445, distance: 135.6
click at [701, 553] on mat-option "Tution Fee" at bounding box center [706, 566] width 139 height 37
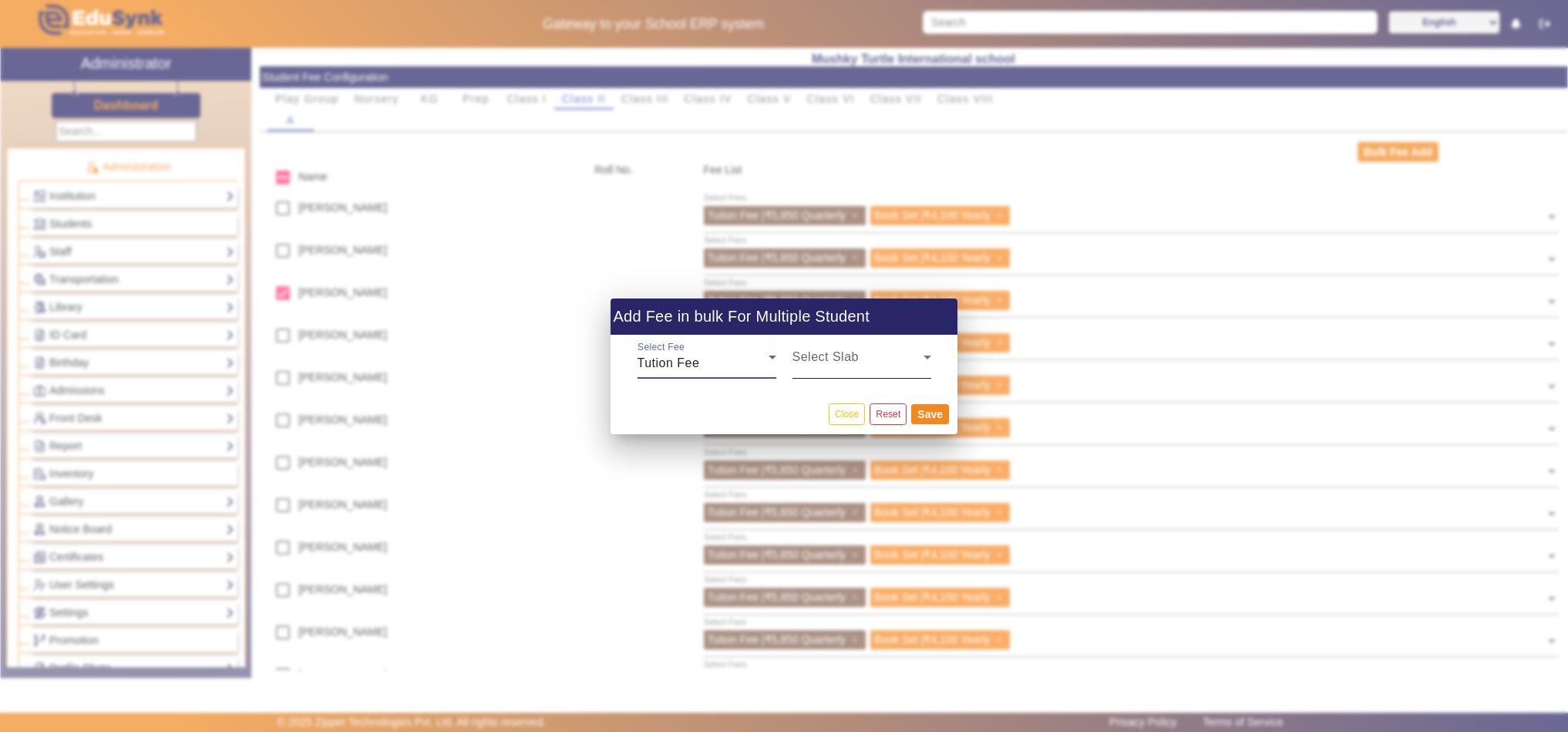
click at [863, 350] on div "Select Slab" at bounding box center [862, 357] width 139 height 44
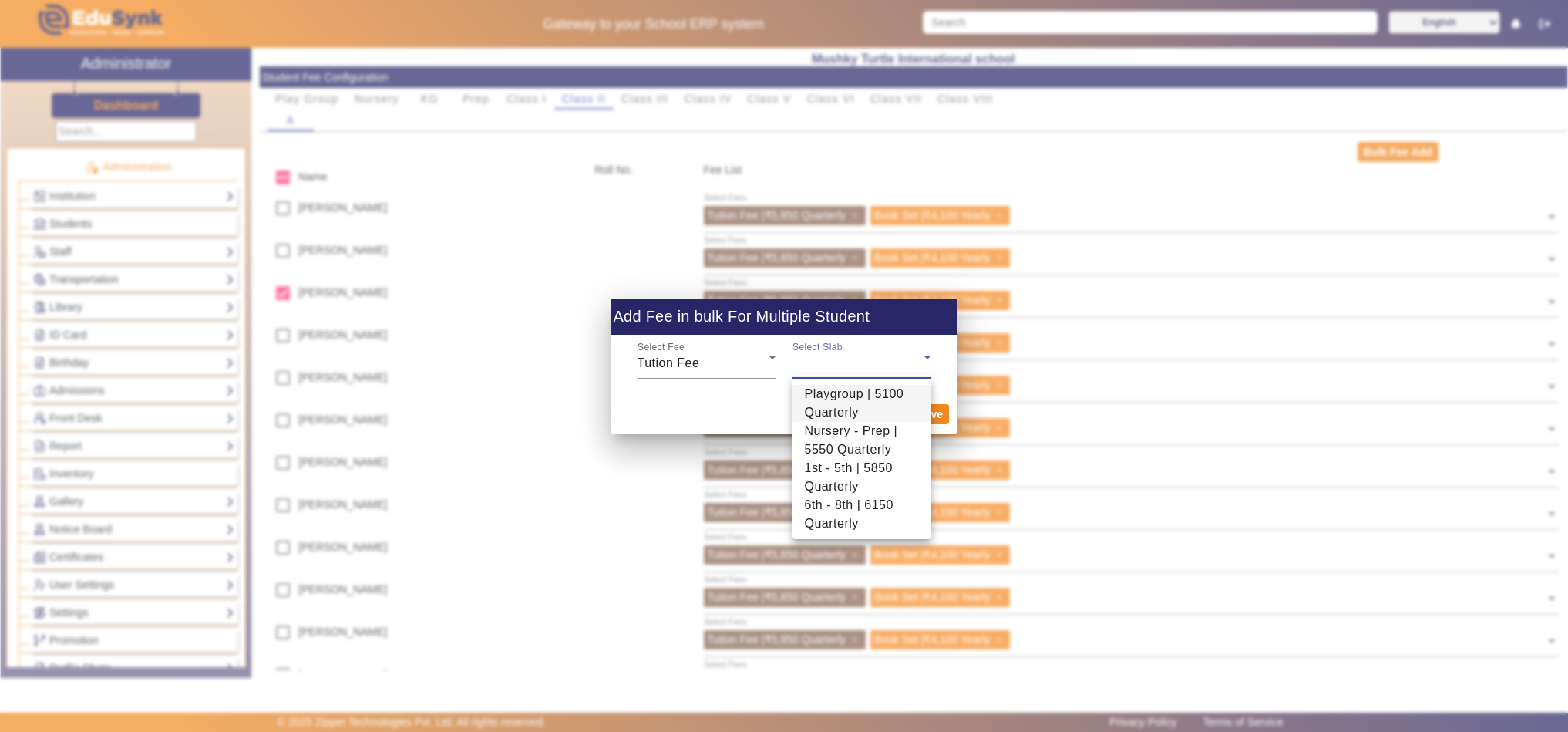
click at [738, 348] on div at bounding box center [784, 366] width 1568 height 732
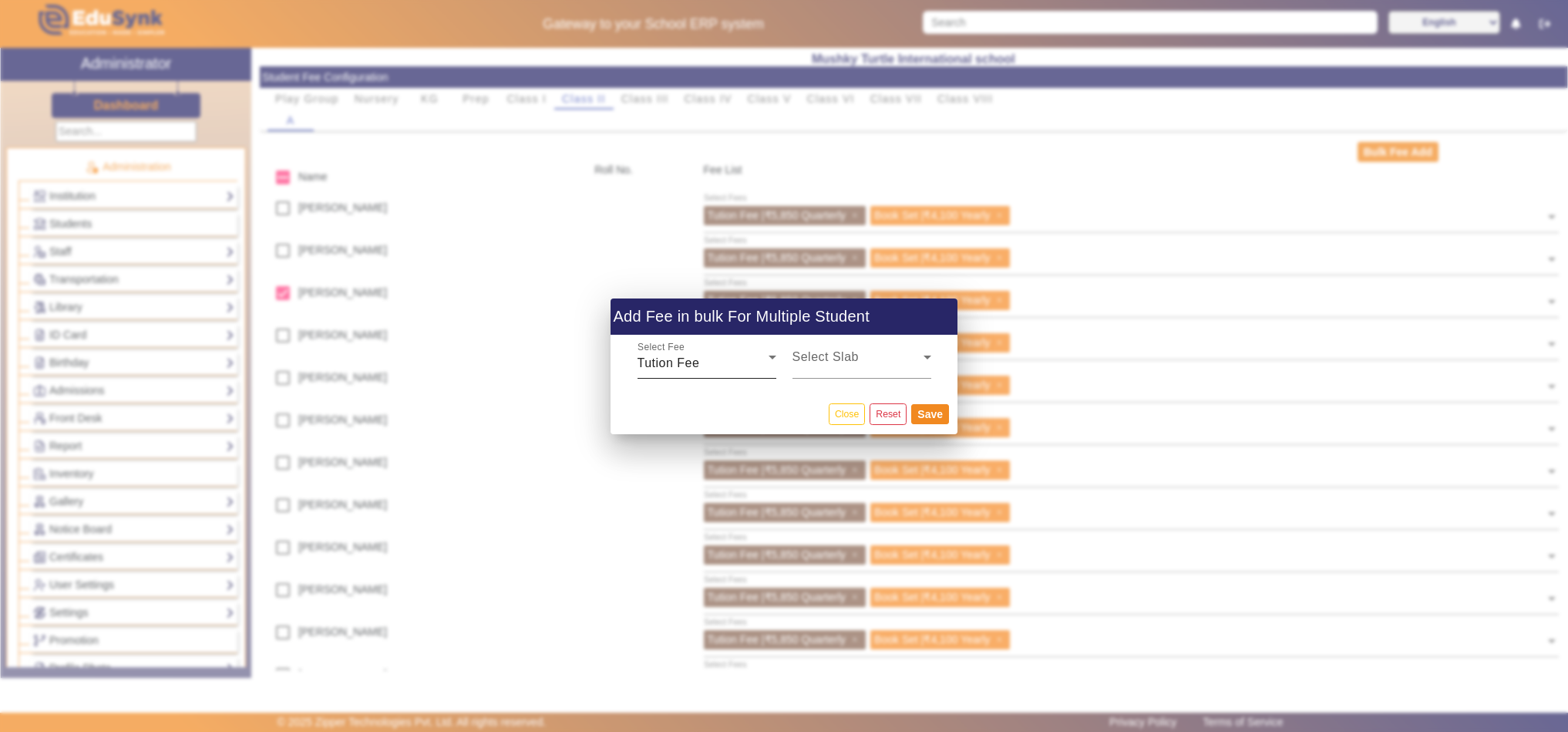
click at [733, 361] on div "Tution Fee" at bounding box center [703, 363] width 131 height 18
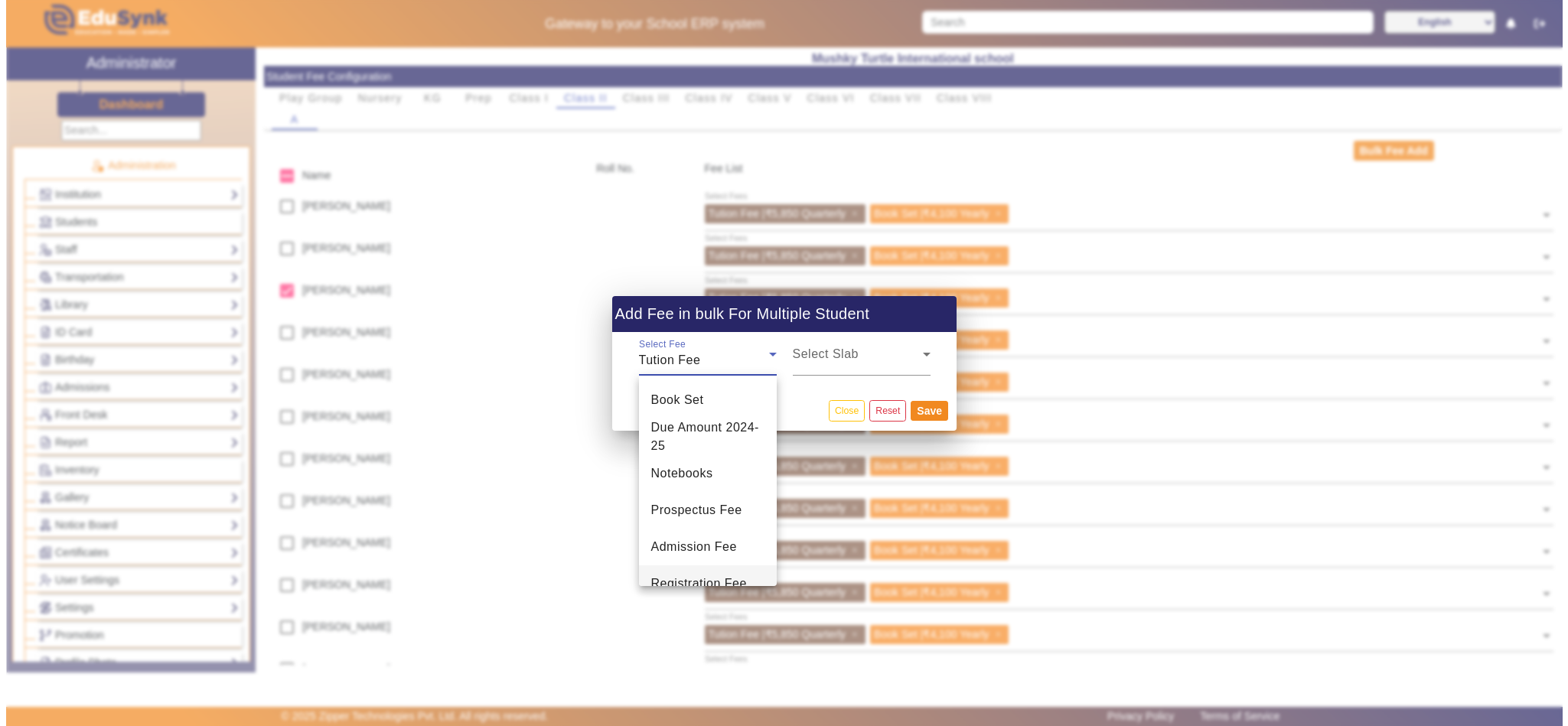
scroll to position [90, 0]
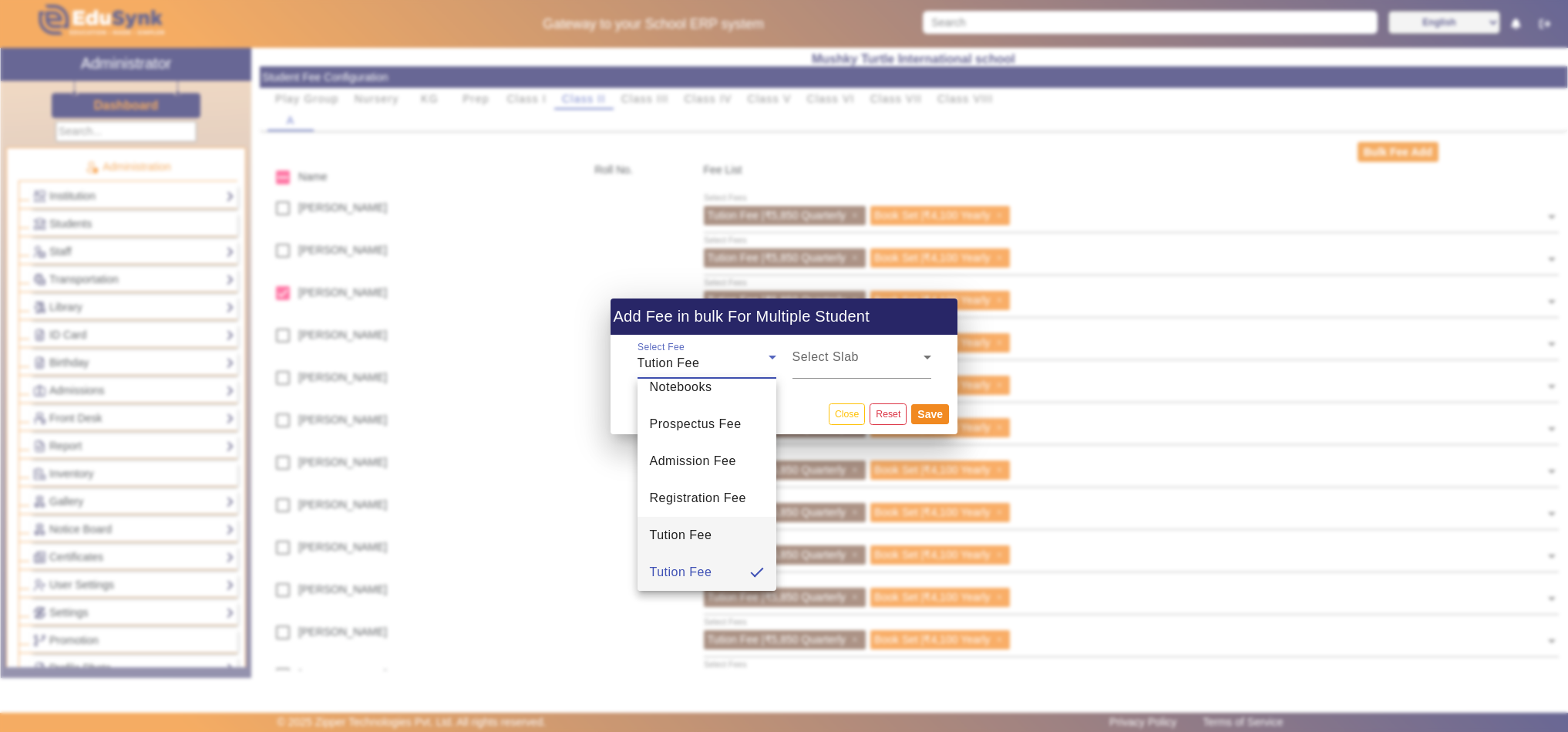
click at [679, 537] on span "Tution Fee" at bounding box center [681, 534] width 63 height 18
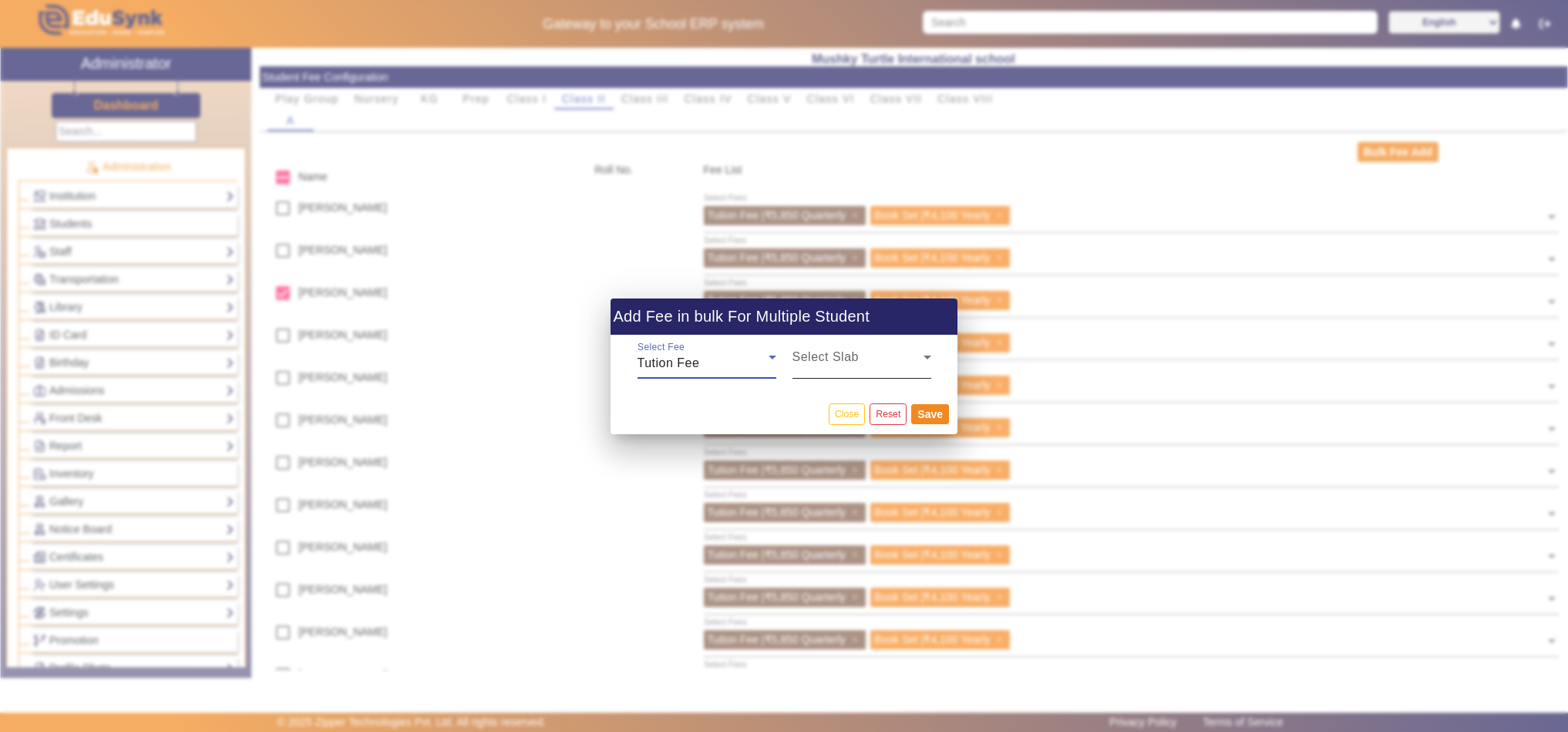
click at [828, 364] on span at bounding box center [858, 363] width 131 height 18
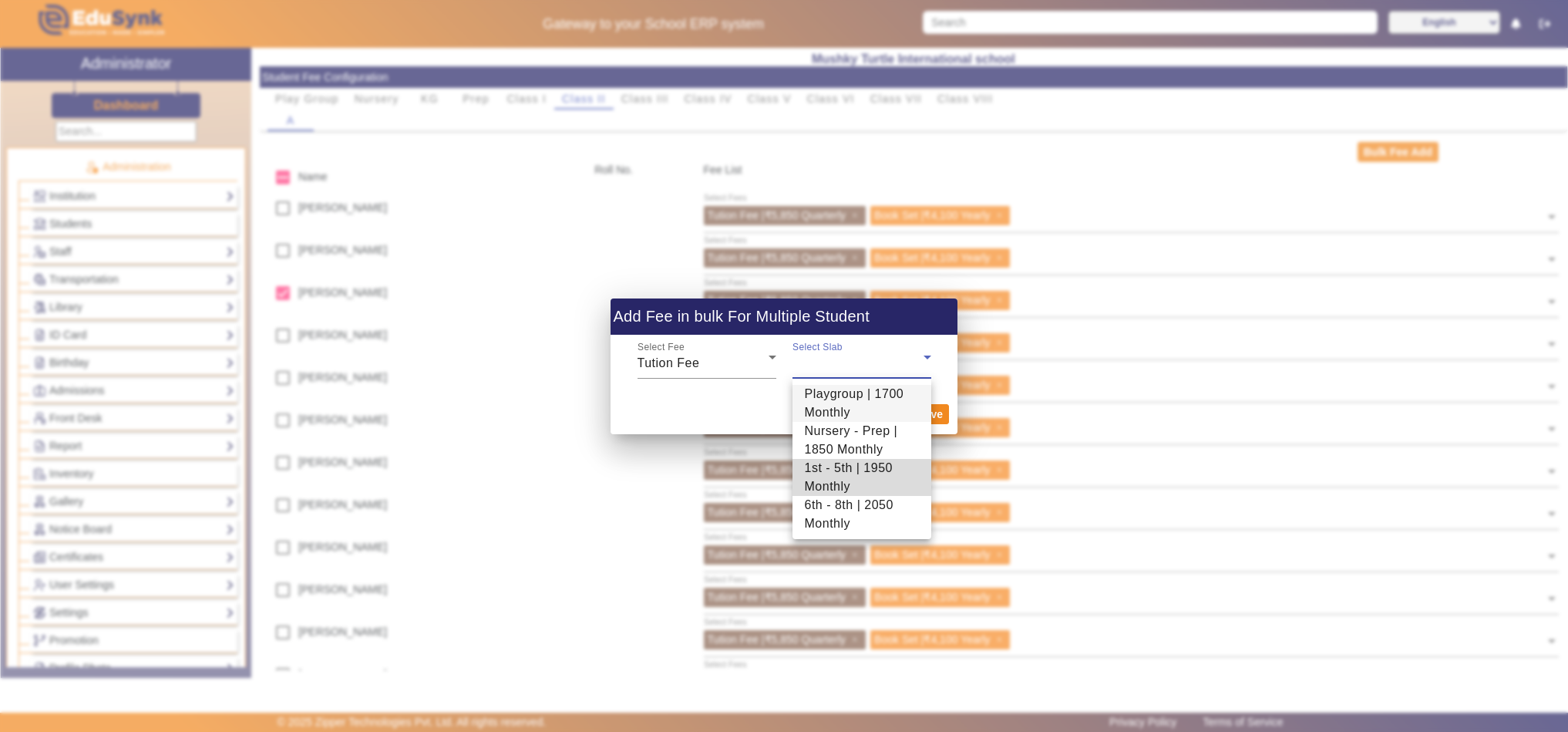
click at [868, 475] on span "1st - 5th | 1950 Monthly" at bounding box center [862, 477] width 114 height 37
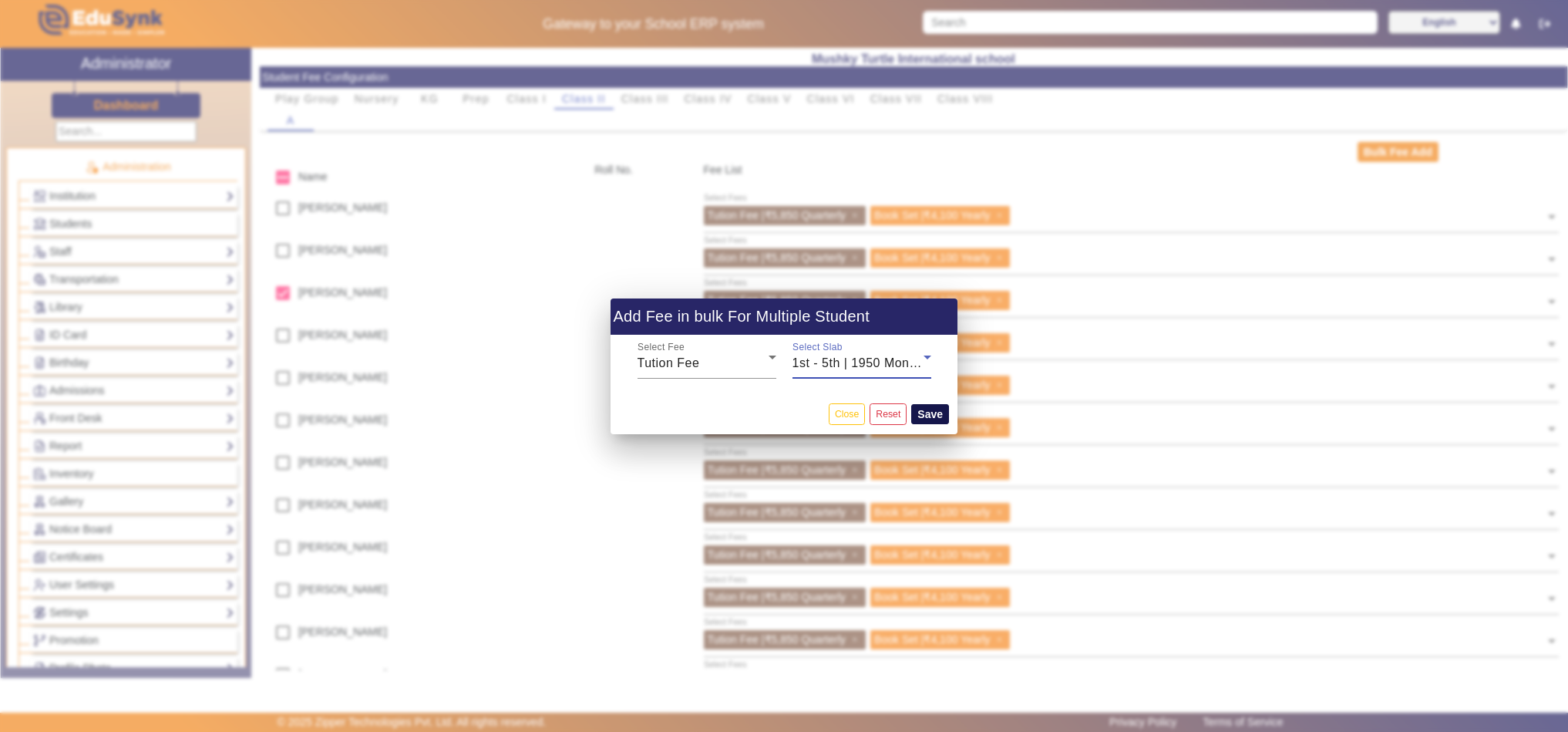
click at [923, 414] on button "Save" at bounding box center [929, 414] width 37 height 20
click at [927, 410] on button "Save" at bounding box center [929, 414] width 37 height 20
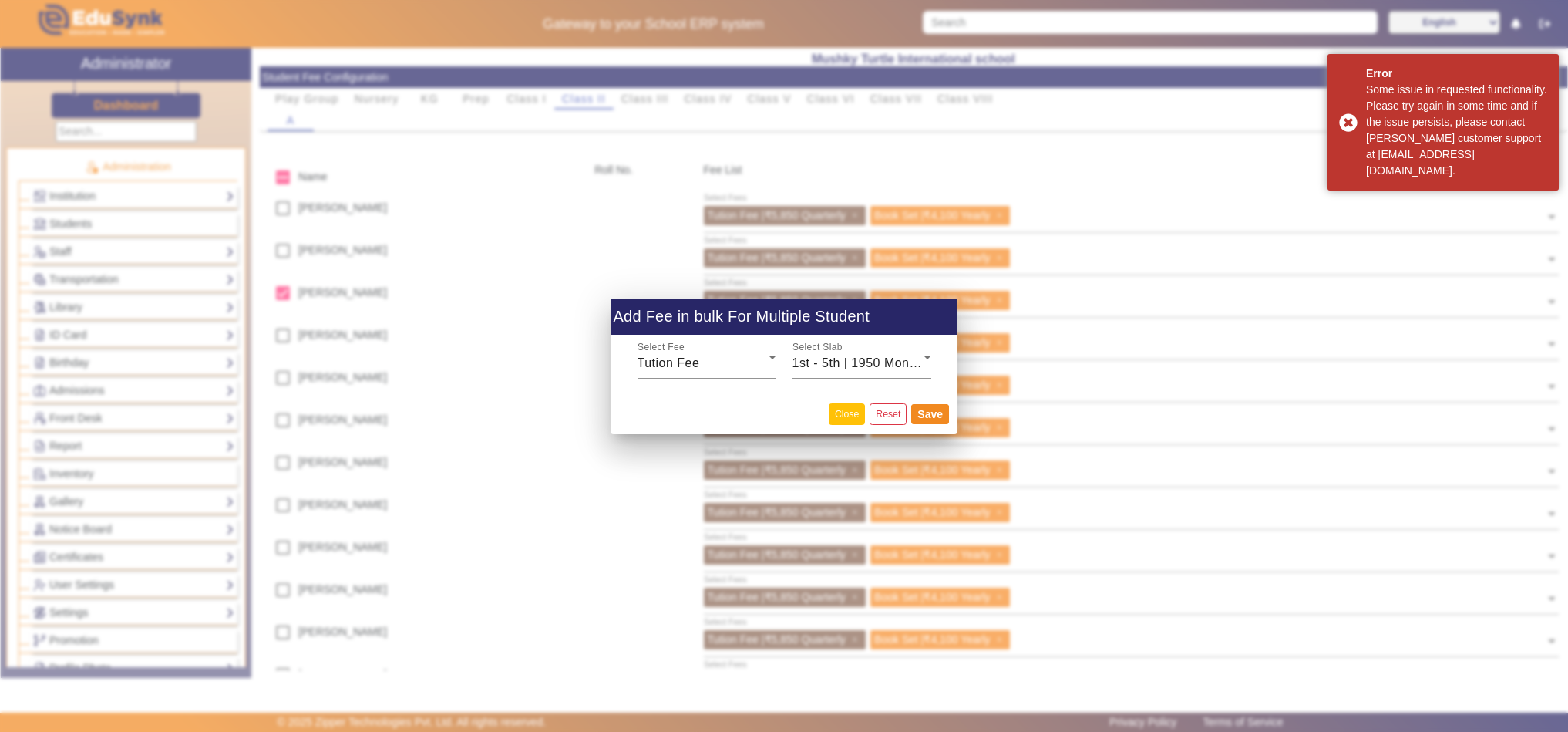
click at [840, 414] on button "Close" at bounding box center [847, 414] width 37 height 21
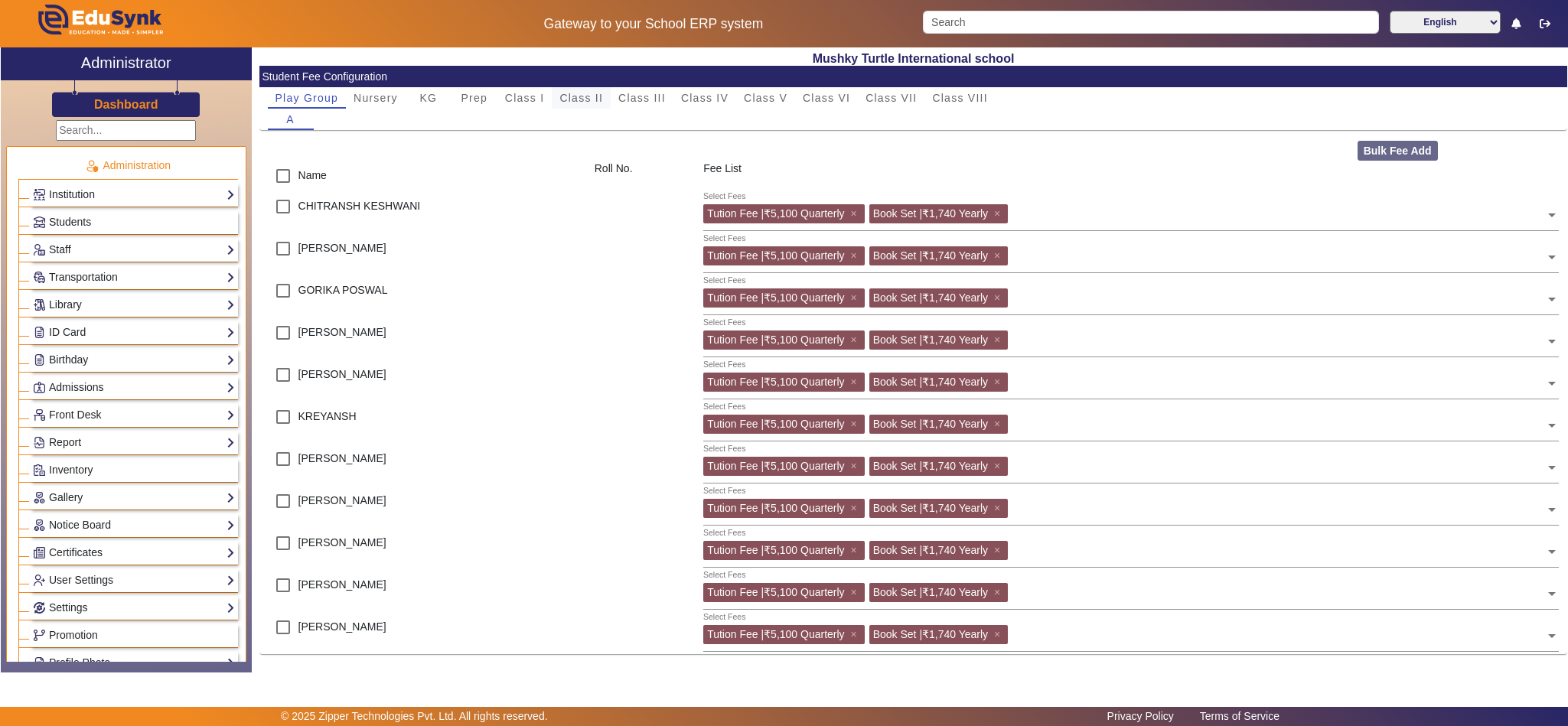
click at [576, 92] on span "Class II" at bounding box center [581, 98] width 43 height 10
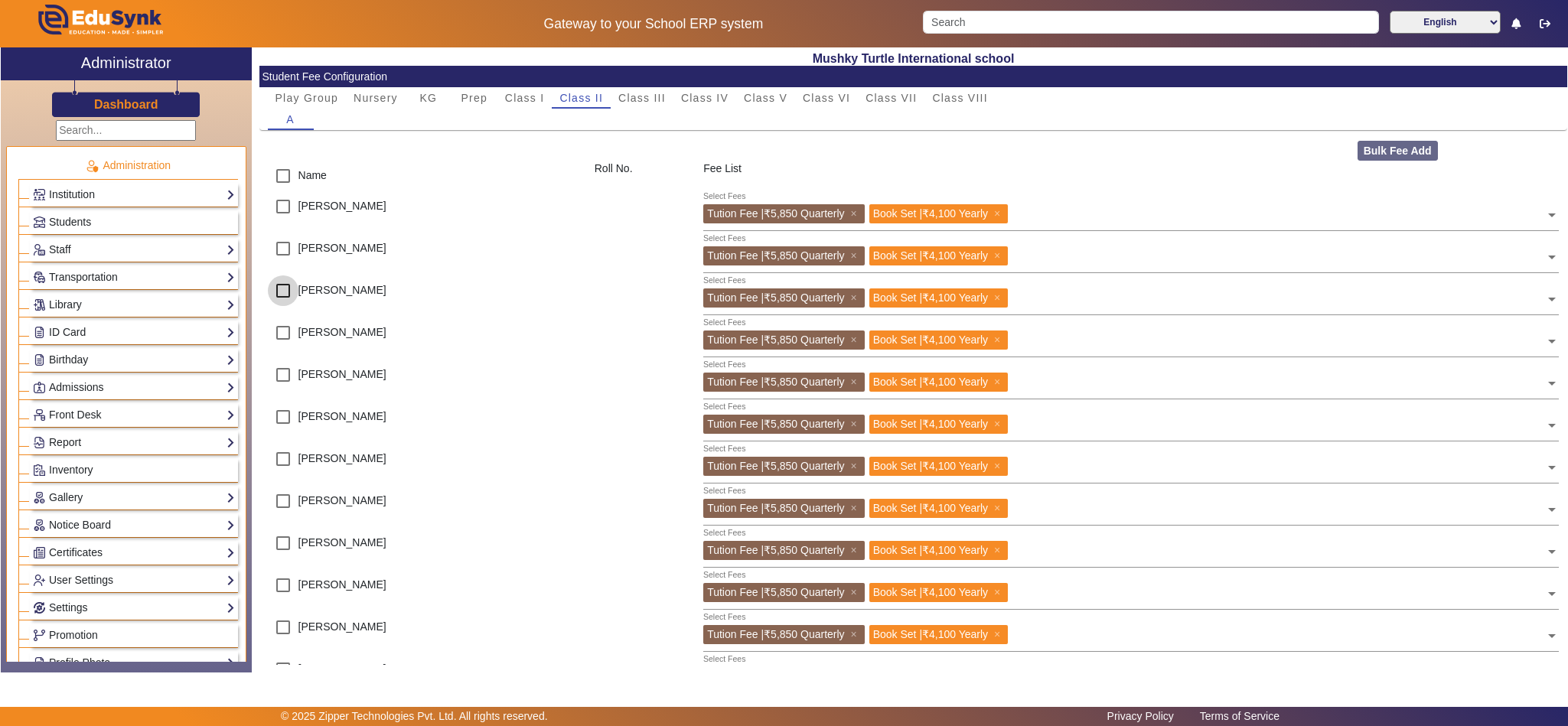
click at [281, 291] on input "checkbox" at bounding box center [283, 290] width 30 height 30
checkbox input "true"
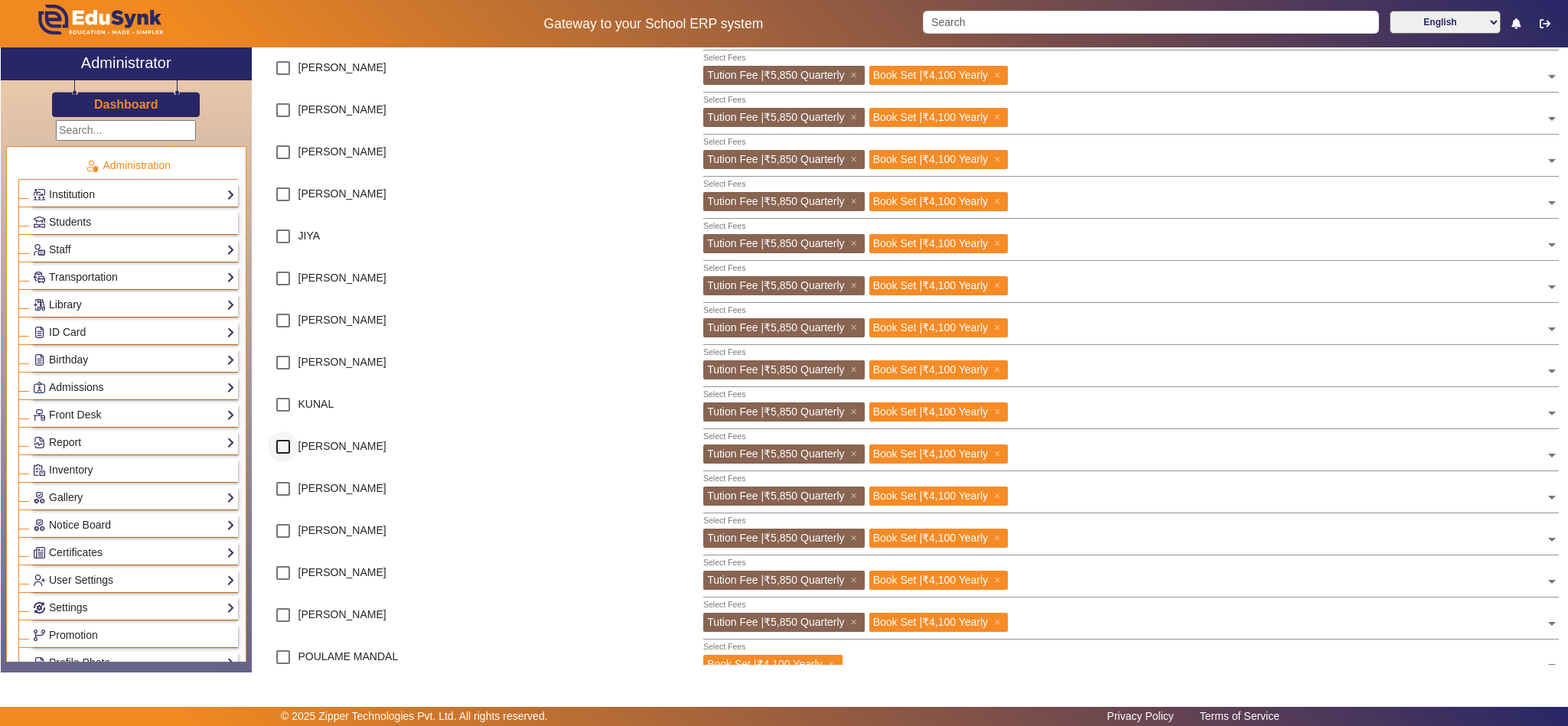
scroll to position [574, 0]
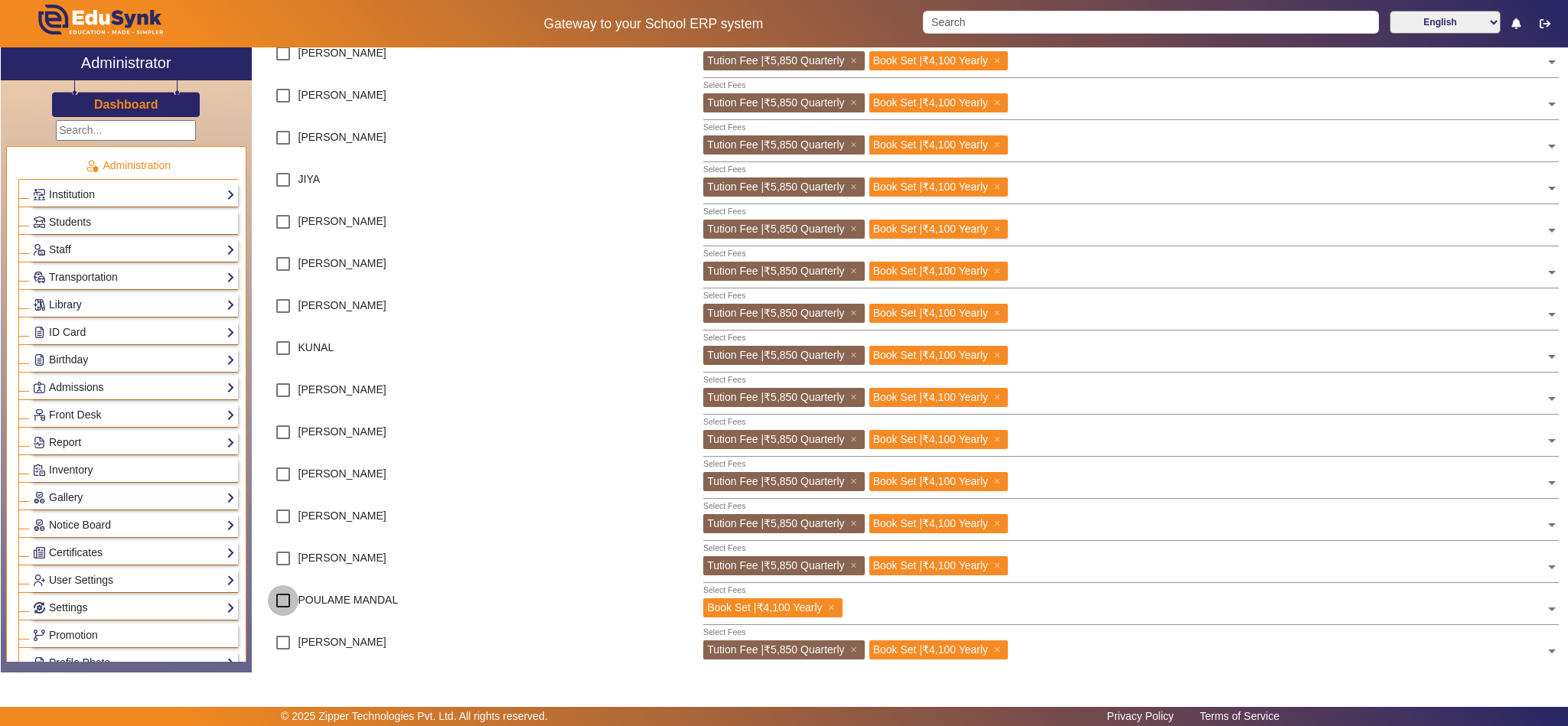
click at [281, 593] on input "checkbox" at bounding box center [283, 600] width 30 height 30
checkbox input "true"
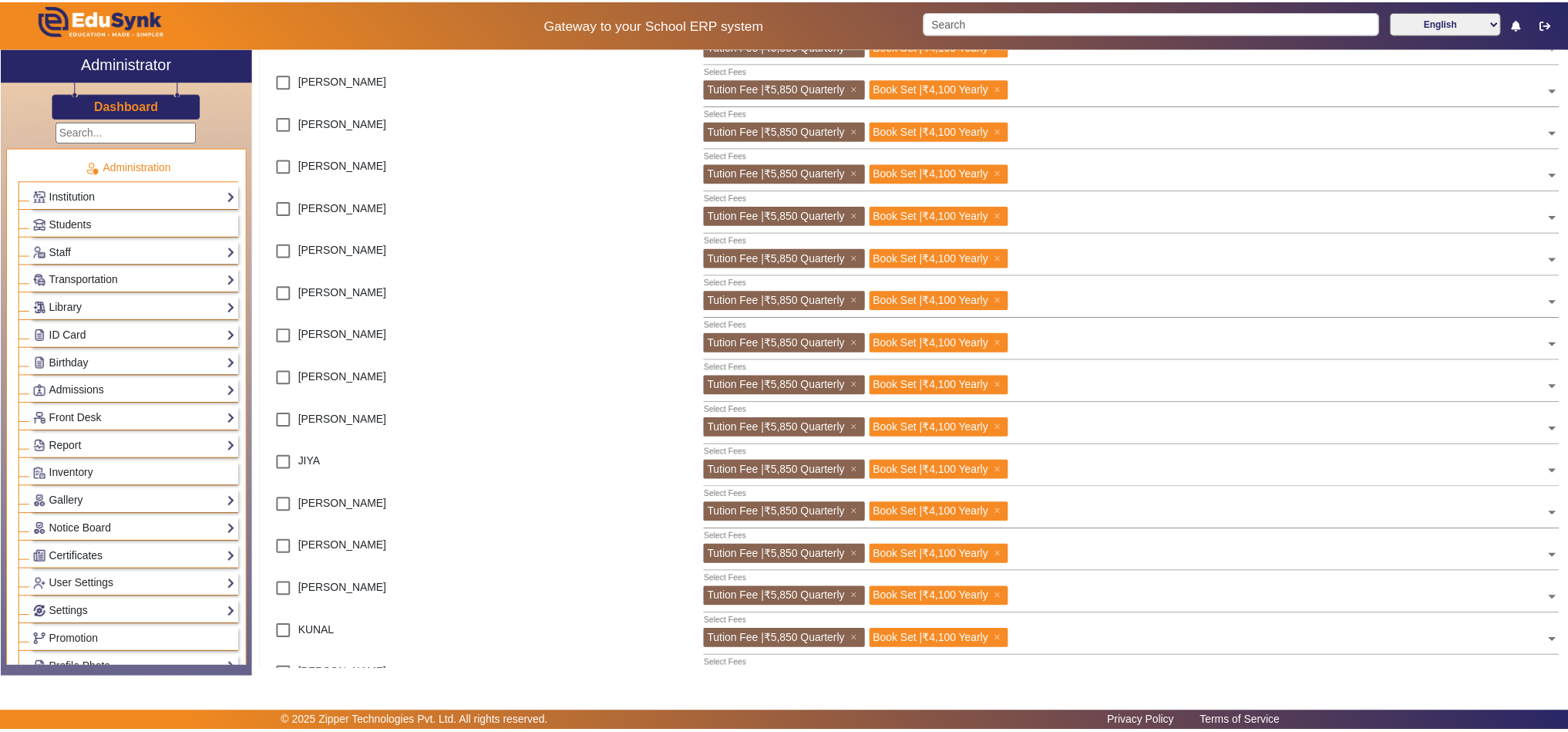
scroll to position [0, 0]
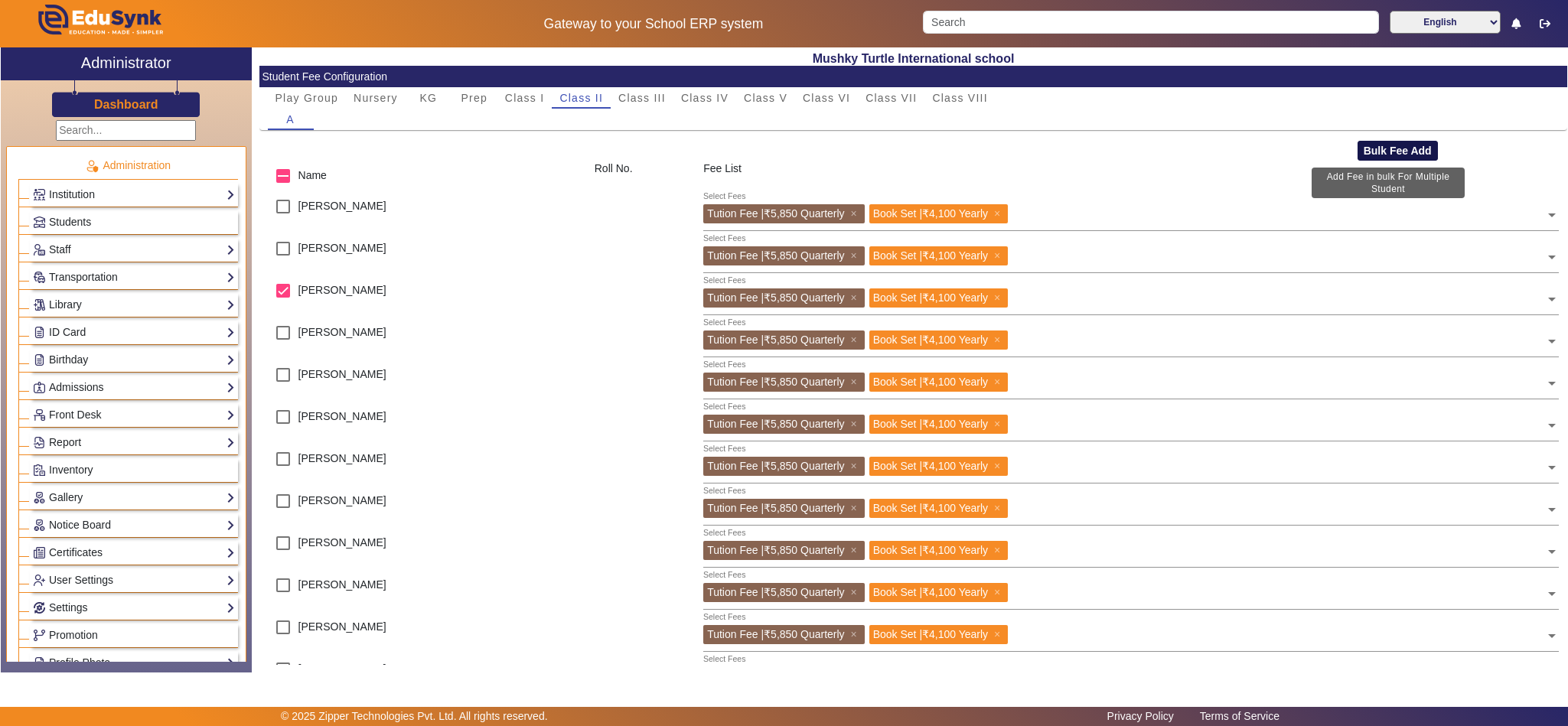
click at [1380, 143] on button "Bulk Fee Add" at bounding box center [1398, 150] width 80 height 20
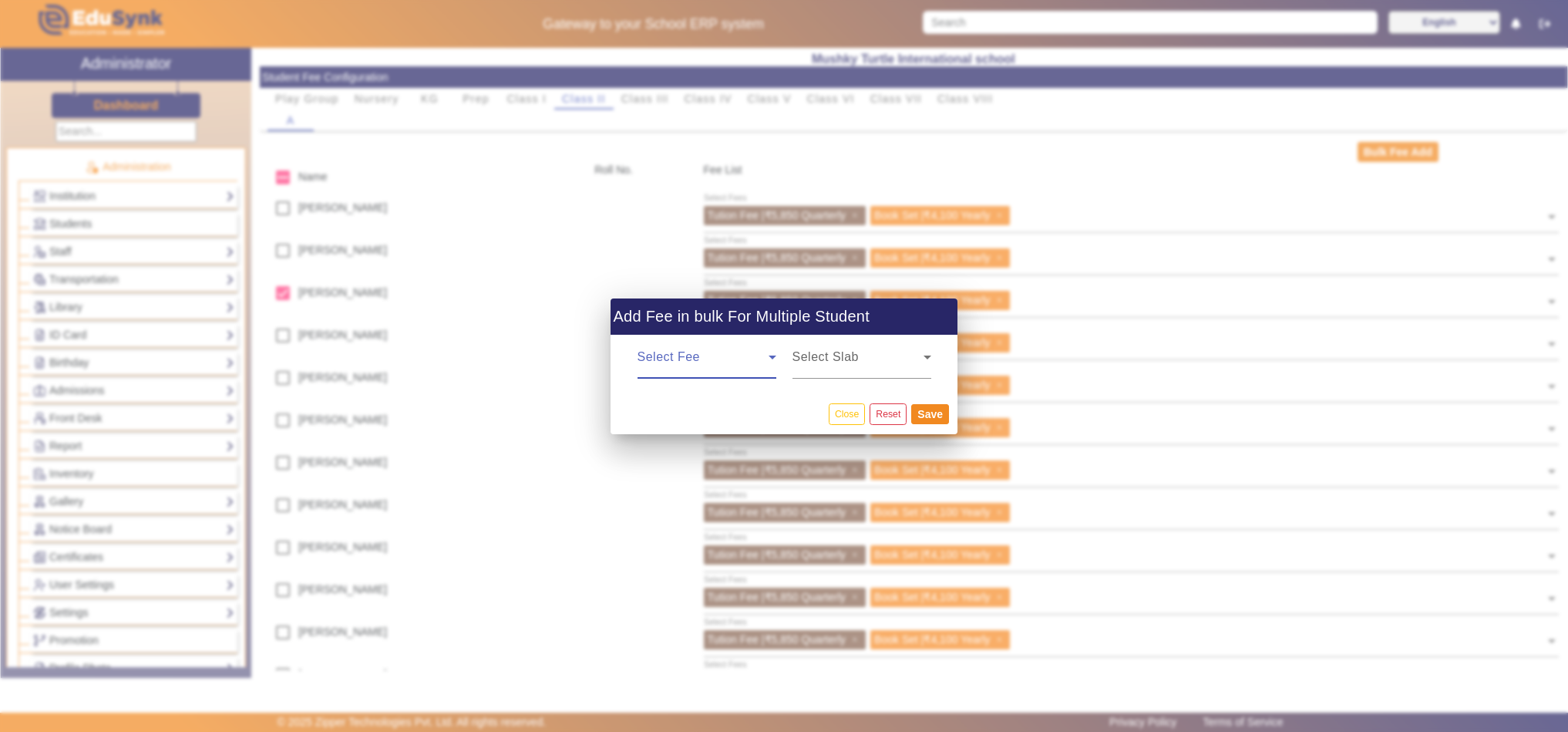
click at [708, 368] on span at bounding box center [703, 363] width 131 height 18
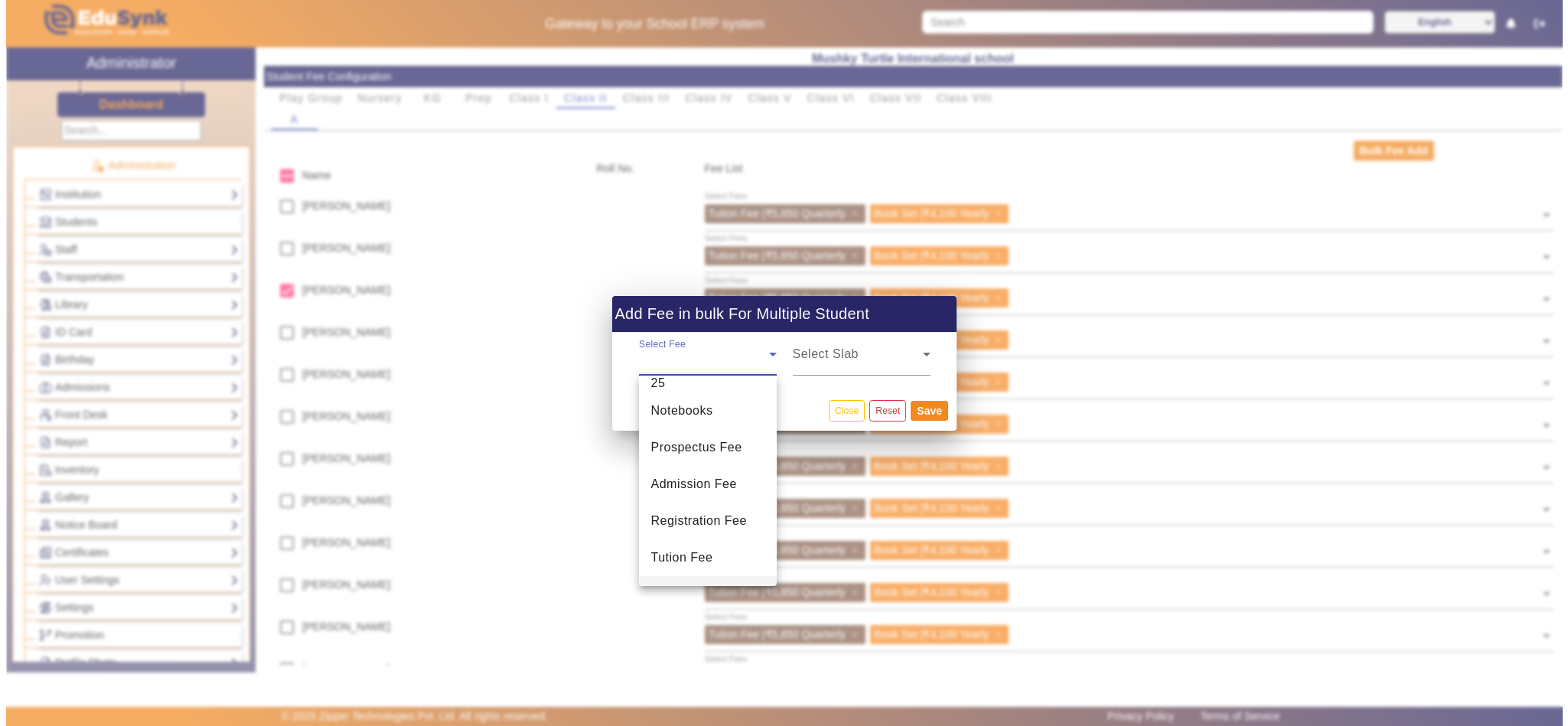
scroll to position [96, 0]
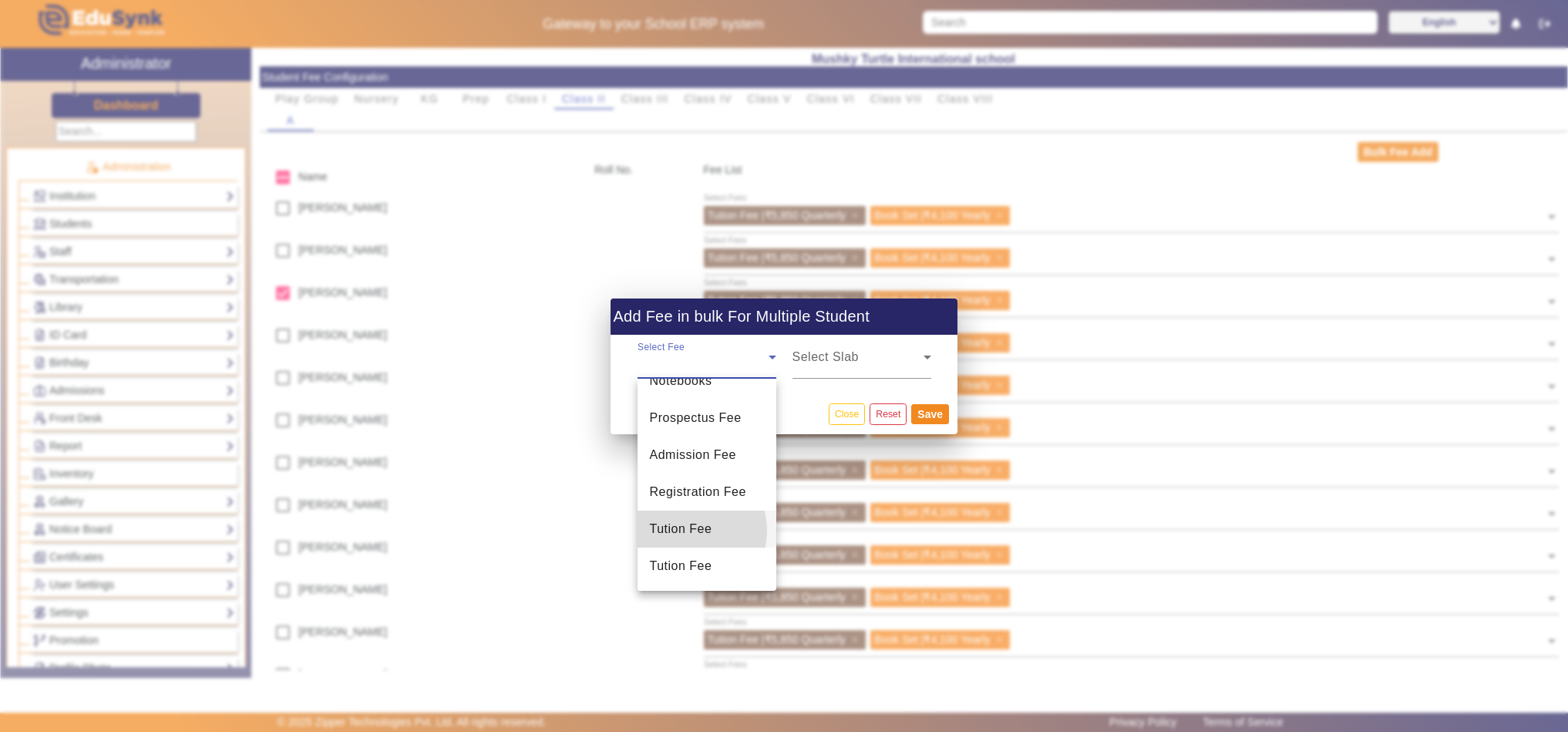
click at [689, 530] on span "Tution Fee" at bounding box center [681, 528] width 63 height 18
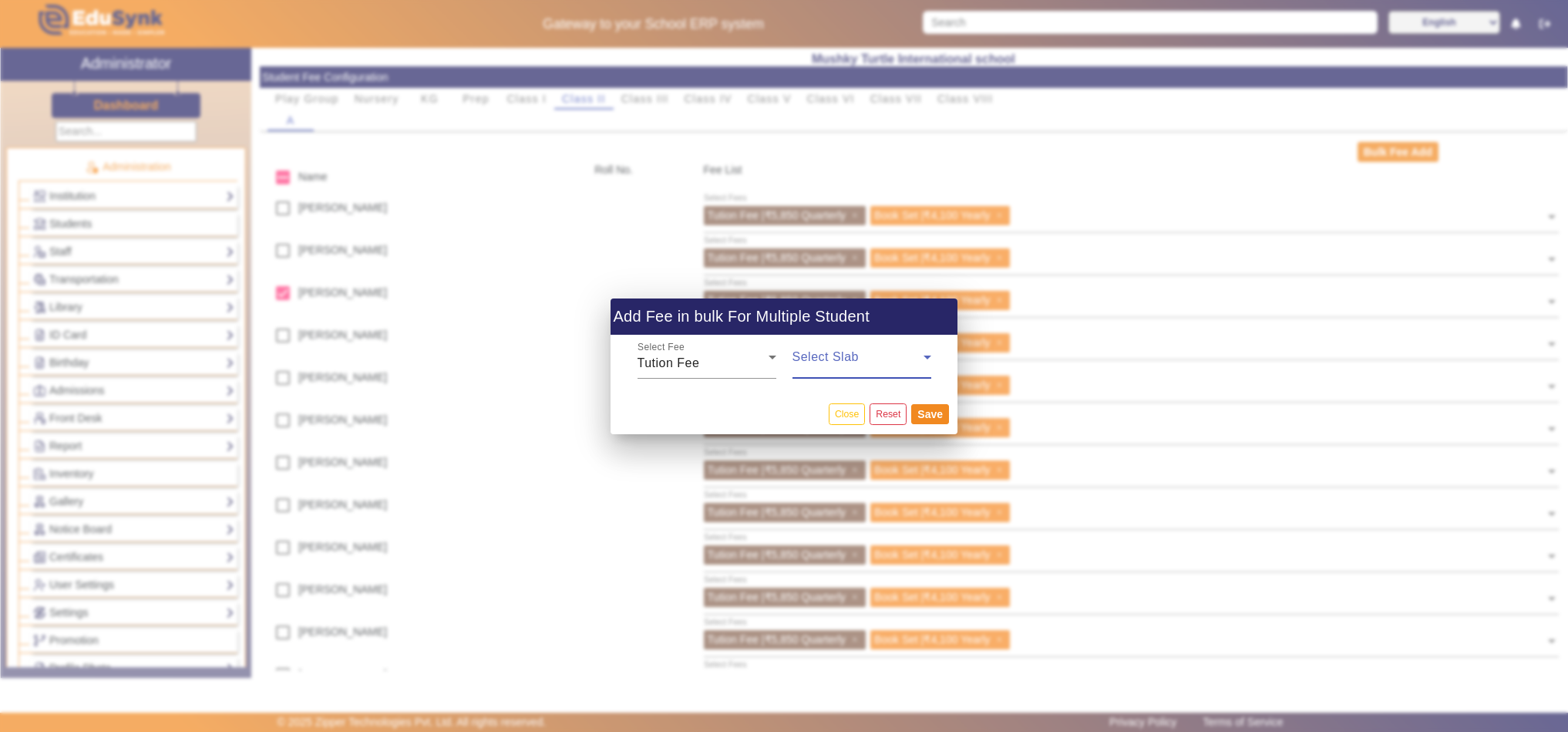
click at [866, 356] on span at bounding box center [858, 363] width 131 height 18
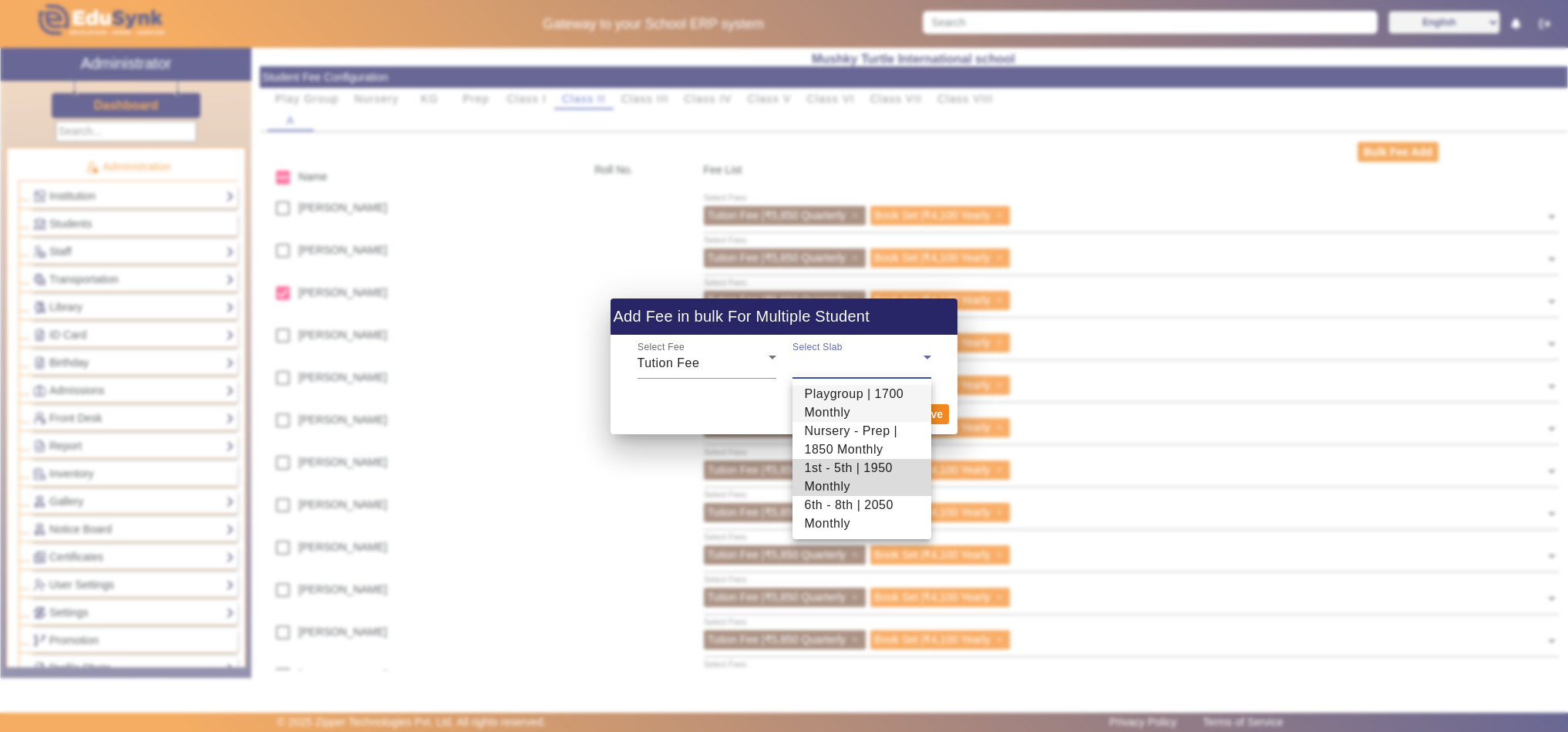
click at [846, 470] on span "1st - 5th | 1950 Monthly" at bounding box center [862, 477] width 114 height 37
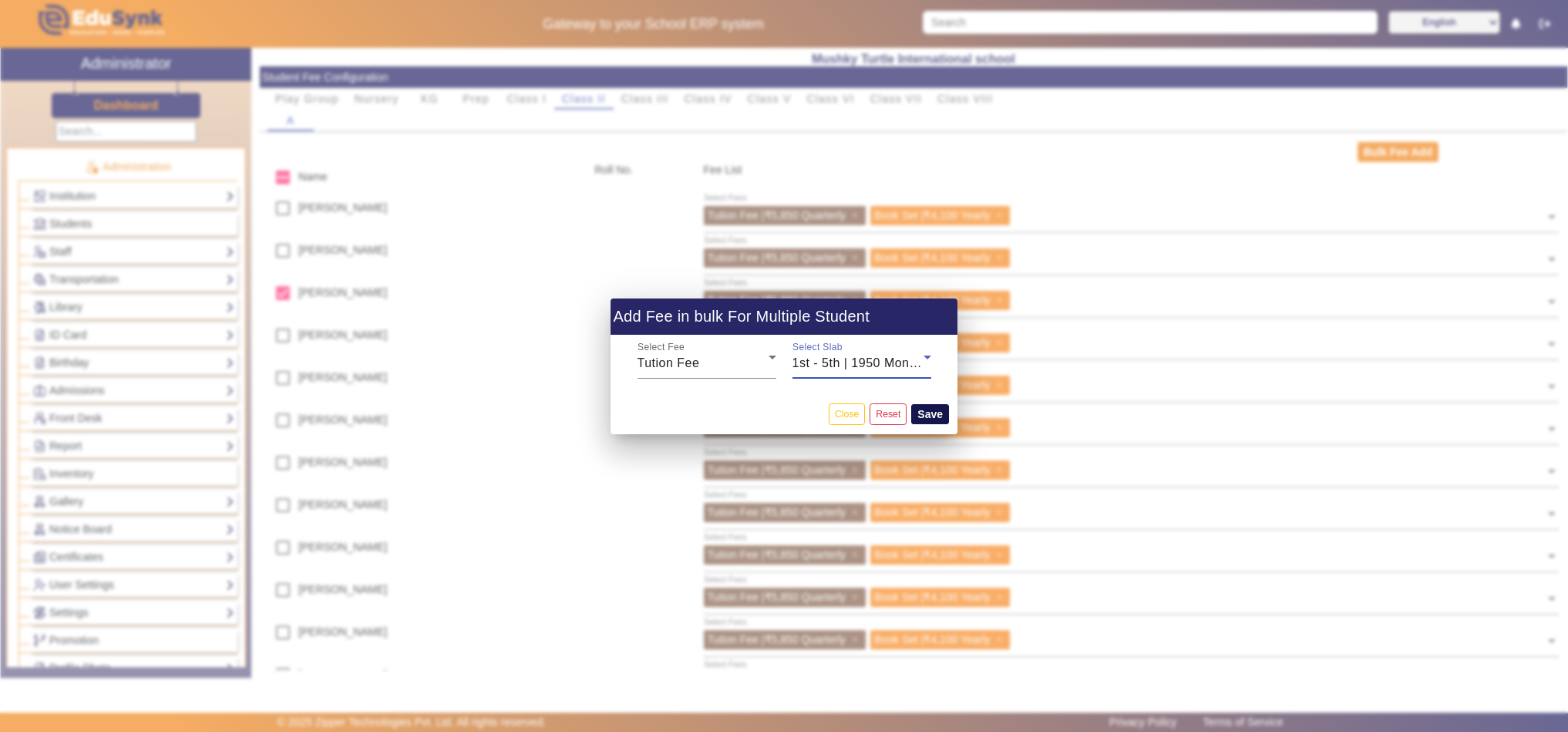
click at [932, 411] on button "Save" at bounding box center [929, 414] width 37 height 20
click at [849, 414] on button "Close" at bounding box center [847, 414] width 37 height 21
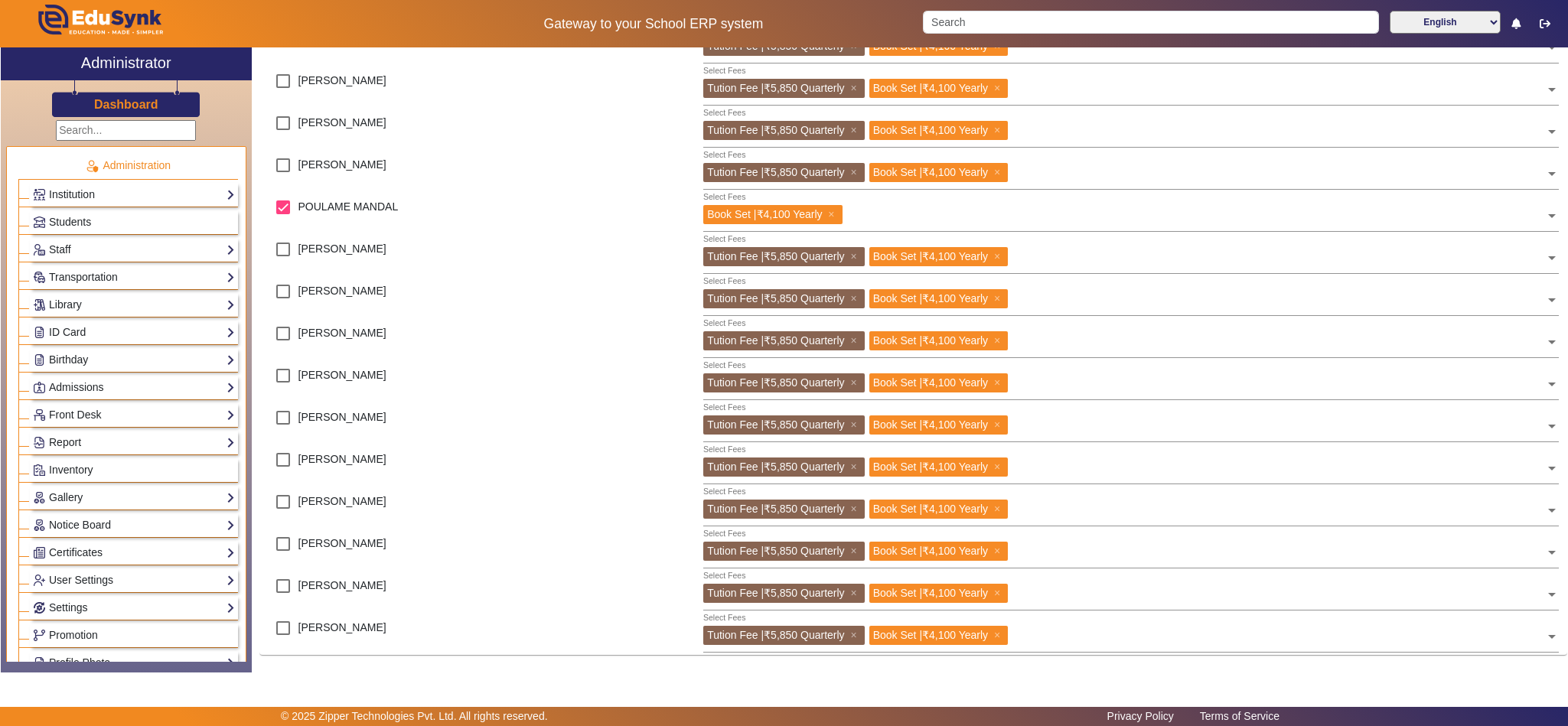
scroll to position [968, 0]
